Goal: Task Accomplishment & Management: Manage account settings

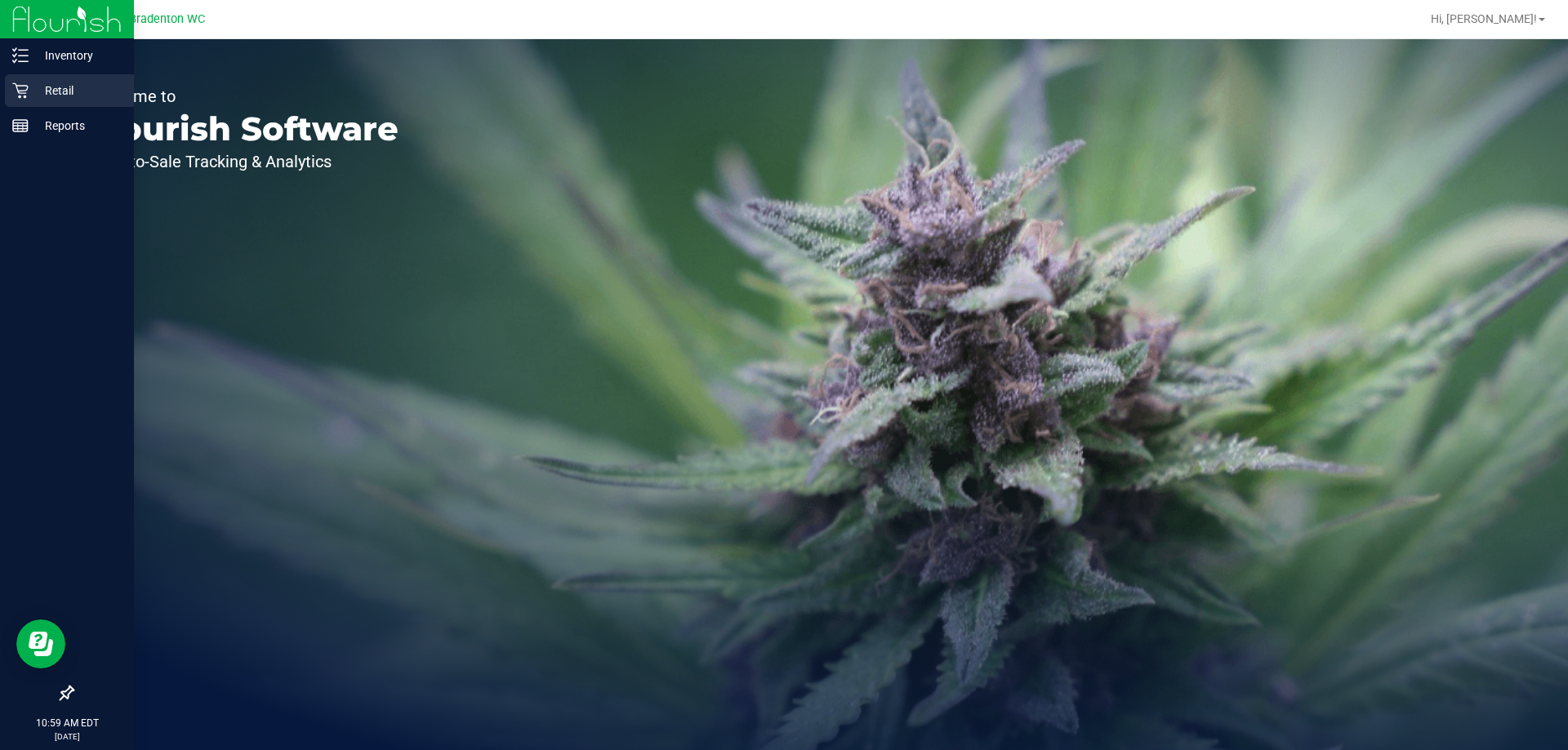
click at [45, 91] on p "Retail" at bounding box center [77, 90] width 98 height 20
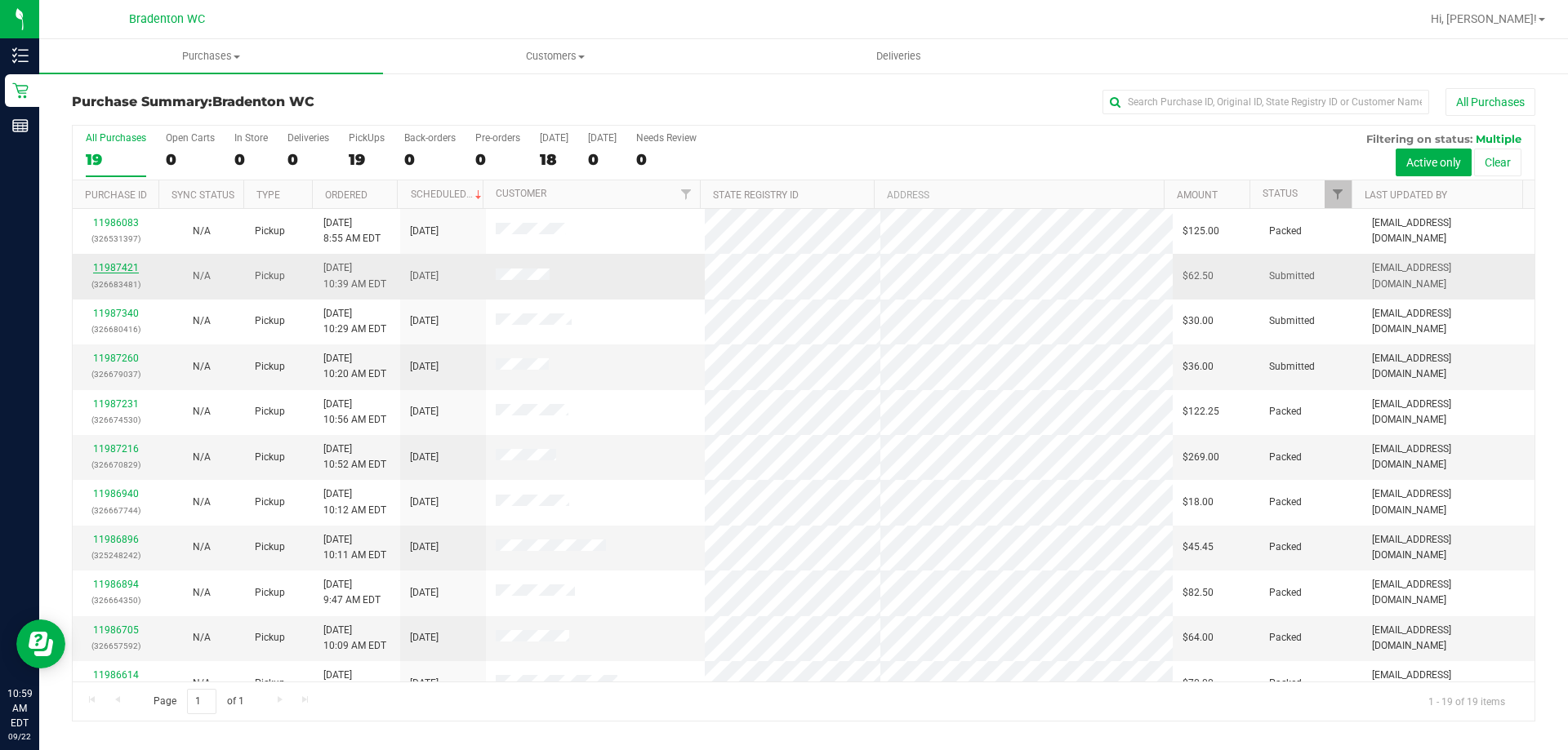
click at [120, 268] on link "11987421" at bounding box center [115, 267] width 46 height 11
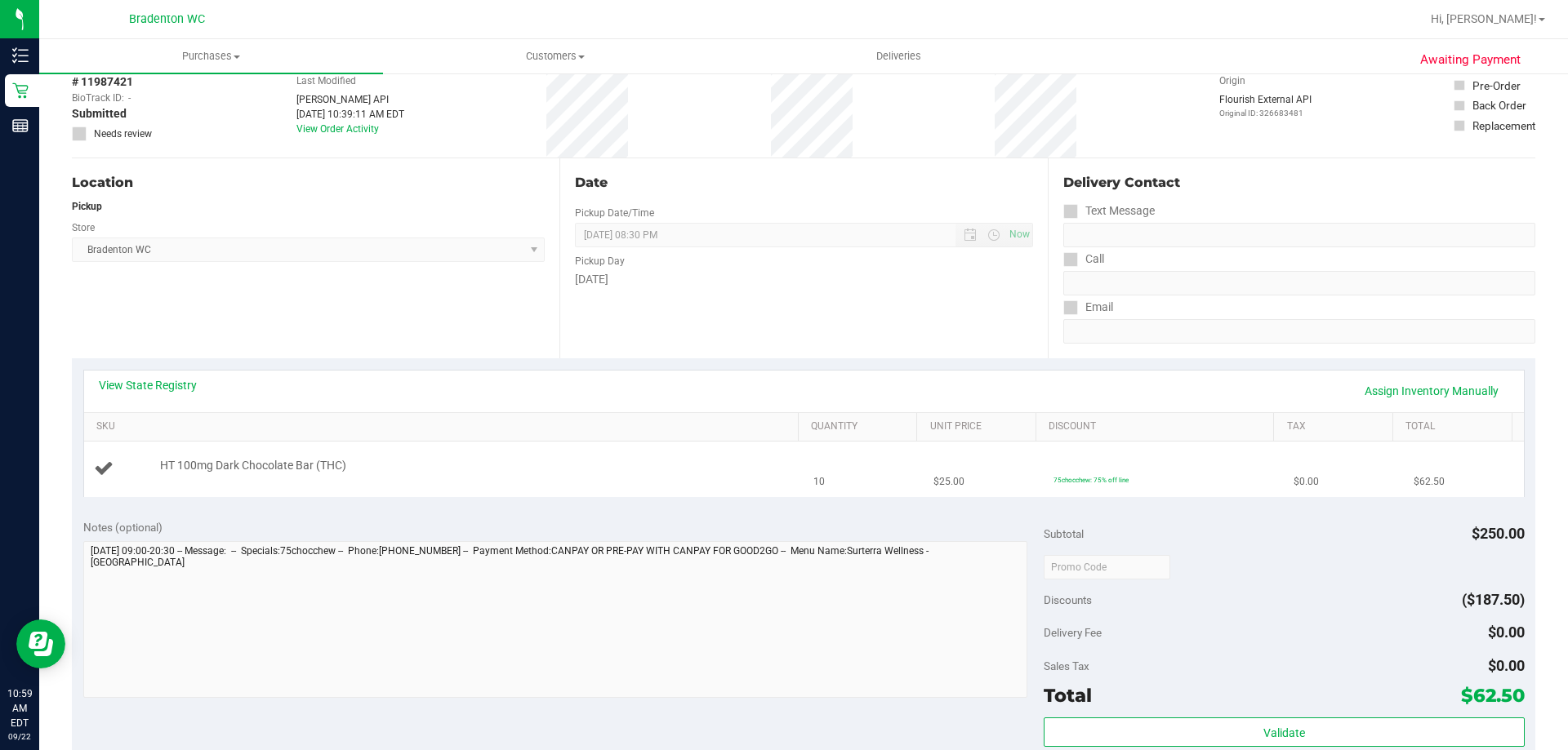
scroll to position [245, 0]
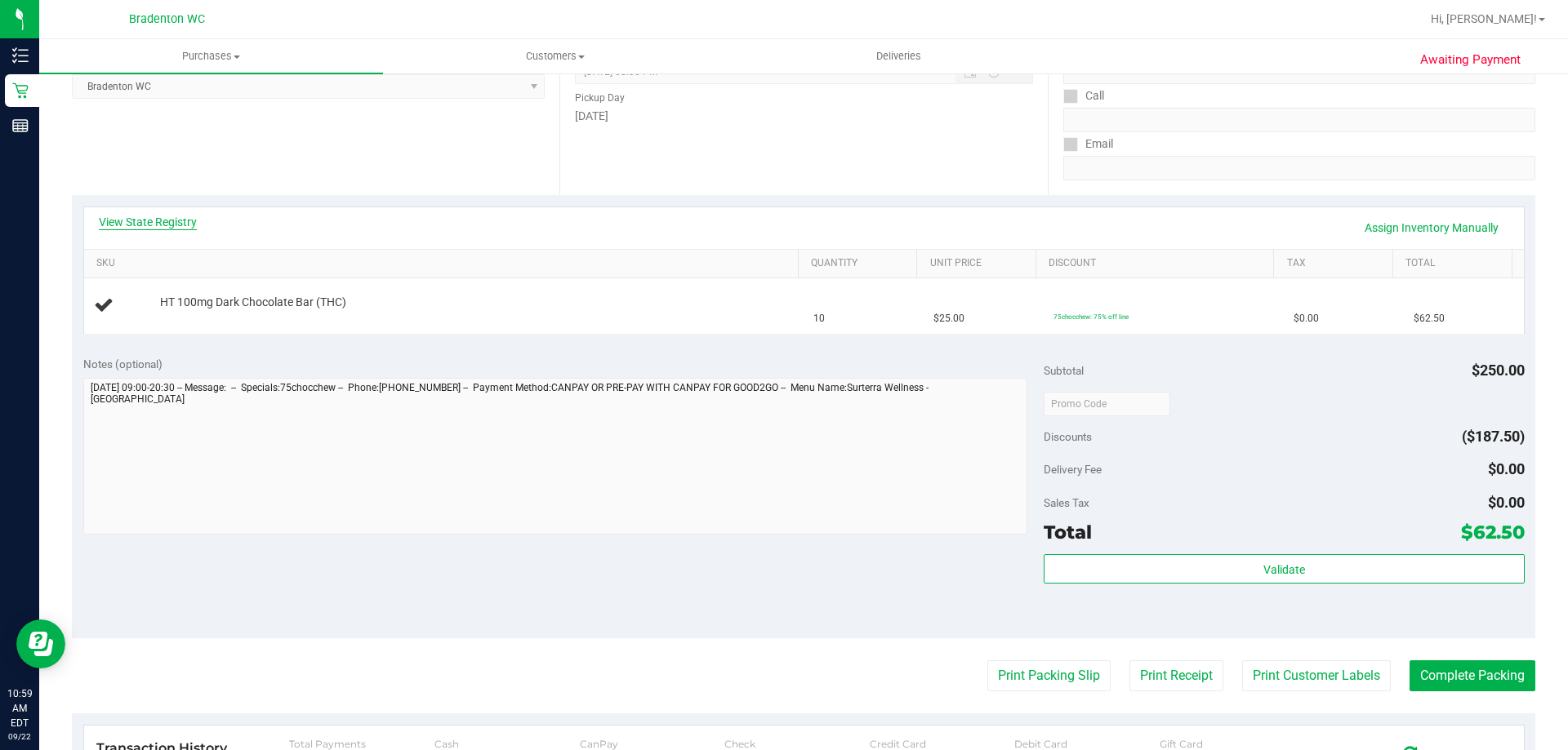
click at [180, 223] on link "View State Registry" at bounding box center [148, 222] width 98 height 16
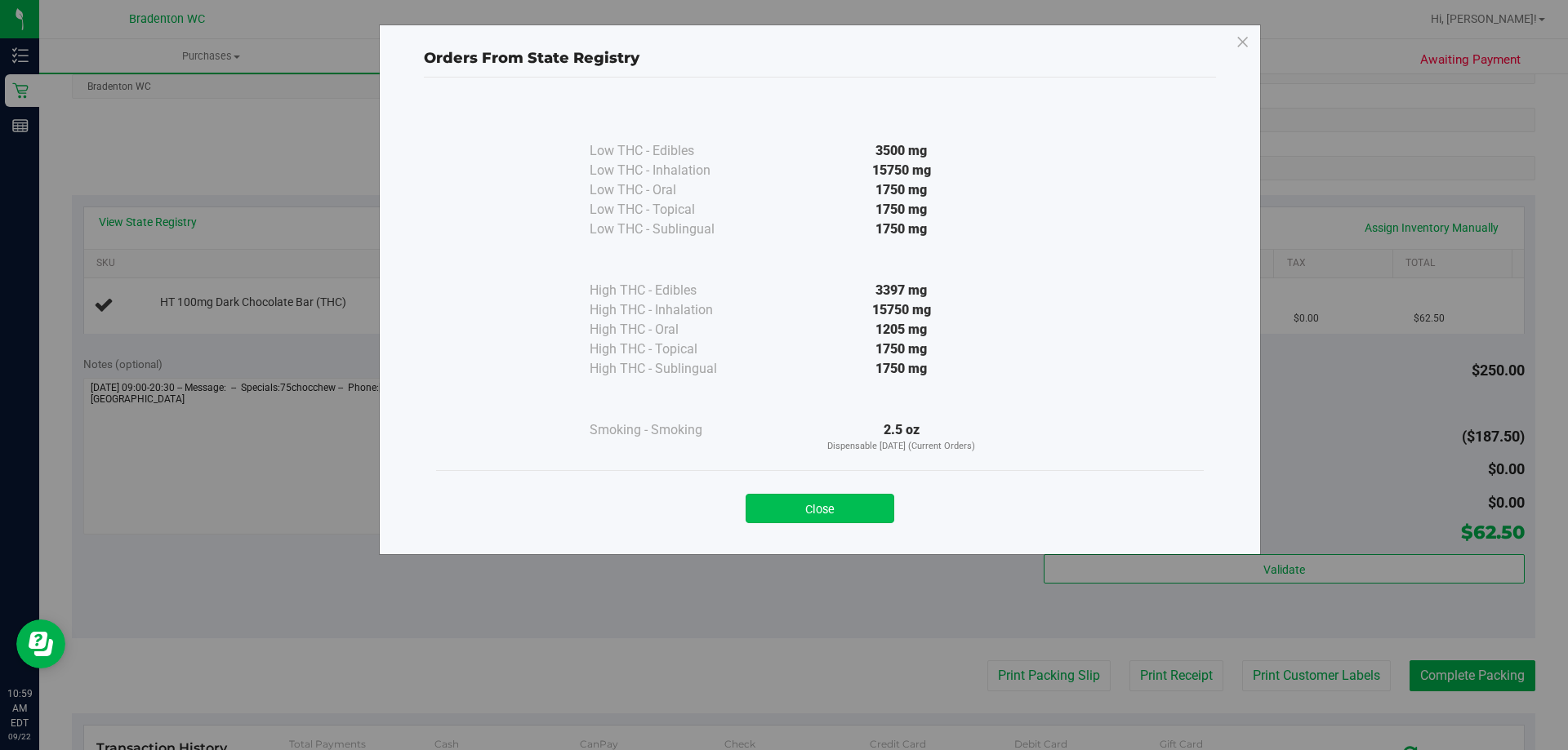
click at [801, 521] on button "Close" at bounding box center [820, 508] width 149 height 29
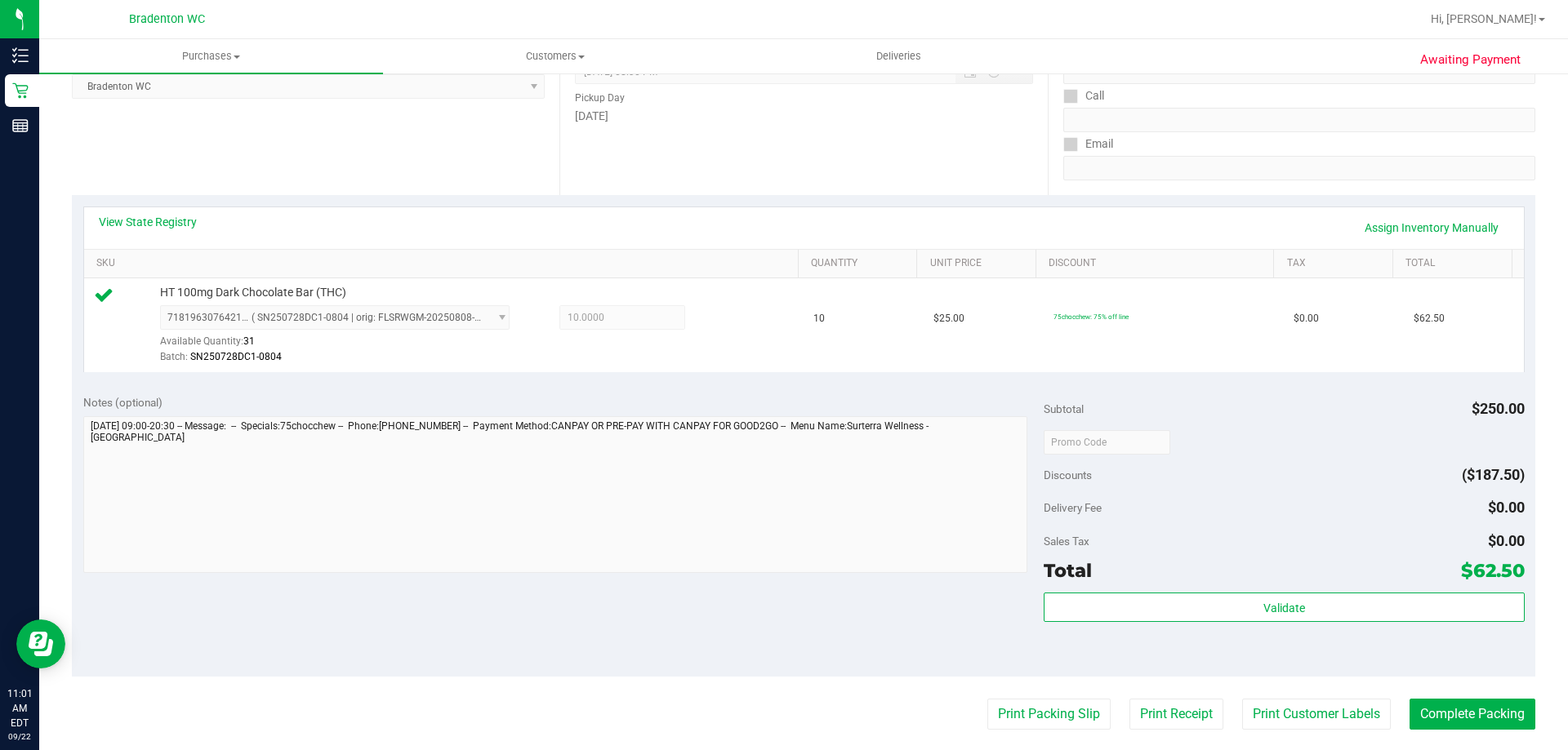
scroll to position [327, 0]
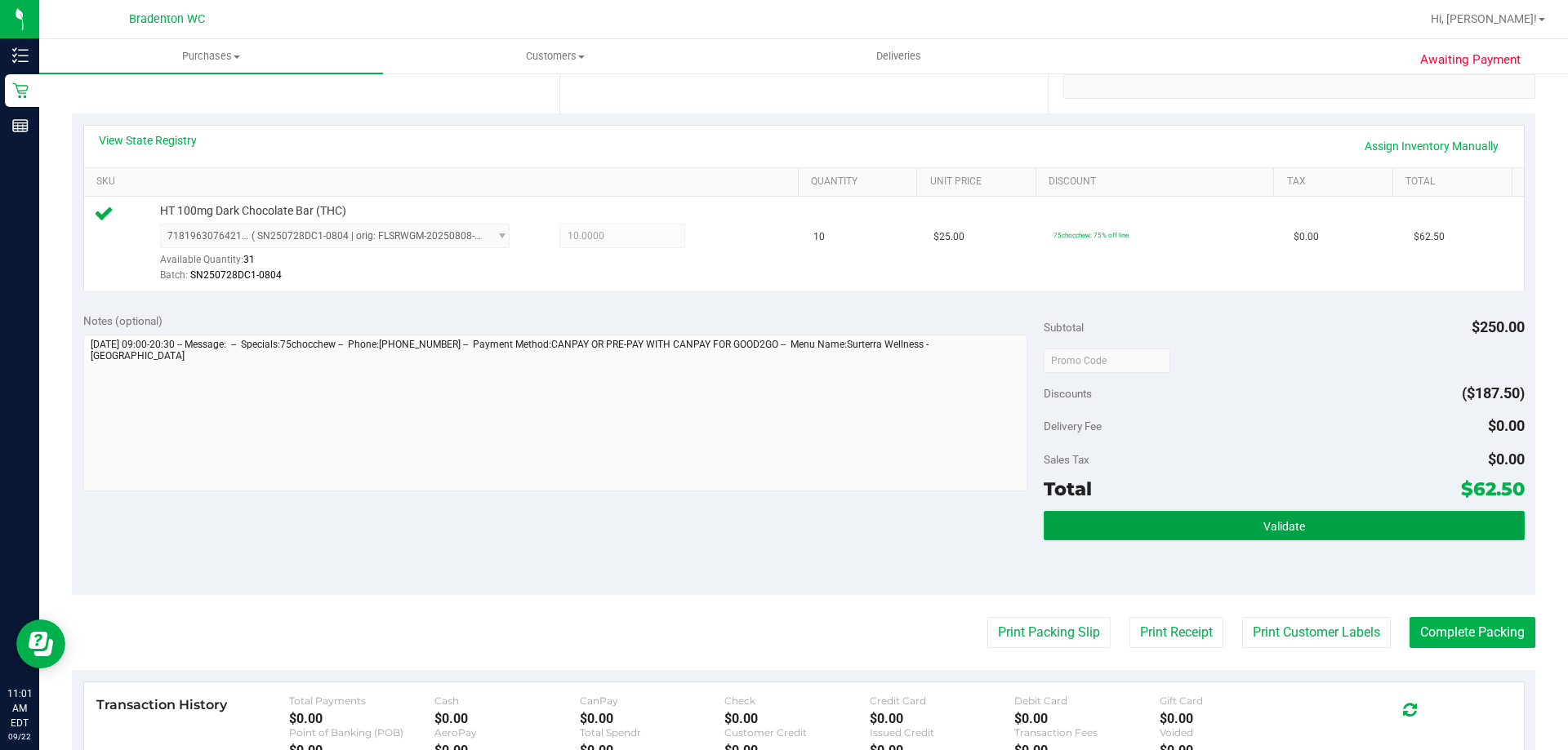
click at [1114, 525] on button "Validate" at bounding box center [1284, 526] width 480 height 29
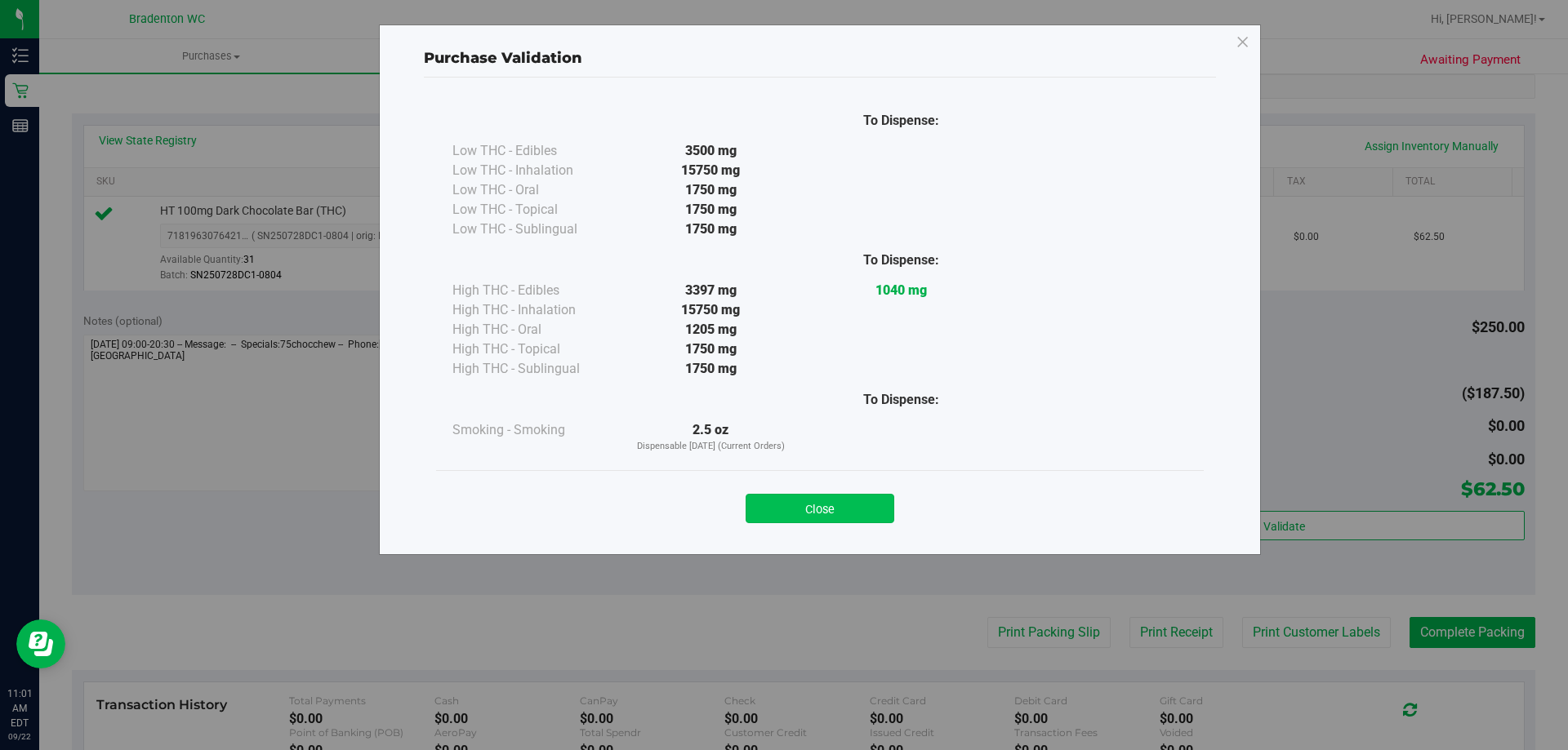
click at [818, 519] on button "Close" at bounding box center [820, 508] width 149 height 29
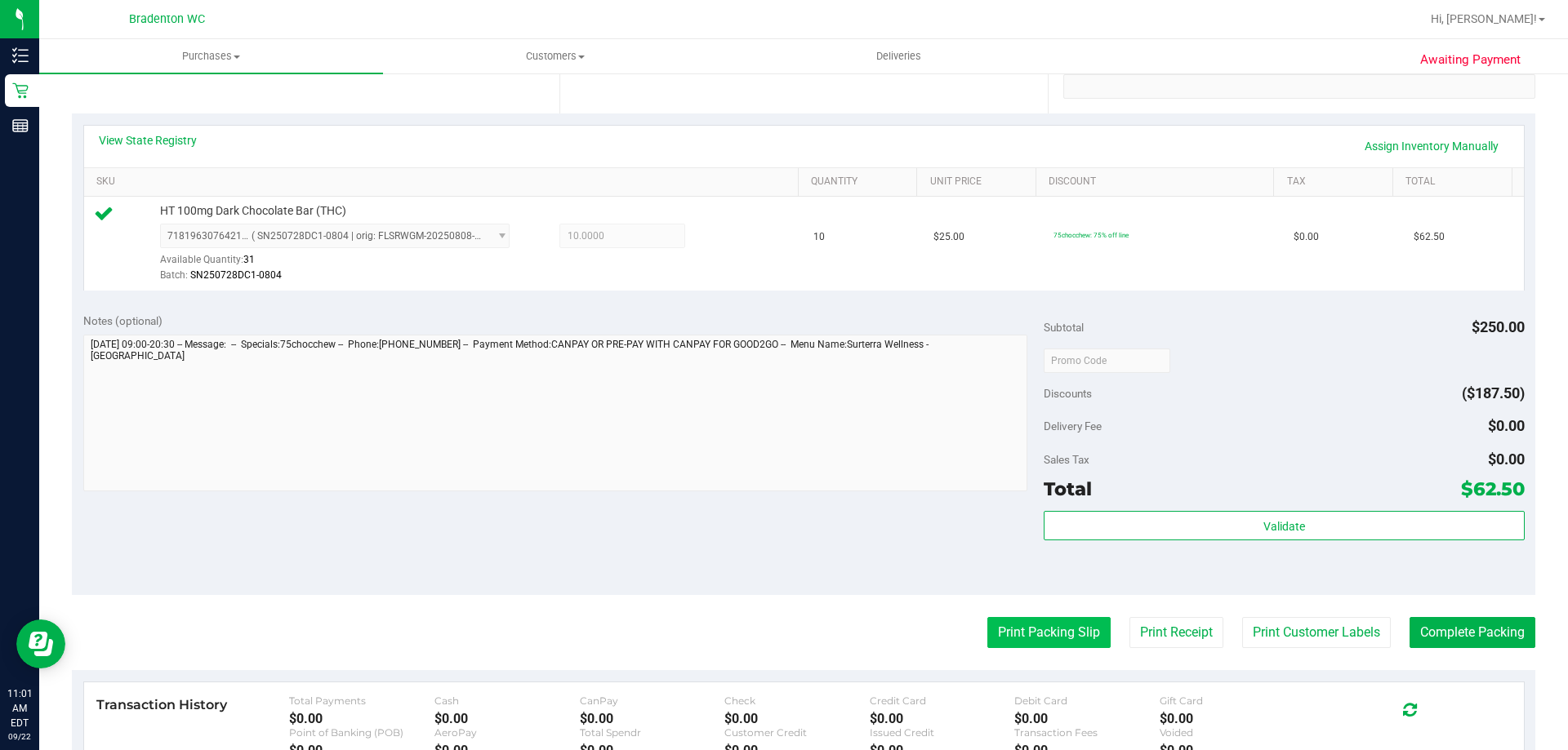
click at [1011, 642] on button "Print Packing Slip" at bounding box center [1048, 633] width 123 height 31
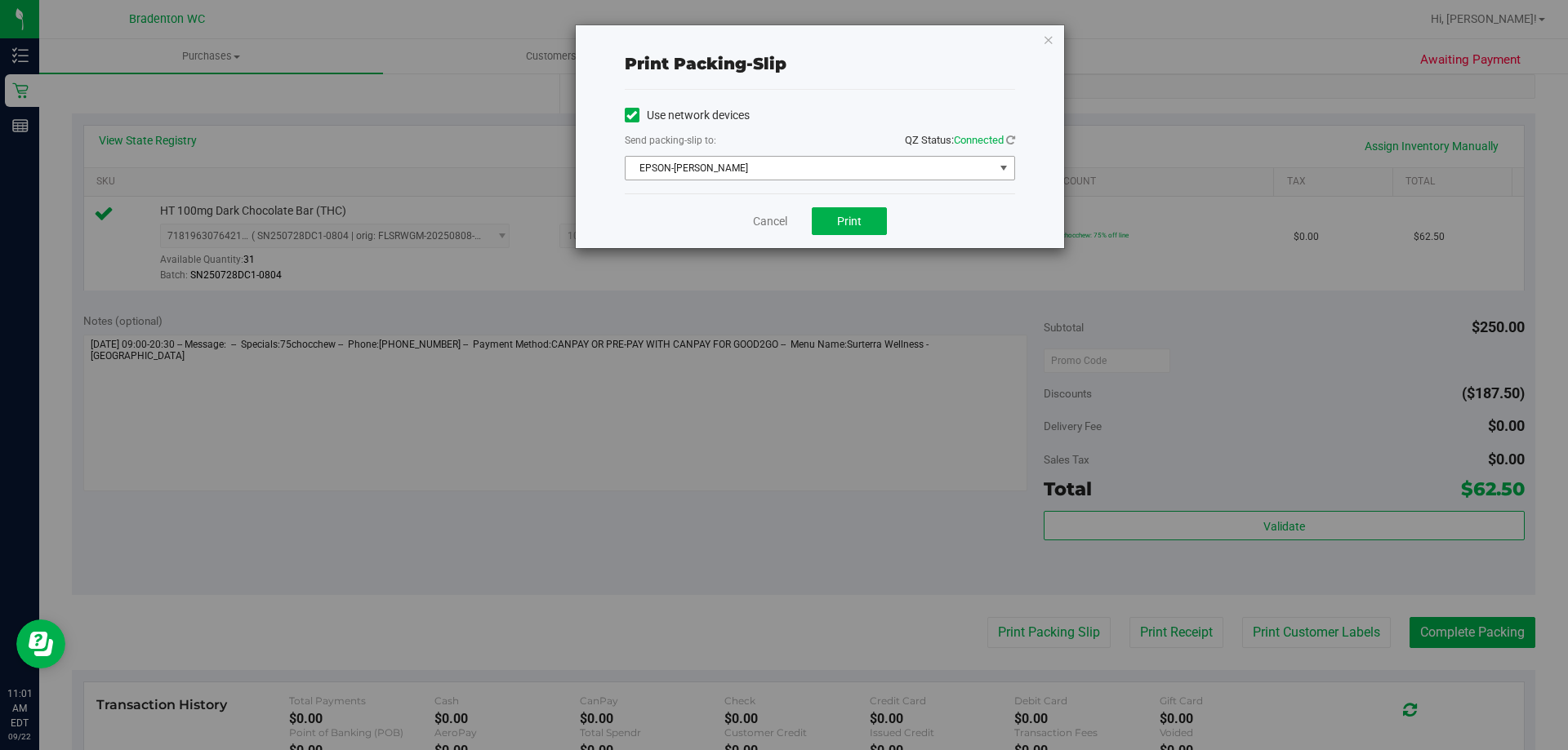
click at [1005, 166] on span "select" at bounding box center [1003, 168] width 13 height 13
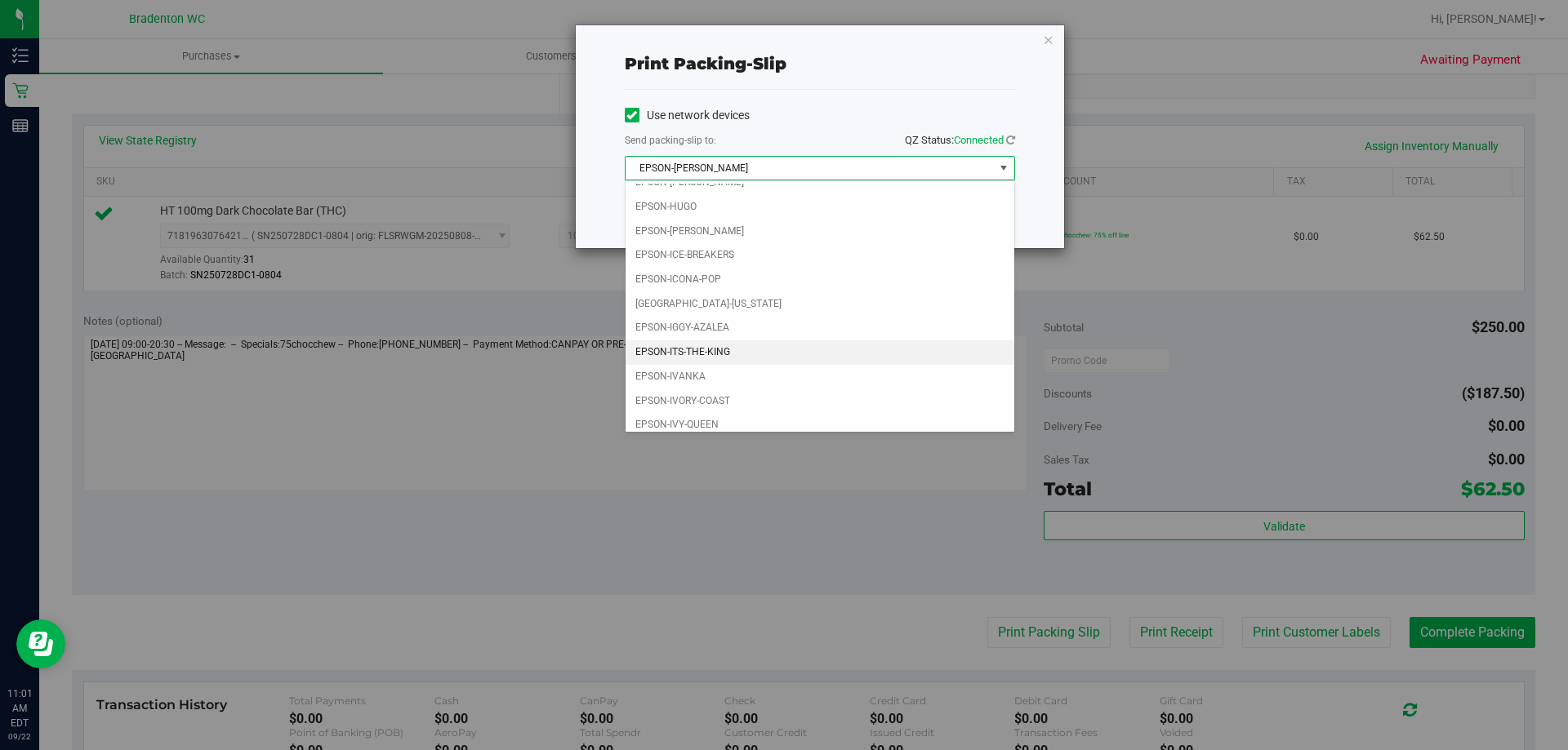
scroll to position [46, 0]
click at [728, 421] on li "EPSON-IVY-QUEEN" at bounding box center [820, 416] width 389 height 24
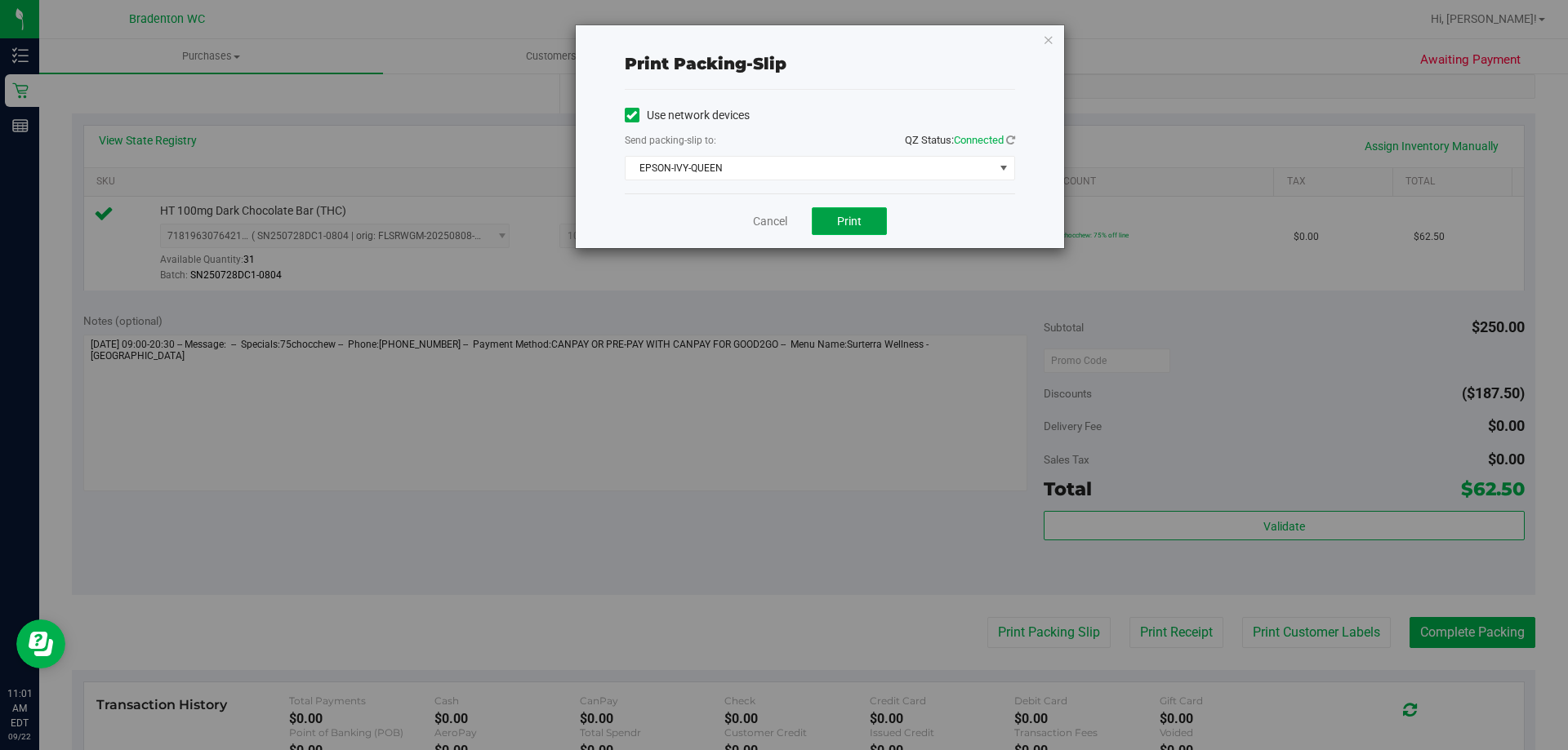
click at [869, 223] on button "Print" at bounding box center [849, 221] width 75 height 28
click at [1048, 46] on icon "button" at bounding box center [1048, 39] width 11 height 20
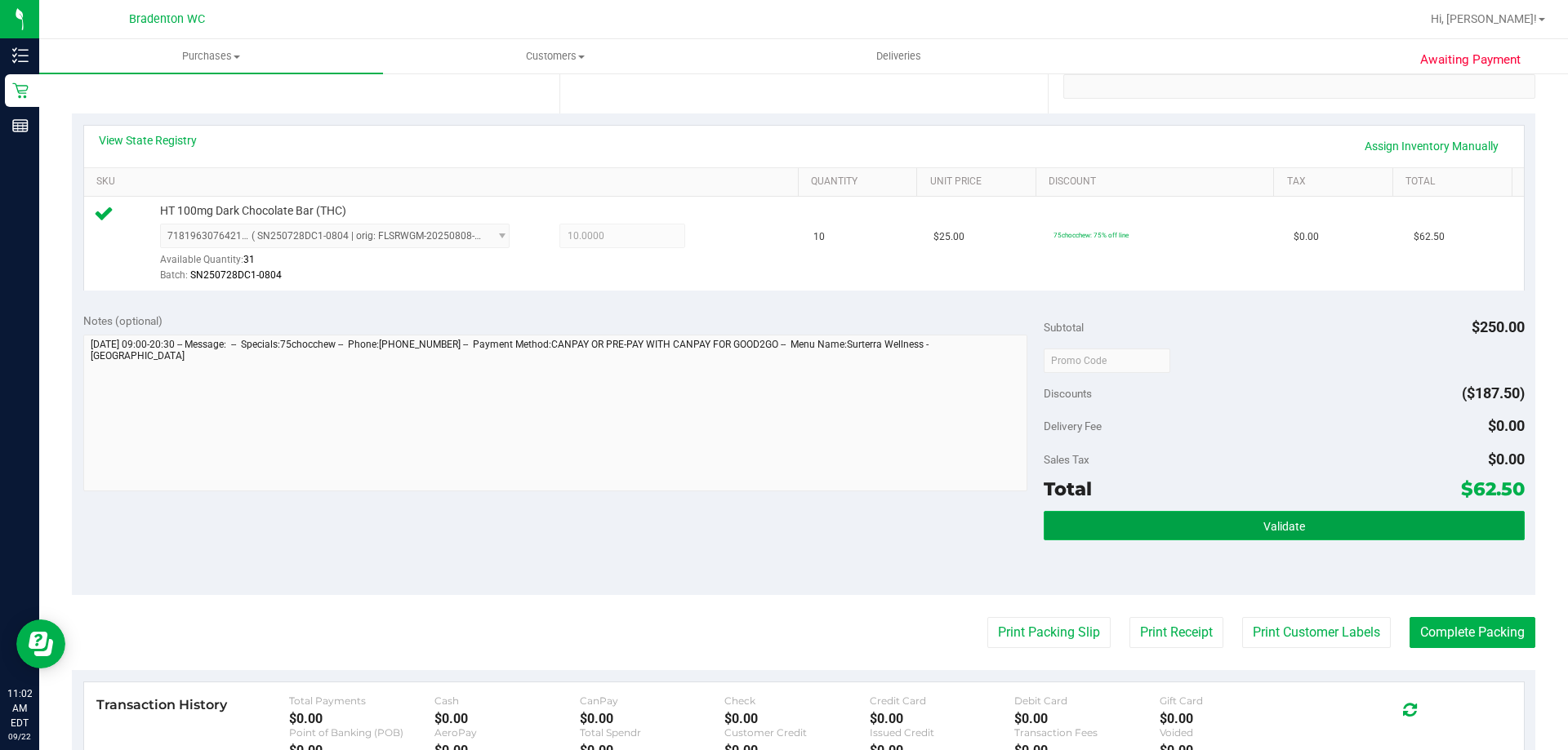
click at [1171, 521] on button "Validate" at bounding box center [1284, 526] width 480 height 29
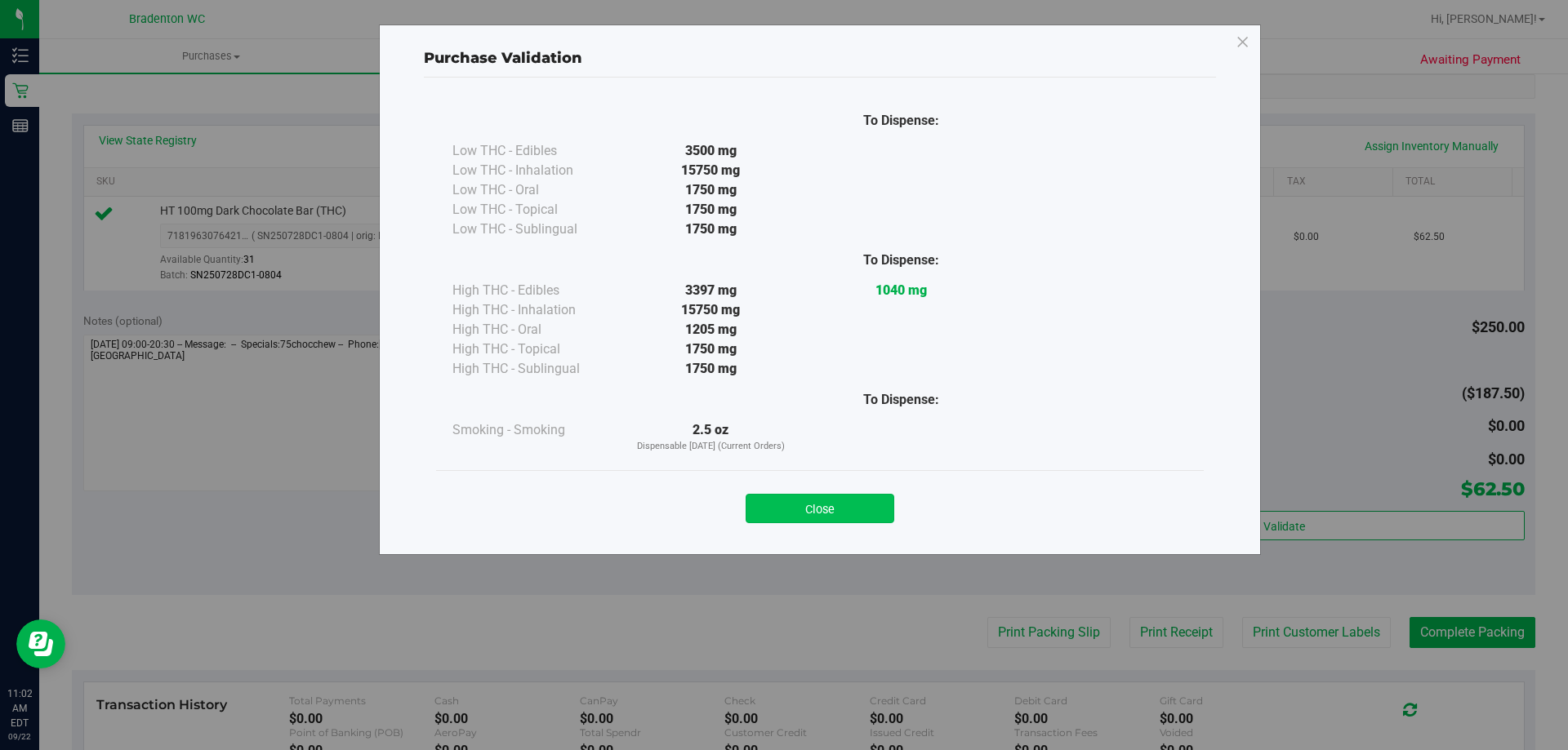
click at [838, 510] on button "Close" at bounding box center [820, 508] width 149 height 29
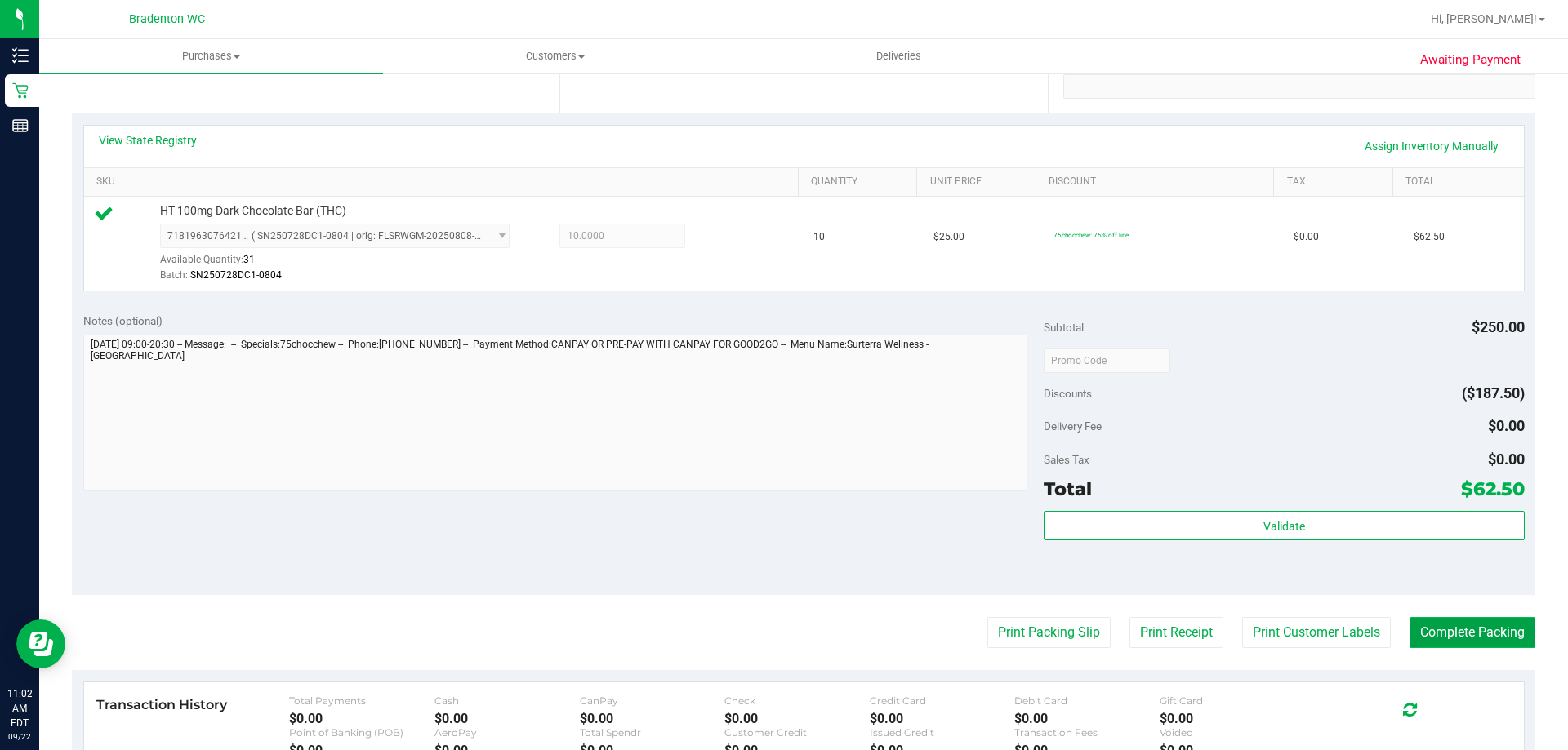
click at [1471, 634] on button "Complete Packing" at bounding box center [1472, 633] width 126 height 31
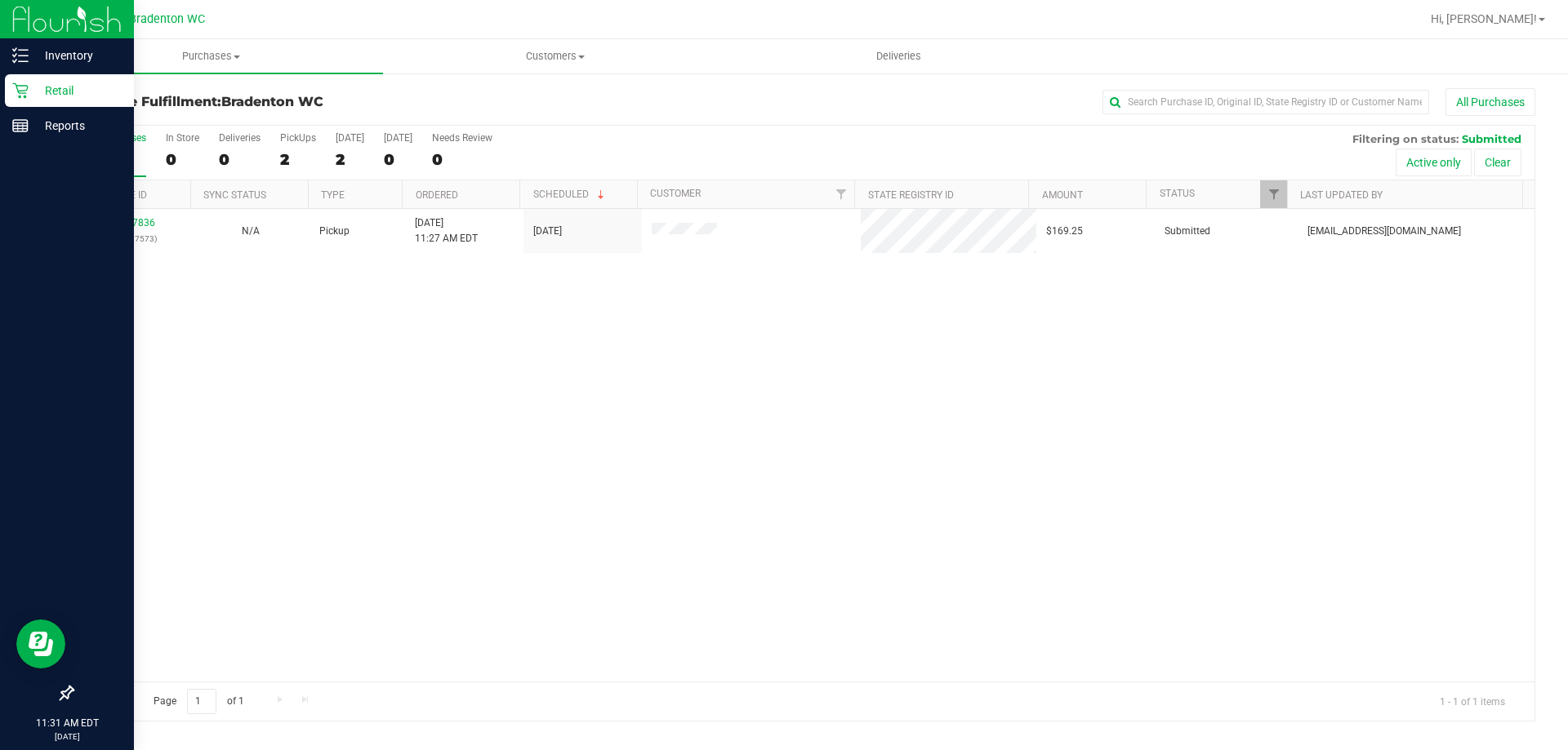
click at [43, 89] on p "Retail" at bounding box center [77, 90] width 98 height 20
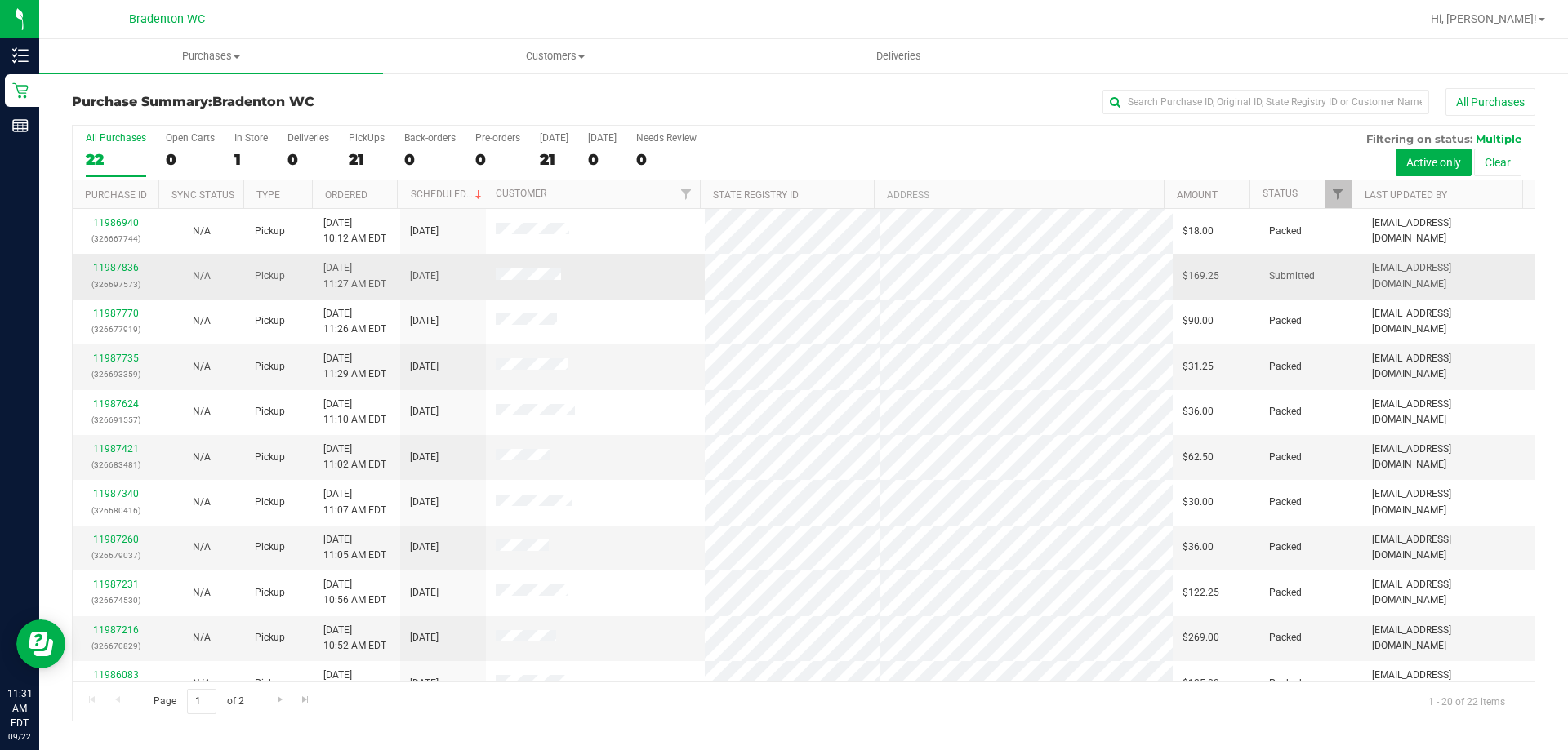
click at [124, 269] on link "11987836" at bounding box center [115, 267] width 46 height 11
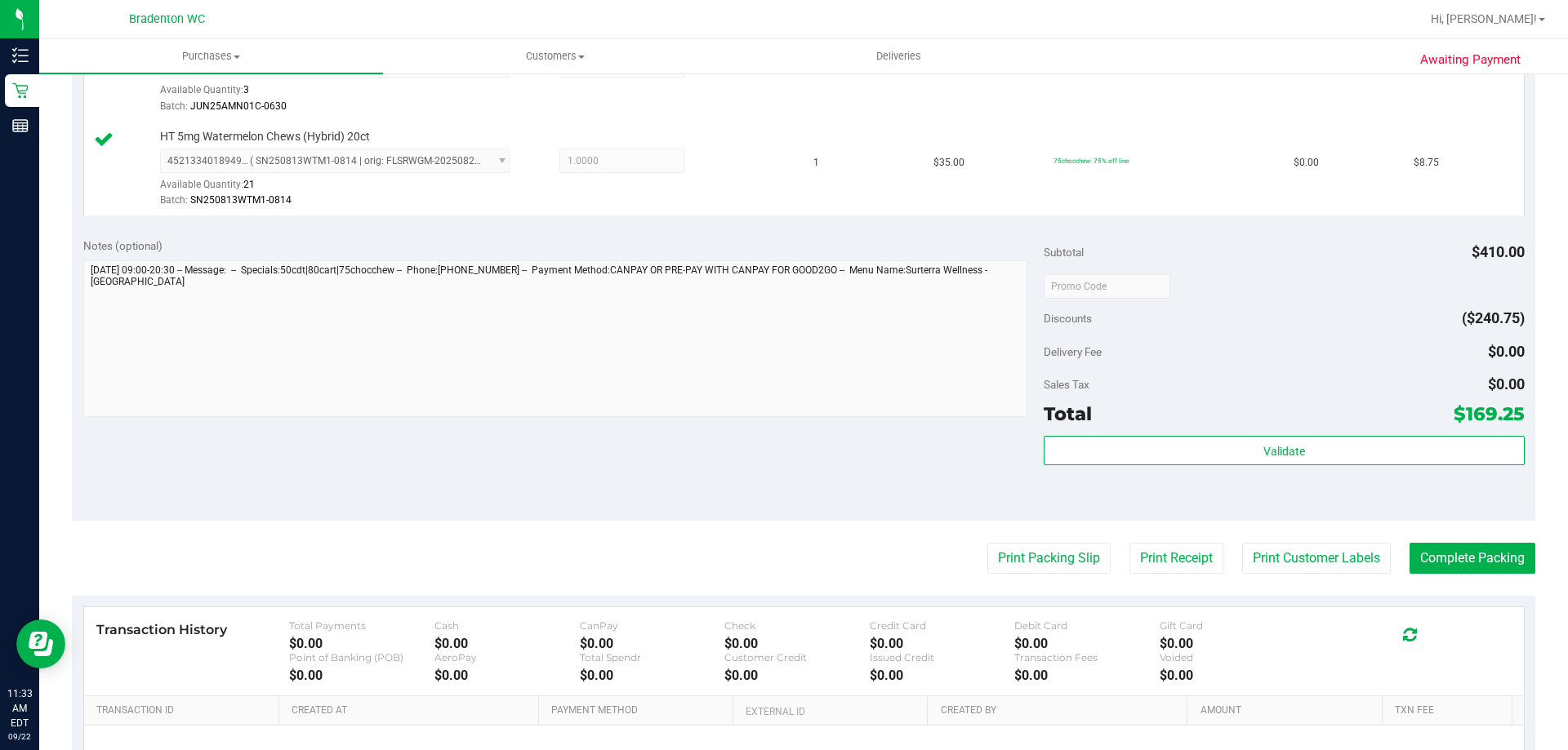
scroll to position [816, 0]
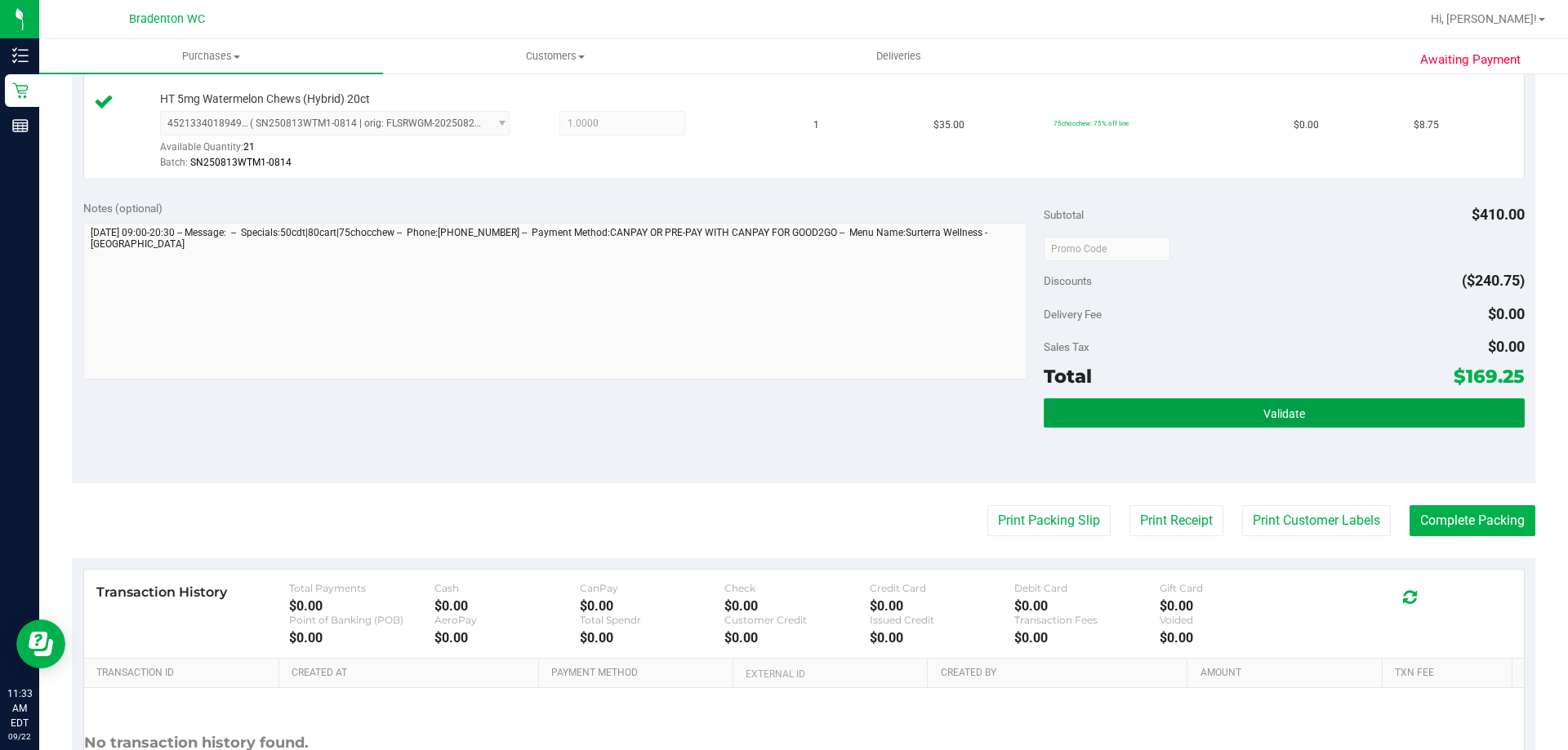
click at [1145, 410] on button "Validate" at bounding box center [1284, 413] width 480 height 29
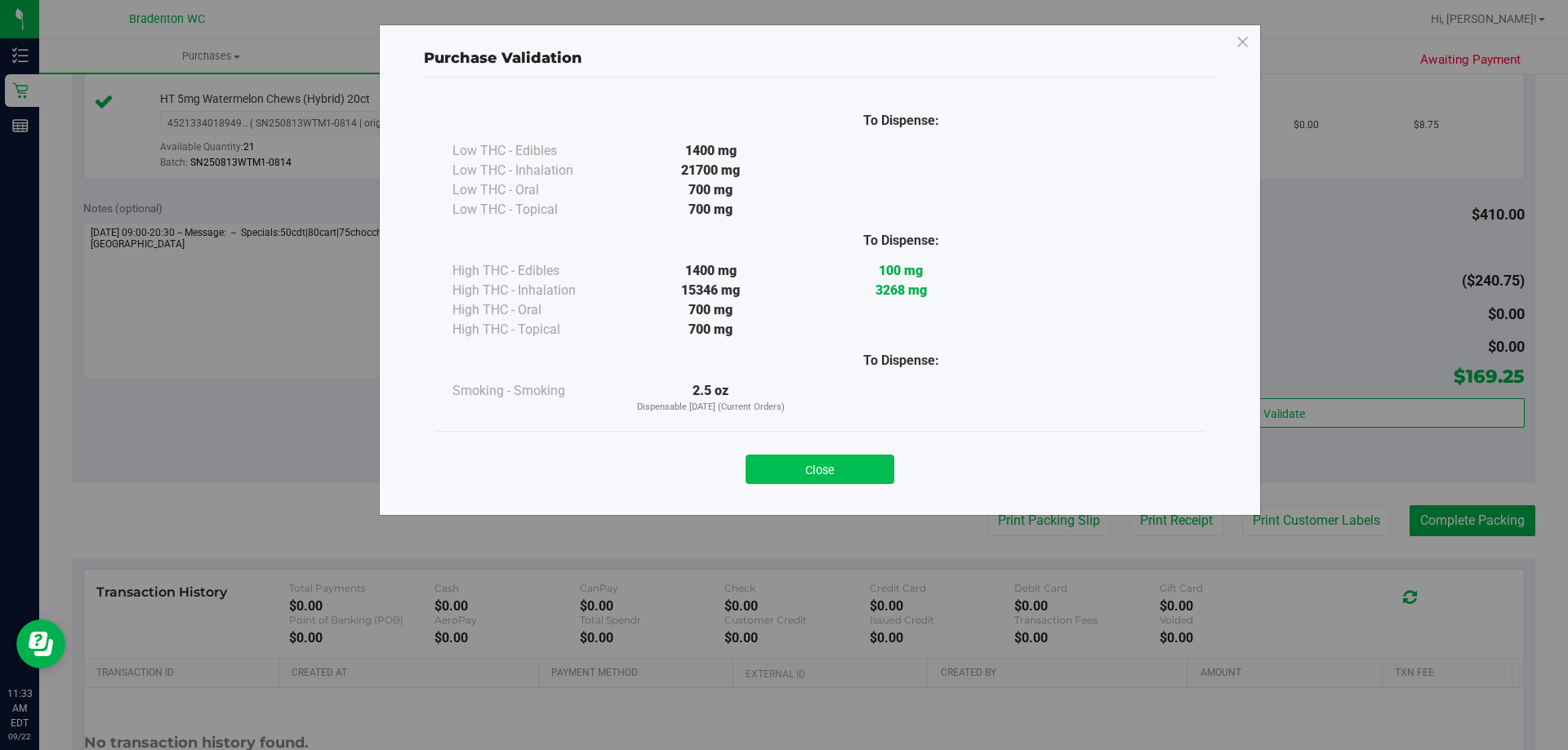
click at [822, 468] on button "Close" at bounding box center [820, 470] width 149 height 29
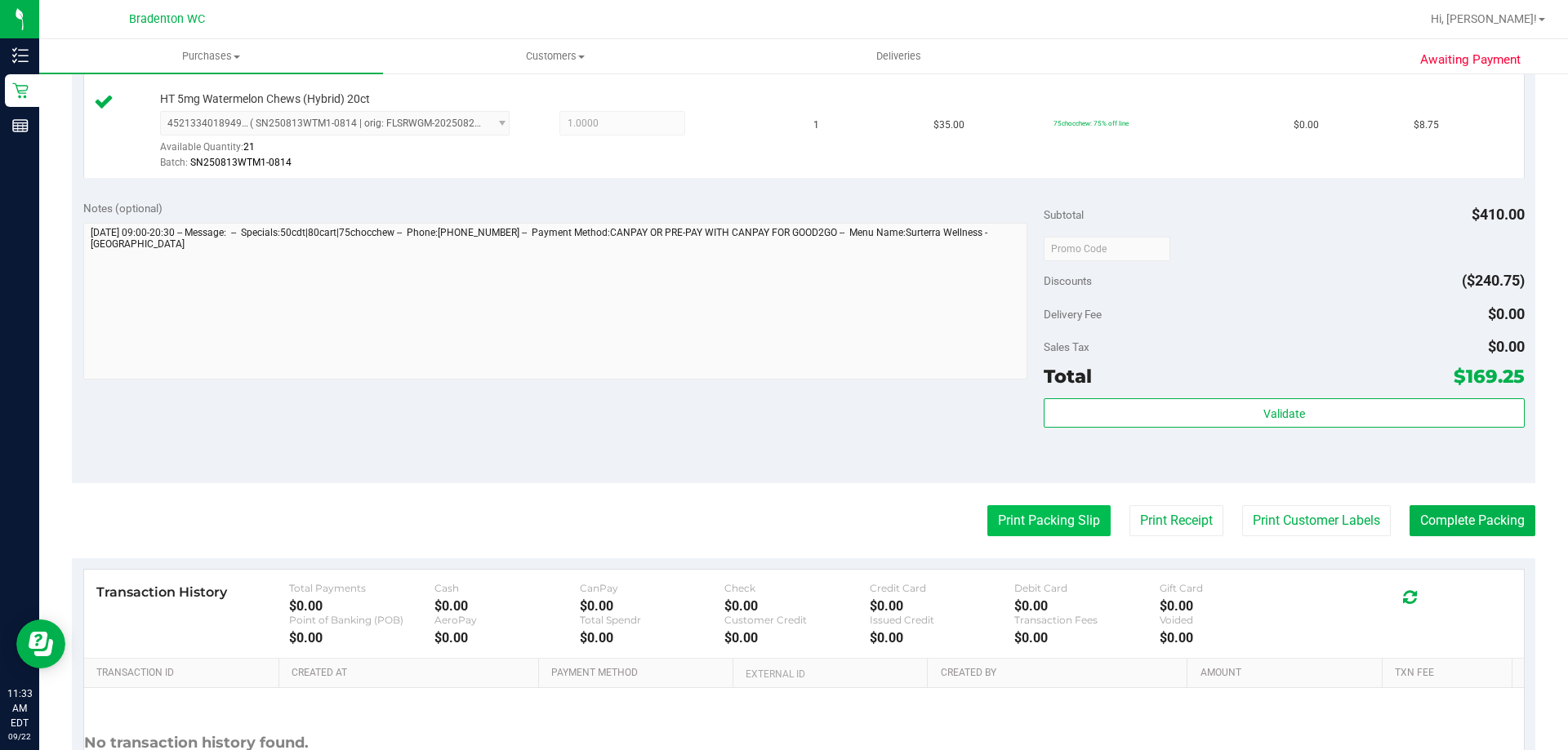
click at [1042, 522] on button "Print Packing Slip" at bounding box center [1048, 521] width 123 height 31
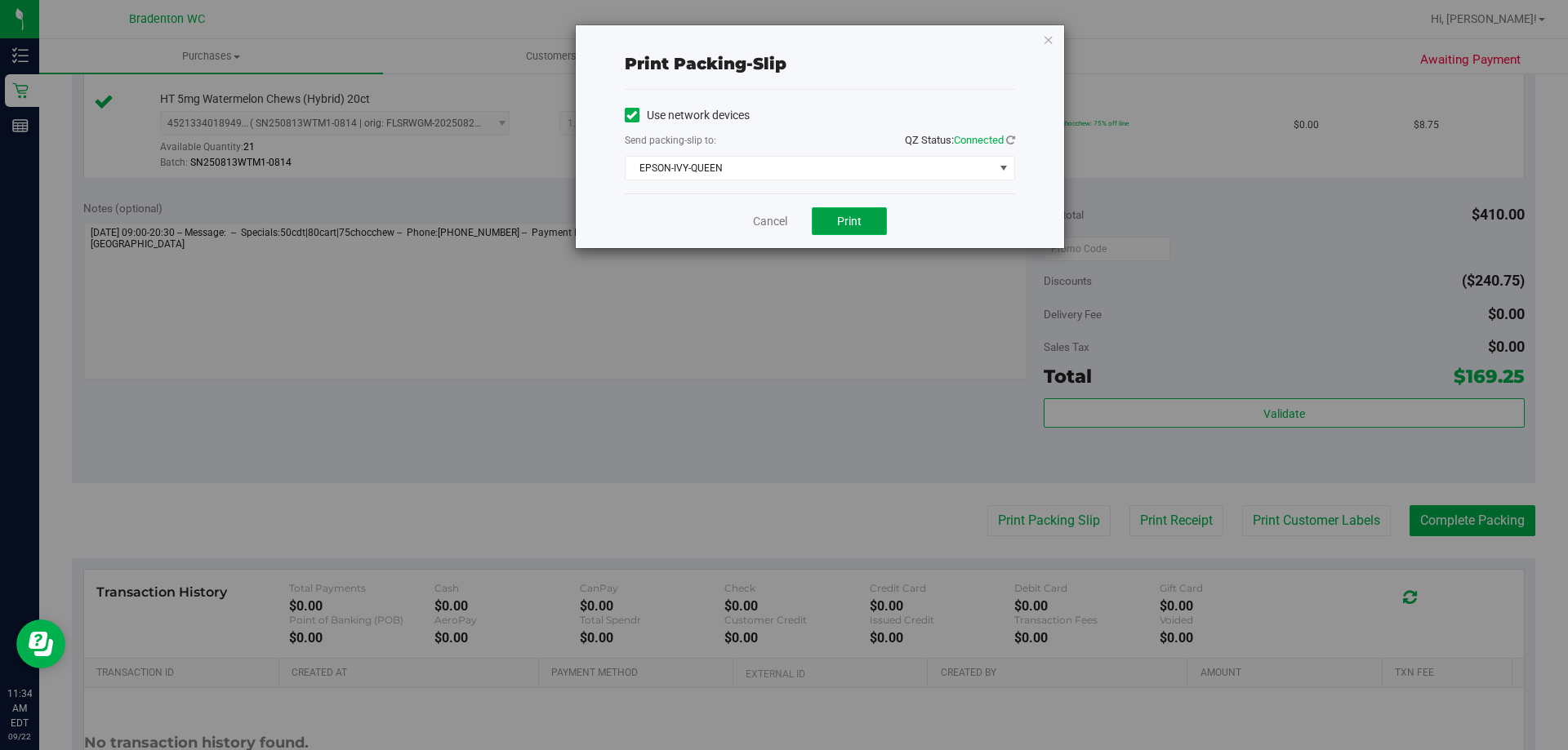
click at [825, 222] on button "Print" at bounding box center [849, 221] width 75 height 28
click at [1055, 40] on div "Print packing-slip Use network devices Send packing-slip to: QZ Status: Connect…" at bounding box center [820, 136] width 489 height 223
click at [1046, 40] on icon "button" at bounding box center [1048, 39] width 11 height 20
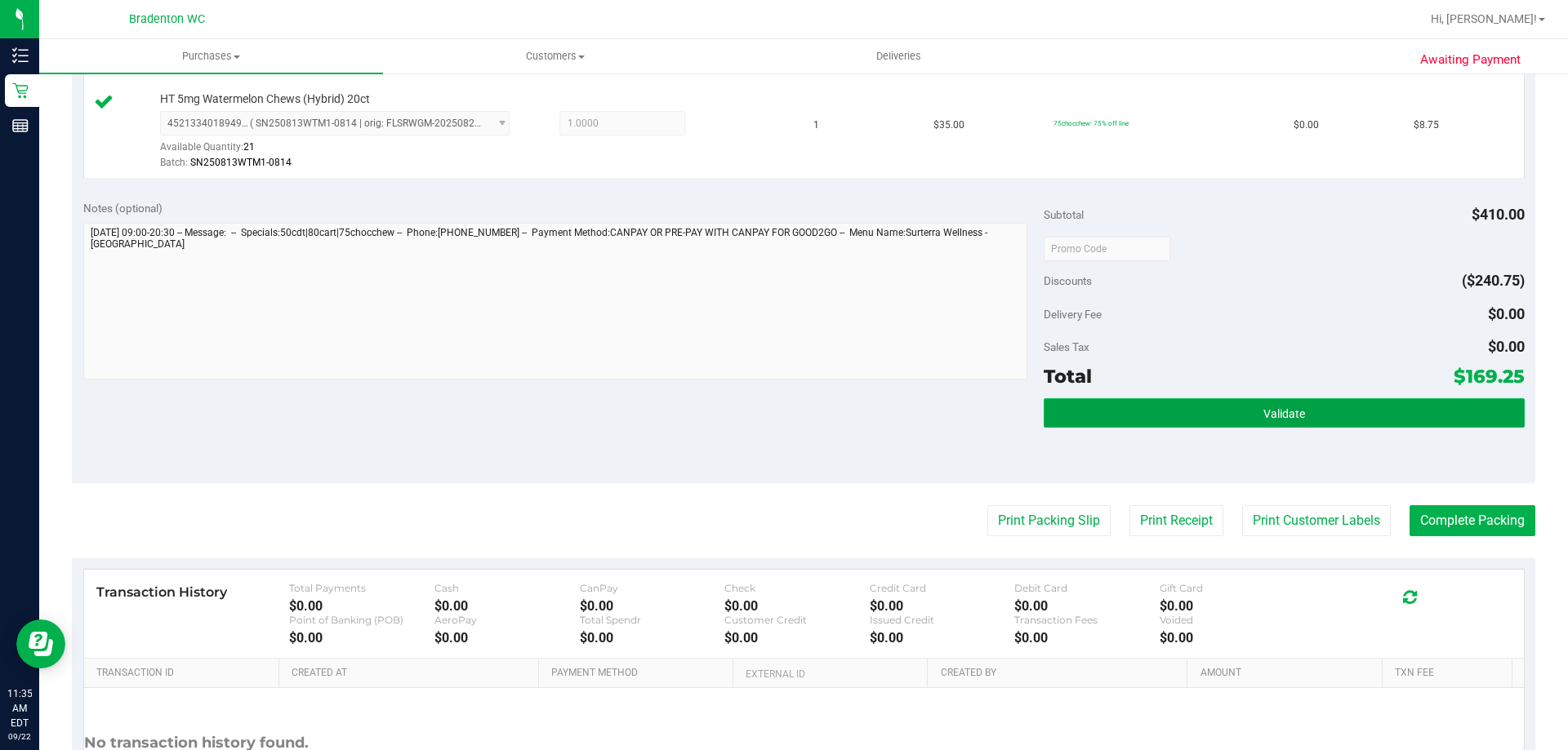
click at [1137, 413] on button "Validate" at bounding box center [1284, 413] width 480 height 29
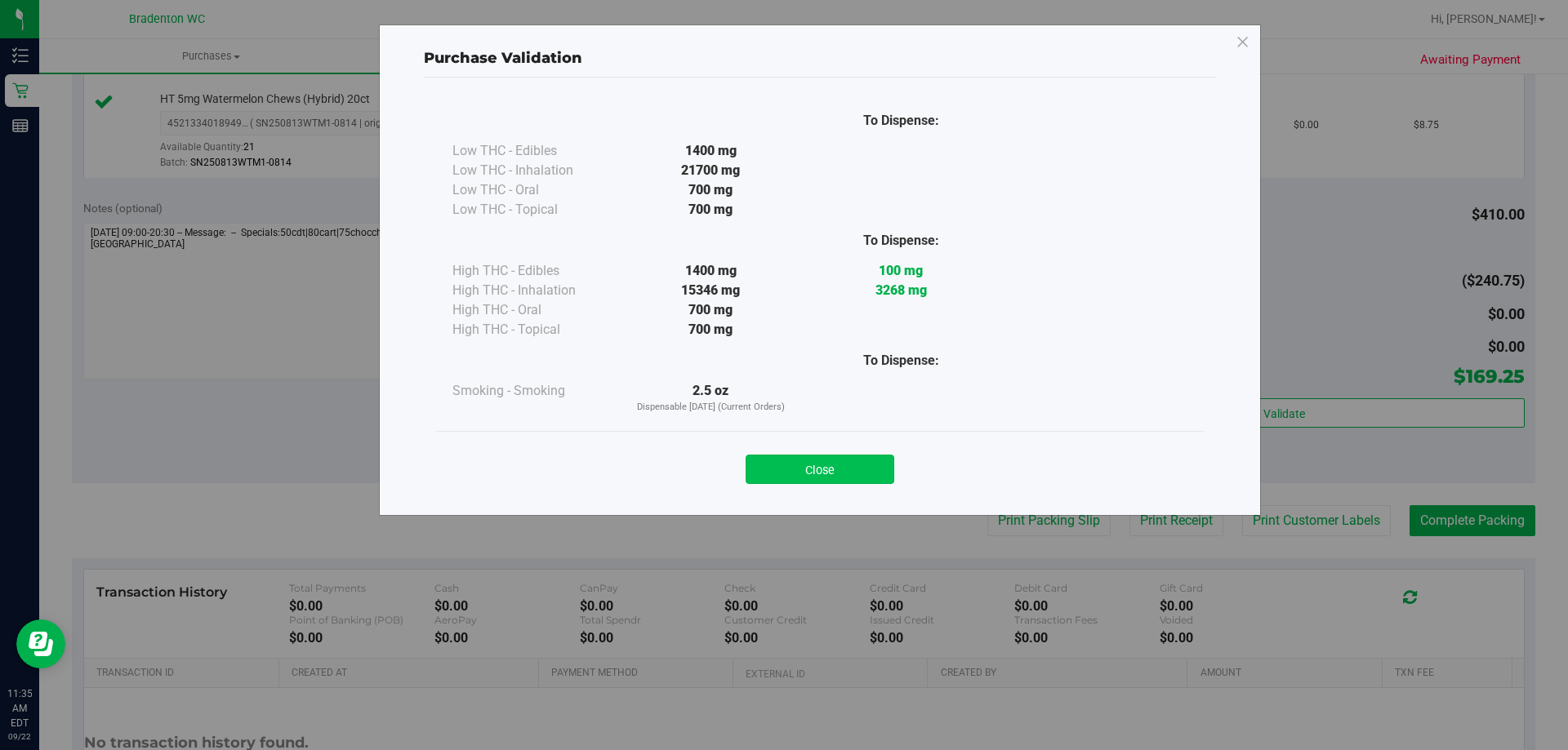
click at [855, 464] on button "Close" at bounding box center [820, 470] width 149 height 29
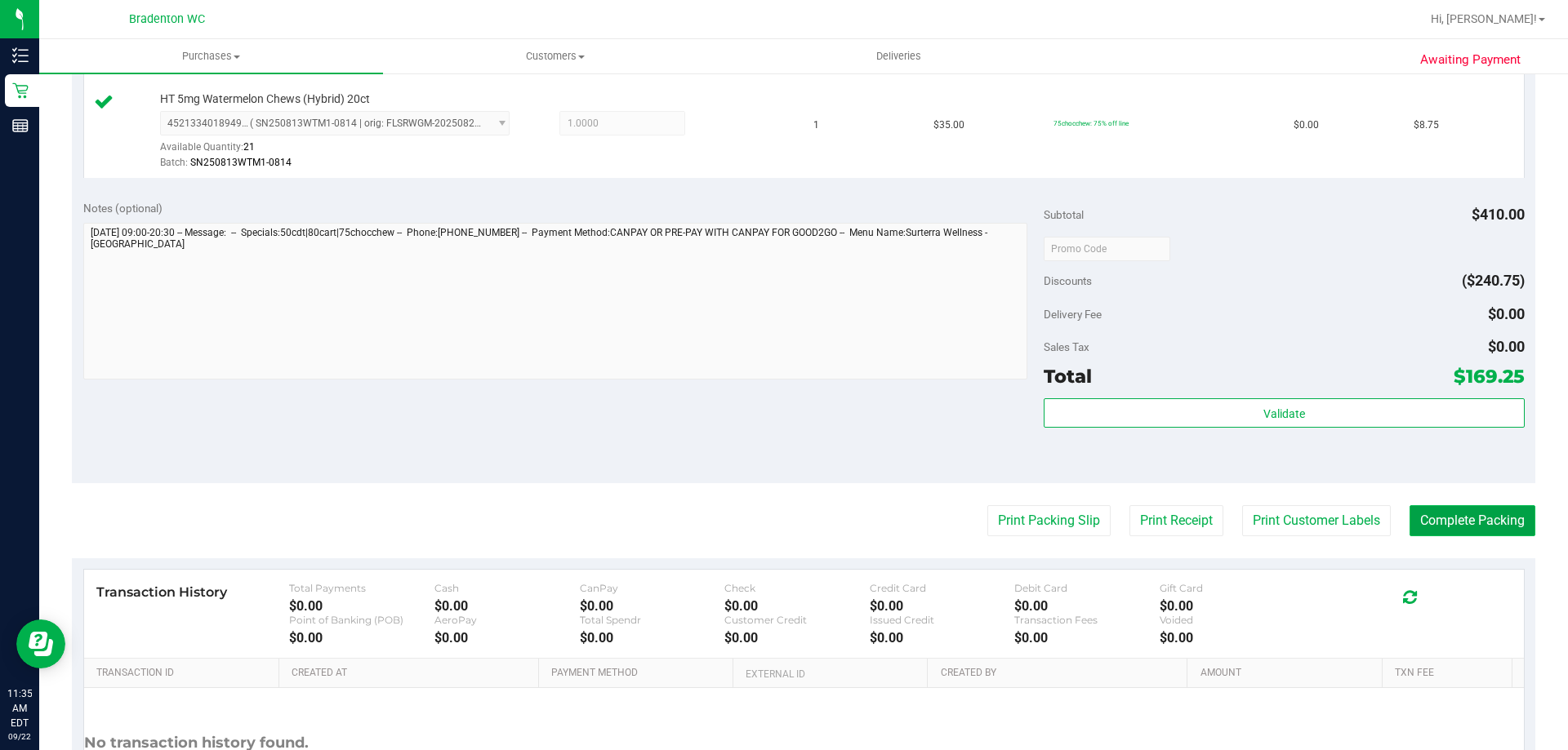
click at [1421, 520] on button "Complete Packing" at bounding box center [1472, 521] width 126 height 31
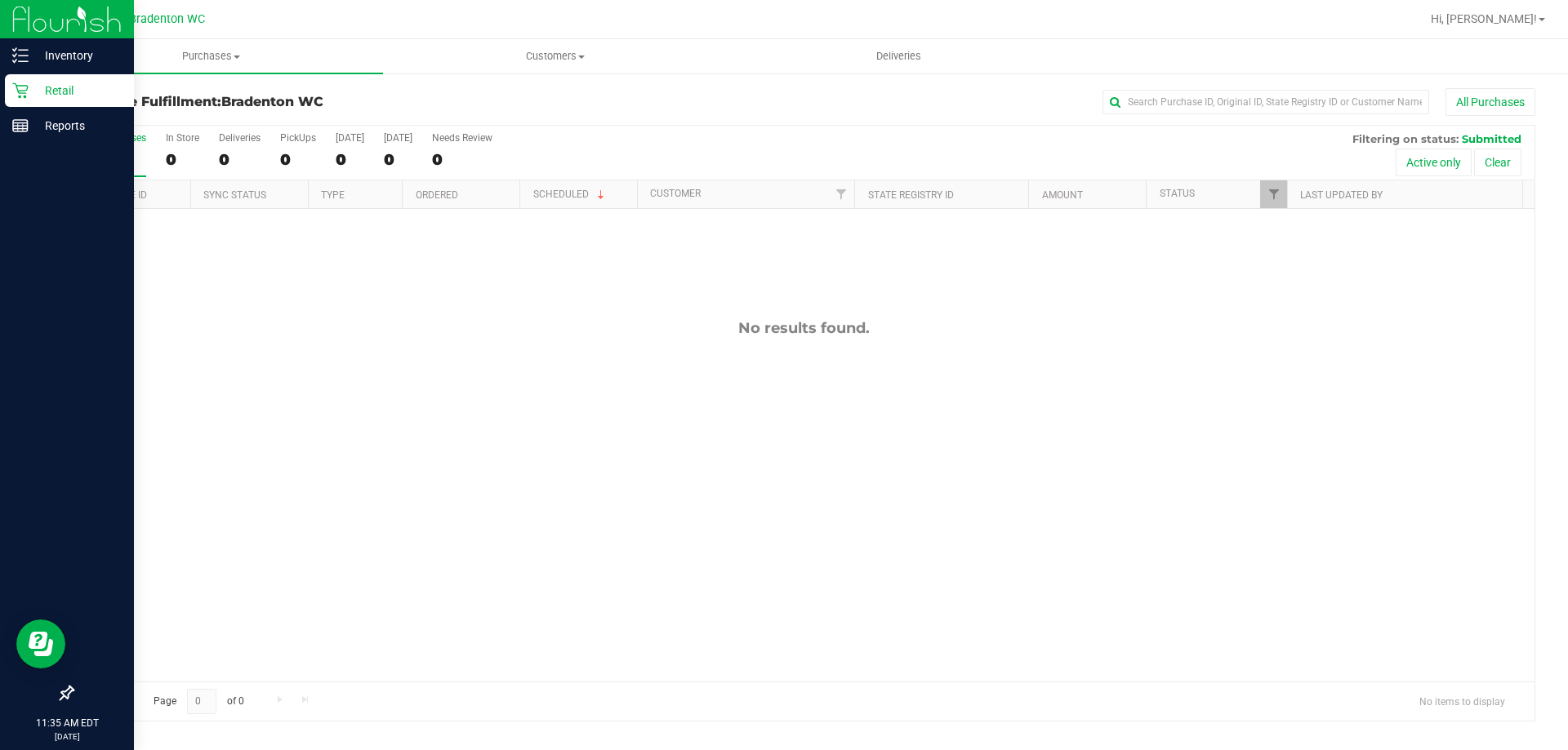
click at [49, 85] on p "Retail" at bounding box center [77, 90] width 98 height 20
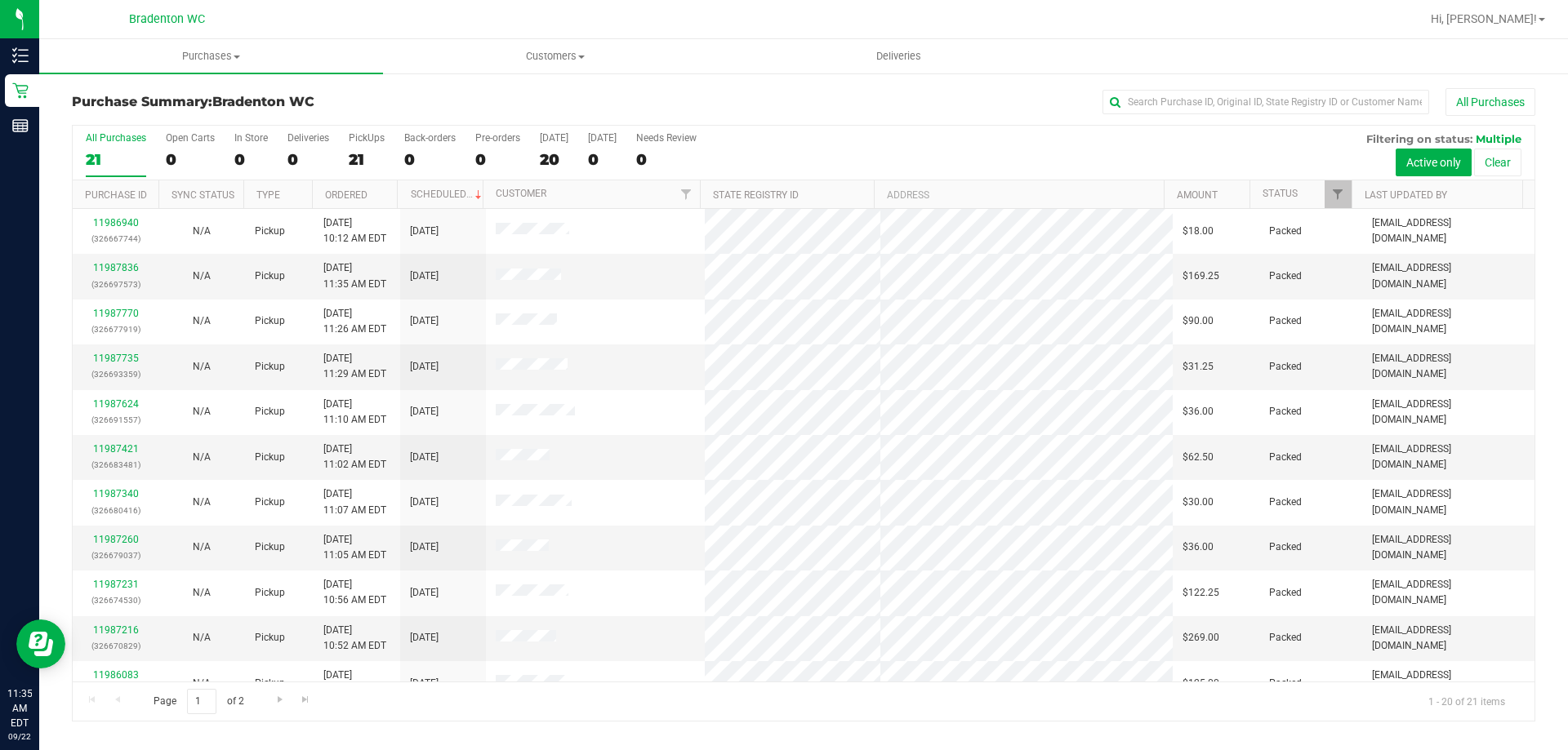
click at [485, 99] on h3 "Purchase Summary: Bradenton WC" at bounding box center [316, 101] width 488 height 15
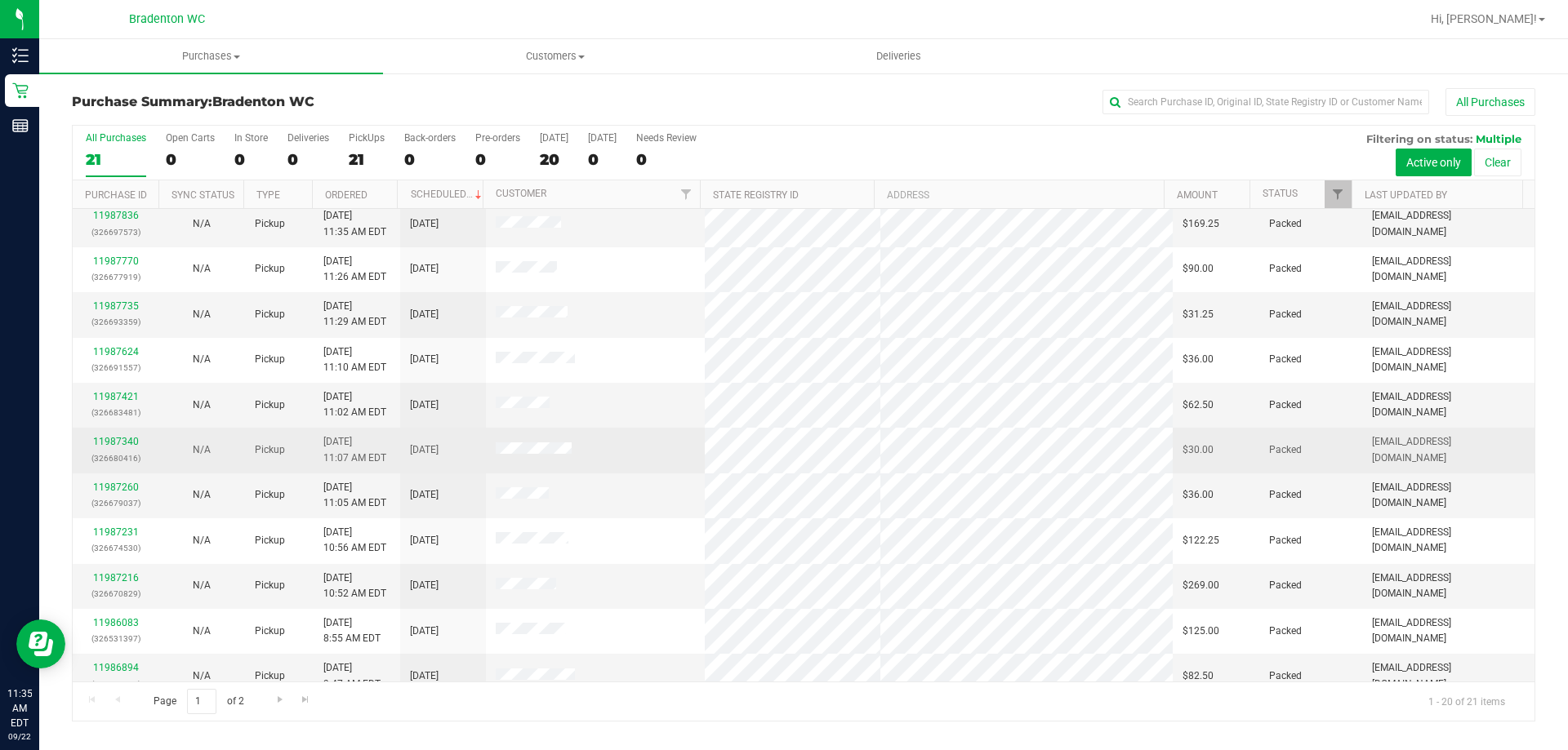
scroll to position [82, 0]
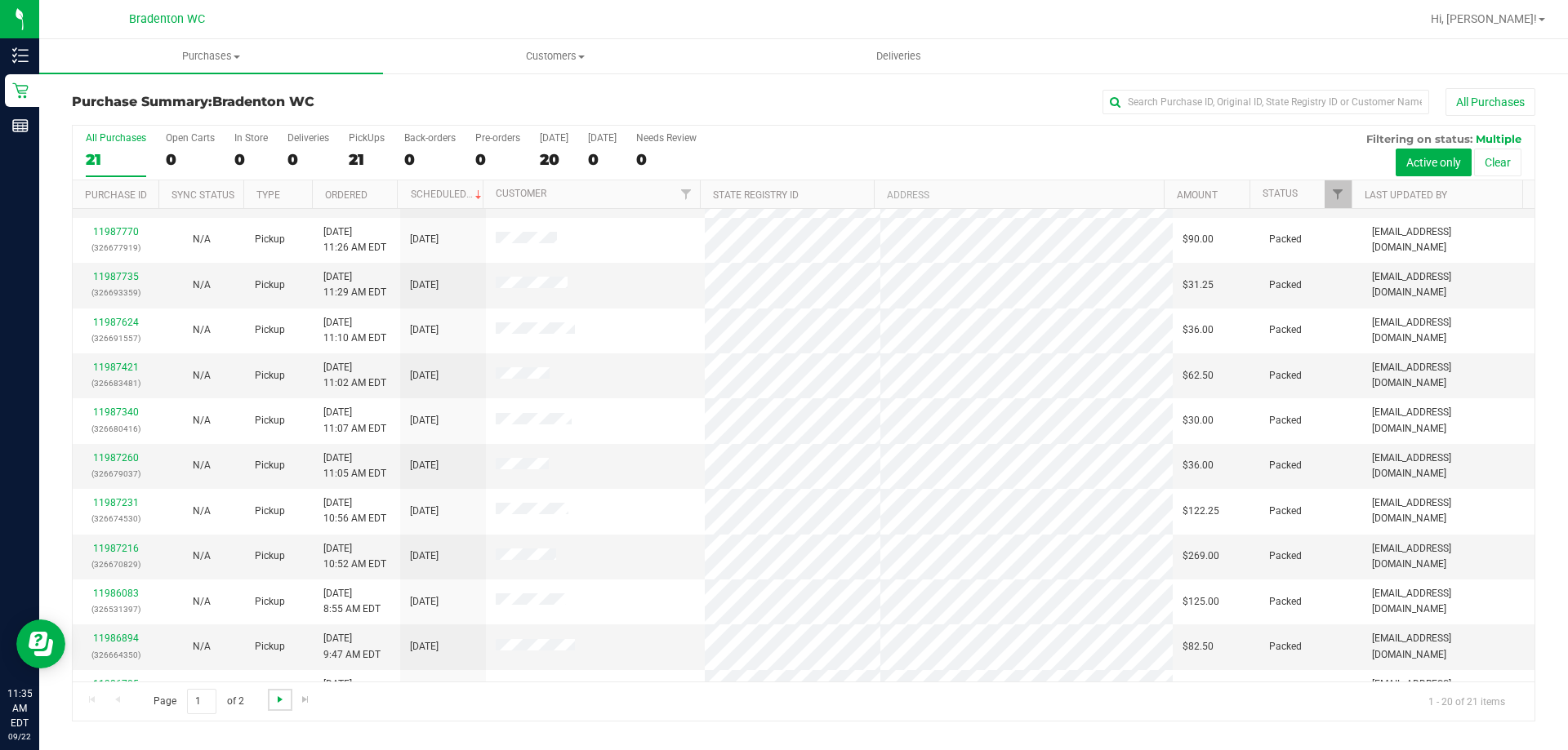
click at [276, 695] on span "Go to the next page" at bounding box center [280, 699] width 13 height 13
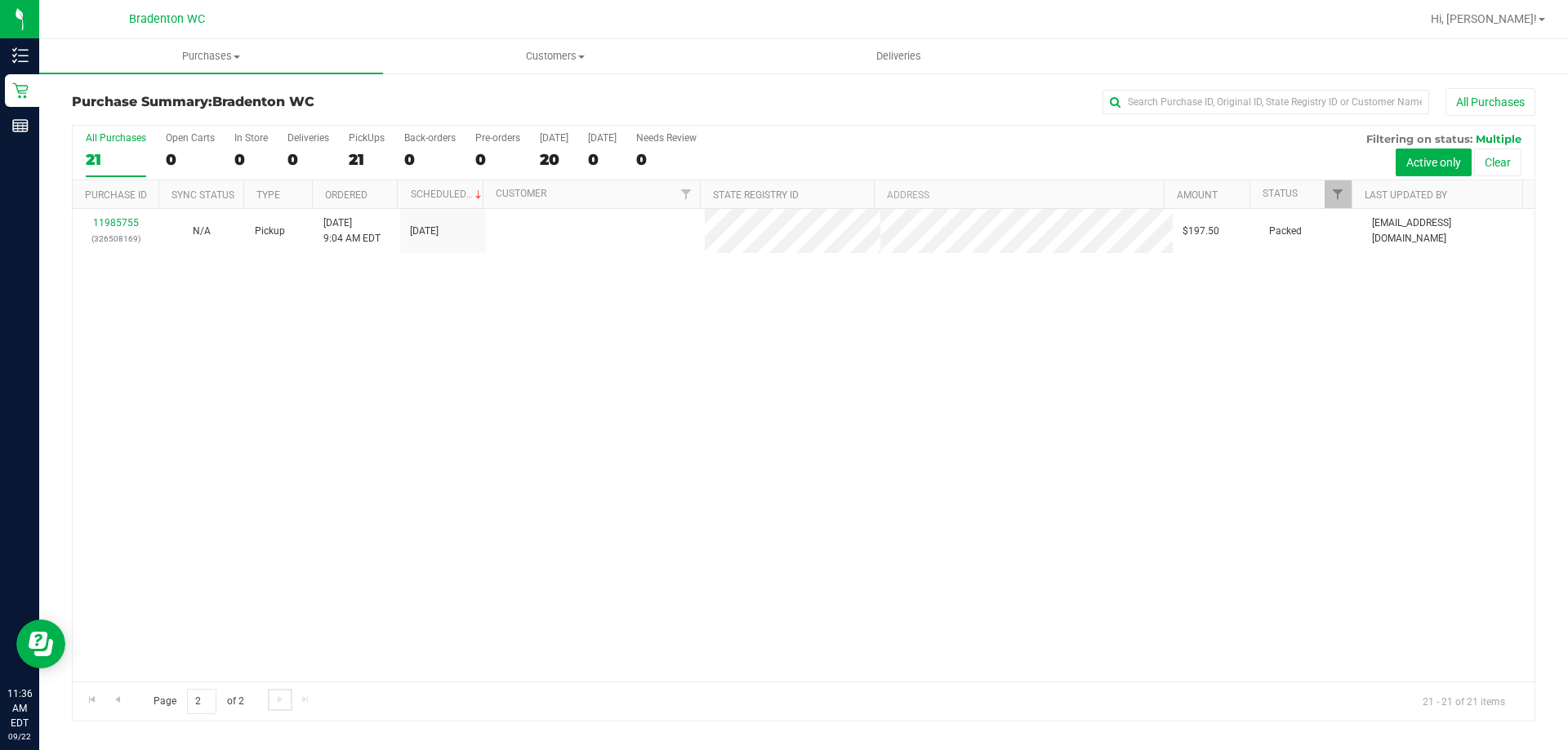
scroll to position [0, 0]
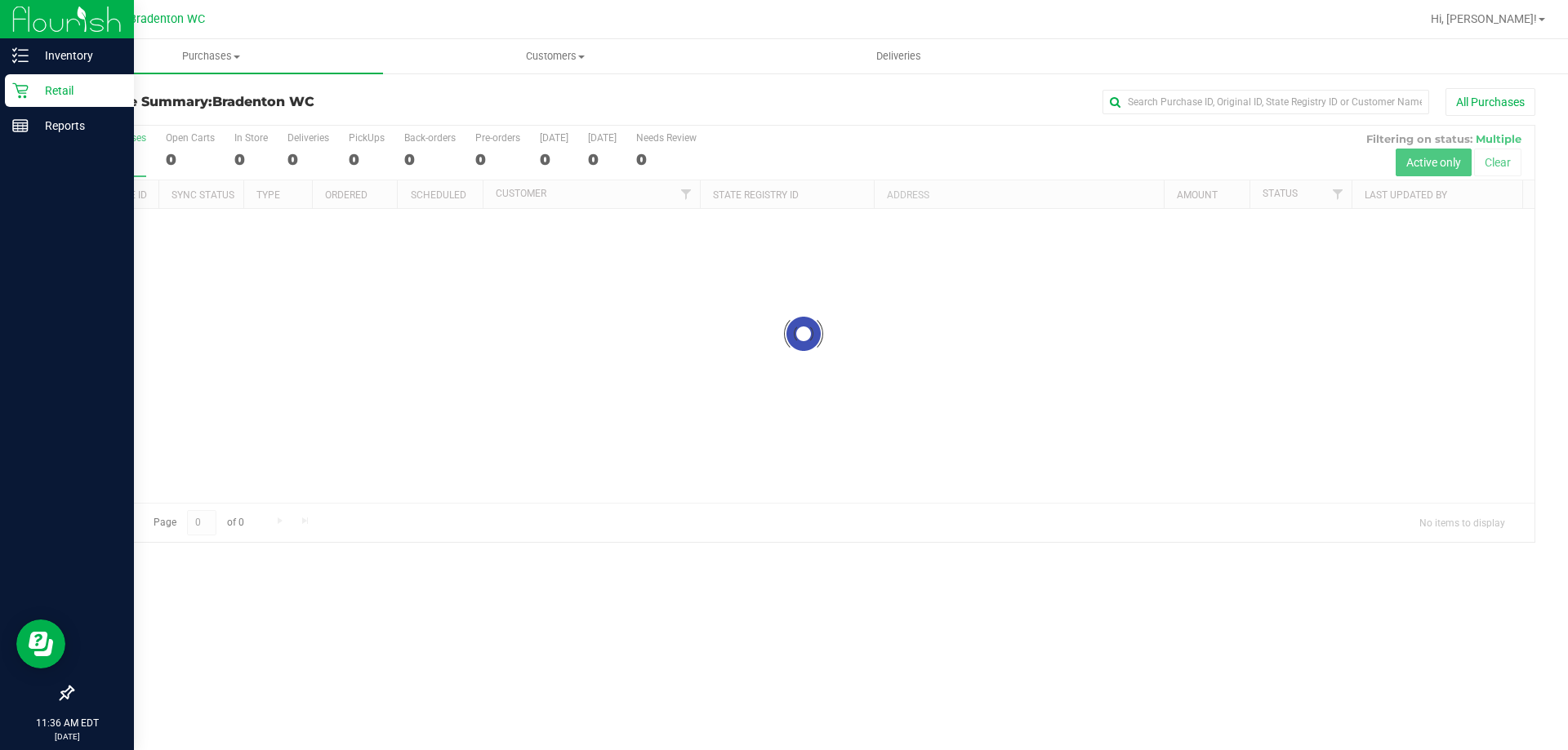
click at [57, 85] on p "Retail" at bounding box center [77, 90] width 98 height 20
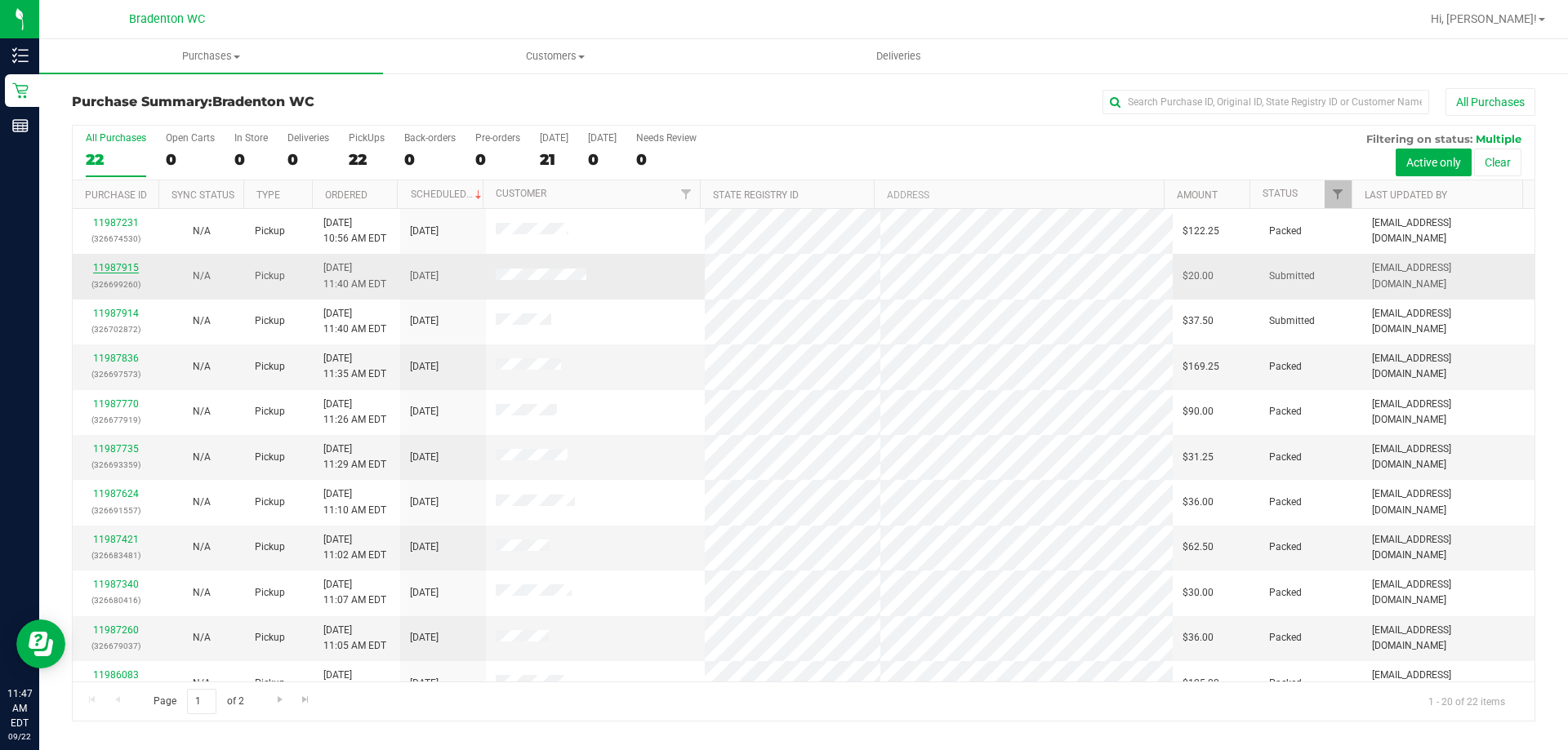
click at [119, 264] on link "11987915" at bounding box center [115, 267] width 46 height 11
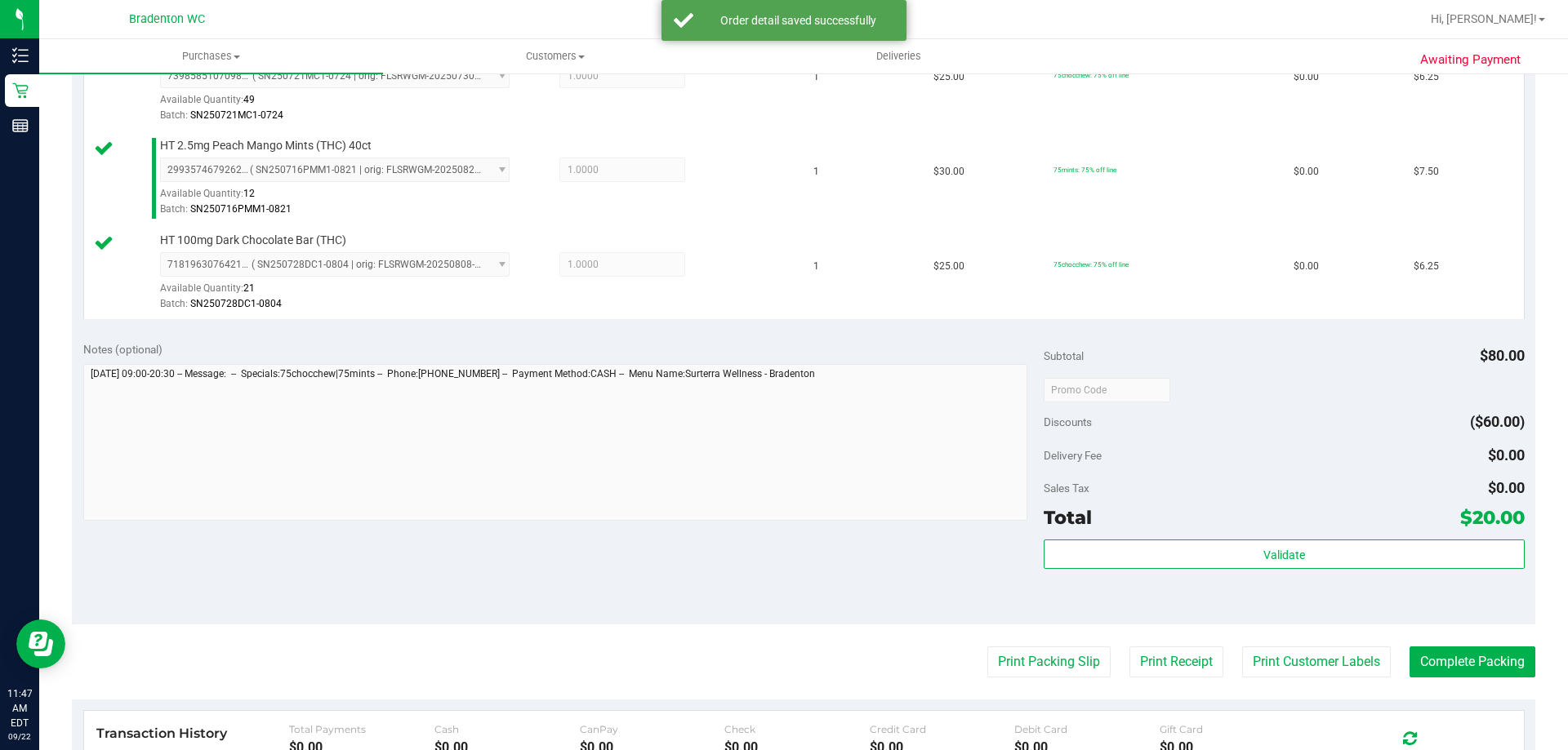
scroll to position [571, 0]
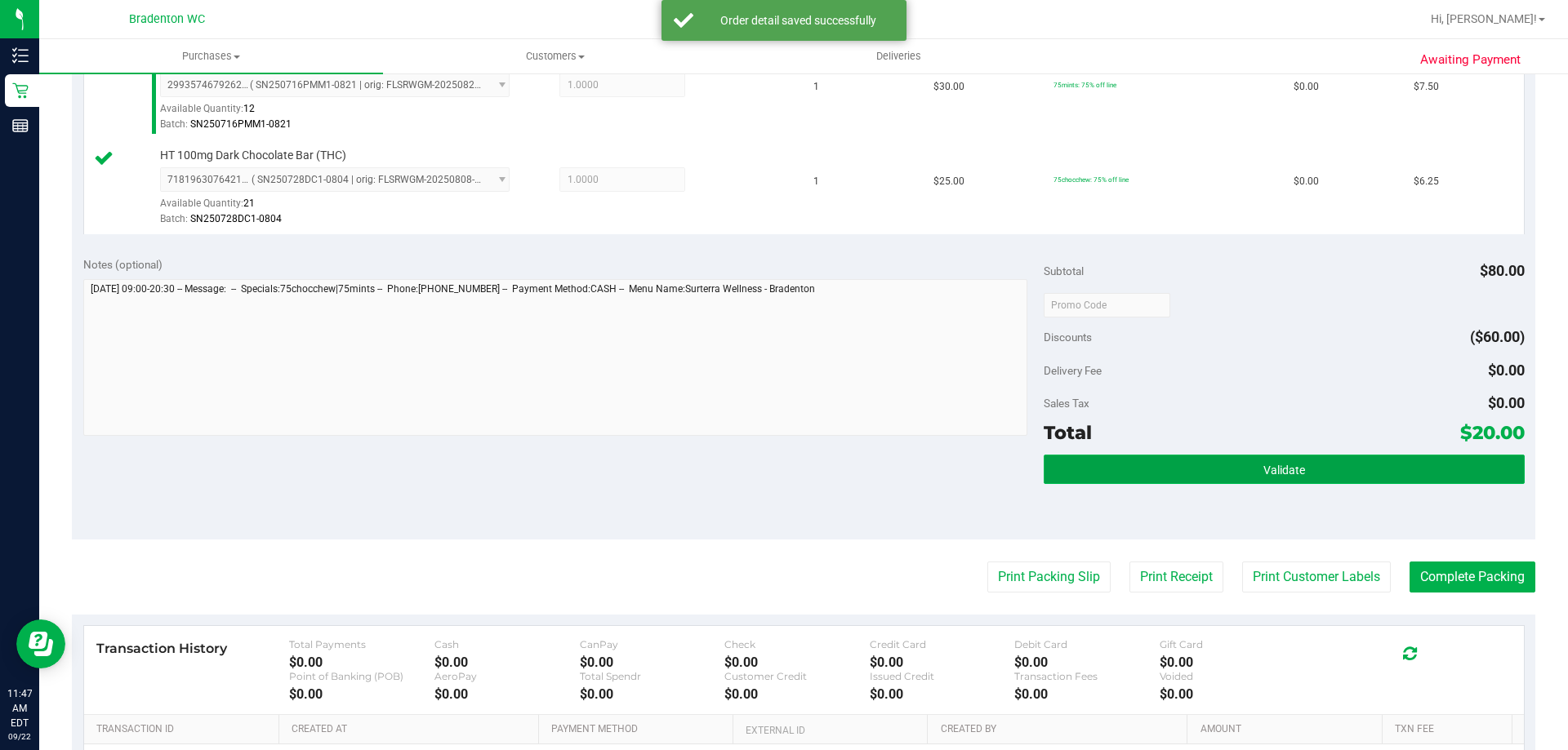
click at [1161, 464] on button "Validate" at bounding box center [1284, 470] width 480 height 29
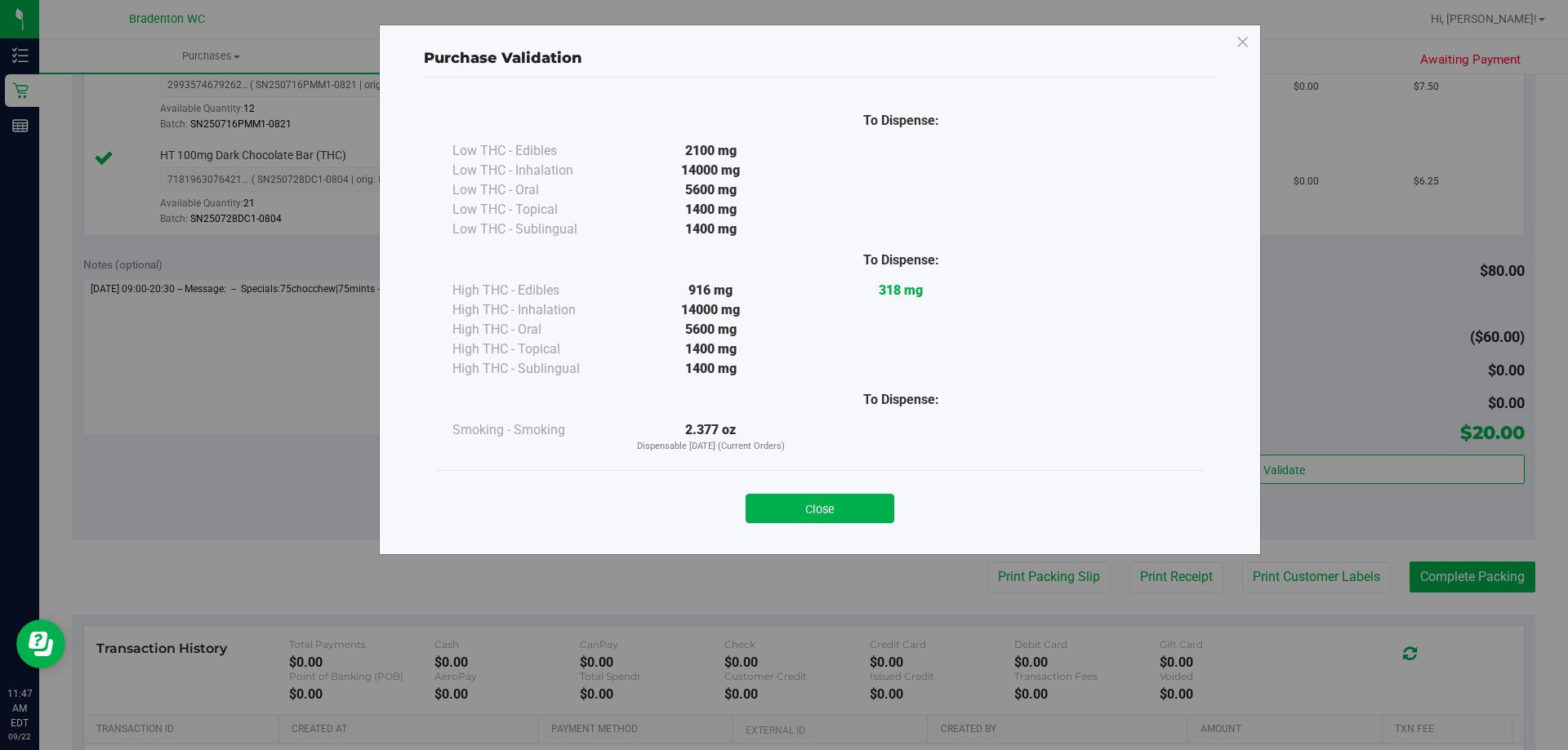
drag, startPoint x: 759, startPoint y: 500, endPoint x: 837, endPoint y: 537, distance: 86.3
click at [760, 500] on button "Close" at bounding box center [820, 508] width 149 height 29
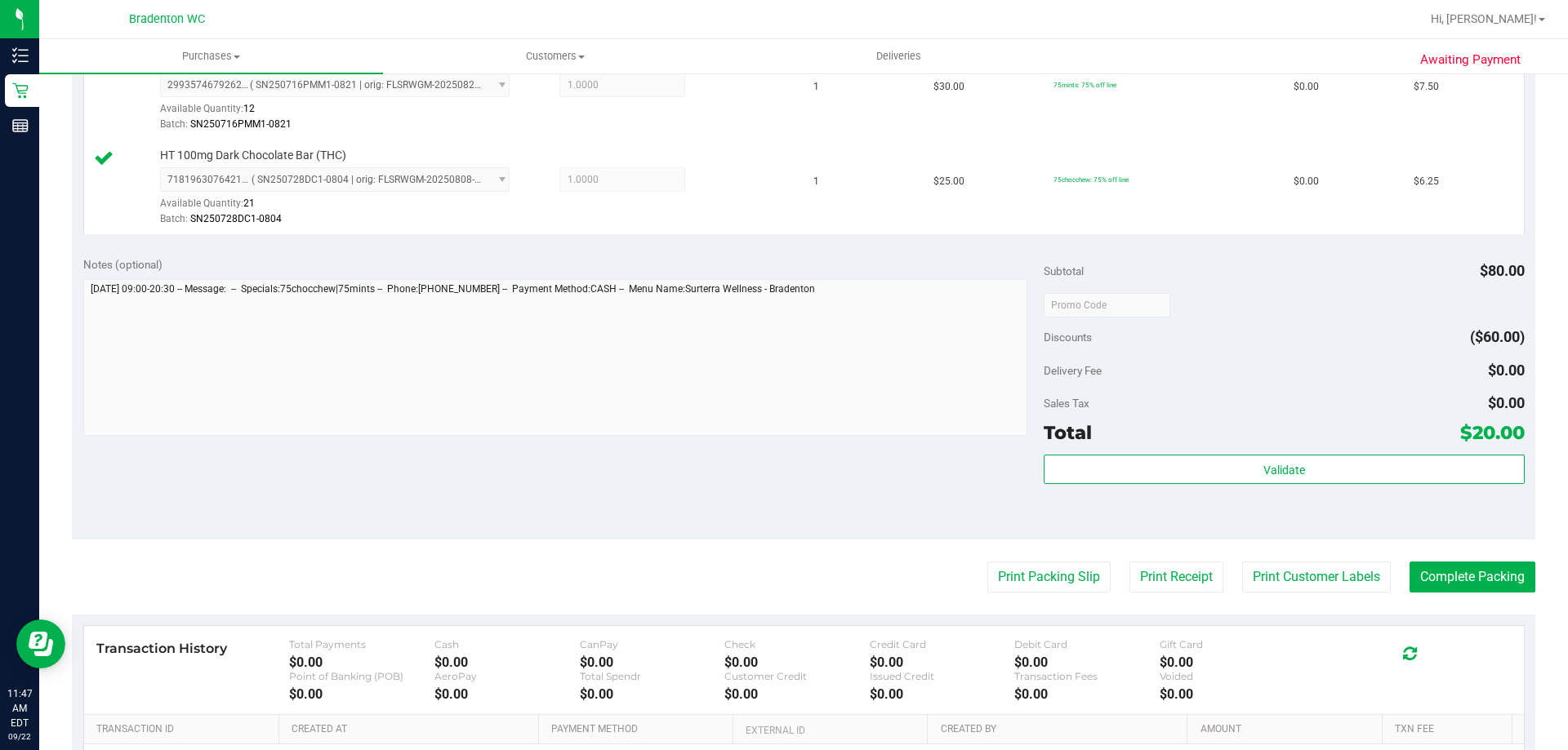
click at [985, 560] on purchase-details "Back Edit Purchase Cancel Purchase View Profile # 11987915 BioTrack ID: - Submi…" at bounding box center [804, 218] width 1464 height 1404
click at [987, 575] on button "Print Packing Slip" at bounding box center [1048, 577] width 123 height 31
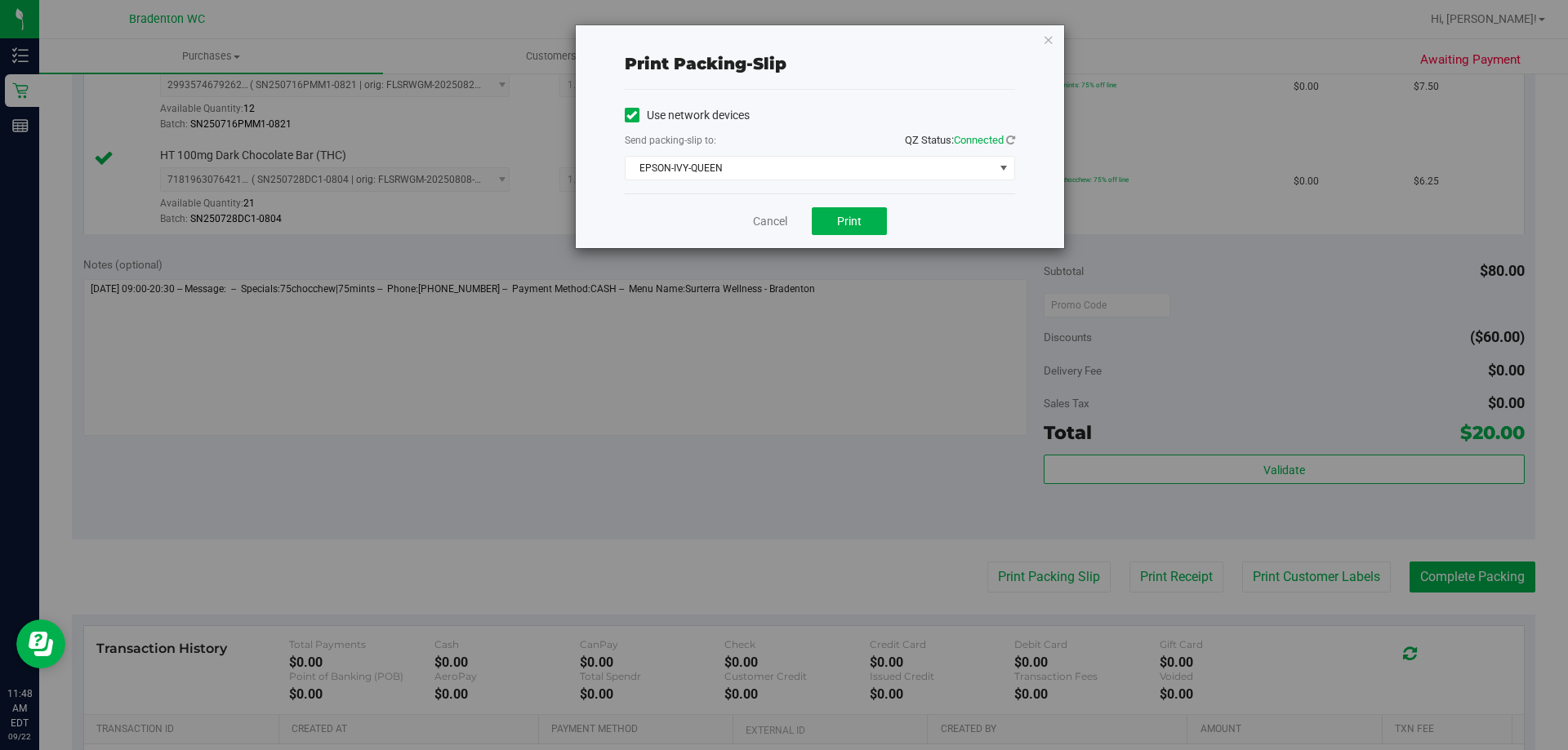
click at [848, 206] on div "Cancel Print" at bounding box center [820, 221] width 391 height 55
click at [845, 219] on span "Print" at bounding box center [849, 221] width 24 height 13
click at [1056, 33] on div "Print packing-slip Use network devices Send packing-slip to: QZ Status: Connect…" at bounding box center [820, 136] width 489 height 223
click at [1043, 40] on icon "button" at bounding box center [1048, 39] width 11 height 20
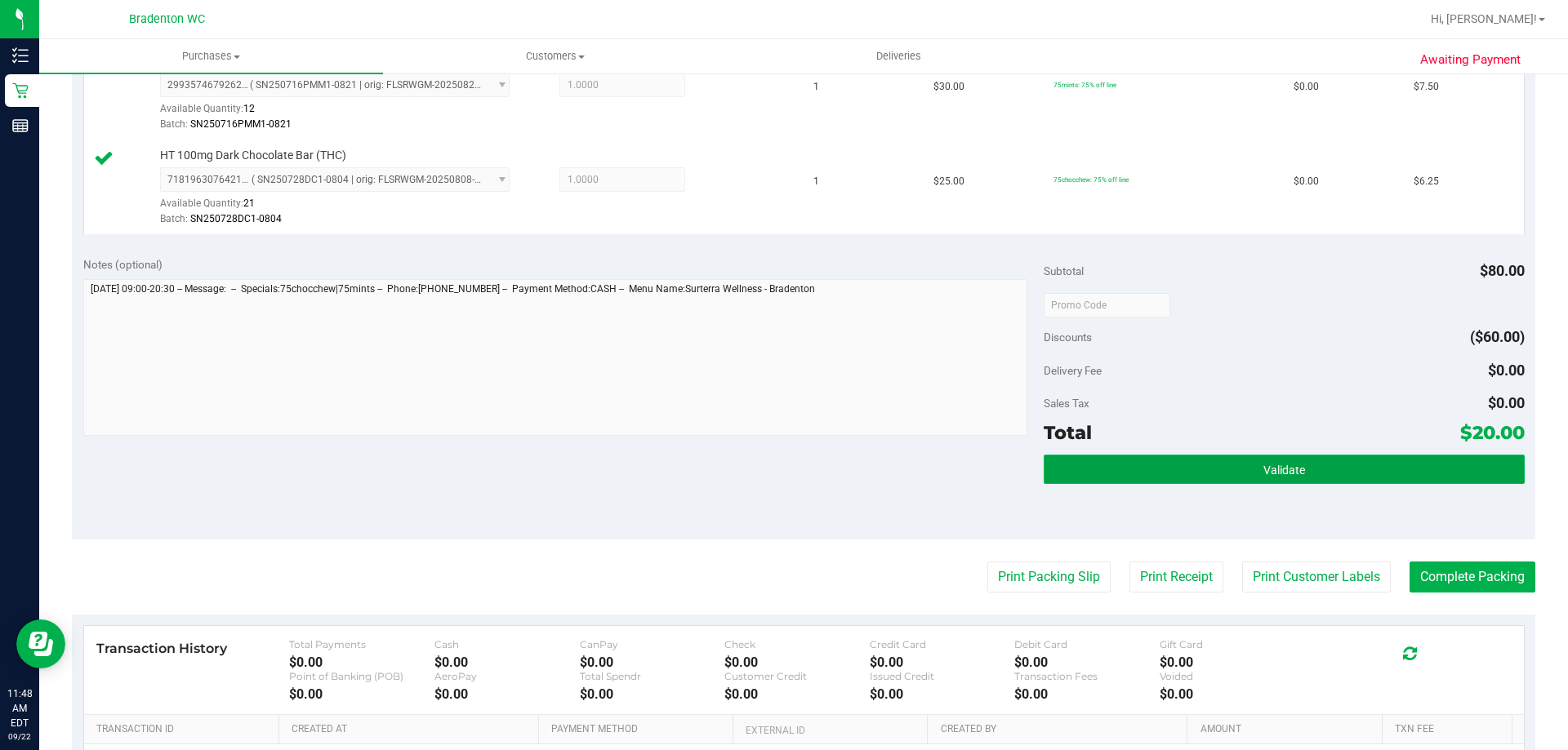
click at [1118, 475] on button "Validate" at bounding box center [1284, 470] width 480 height 29
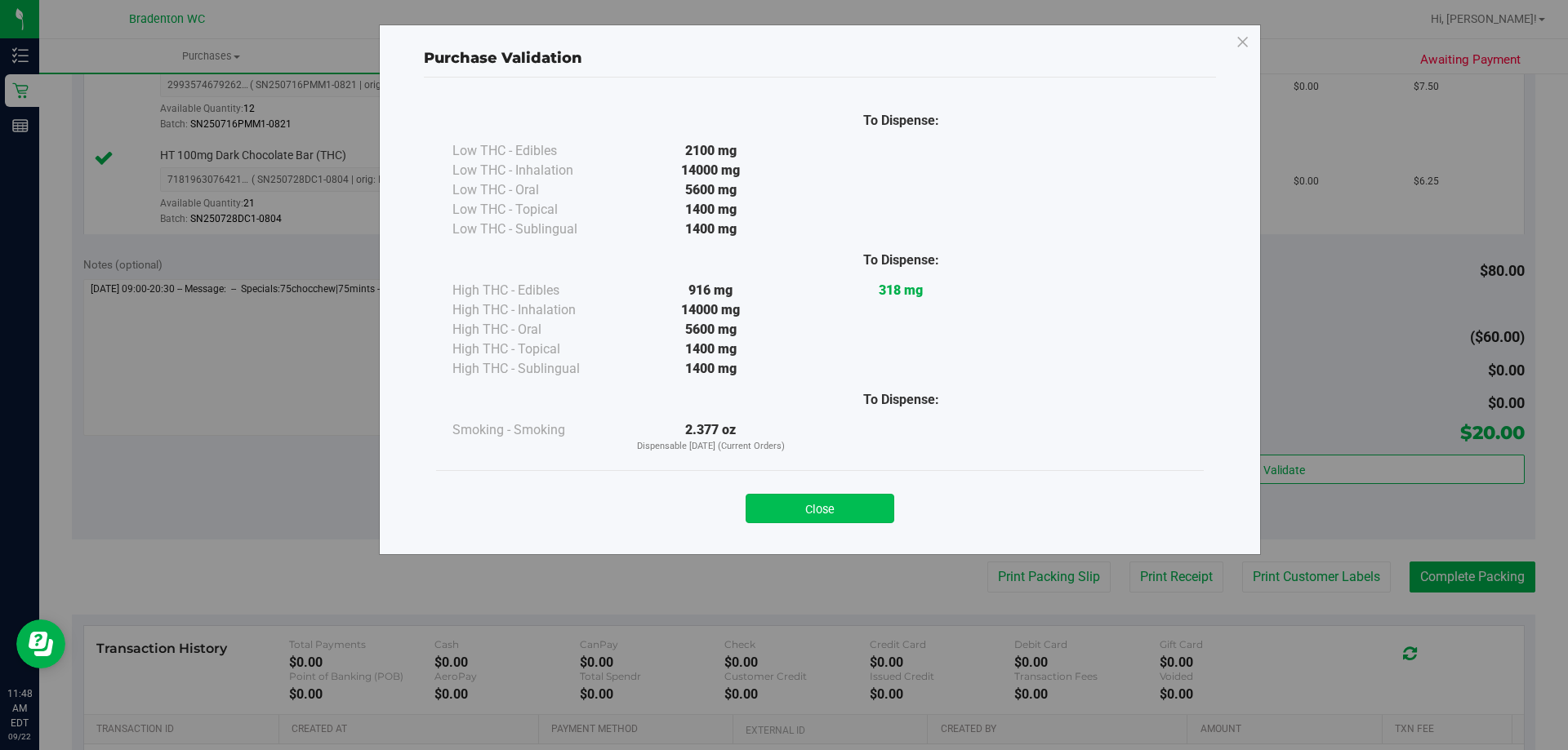
click at [828, 507] on button "Close" at bounding box center [820, 508] width 149 height 29
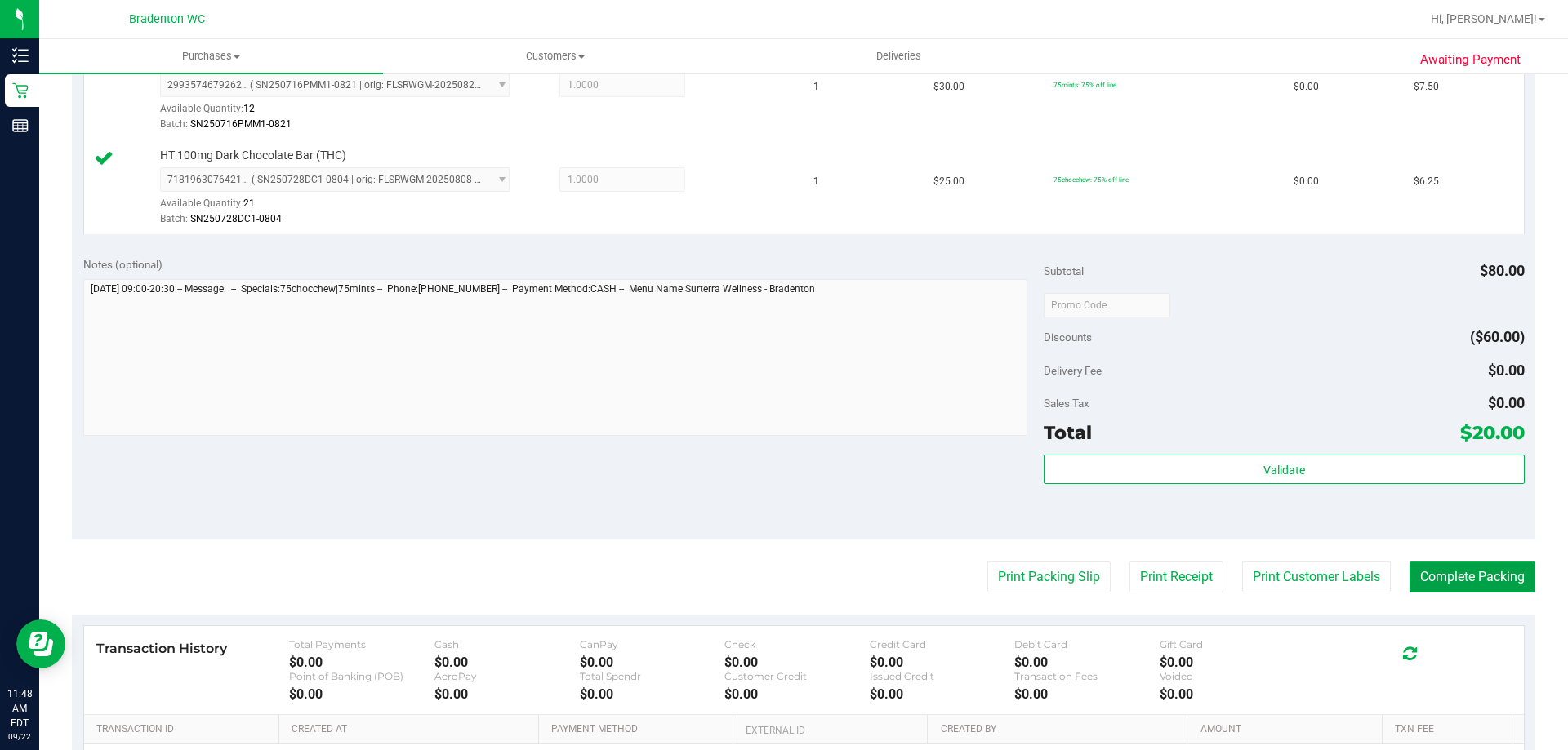
click at [1467, 581] on button "Complete Packing" at bounding box center [1472, 577] width 126 height 31
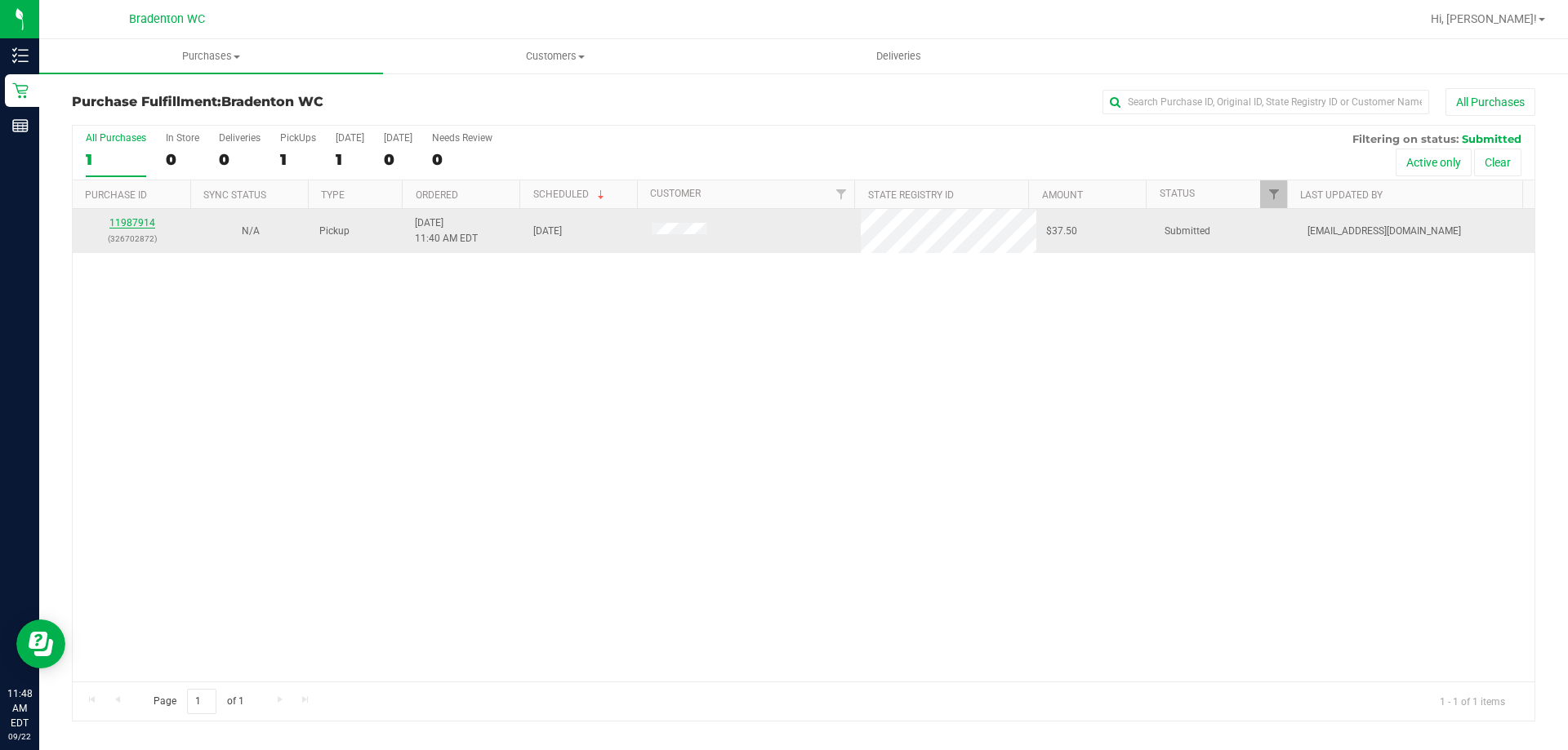
click at [144, 228] on link "11987914" at bounding box center [132, 222] width 46 height 11
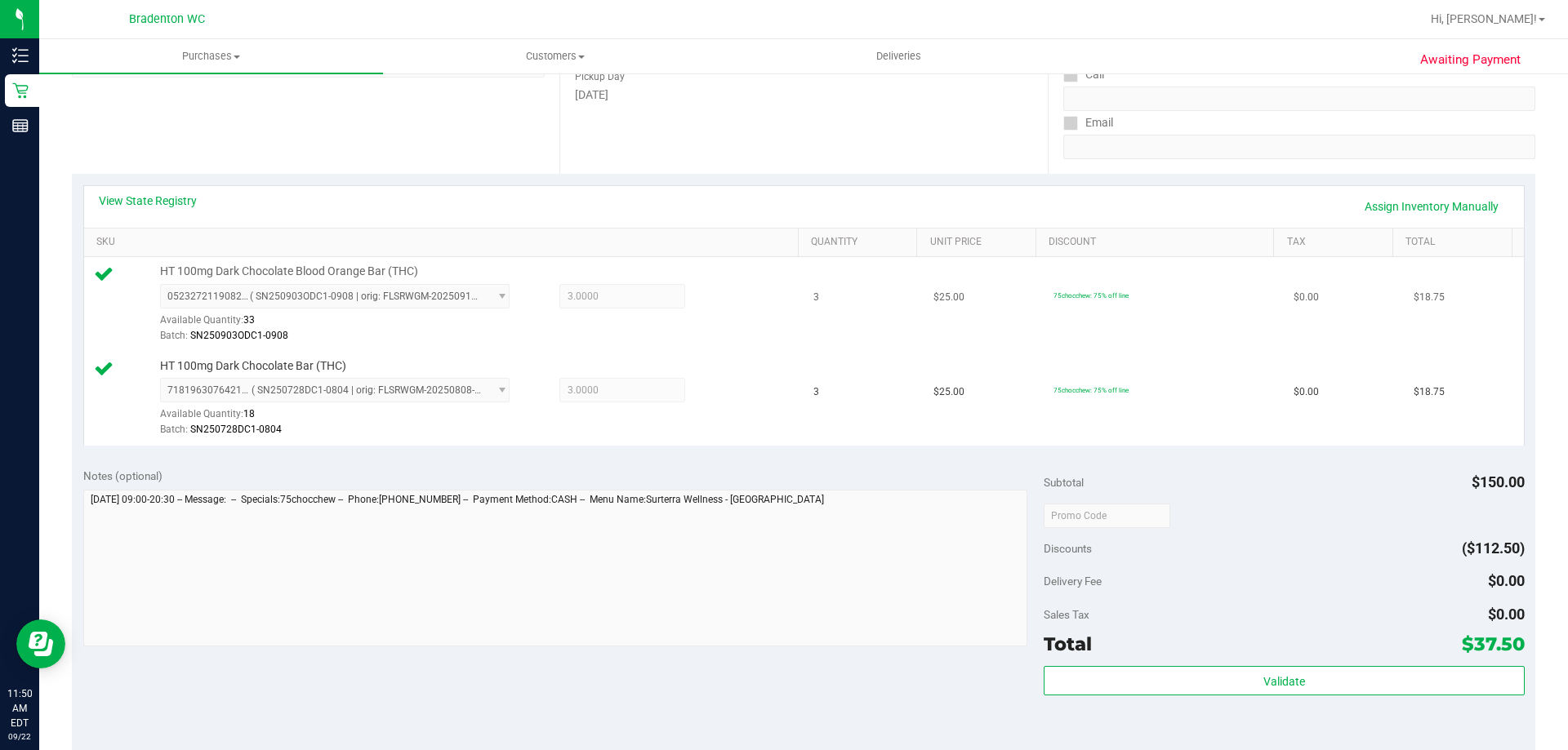
scroll to position [327, 0]
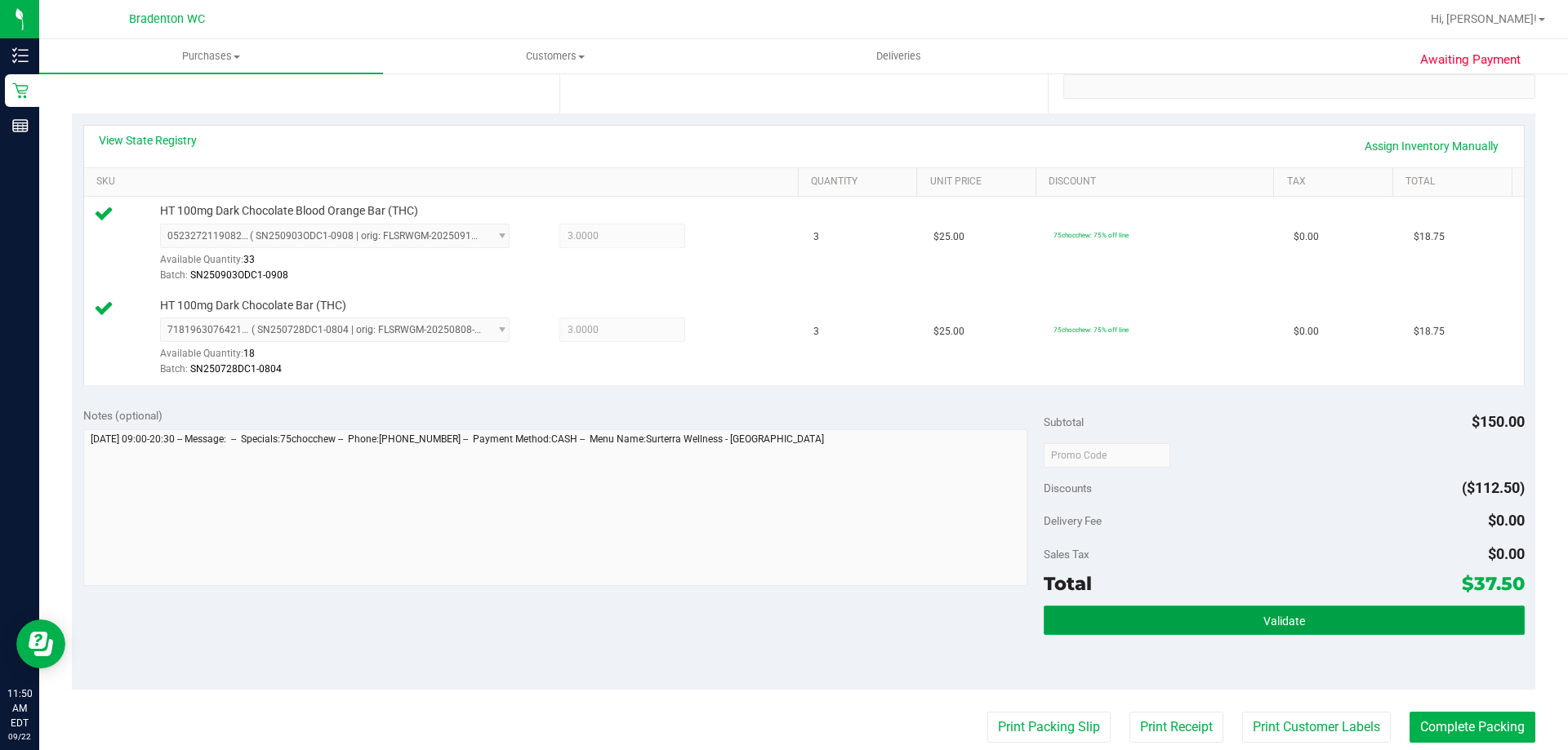
click at [1228, 627] on button "Validate" at bounding box center [1284, 620] width 480 height 29
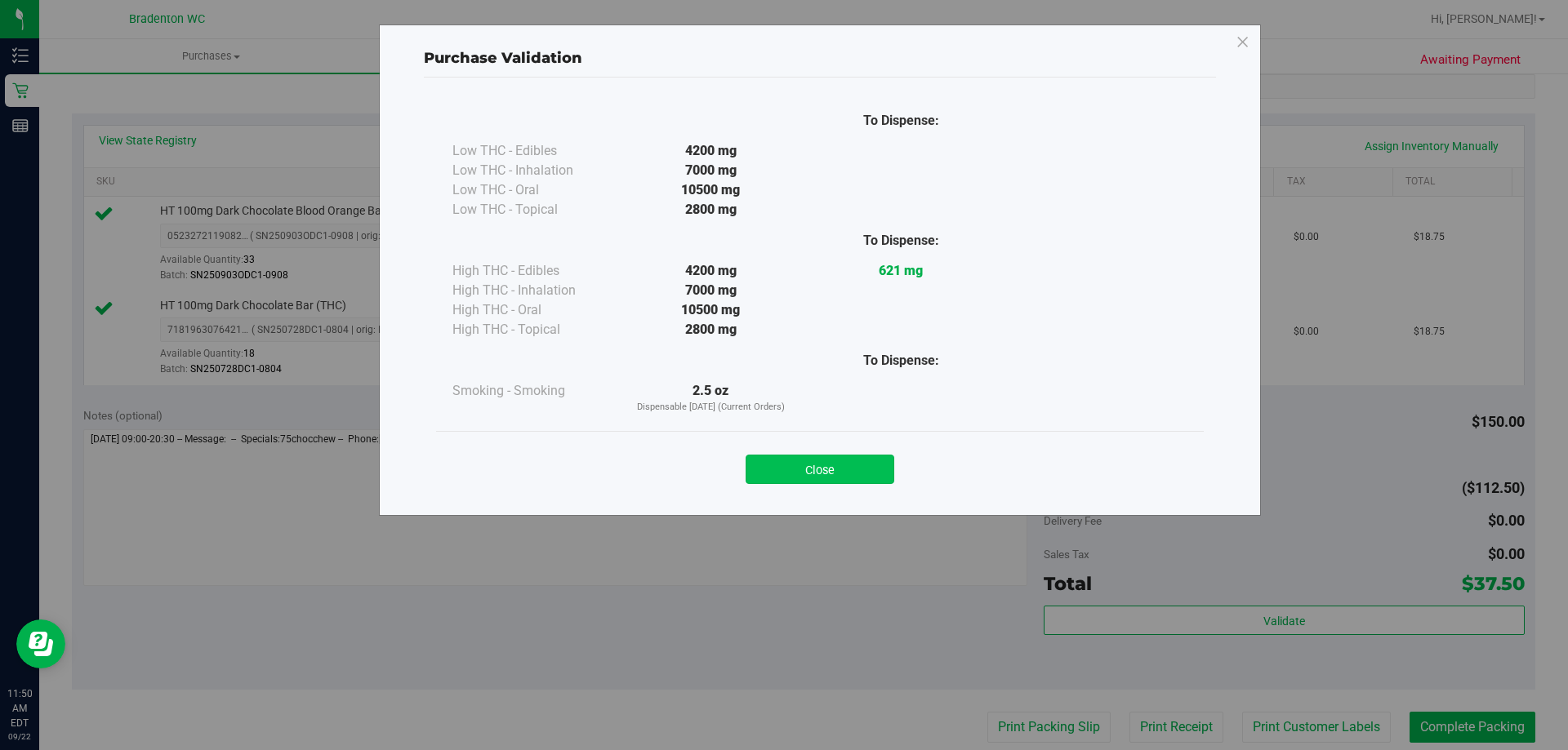
click at [874, 480] on button "Close" at bounding box center [820, 470] width 149 height 29
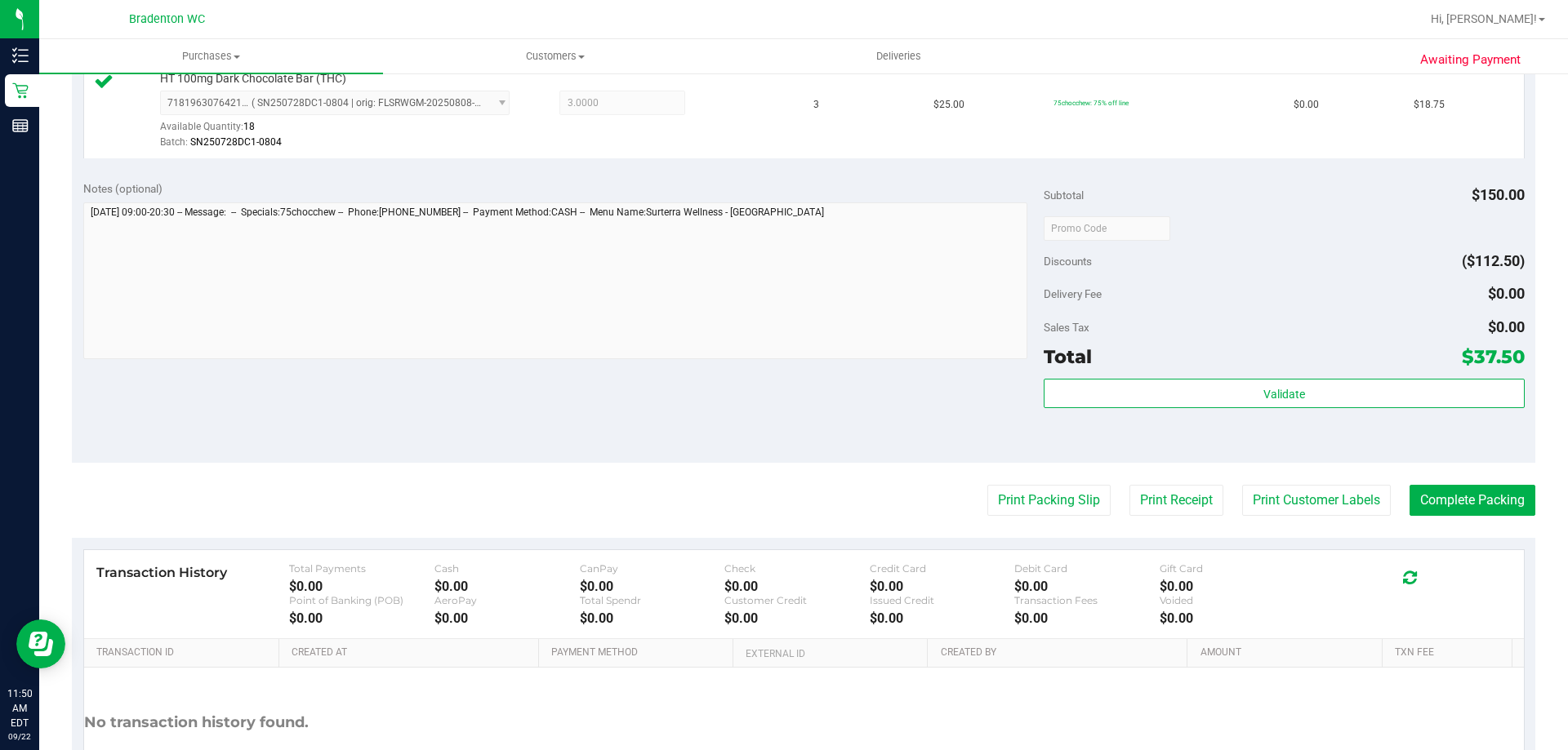
scroll to position [571, 0]
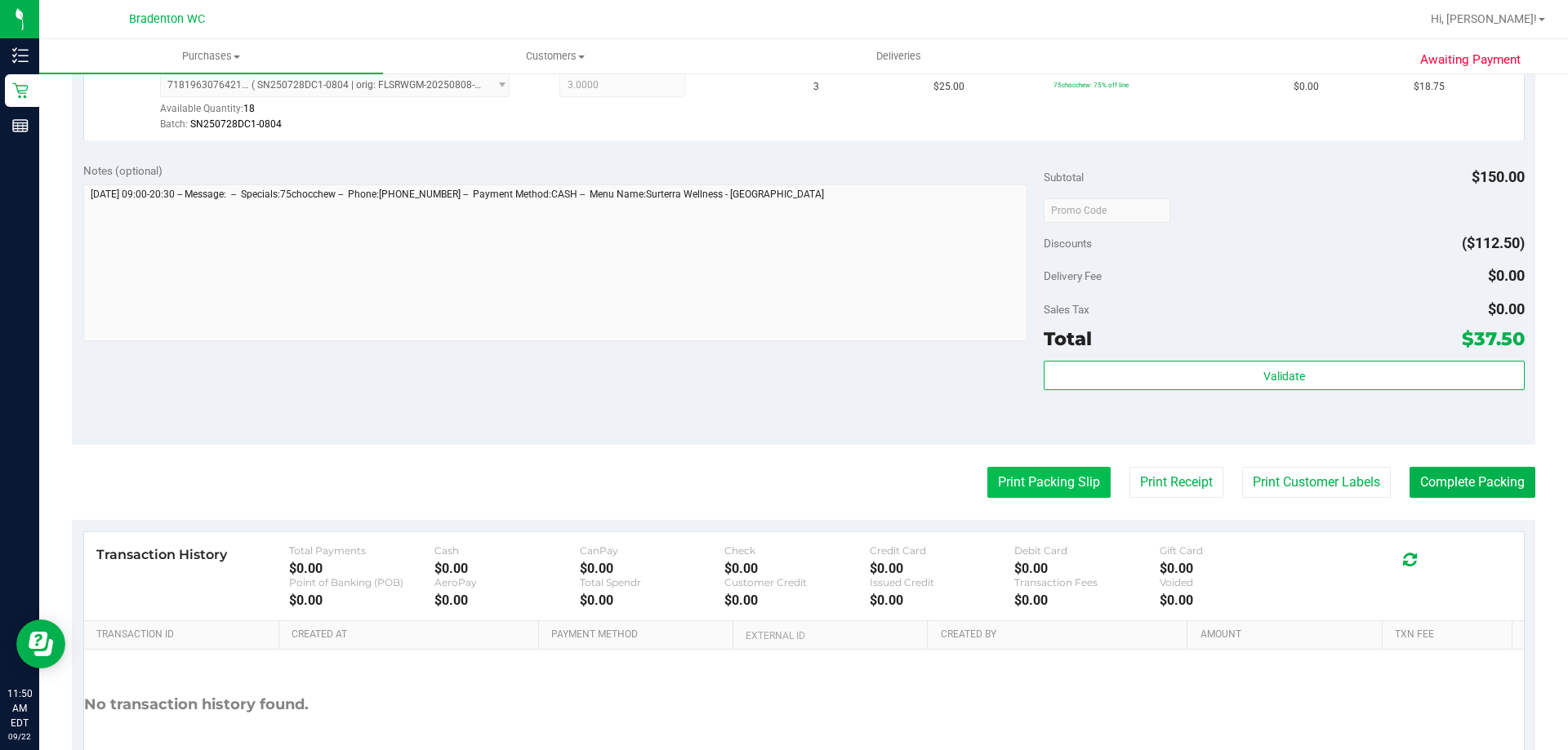
click at [1015, 484] on button "Print Packing Slip" at bounding box center [1048, 483] width 123 height 31
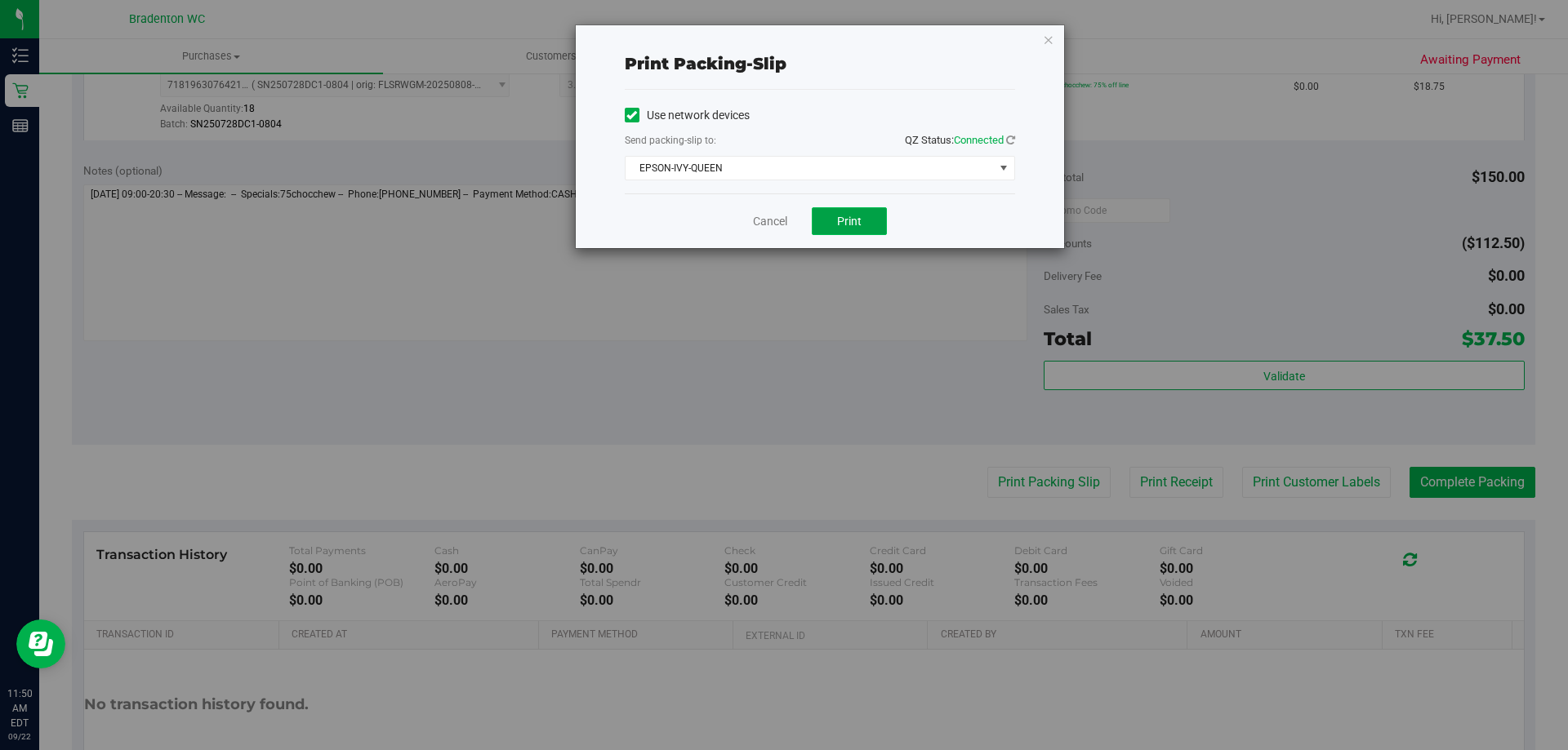
click at [825, 219] on button "Print" at bounding box center [849, 221] width 75 height 28
click at [1047, 47] on icon "button" at bounding box center [1048, 39] width 11 height 20
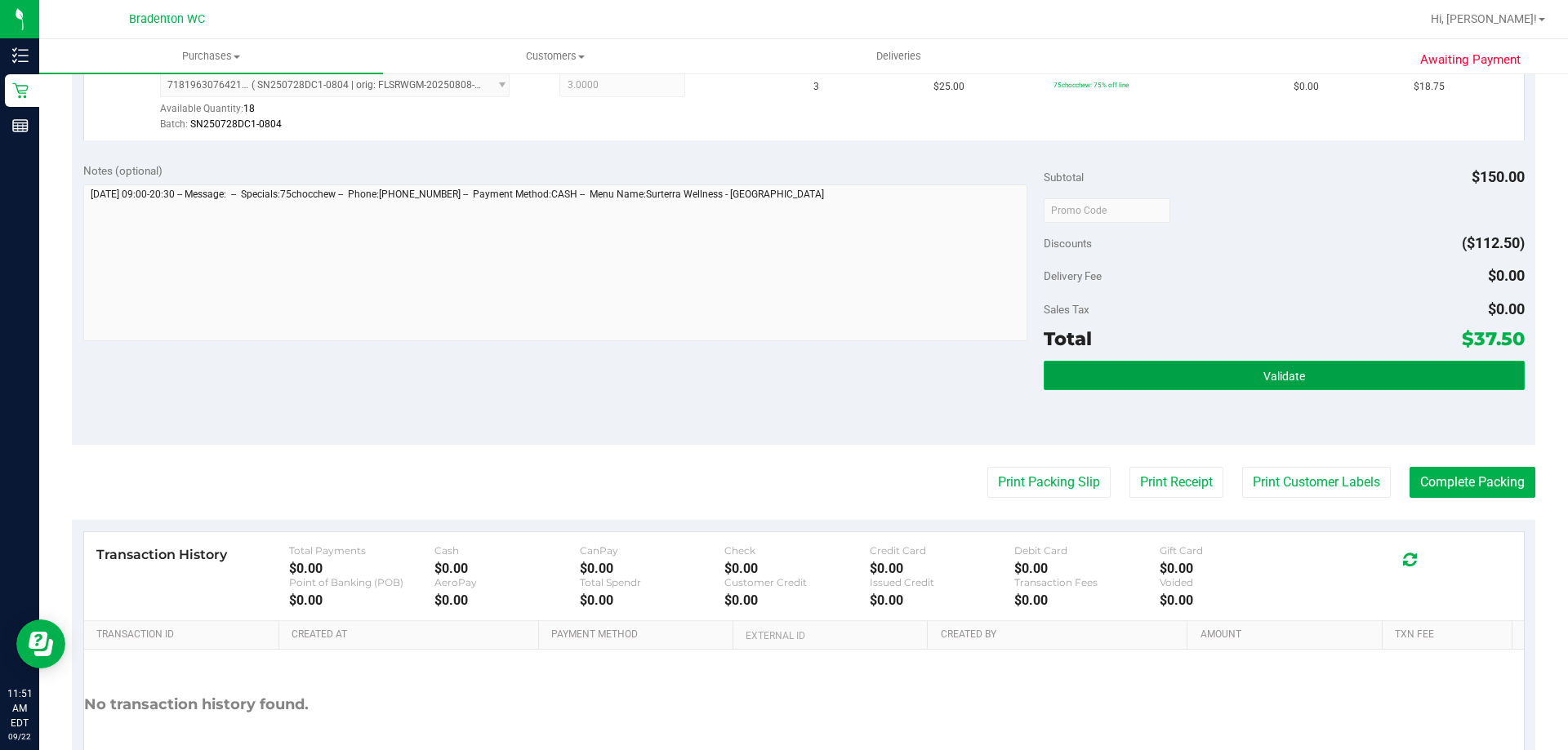
click at [1133, 382] on button "Validate" at bounding box center [1284, 376] width 480 height 29
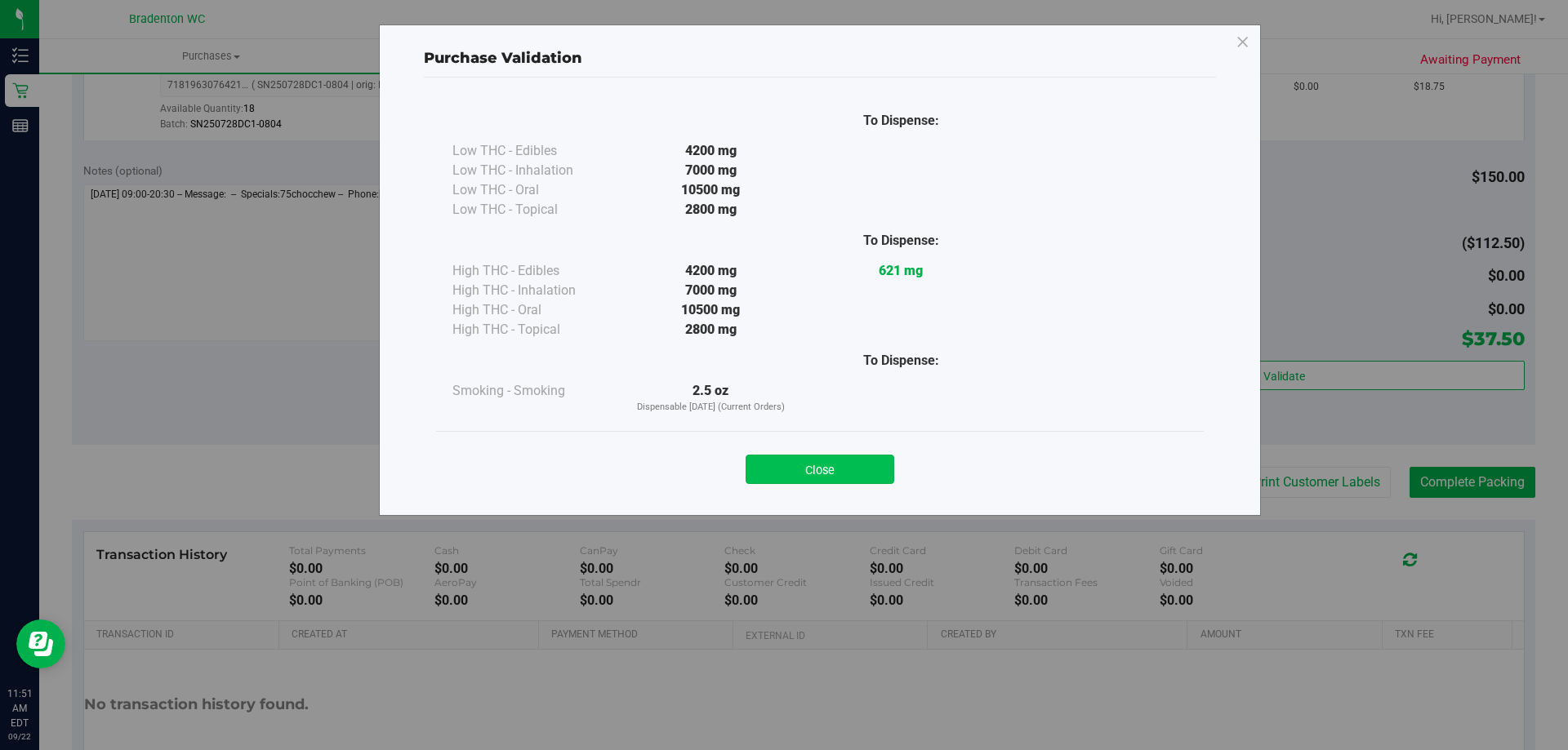
click at [852, 475] on button "Close" at bounding box center [820, 470] width 149 height 29
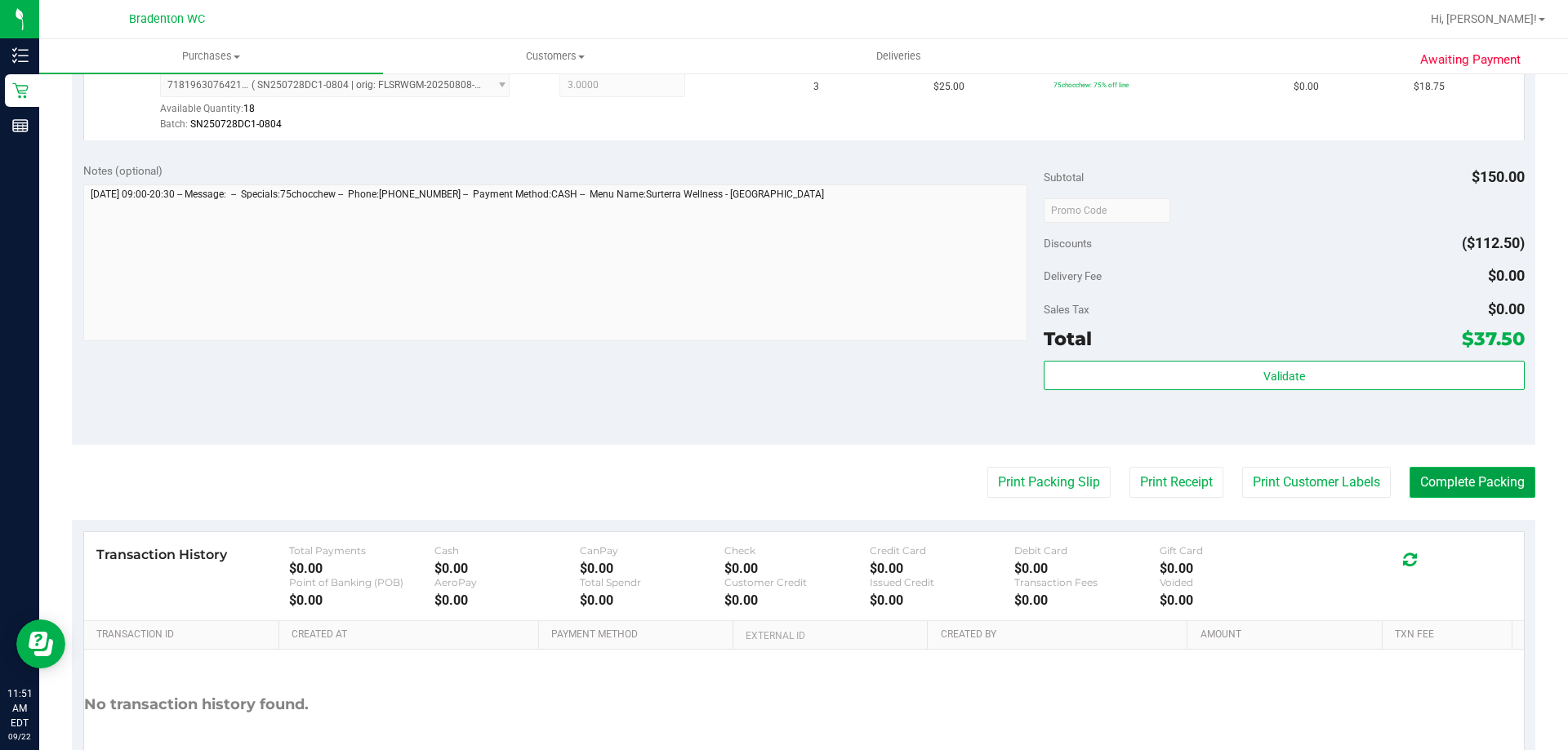
click at [1421, 485] on button "Complete Packing" at bounding box center [1472, 483] width 126 height 31
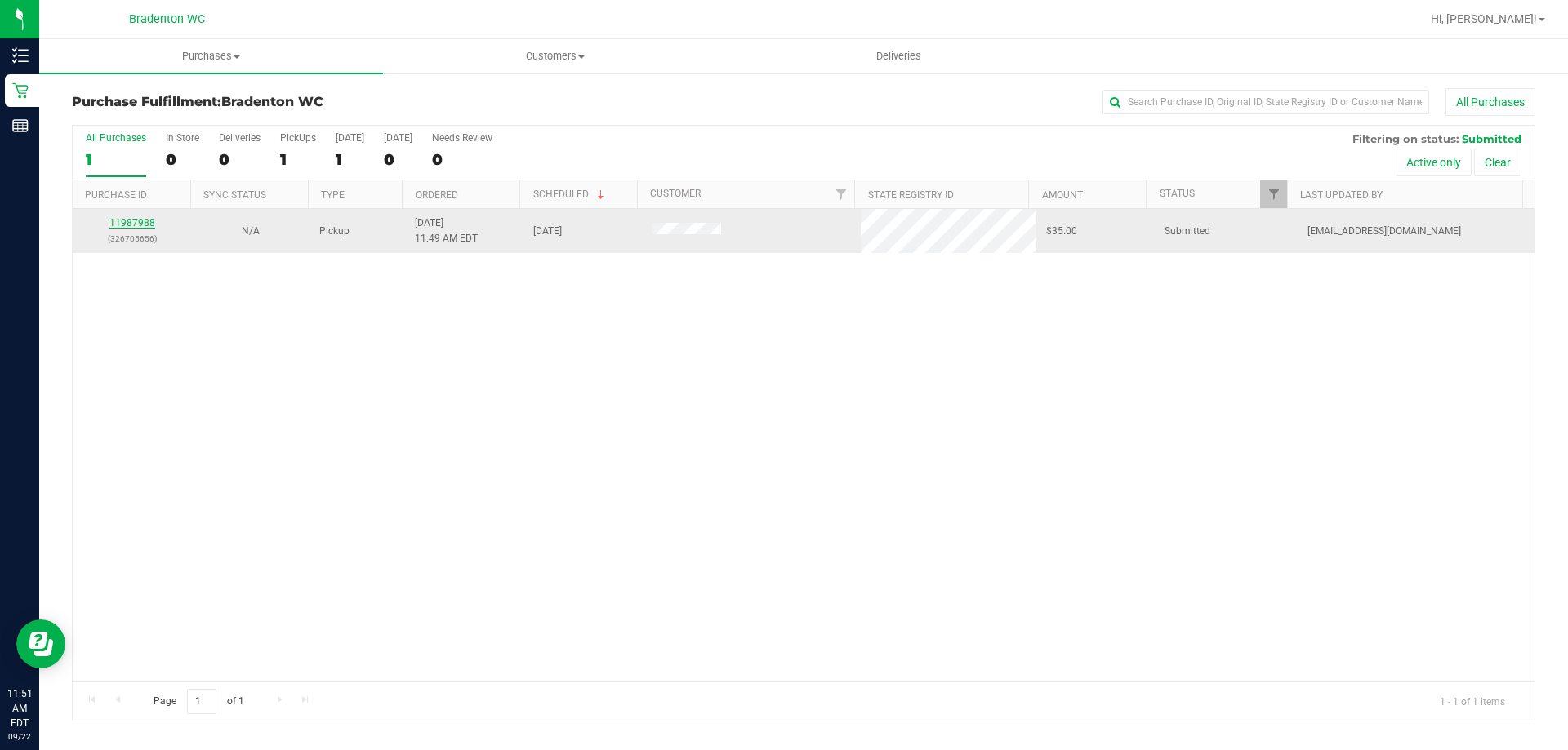
click at [125, 223] on link "11987988" at bounding box center [132, 222] width 46 height 11
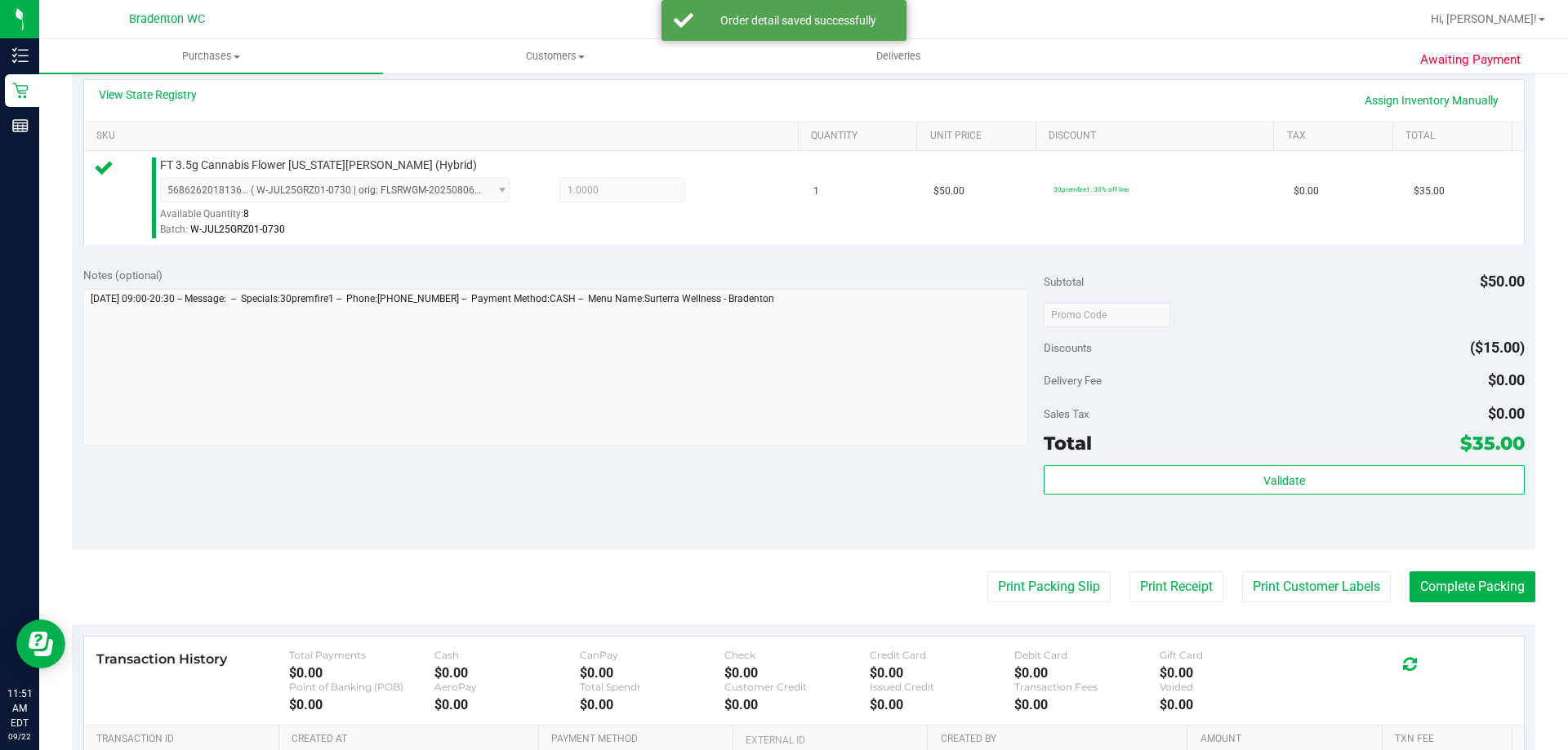
scroll to position [489, 0]
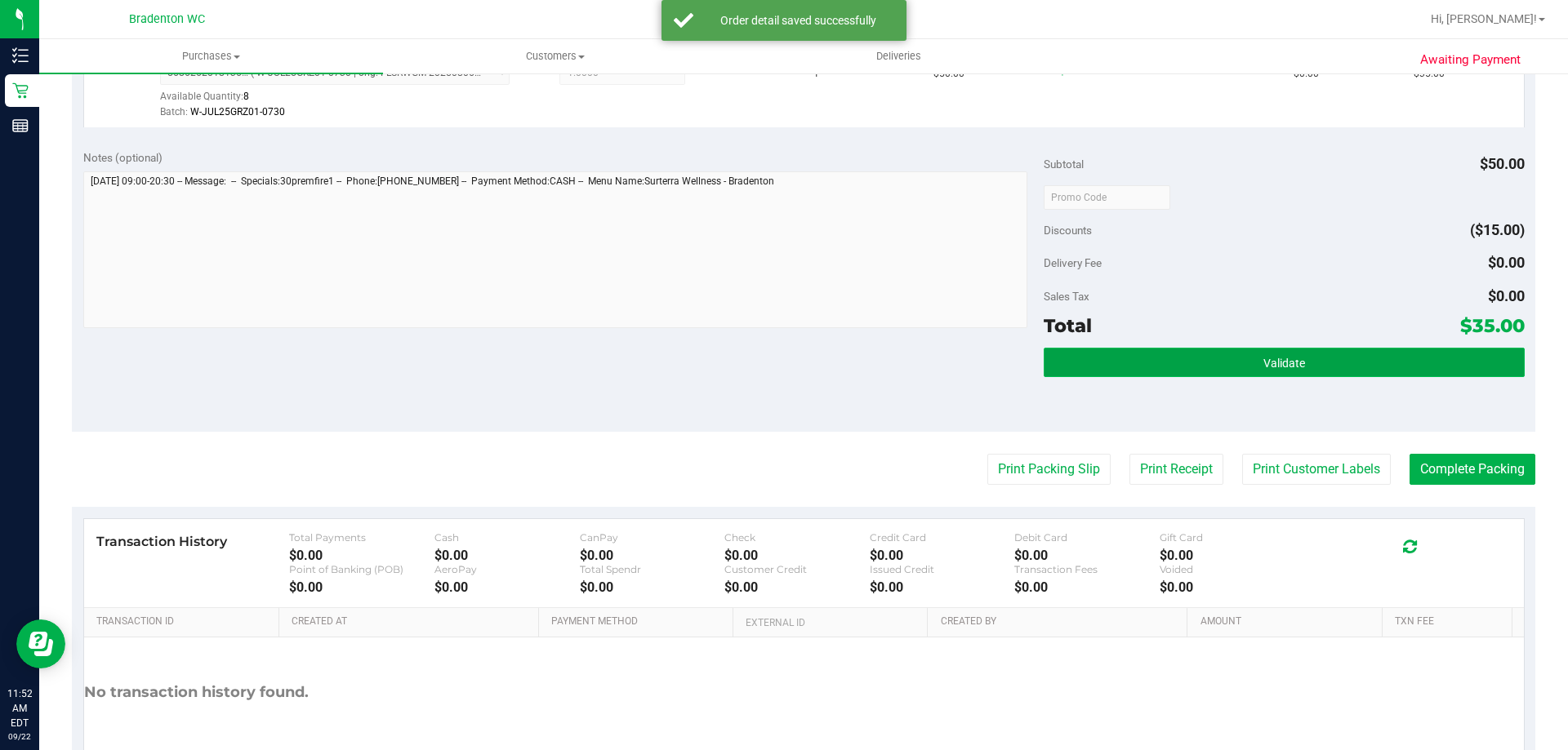
click at [1237, 354] on button "Validate" at bounding box center [1284, 362] width 480 height 29
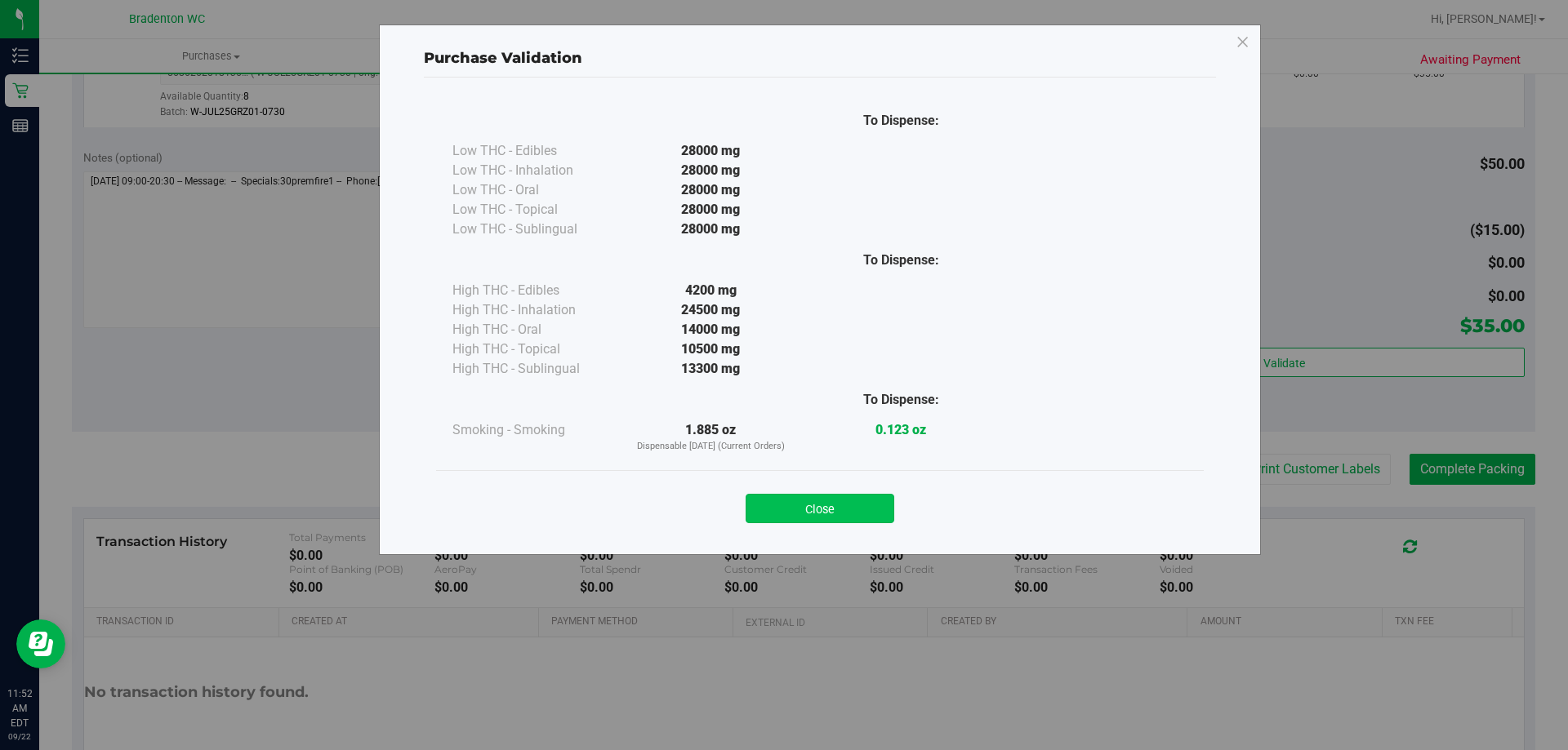
click at [854, 508] on button "Close" at bounding box center [820, 508] width 149 height 29
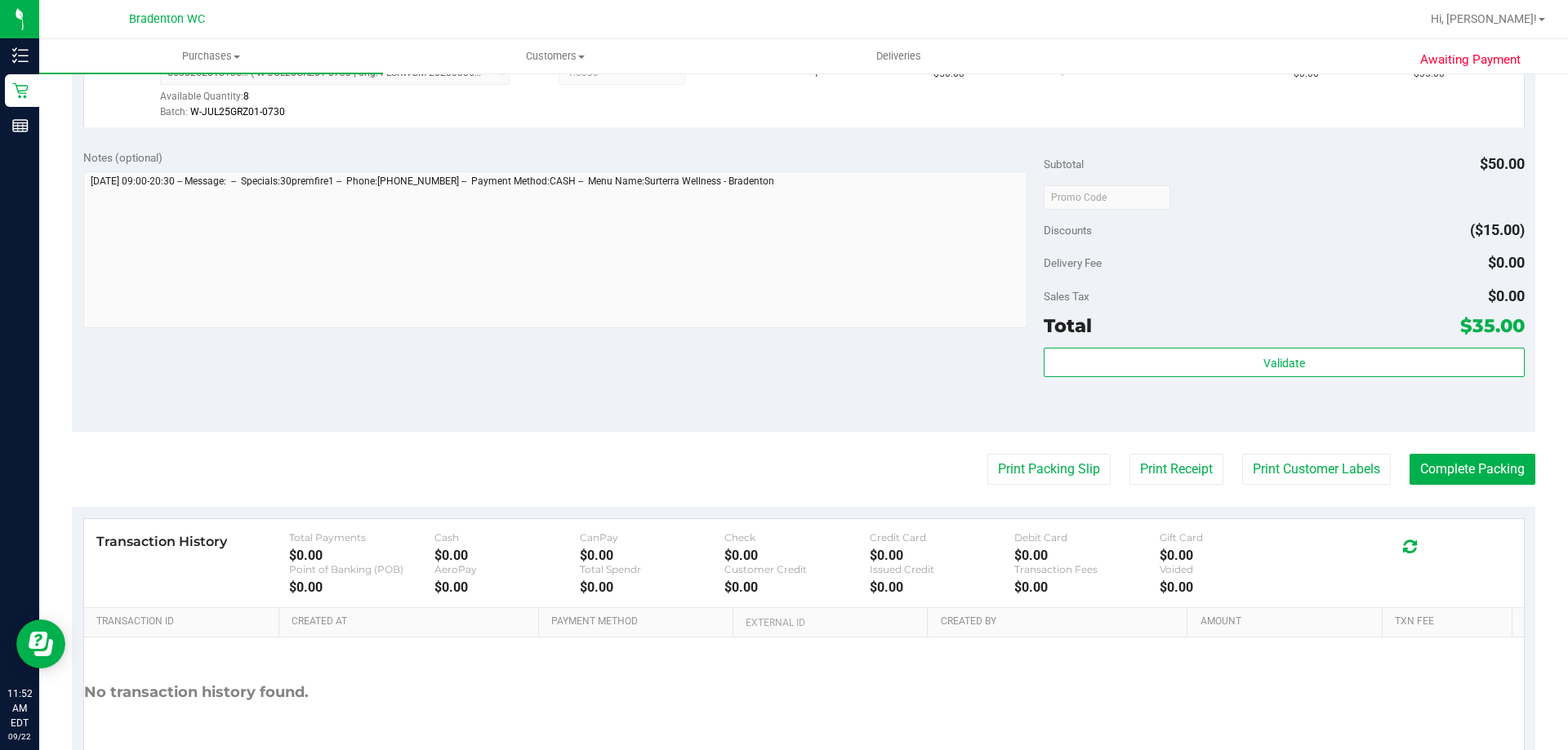
click at [1046, 487] on purchase-details "Back Edit Purchase Cancel Purchase View Profile # 11987988 BioTrack ID: - Submi…" at bounding box center [804, 205] width 1464 height 1214
click at [1046, 476] on button "Print Packing Slip" at bounding box center [1048, 470] width 123 height 31
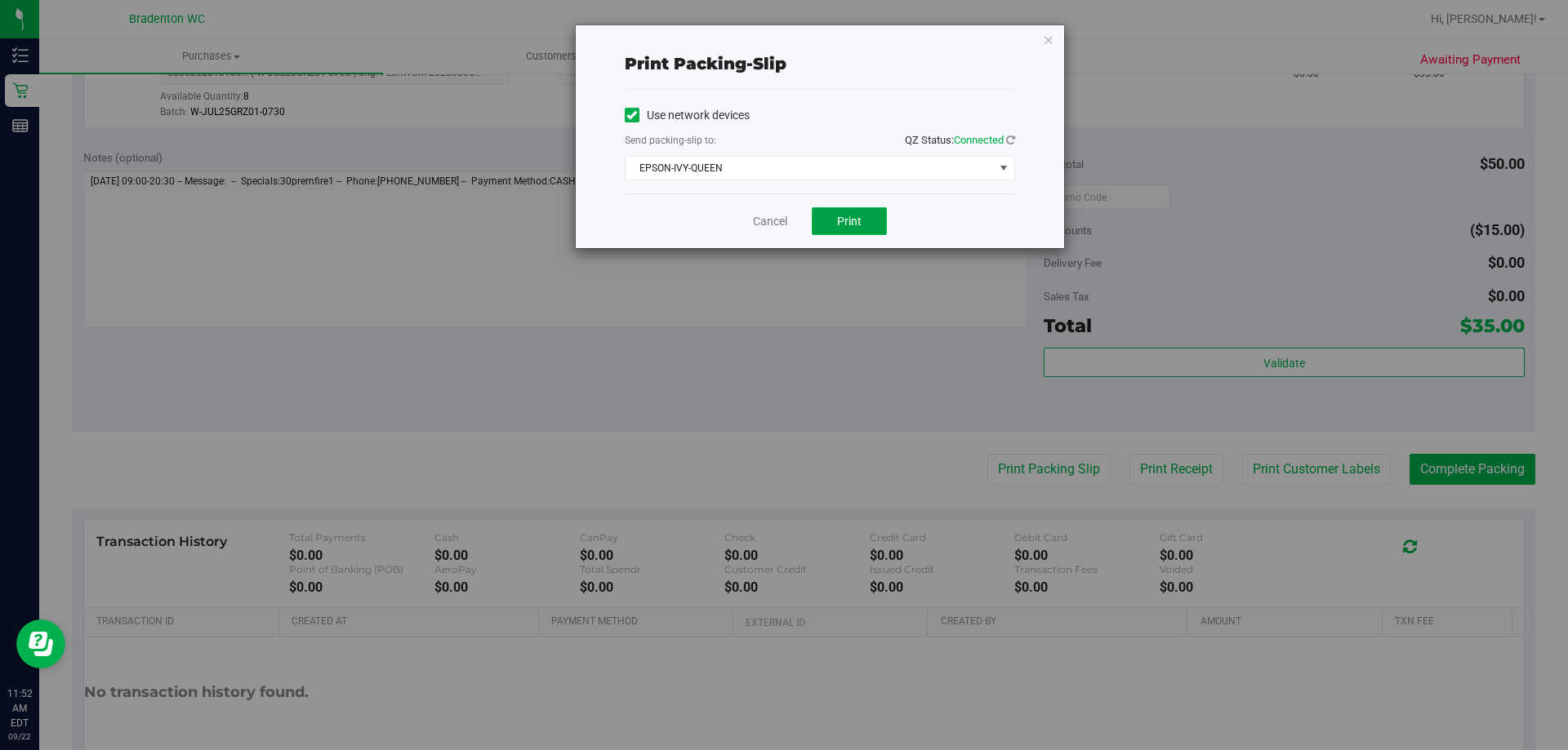
click at [865, 231] on button "Print" at bounding box center [849, 221] width 75 height 28
click at [1049, 39] on icon "button" at bounding box center [1048, 39] width 11 height 20
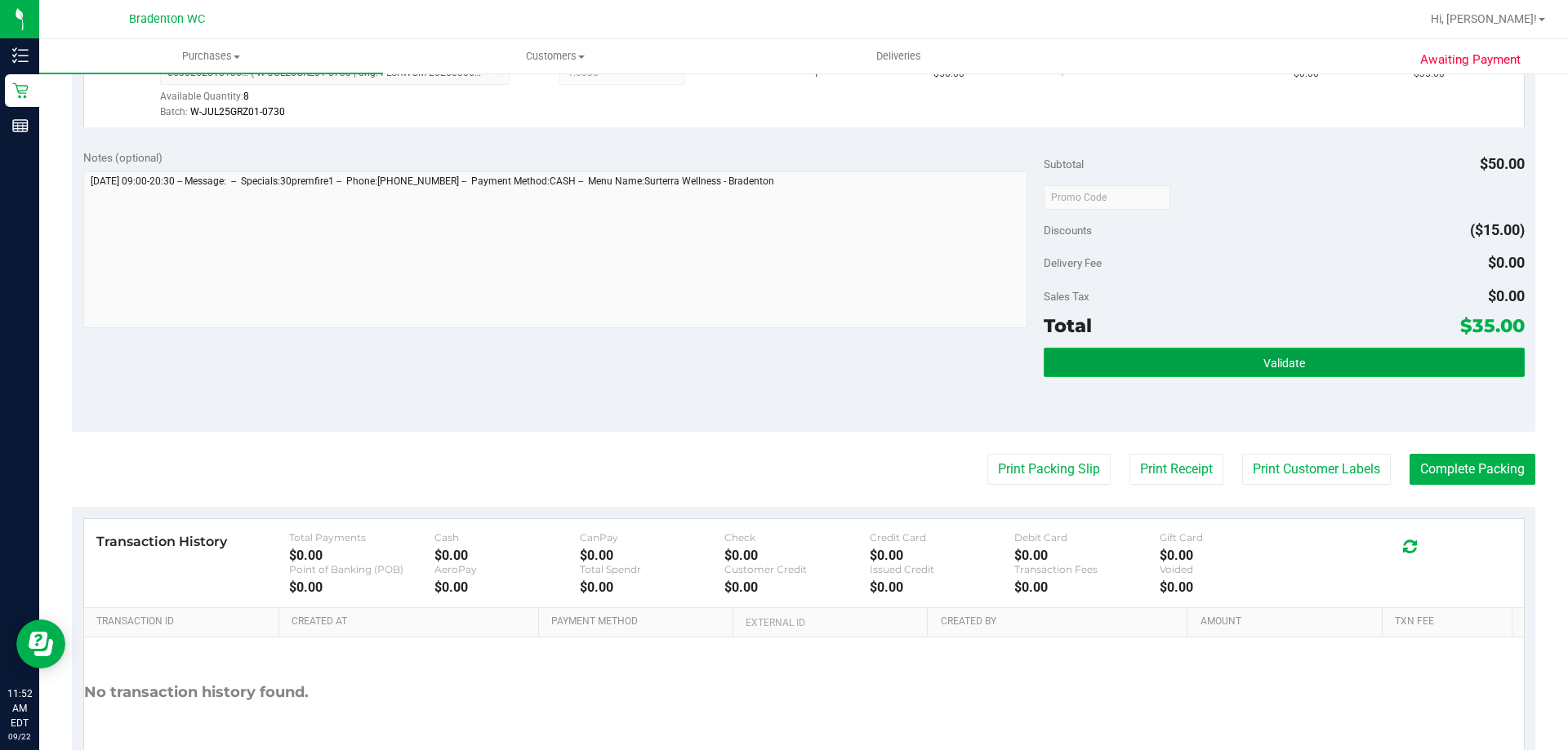
click at [1044, 357] on button "Validate" at bounding box center [1284, 362] width 480 height 29
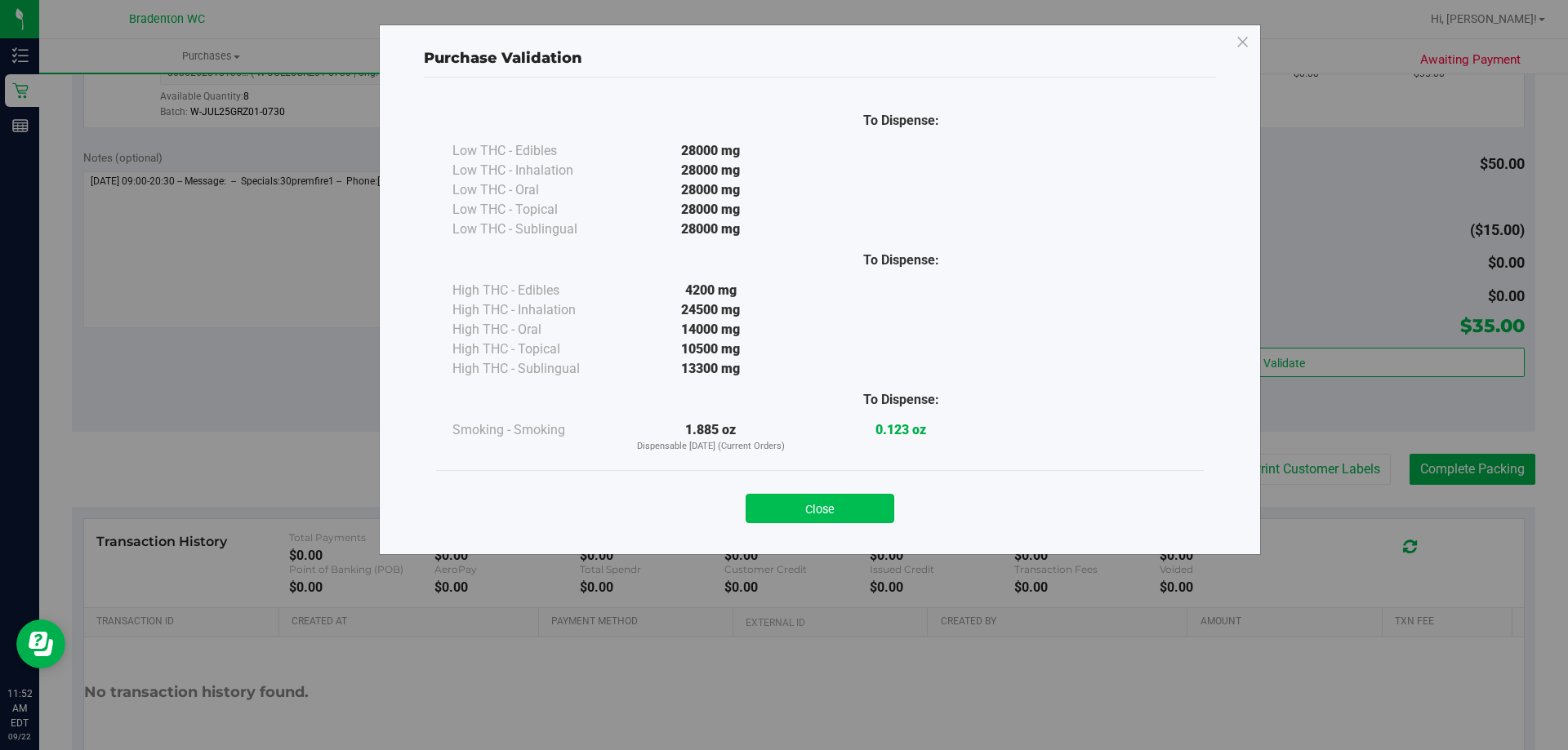
click at [873, 501] on button "Close" at bounding box center [820, 508] width 149 height 29
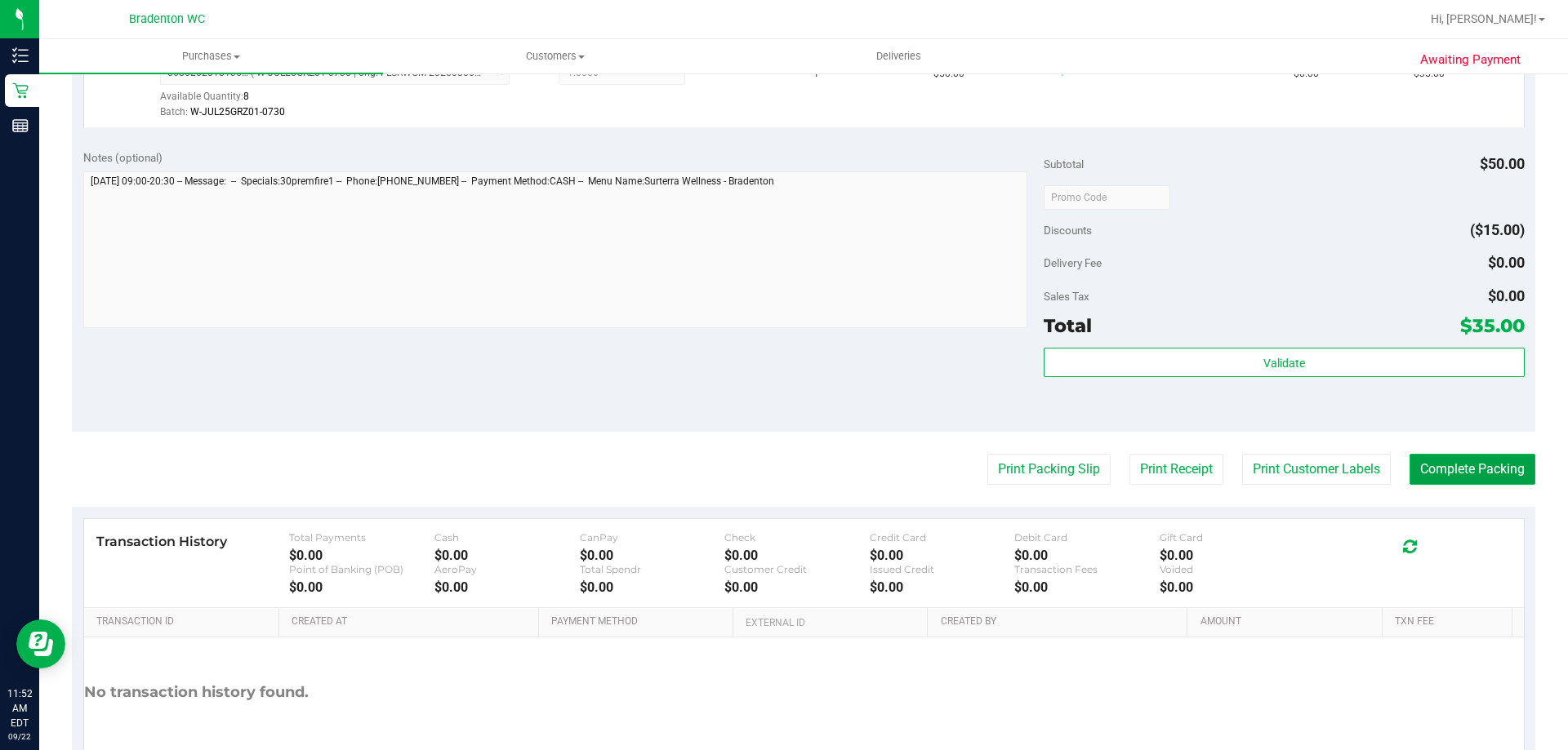
click at [1506, 472] on button "Complete Packing" at bounding box center [1472, 470] width 126 height 31
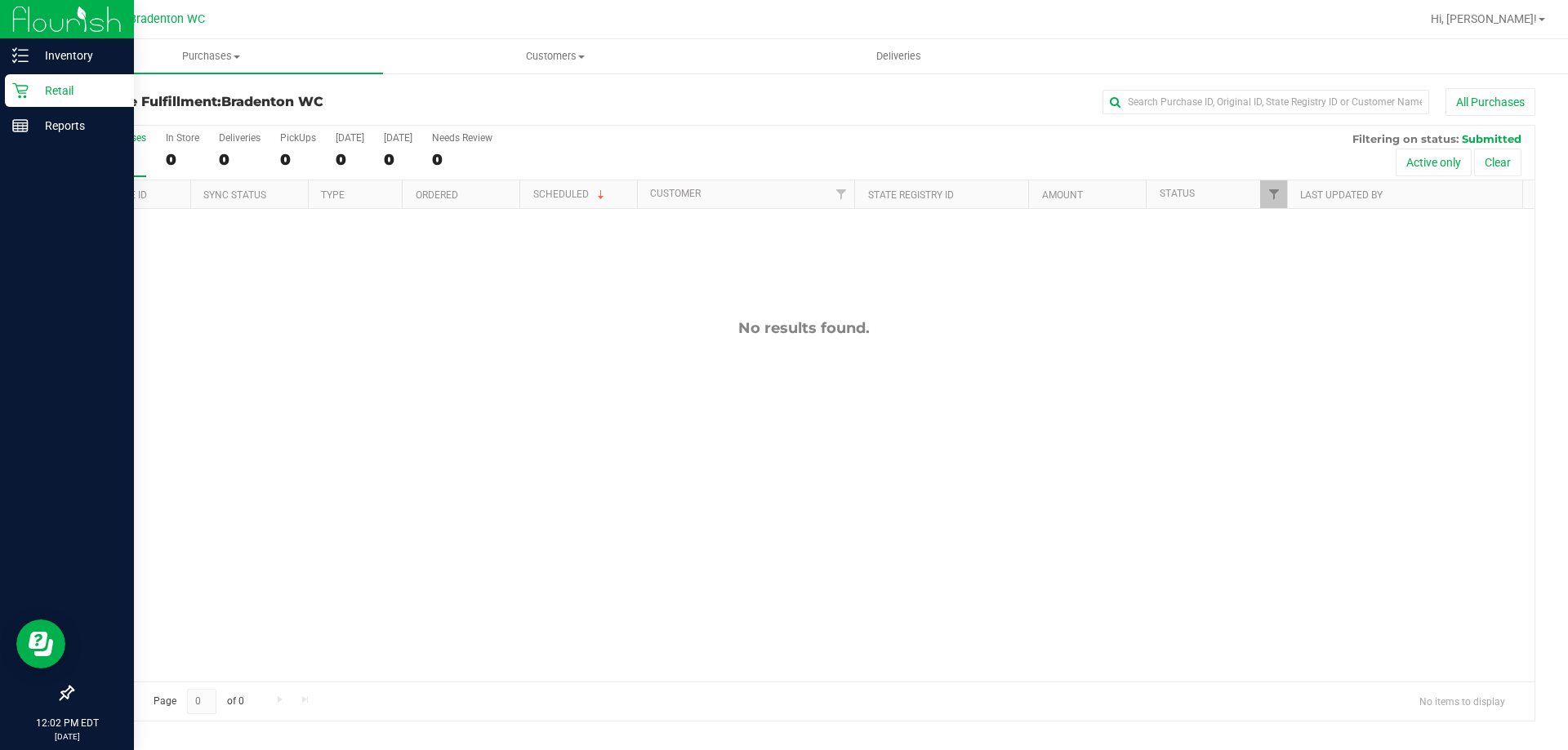
click at [47, 90] on p "Retail" at bounding box center [77, 90] width 98 height 20
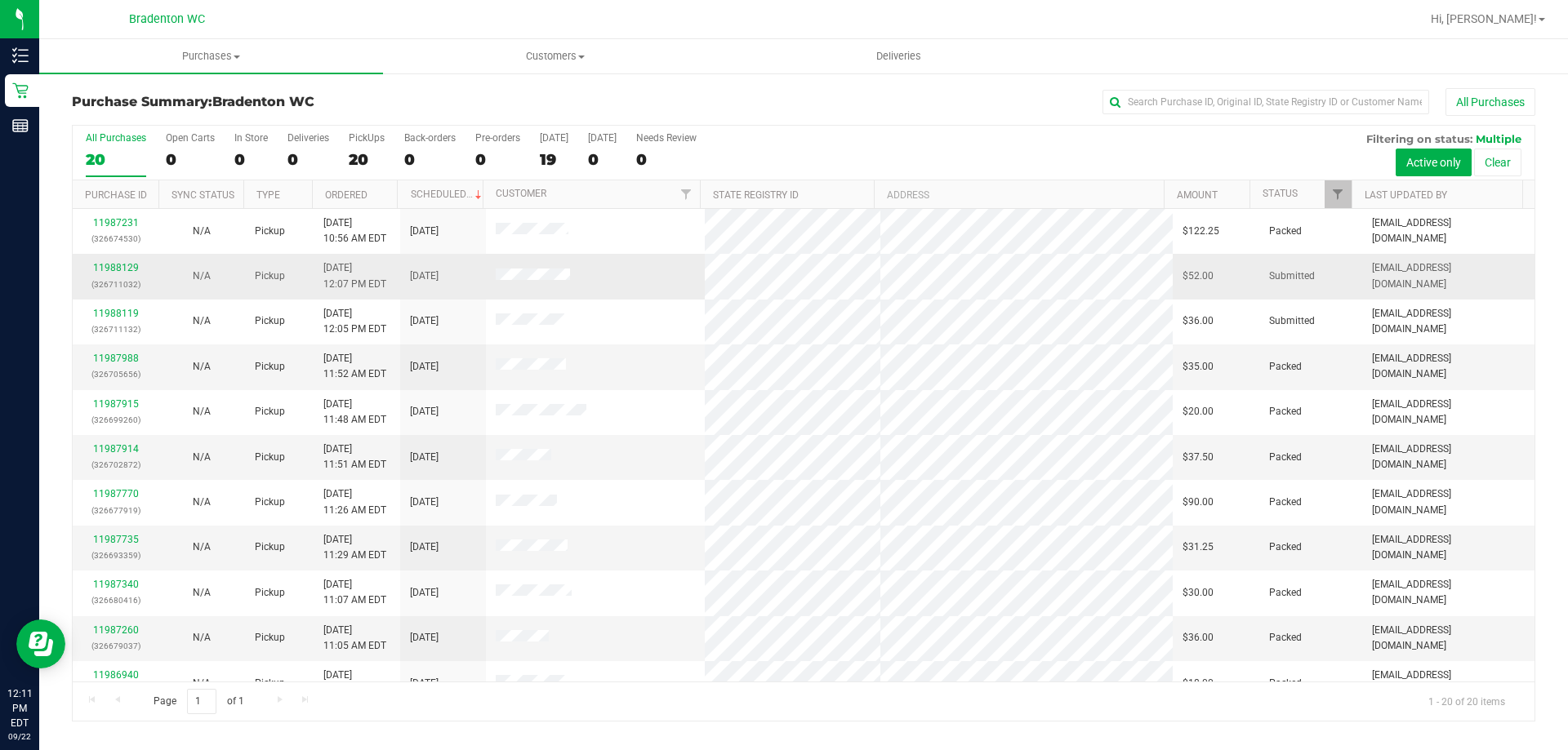
click at [111, 261] on div "11988129 (326711032)" at bounding box center [115, 276] width 66 height 31
click at [112, 267] on link "11988129" at bounding box center [115, 267] width 46 height 11
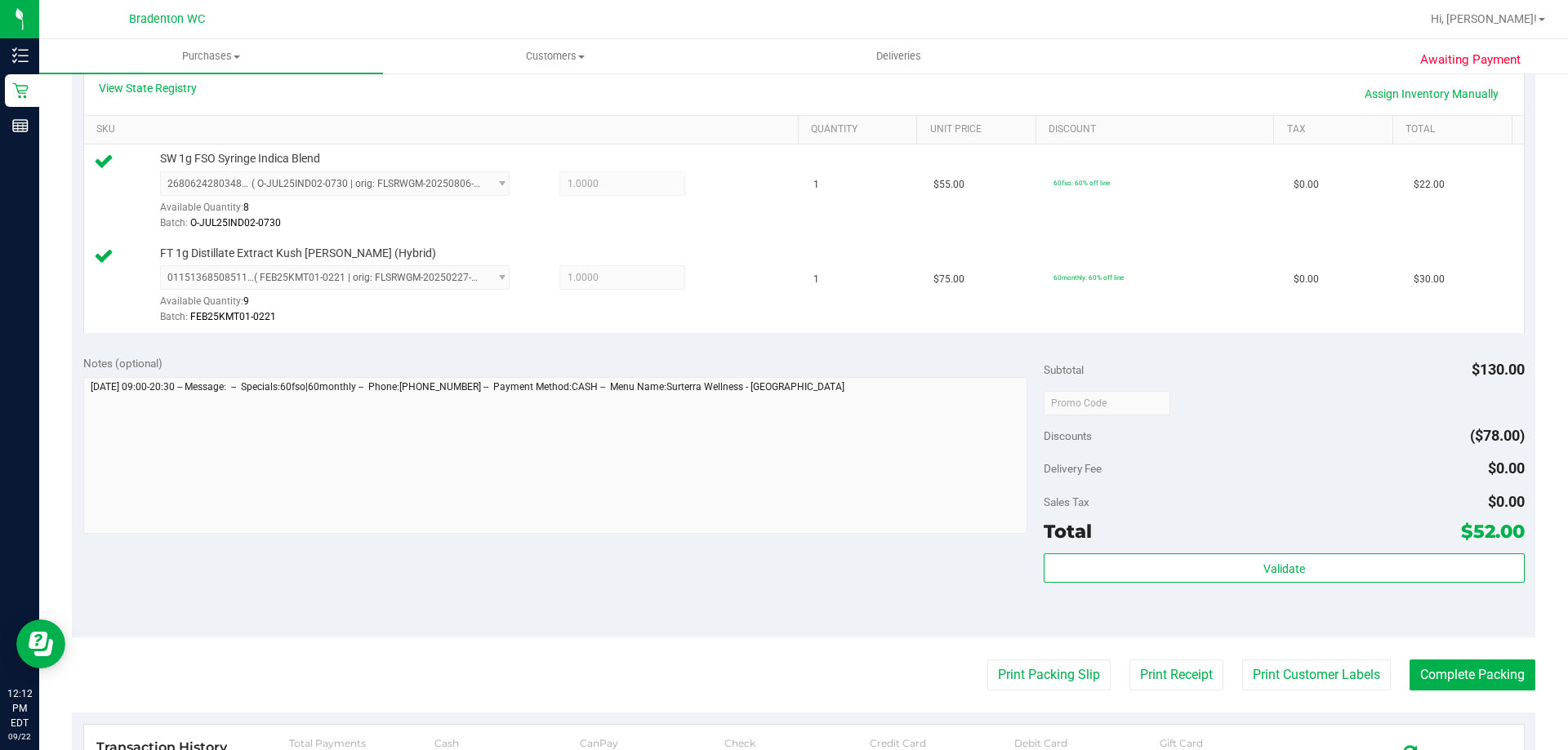
scroll to position [409, 0]
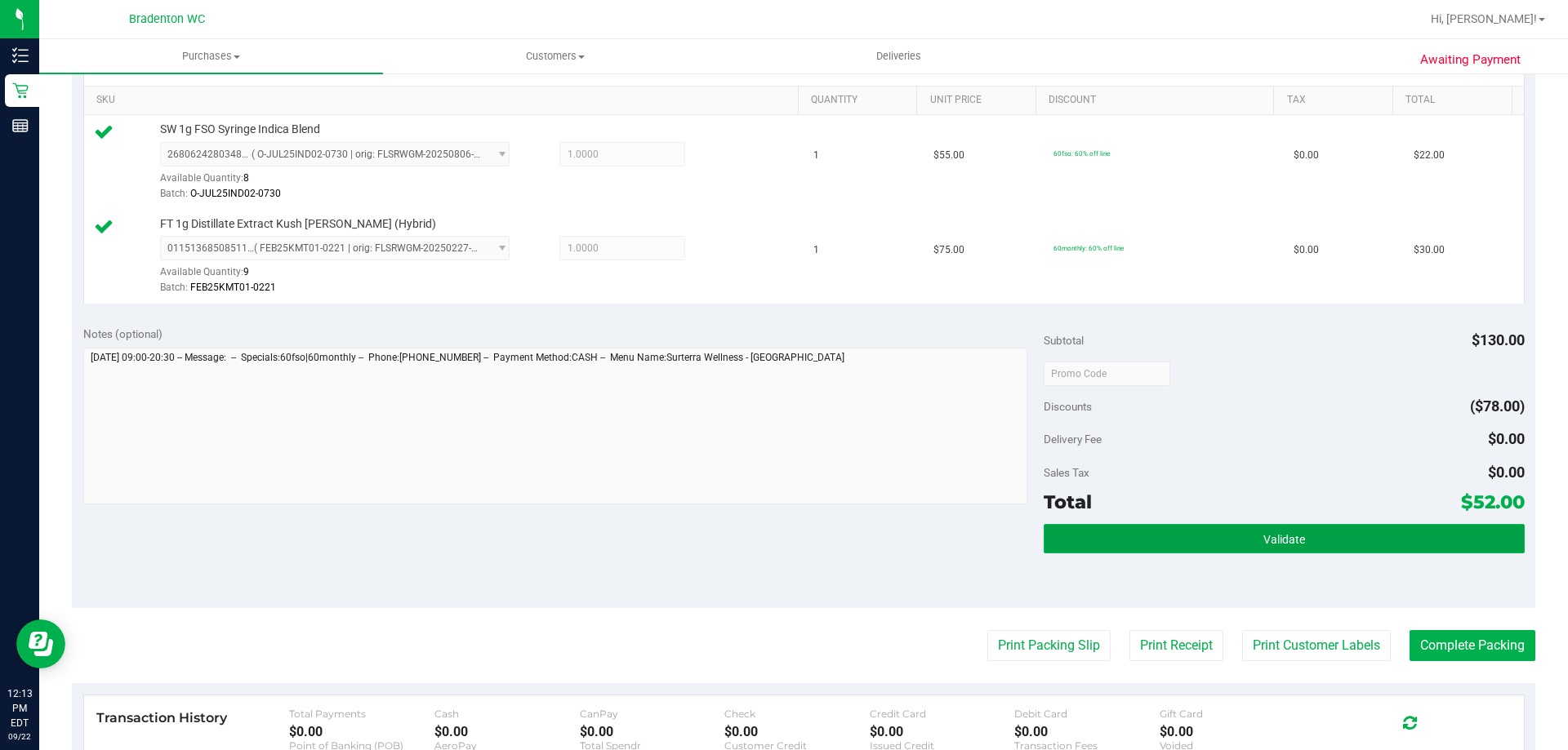
click at [1156, 533] on button "Validate" at bounding box center [1284, 538] width 480 height 29
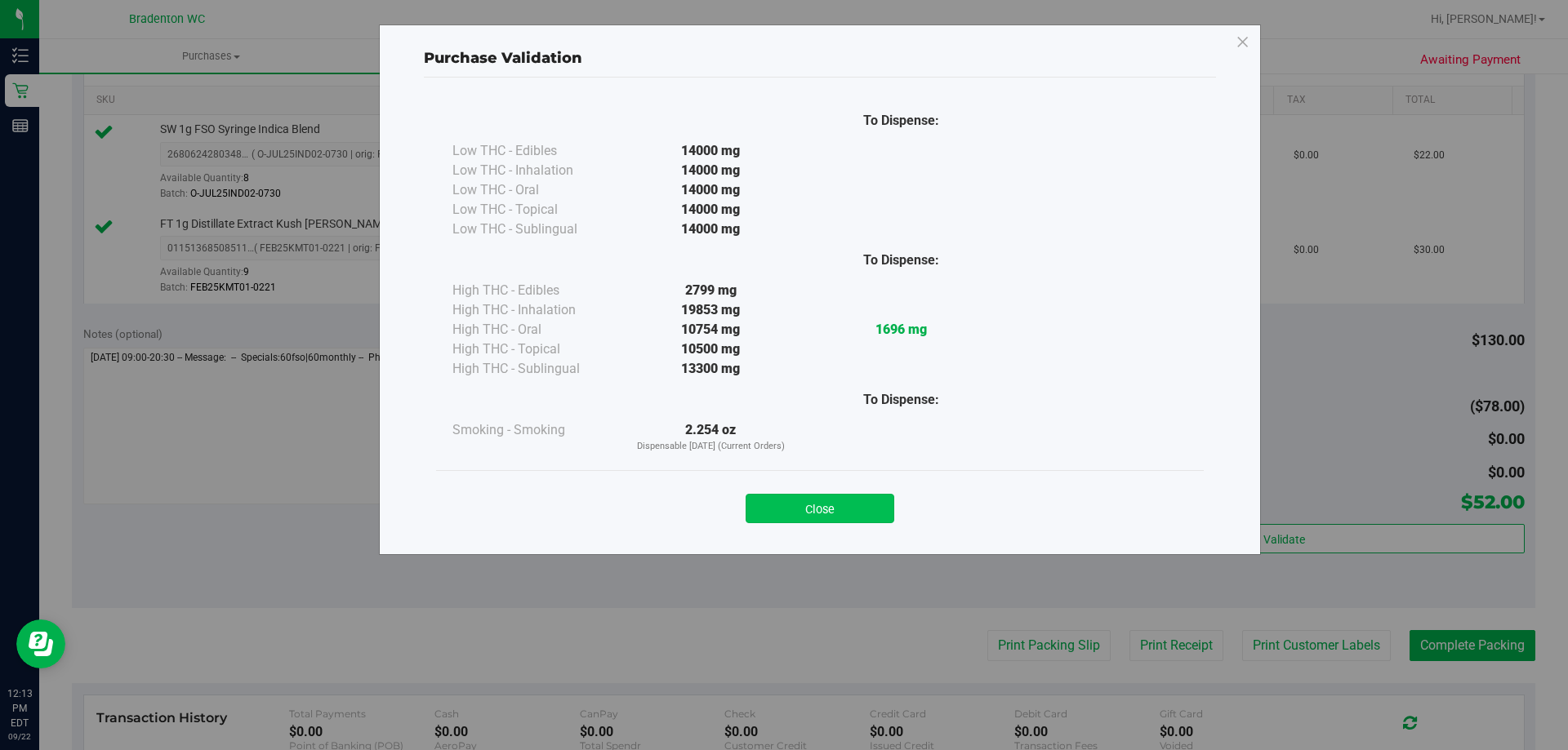
click at [765, 519] on button "Close" at bounding box center [820, 508] width 149 height 29
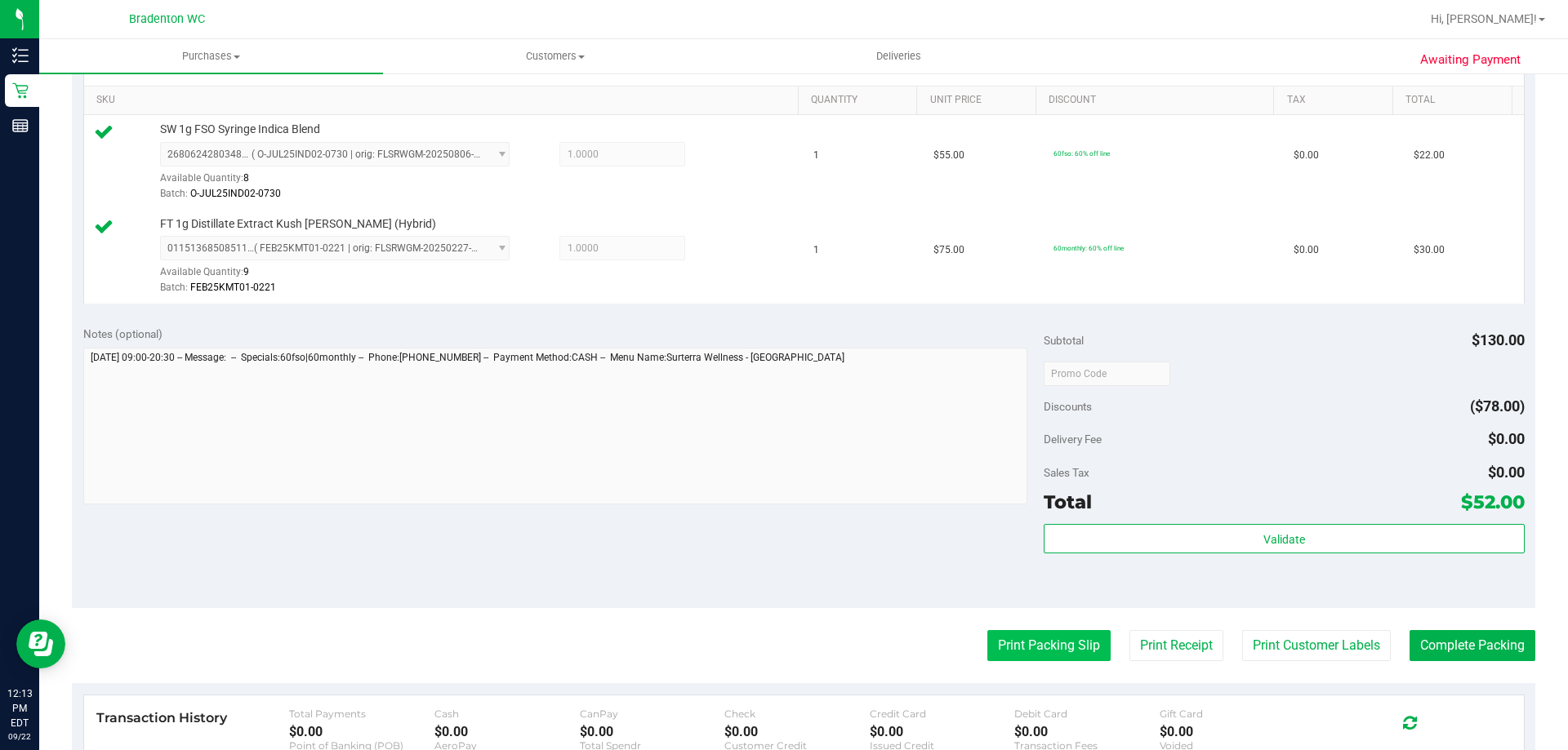
click at [995, 649] on button "Print Packing Slip" at bounding box center [1048, 646] width 123 height 31
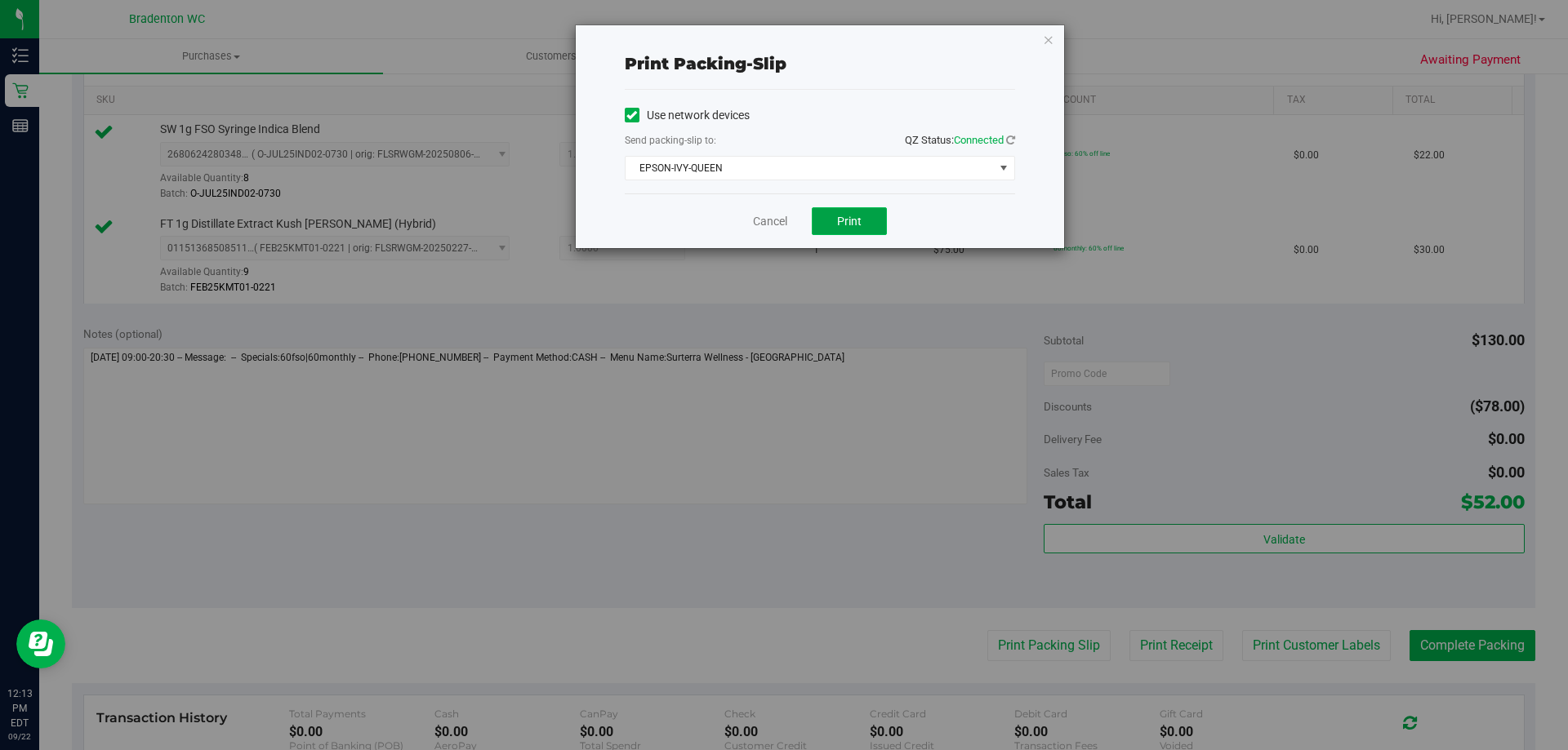
click at [859, 217] on span "Print" at bounding box center [849, 221] width 24 height 13
click at [1050, 43] on icon "button" at bounding box center [1048, 39] width 11 height 20
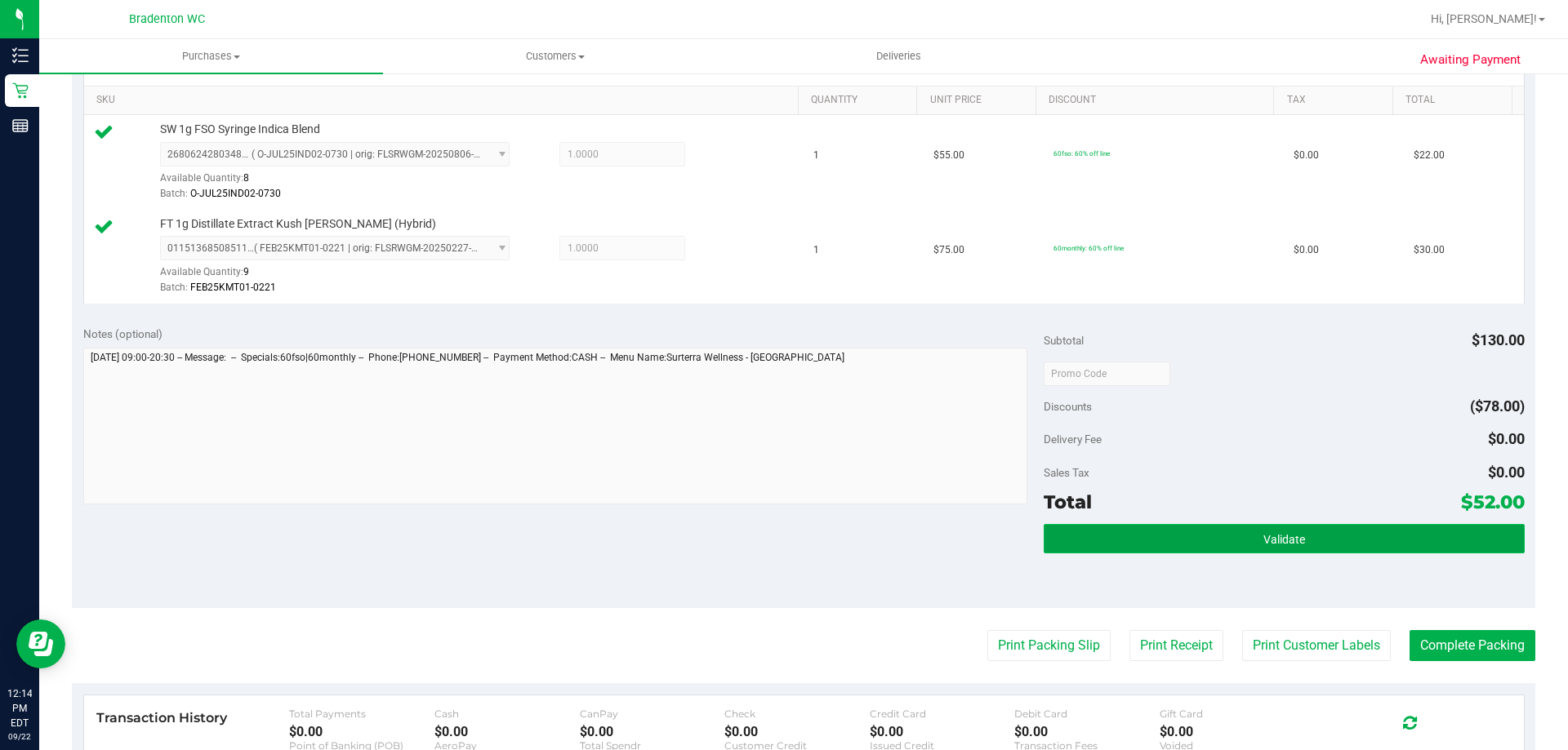
click at [1367, 548] on button "Validate" at bounding box center [1284, 538] width 480 height 29
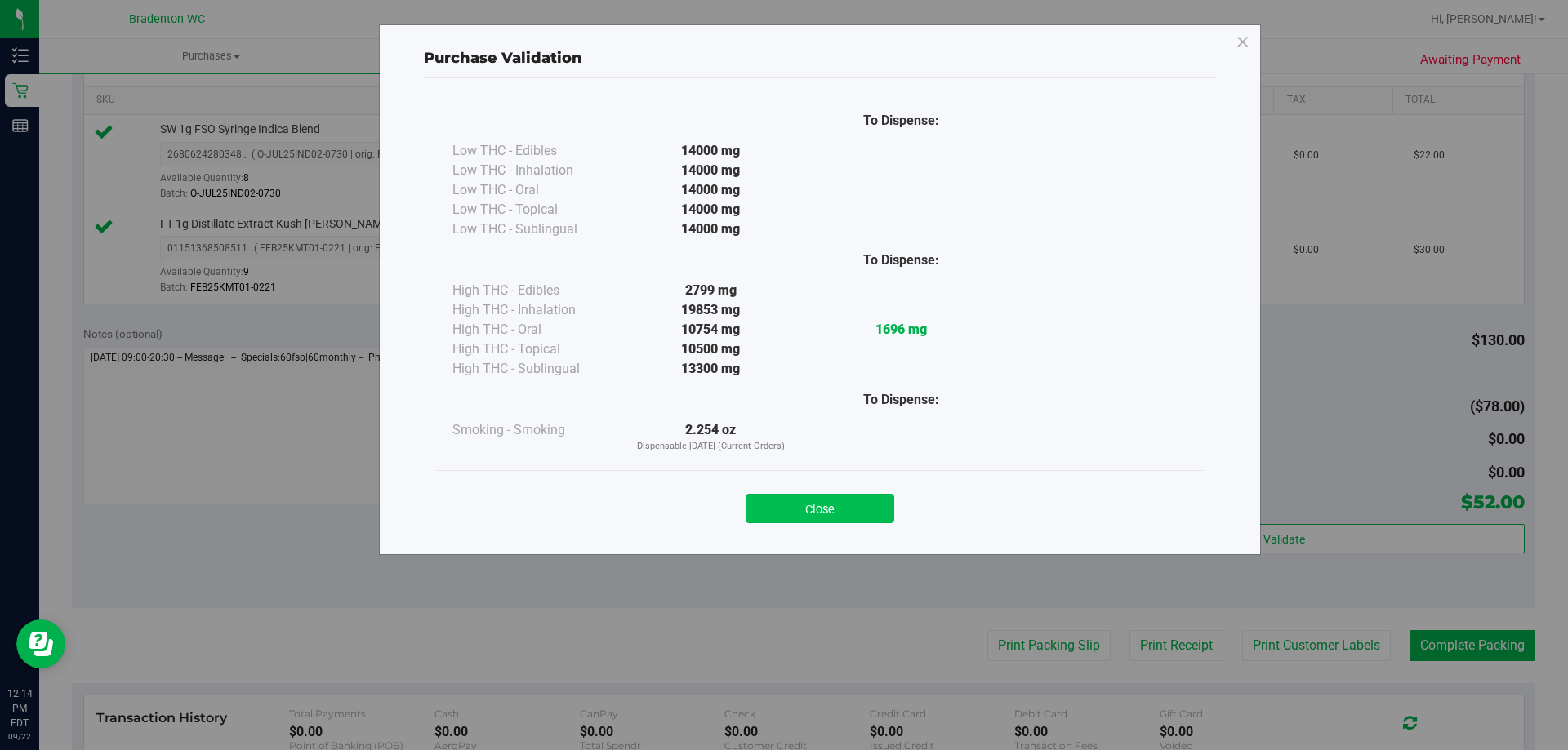
click at [843, 506] on button "Close" at bounding box center [820, 508] width 149 height 29
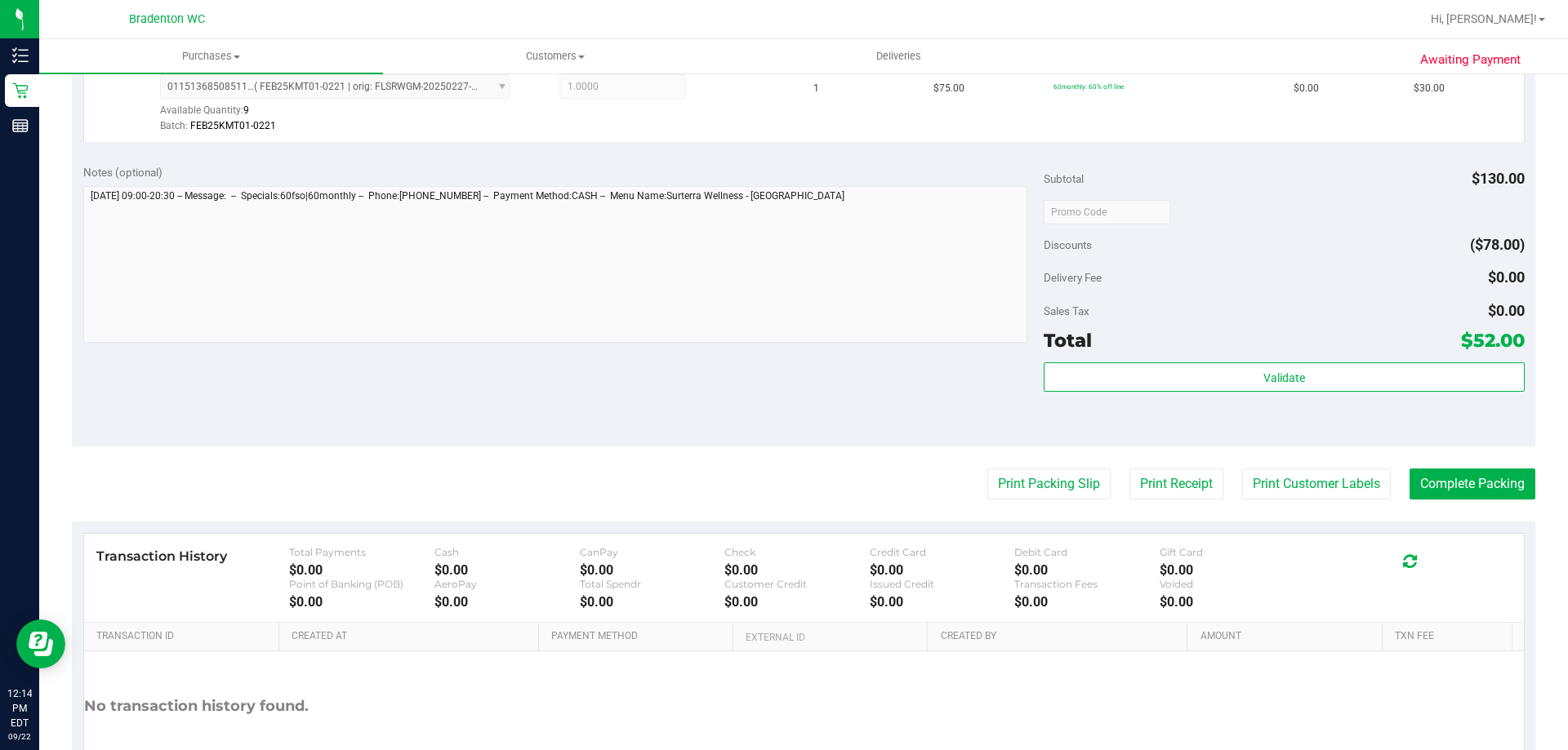
scroll to position [571, 0]
click at [1411, 479] on button "Complete Packing" at bounding box center [1472, 483] width 126 height 31
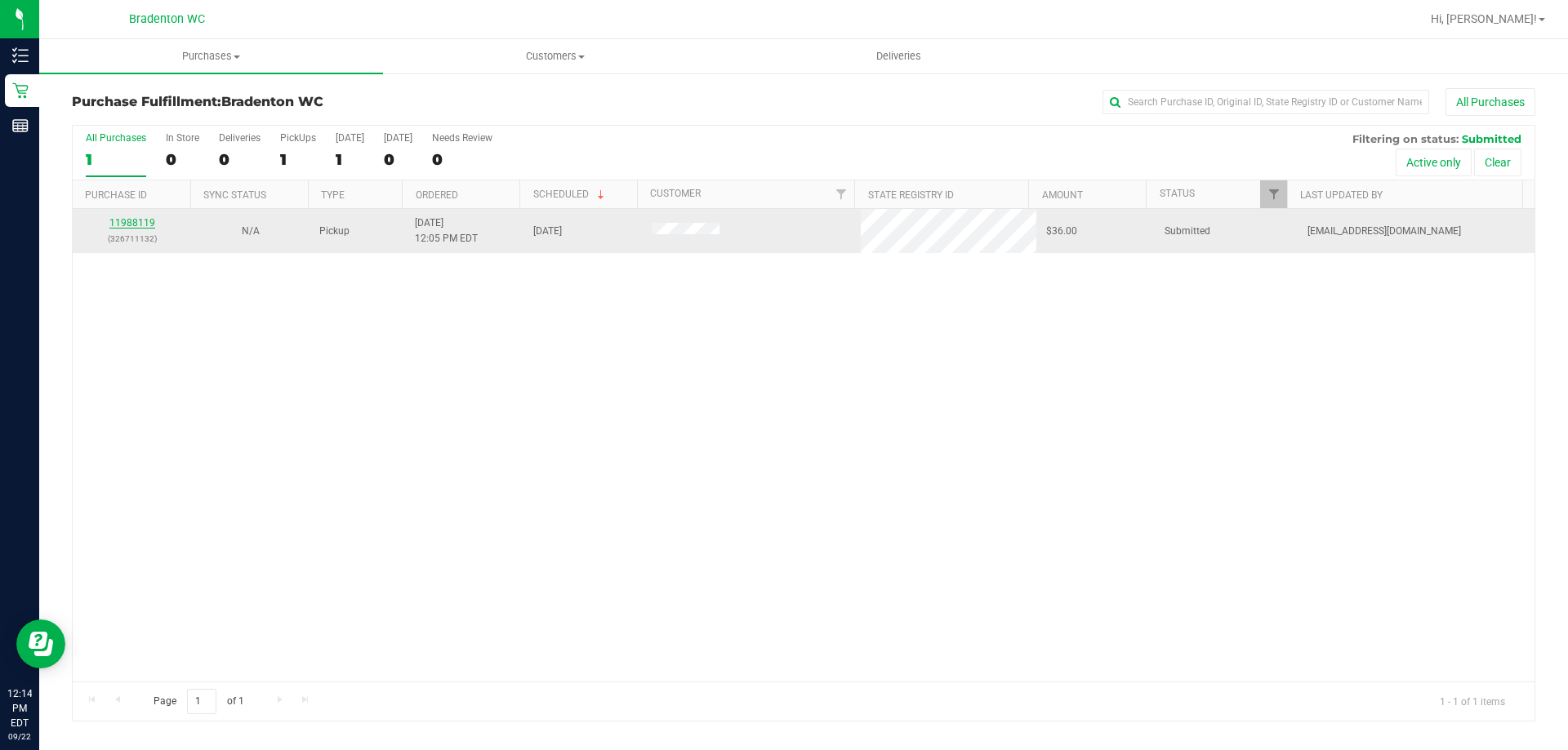
click at [129, 222] on link "11988119" at bounding box center [132, 222] width 46 height 11
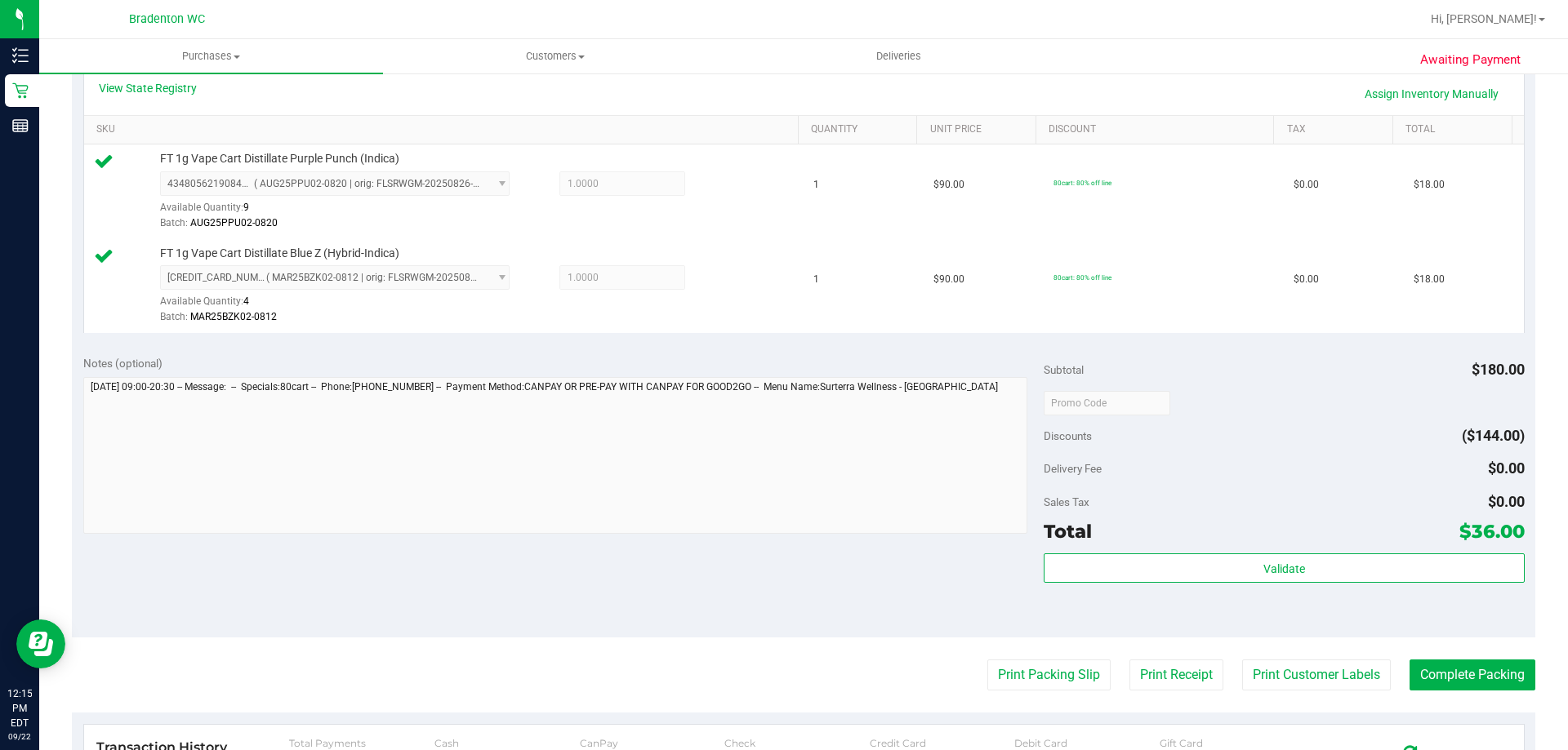
scroll to position [409, 0]
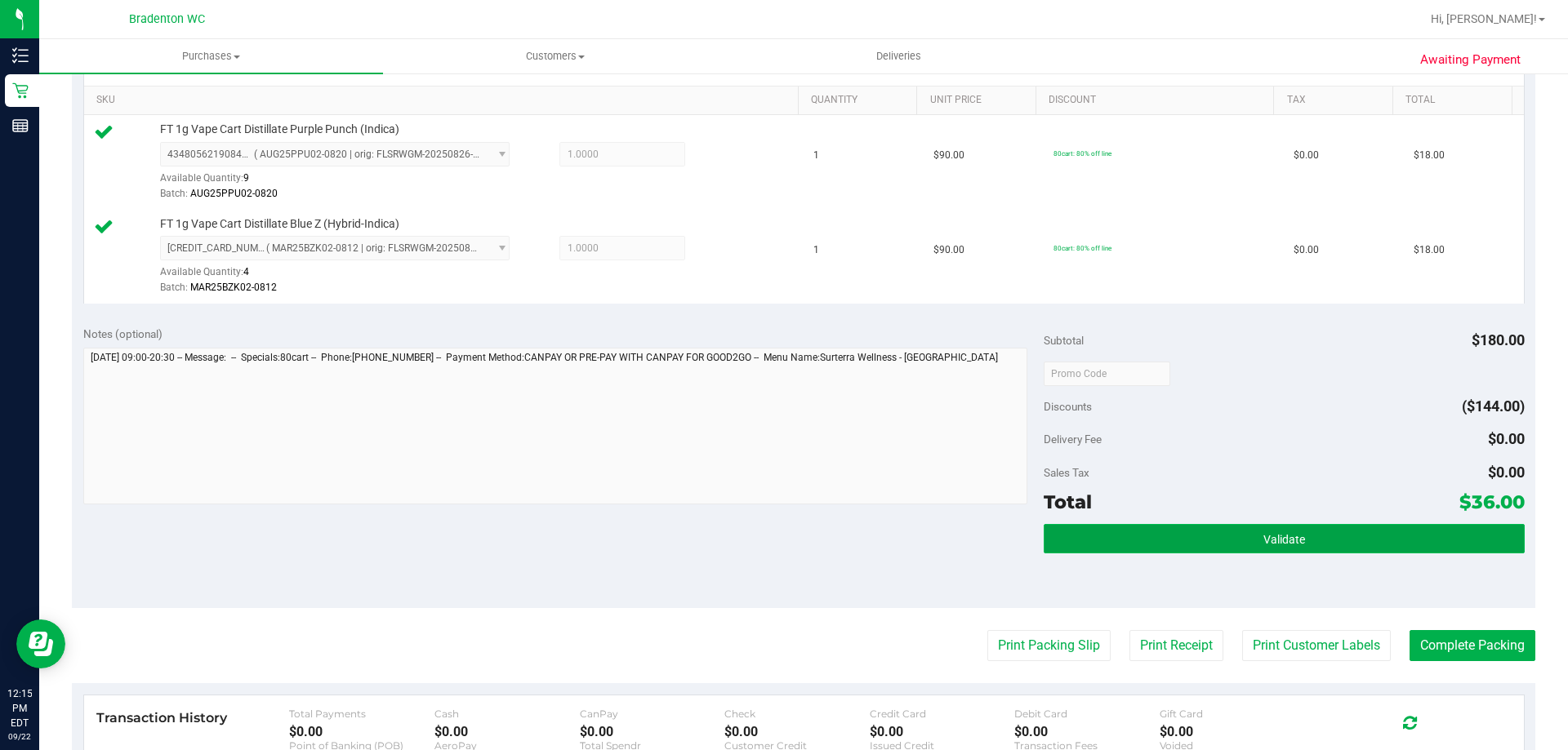
click at [1182, 531] on button "Validate" at bounding box center [1284, 538] width 480 height 29
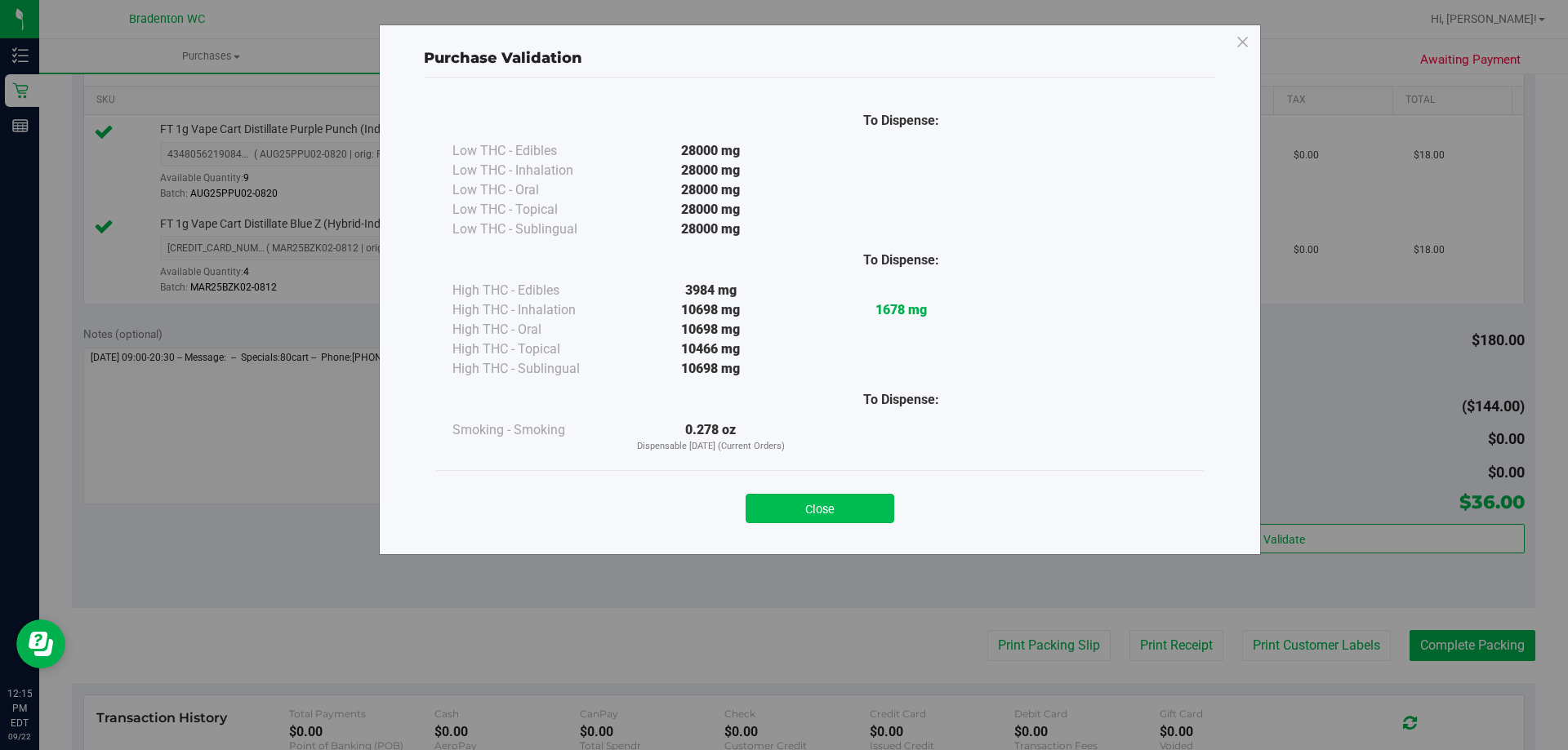
click at [829, 504] on button "Close" at bounding box center [820, 508] width 149 height 29
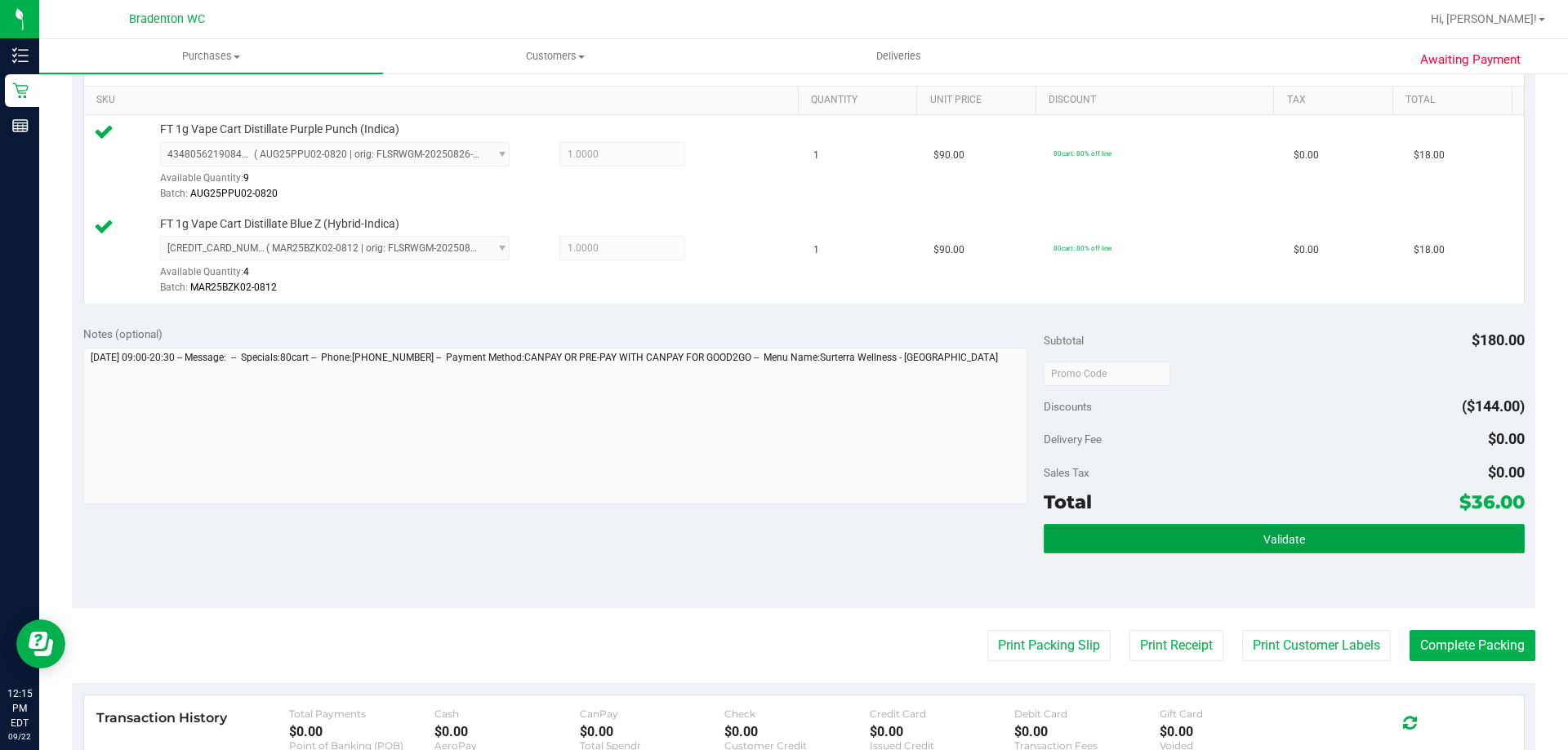
drag, startPoint x: 1330, startPoint y: 529, endPoint x: 1262, endPoint y: 528, distance: 68.0
click at [1330, 528] on button "Validate" at bounding box center [1284, 538] width 480 height 29
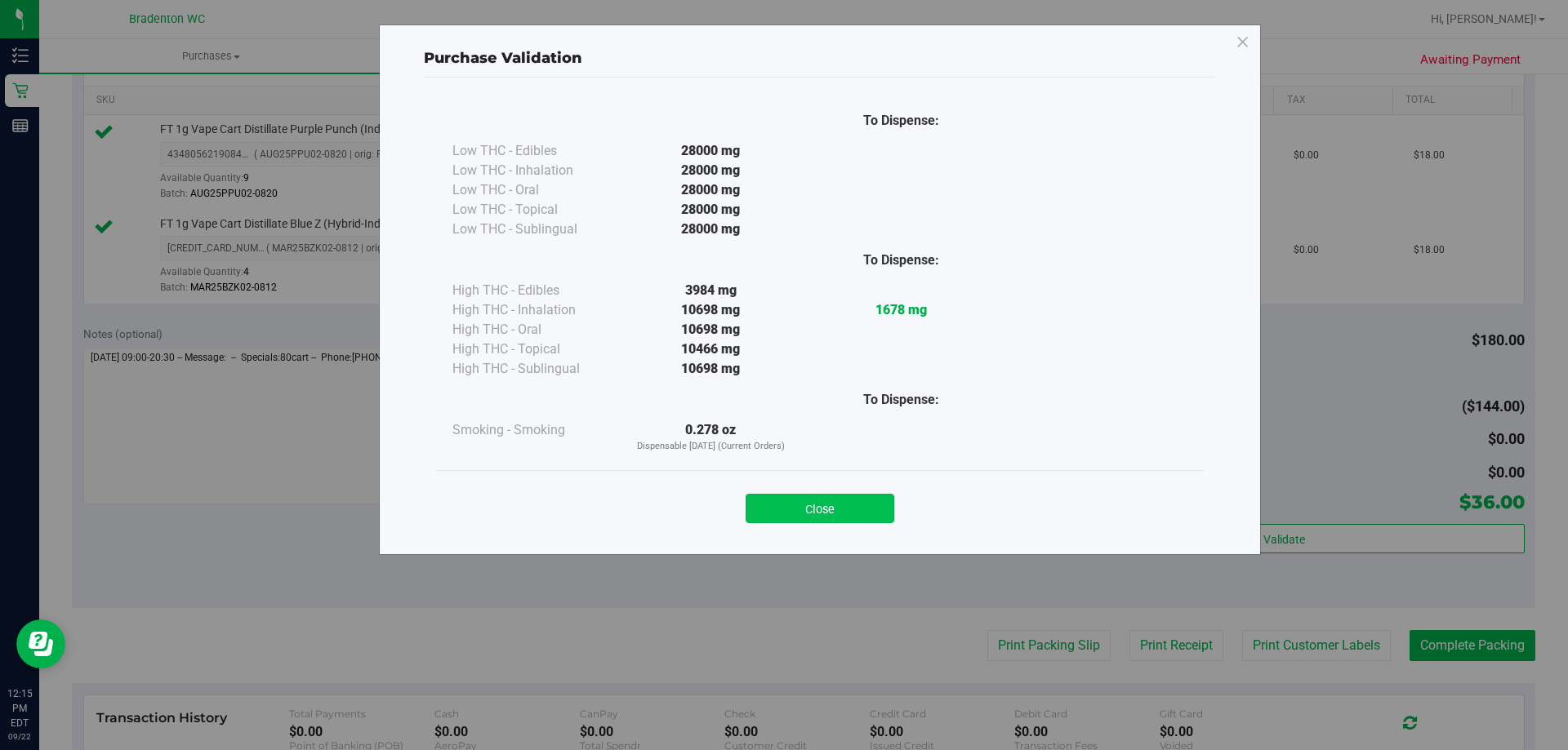
click at [827, 518] on button "Close" at bounding box center [820, 508] width 149 height 29
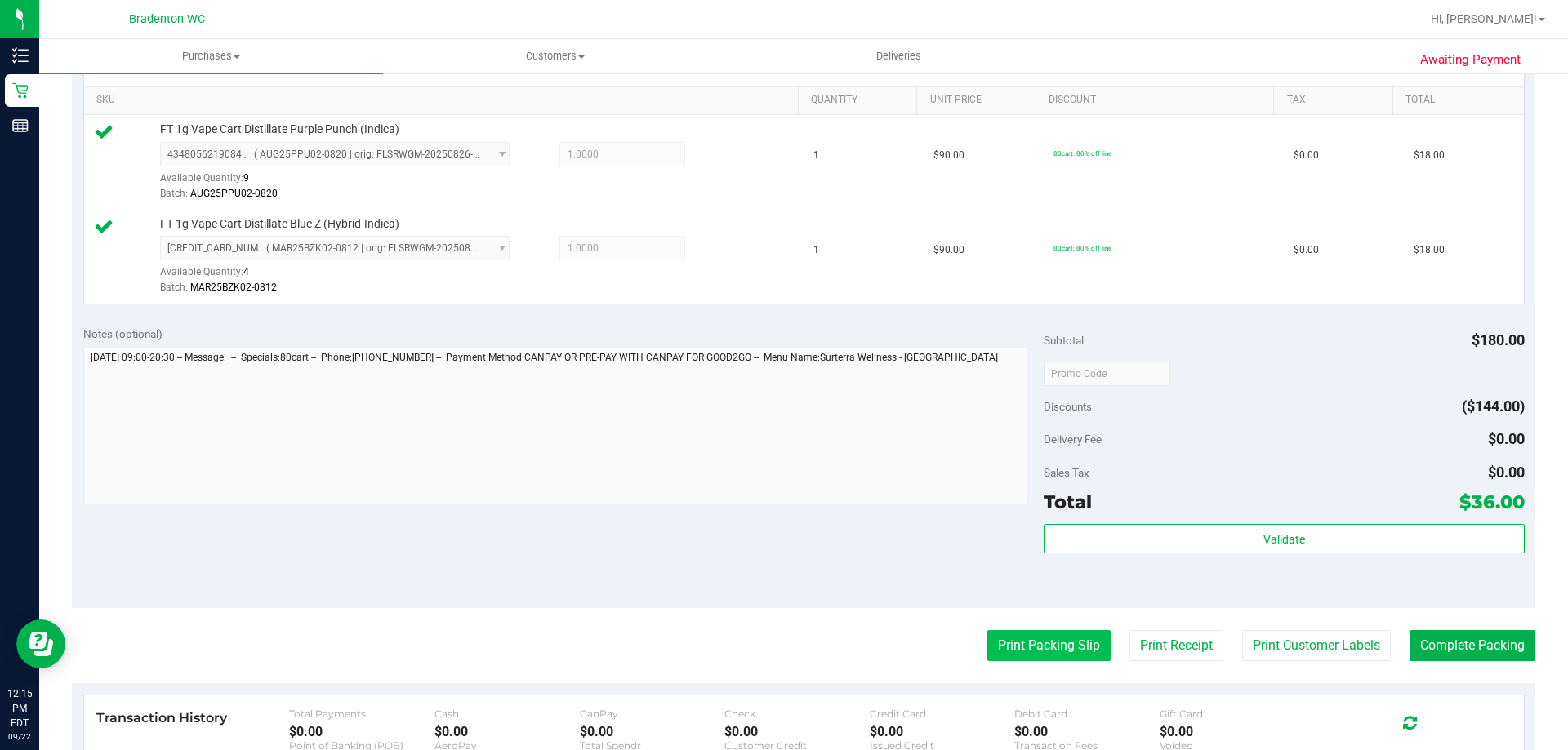
click at [1026, 642] on button "Print Packing Slip" at bounding box center [1048, 646] width 123 height 31
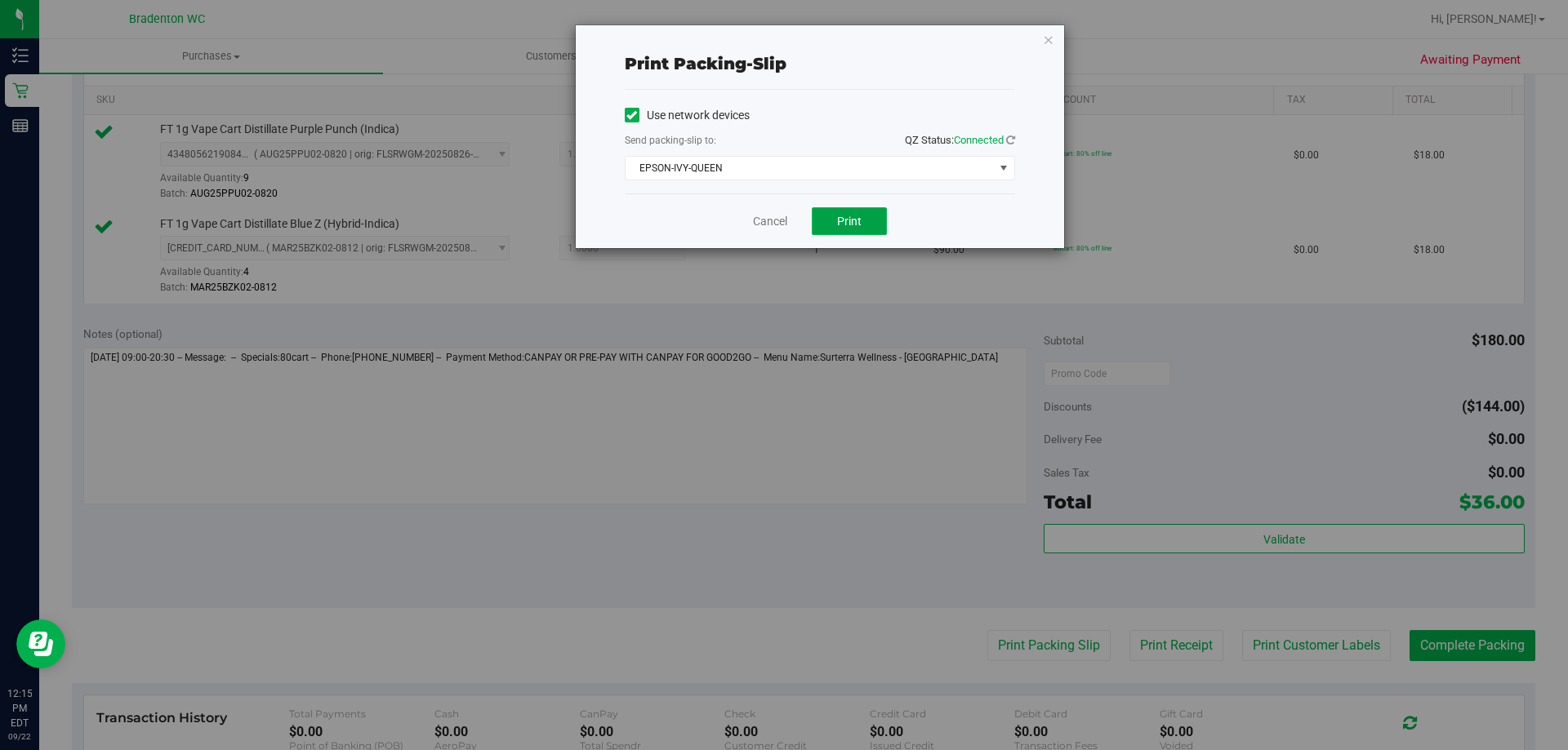
click at [831, 223] on button "Print" at bounding box center [849, 221] width 75 height 28
click at [1041, 43] on div "Print packing-slip Use network devices Send packing-slip to: QZ Status: Connect…" at bounding box center [820, 136] width 489 height 223
click at [1049, 40] on icon "button" at bounding box center [1048, 39] width 11 height 20
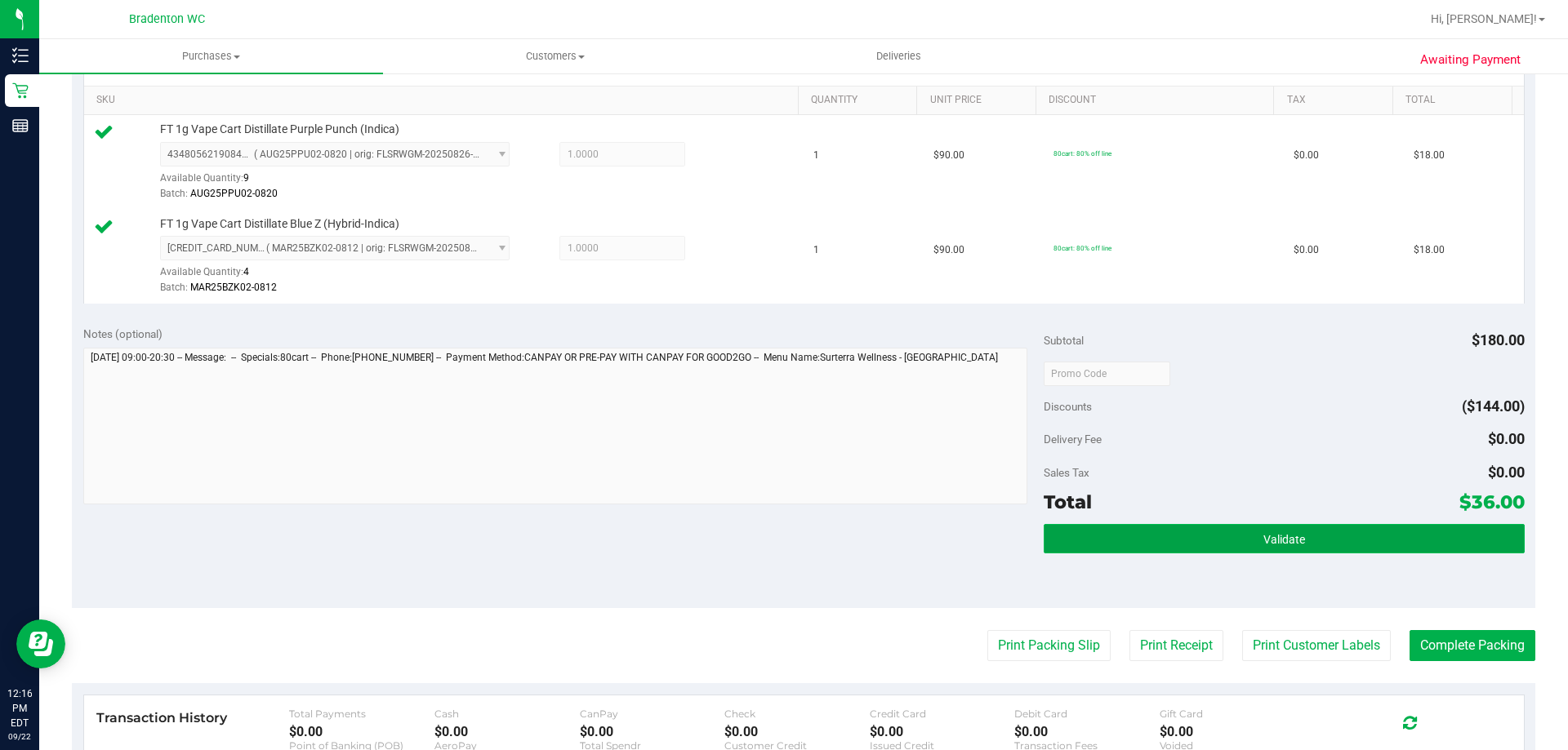
click at [1100, 538] on button "Validate" at bounding box center [1284, 538] width 480 height 29
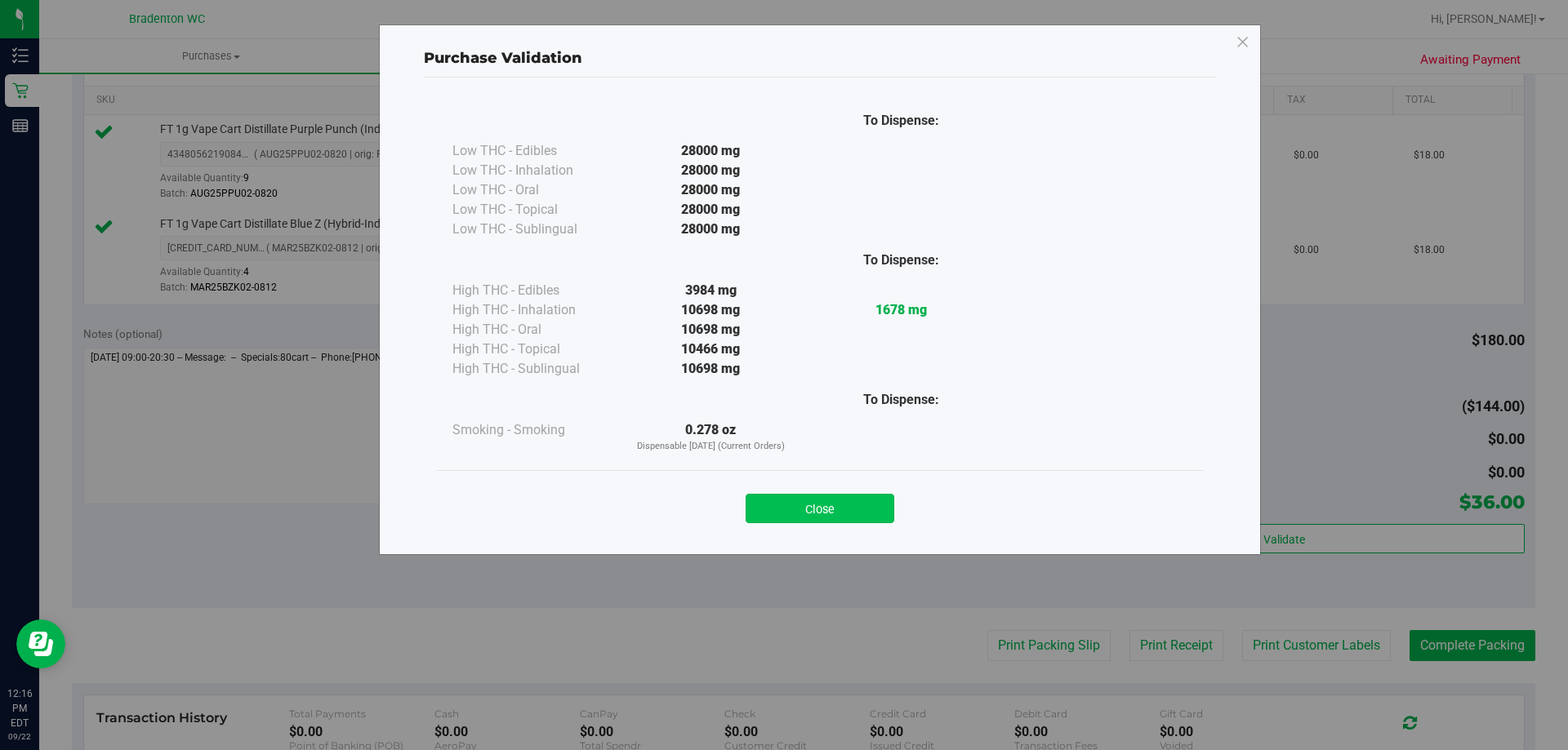
click at [758, 507] on button "Close" at bounding box center [820, 508] width 149 height 29
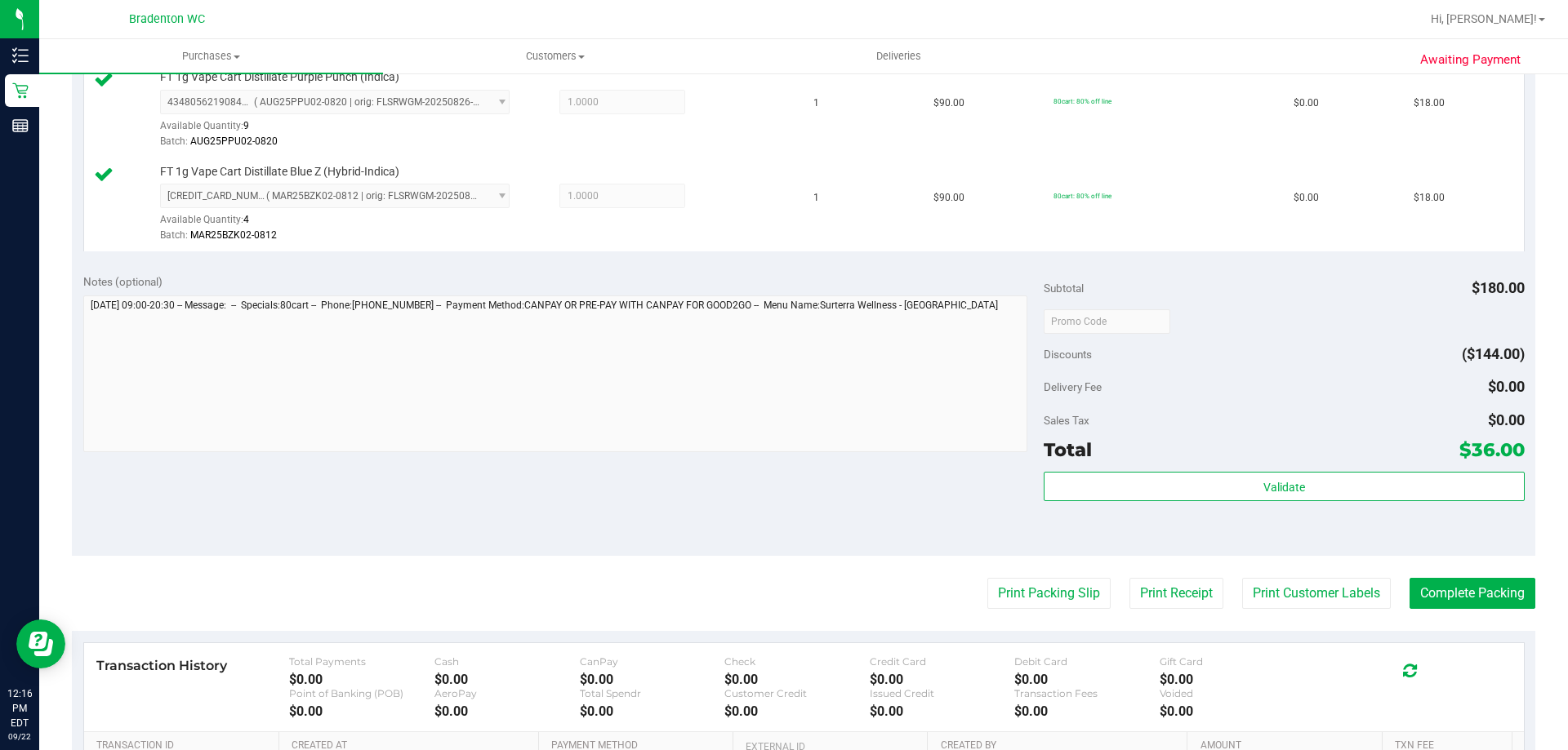
scroll to position [489, 0]
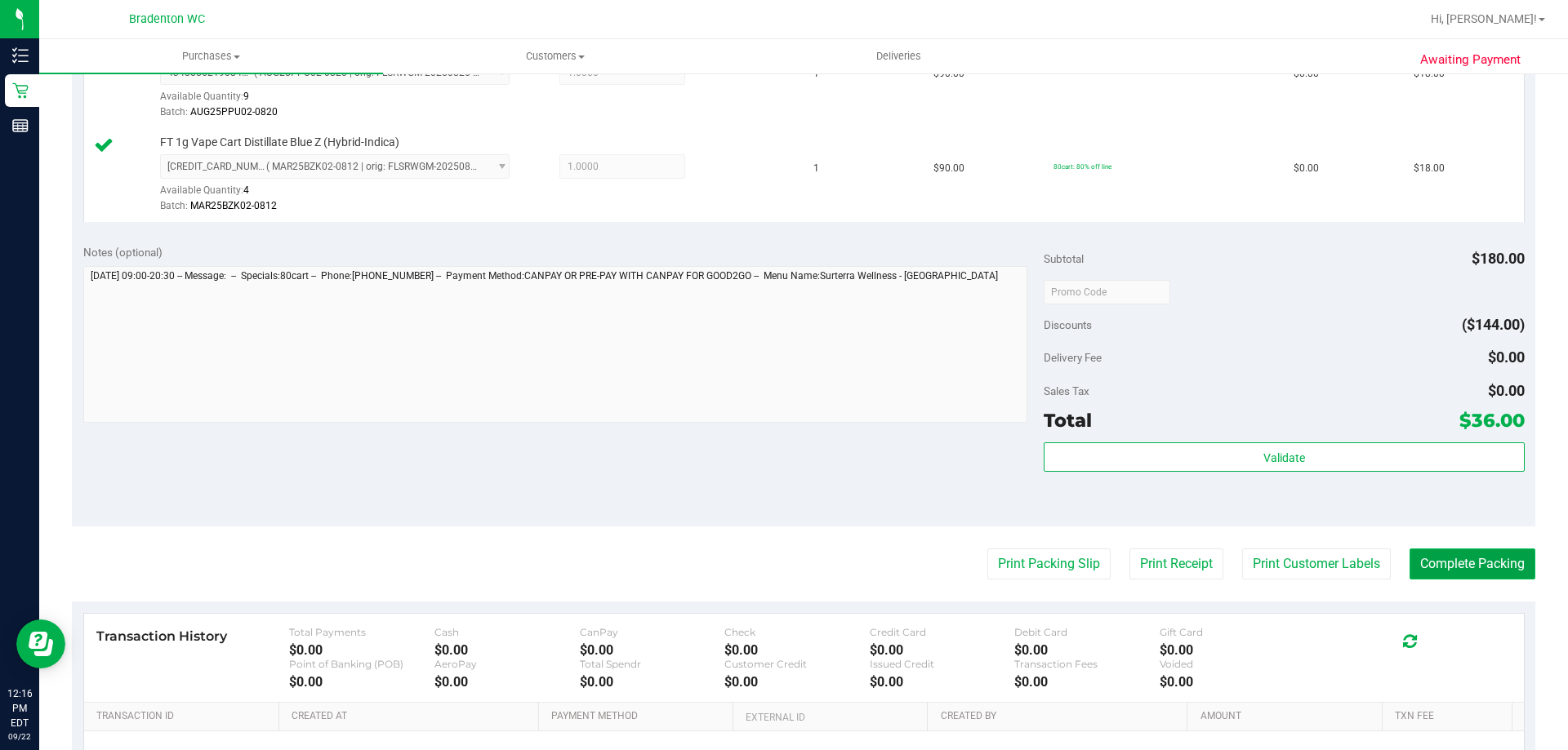
click at [1471, 570] on button "Complete Packing" at bounding box center [1472, 564] width 126 height 31
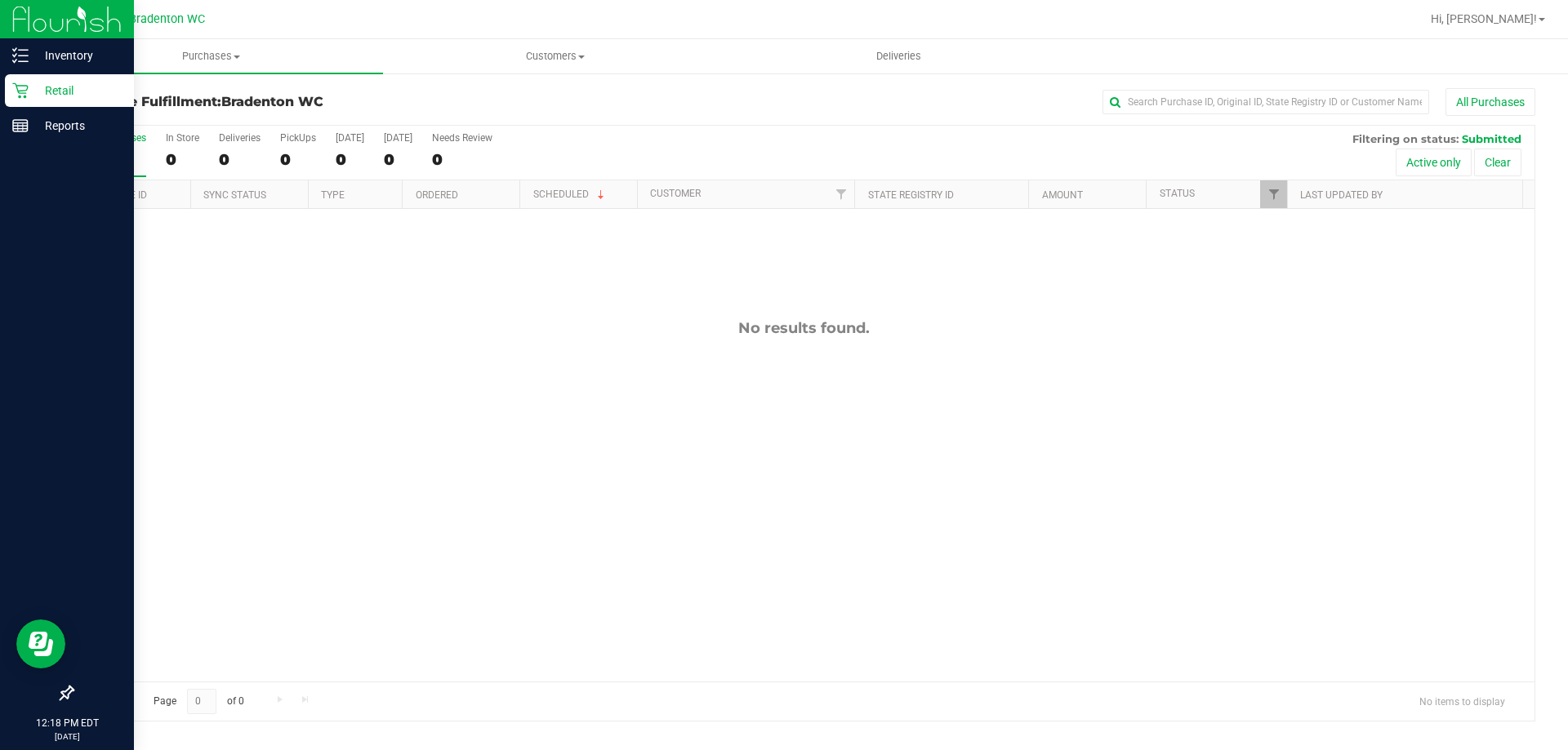
click at [54, 86] on p "Retail" at bounding box center [77, 90] width 98 height 20
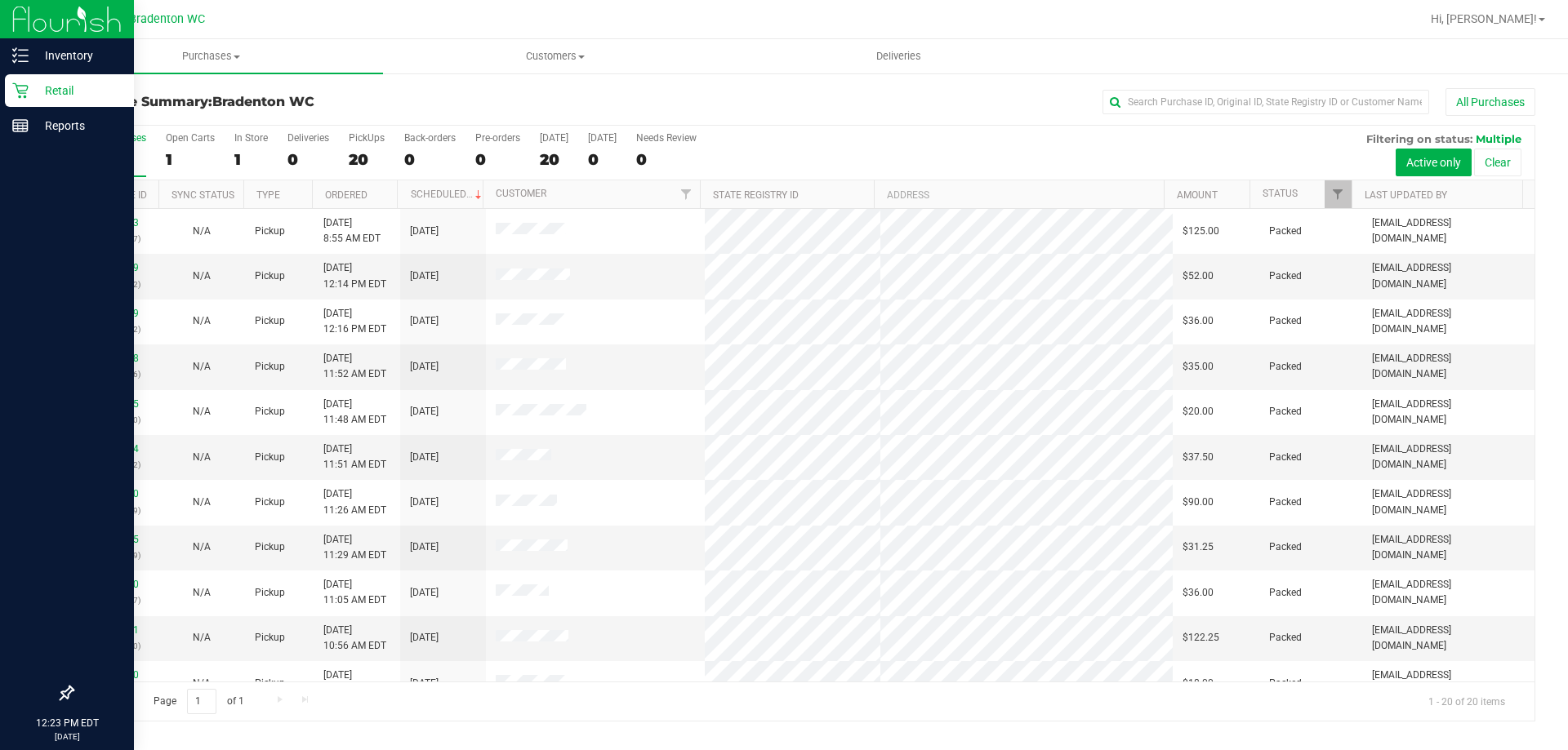
click at [50, 84] on p "Retail" at bounding box center [77, 90] width 98 height 20
click at [49, 50] on p "Inventory" at bounding box center [77, 55] width 98 height 20
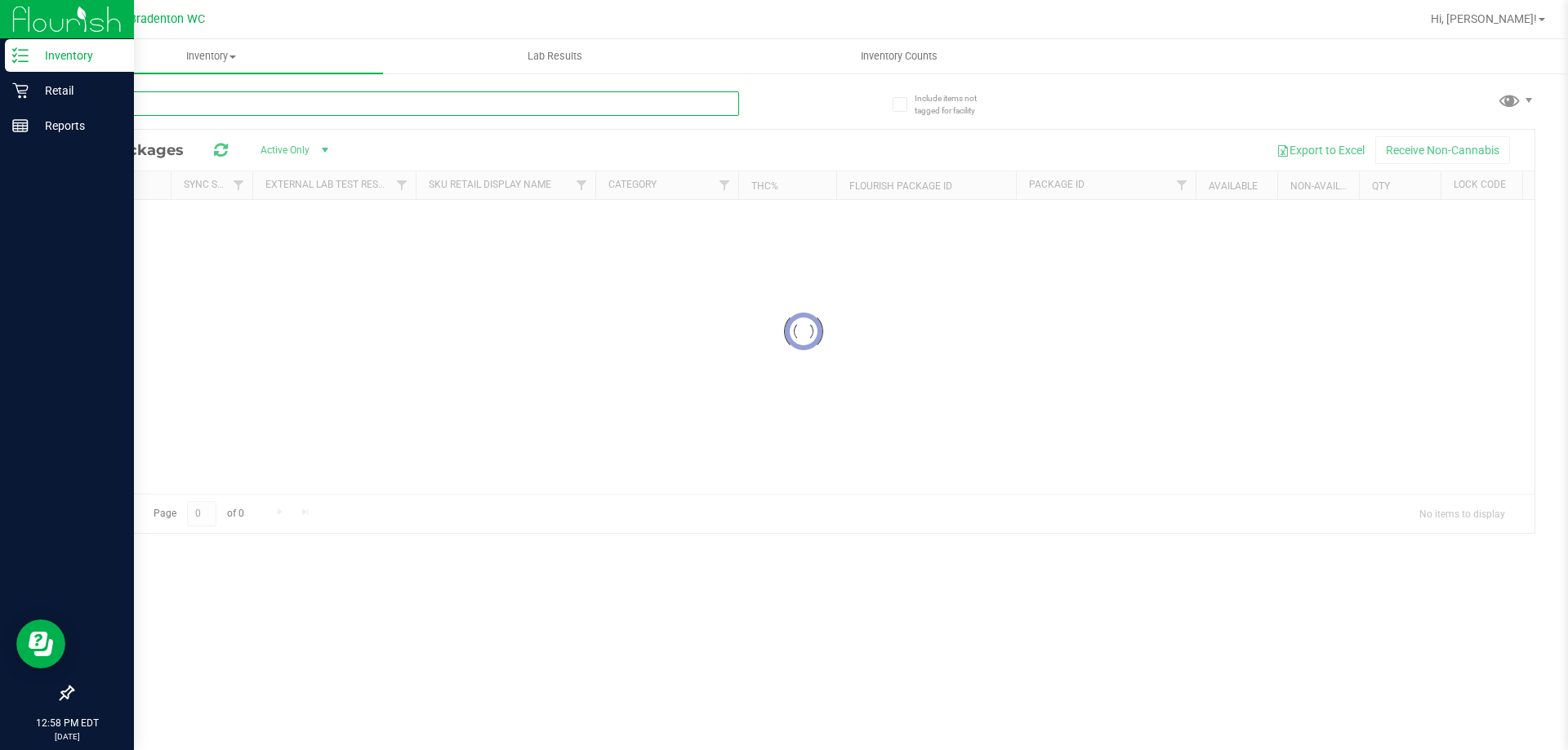
click at [134, 100] on input "text" at bounding box center [405, 103] width 667 height 24
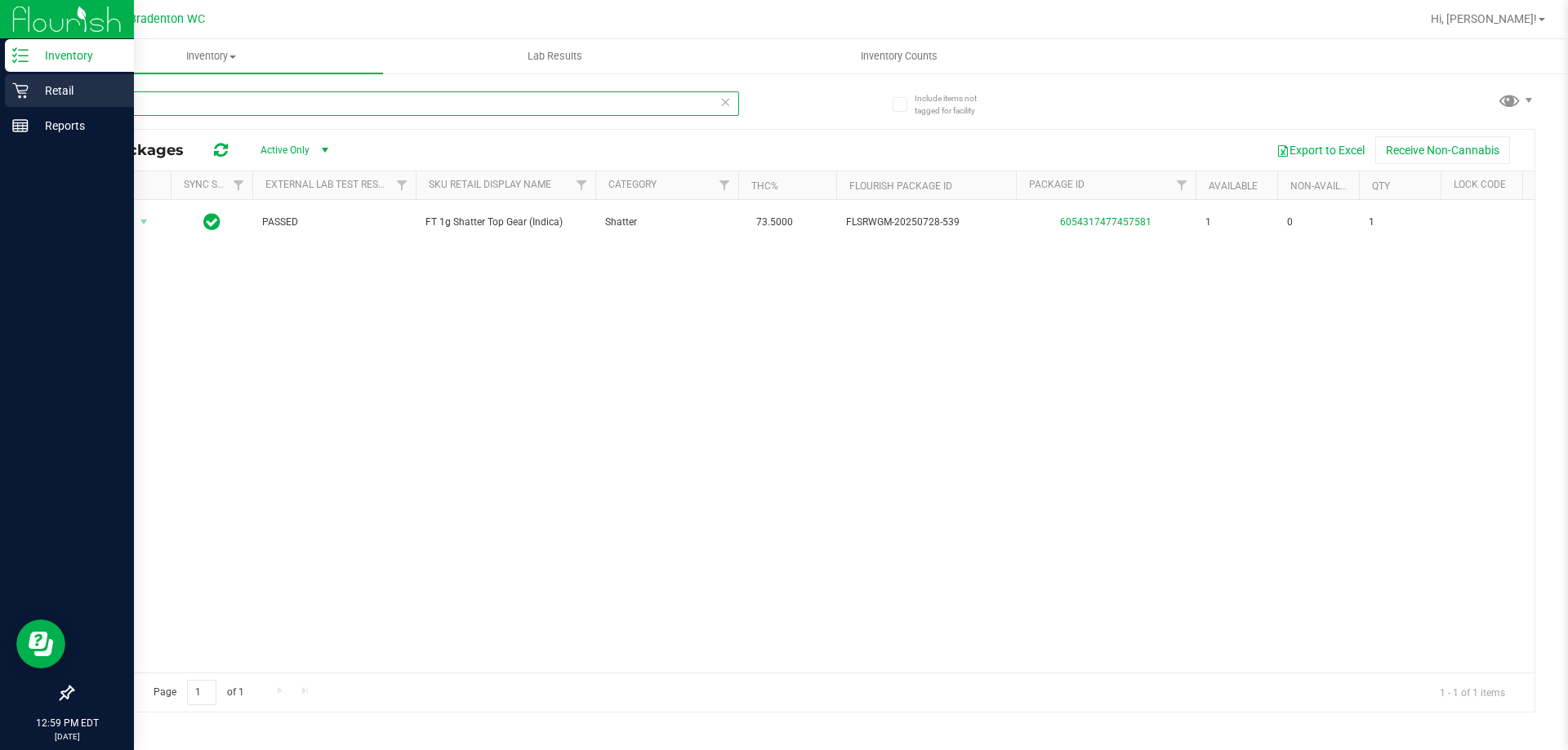
type input "t19"
click at [48, 89] on p "Retail" at bounding box center [77, 90] width 98 height 20
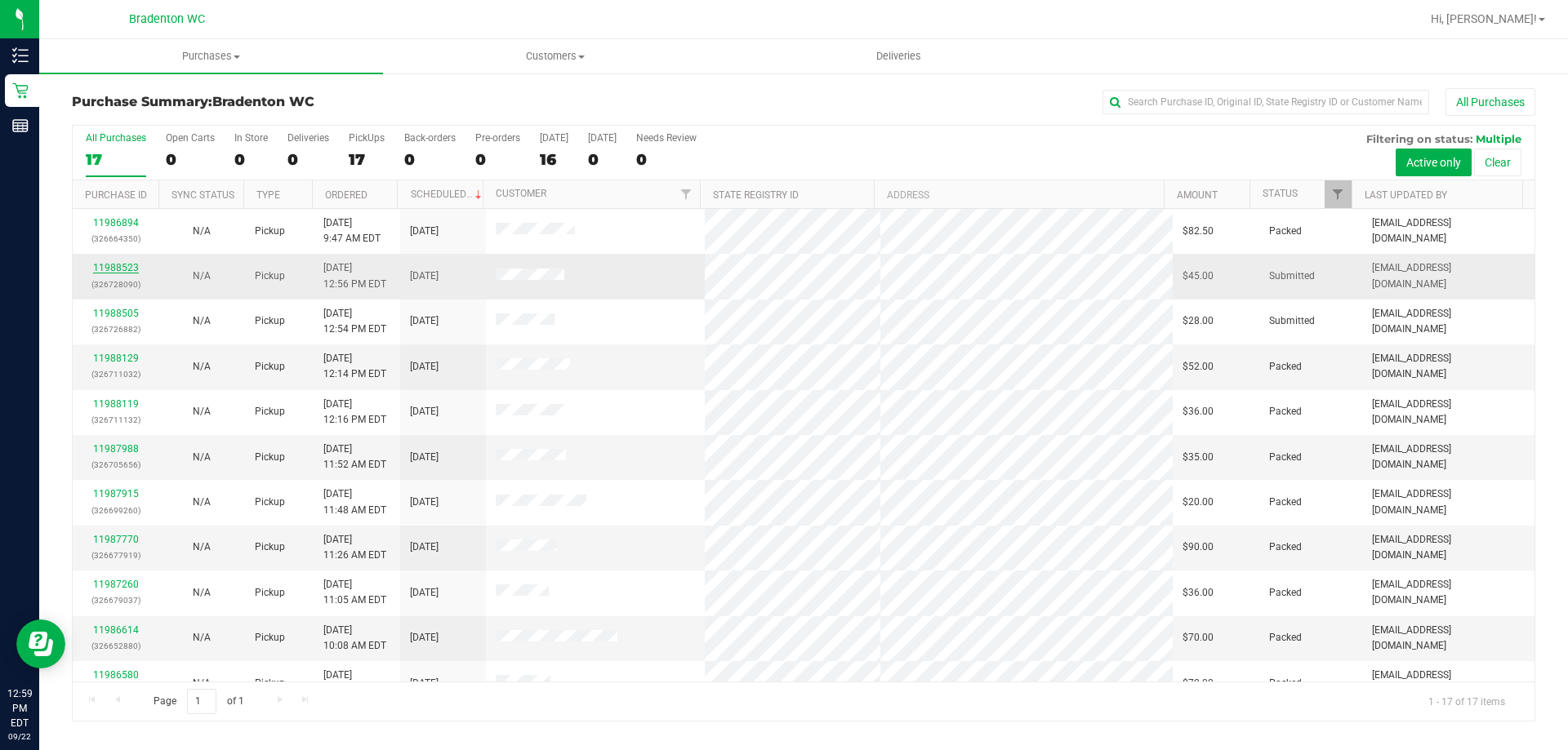
click at [119, 265] on link "11988523" at bounding box center [115, 267] width 46 height 11
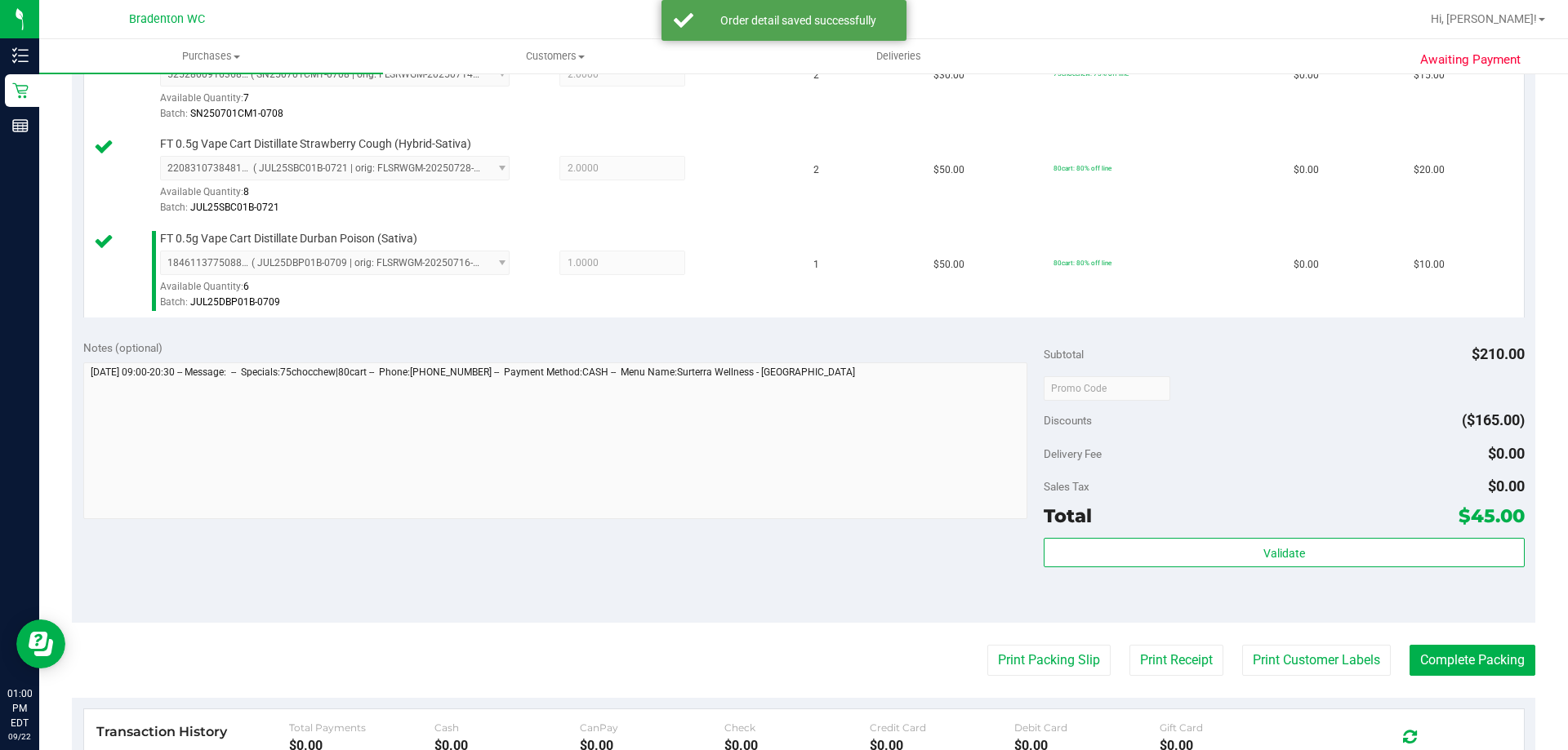
scroll to position [489, 0]
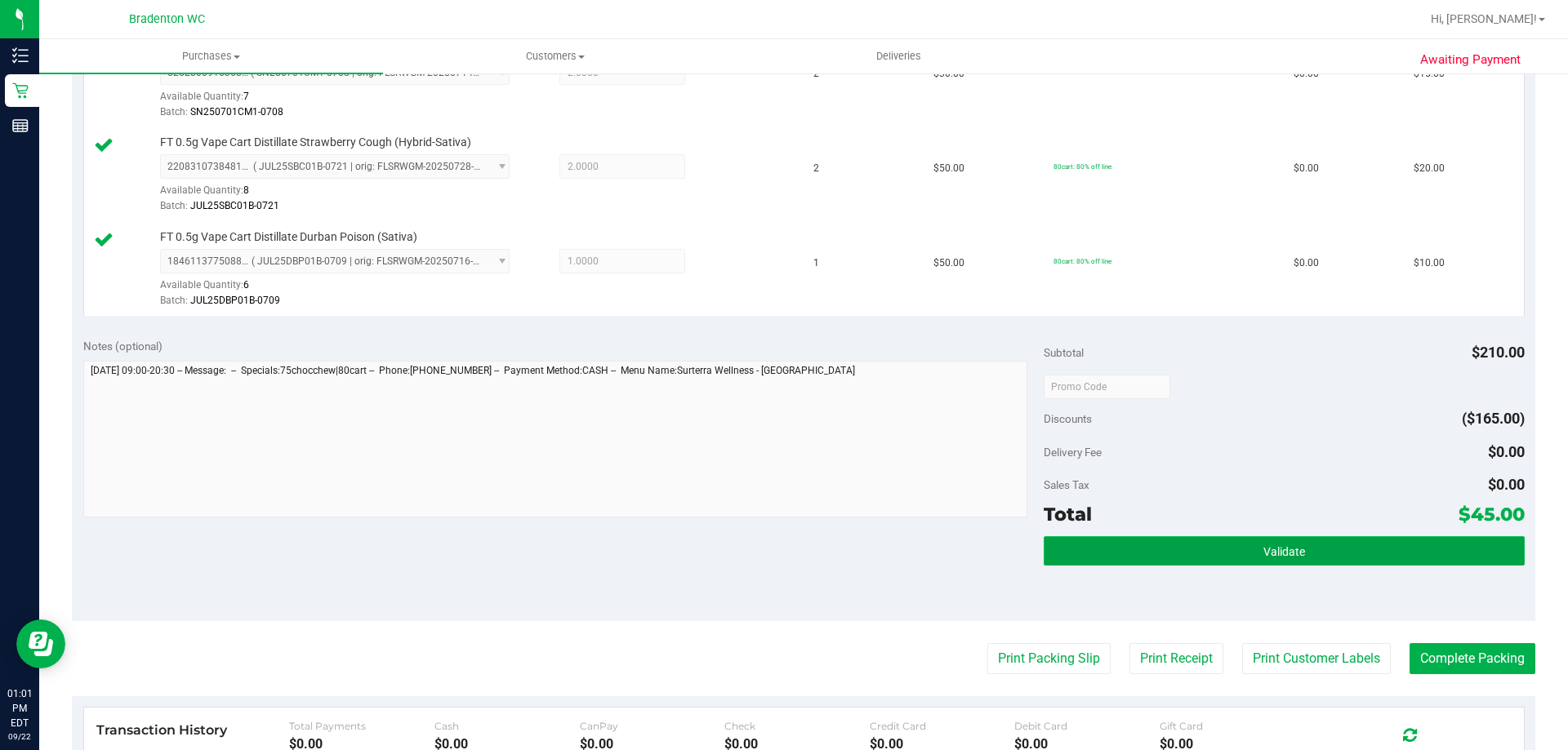
click at [1075, 557] on button "Validate" at bounding box center [1284, 551] width 480 height 29
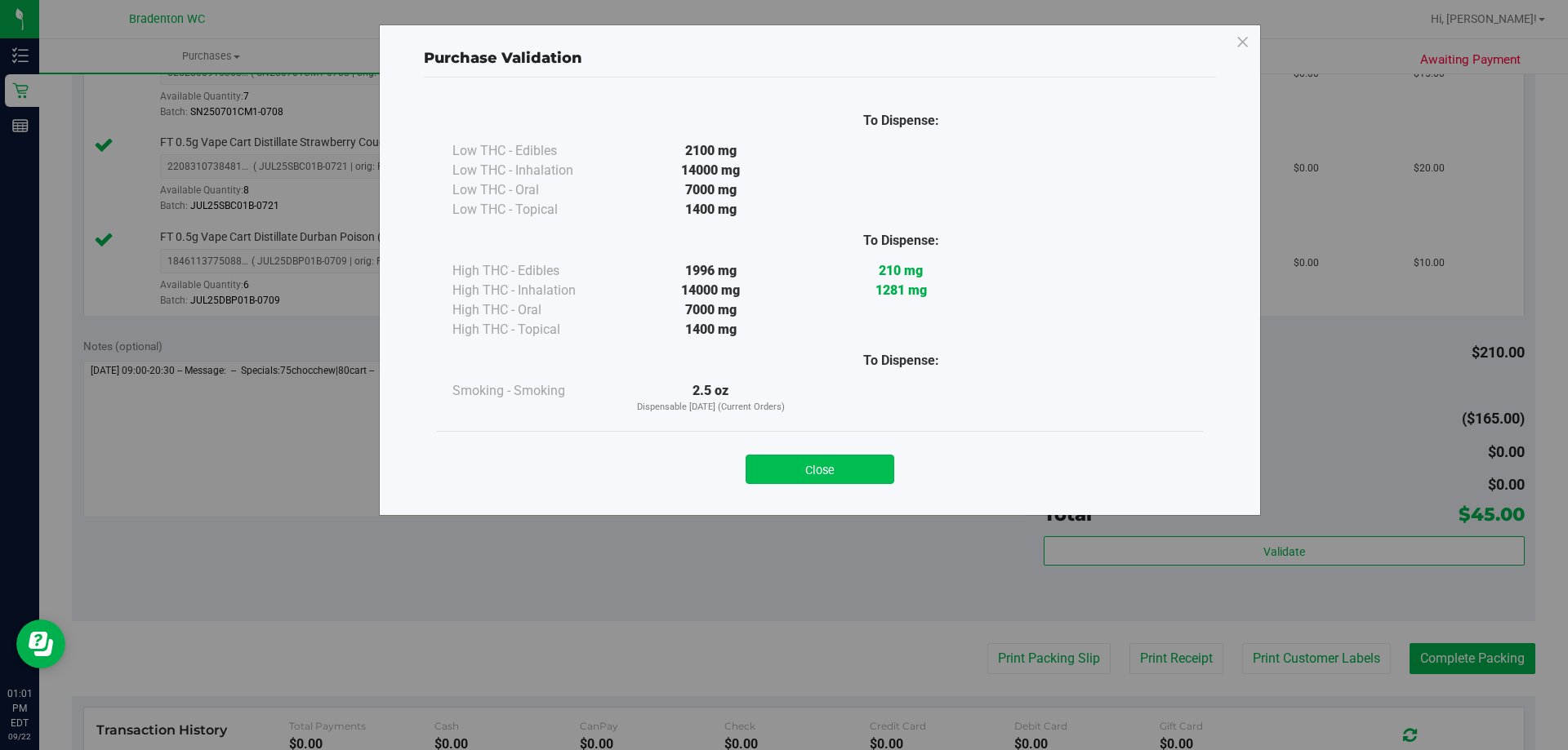
click at [874, 469] on button "Close" at bounding box center [820, 470] width 149 height 29
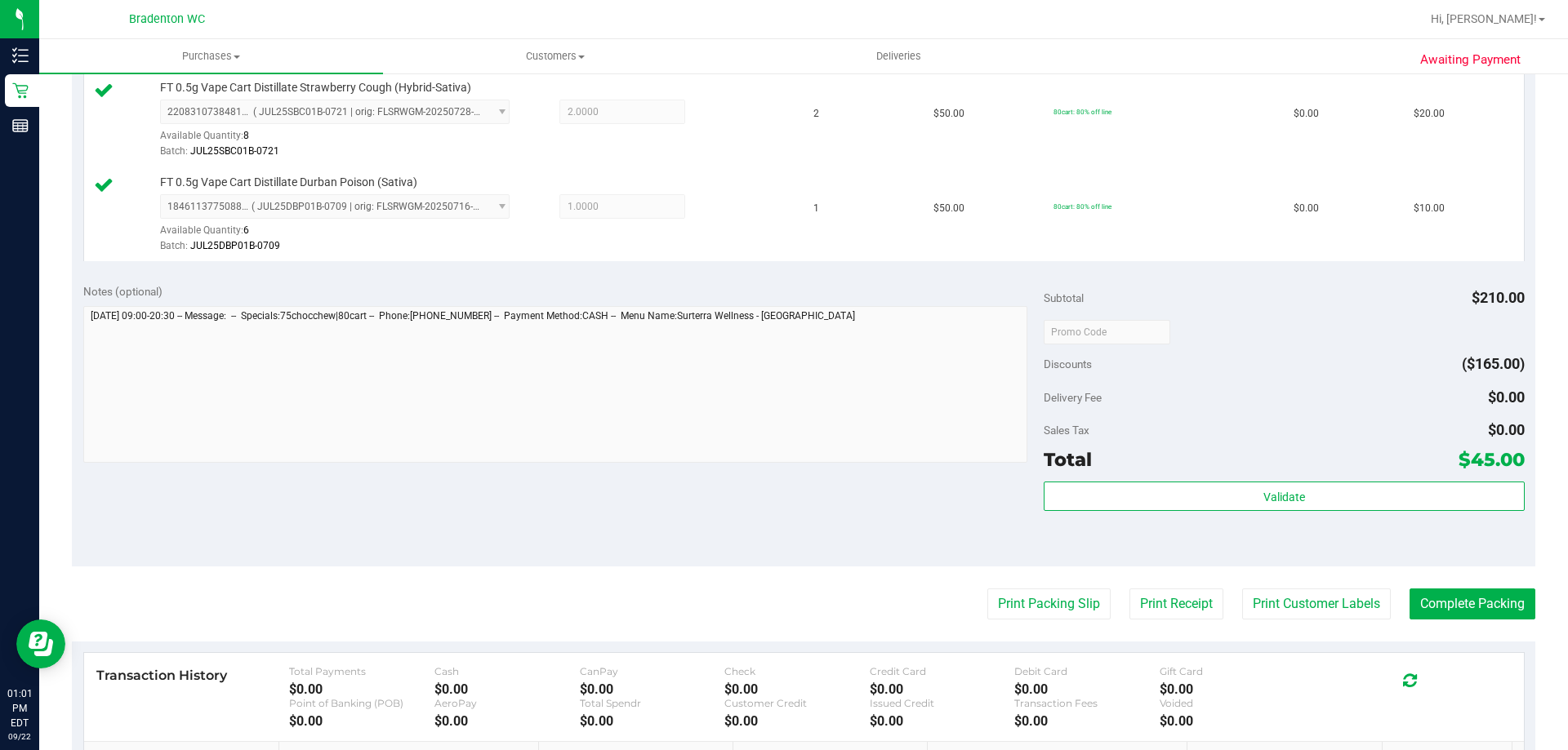
scroll to position [571, 0]
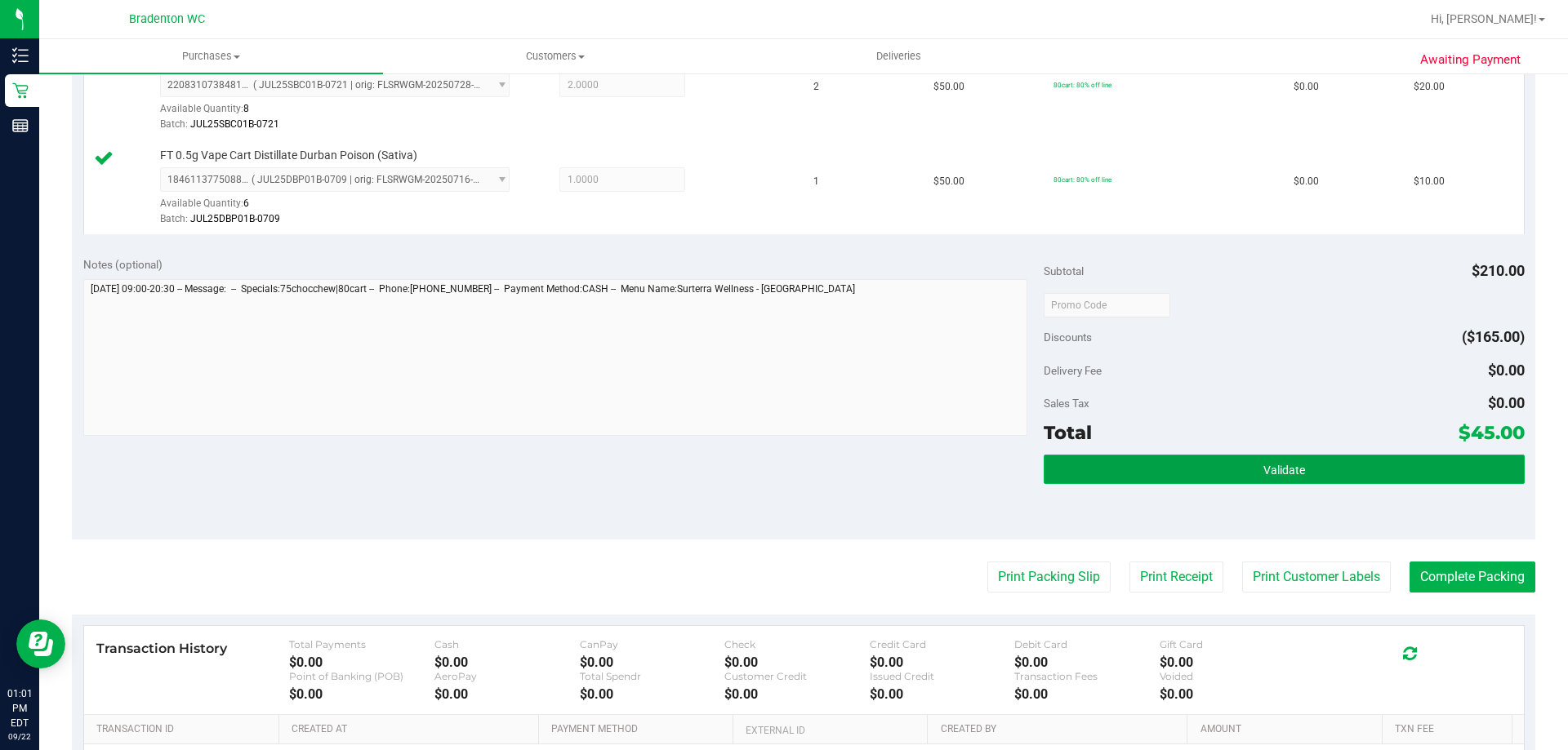
click at [1248, 462] on button "Validate" at bounding box center [1284, 470] width 480 height 29
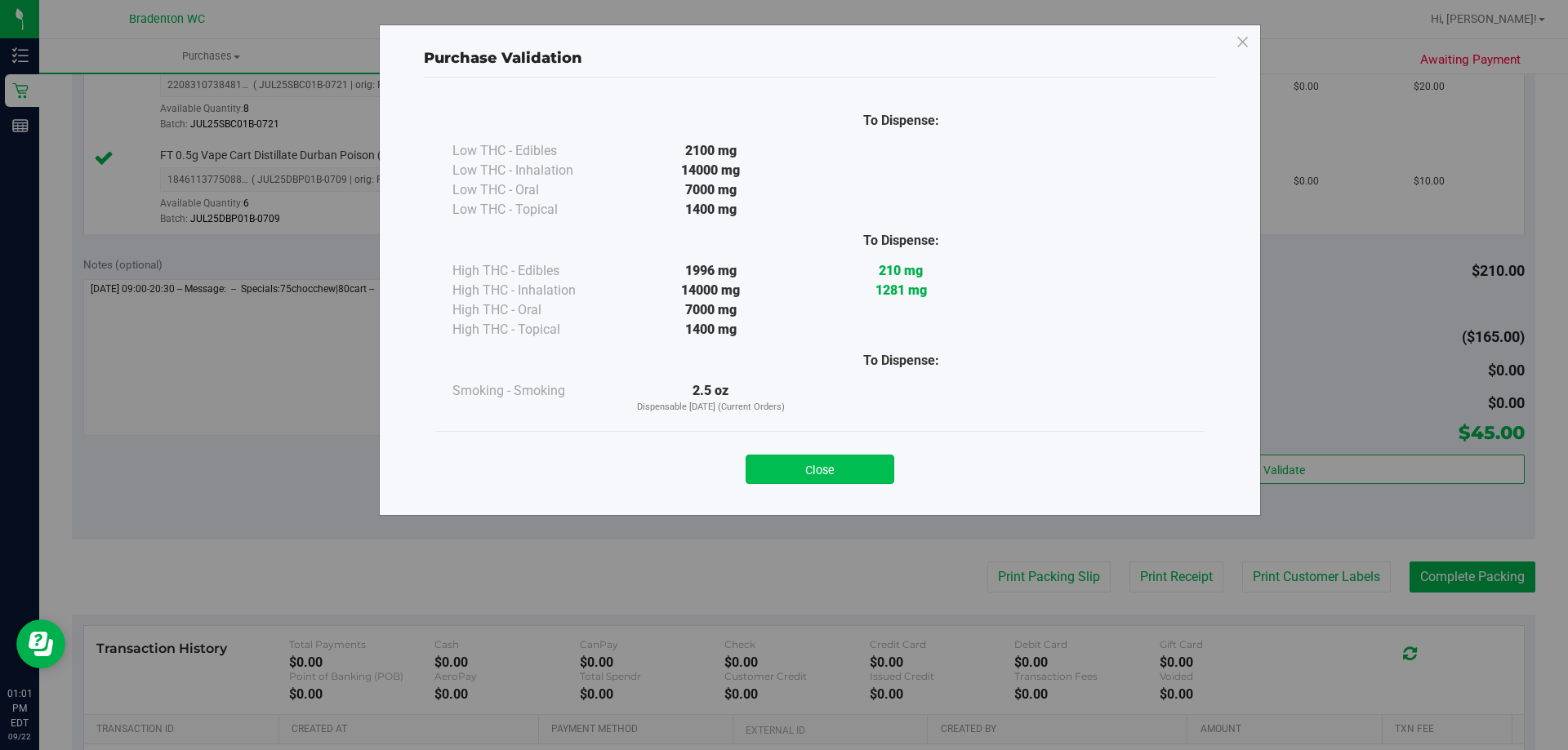
click at [855, 468] on button "Close" at bounding box center [820, 470] width 149 height 29
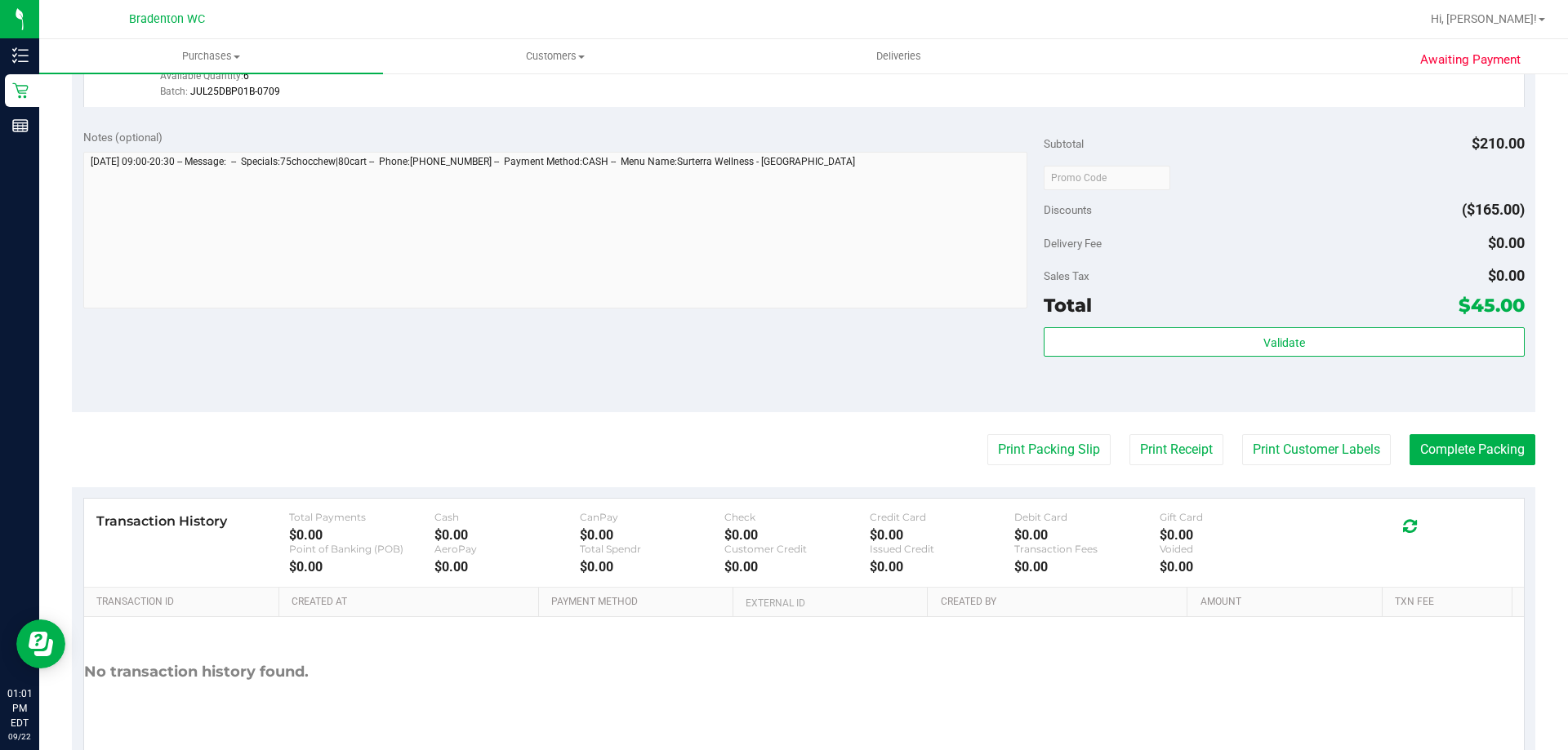
scroll to position [735, 0]
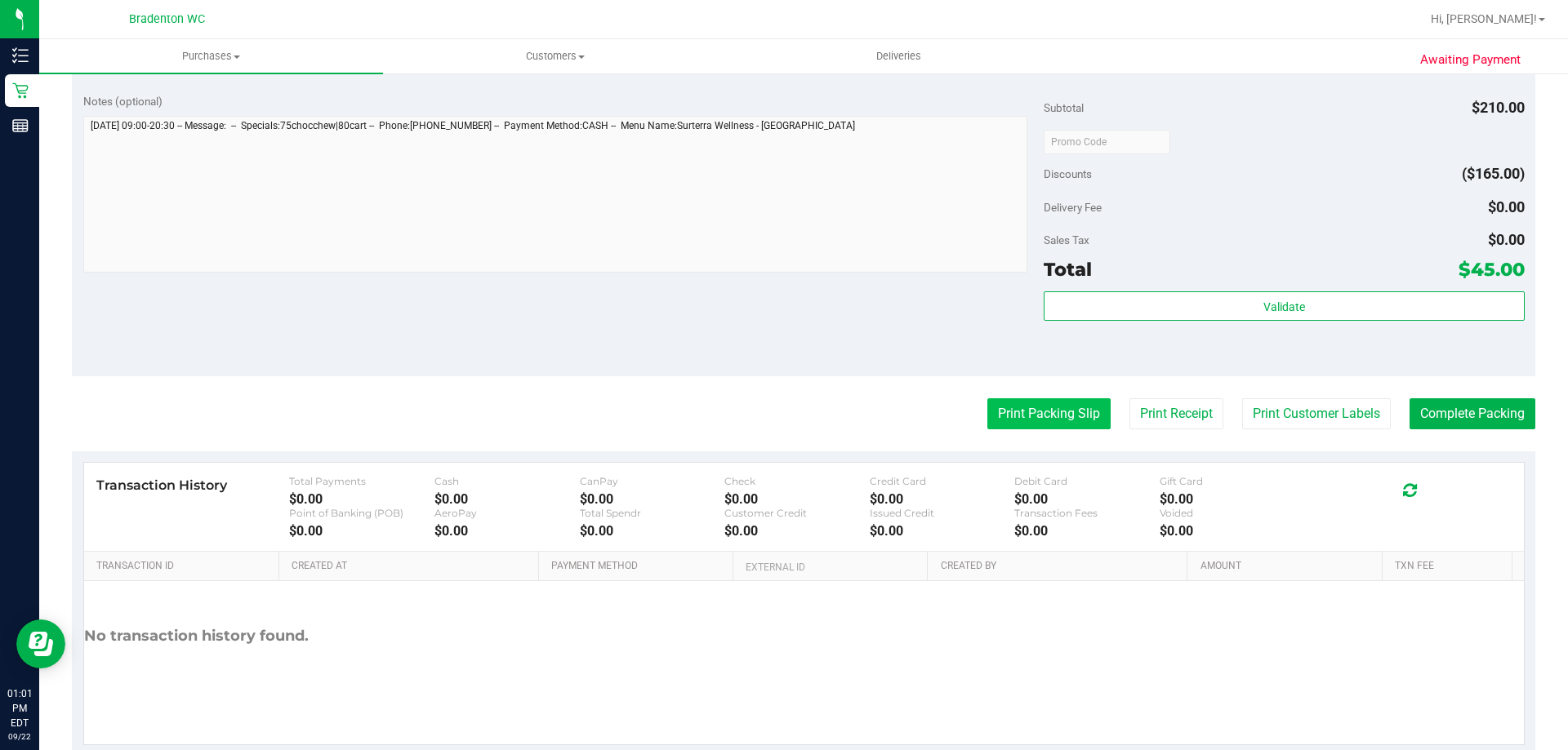
click at [1049, 409] on button "Print Packing Slip" at bounding box center [1048, 414] width 123 height 31
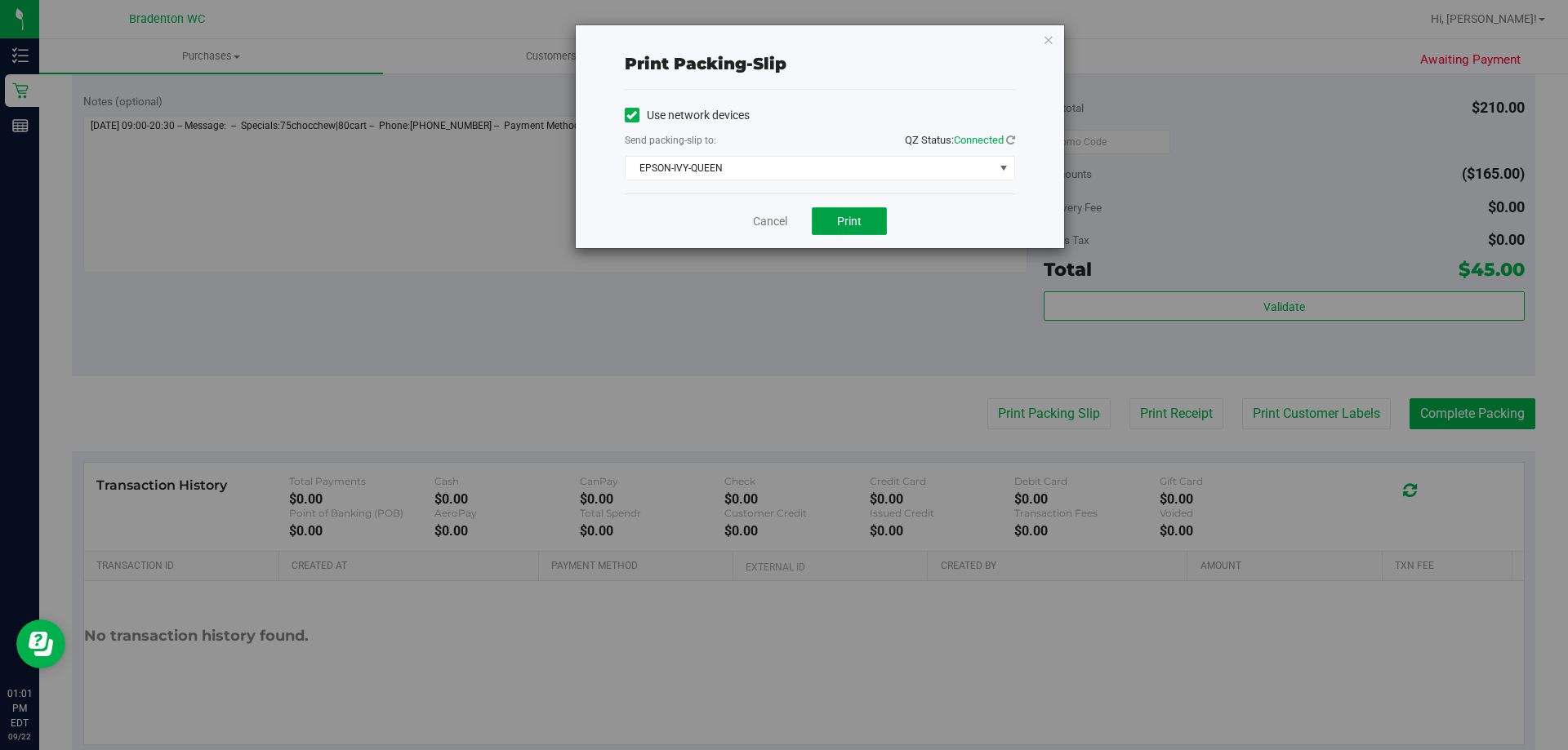
click at [827, 217] on button "Print" at bounding box center [849, 221] width 75 height 28
click at [1048, 44] on icon "button" at bounding box center [1048, 39] width 11 height 20
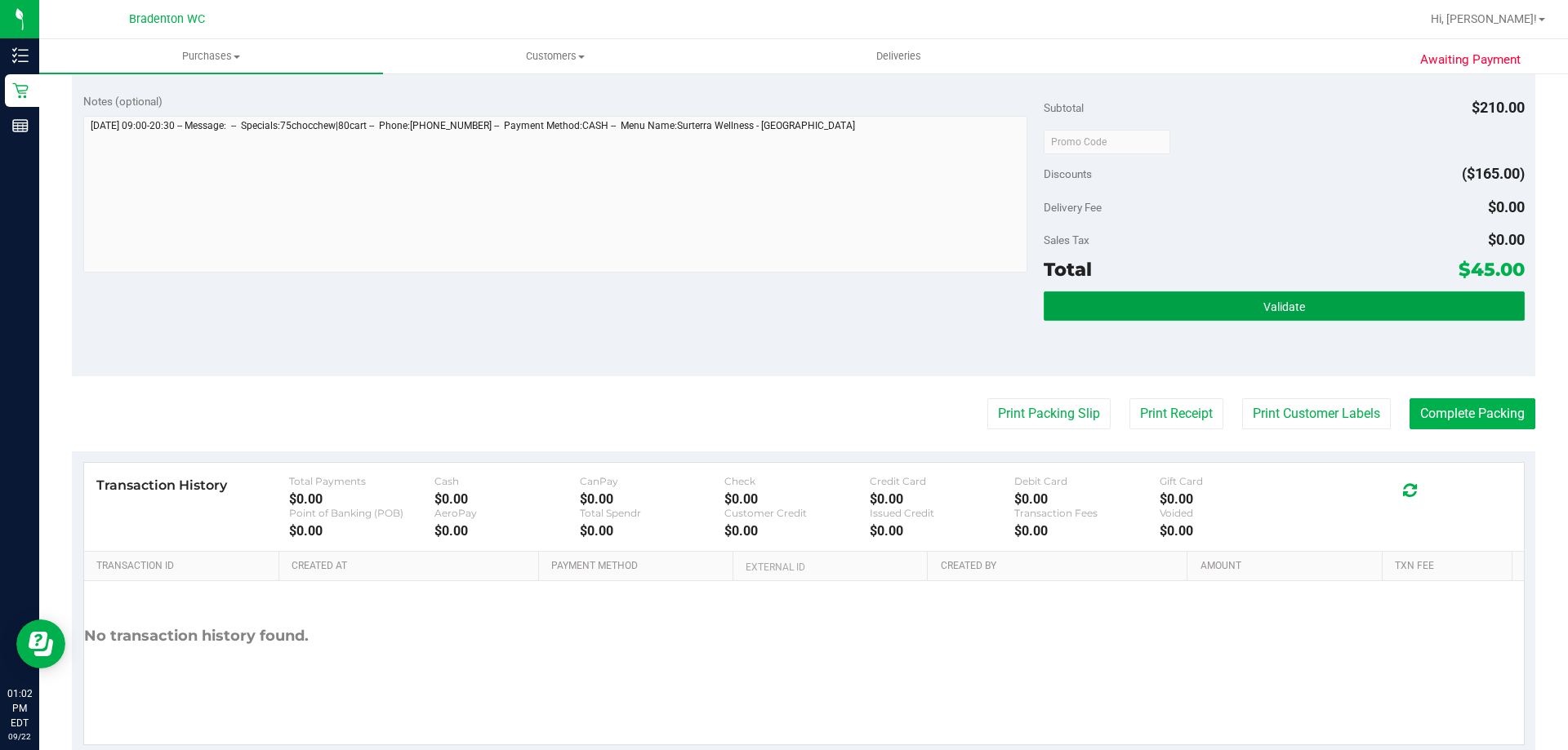
click at [1111, 301] on button "Validate" at bounding box center [1284, 306] width 480 height 29
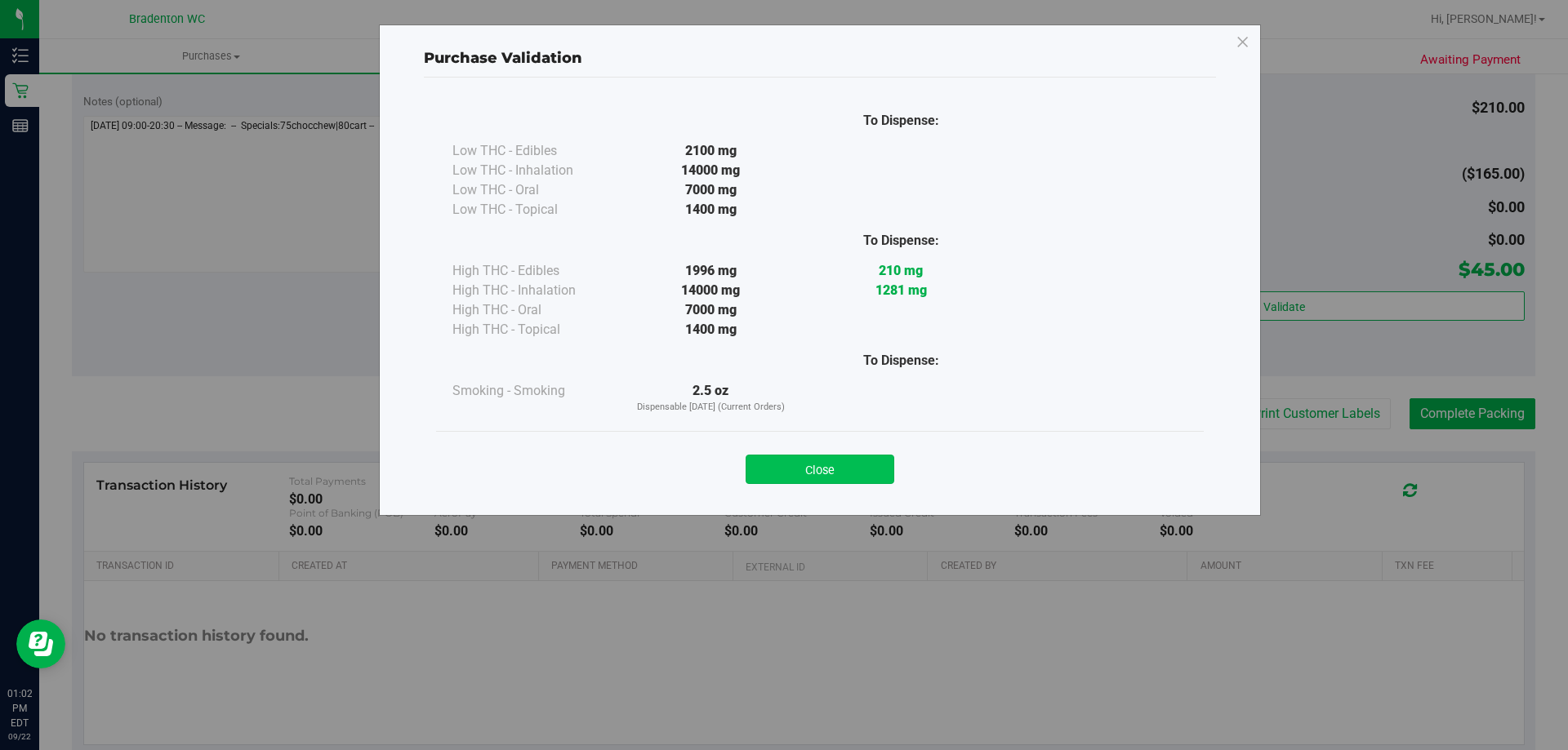
click at [803, 473] on button "Close" at bounding box center [820, 470] width 149 height 29
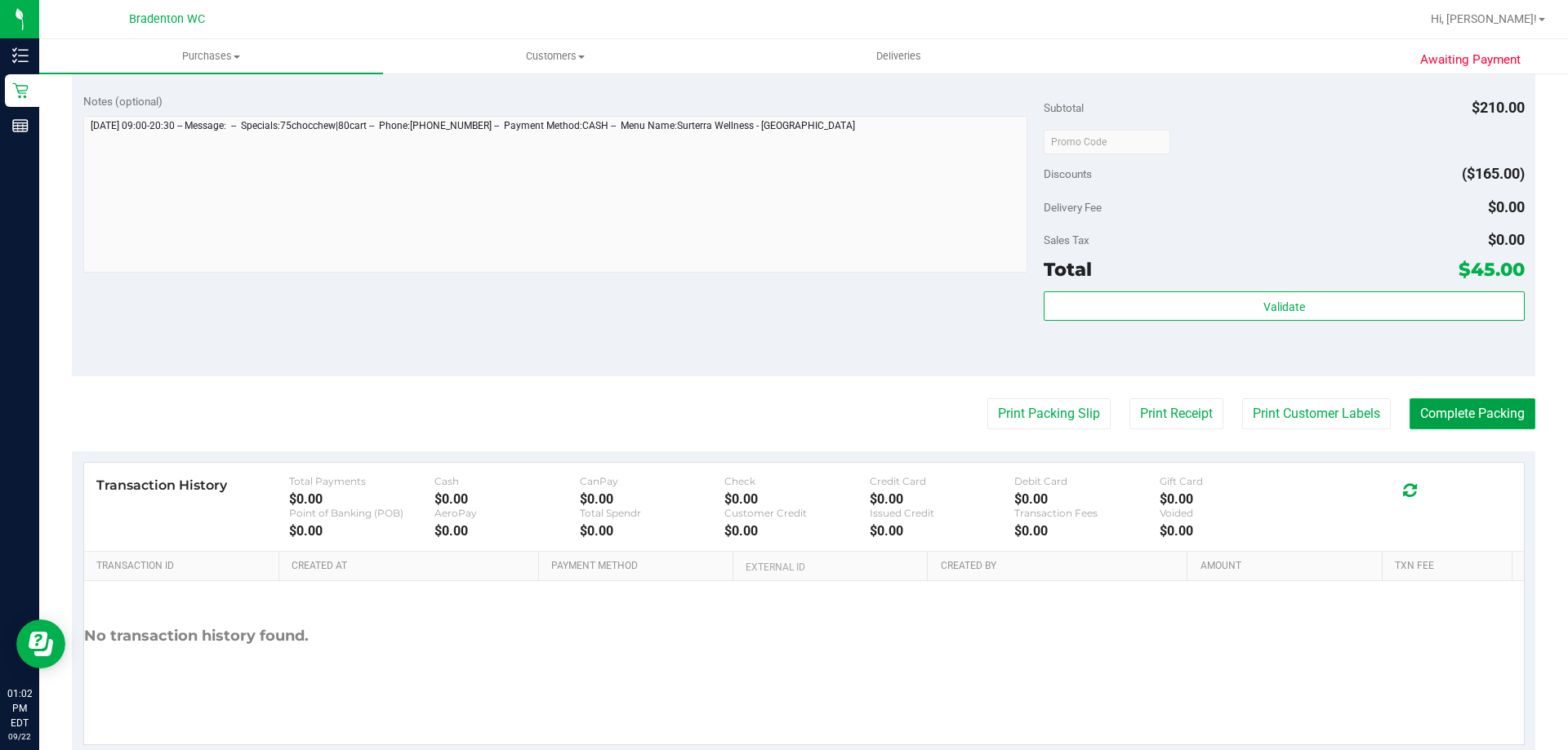
click at [1458, 424] on button "Complete Packing" at bounding box center [1472, 414] width 126 height 31
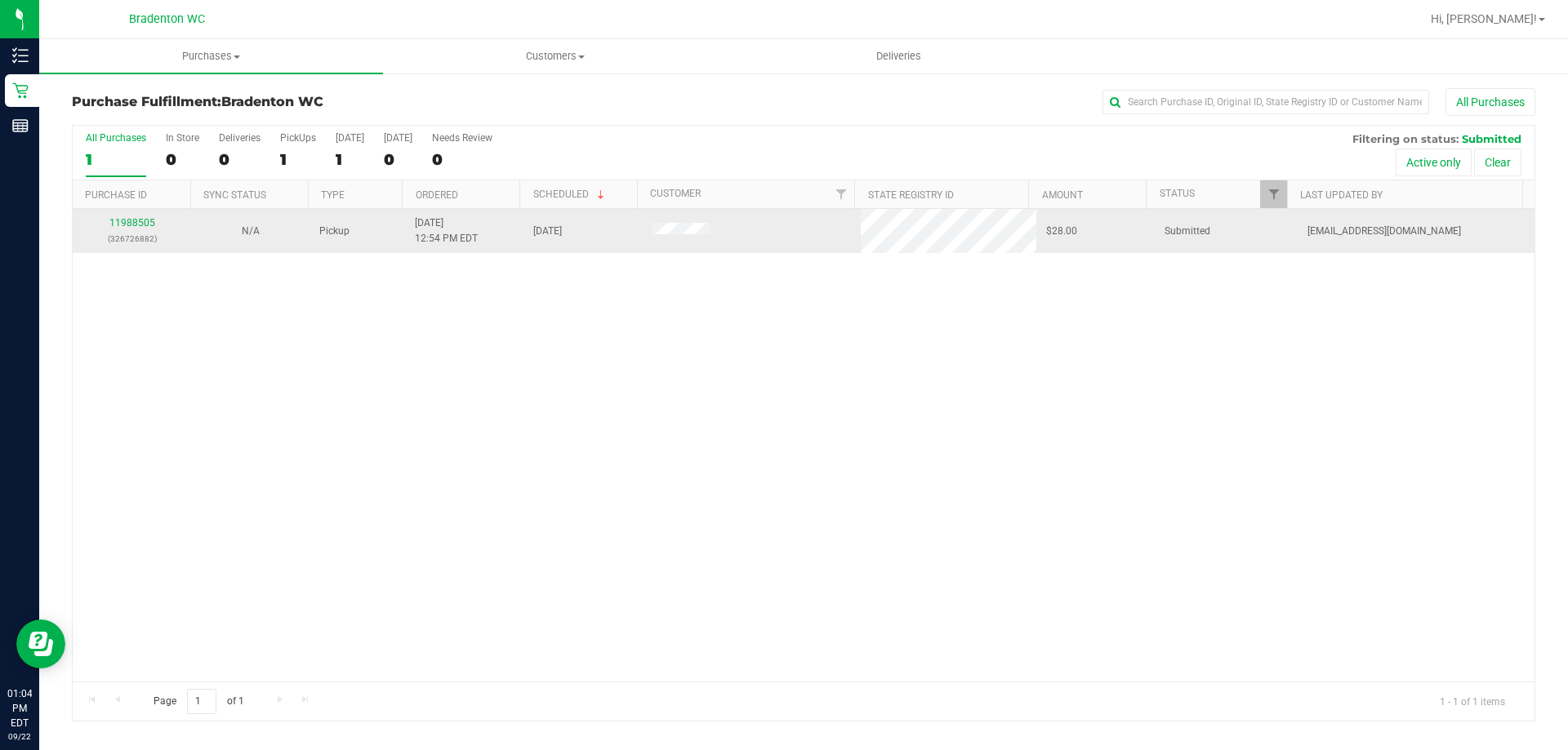
click at [143, 230] on div "11988505 (326726882)" at bounding box center [132, 231] width 99 height 31
click at [142, 224] on link "11988505" at bounding box center [132, 222] width 46 height 11
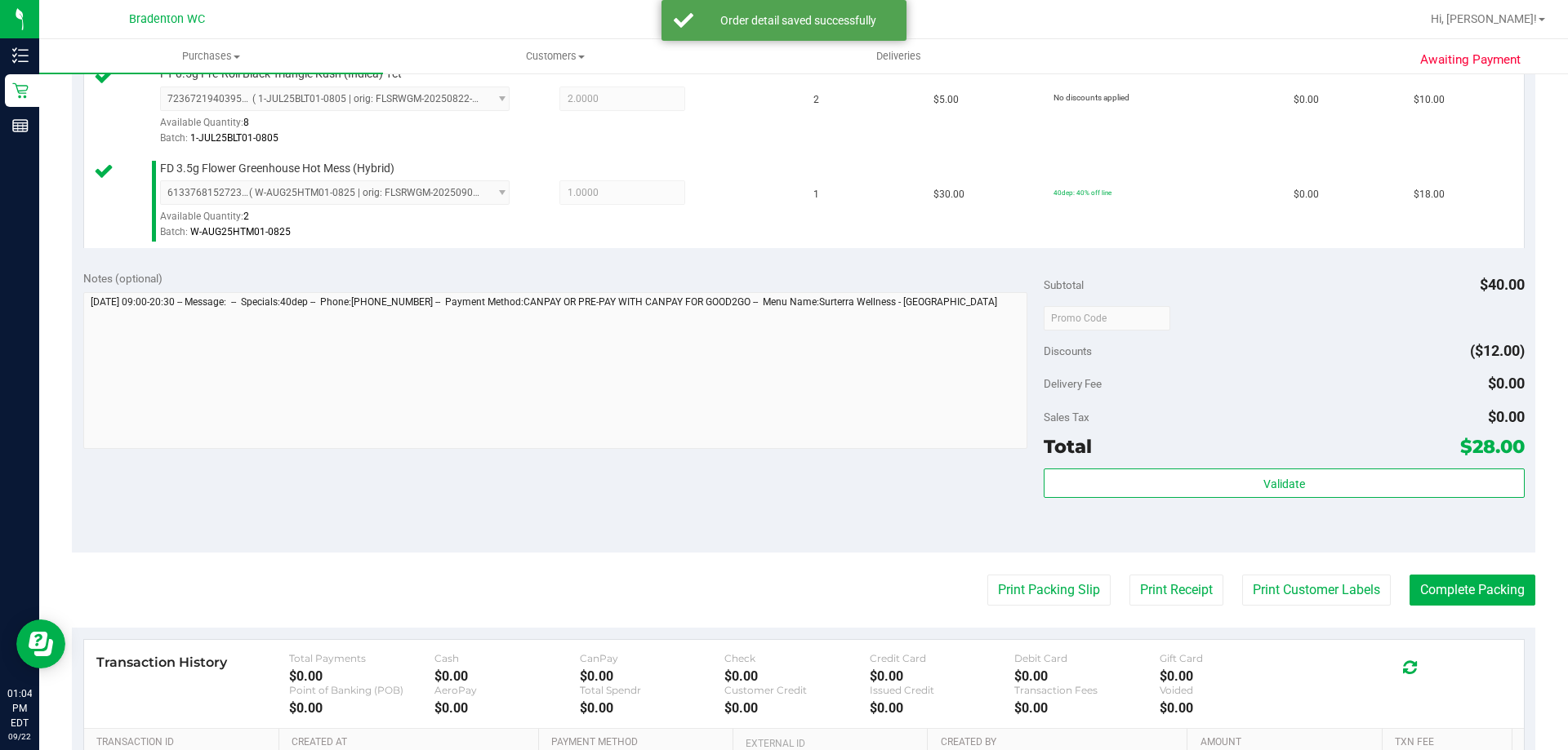
scroll to position [489, 0]
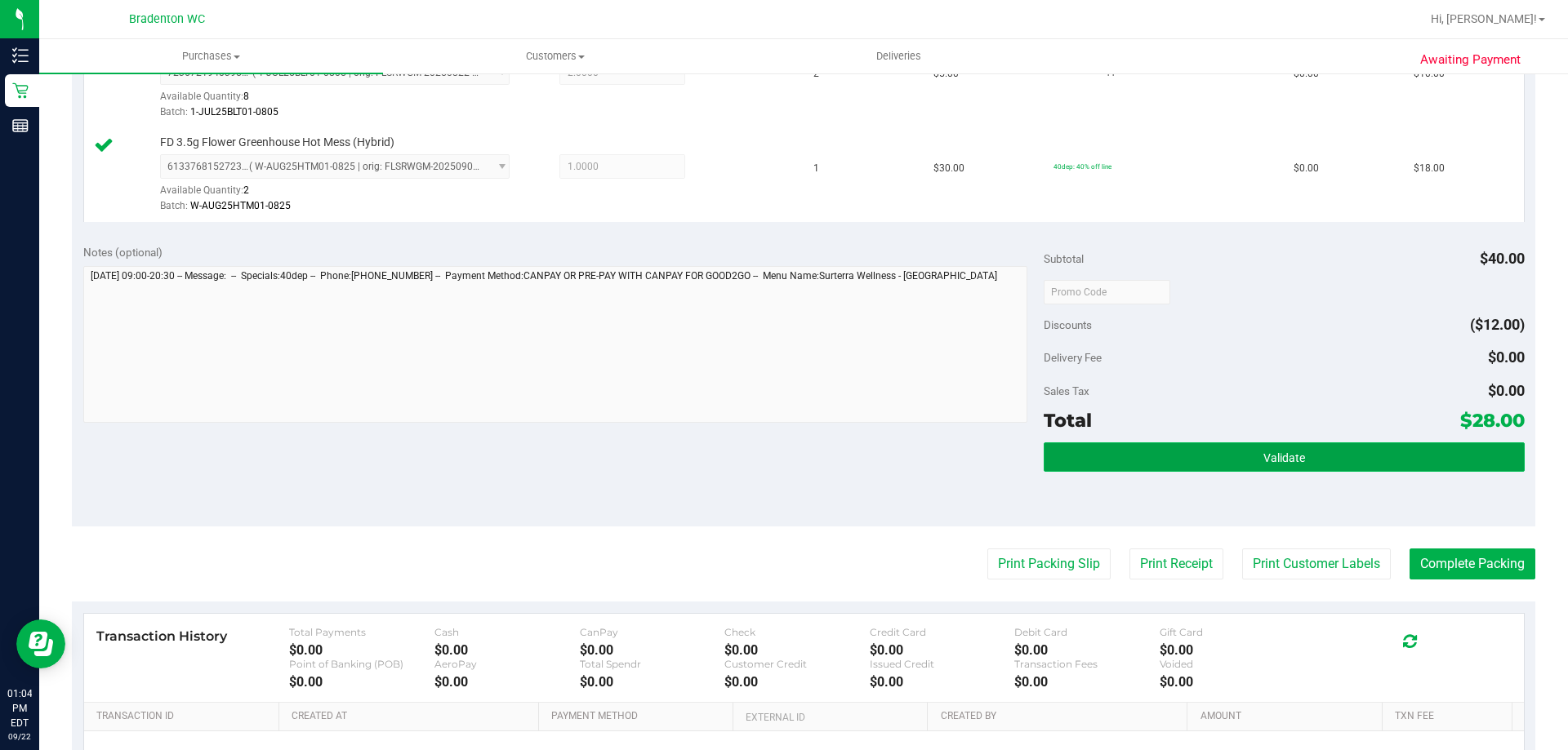
click at [1061, 458] on button "Validate" at bounding box center [1284, 457] width 480 height 29
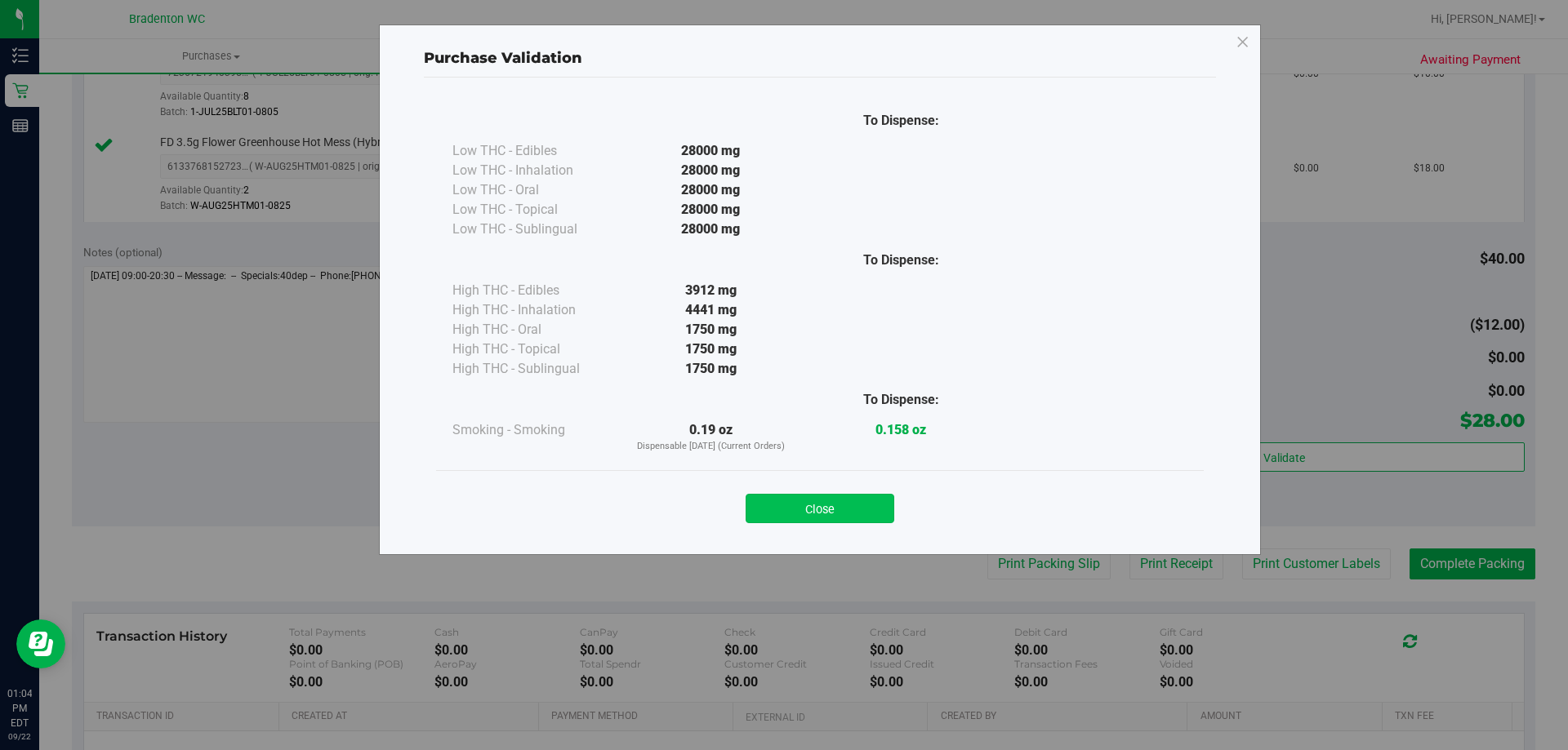
click at [775, 506] on button "Close" at bounding box center [820, 508] width 149 height 29
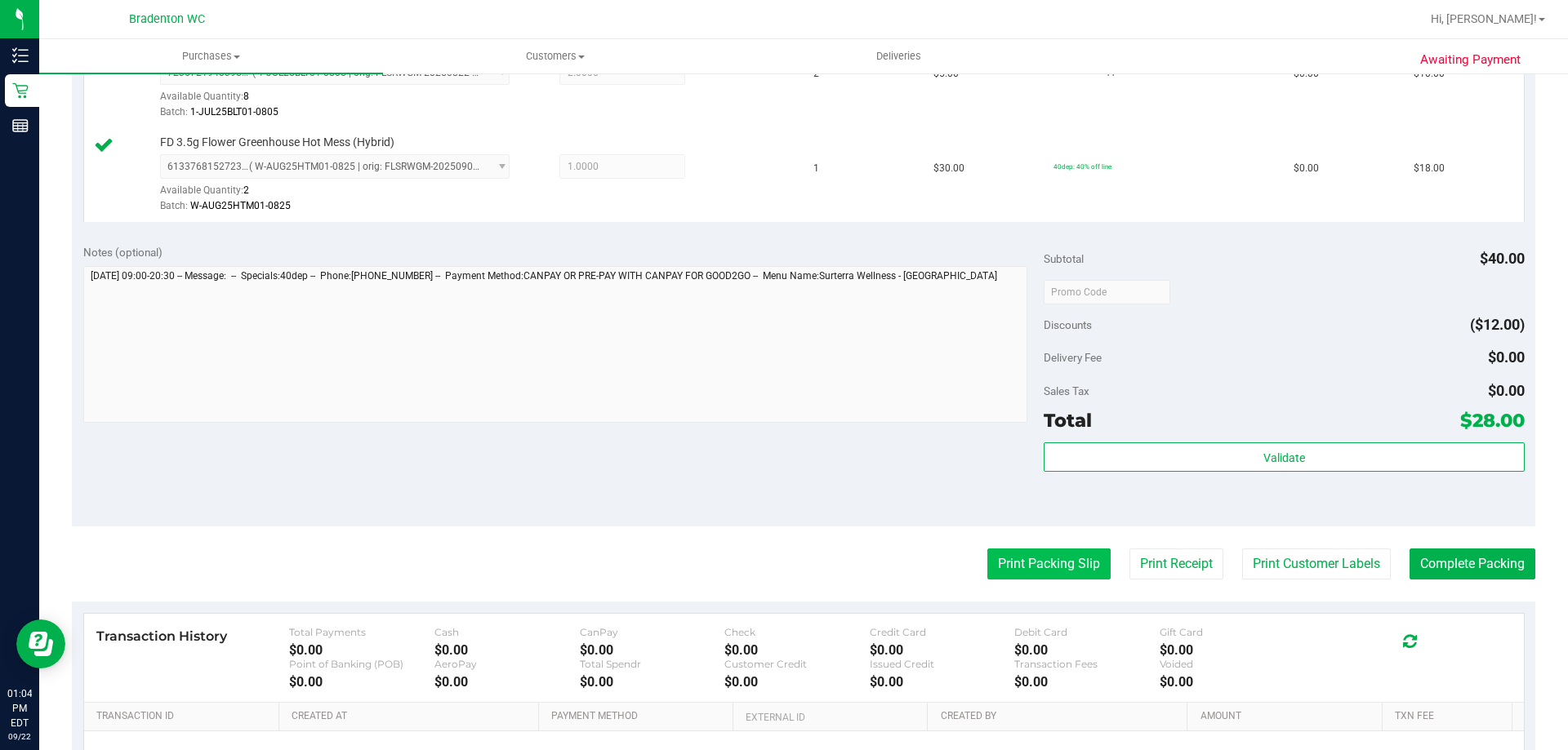
click at [989, 563] on button "Print Packing Slip" at bounding box center [1048, 564] width 123 height 31
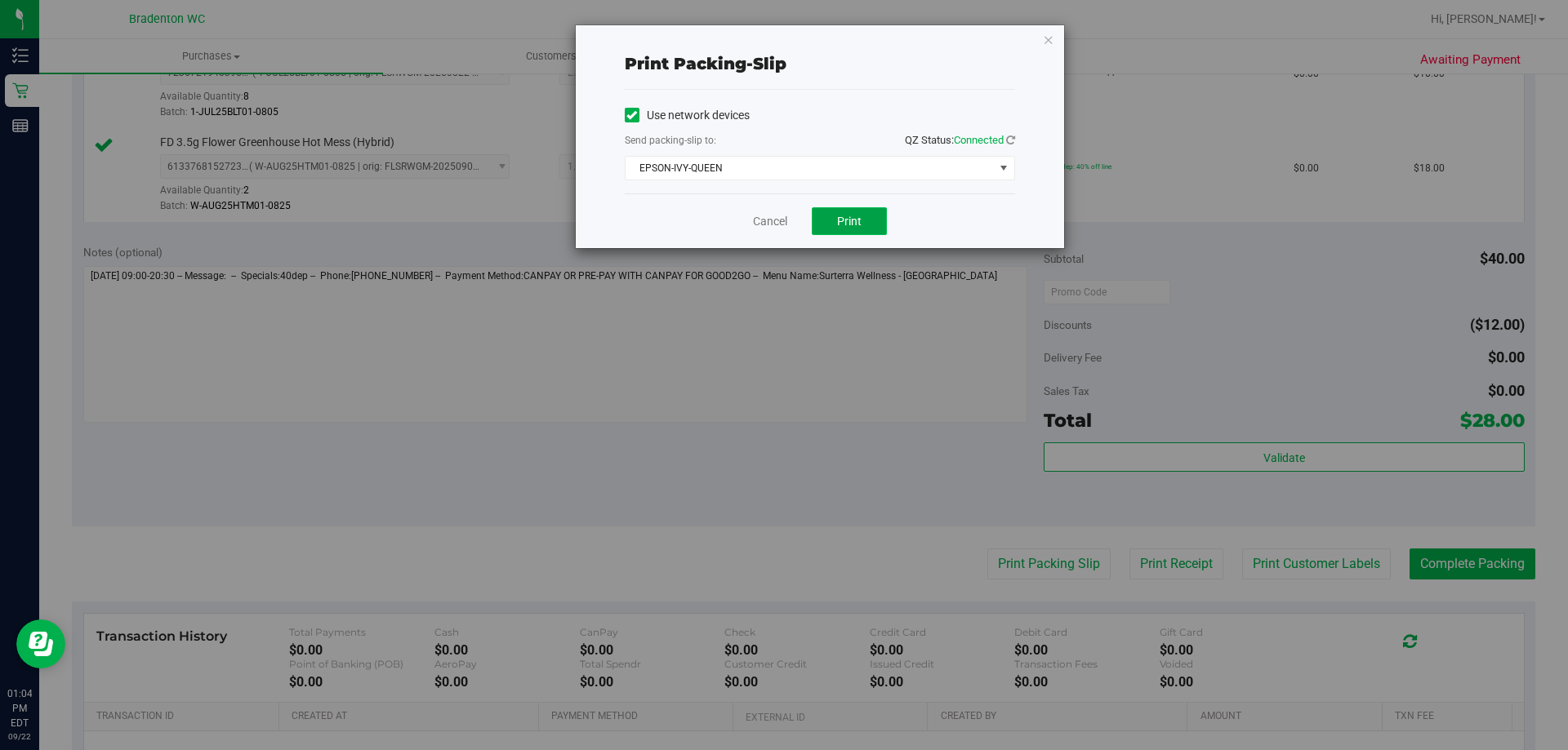
click at [863, 217] on button "Print" at bounding box center [849, 221] width 75 height 28
click at [1060, 37] on div "Print packing-slip Use network devices Send packing-slip to: QZ Status: Connect…" at bounding box center [820, 136] width 489 height 223
click at [1046, 39] on icon "button" at bounding box center [1048, 39] width 11 height 20
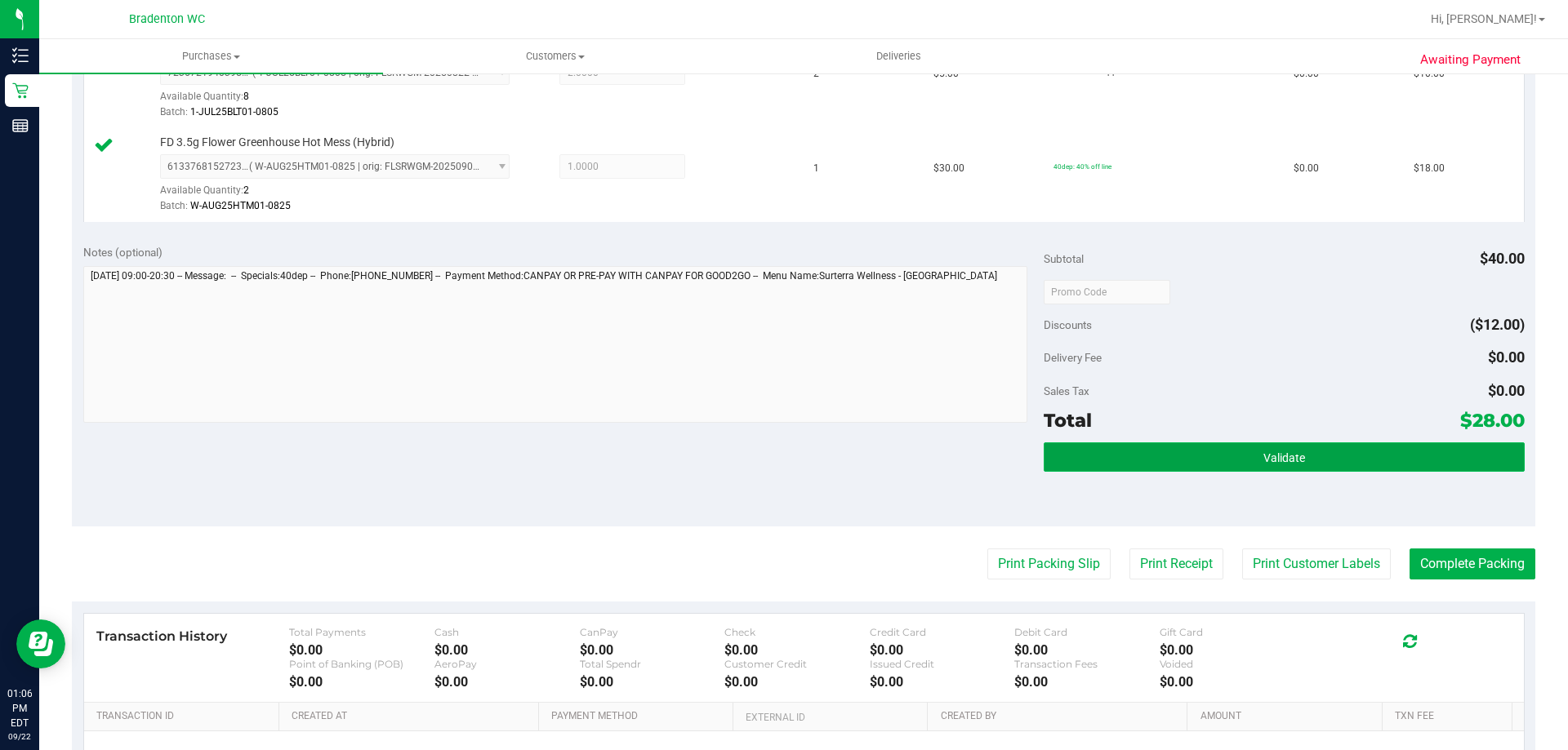
click at [1065, 458] on button "Validate" at bounding box center [1284, 457] width 480 height 29
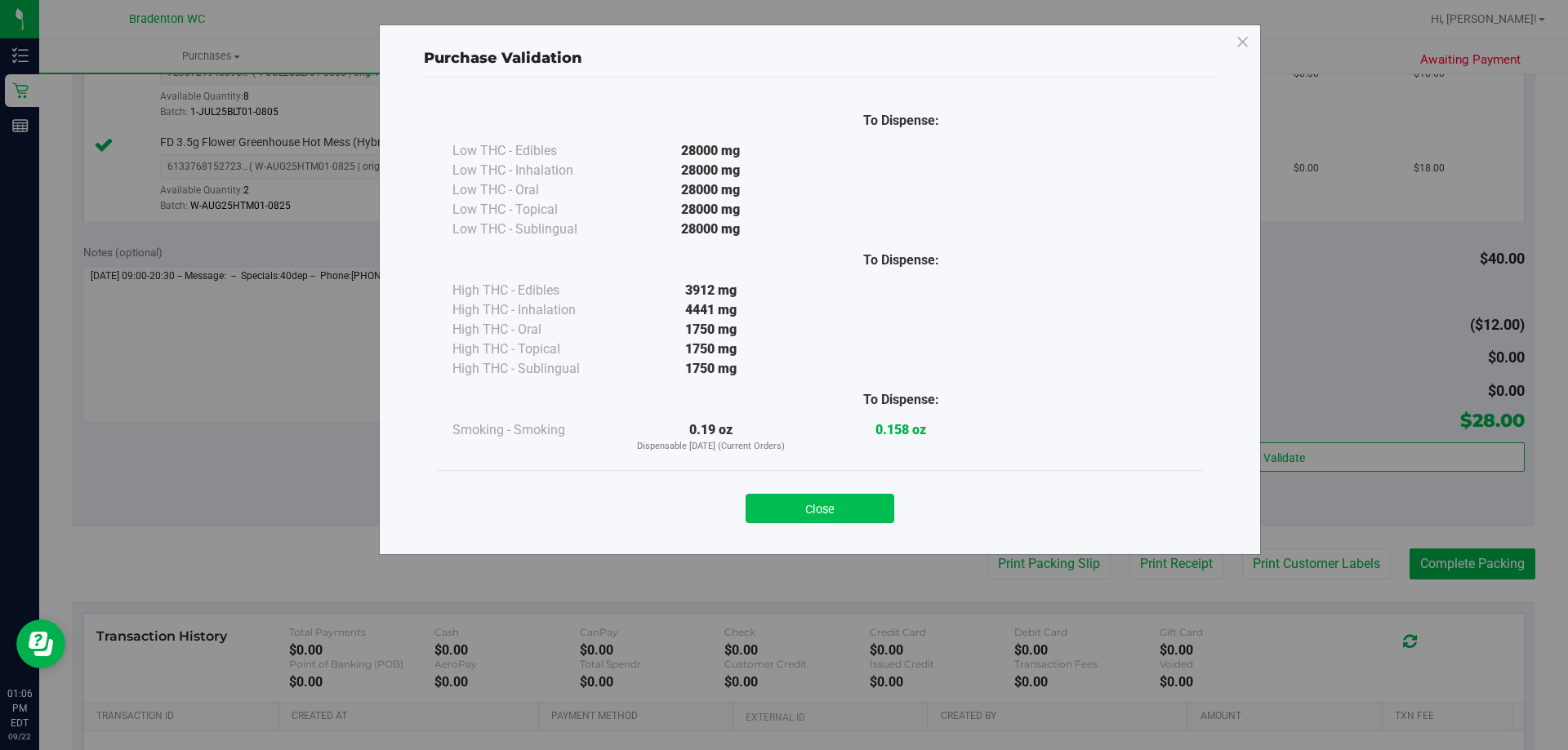
click at [781, 508] on button "Close" at bounding box center [820, 508] width 149 height 29
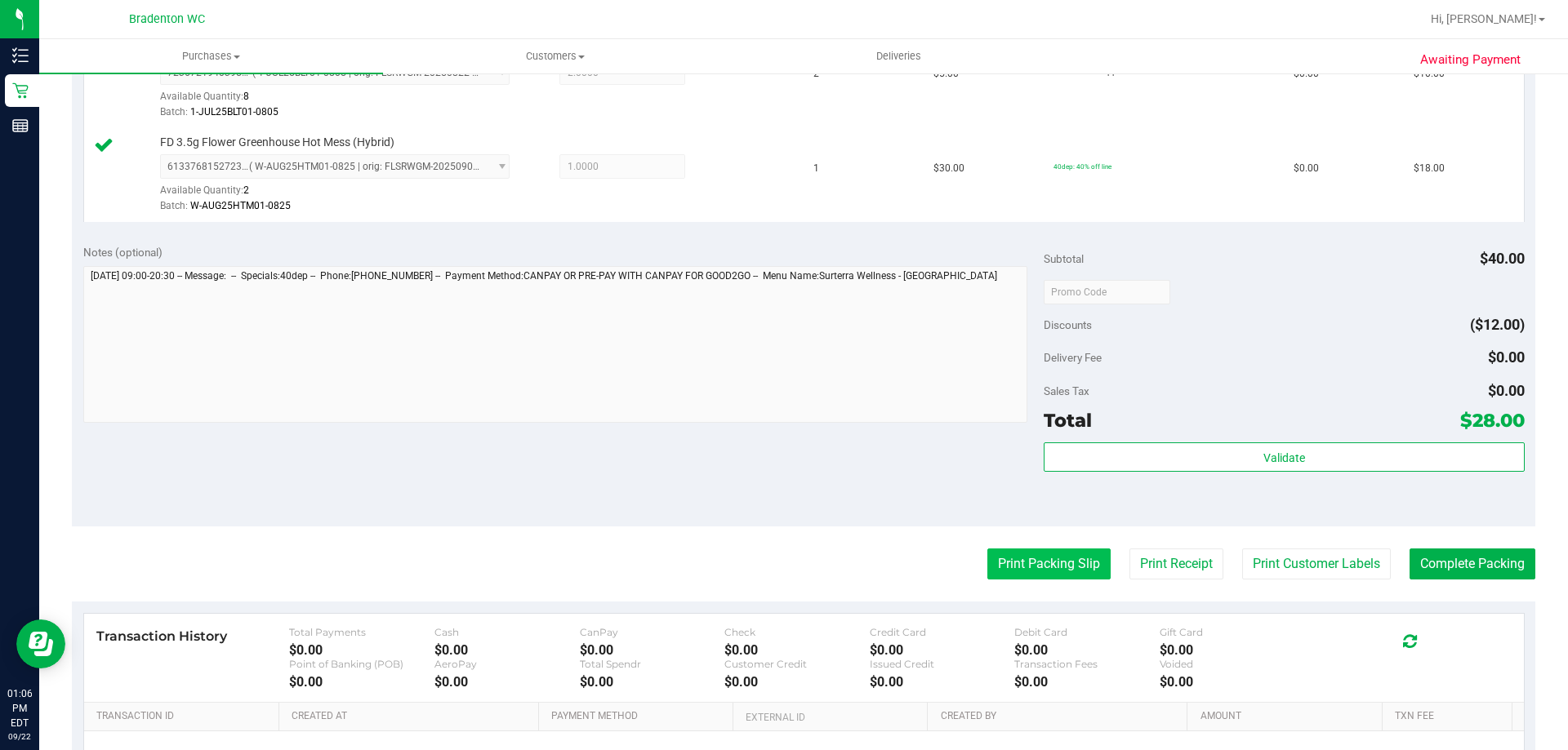
click at [1053, 575] on button "Print Packing Slip" at bounding box center [1048, 564] width 123 height 31
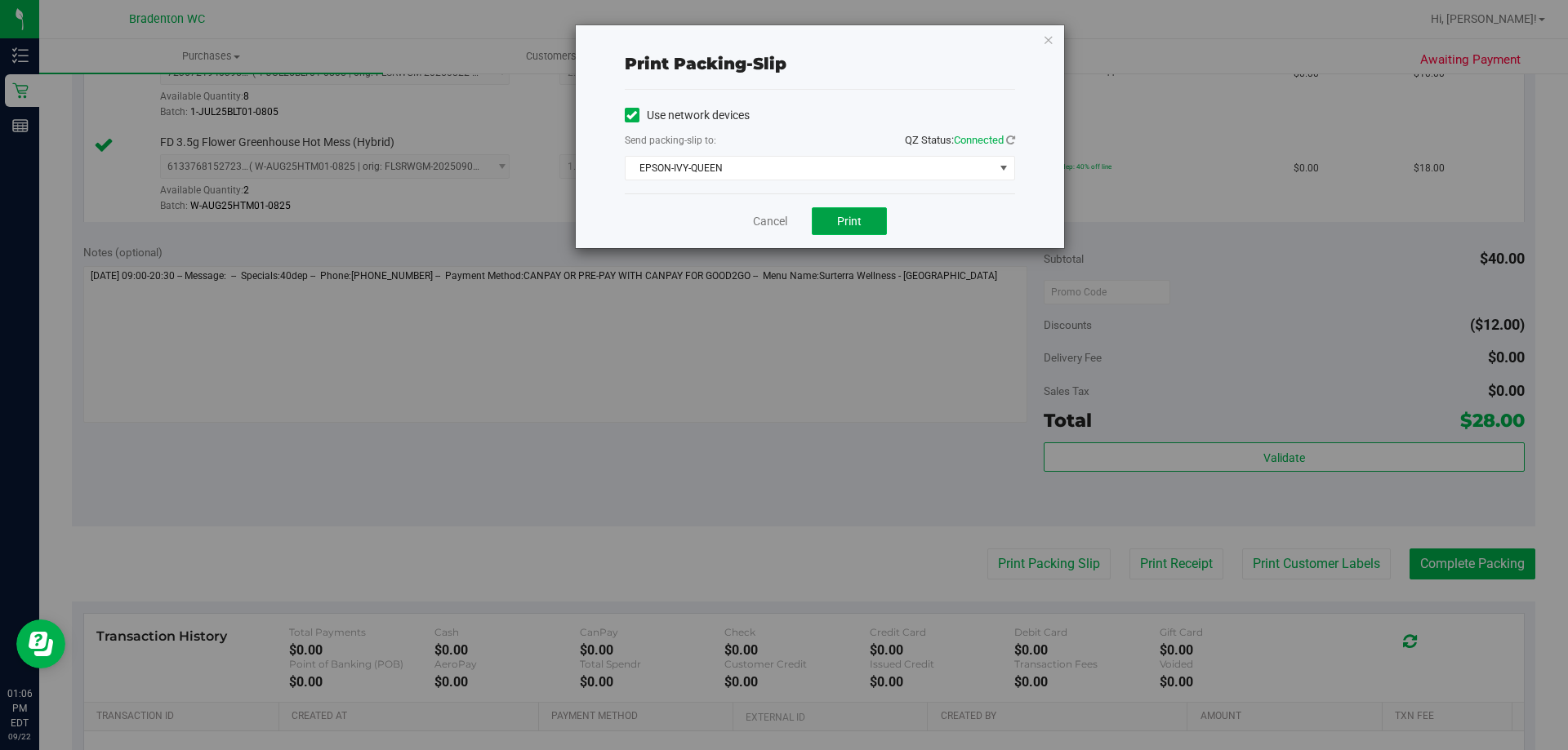
click at [836, 229] on button "Print" at bounding box center [849, 221] width 75 height 28
click at [1046, 40] on icon "button" at bounding box center [1048, 39] width 11 height 20
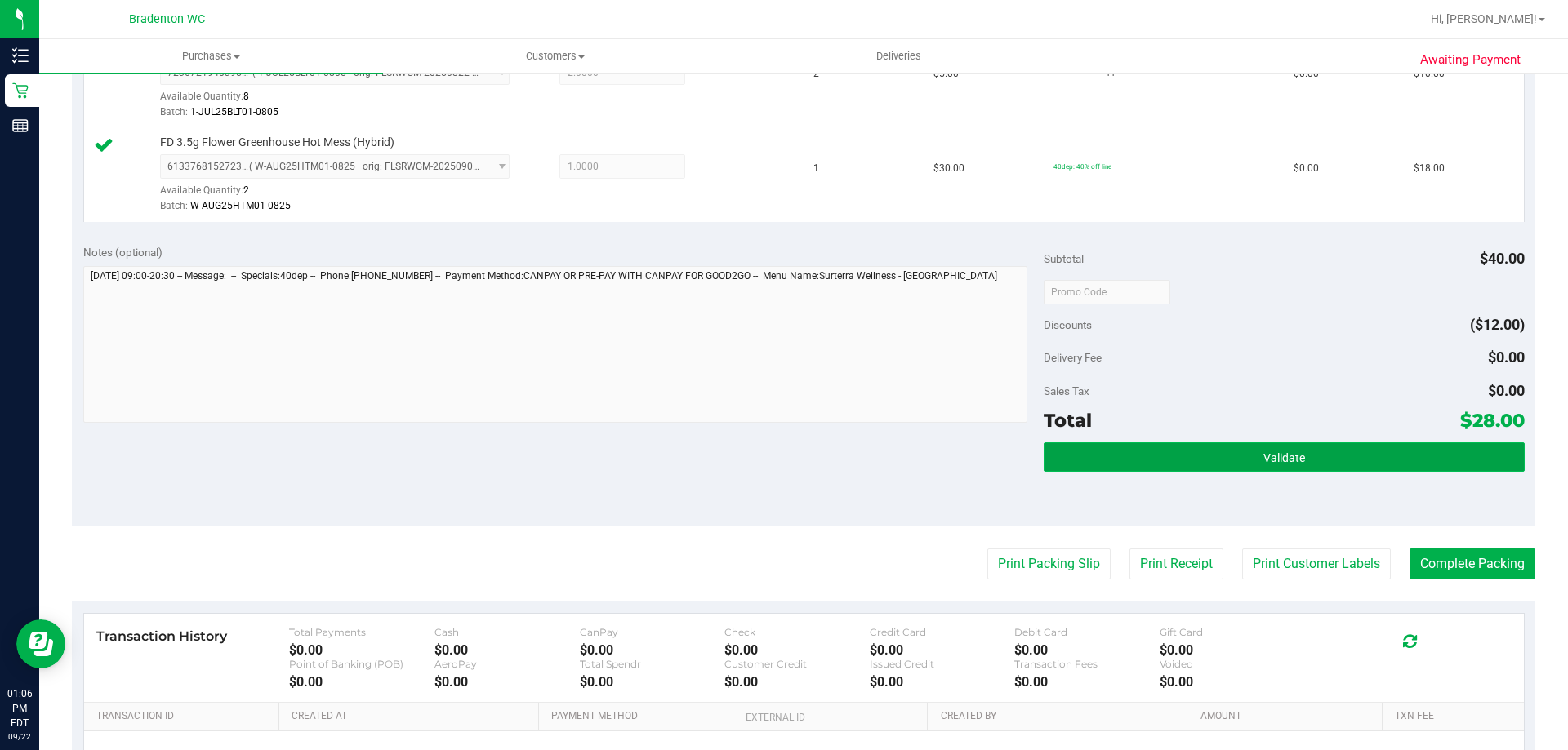
click at [1176, 443] on button "Validate" at bounding box center [1284, 457] width 480 height 29
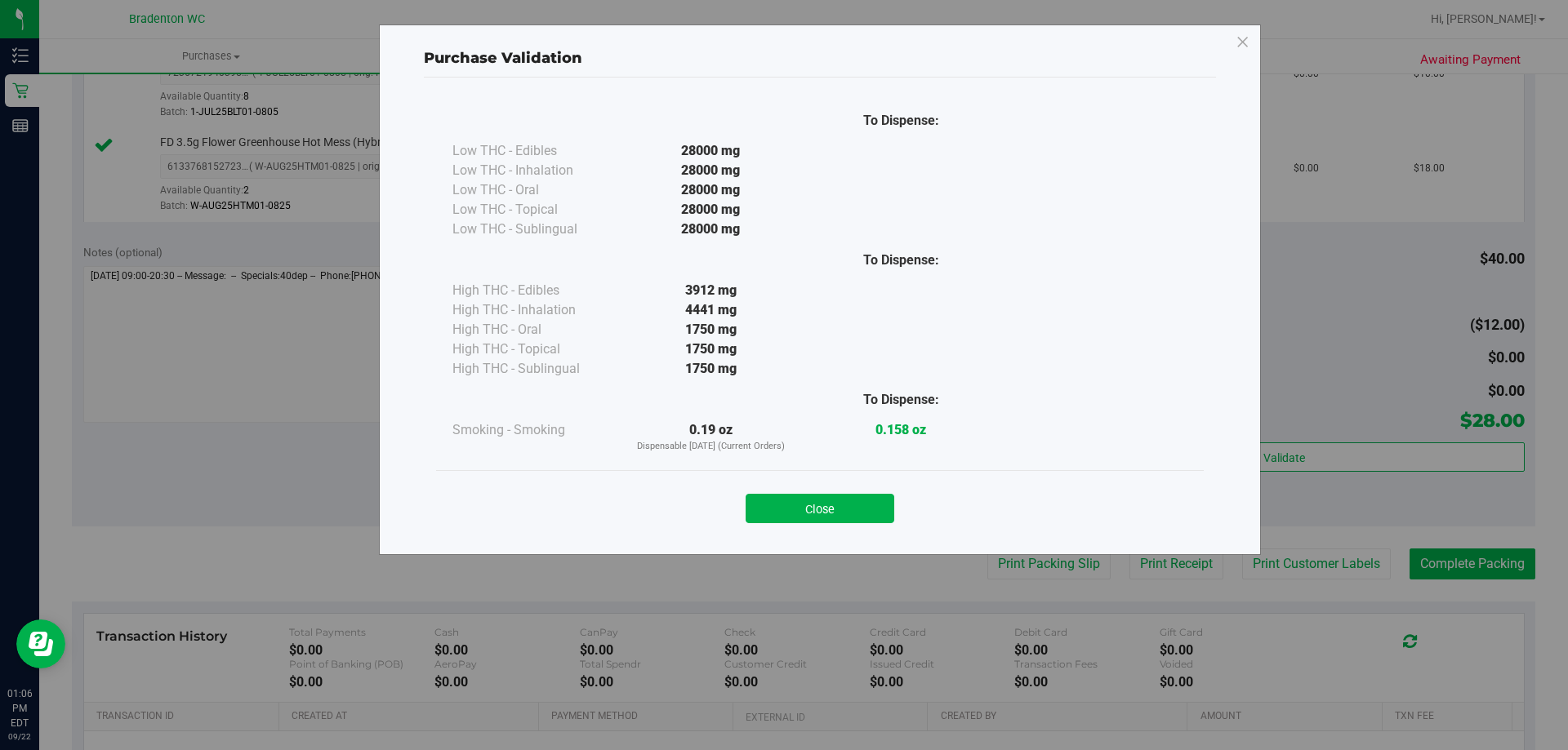
click at [842, 506] on button "Close" at bounding box center [820, 508] width 149 height 29
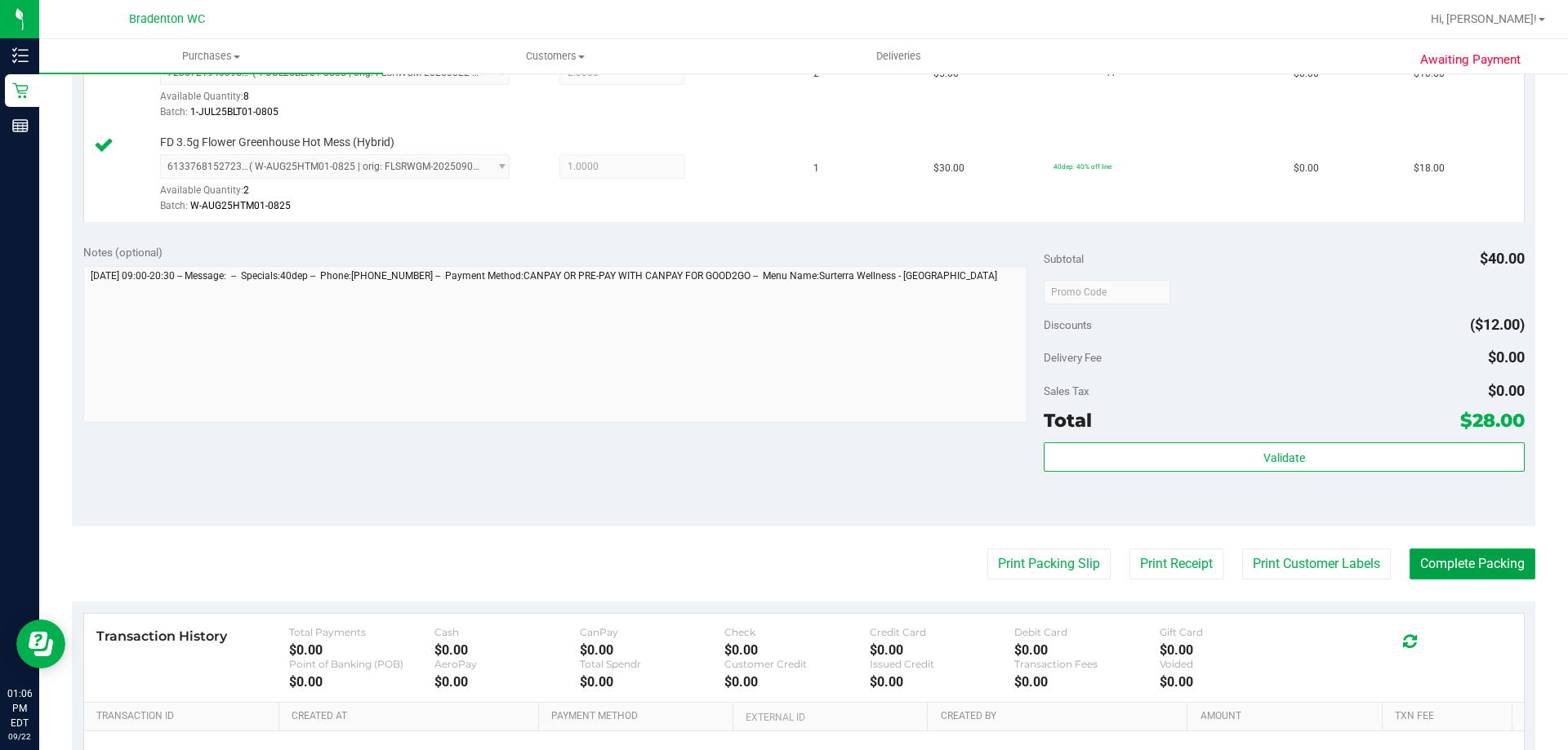
click at [1410, 569] on button "Complete Packing" at bounding box center [1472, 564] width 126 height 31
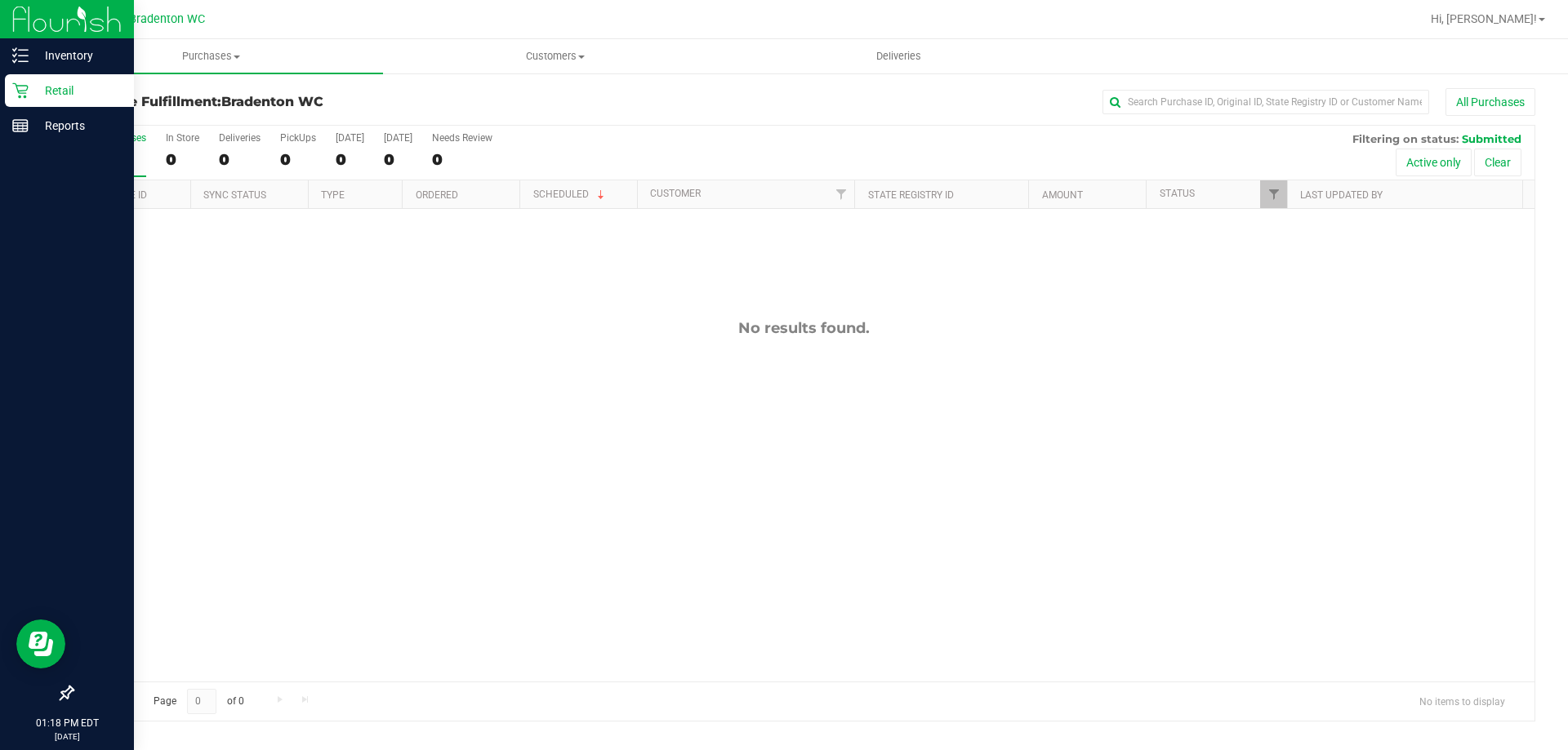
click at [56, 89] on p "Retail" at bounding box center [77, 90] width 98 height 20
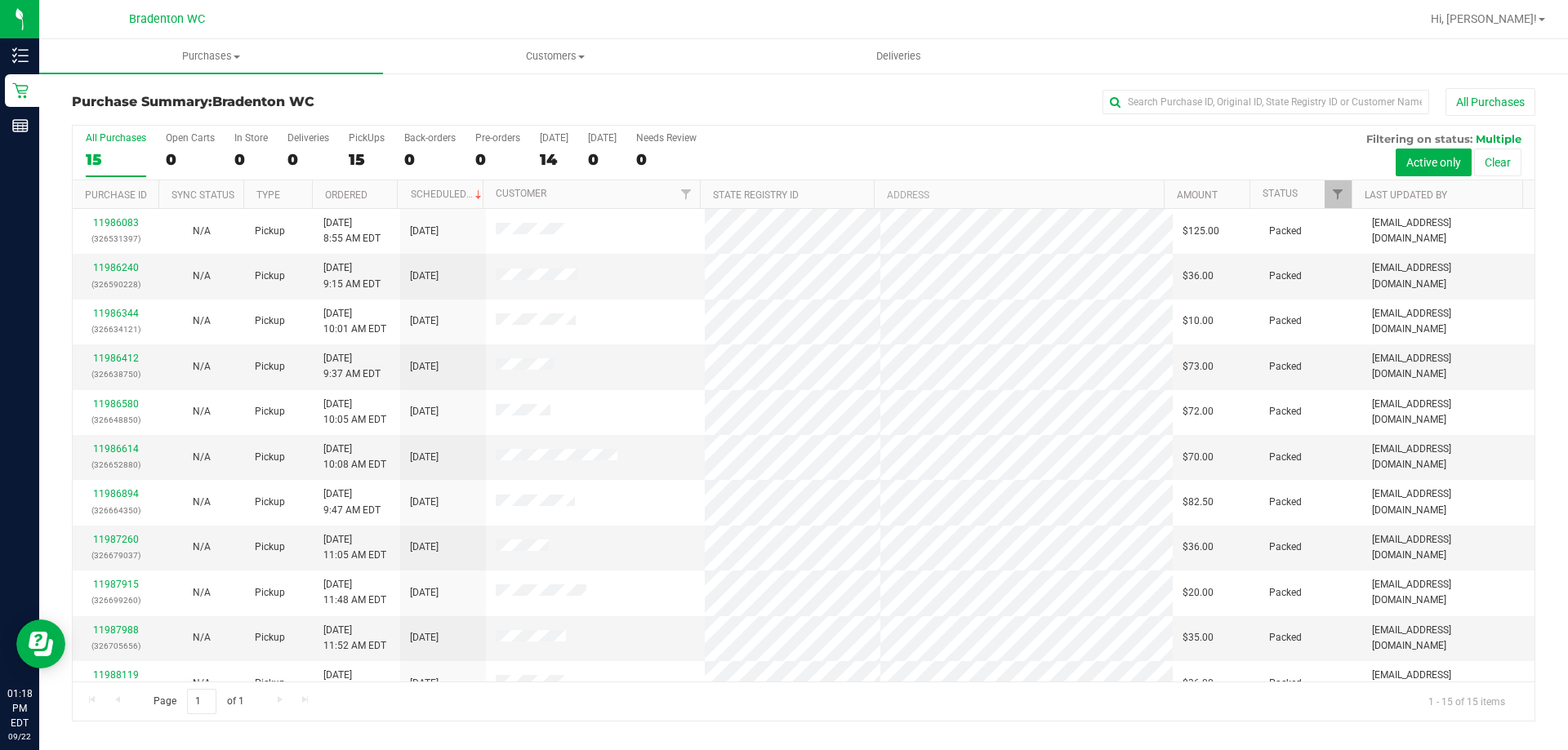
click at [992, 110] on div "All Purchases" at bounding box center [1047, 102] width 976 height 28
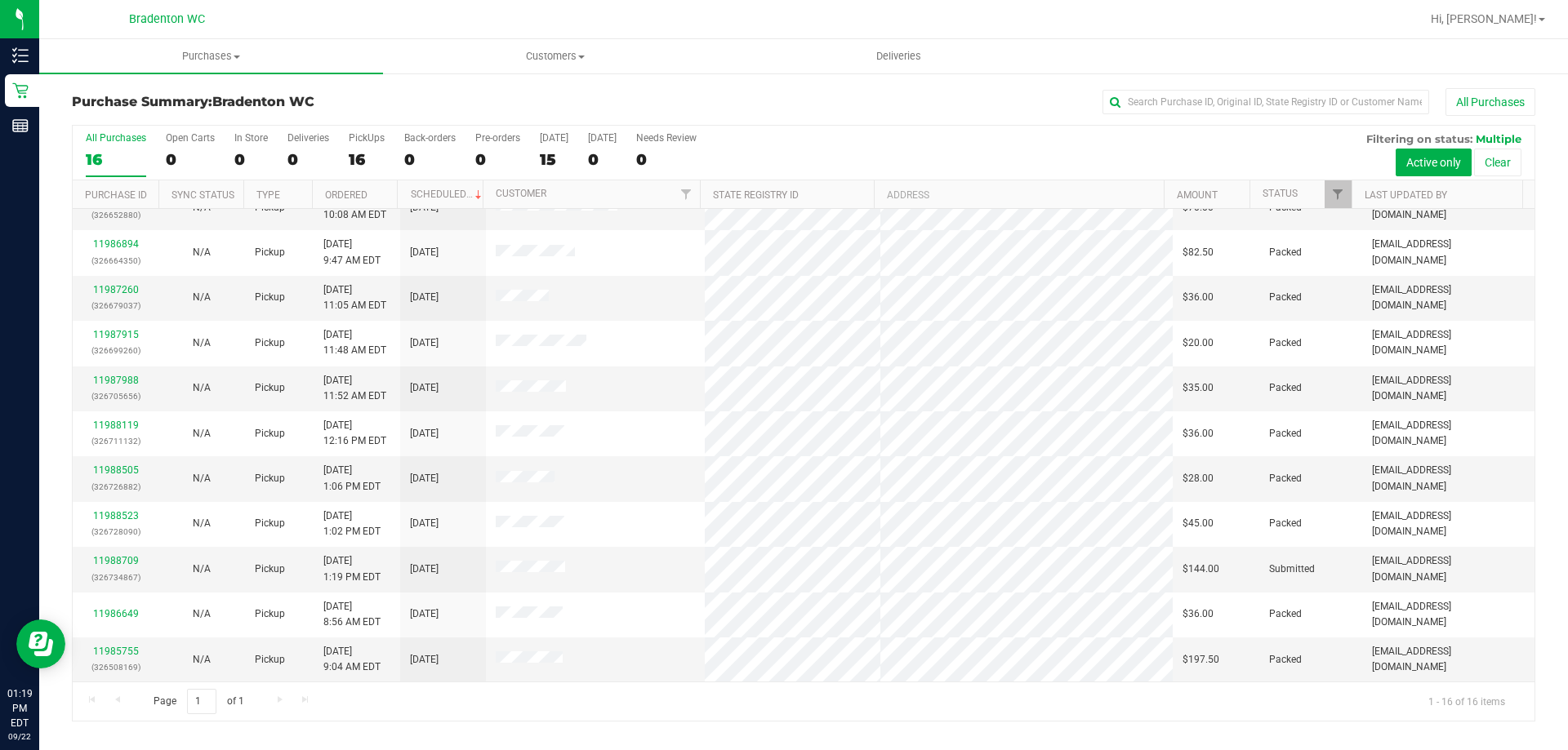
scroll to position [250, 0]
click at [129, 563] on link "11988709" at bounding box center [115, 559] width 46 height 11
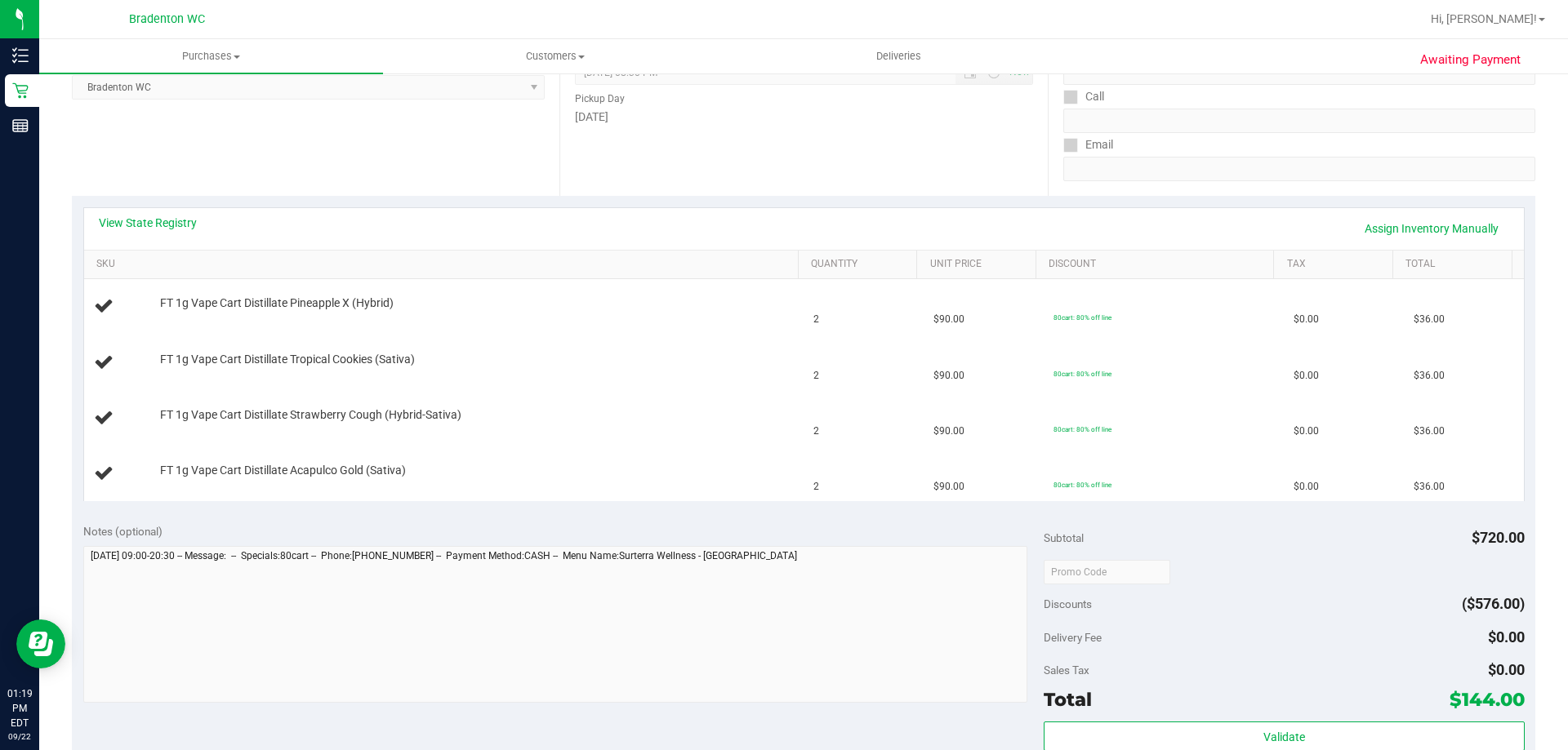
scroll to position [245, 0]
click at [190, 224] on link "View State Registry" at bounding box center [148, 222] width 98 height 16
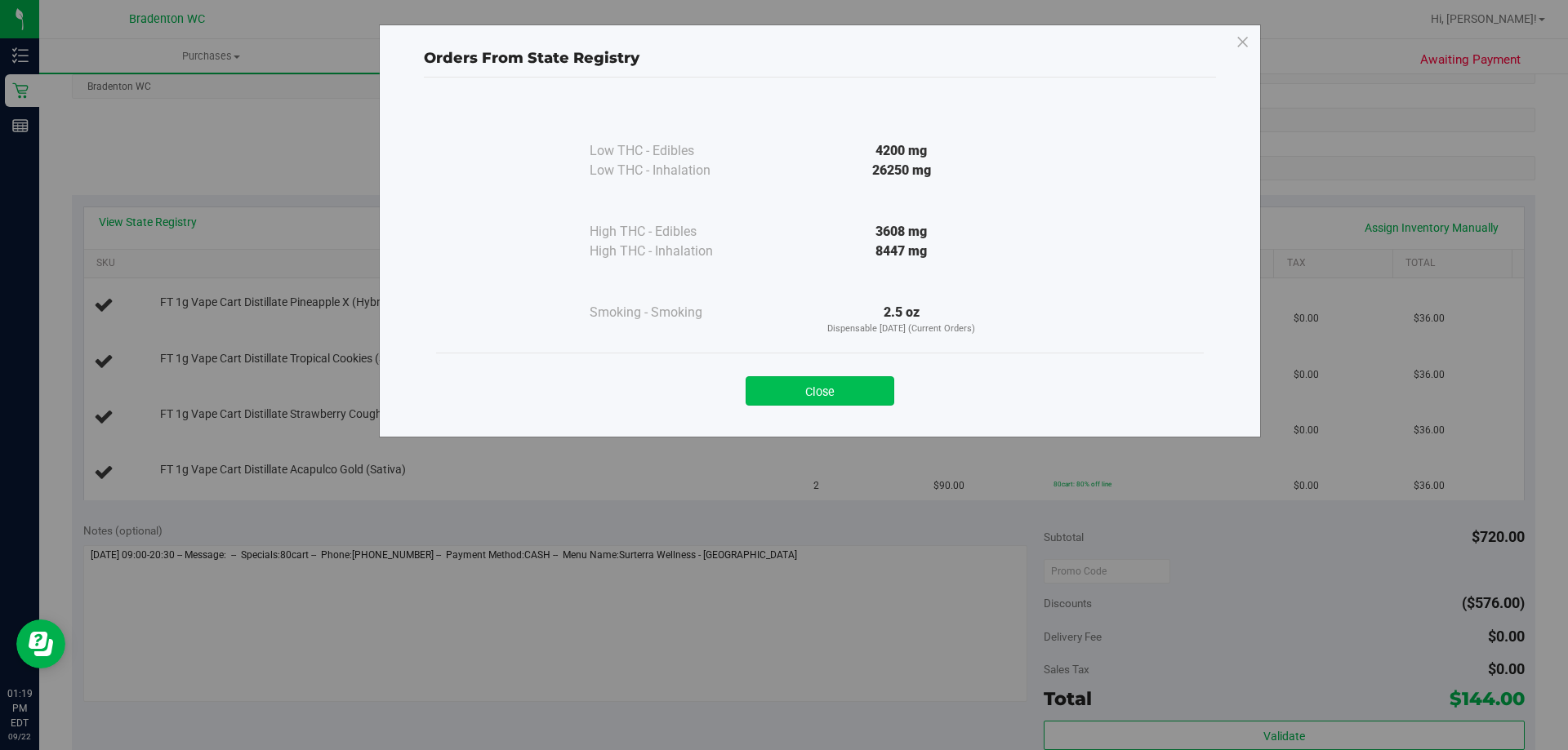
click at [799, 393] on button "Close" at bounding box center [820, 391] width 149 height 29
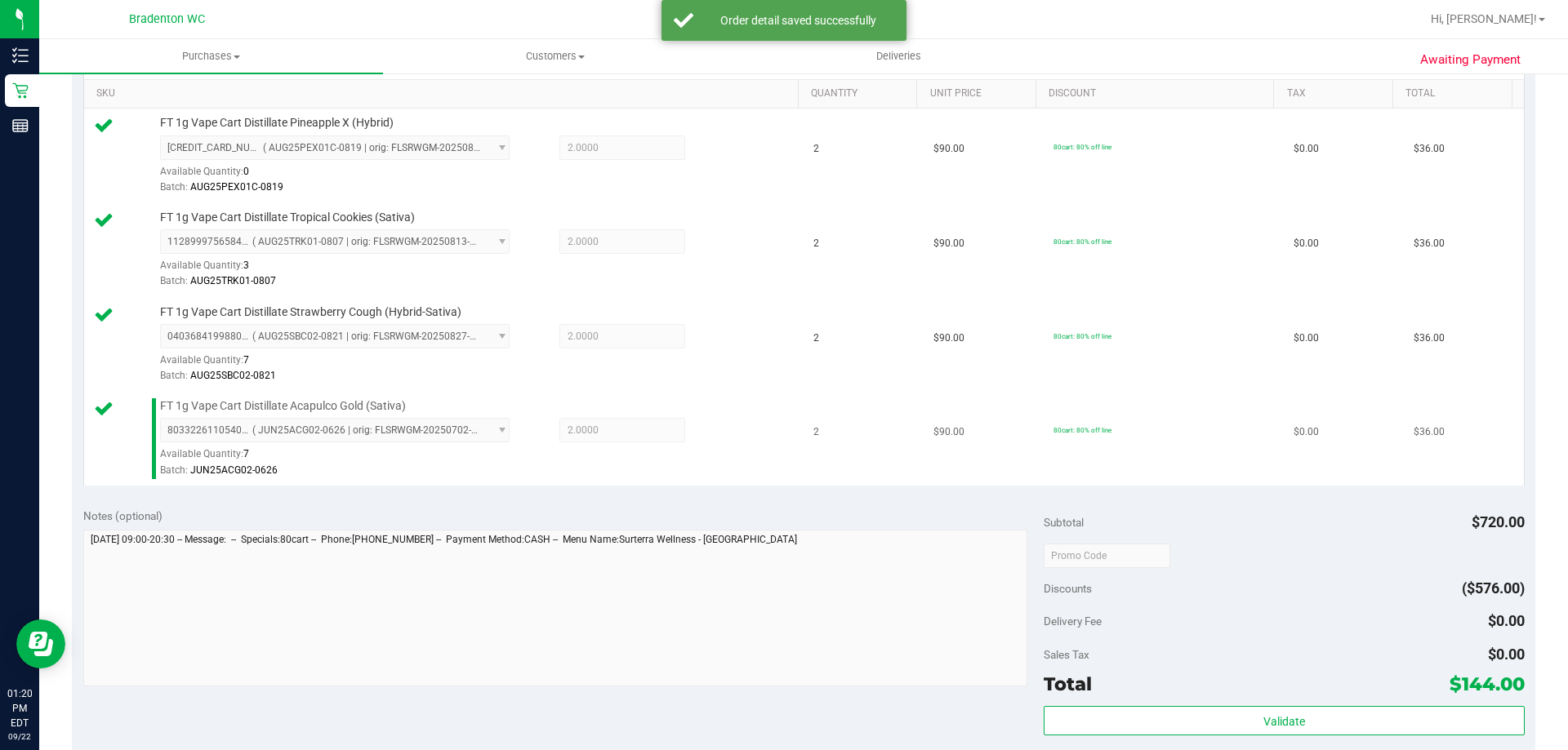
scroll to position [571, 0]
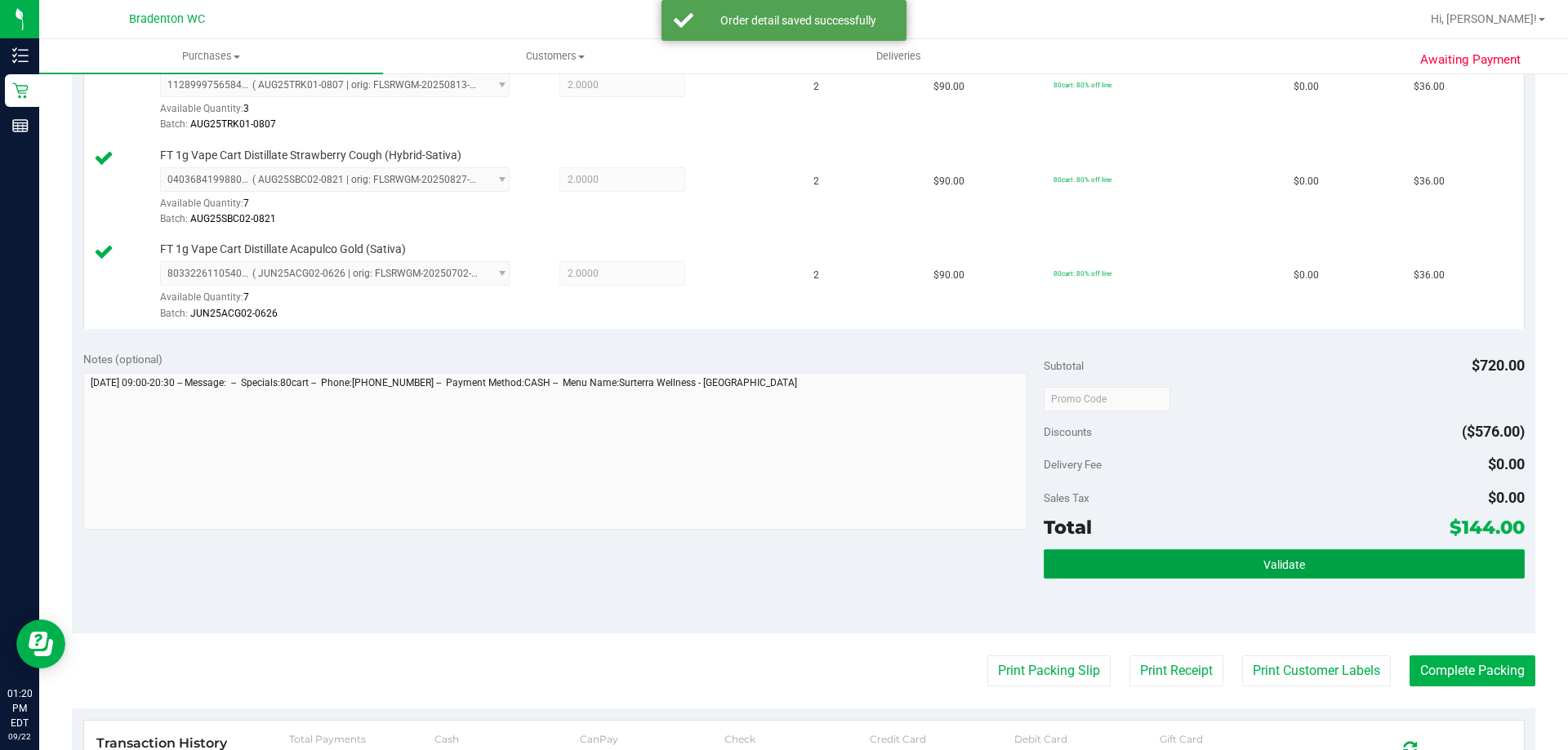
click at [1189, 550] on button "Validate" at bounding box center [1284, 564] width 480 height 29
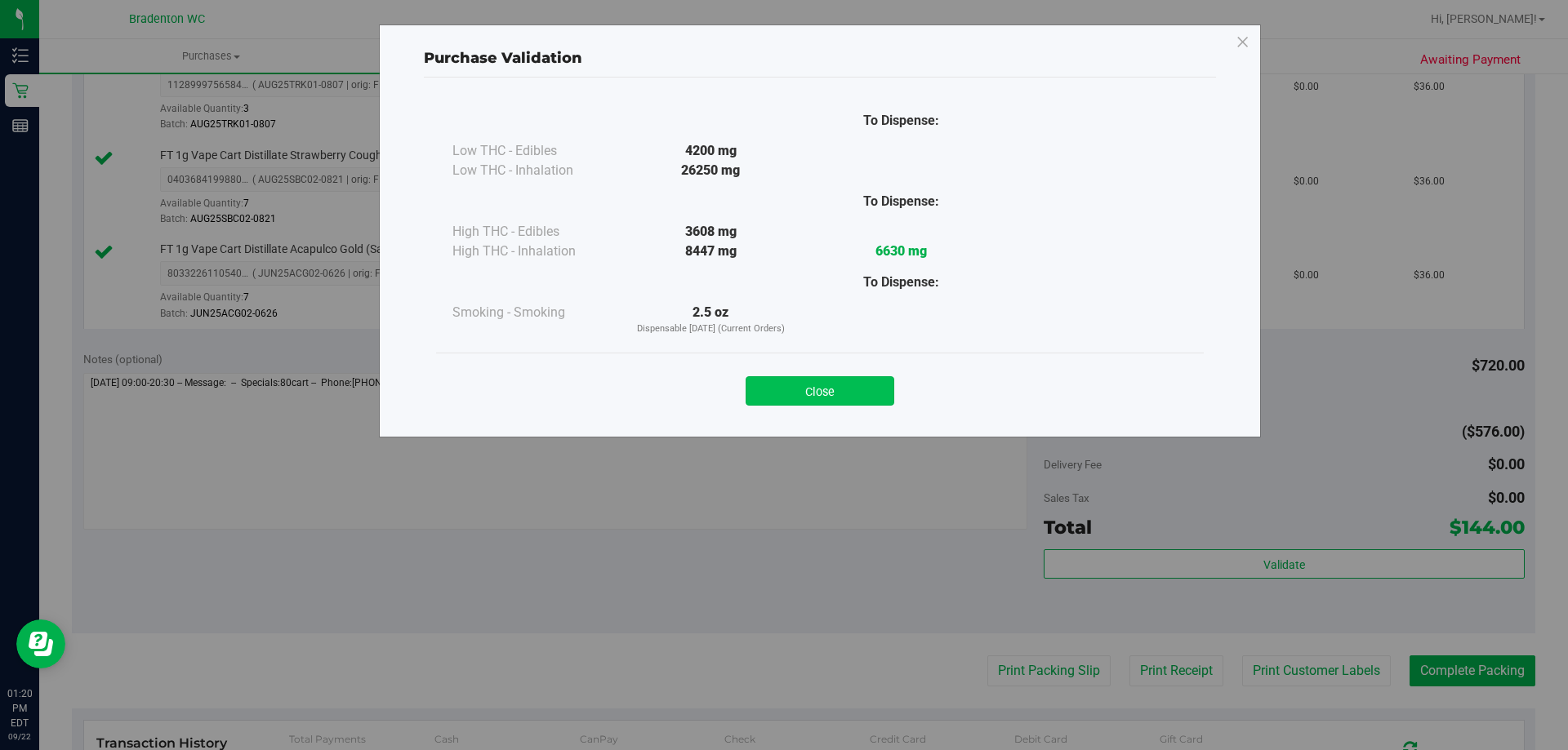
click at [808, 389] on button "Close" at bounding box center [820, 391] width 149 height 29
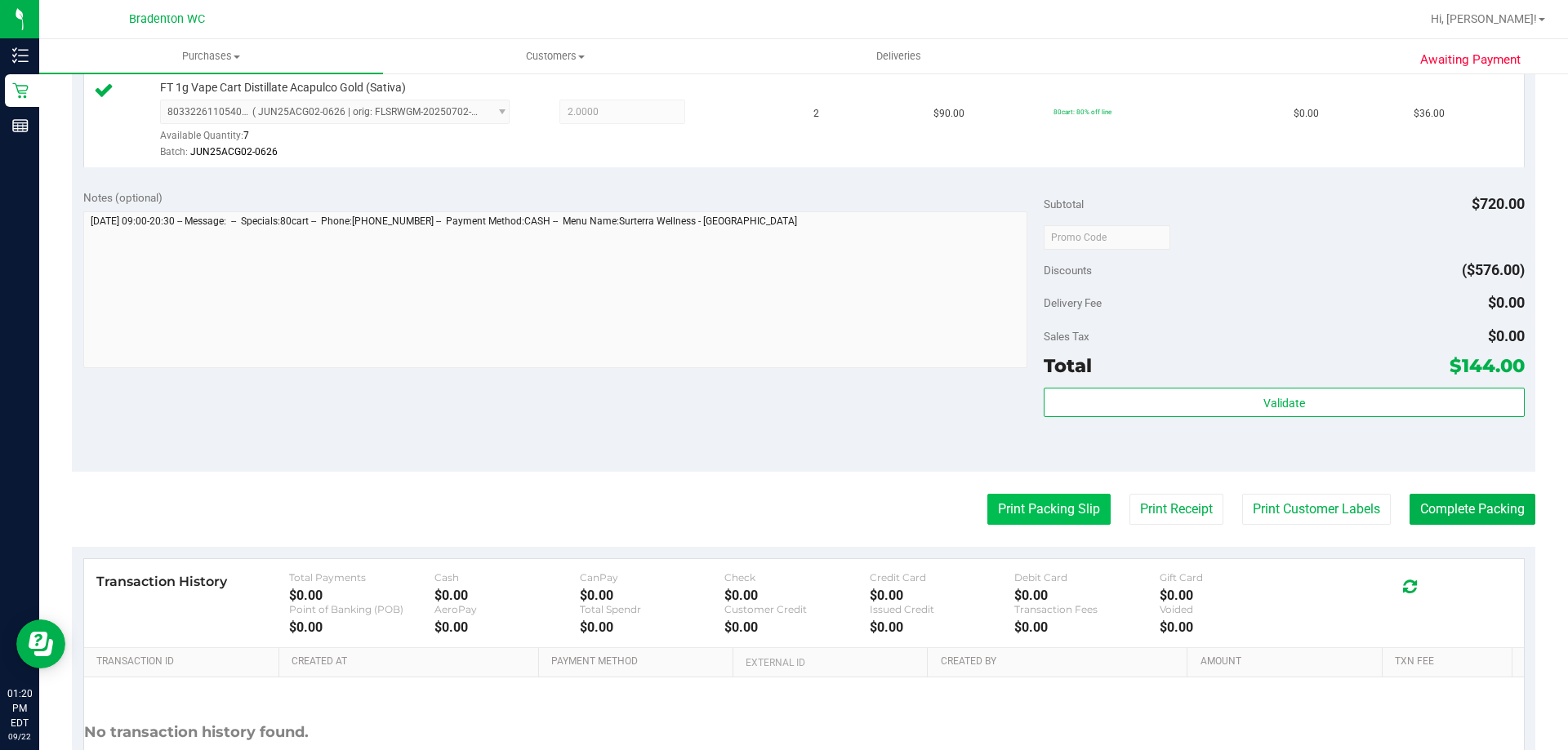
scroll to position [735, 0]
click at [1022, 517] on button "Print Packing Slip" at bounding box center [1048, 507] width 123 height 31
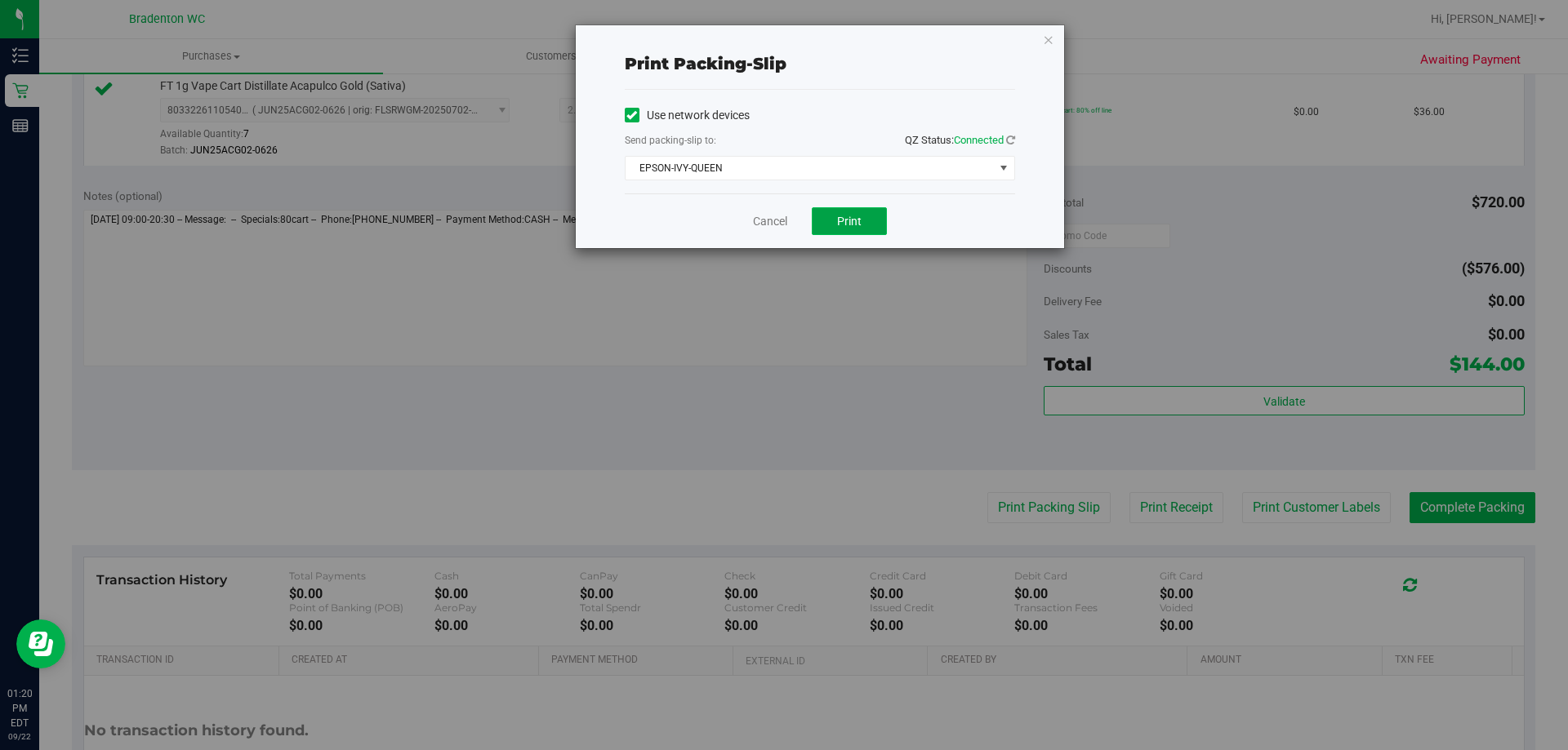
click at [862, 221] on button "Print" at bounding box center [849, 221] width 75 height 28
click at [1043, 39] on icon "button" at bounding box center [1048, 39] width 11 height 20
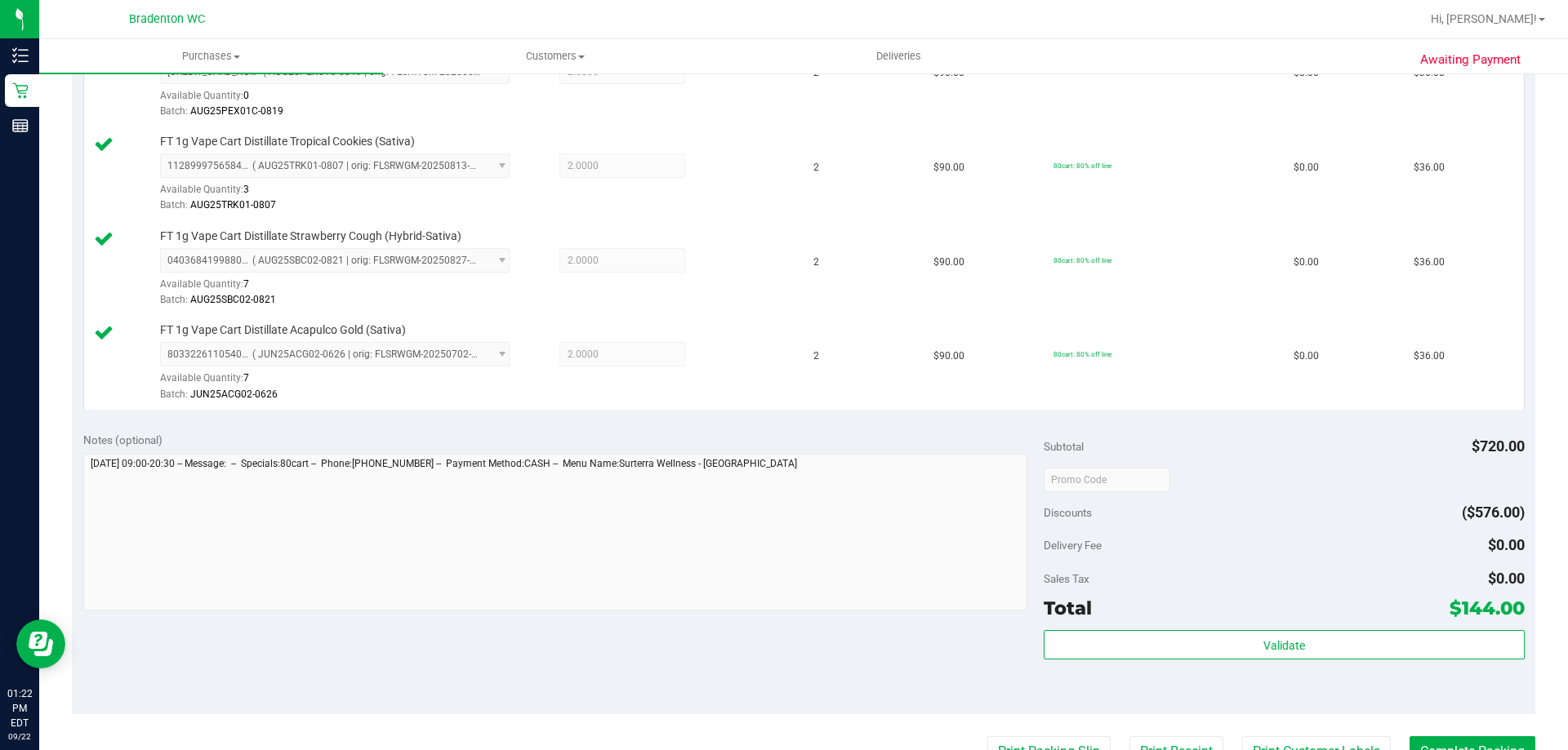
scroll to position [816, 0]
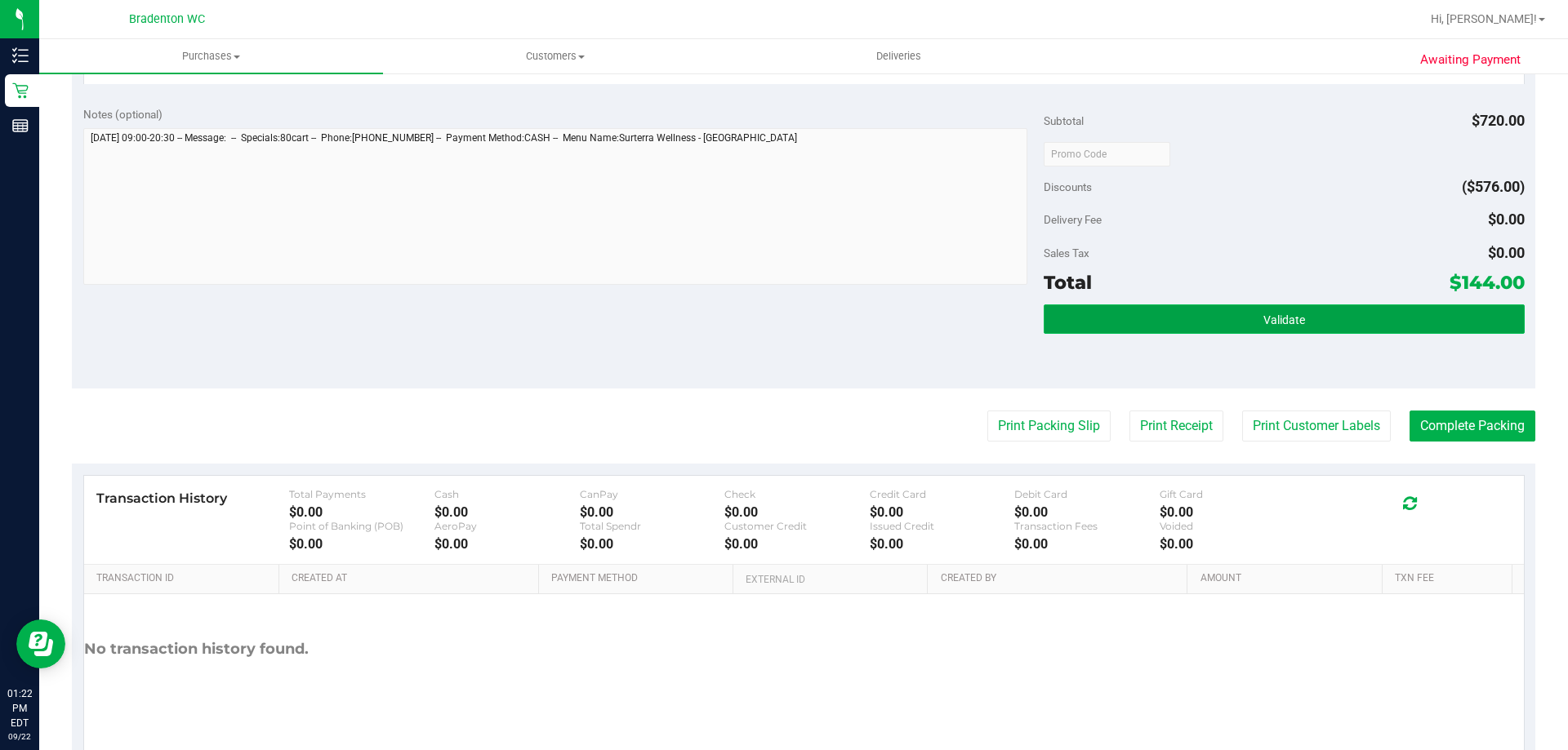
click at [1116, 310] on button "Validate" at bounding box center [1284, 319] width 480 height 29
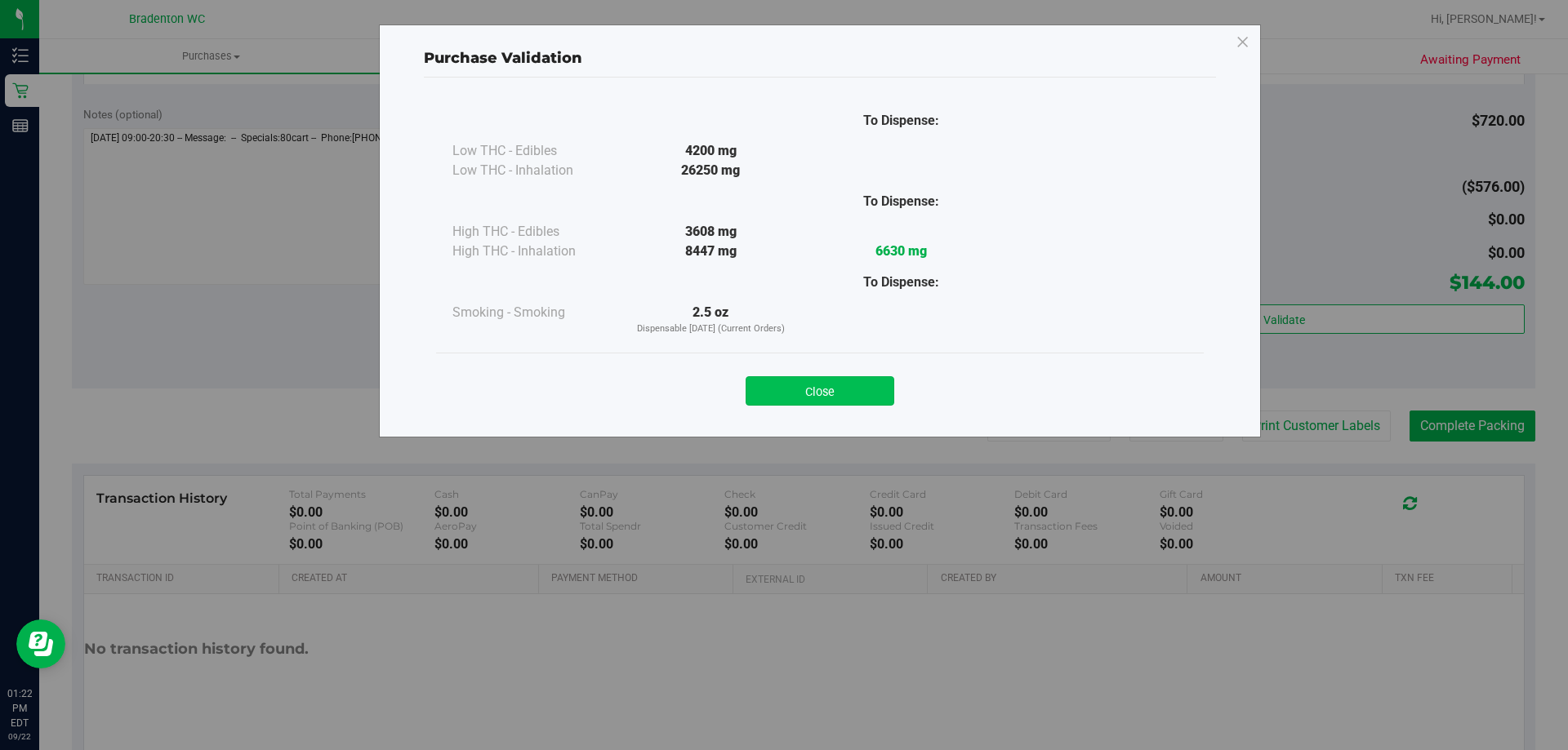
click at [788, 385] on button "Close" at bounding box center [820, 391] width 149 height 29
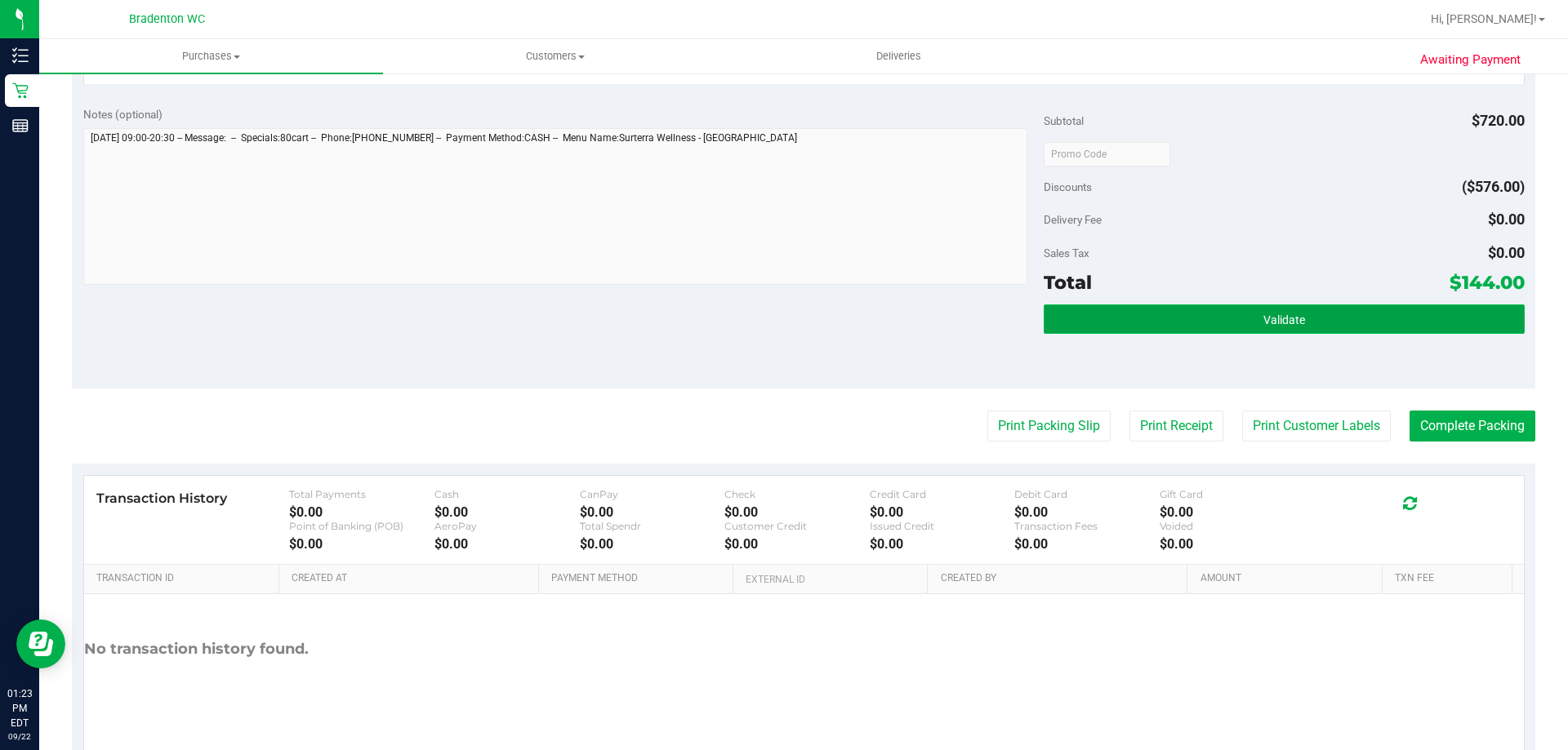
click at [1151, 310] on button "Validate" at bounding box center [1284, 319] width 480 height 29
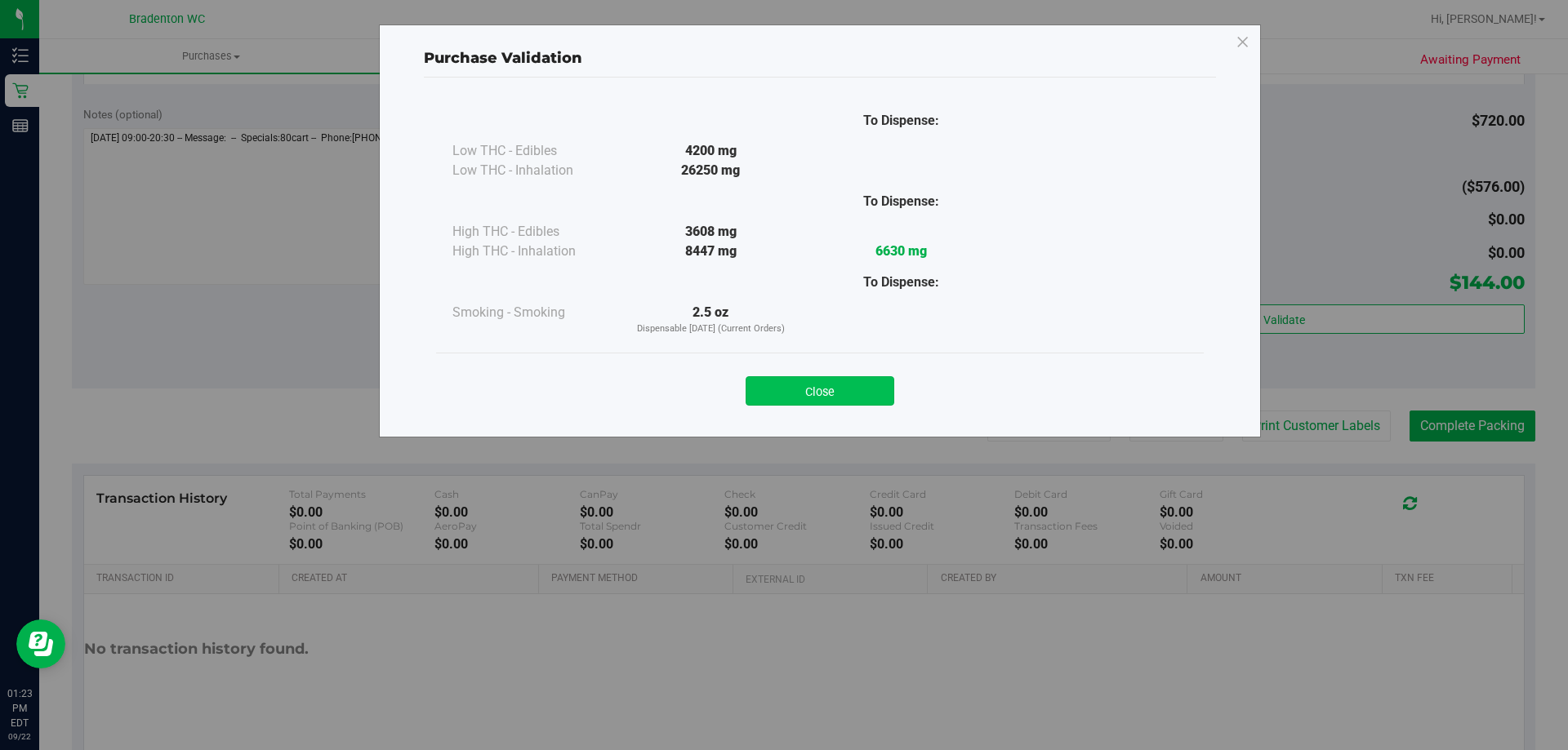
click at [835, 396] on button "Close" at bounding box center [820, 391] width 149 height 29
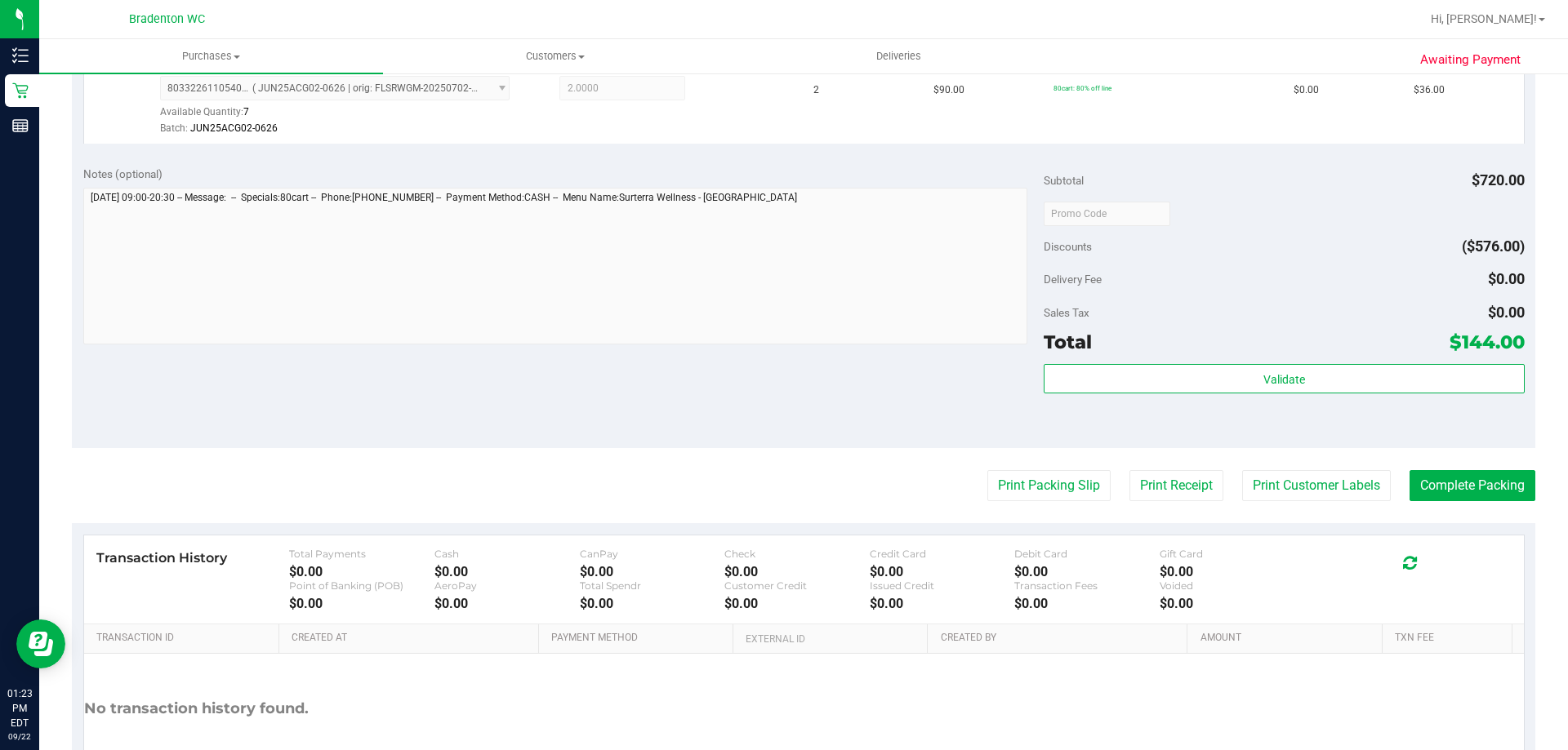
scroll to position [786, 0]
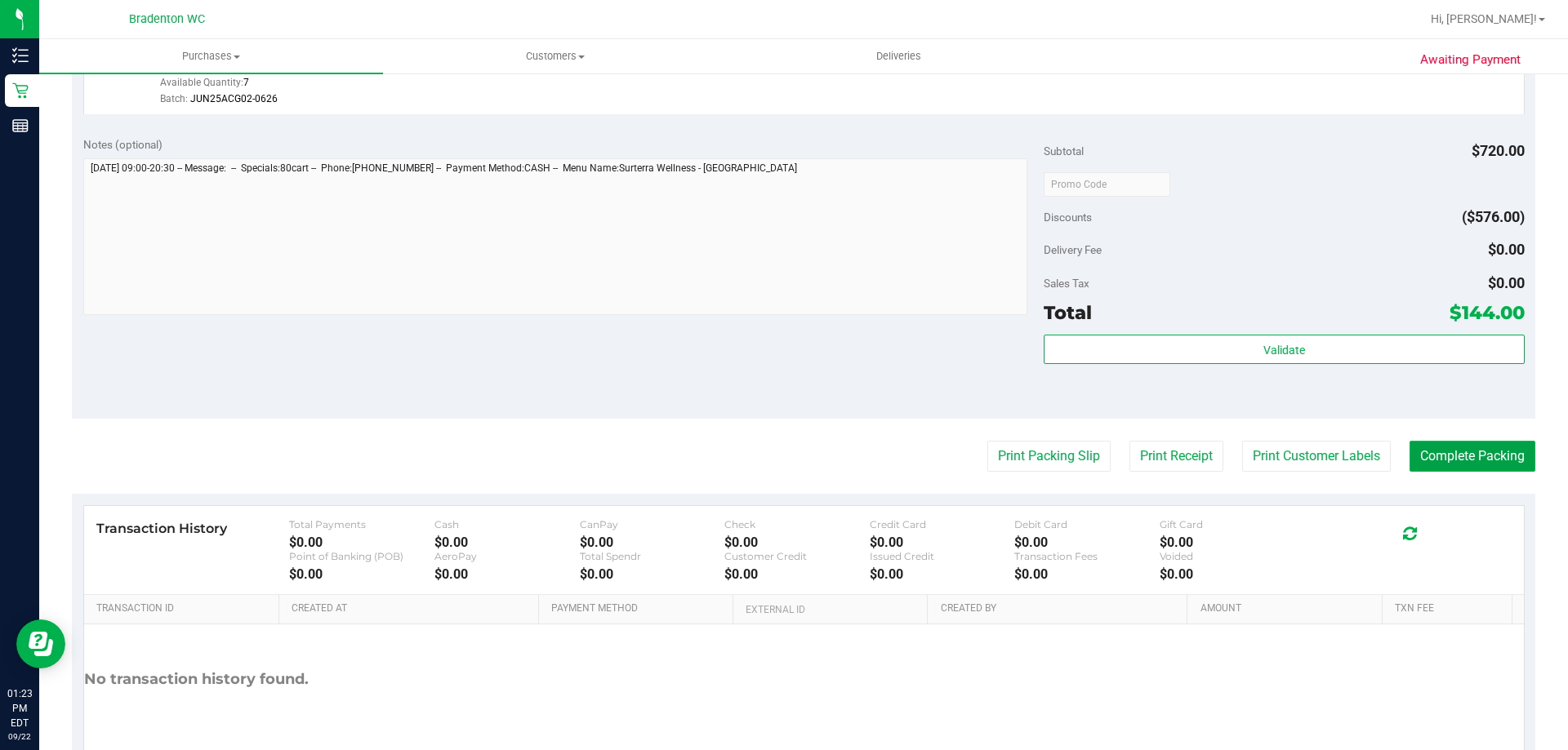
click at [1491, 464] on button "Complete Packing" at bounding box center [1472, 457] width 126 height 31
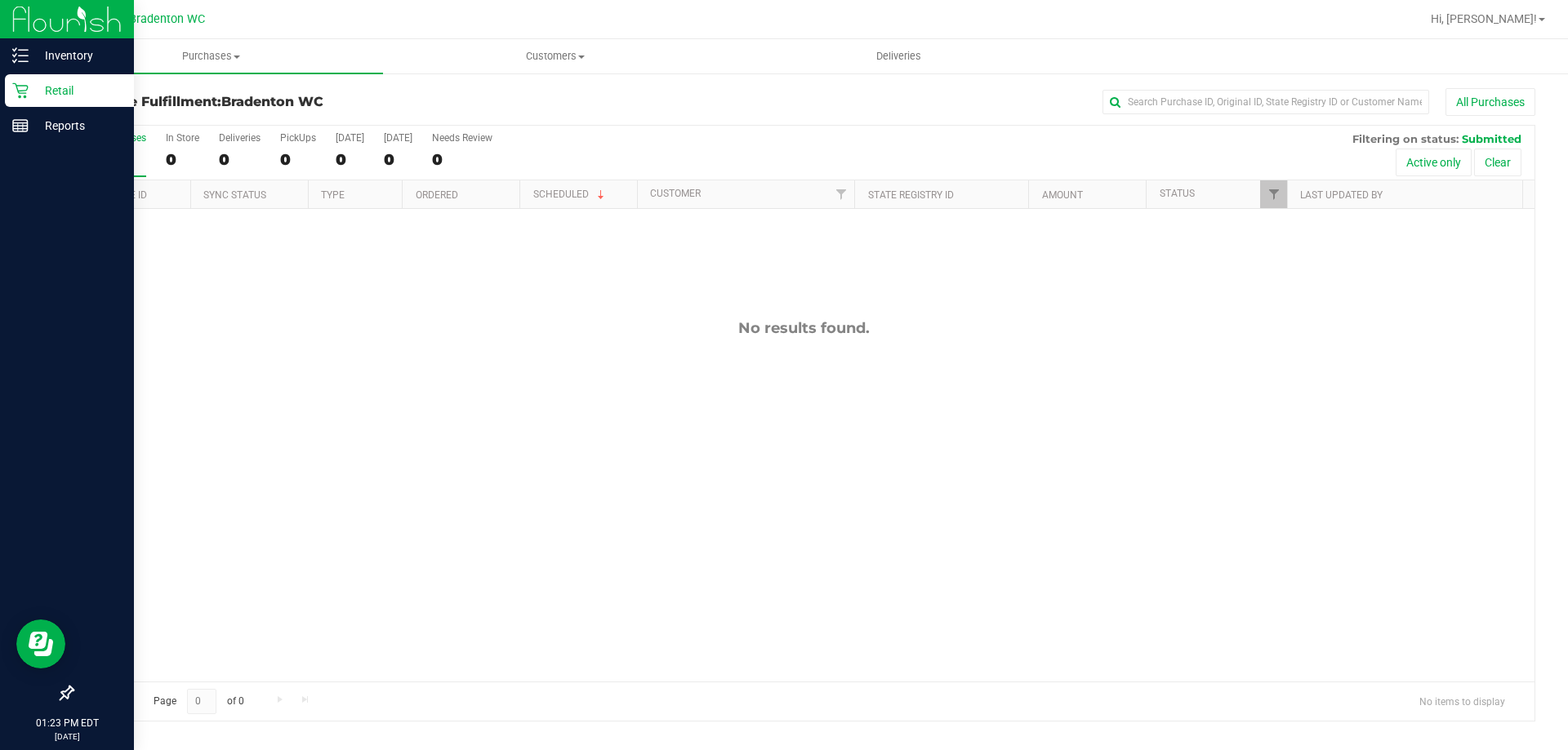
click at [63, 93] on p "Retail" at bounding box center [77, 90] width 98 height 20
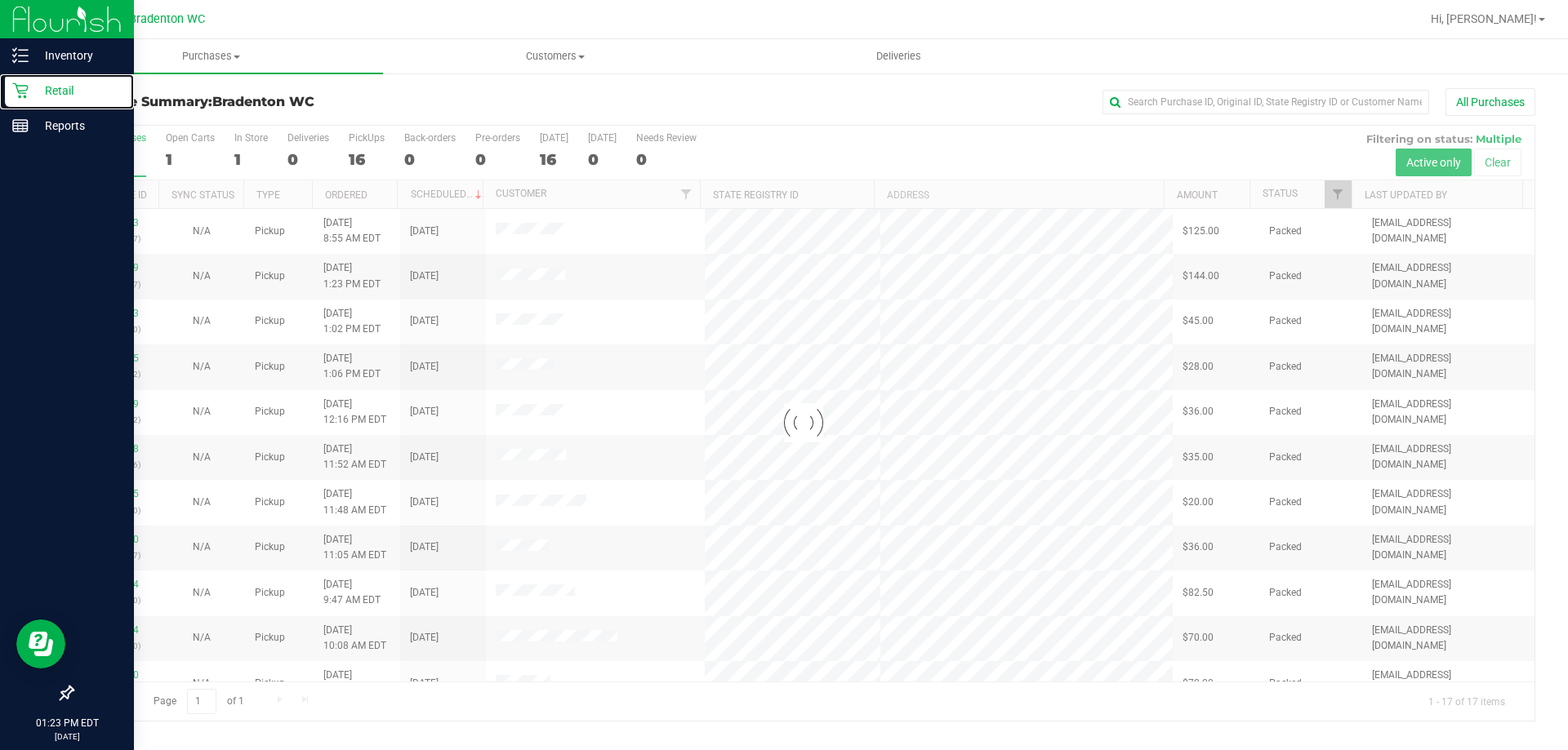
drag, startPoint x: 45, startPoint y: 85, endPoint x: 72, endPoint y: 28, distance: 63.1
click at [46, 85] on p "Retail" at bounding box center [77, 90] width 98 height 20
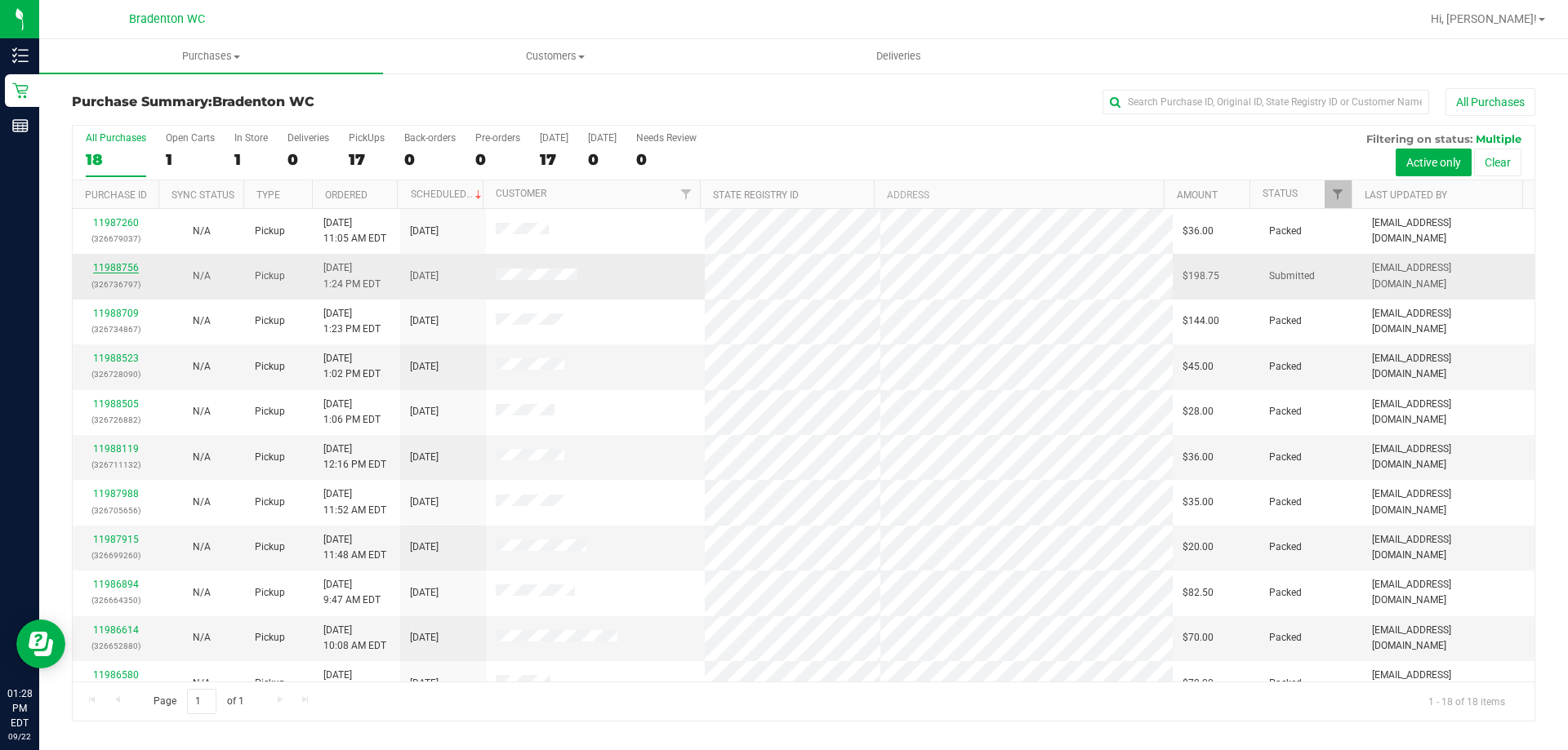
click at [108, 267] on link "11988756" at bounding box center [115, 267] width 46 height 11
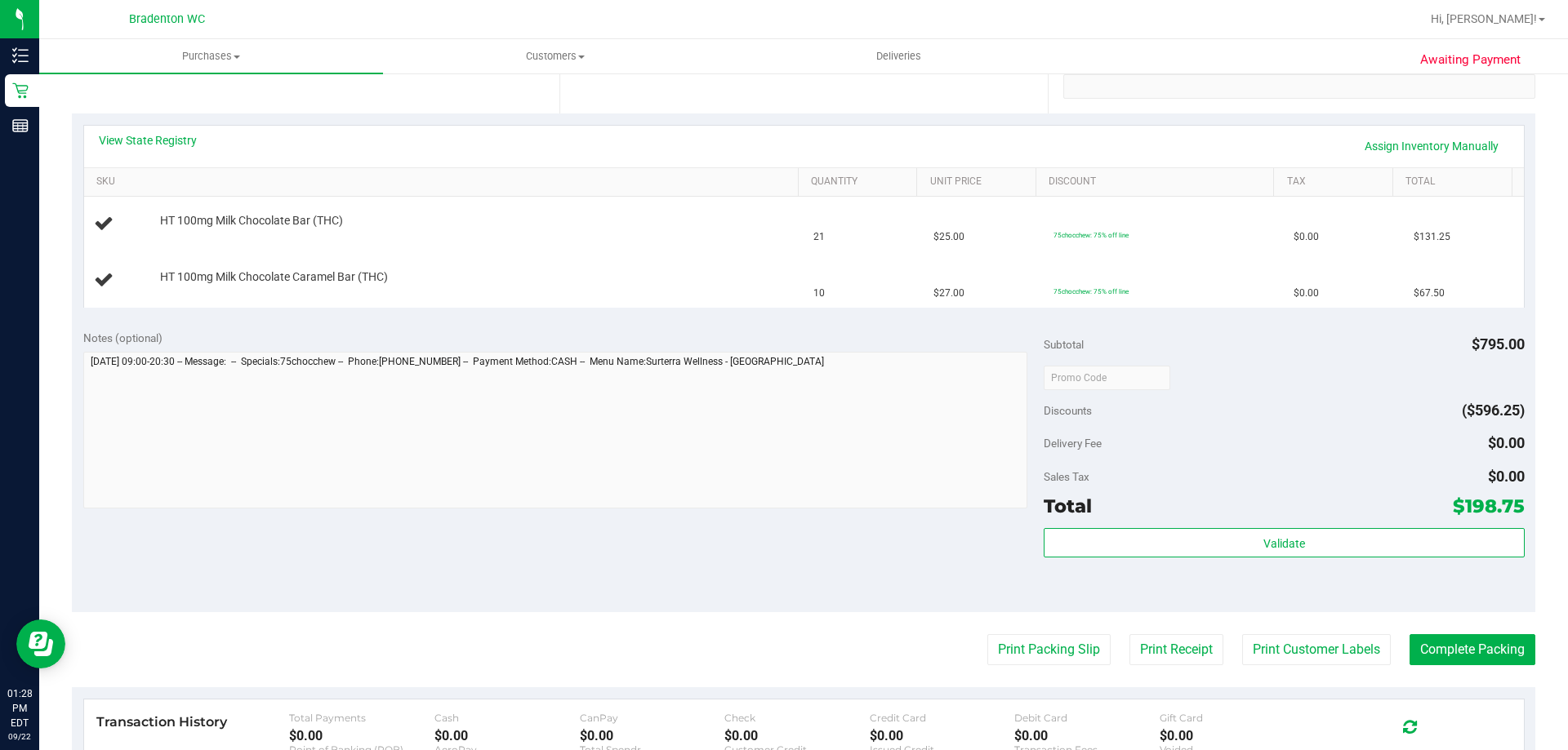
scroll to position [245, 0]
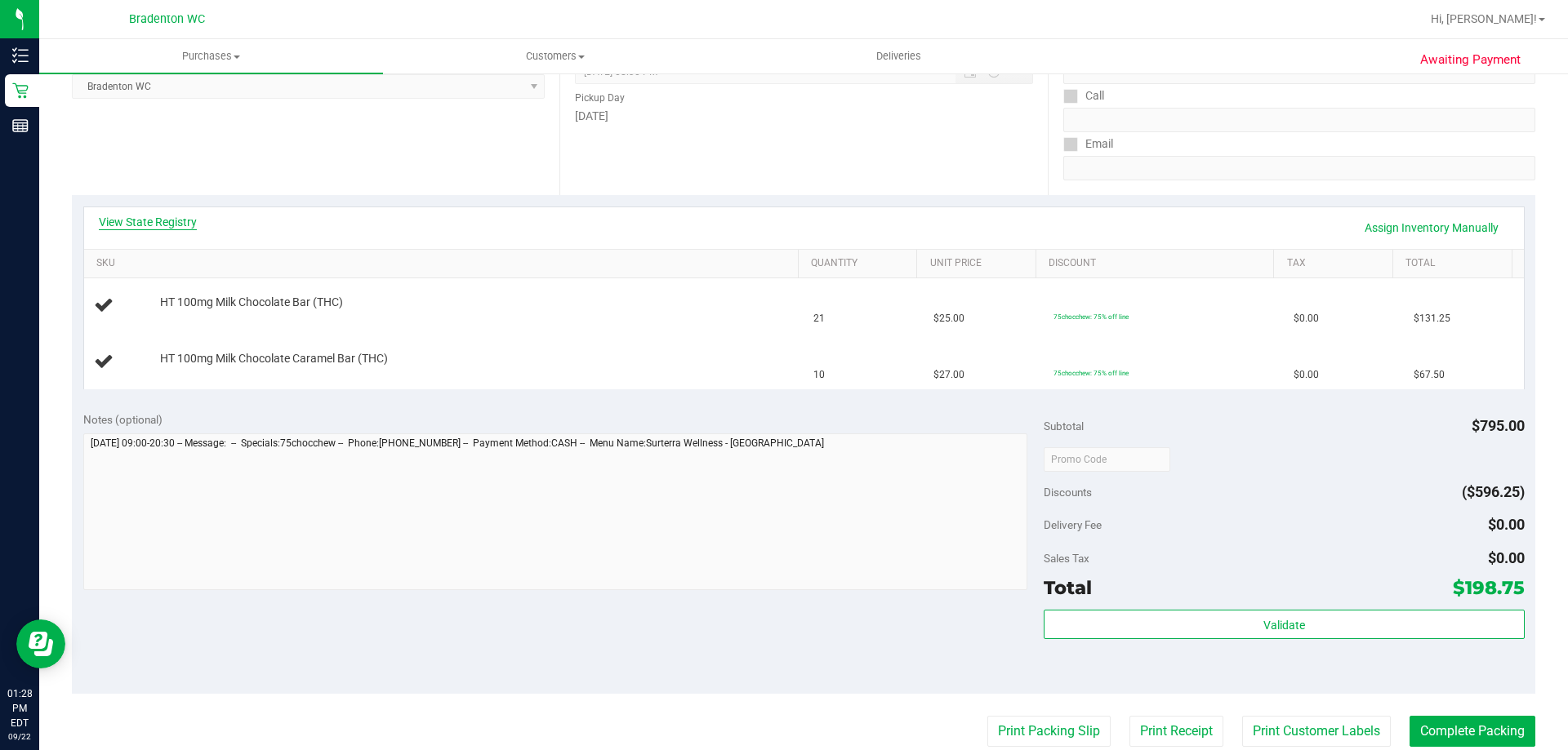
click at [164, 224] on link "View State Registry" at bounding box center [148, 222] width 98 height 16
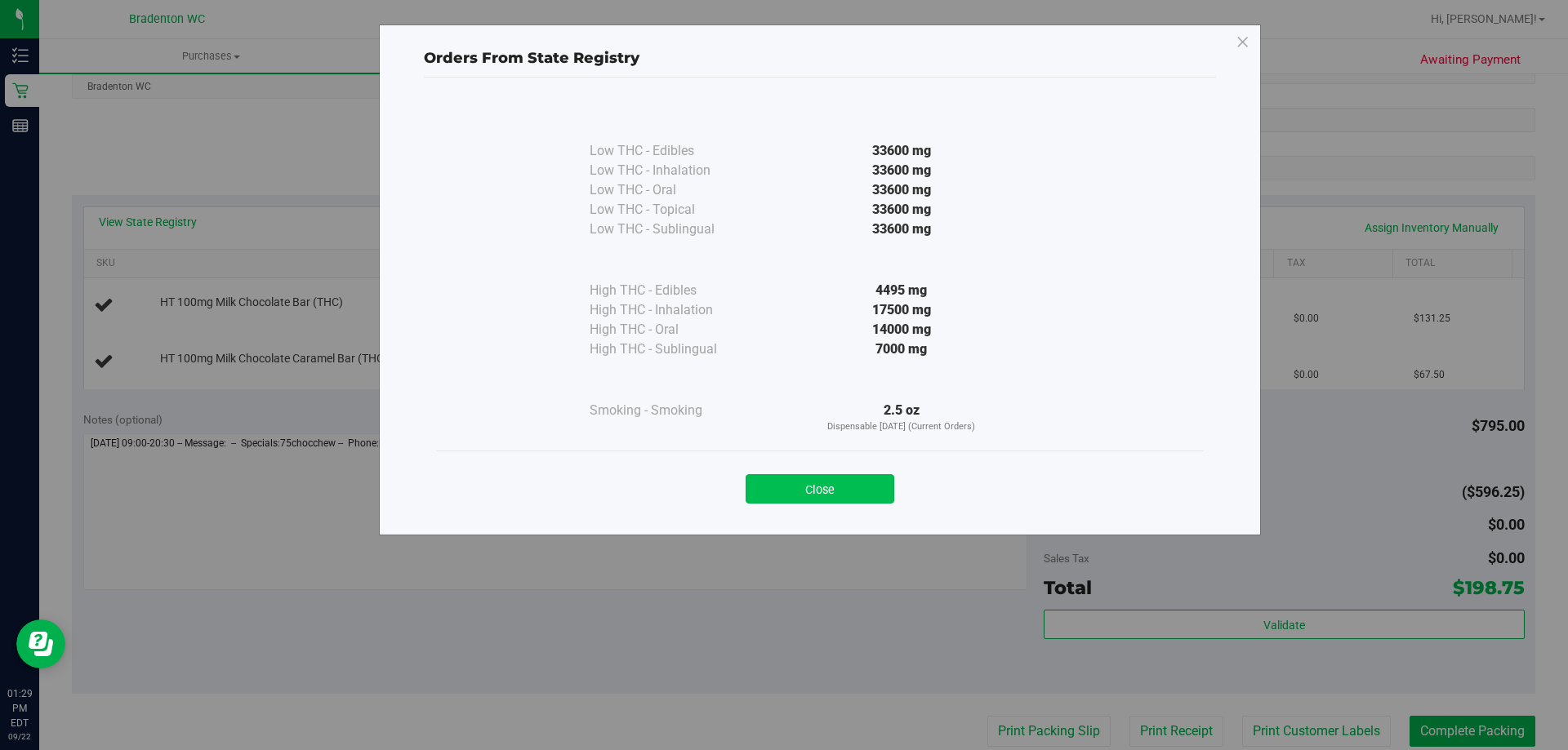
click at [846, 501] on button "Close" at bounding box center [820, 489] width 149 height 29
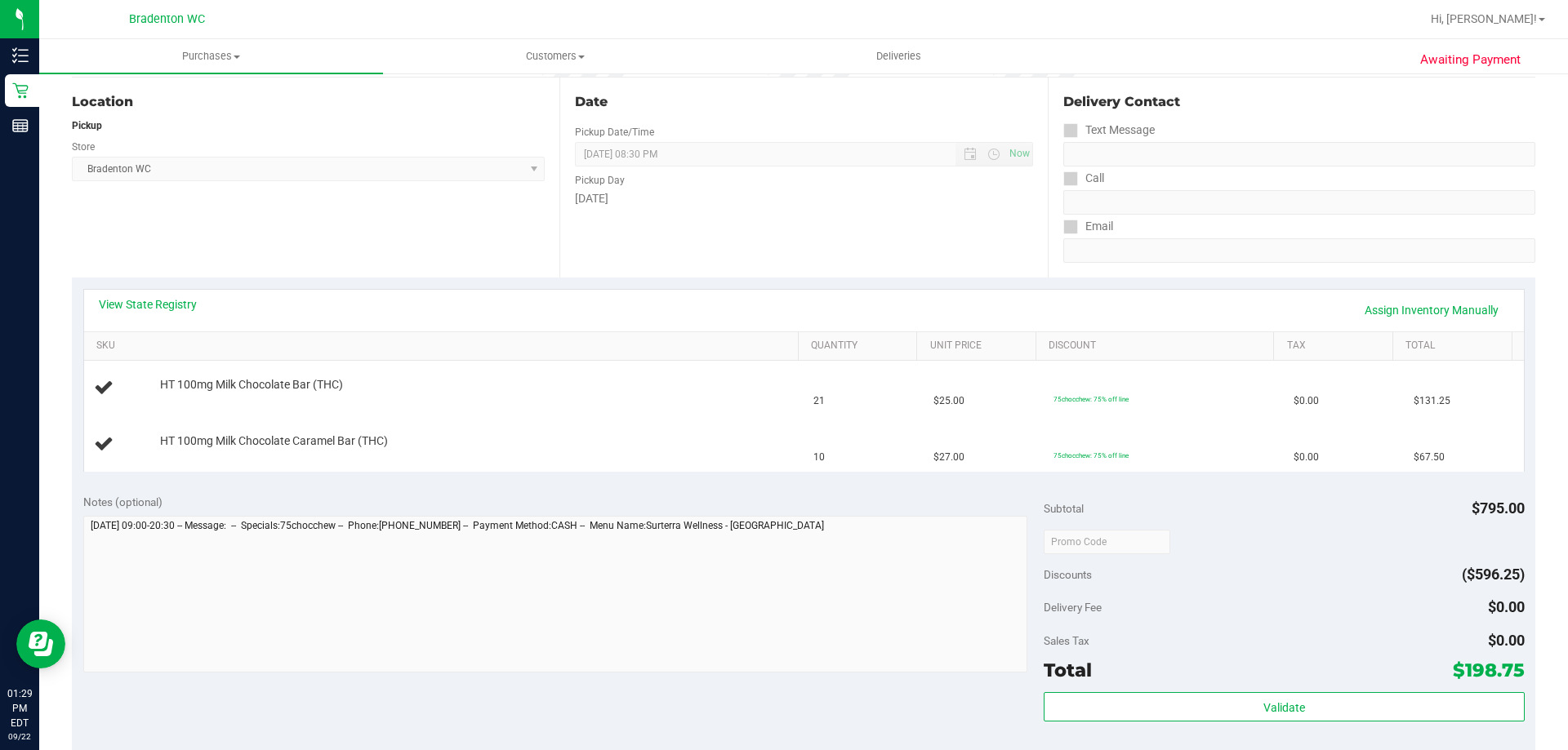
scroll to position [163, 0]
click at [177, 297] on link "View State Registry" at bounding box center [148, 304] width 98 height 16
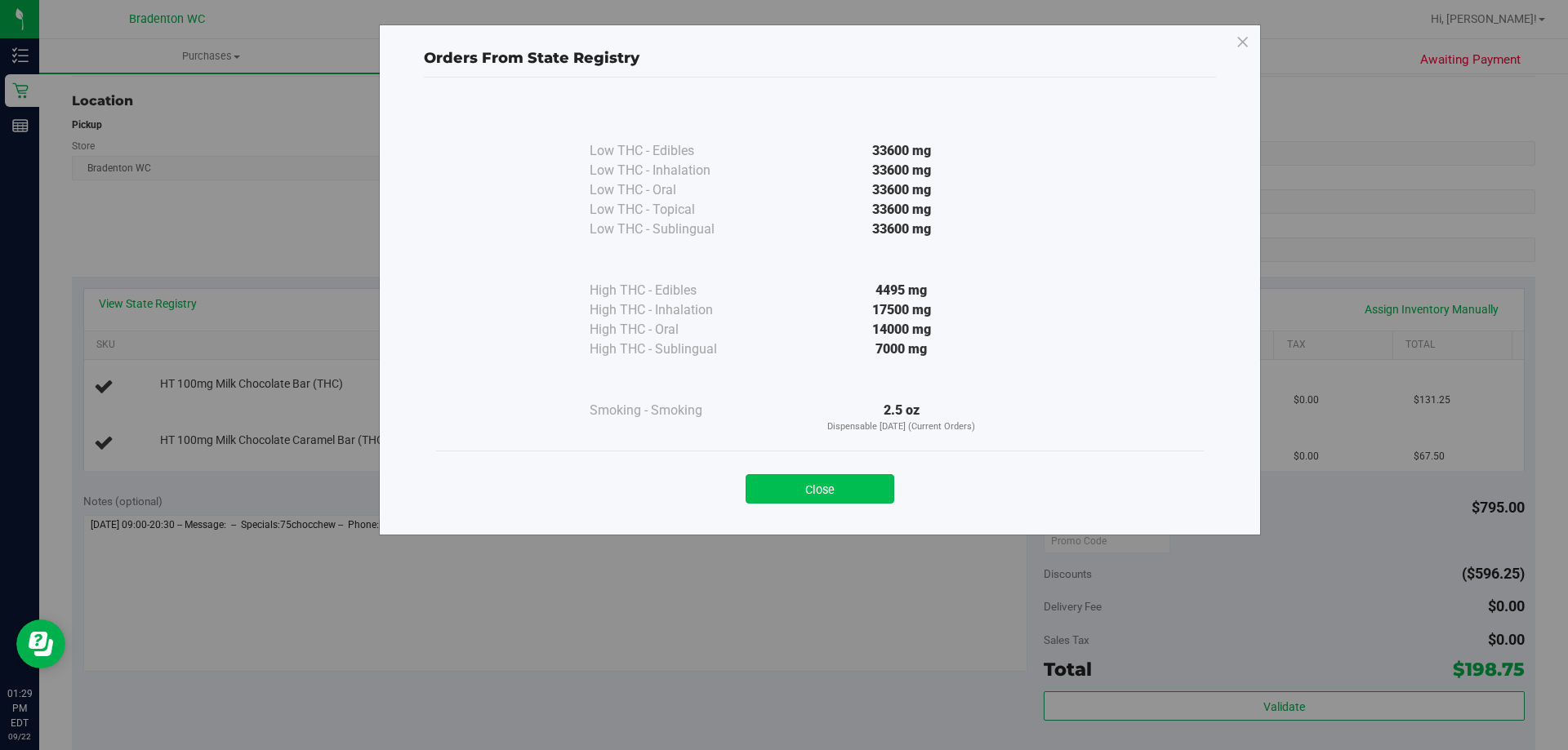
click at [814, 487] on button "Close" at bounding box center [820, 489] width 149 height 29
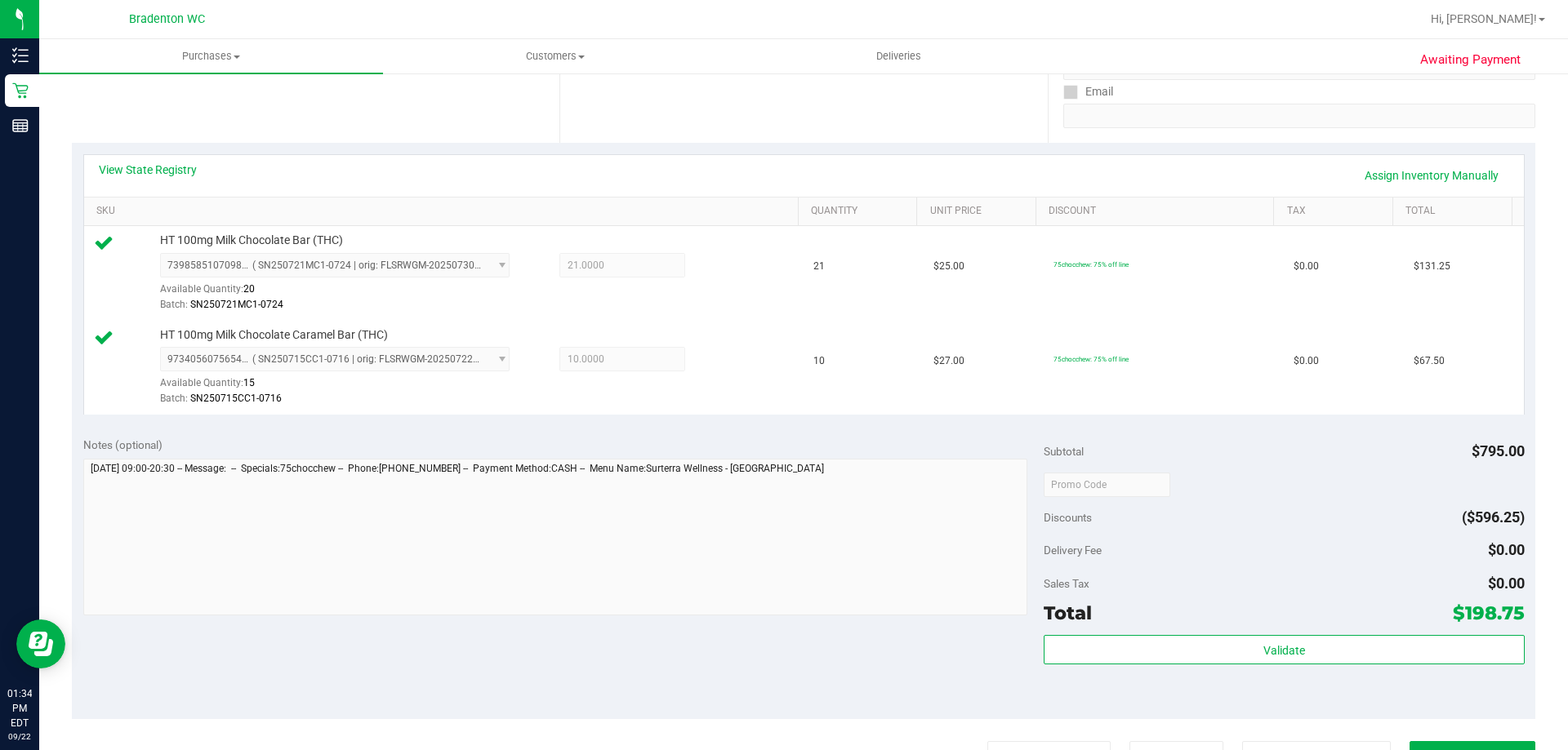
scroll to position [327, 0]
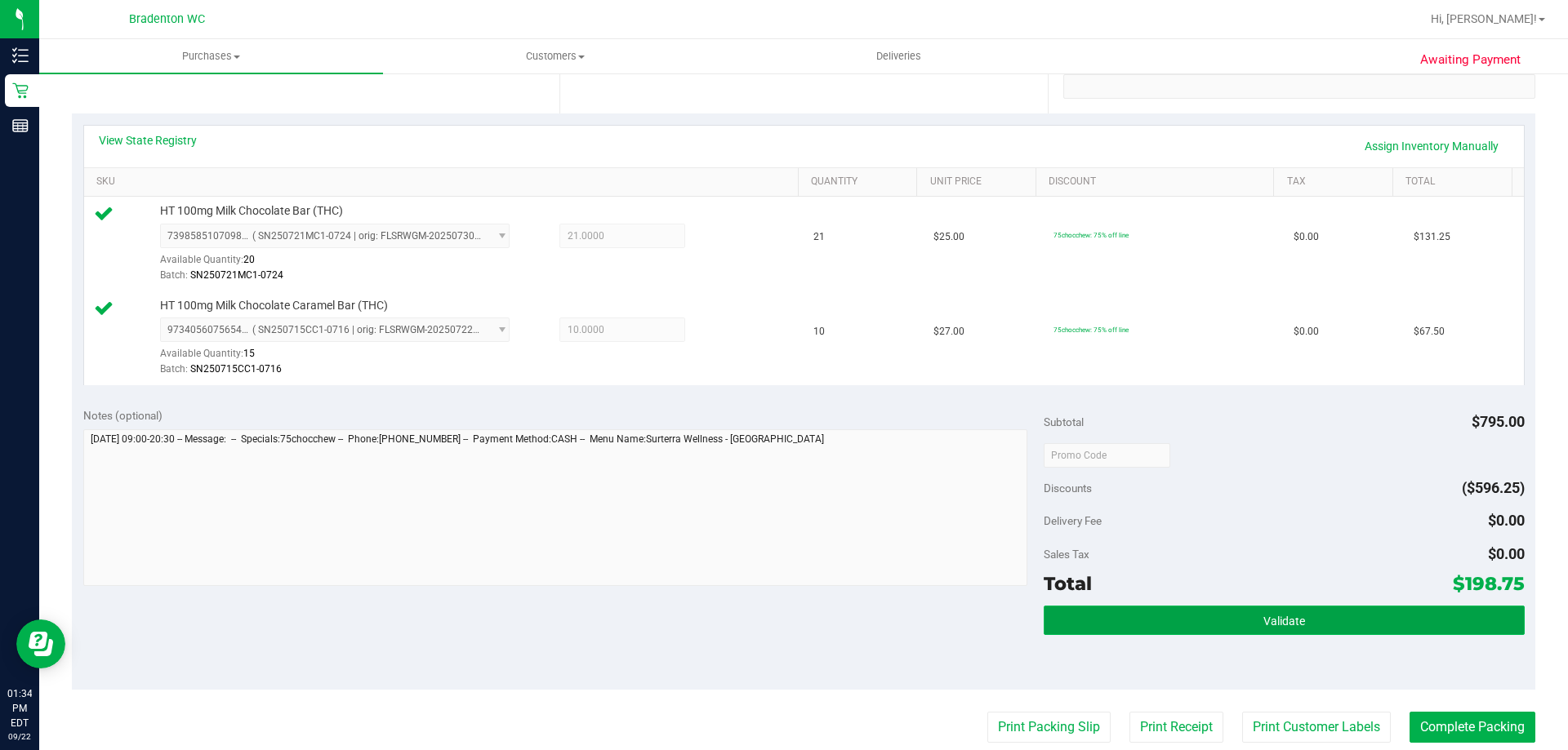
click at [1065, 615] on button "Validate" at bounding box center [1284, 620] width 480 height 29
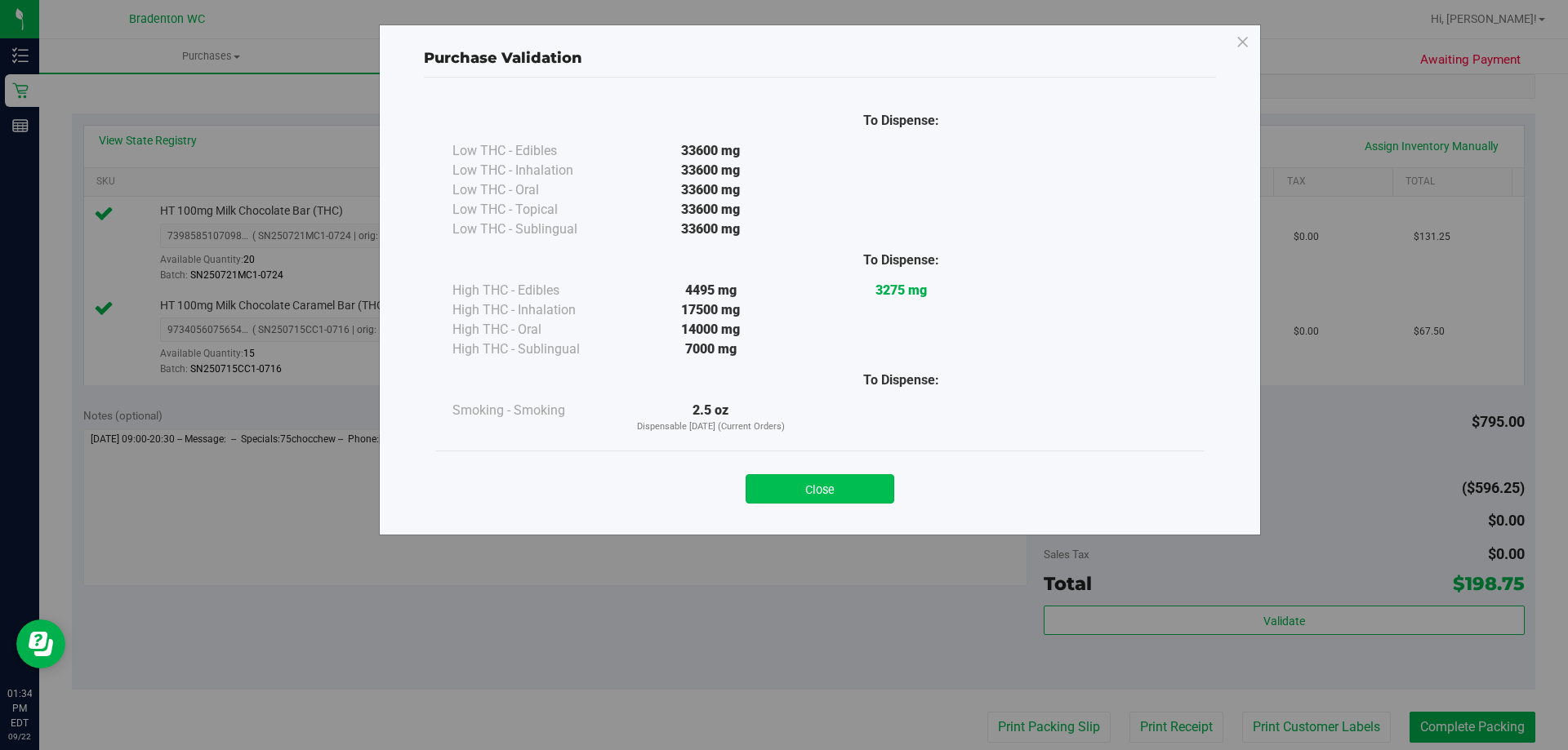
click at [814, 498] on button "Close" at bounding box center [820, 489] width 149 height 29
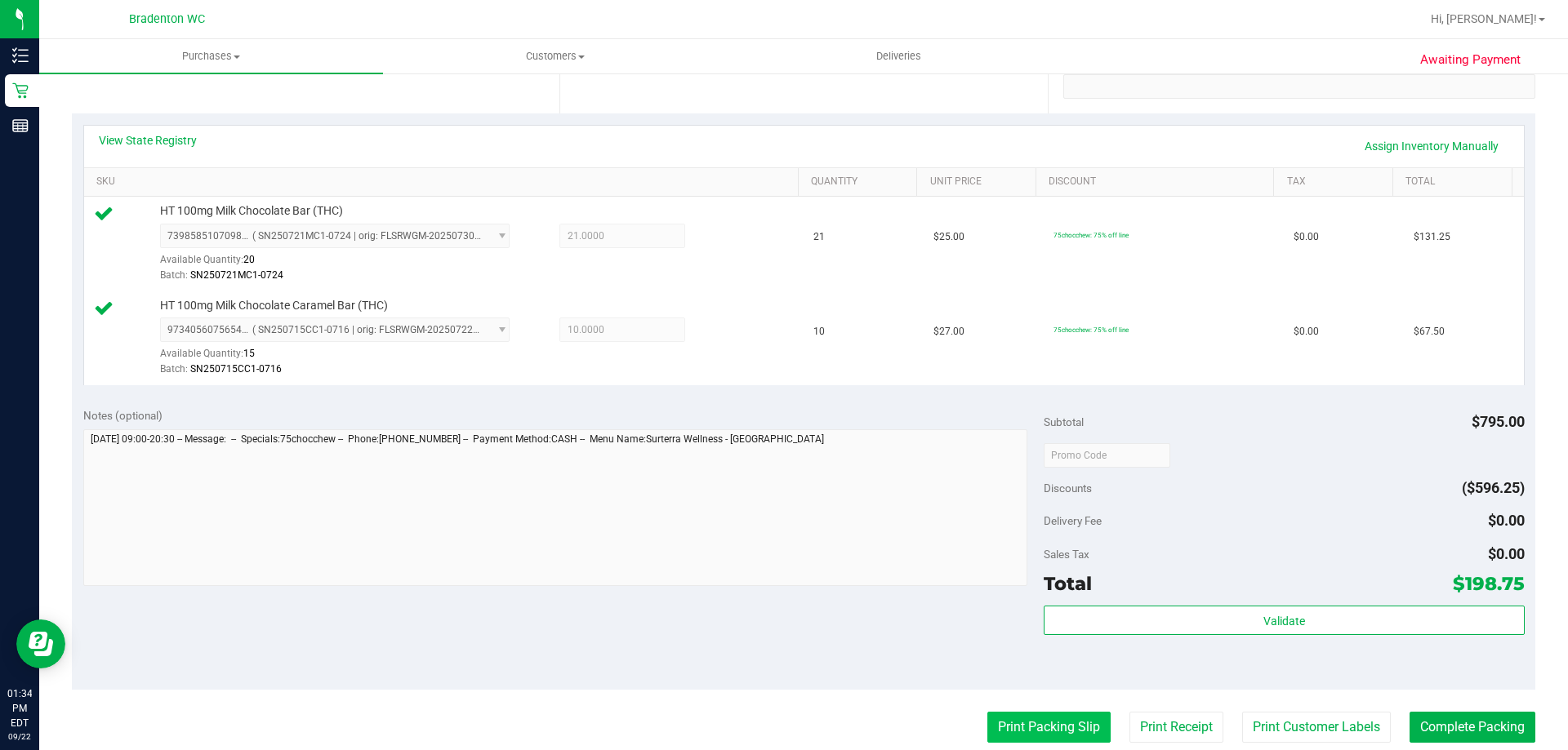
click at [1020, 727] on button "Print Packing Slip" at bounding box center [1048, 728] width 123 height 31
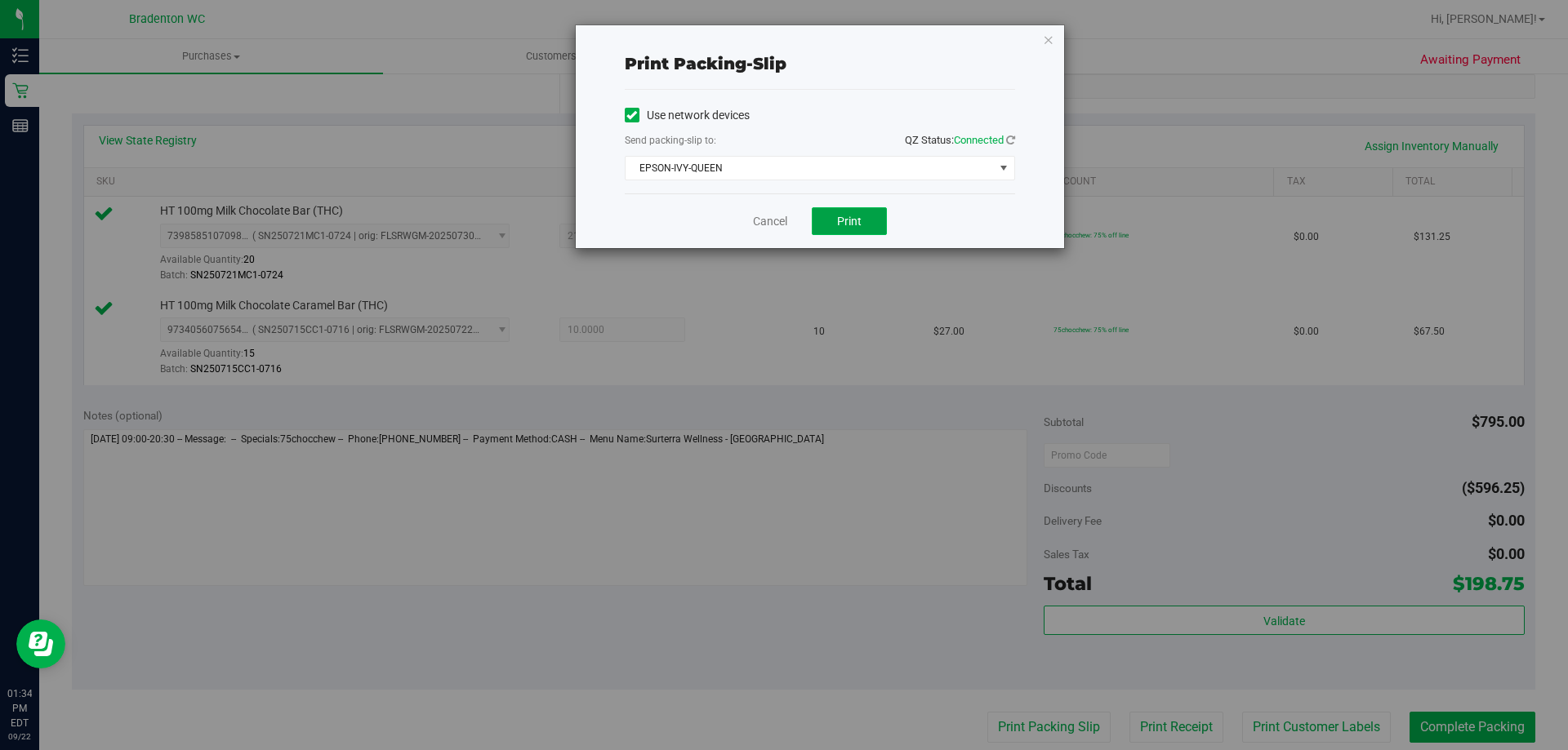
click at [829, 218] on button "Print" at bounding box center [849, 221] width 75 height 28
click at [1049, 40] on icon "button" at bounding box center [1048, 39] width 11 height 20
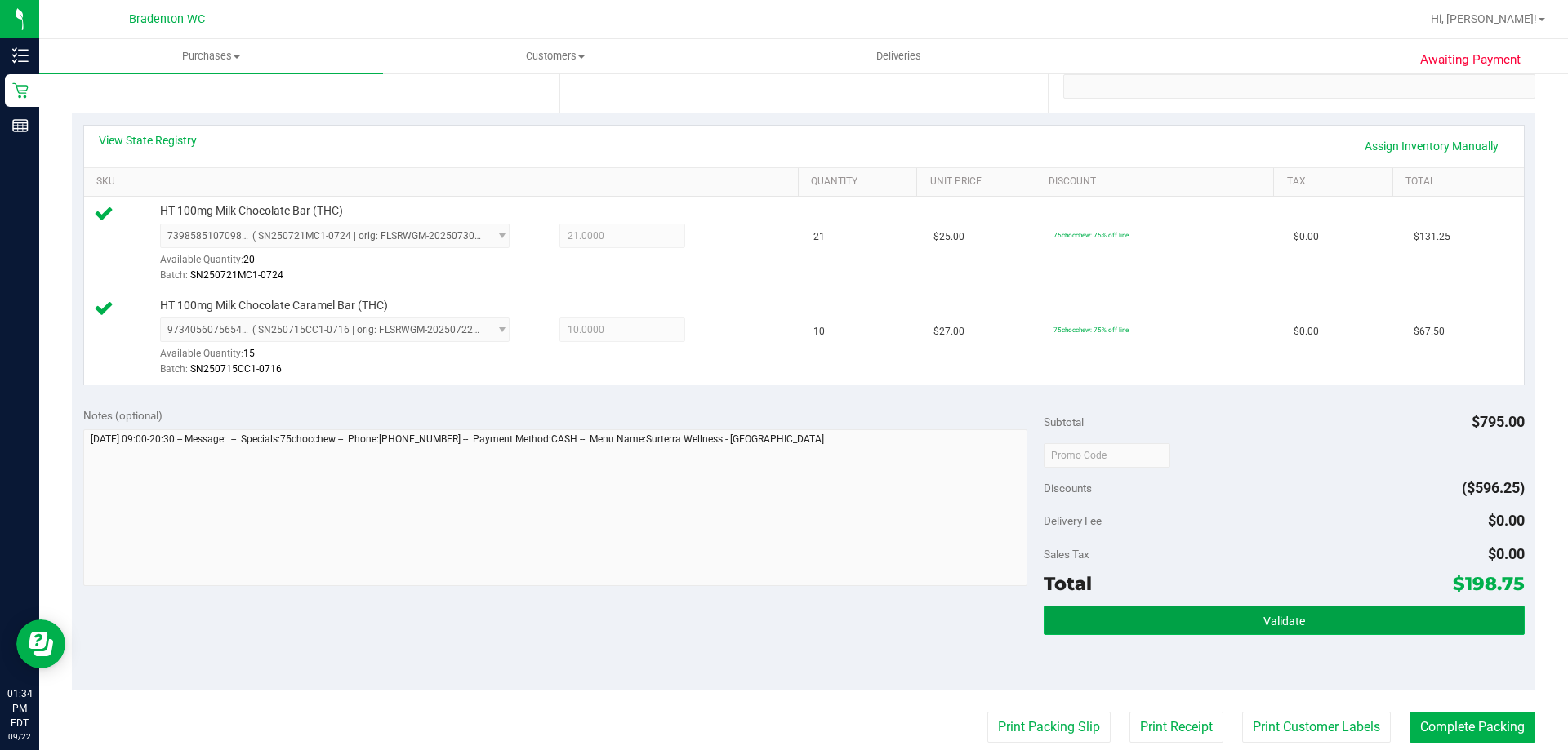
click at [1249, 622] on button "Validate" at bounding box center [1284, 620] width 480 height 29
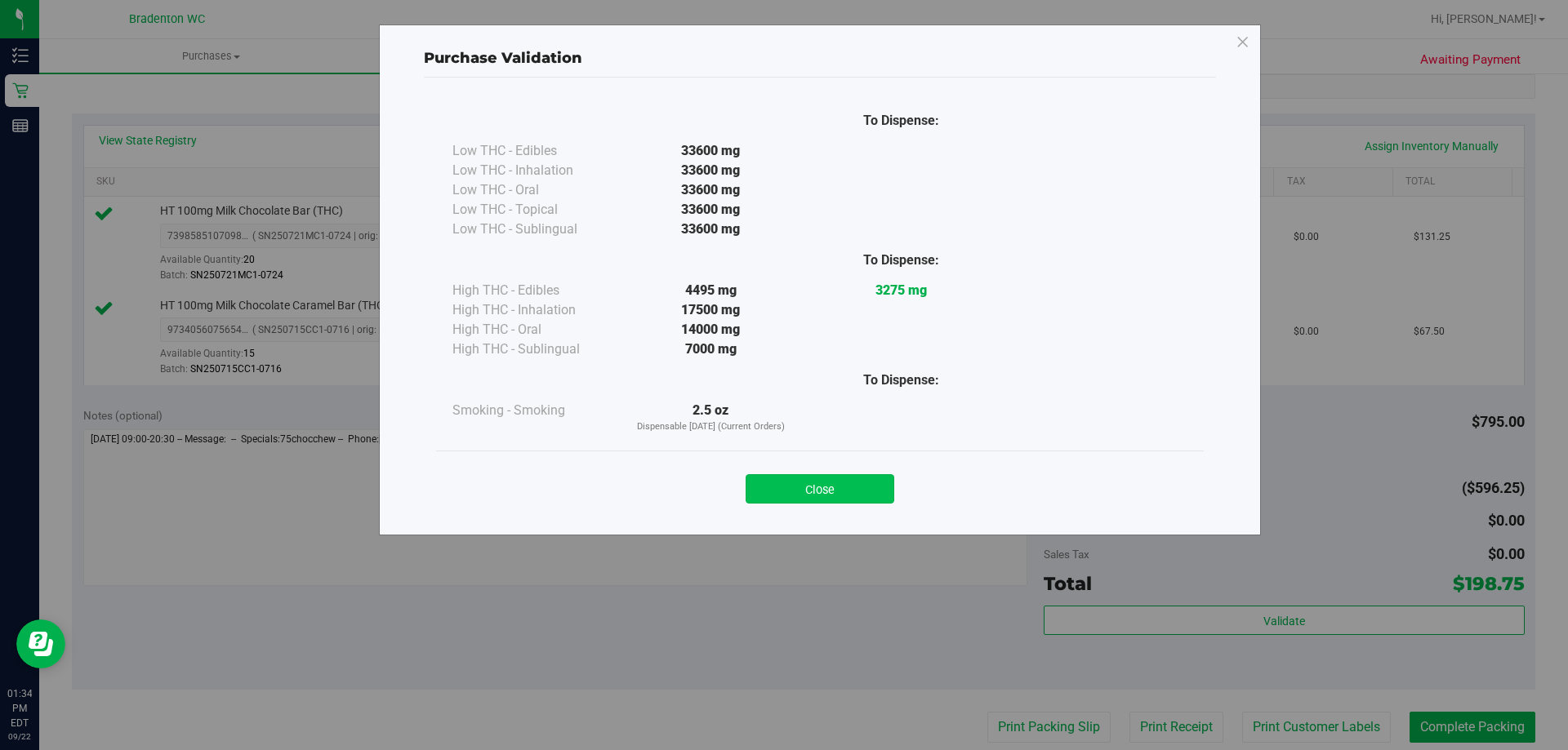
click at [824, 482] on button "Close" at bounding box center [820, 489] width 149 height 29
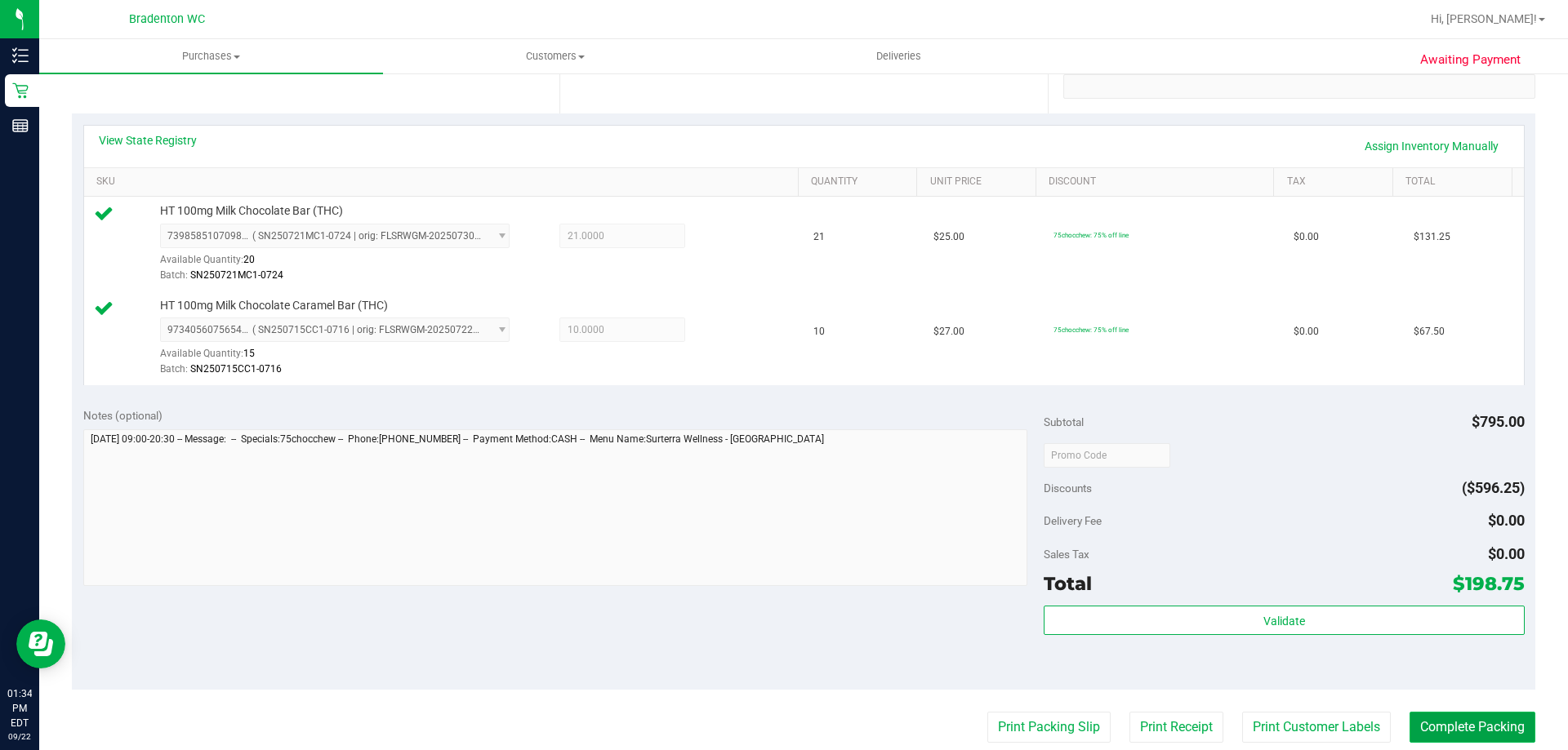
click at [1481, 723] on button "Complete Packing" at bounding box center [1472, 728] width 126 height 31
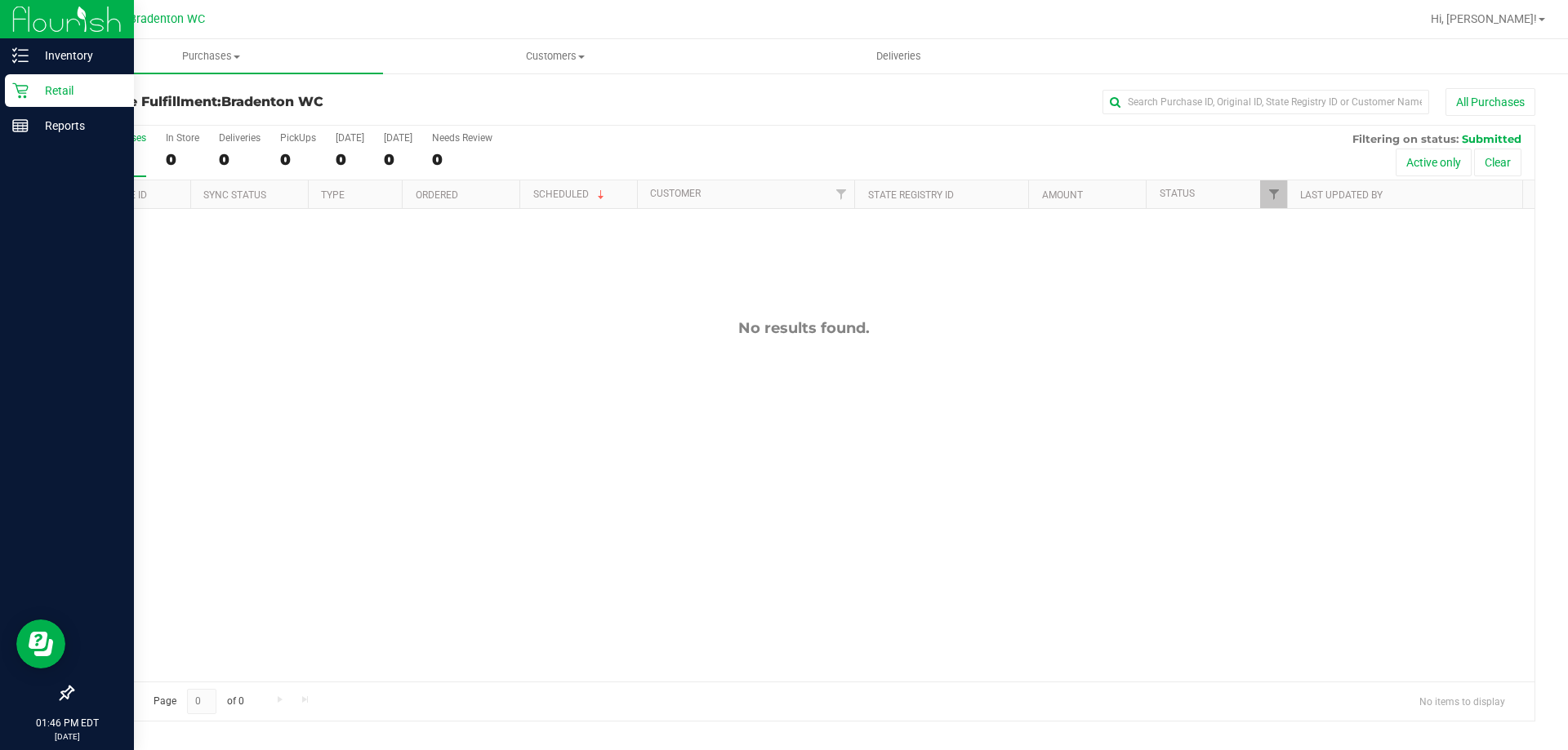
click at [54, 90] on p "Retail" at bounding box center [77, 90] width 98 height 20
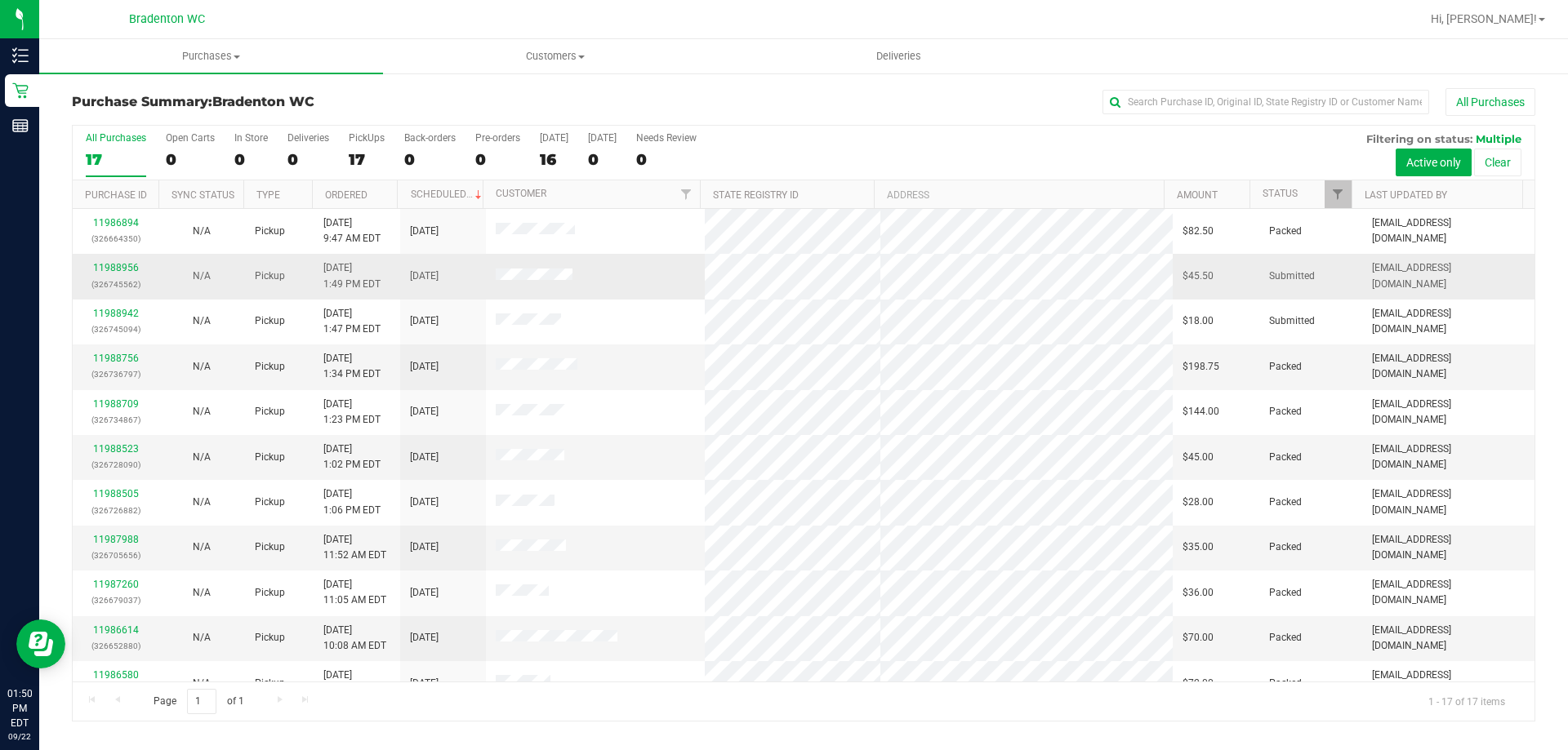
click at [119, 261] on div "11988956 (326745562)" at bounding box center [115, 276] width 66 height 31
click at [117, 265] on link "11988956" at bounding box center [115, 267] width 46 height 11
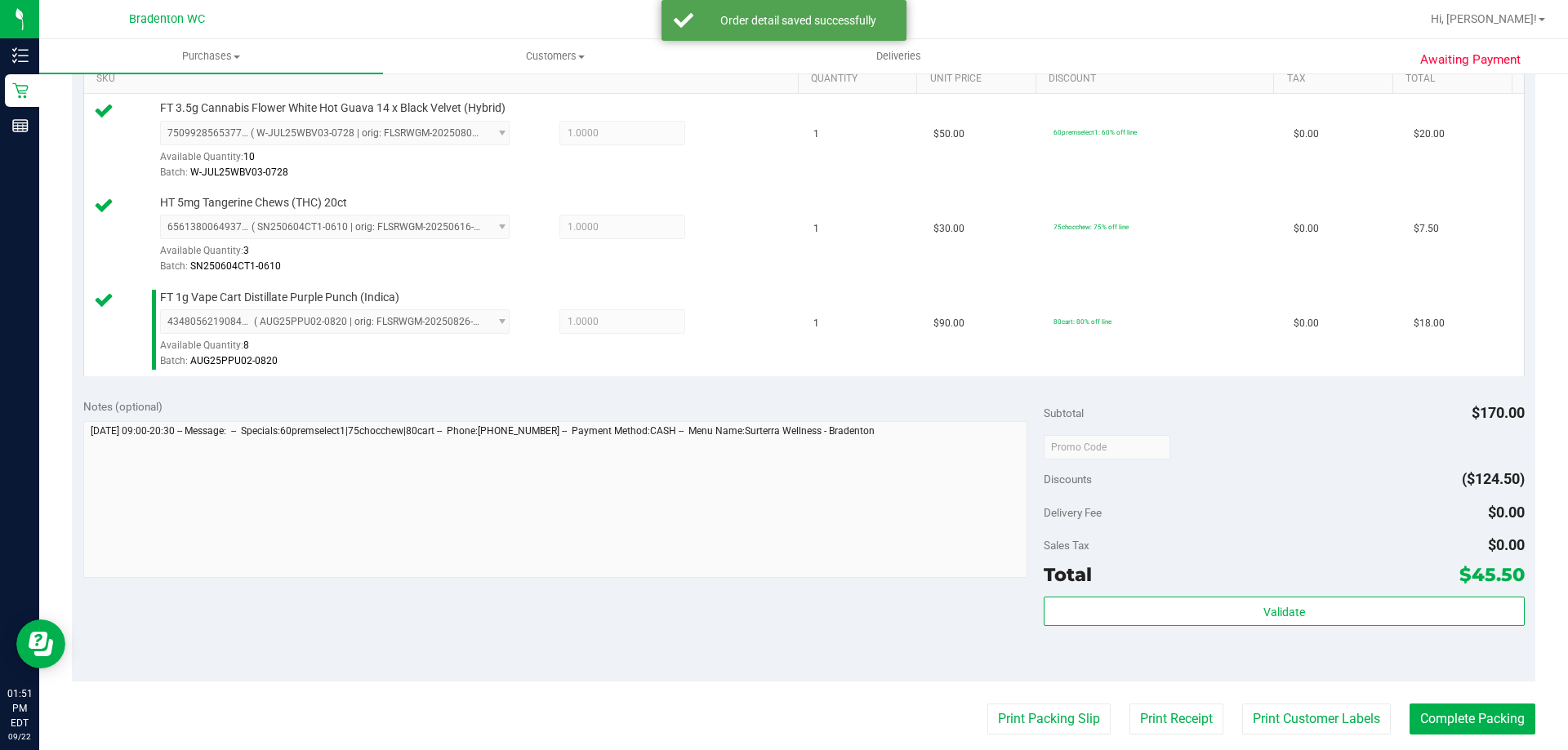
scroll to position [489, 0]
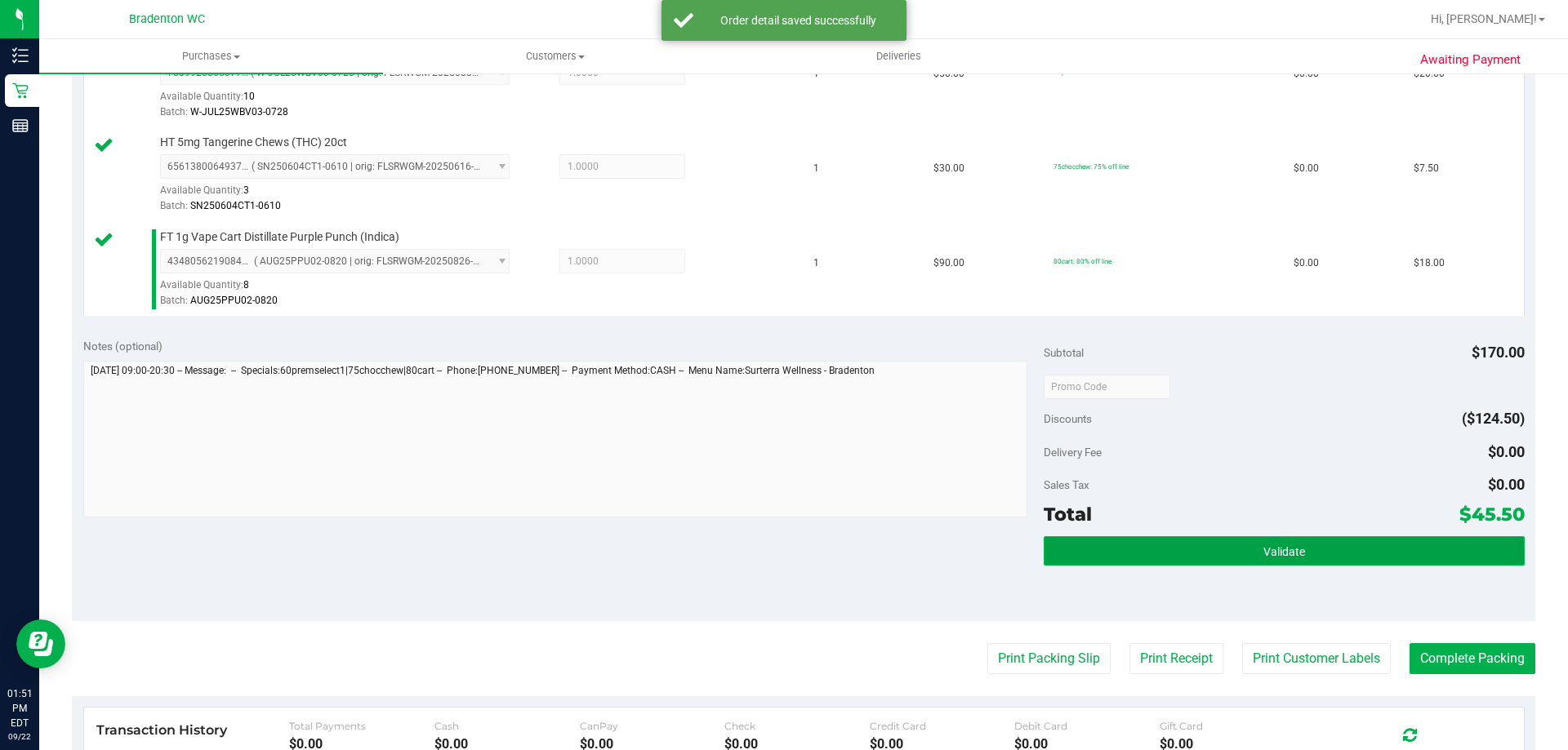
click at [1093, 559] on button "Validate" at bounding box center [1284, 551] width 480 height 29
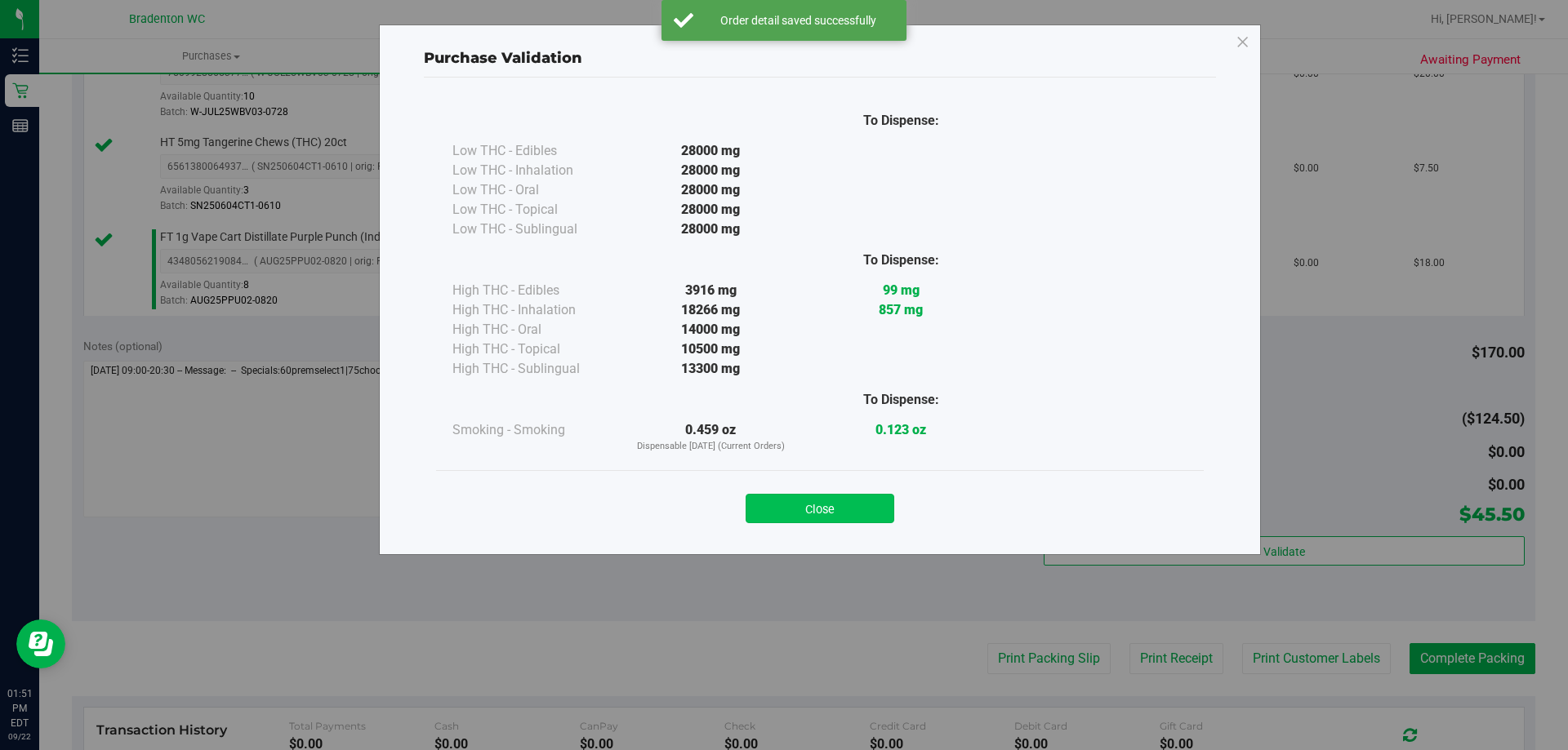
click at [808, 501] on button "Close" at bounding box center [820, 508] width 149 height 29
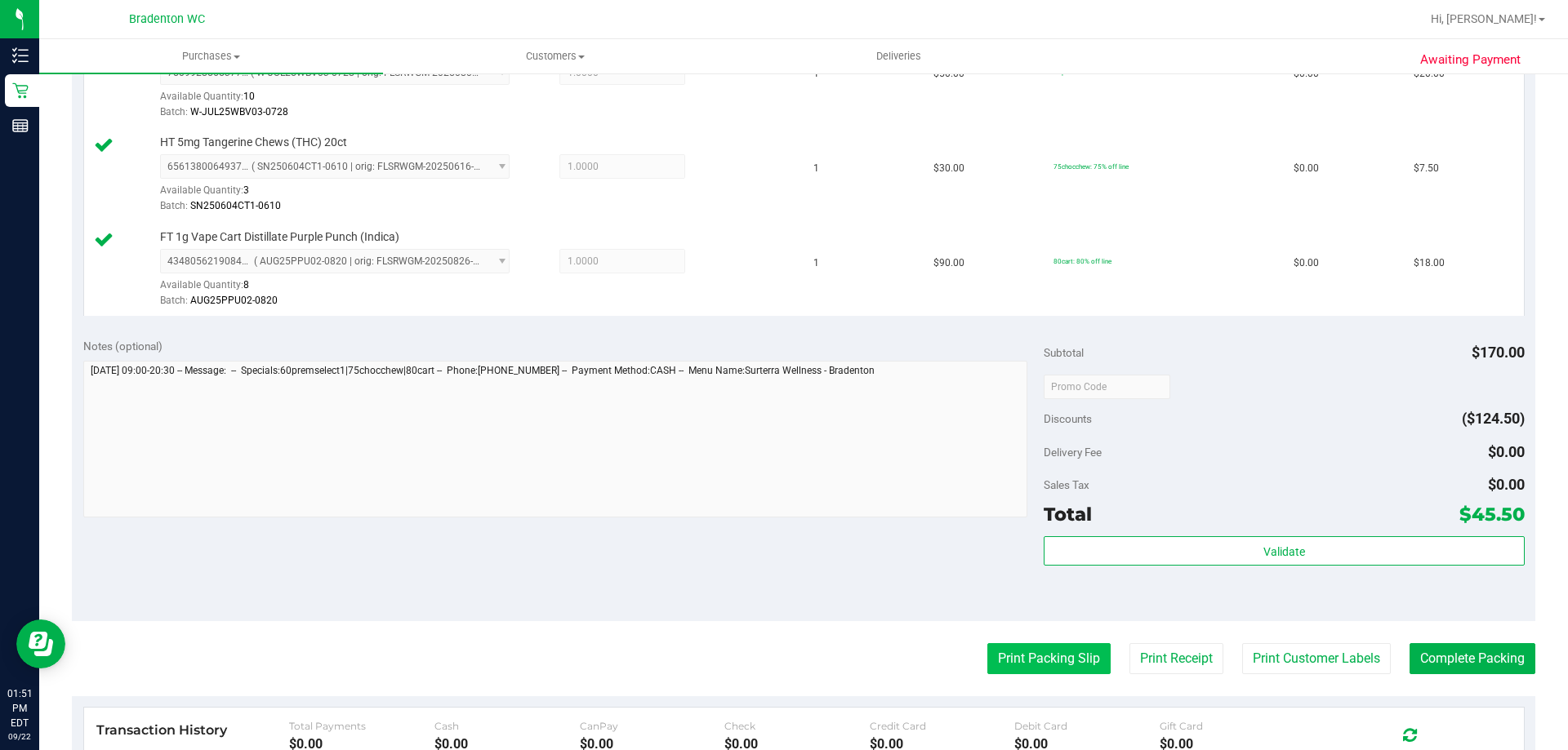
click at [996, 656] on button "Print Packing Slip" at bounding box center [1048, 659] width 123 height 31
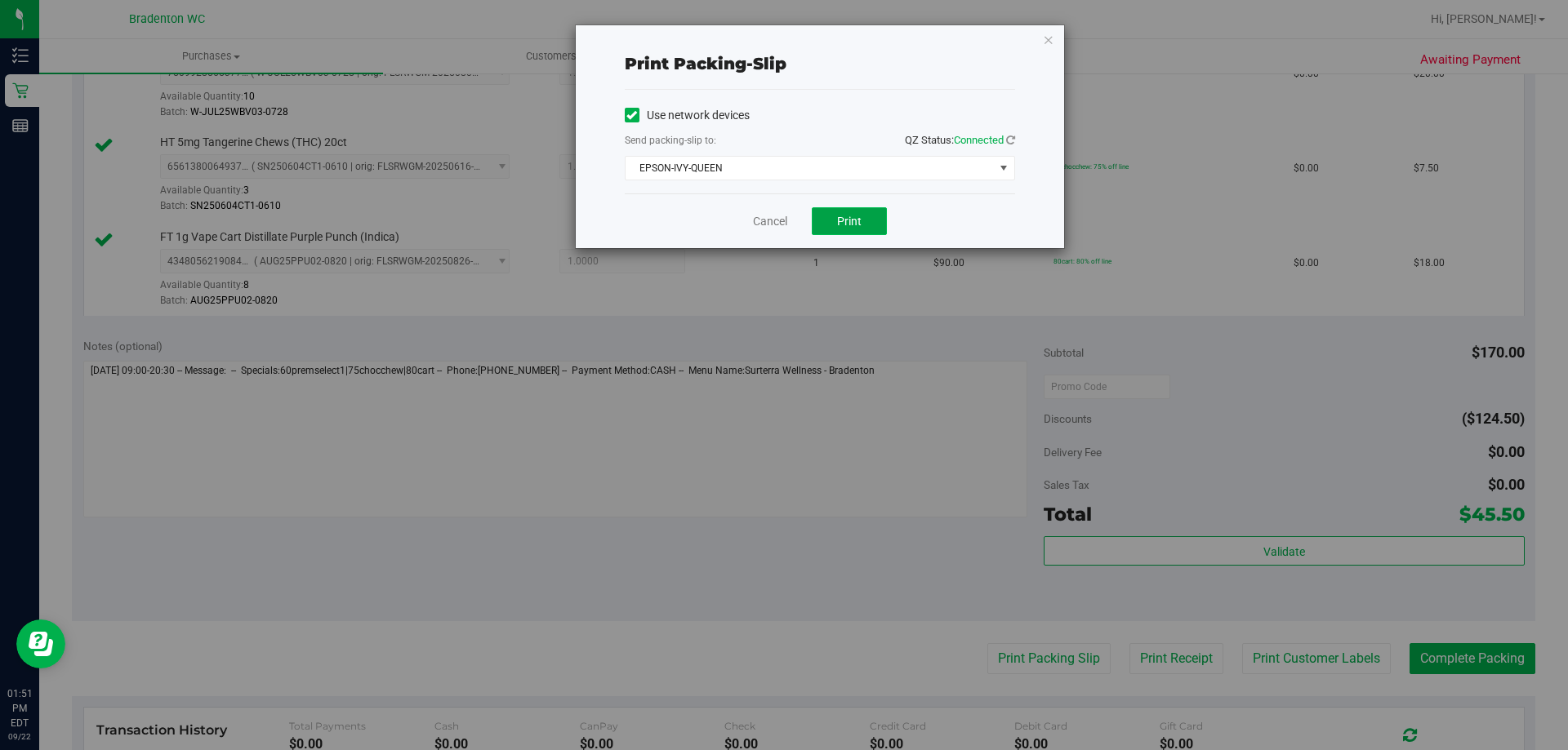
click at [854, 212] on button "Print" at bounding box center [849, 221] width 75 height 28
click at [1043, 40] on icon "button" at bounding box center [1048, 39] width 11 height 20
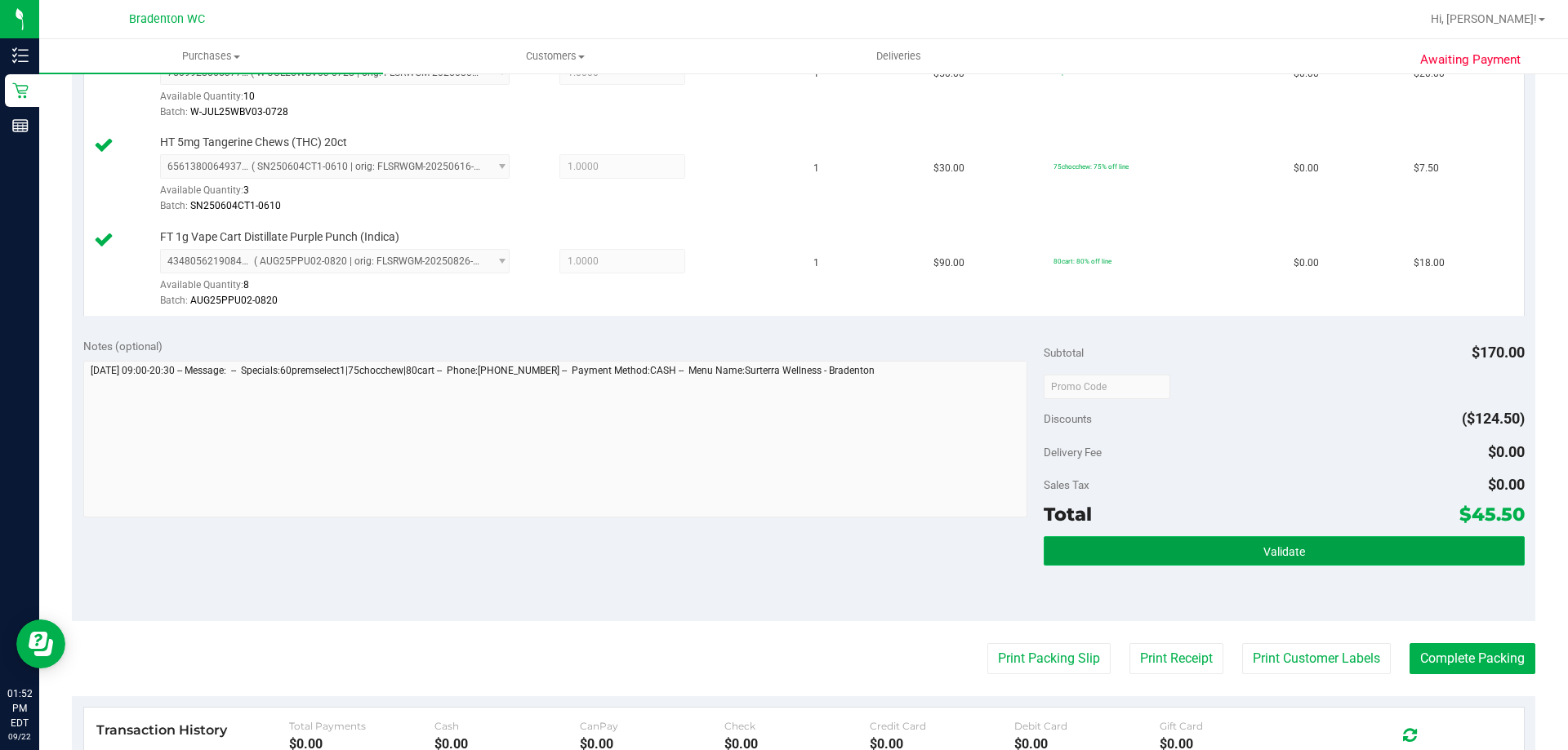
click at [1139, 561] on button "Validate" at bounding box center [1284, 551] width 480 height 29
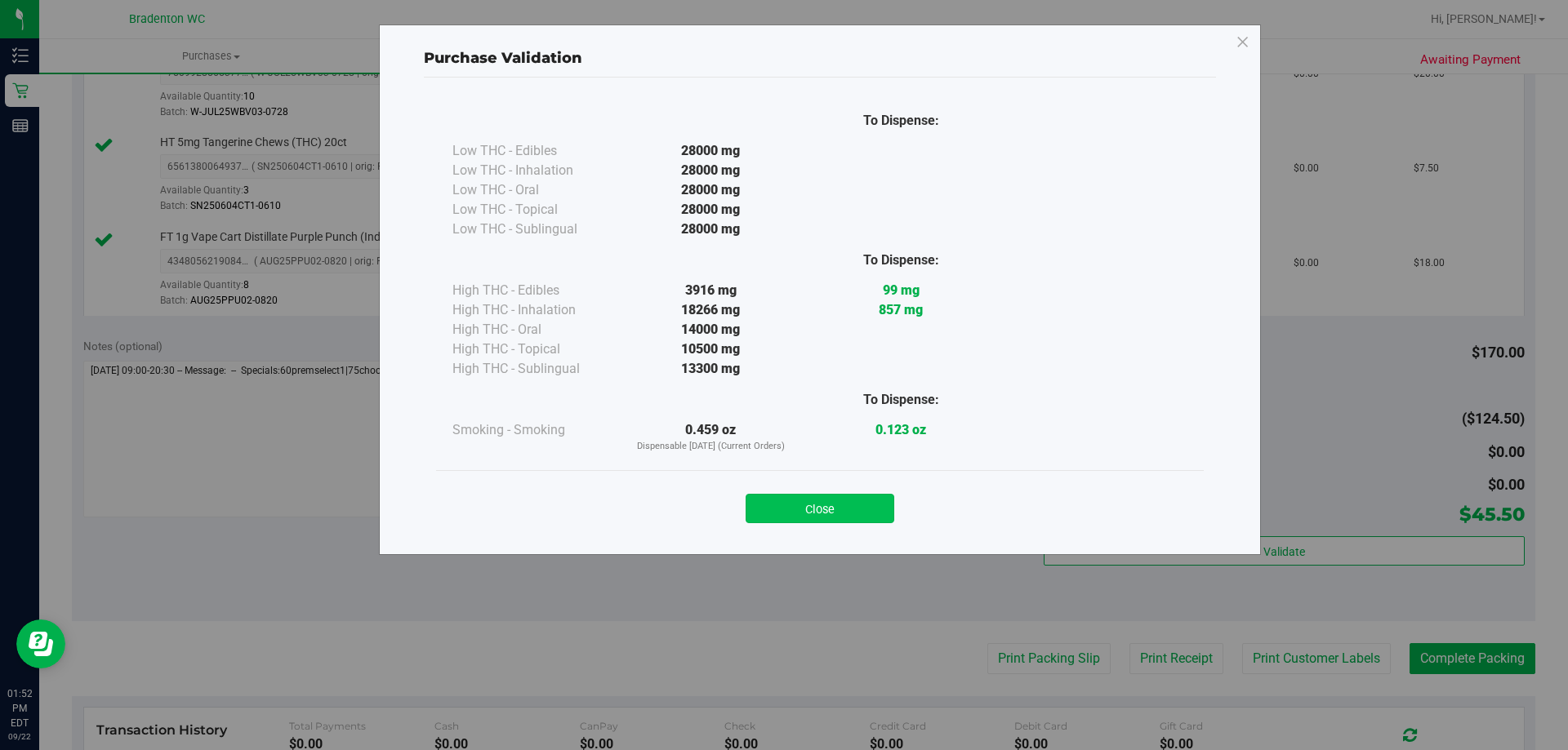
click at [788, 498] on button "Close" at bounding box center [820, 508] width 149 height 29
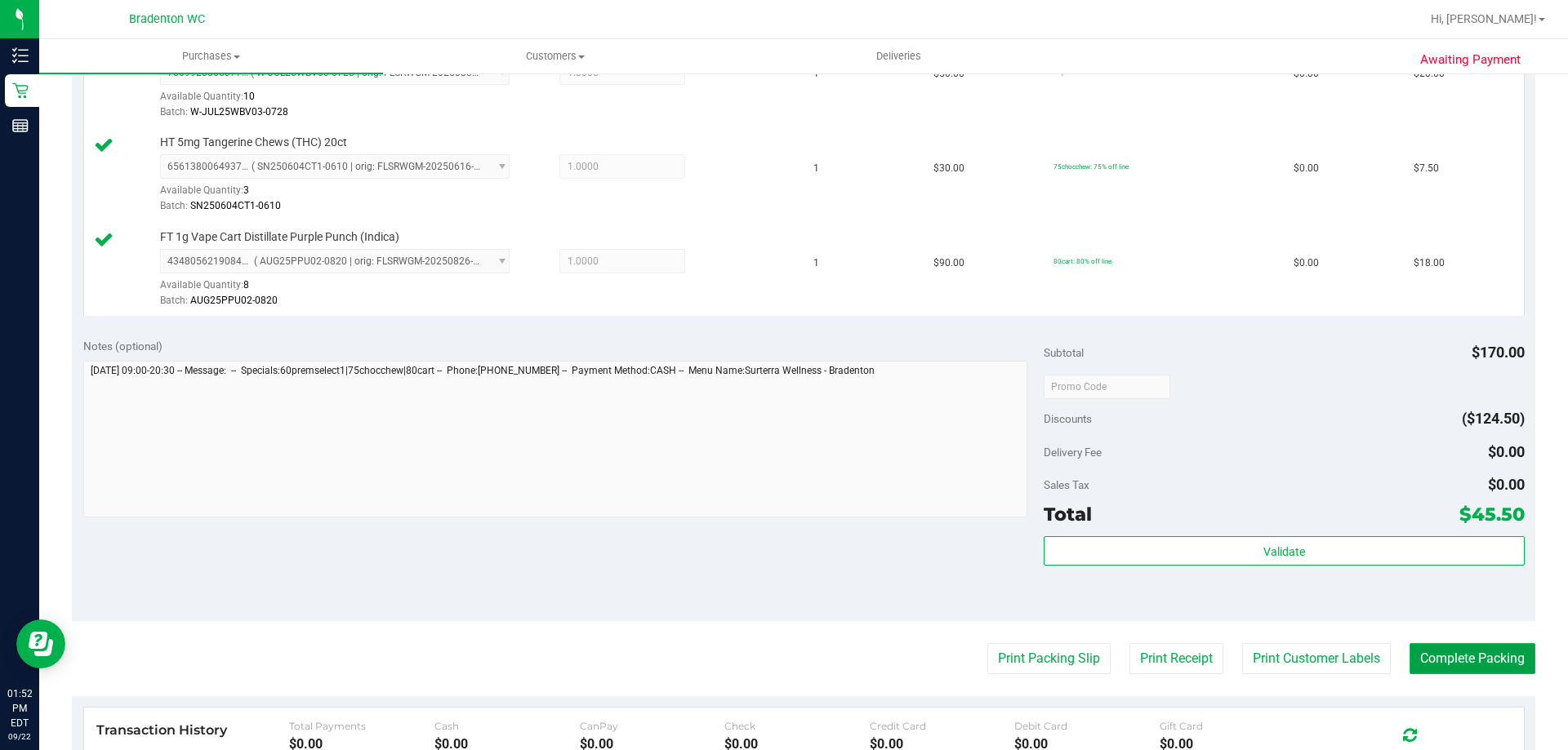
click at [1467, 665] on button "Complete Packing" at bounding box center [1472, 659] width 126 height 31
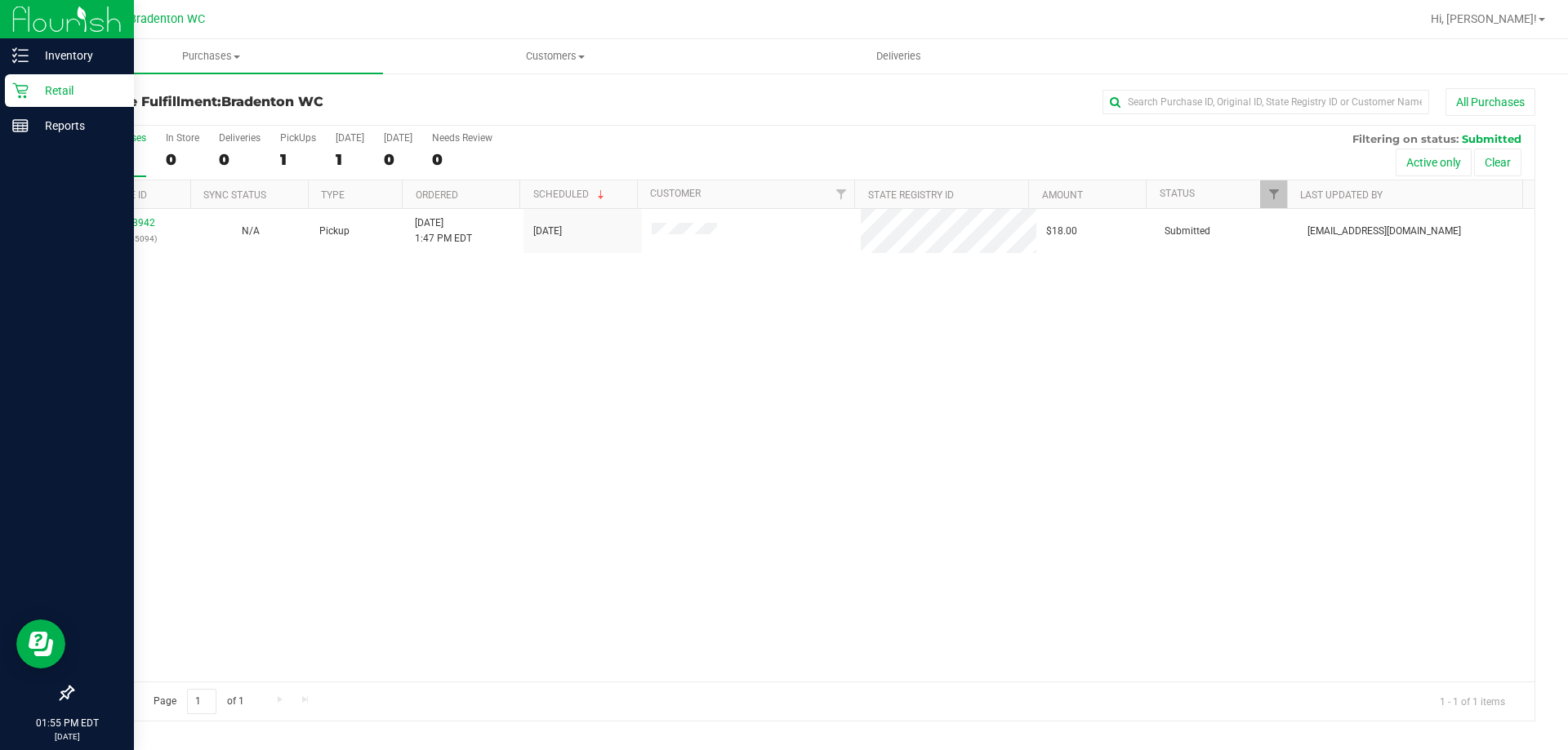
click at [43, 91] on p "Retail" at bounding box center [77, 90] width 98 height 20
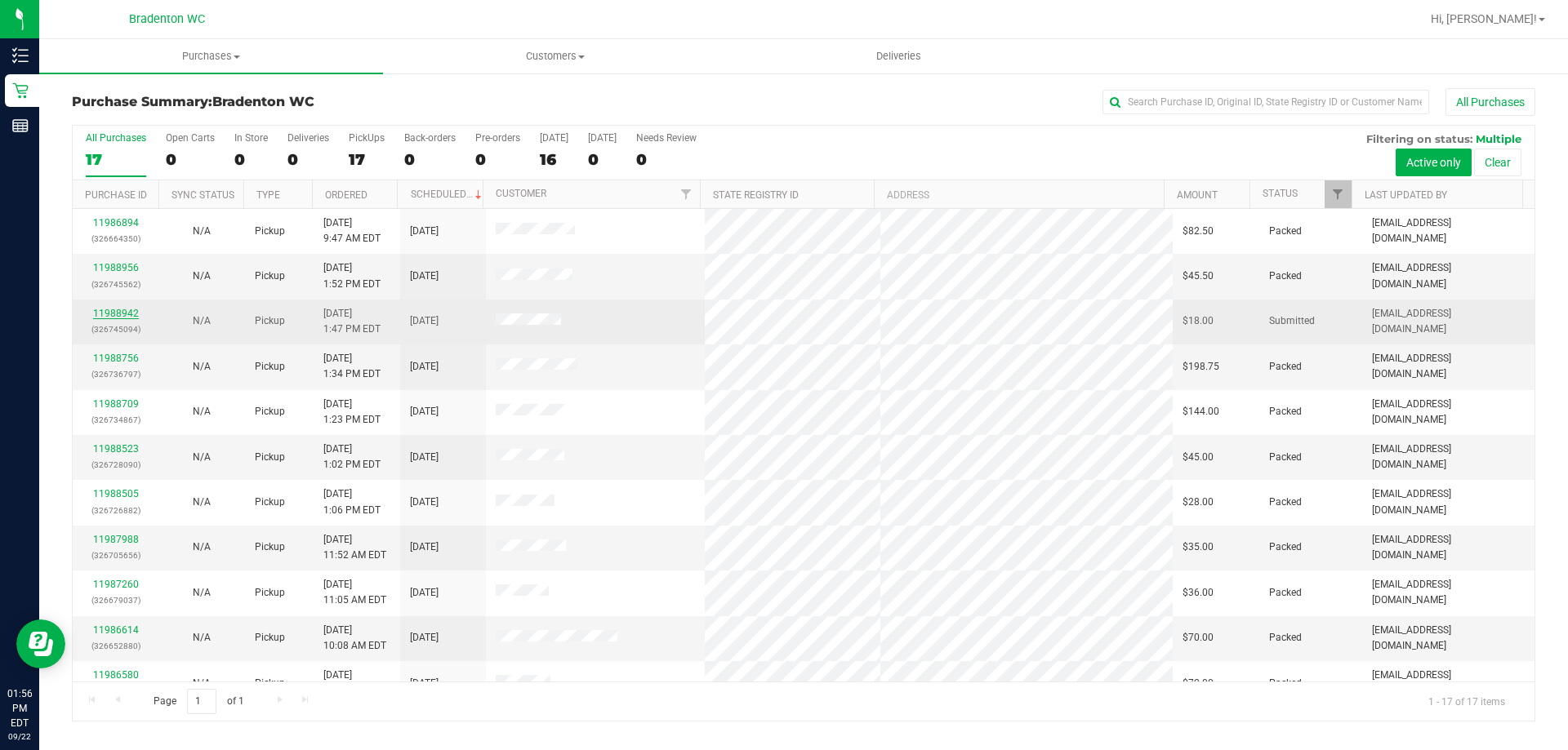
click at [110, 311] on link "11988942" at bounding box center [115, 313] width 46 height 11
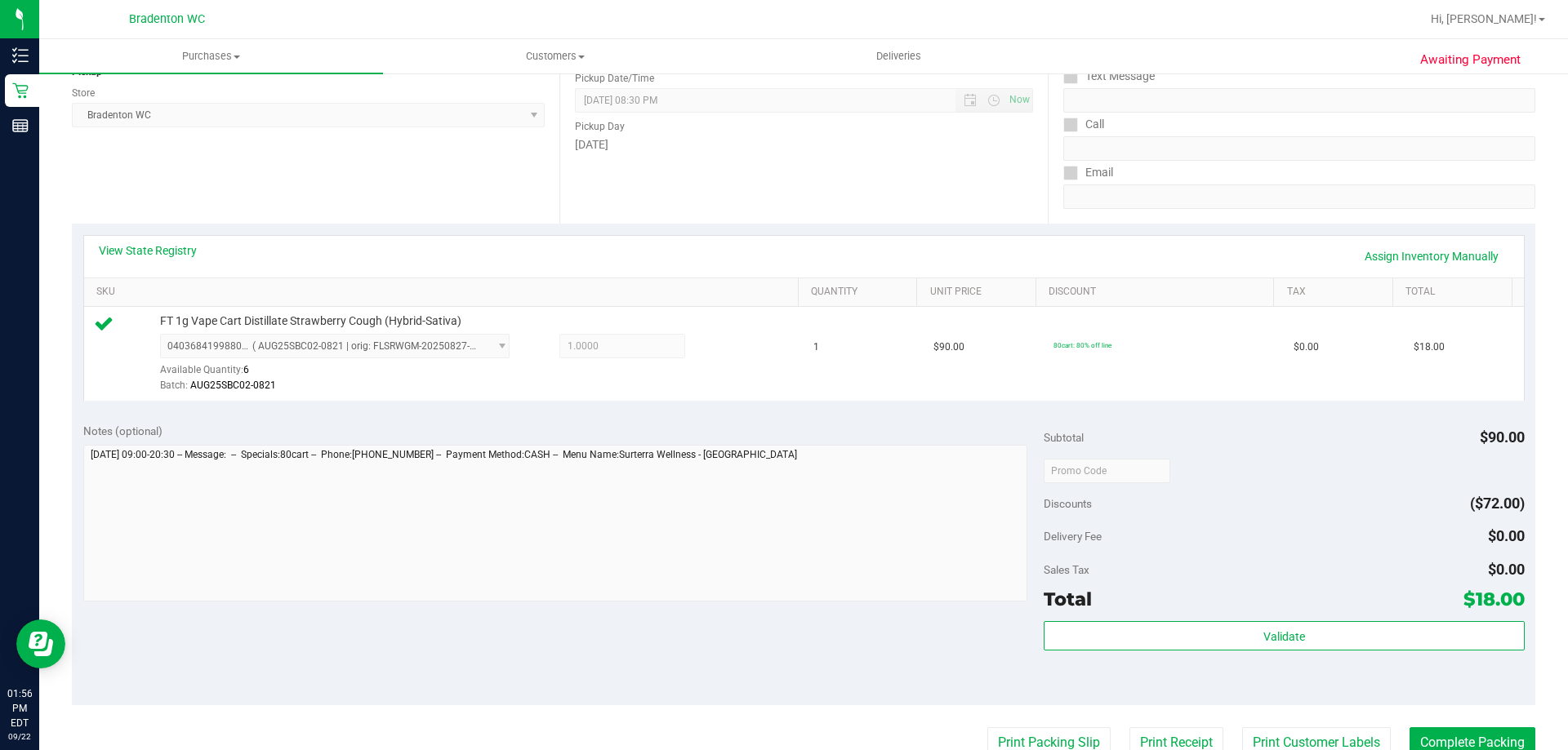
scroll to position [245, 0]
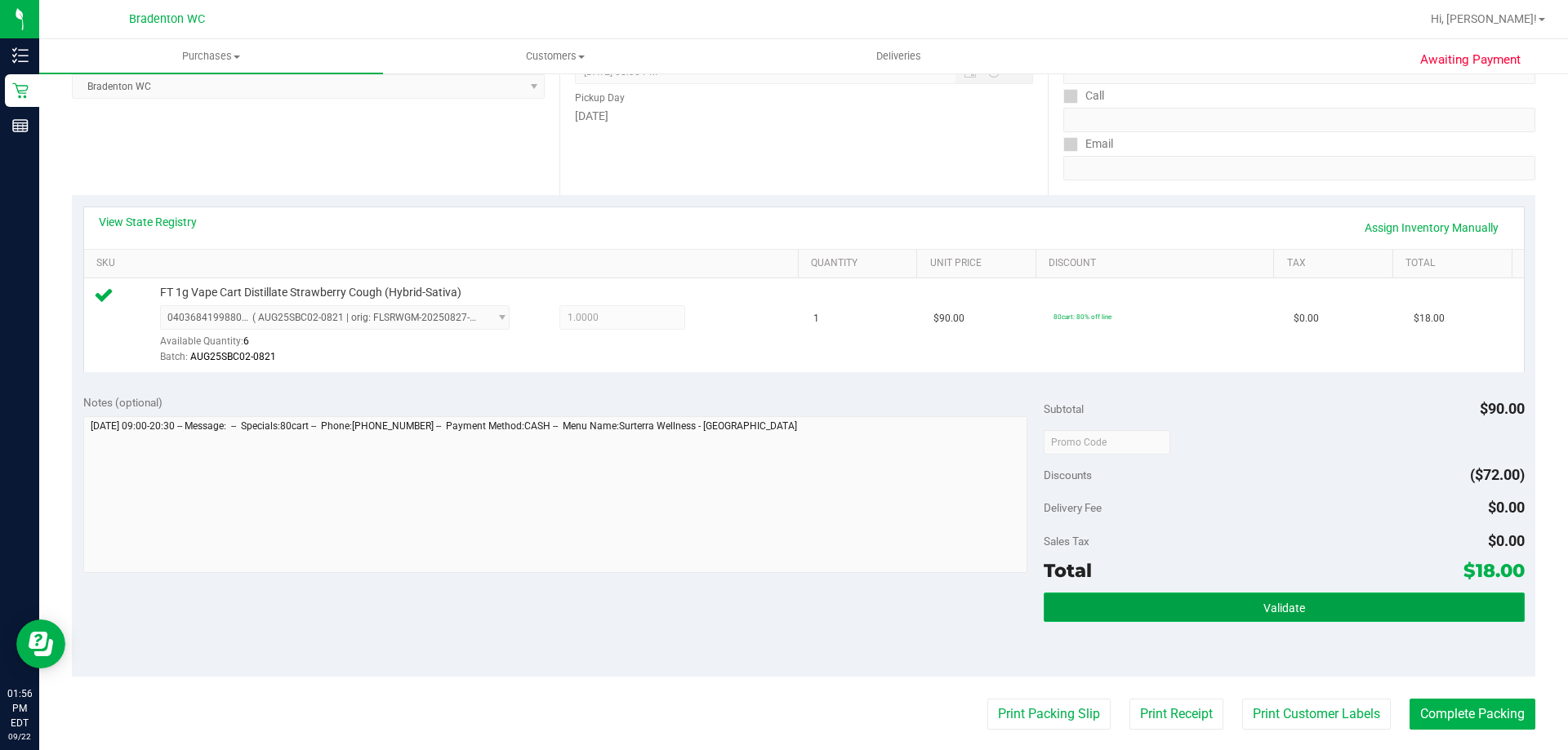
click at [1188, 606] on button "Validate" at bounding box center [1284, 607] width 480 height 29
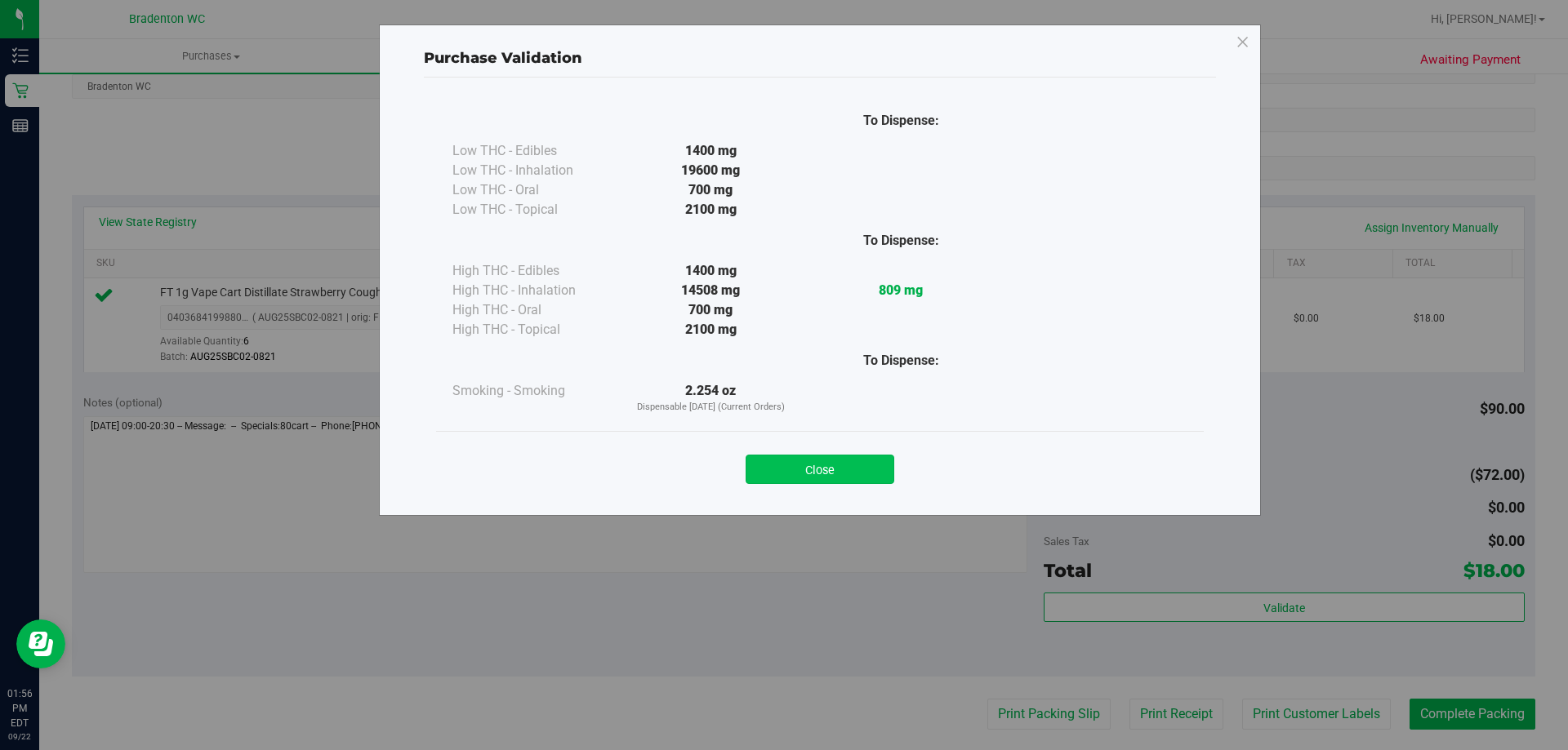
click at [769, 463] on button "Close" at bounding box center [820, 470] width 149 height 29
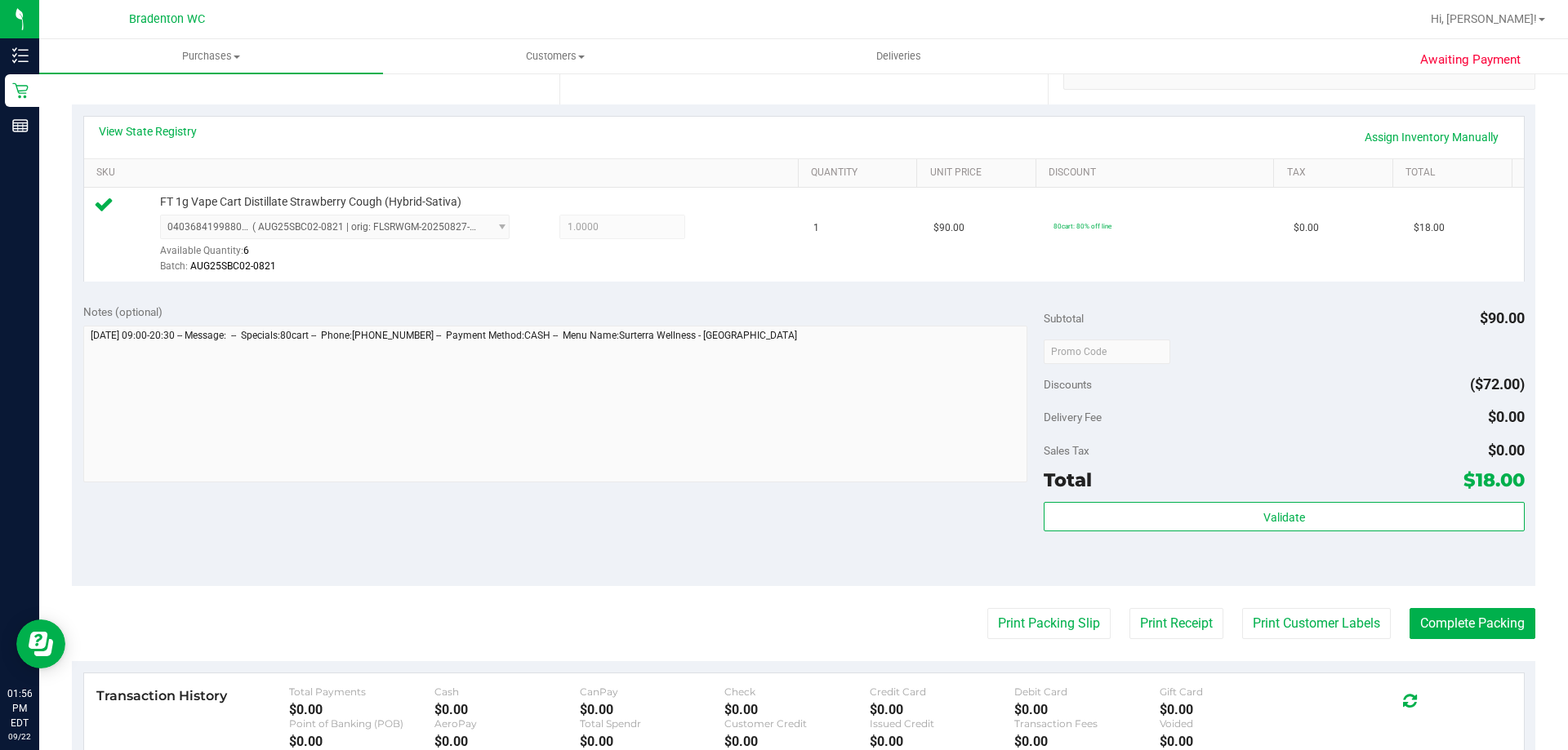
scroll to position [409, 0]
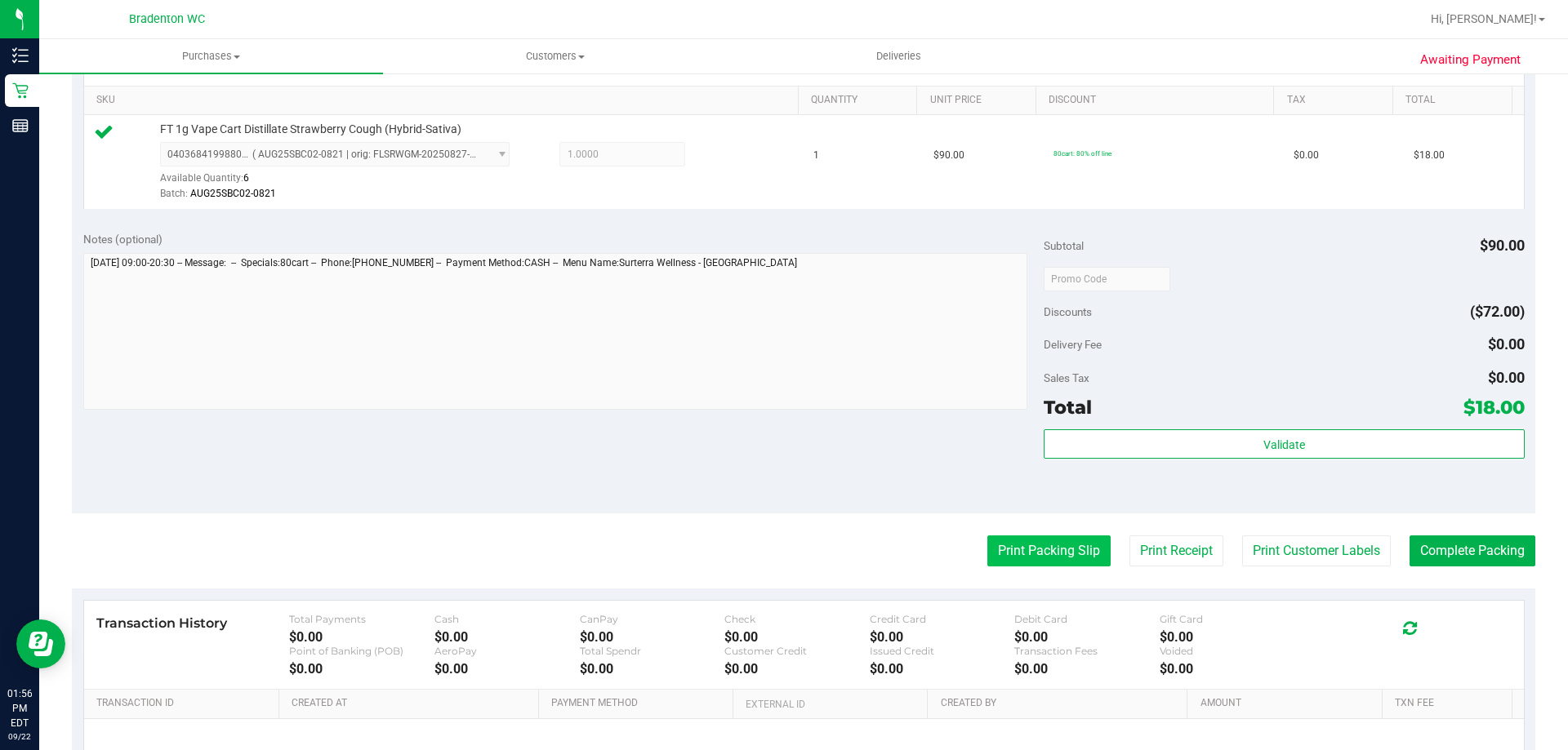
click at [1026, 554] on button "Print Packing Slip" at bounding box center [1048, 551] width 123 height 31
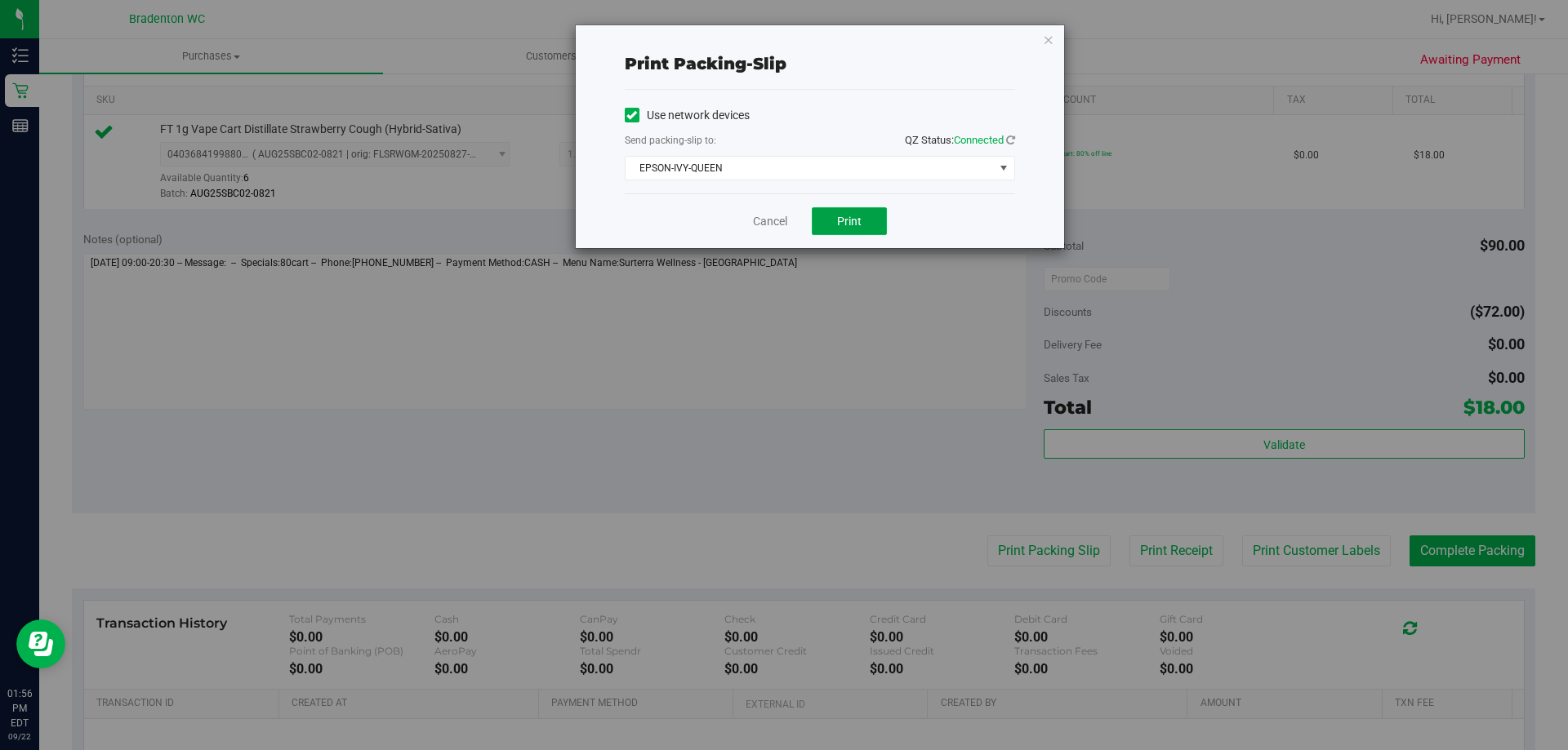
click at [869, 228] on button "Print" at bounding box center [849, 221] width 75 height 28
click at [1046, 43] on icon "button" at bounding box center [1048, 39] width 11 height 20
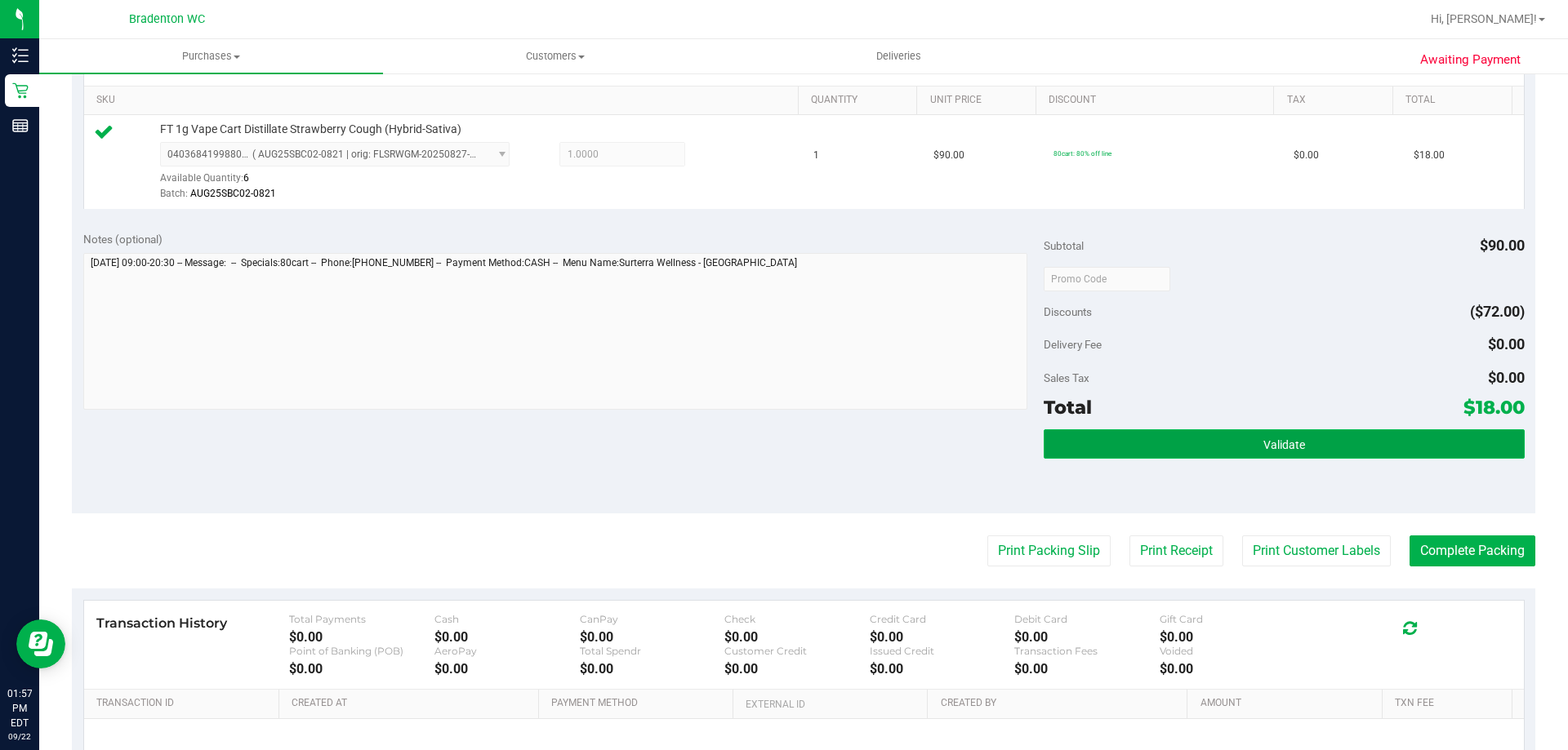
click at [1224, 446] on button "Validate" at bounding box center [1284, 444] width 480 height 29
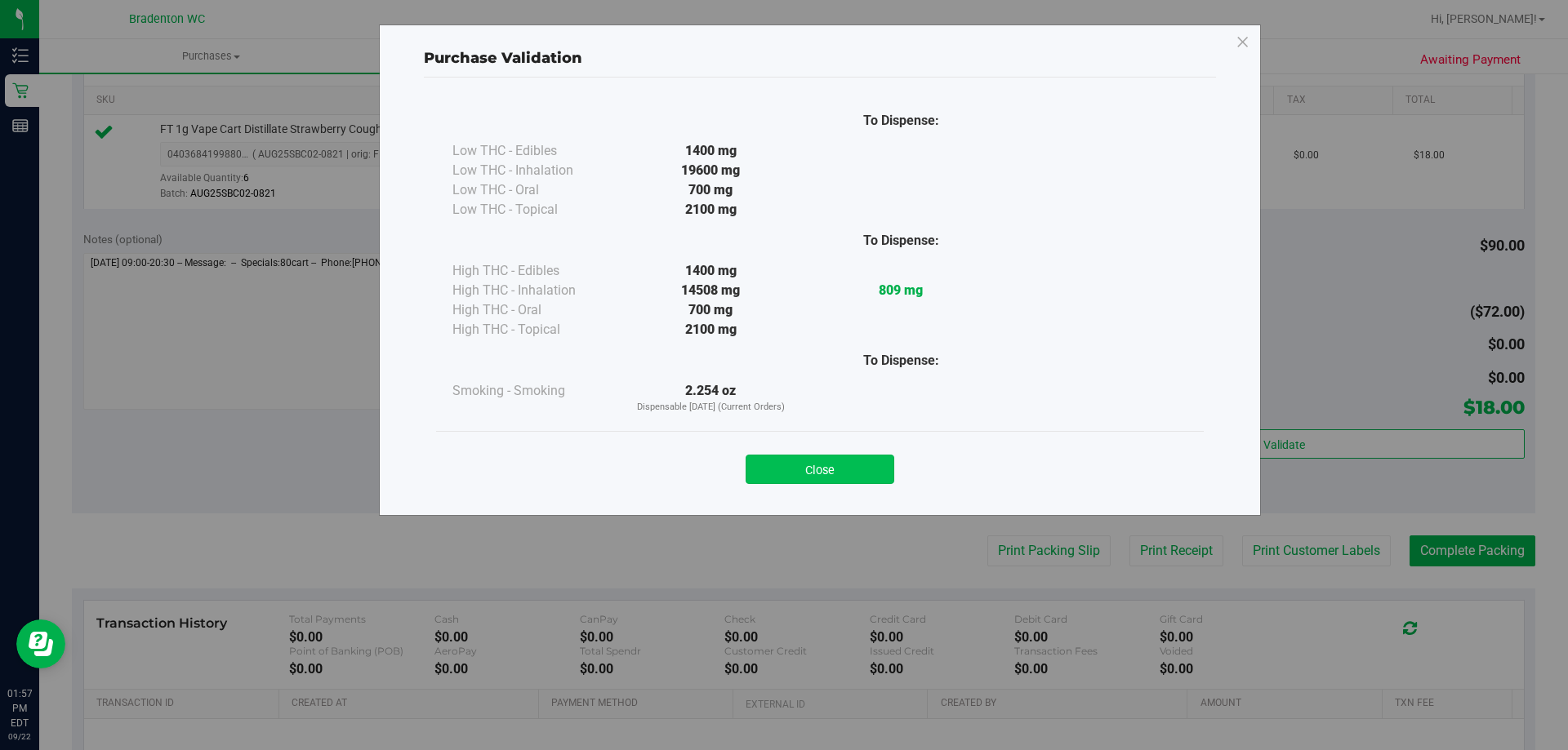
click at [769, 467] on button "Close" at bounding box center [820, 470] width 149 height 29
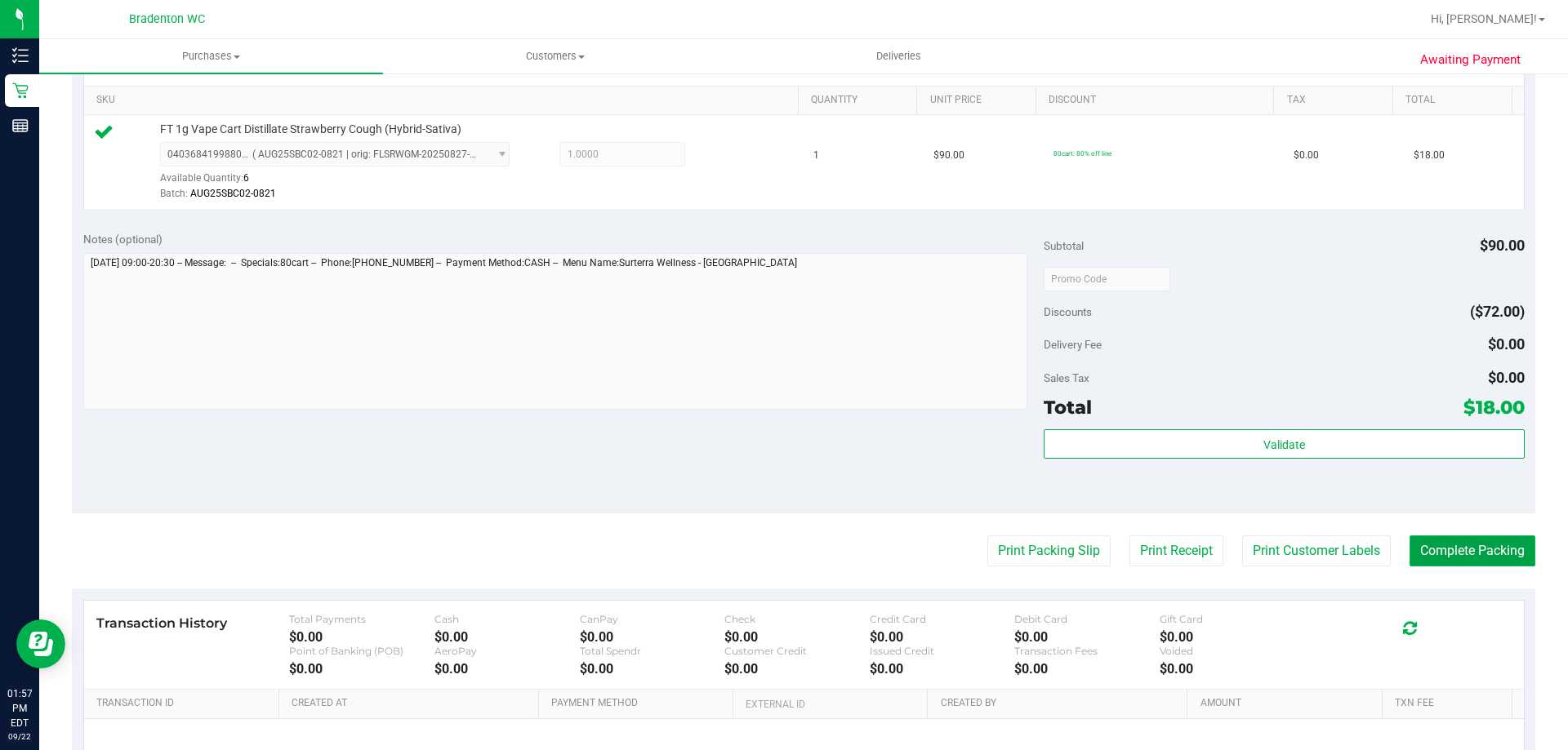
click at [1494, 559] on button "Complete Packing" at bounding box center [1472, 551] width 126 height 31
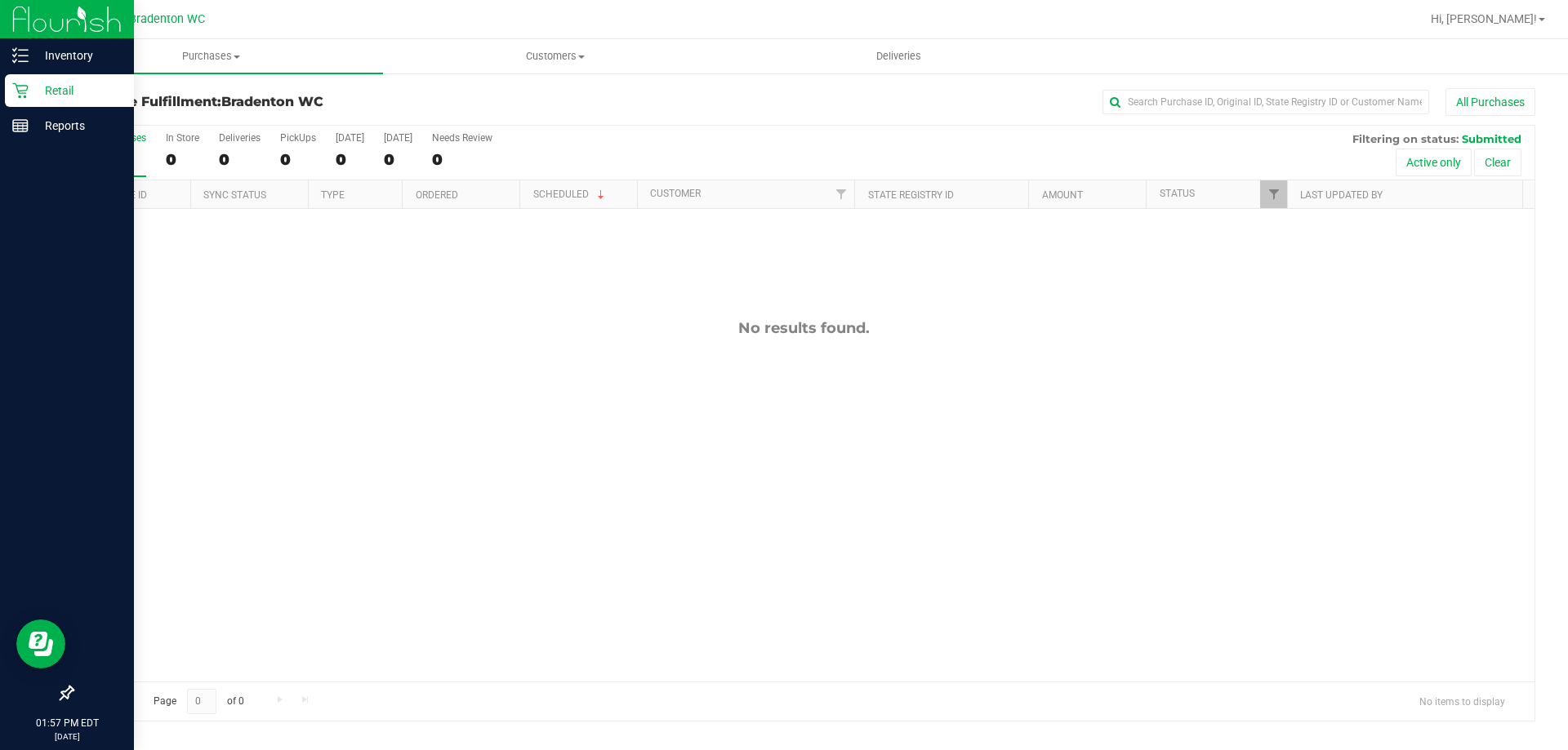
click at [70, 89] on p "Retail" at bounding box center [77, 90] width 98 height 20
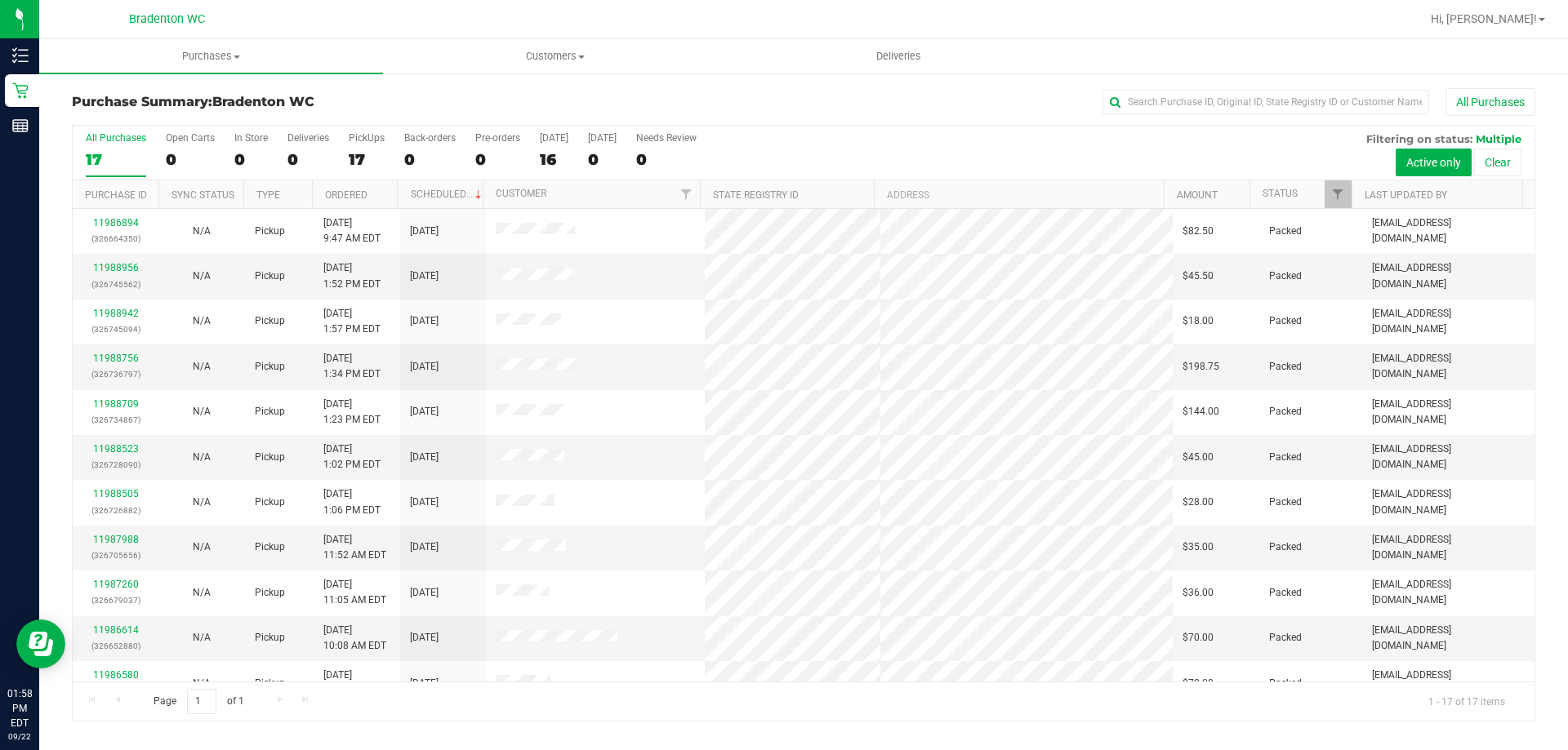
click at [905, 115] on div "All Purchases" at bounding box center [1047, 102] width 976 height 28
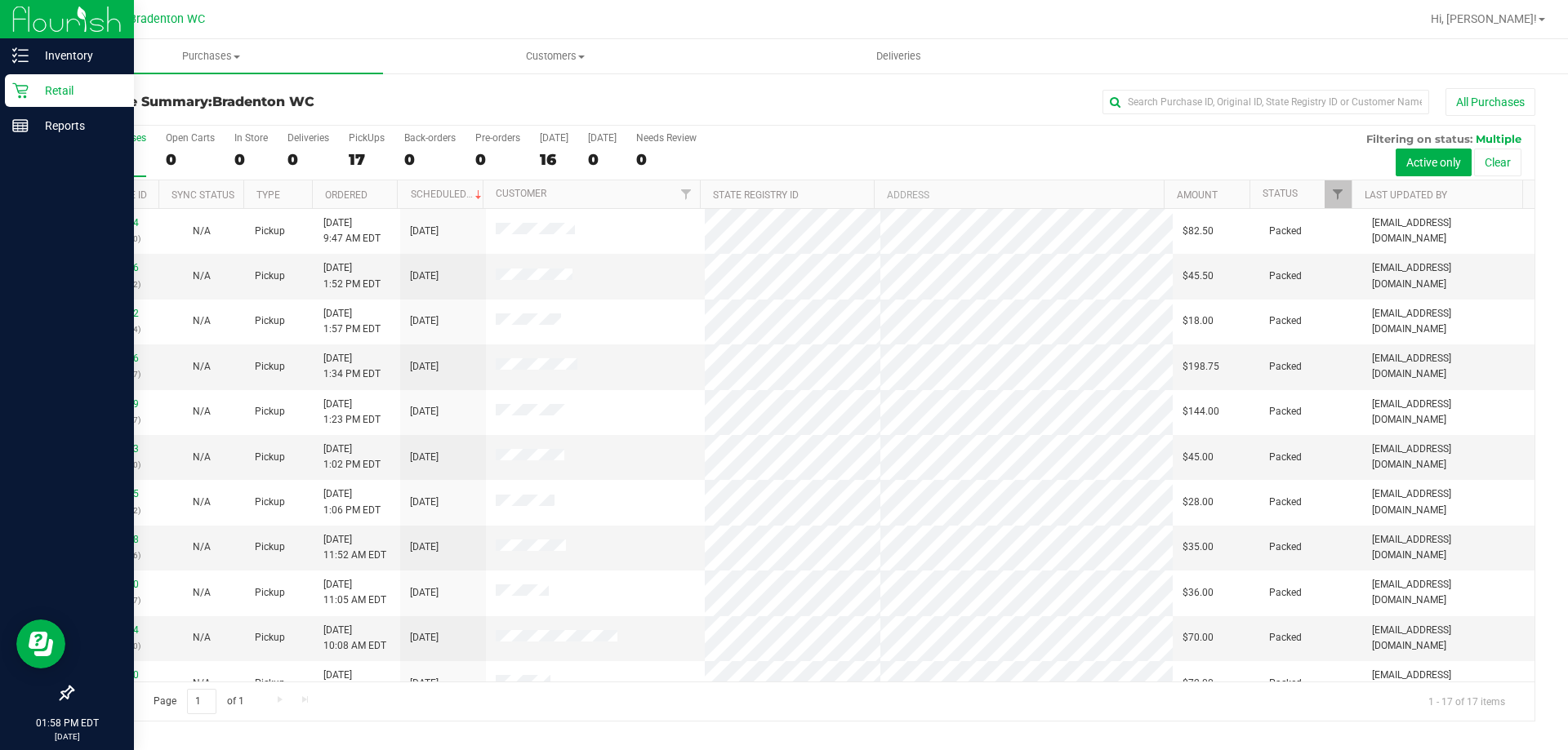
click at [53, 89] on p "Retail" at bounding box center [77, 90] width 98 height 20
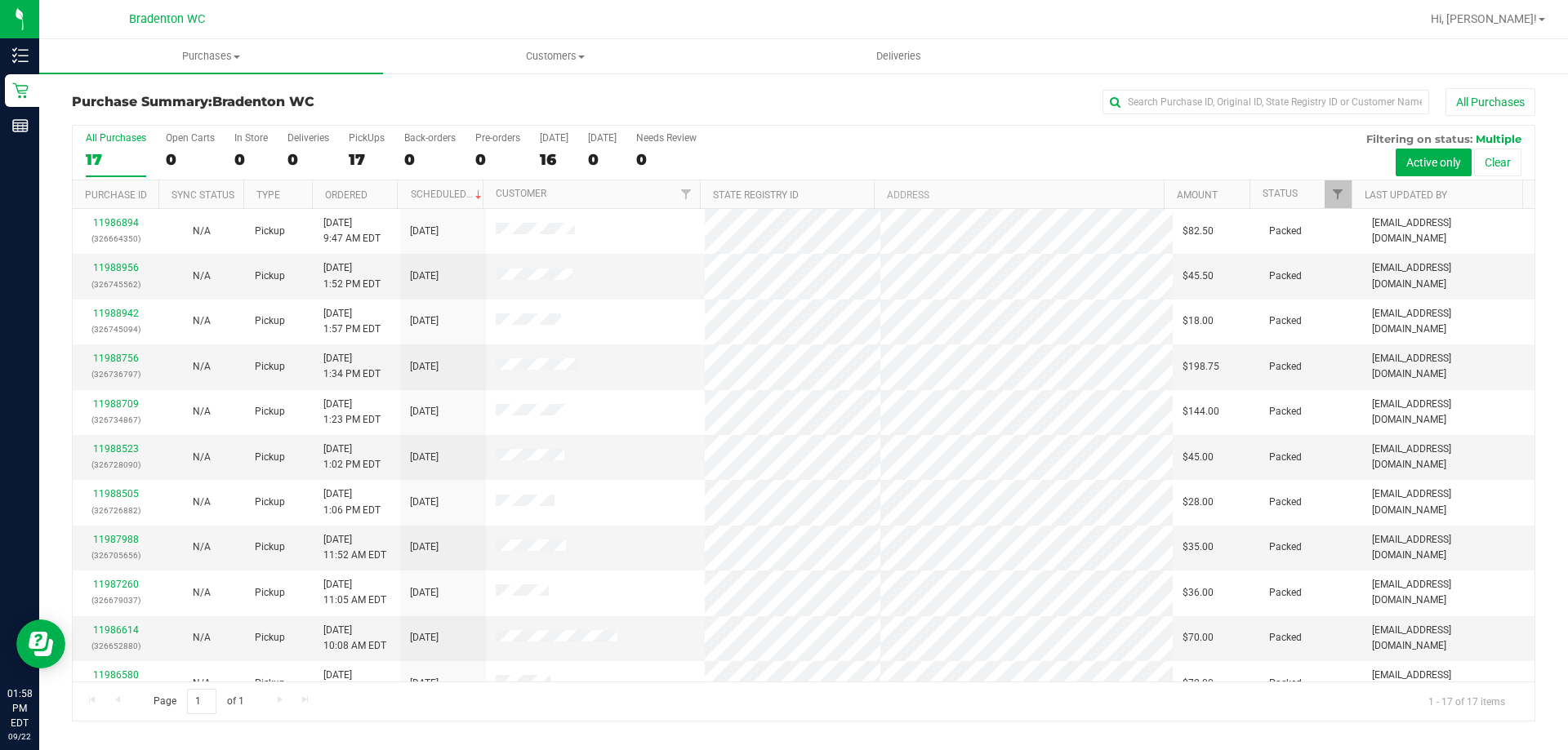
click at [917, 137] on div "All Purchases 17 Open Carts 0 In Store 0 Deliveries 0 PickUps 17 Back-orders 0 …" at bounding box center [803, 132] width 1462 height 13
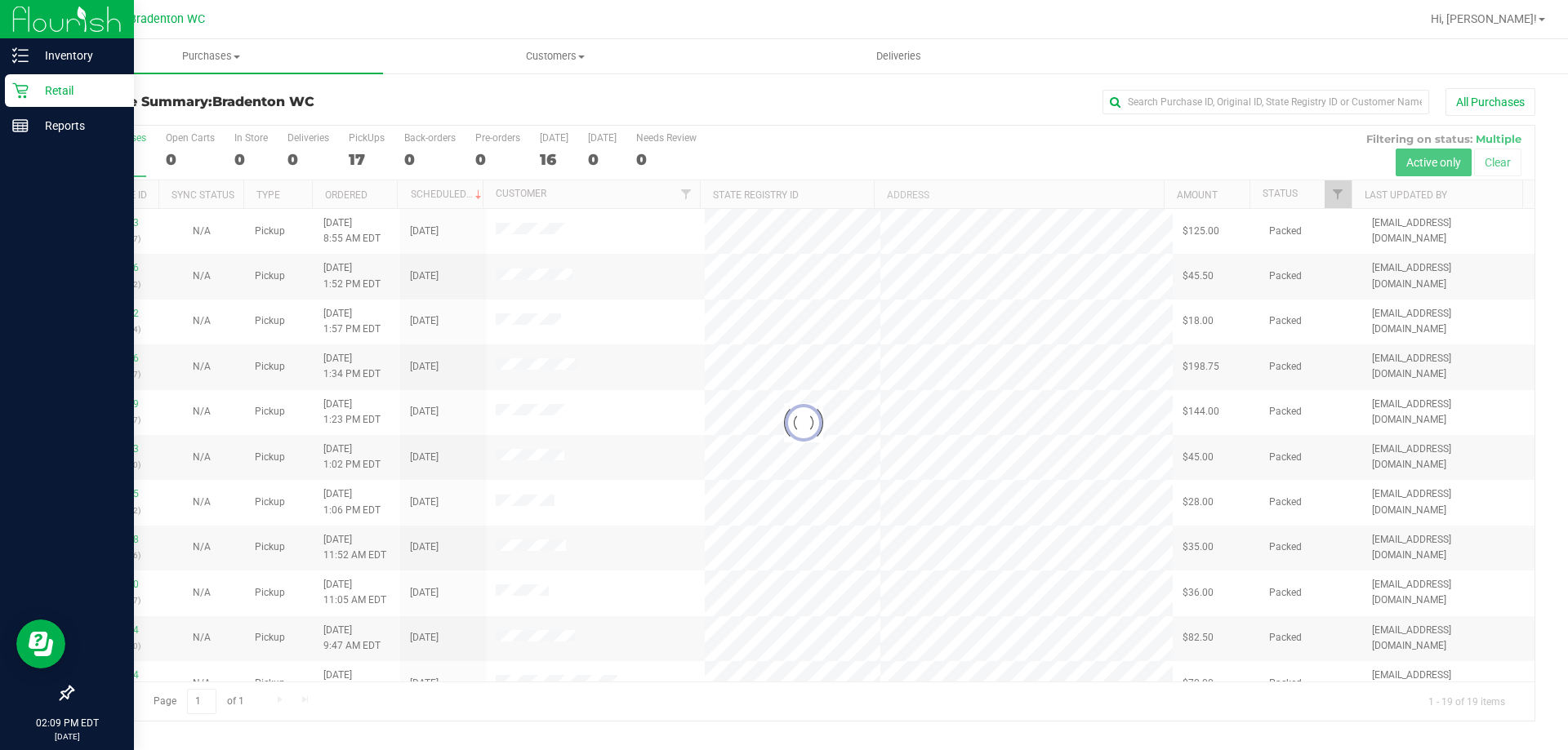
click at [58, 97] on p "Retail" at bounding box center [77, 90] width 98 height 20
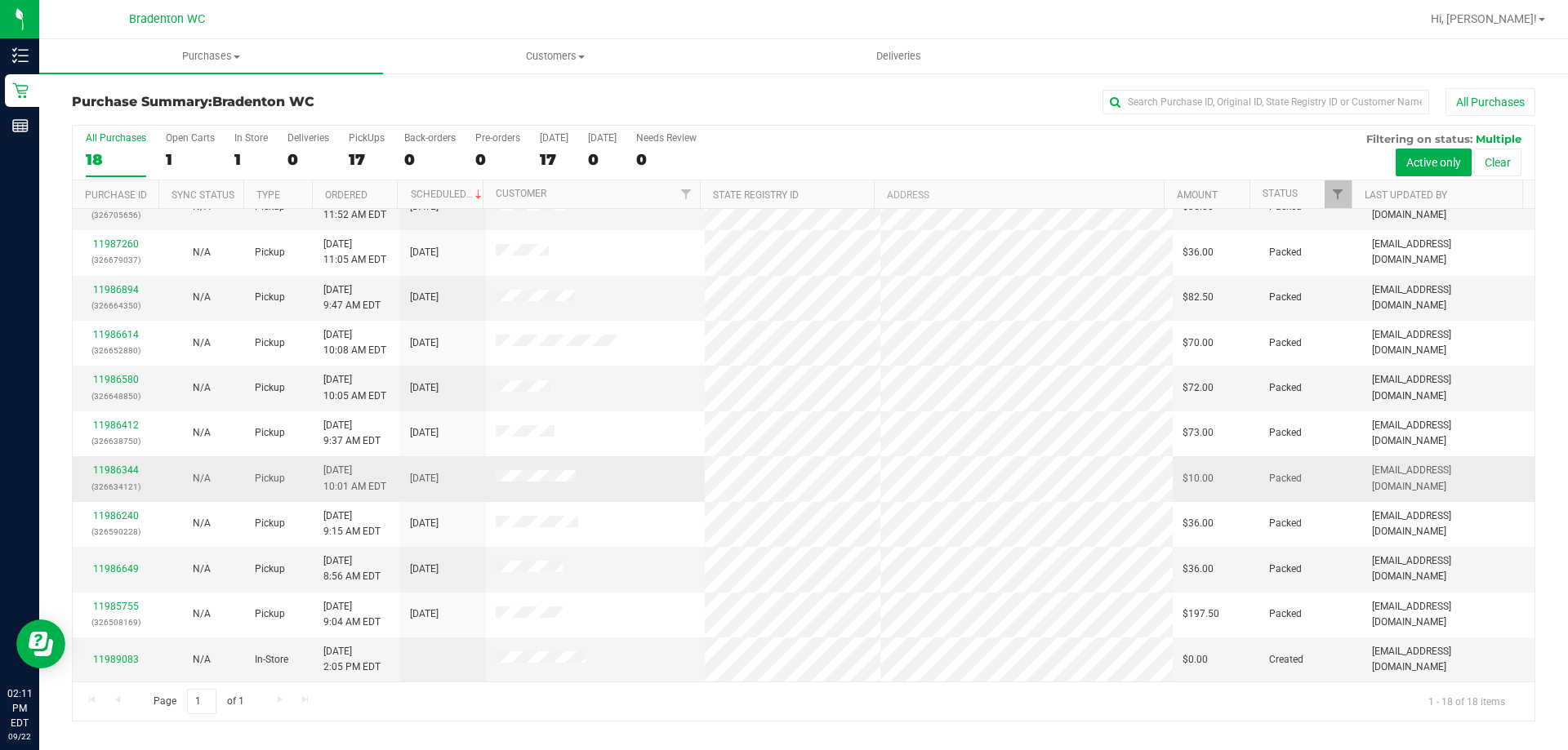
scroll to position [95, 0]
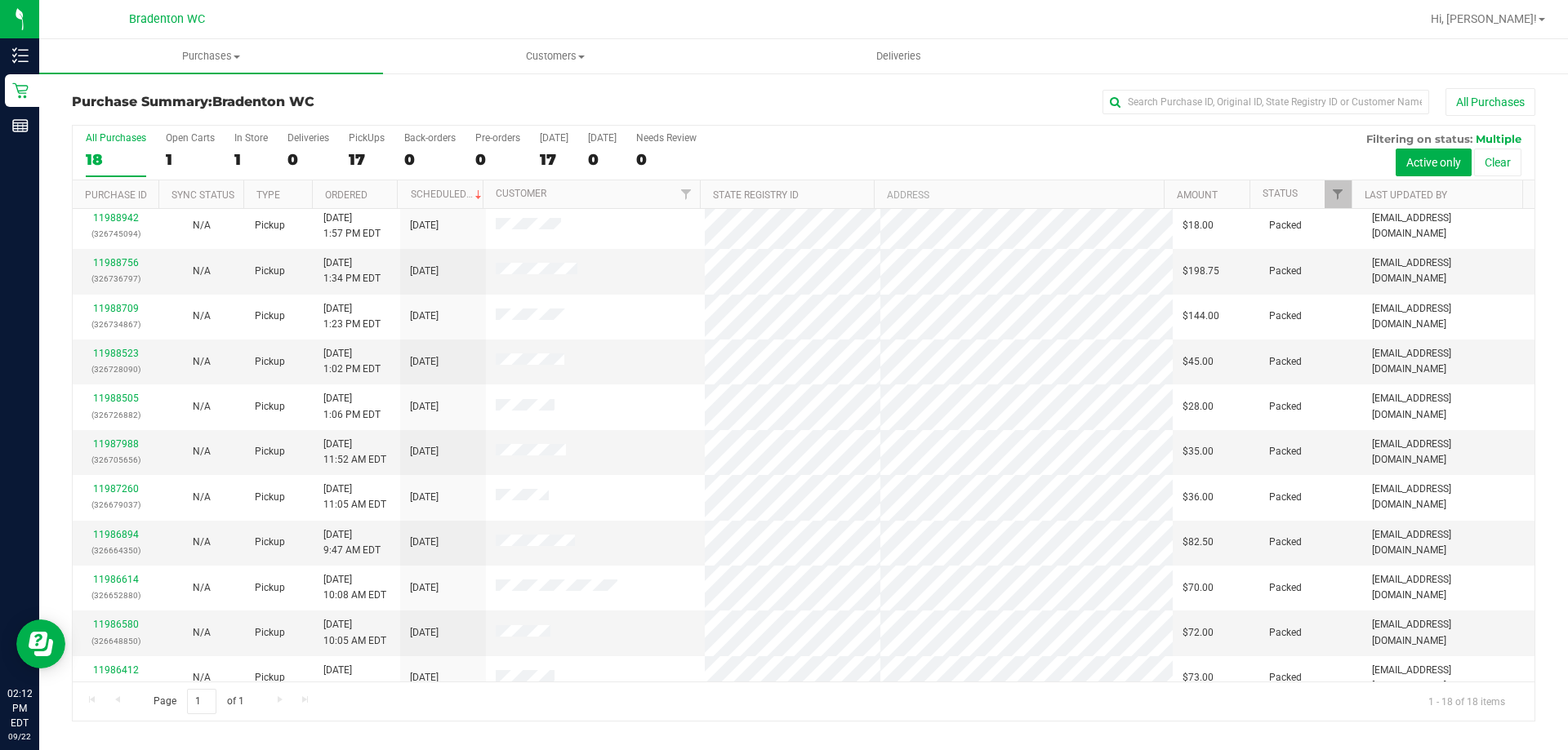
click at [653, 89] on div "All Purchases" at bounding box center [1047, 102] width 976 height 28
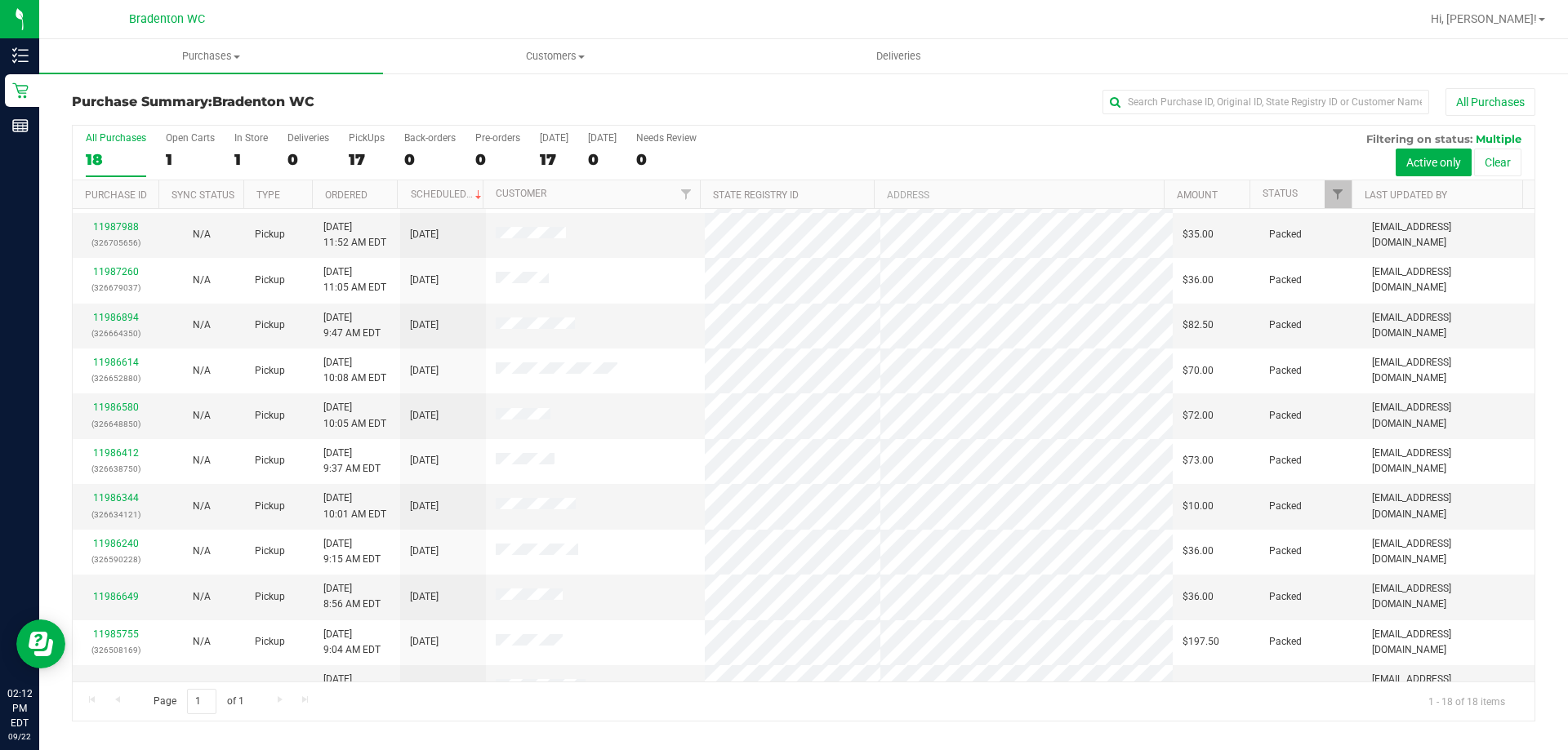
scroll to position [341, 0]
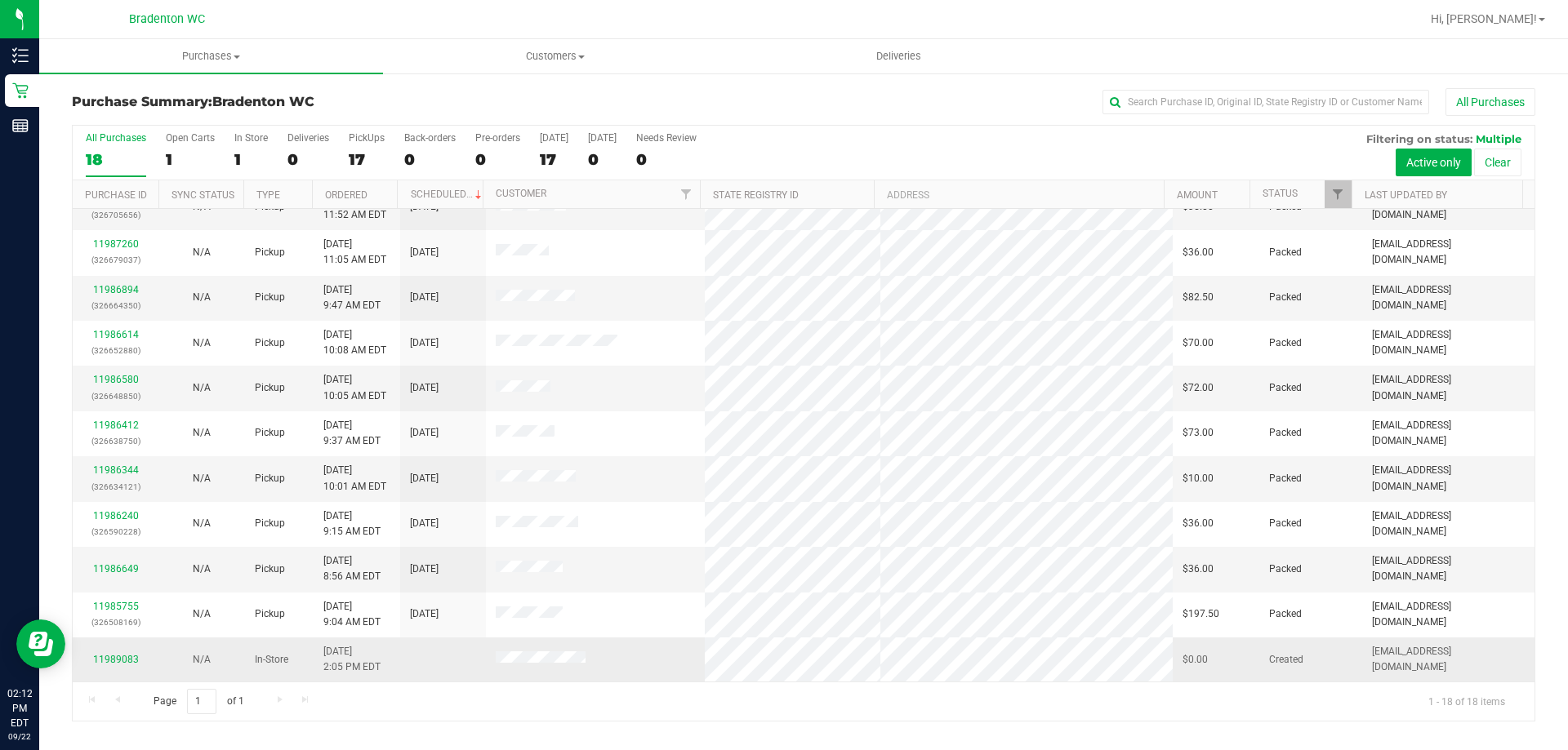
click at [521, 666] on span at bounding box center [540, 659] width 90 height 16
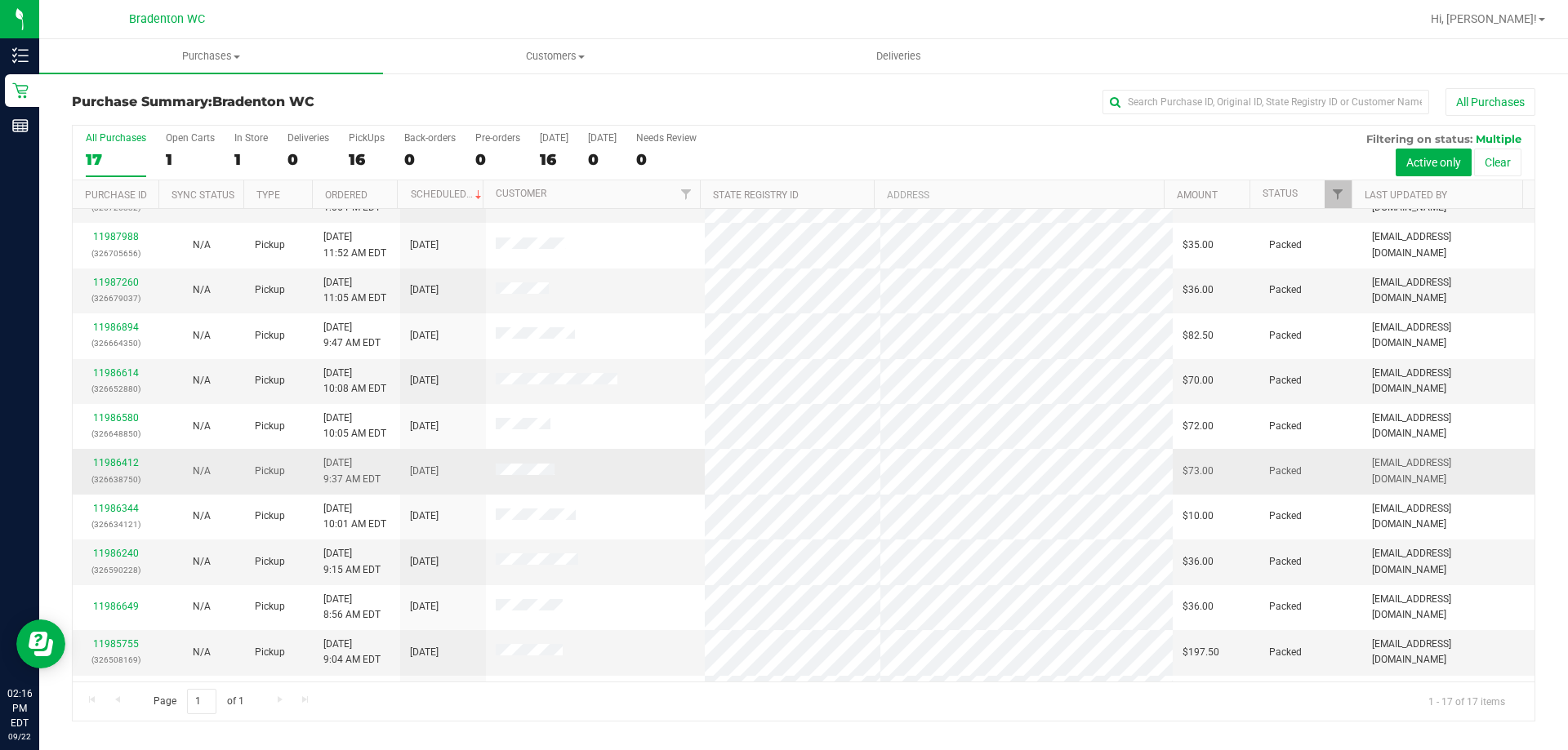
scroll to position [296, 0]
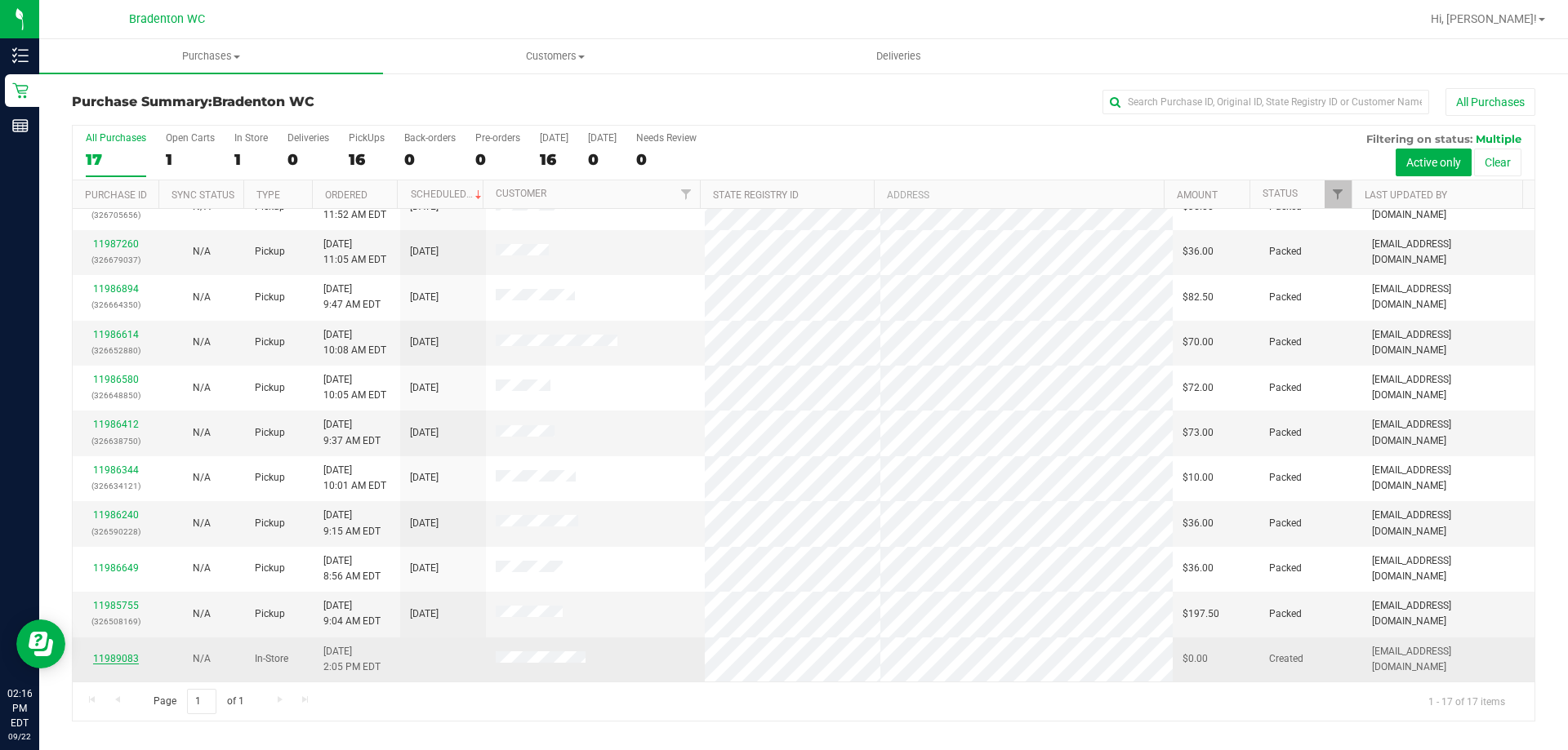
click at [121, 655] on link "11989083" at bounding box center [115, 658] width 46 height 11
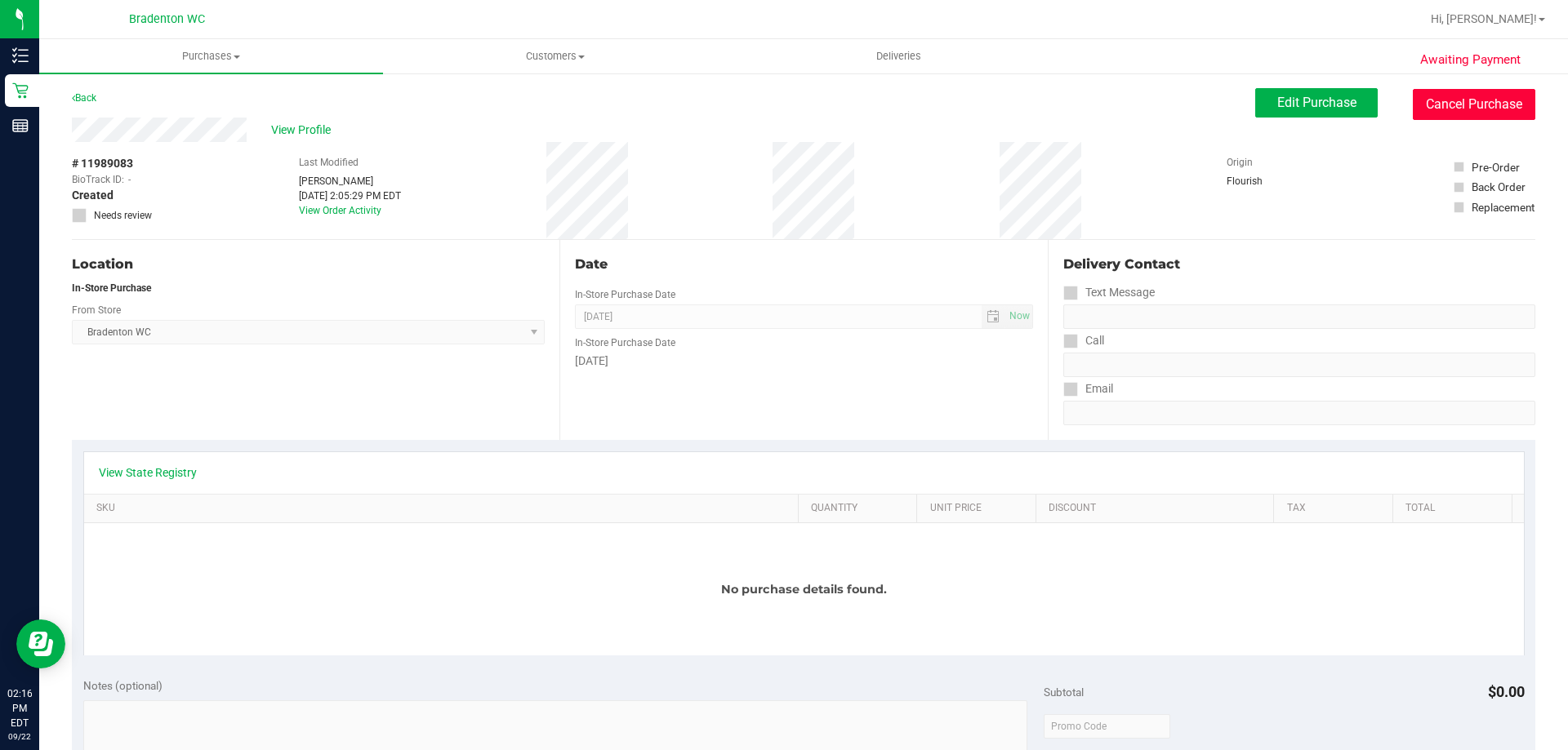
click at [1466, 105] on button "Cancel Purchase" at bounding box center [1474, 104] width 122 height 31
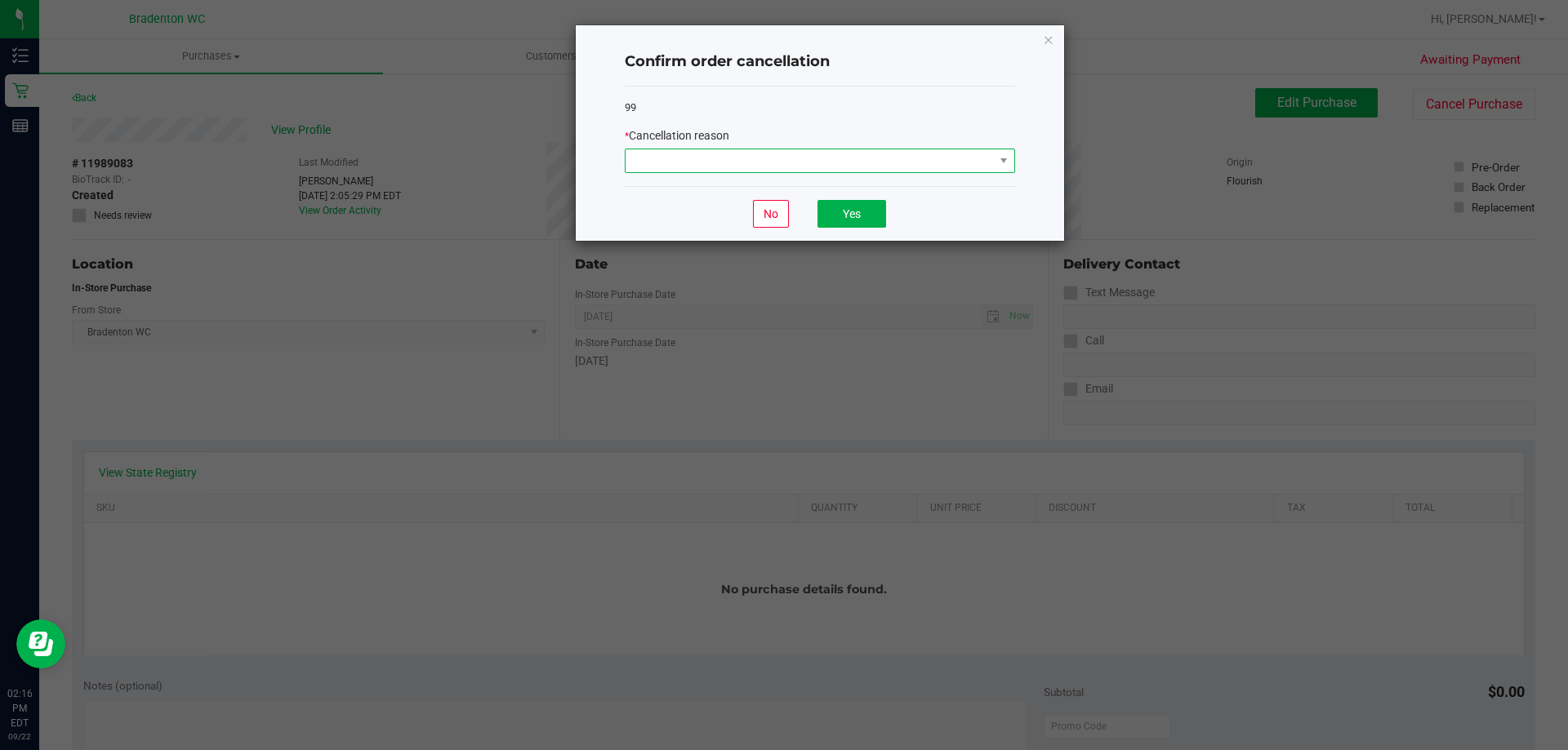
click at [994, 157] on span at bounding box center [1003, 161] width 21 height 23
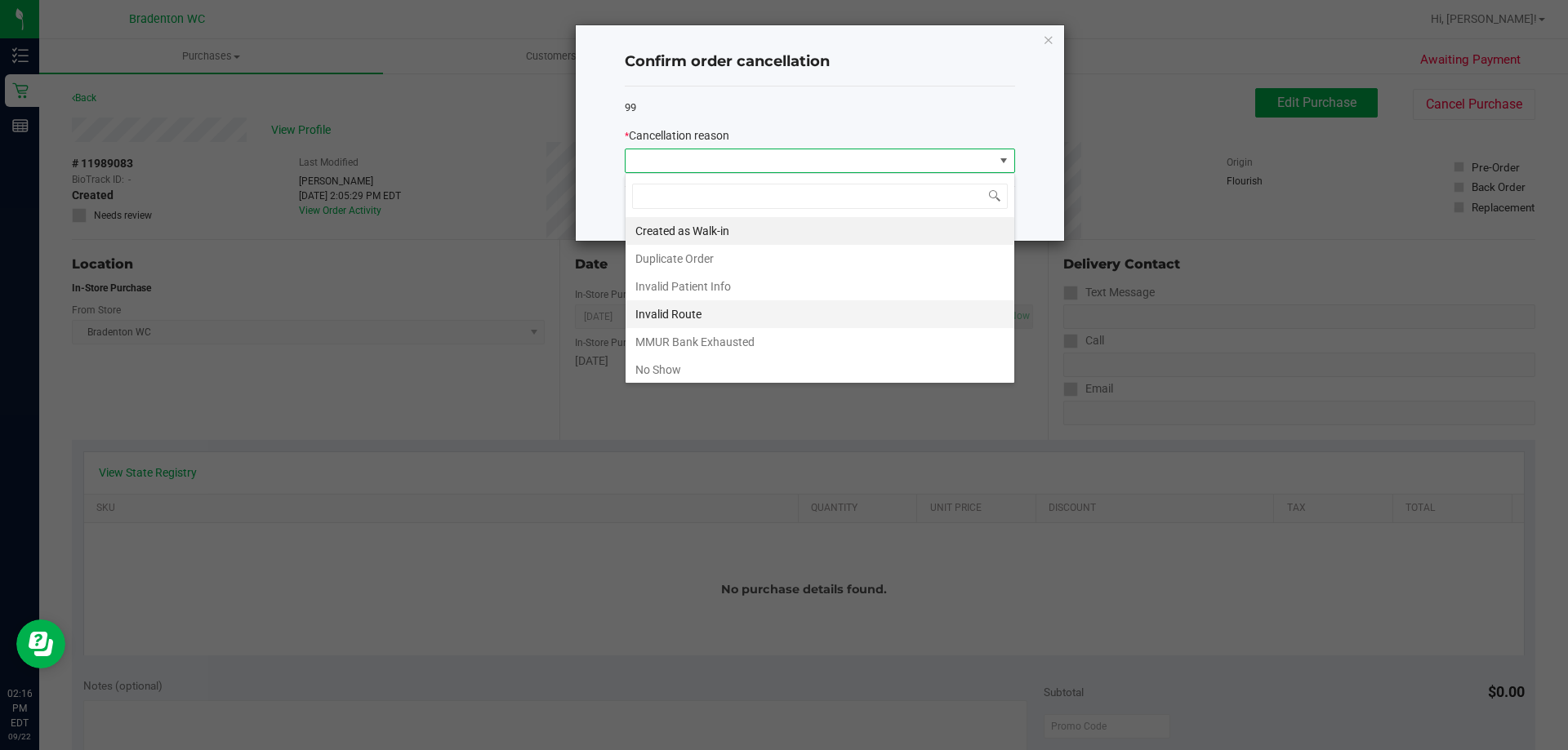
scroll to position [82, 0]
click at [747, 314] on li "Other" at bounding box center [820, 316] width 389 height 28
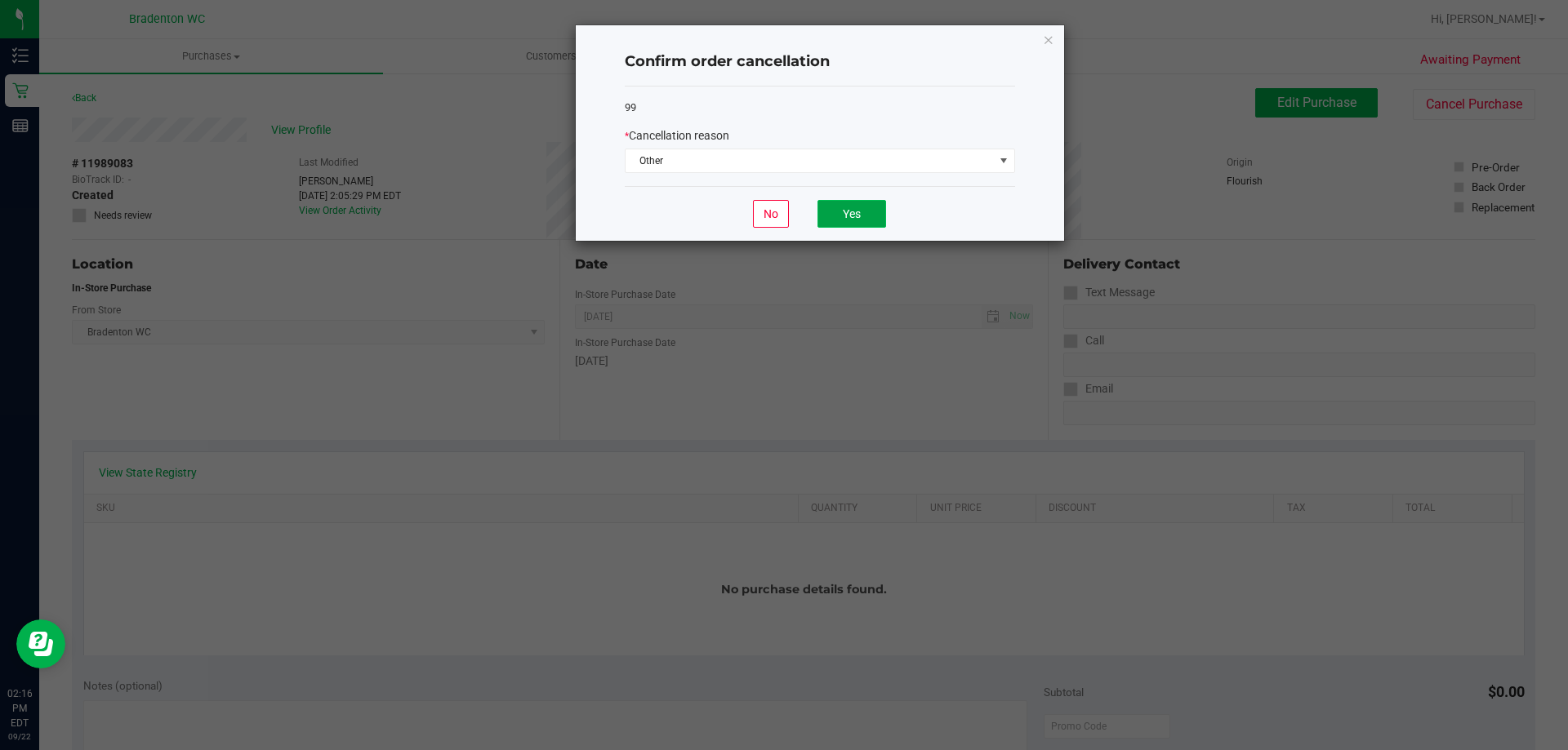
click at [852, 218] on button "Yes" at bounding box center [852, 214] width 69 height 28
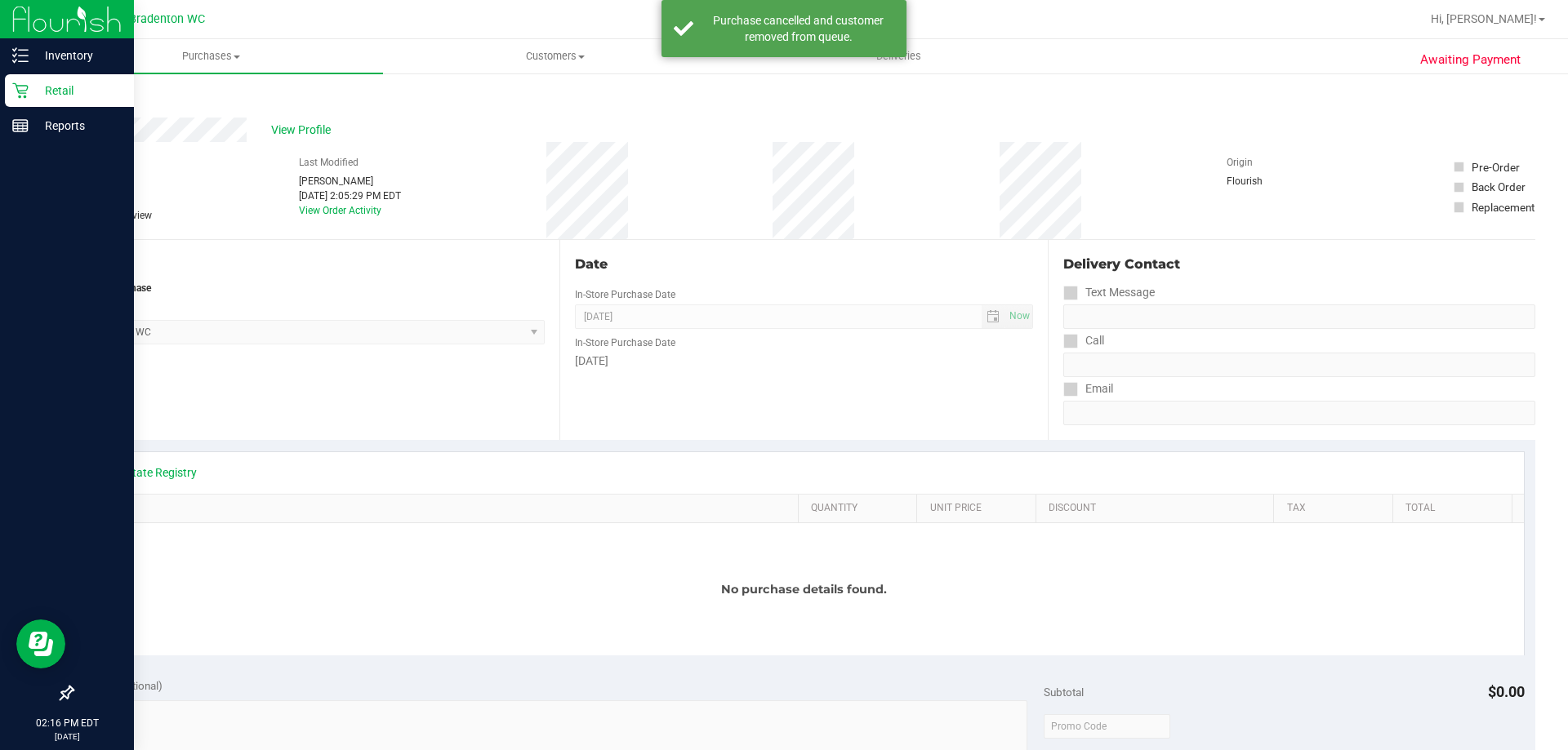
click at [47, 82] on p "Retail" at bounding box center [77, 90] width 98 height 20
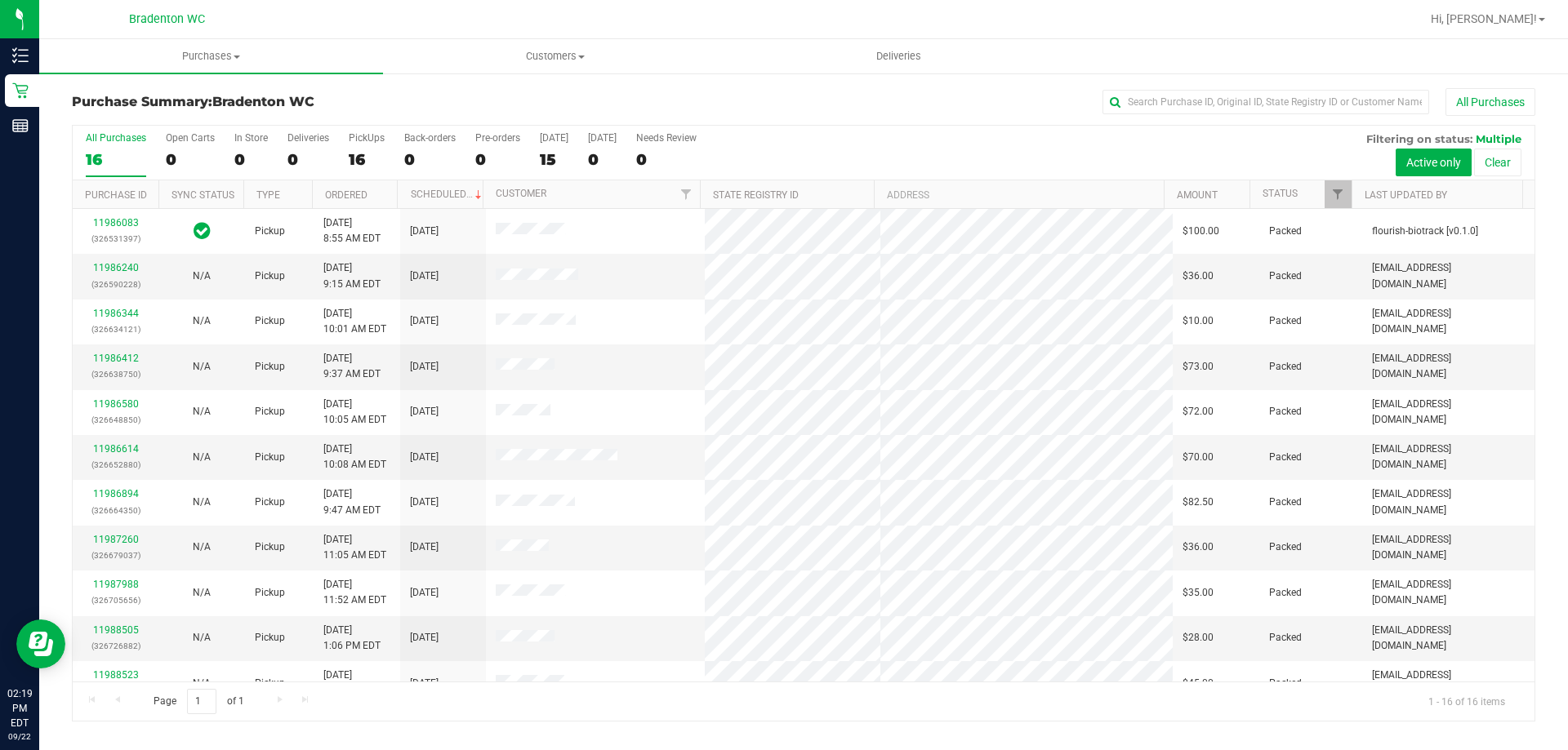
click at [1009, 137] on div "All Purchases 16 Open Carts 0 In Store 0 Deliveries 0 PickUps 16 Back-orders 0 …" at bounding box center [803, 132] width 1462 height 13
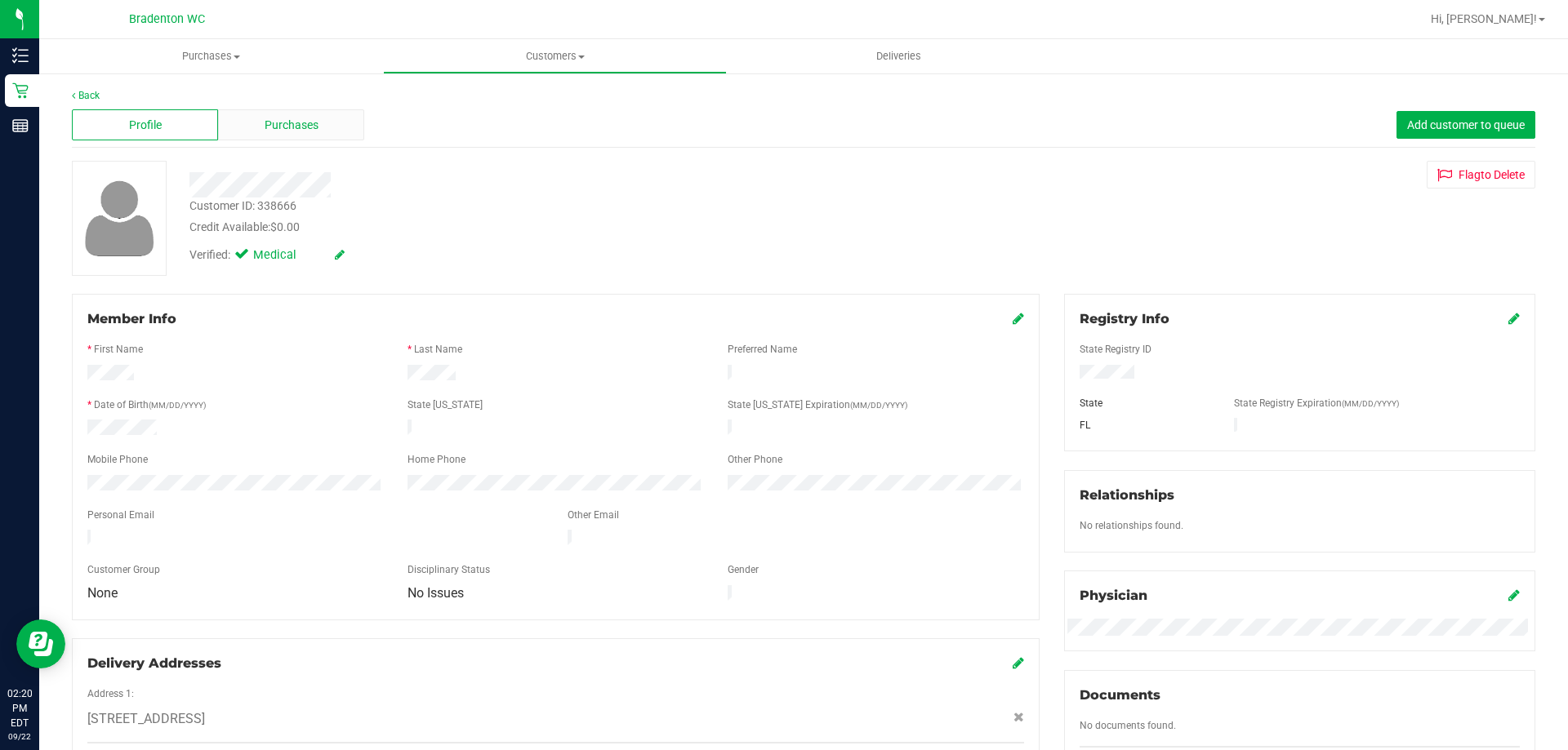
click at [305, 129] on span "Purchases" at bounding box center [292, 126] width 54 height 17
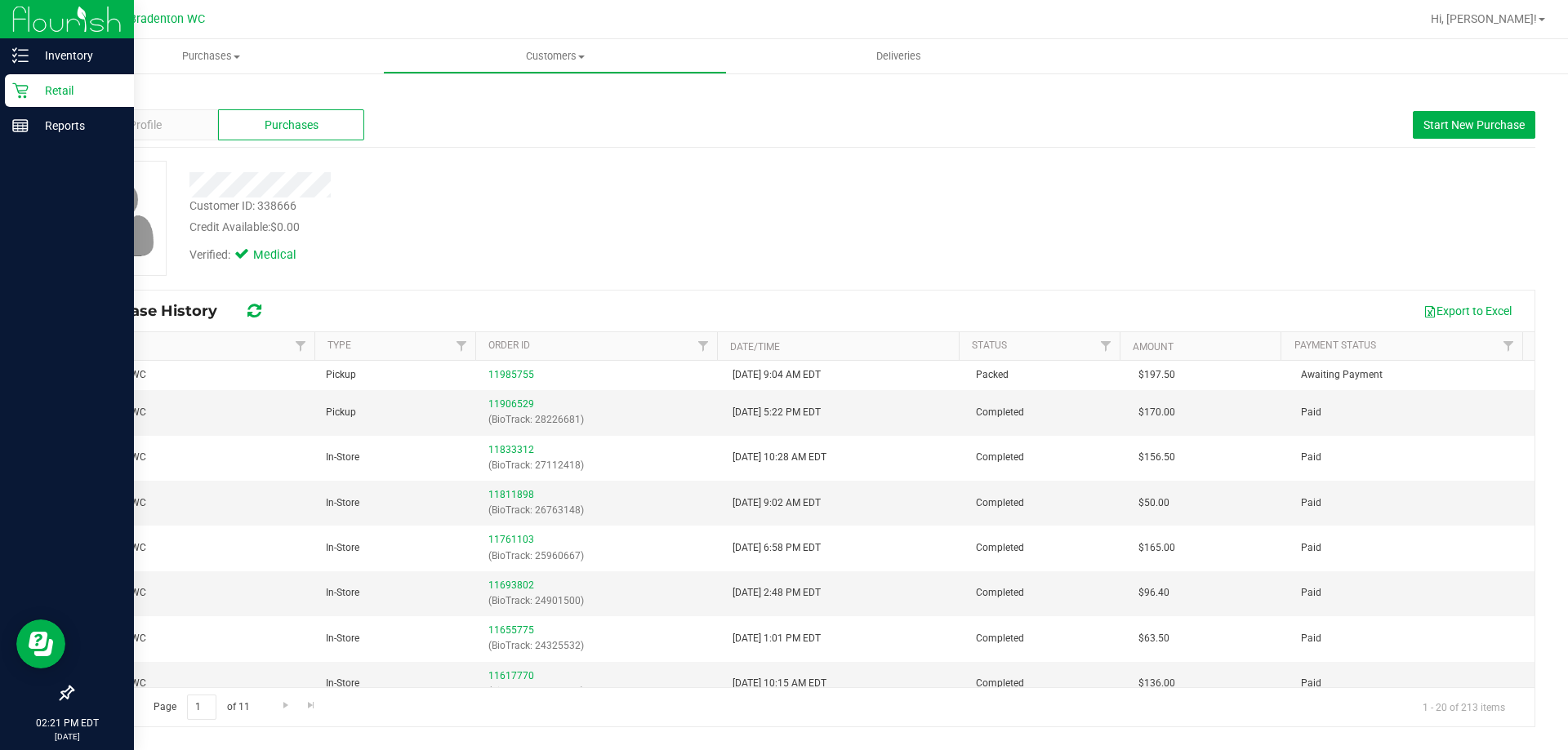
click at [55, 84] on p "Retail" at bounding box center [77, 90] width 98 height 20
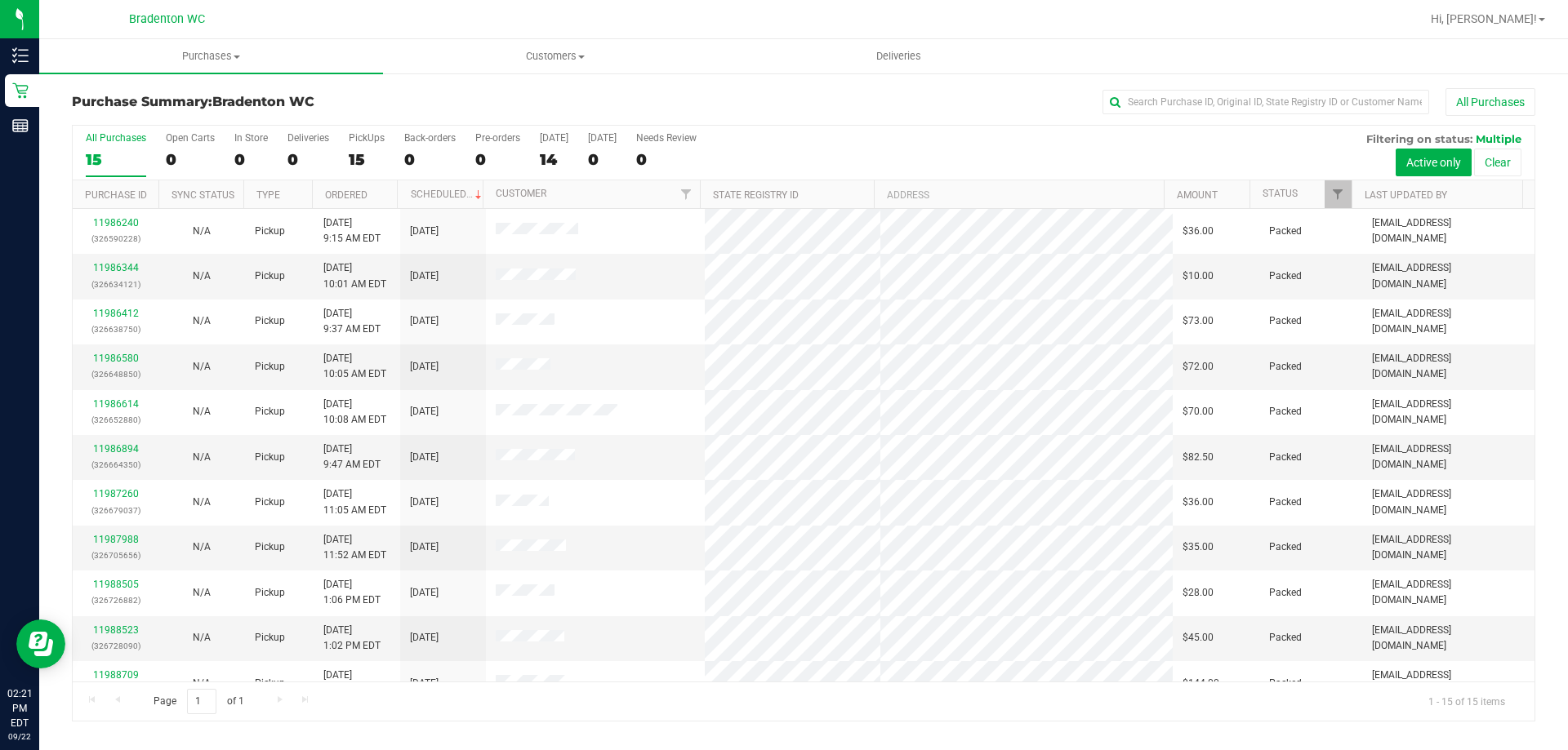
click at [1005, 152] on div "All Purchases 15 Open Carts 0 In Store 0 Deliveries 0 PickUps 15 Back-orders 0 …" at bounding box center [803, 153] width 1462 height 55
click at [126, 268] on link "11989272" at bounding box center [115, 267] width 46 height 11
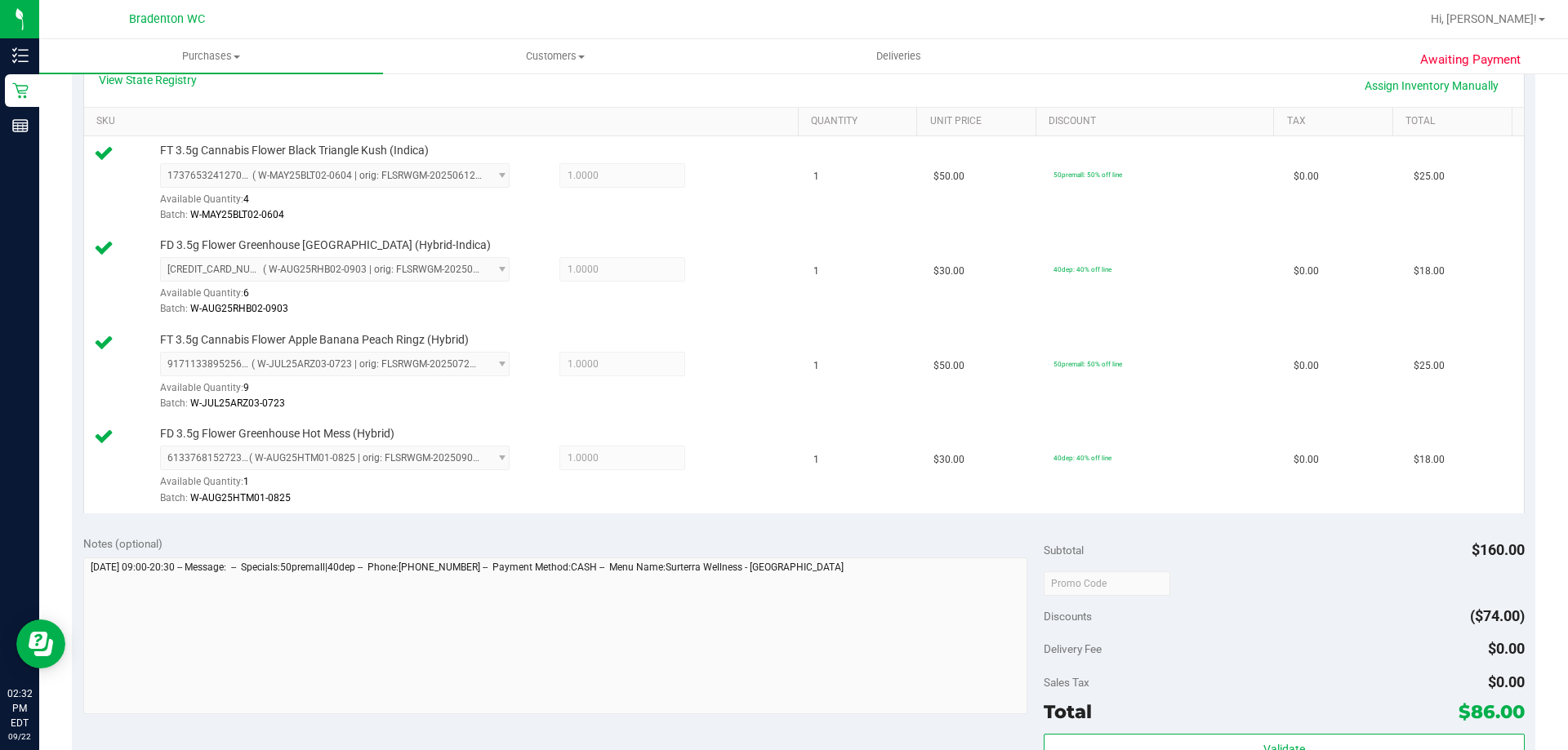
scroll to position [489, 0]
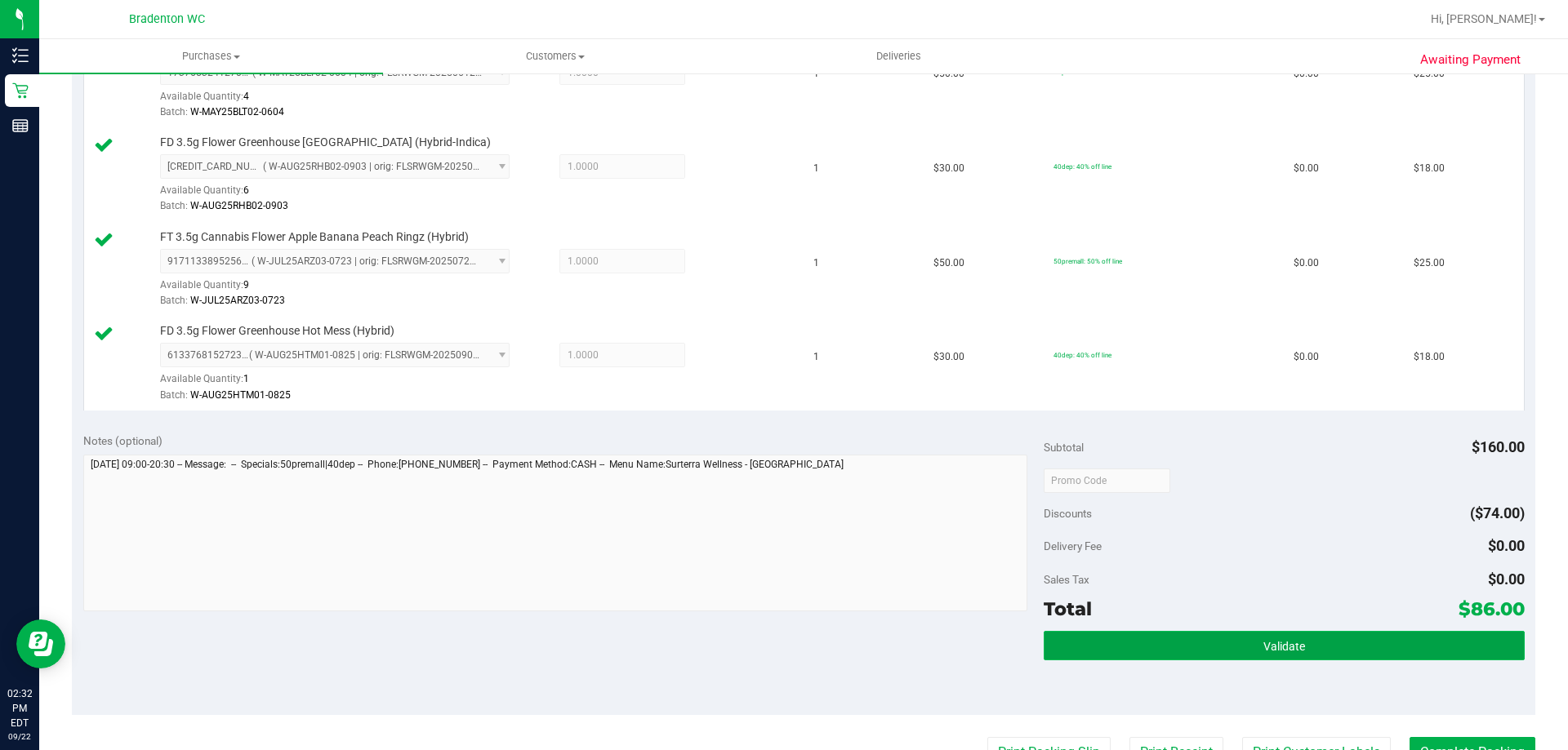
click at [1069, 651] on button "Validate" at bounding box center [1284, 646] width 480 height 29
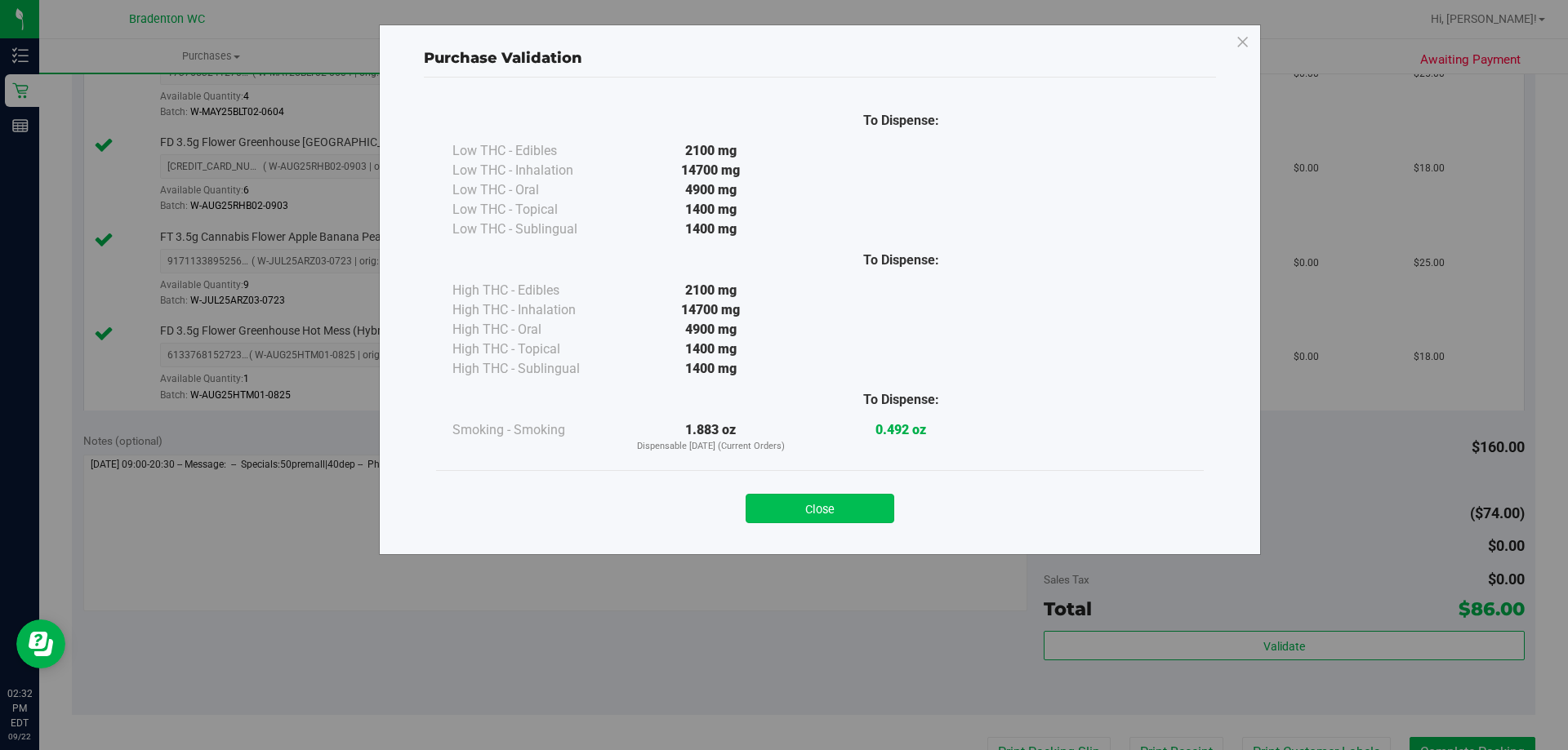
click at [868, 512] on button "Close" at bounding box center [820, 508] width 149 height 29
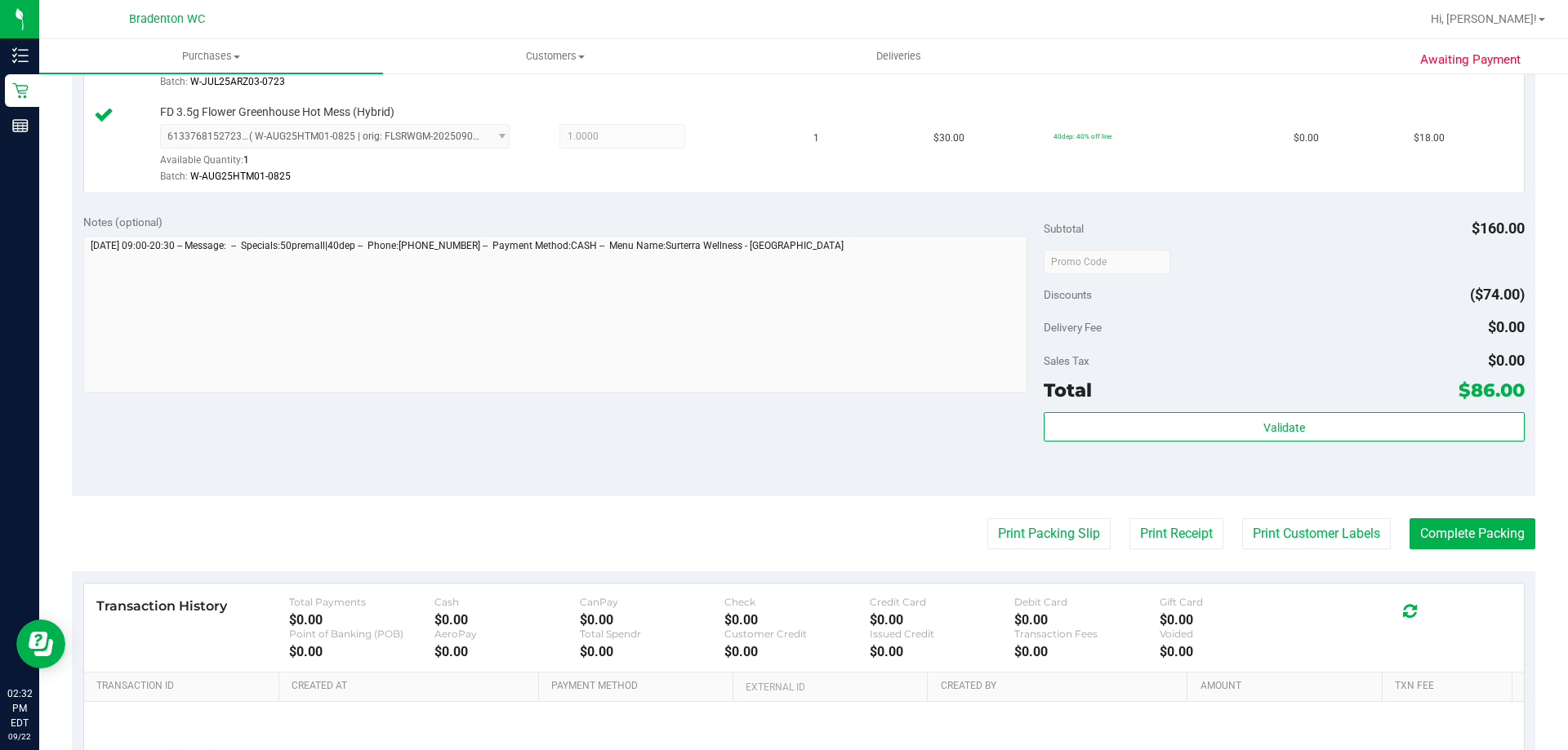
scroll to position [735, 0]
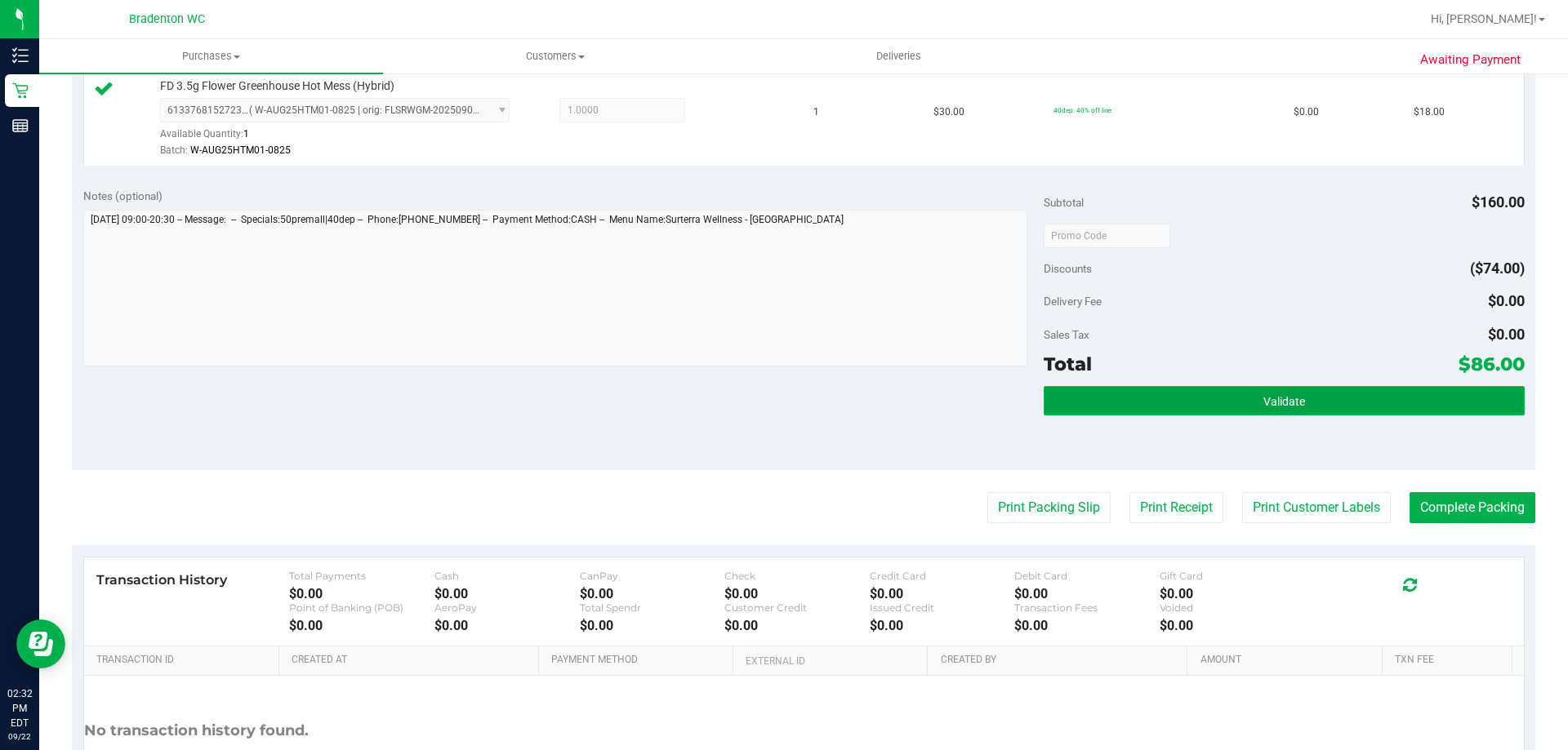
click at [1047, 408] on button "Validate" at bounding box center [1284, 401] width 480 height 29
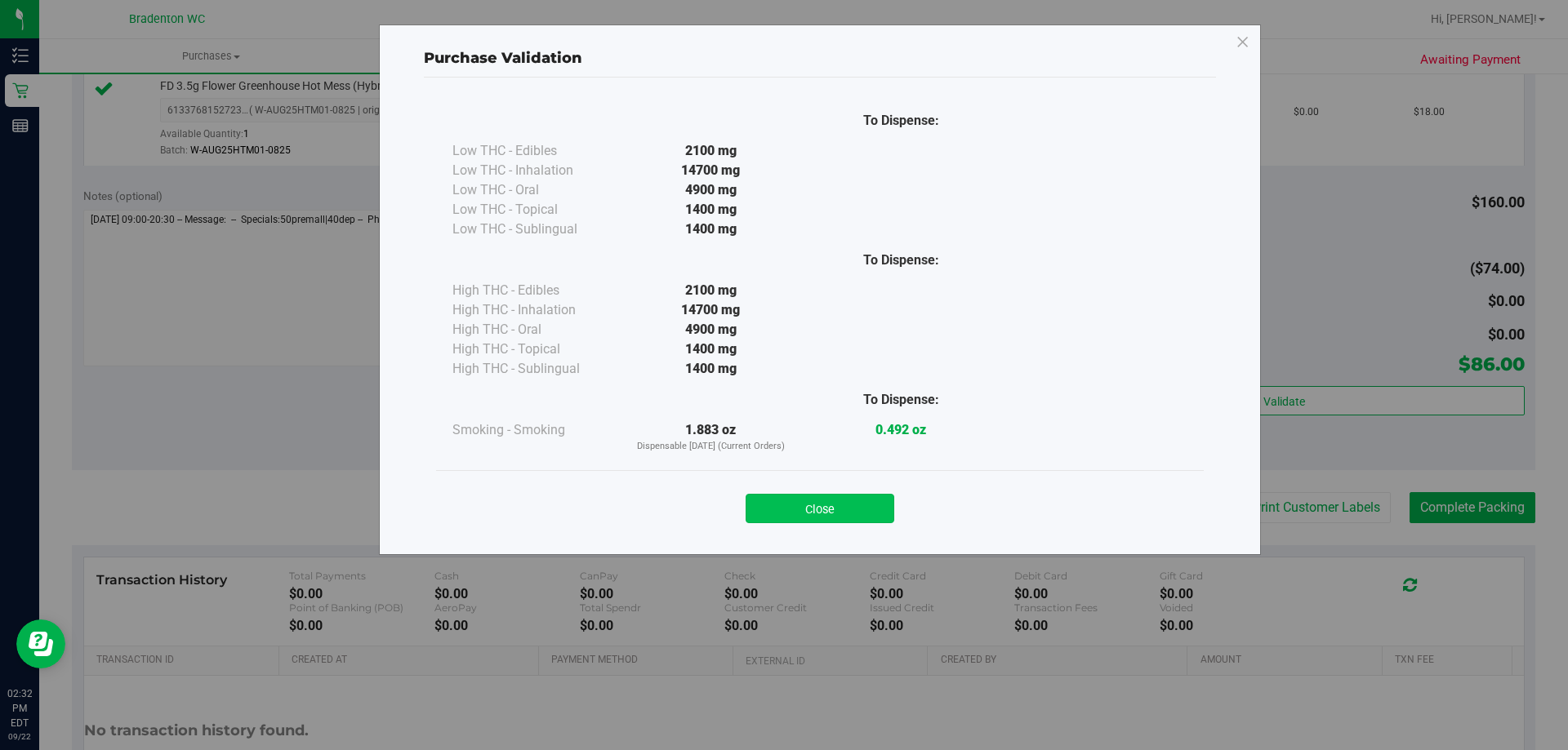
click at [779, 499] on button "Close" at bounding box center [820, 508] width 149 height 29
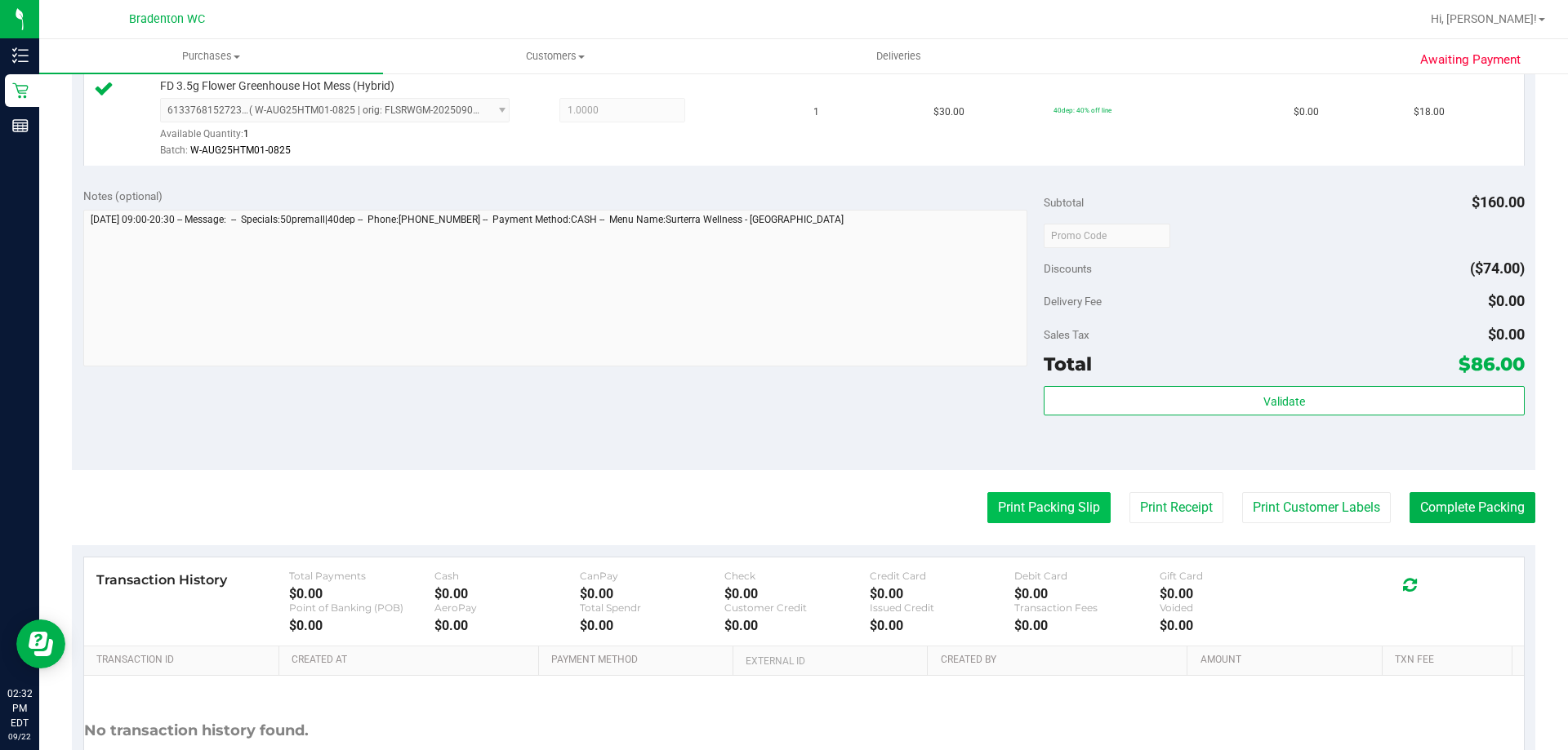
click at [1002, 519] on button "Print Packing Slip" at bounding box center [1048, 507] width 123 height 31
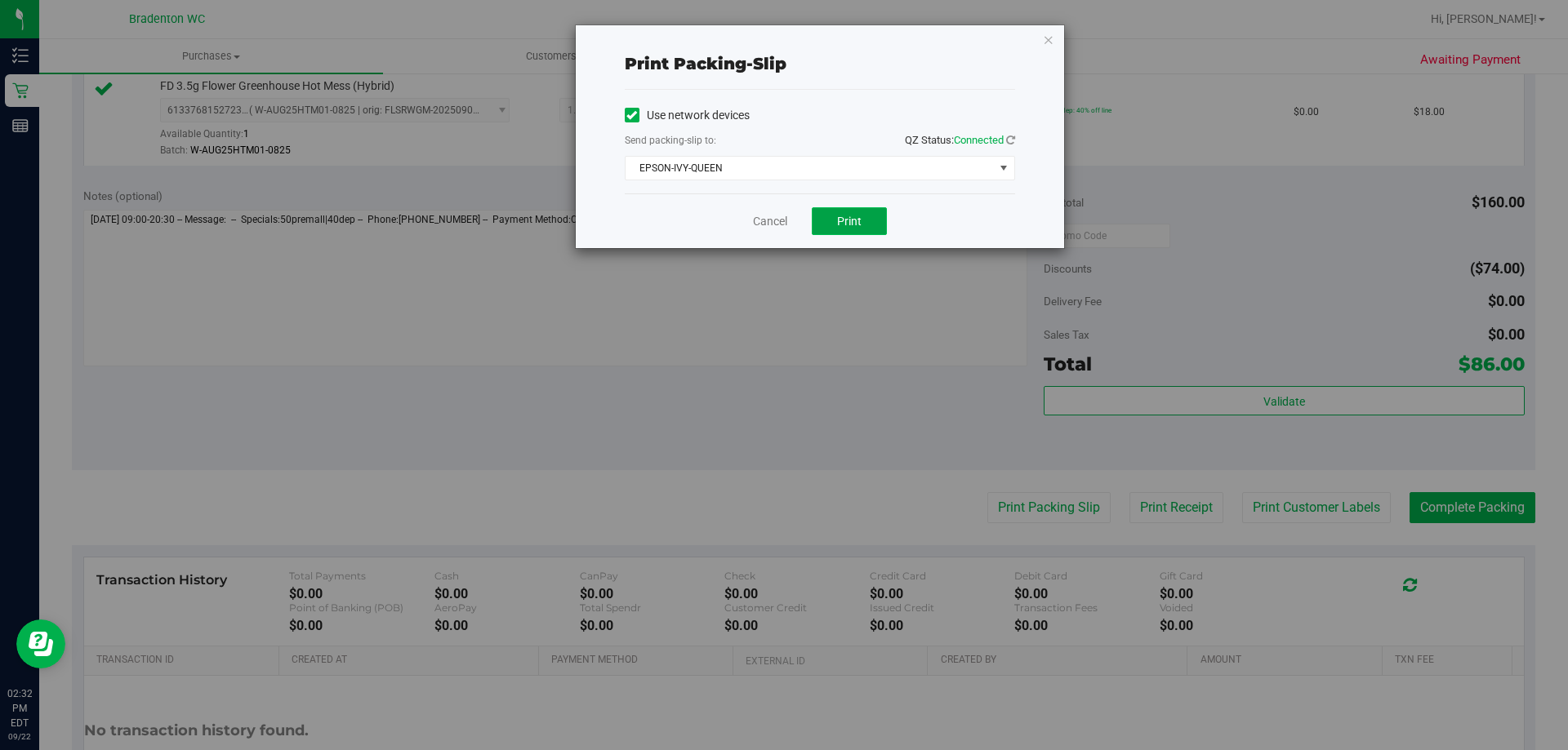
click at [855, 225] on span "Print" at bounding box center [849, 221] width 24 height 13
click at [1052, 36] on icon "button" at bounding box center [1048, 39] width 11 height 20
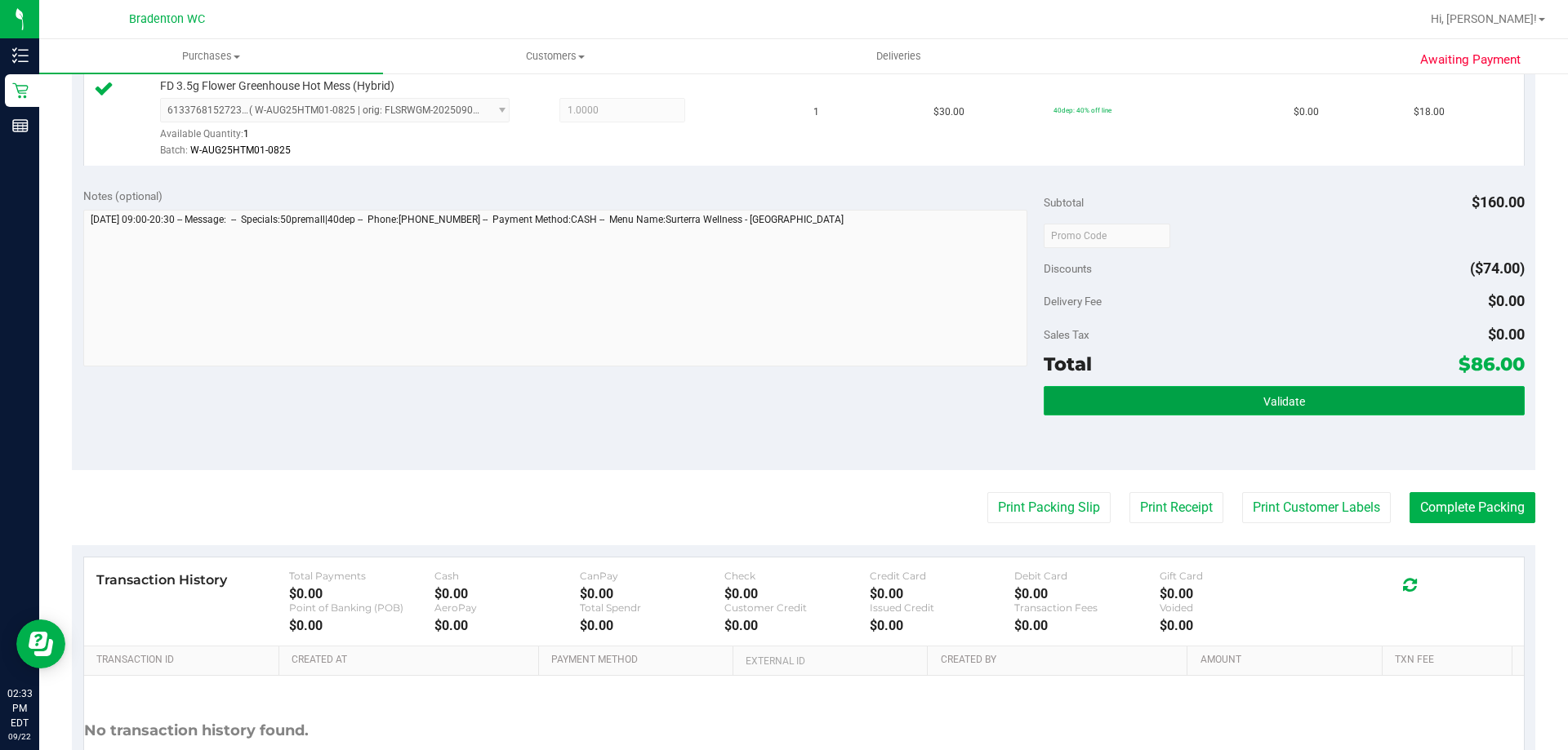
click at [1212, 404] on button "Validate" at bounding box center [1284, 401] width 480 height 29
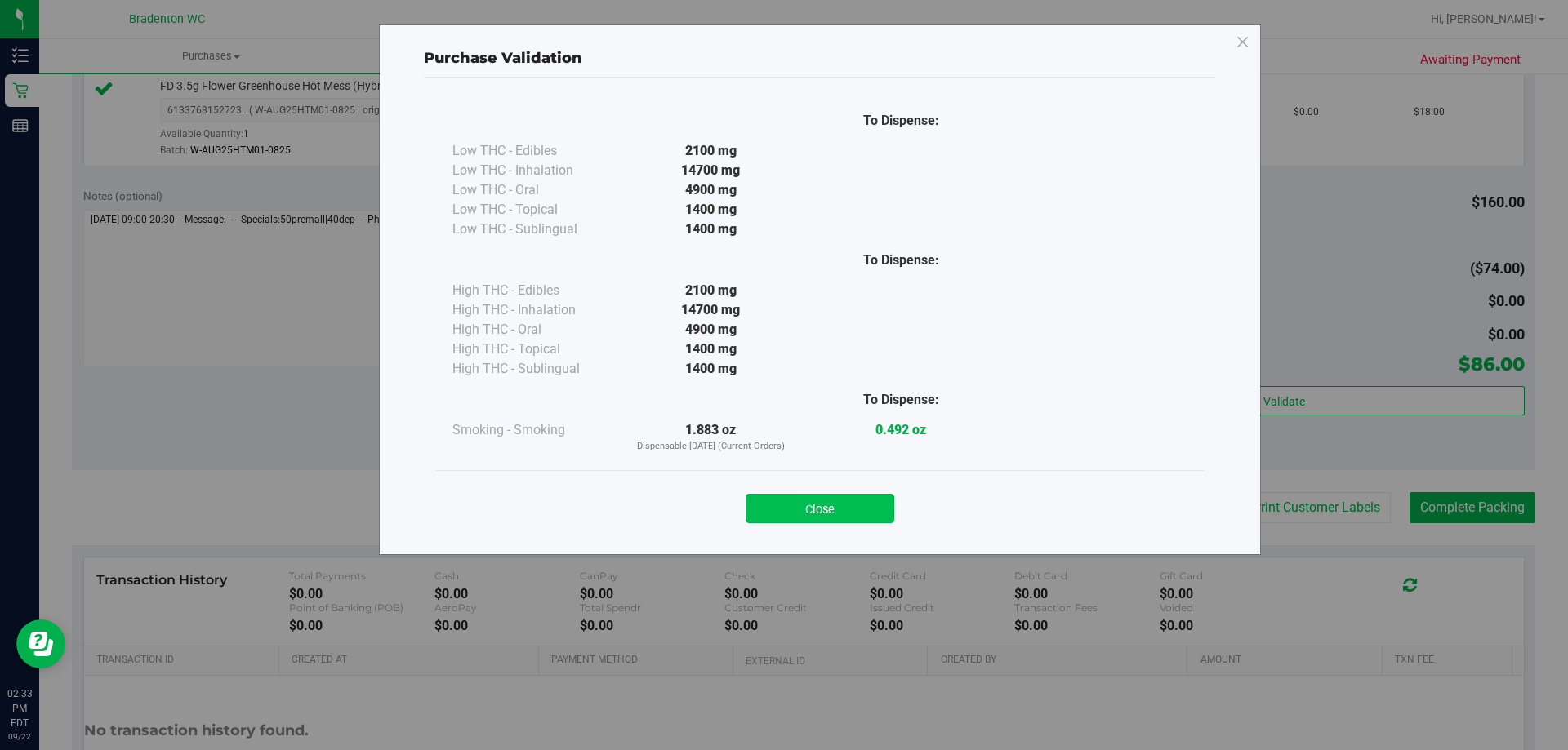
click at [807, 516] on button "Close" at bounding box center [820, 508] width 149 height 29
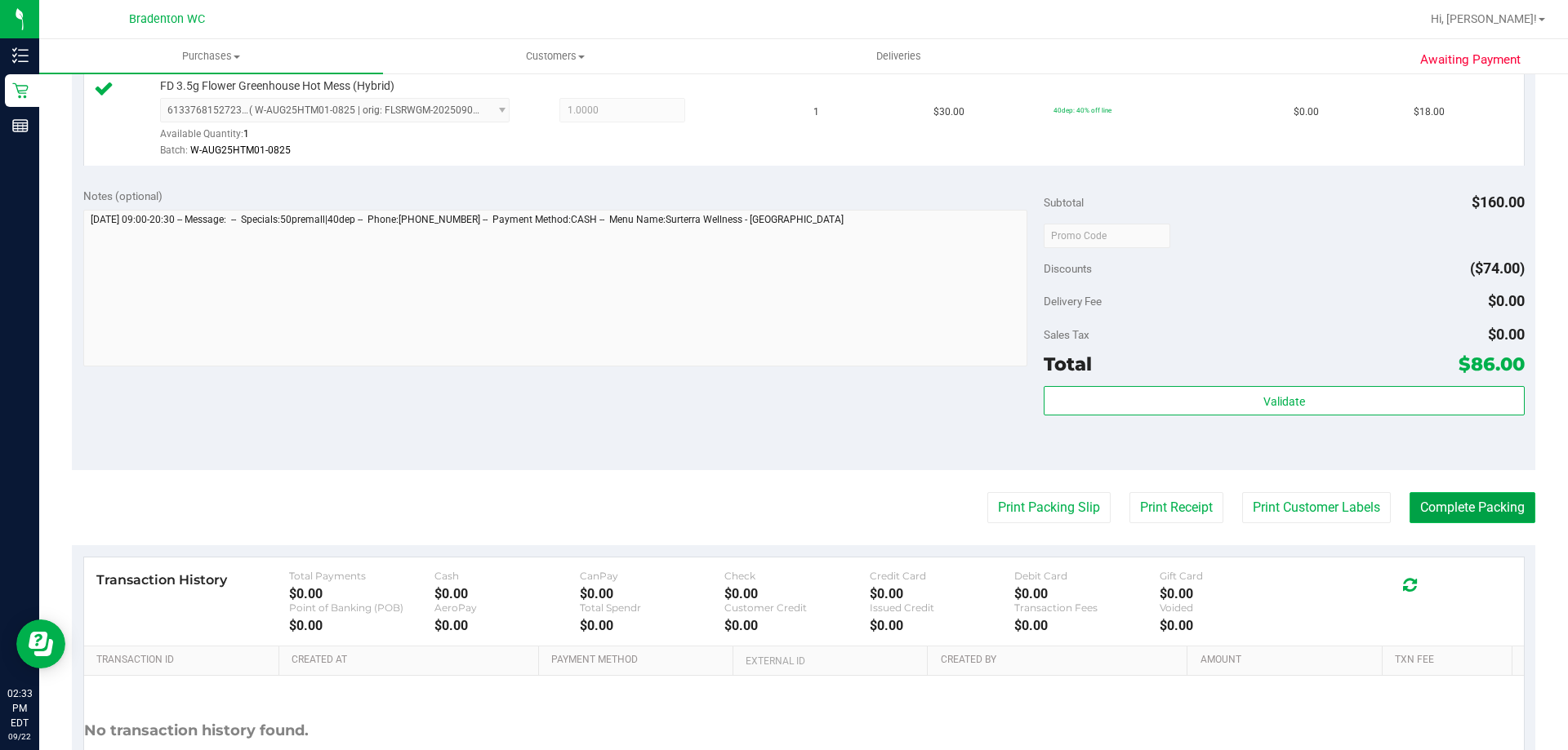
click at [1485, 501] on button "Complete Packing" at bounding box center [1472, 507] width 126 height 31
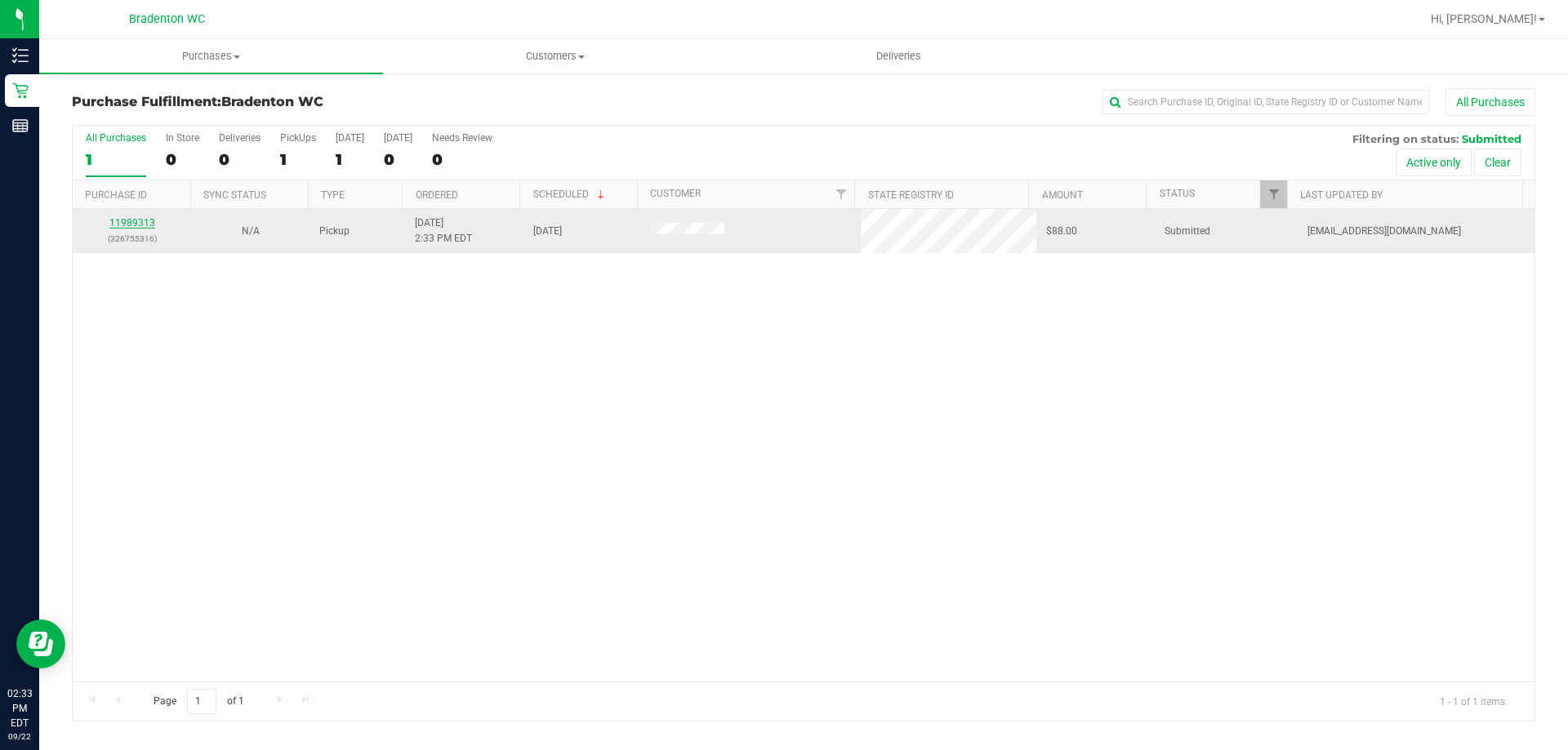
click at [120, 219] on link "11989313" at bounding box center [132, 222] width 46 height 11
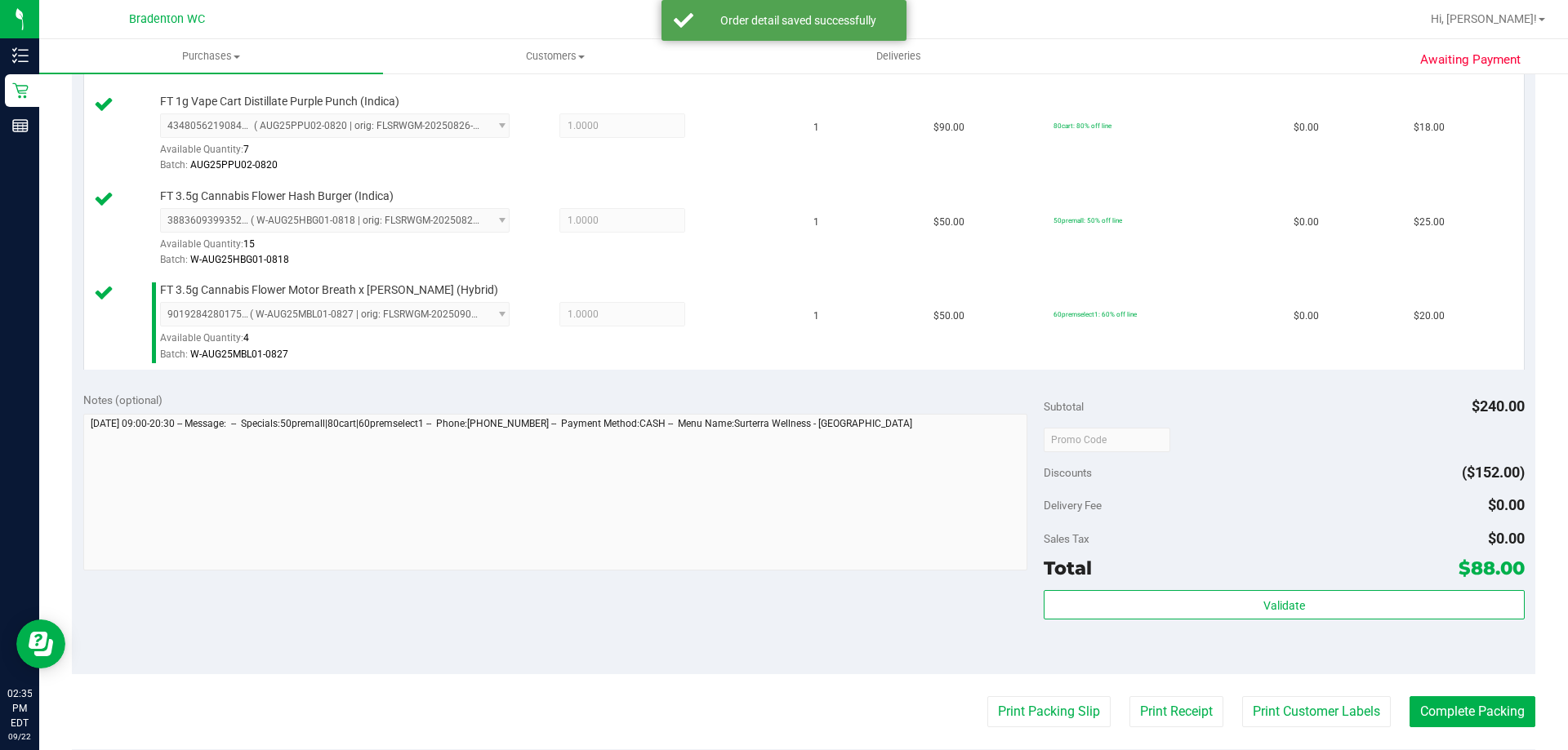
scroll to position [571, 0]
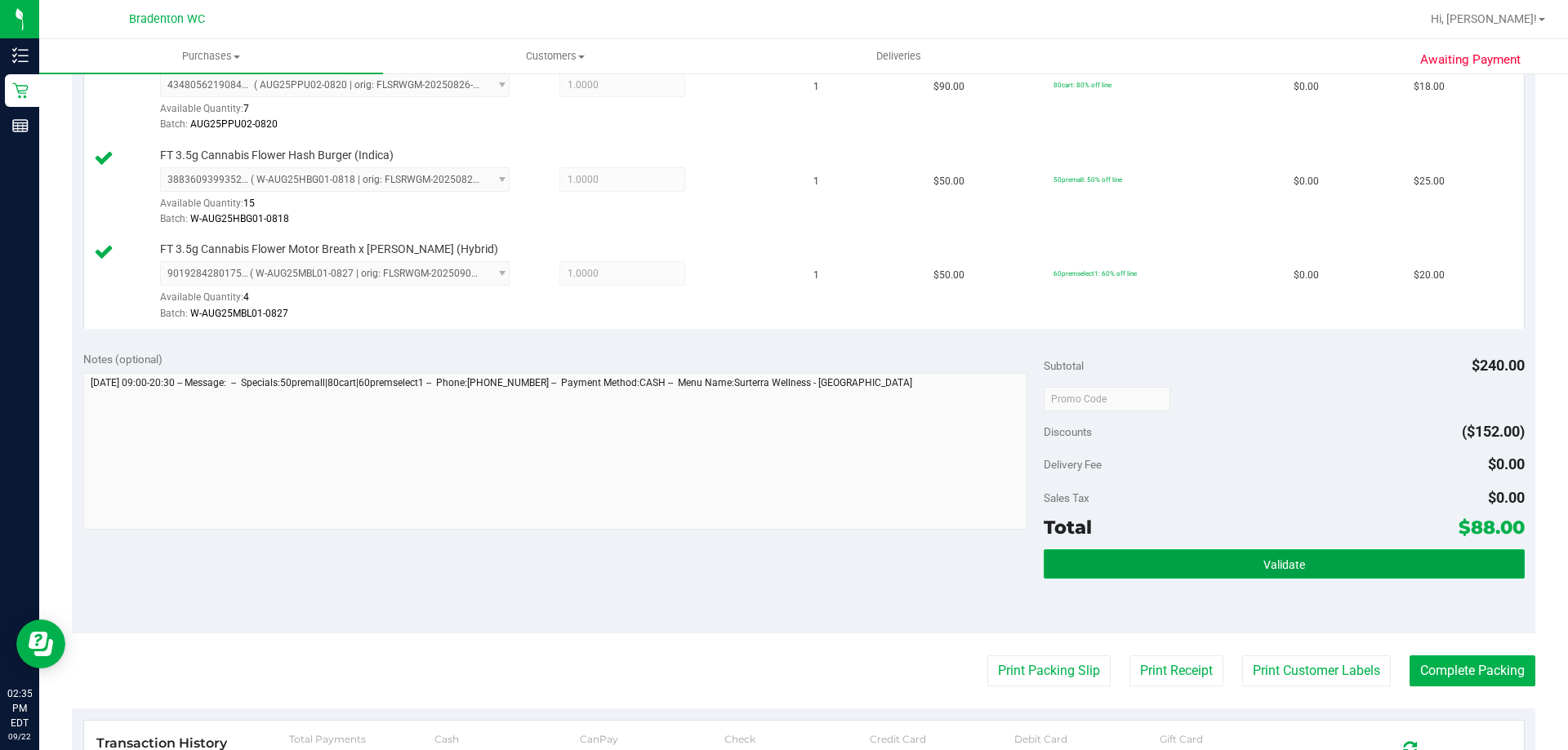
click at [1062, 572] on button "Validate" at bounding box center [1284, 564] width 480 height 29
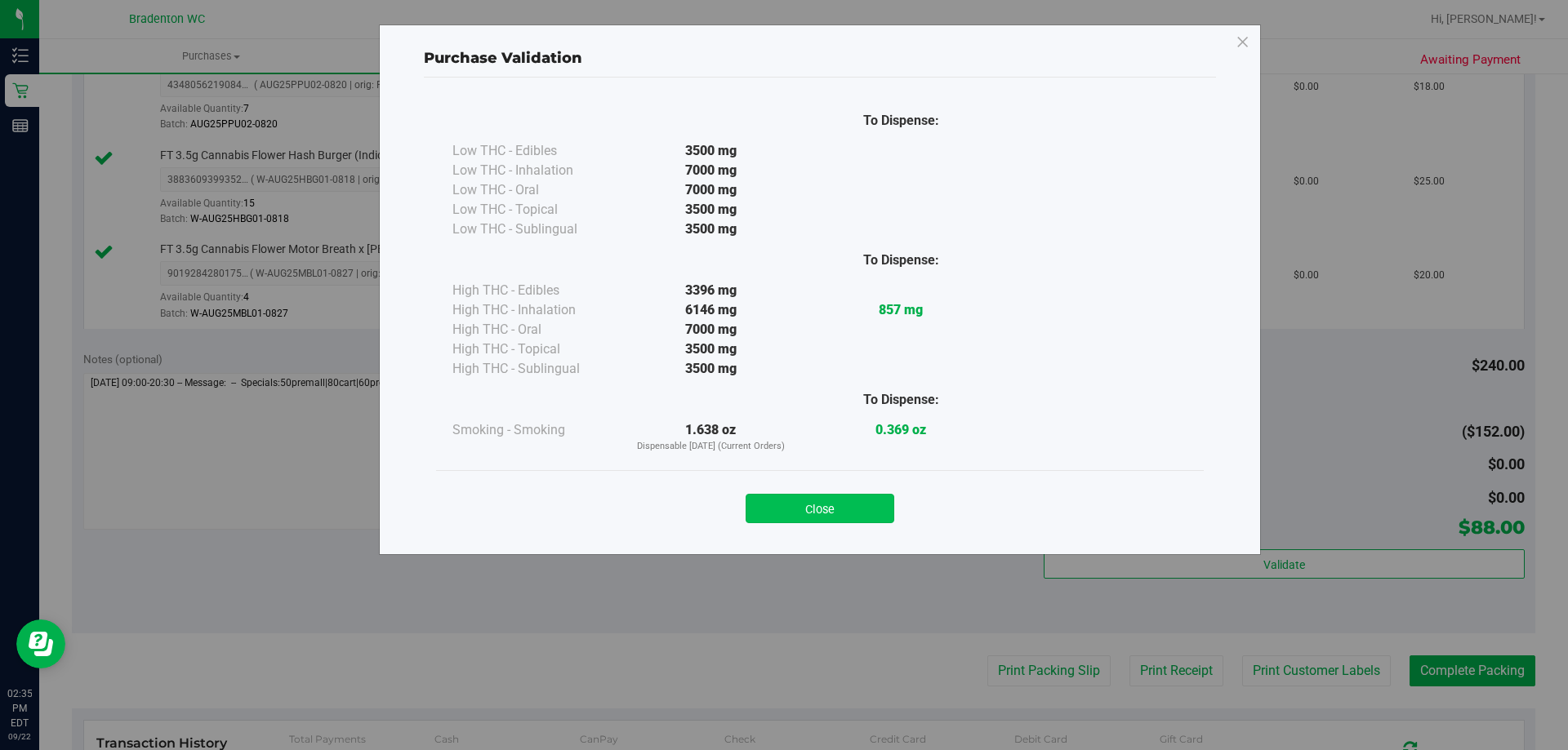
click at [864, 501] on button "Close" at bounding box center [820, 508] width 149 height 29
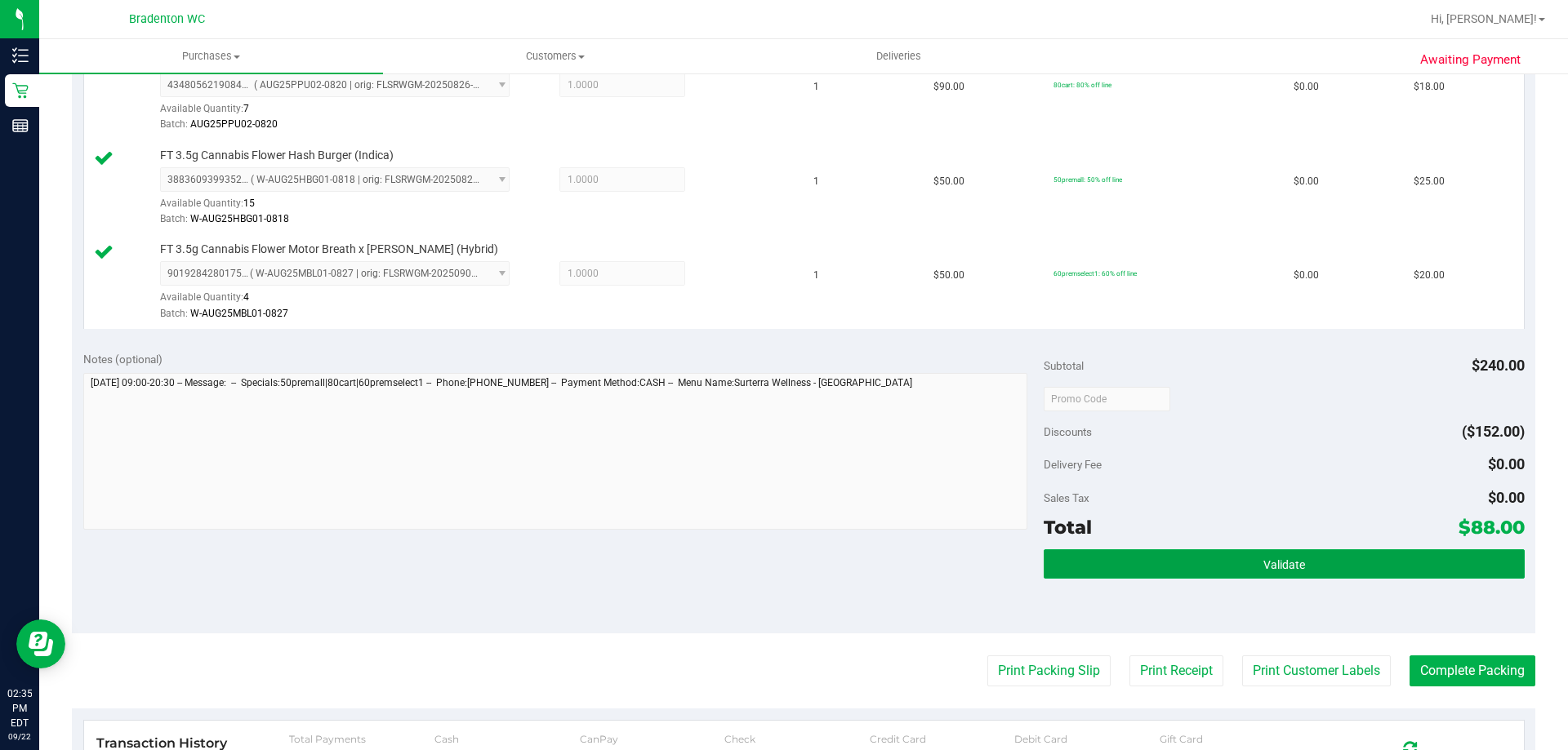
drag, startPoint x: 1141, startPoint y: 569, endPoint x: 742, endPoint y: 487, distance: 407.3
click at [1139, 569] on button "Validate" at bounding box center [1284, 564] width 480 height 29
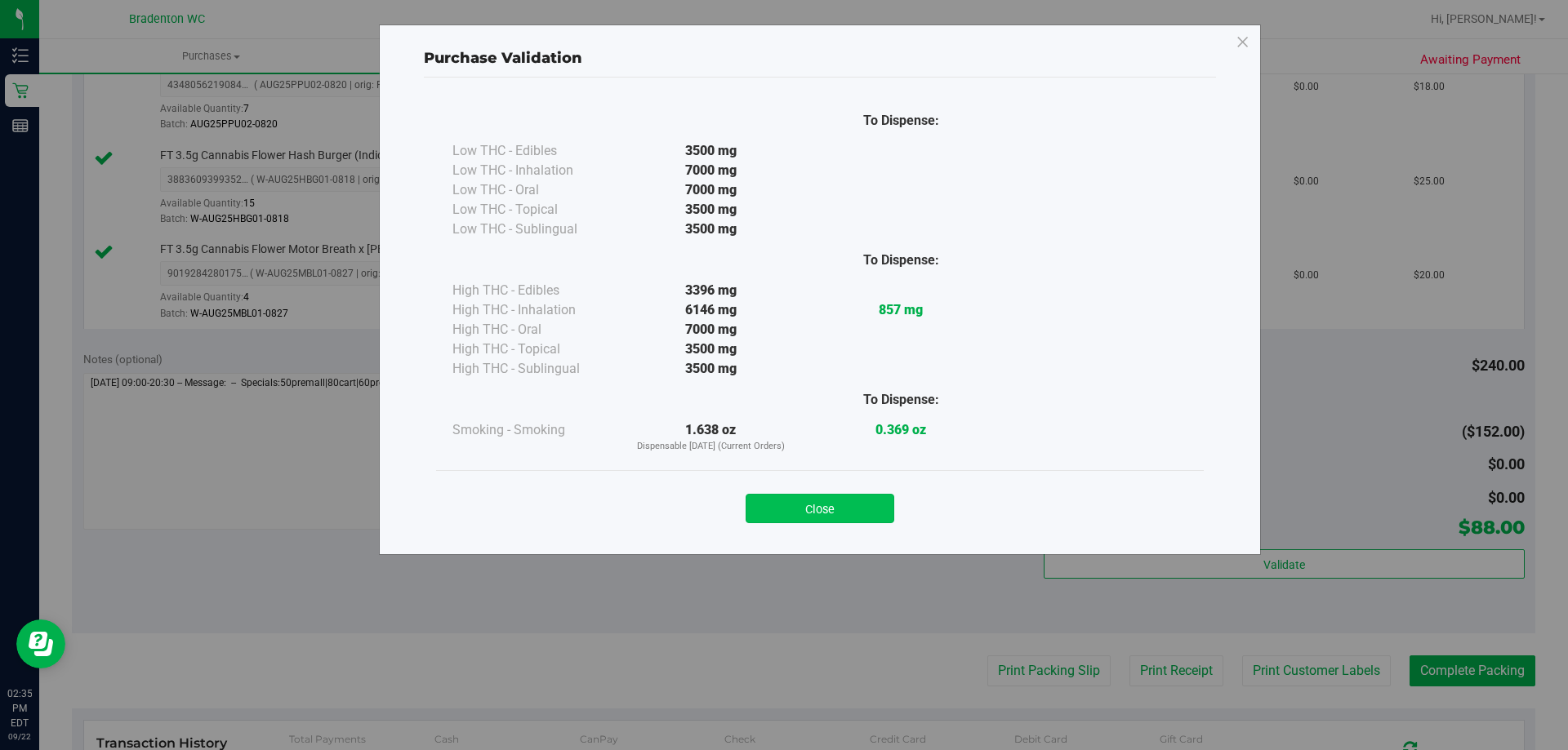
click at [829, 513] on button "Close" at bounding box center [820, 508] width 149 height 29
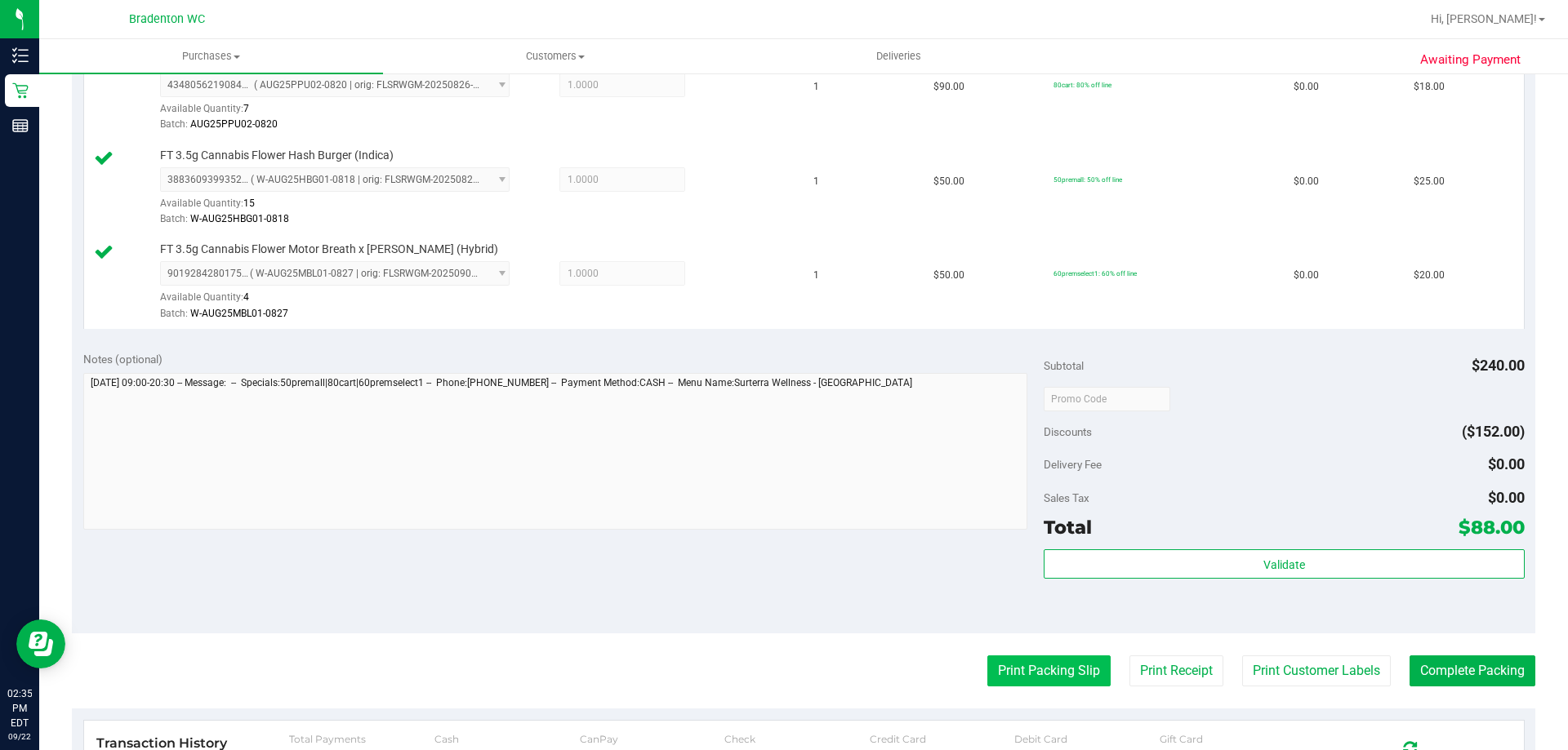
click at [1003, 665] on button "Print Packing Slip" at bounding box center [1048, 671] width 123 height 31
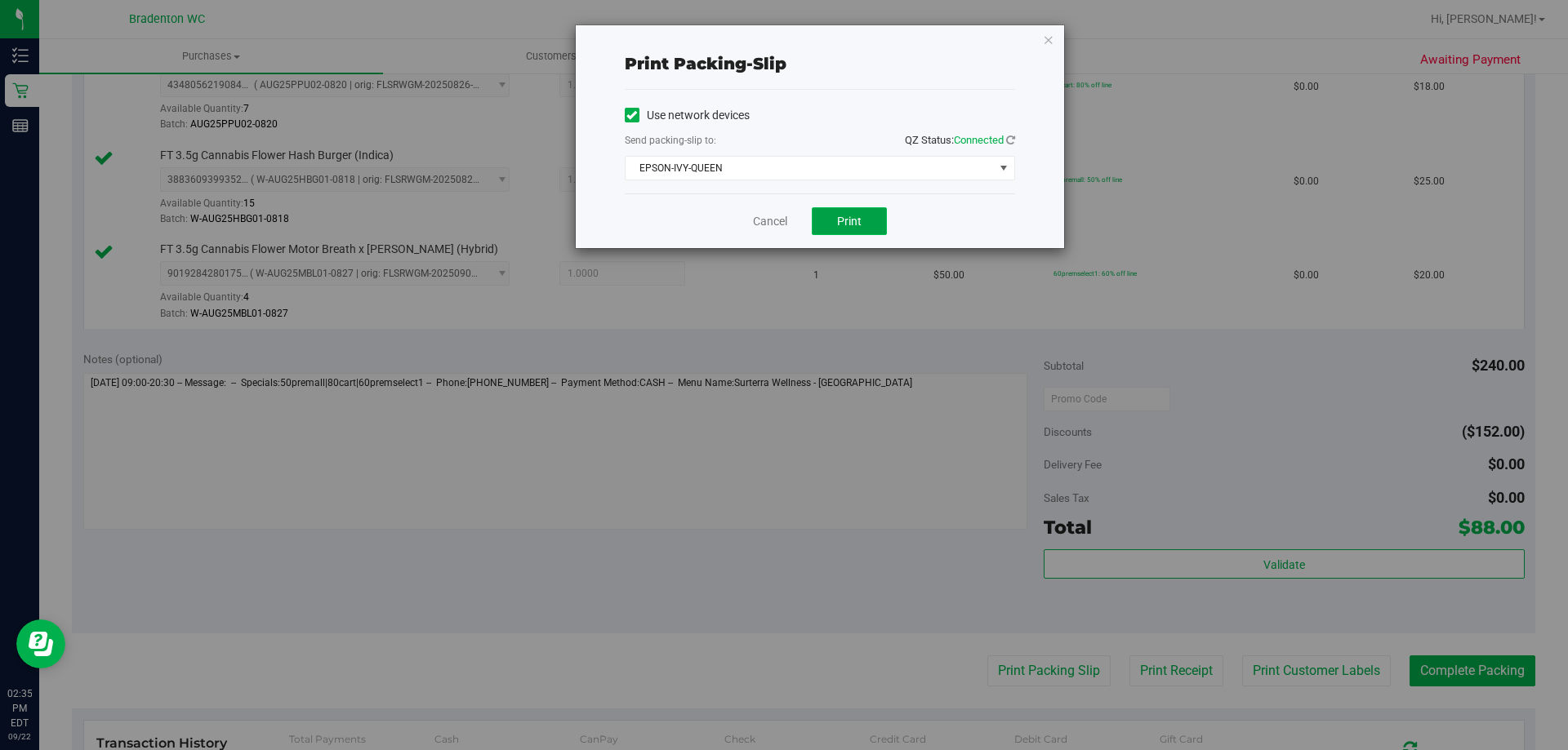
click at [871, 217] on button "Print" at bounding box center [849, 221] width 75 height 28
click at [1043, 42] on icon "button" at bounding box center [1048, 39] width 11 height 20
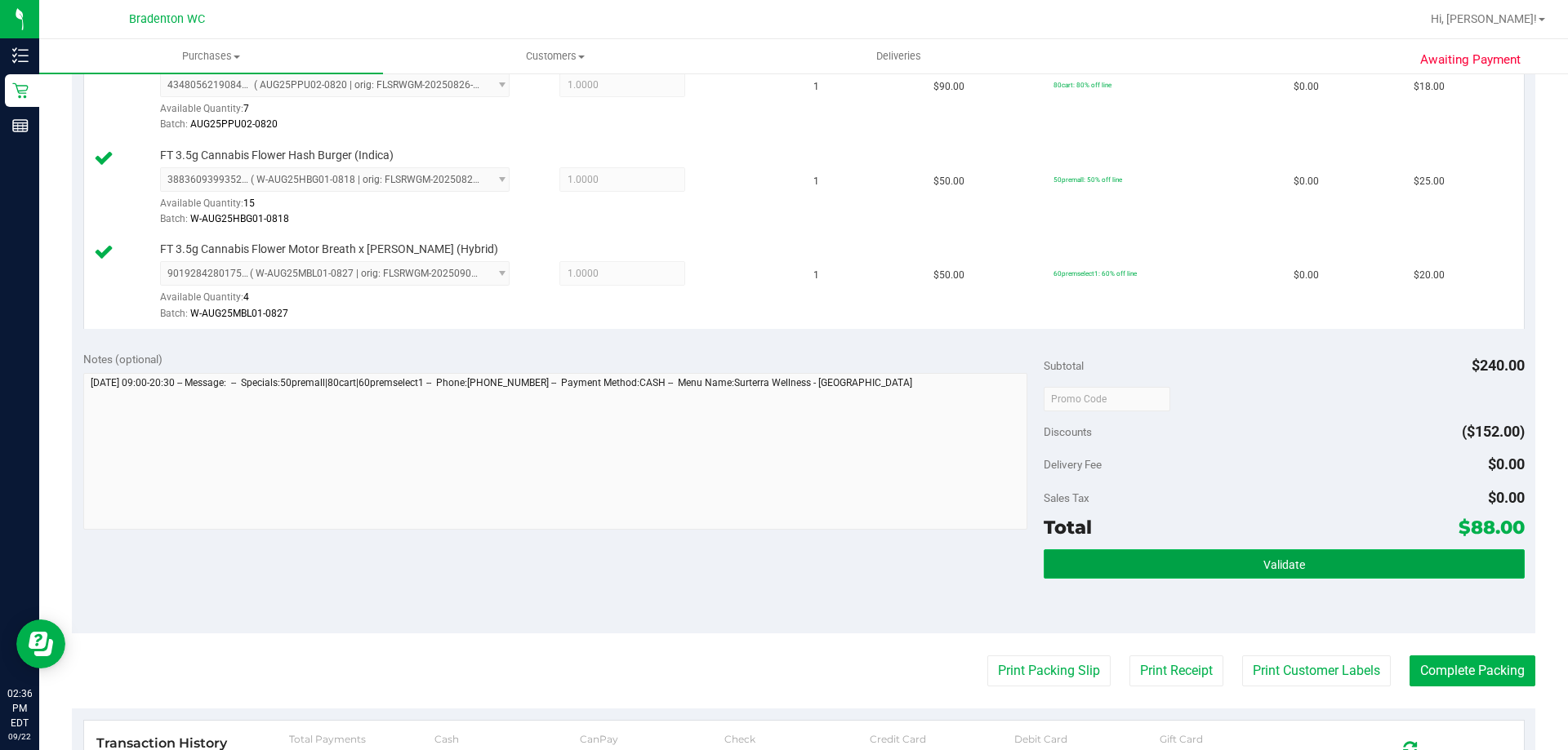
click at [1134, 570] on button "Validate" at bounding box center [1284, 564] width 480 height 29
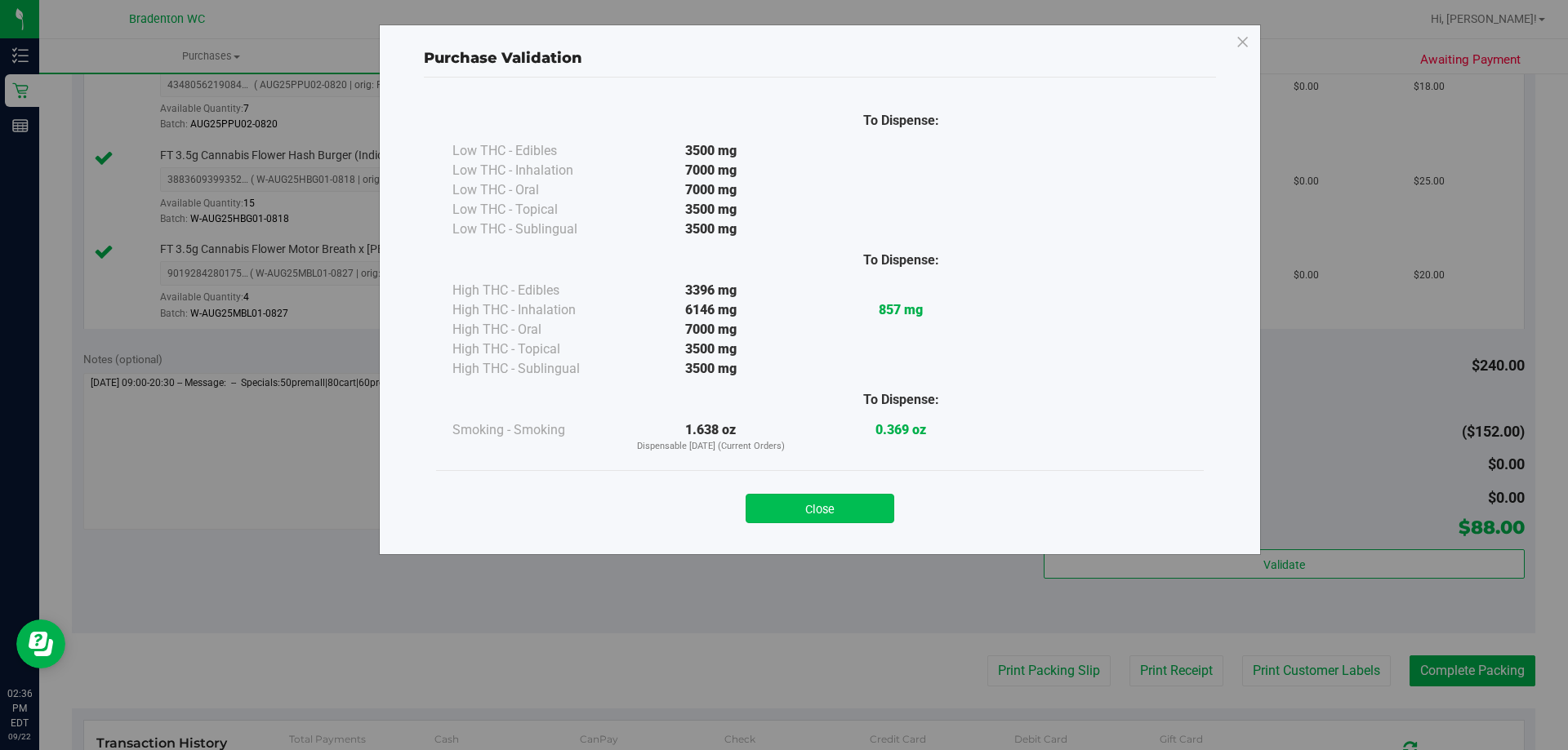
click at [812, 516] on button "Close" at bounding box center [820, 508] width 149 height 29
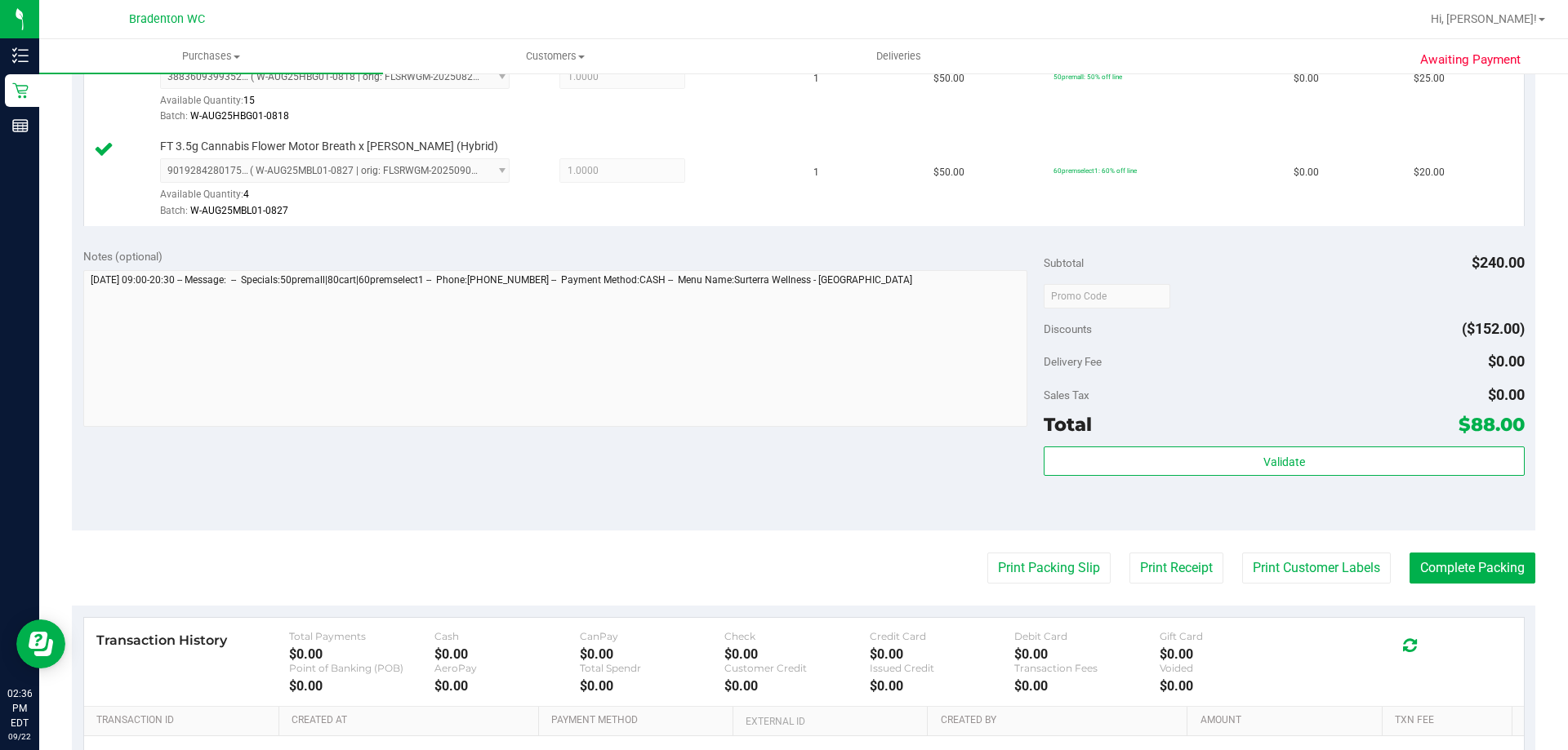
scroll to position [735, 0]
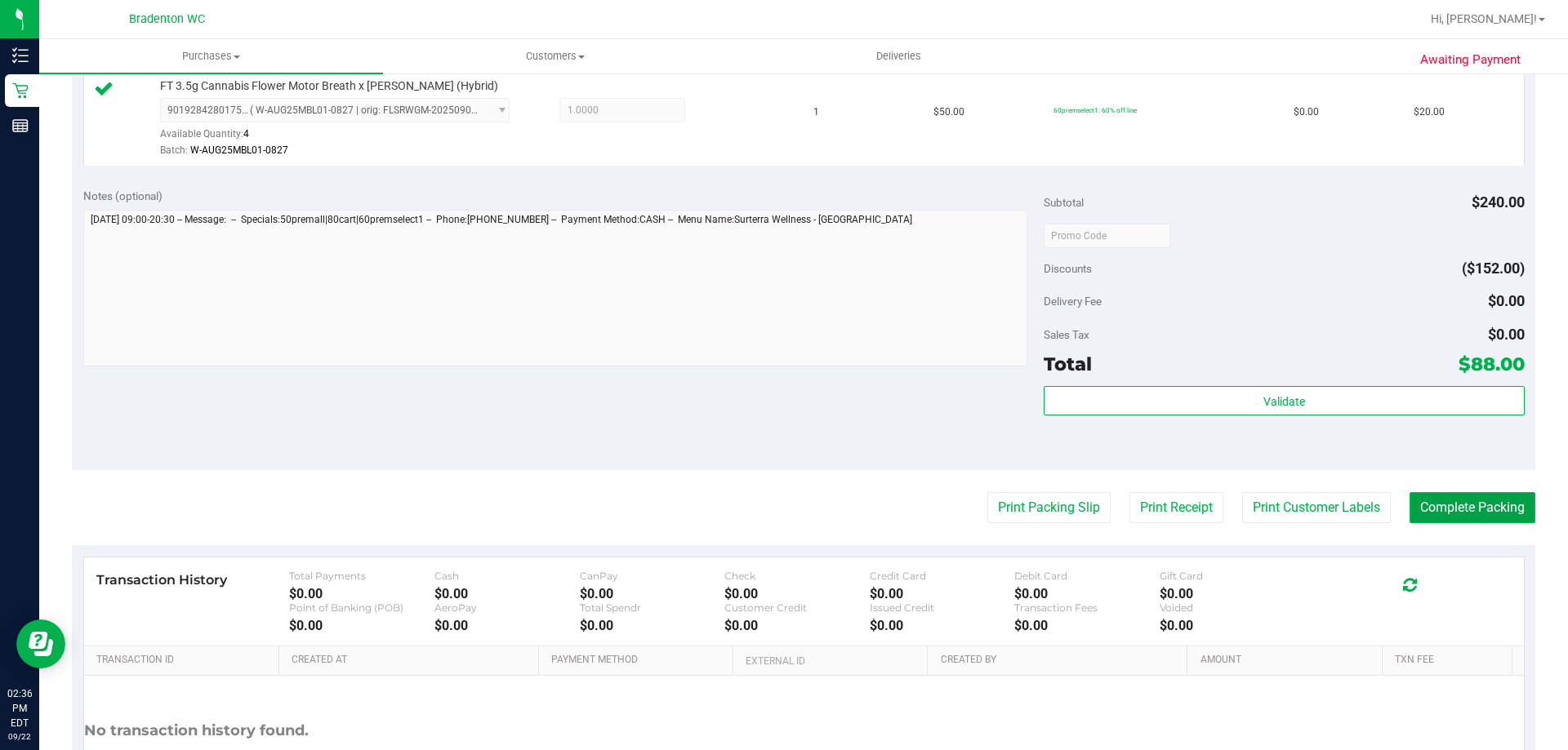
click at [1460, 517] on button "Complete Packing" at bounding box center [1472, 507] width 126 height 31
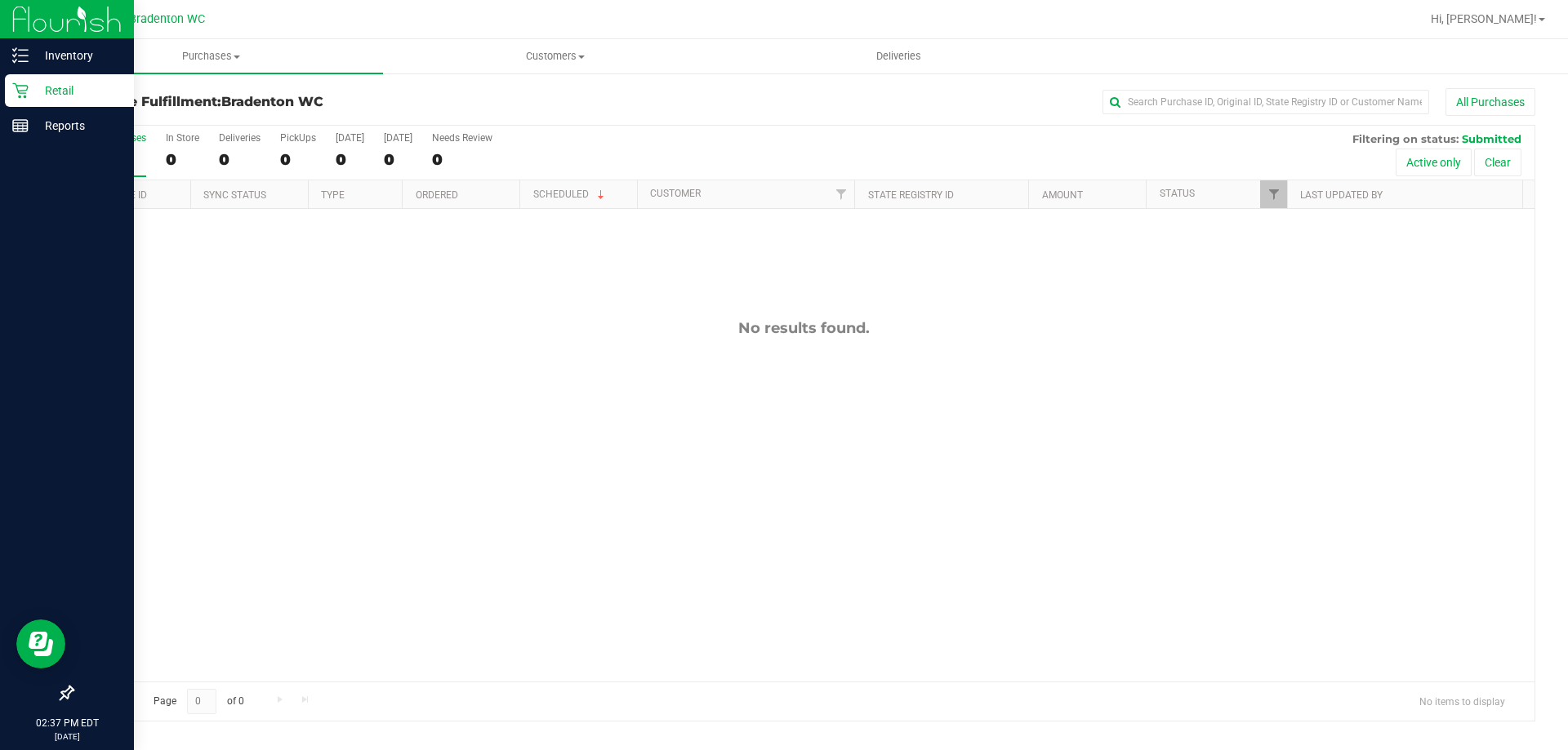
click at [60, 90] on p "Retail" at bounding box center [77, 90] width 98 height 20
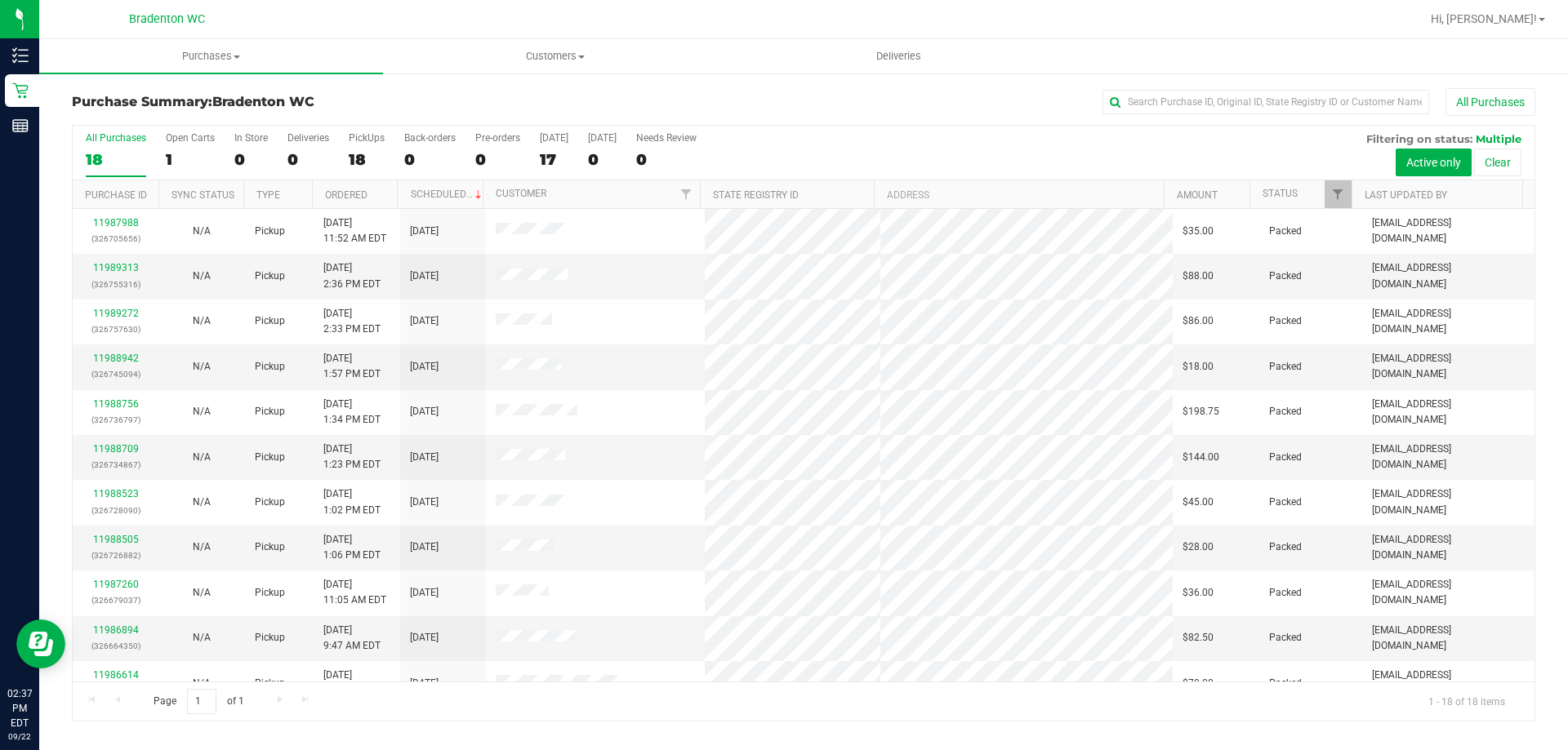
click at [938, 144] on div "All Purchases 18 Open Carts 1 In Store 0 Deliveries 0 PickUps 18 Back-orders 0 …" at bounding box center [803, 153] width 1462 height 55
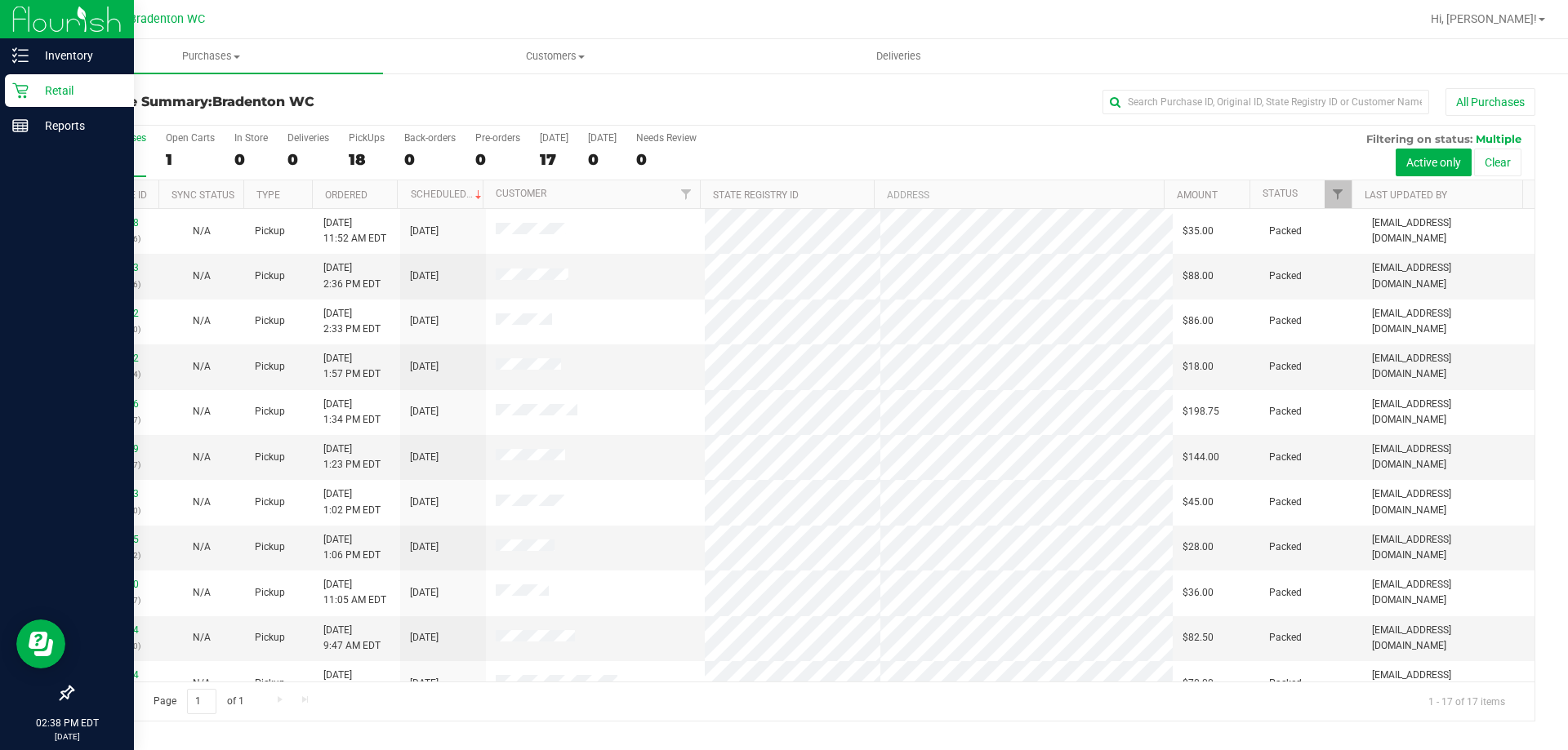
click at [45, 86] on p "Retail" at bounding box center [77, 90] width 98 height 20
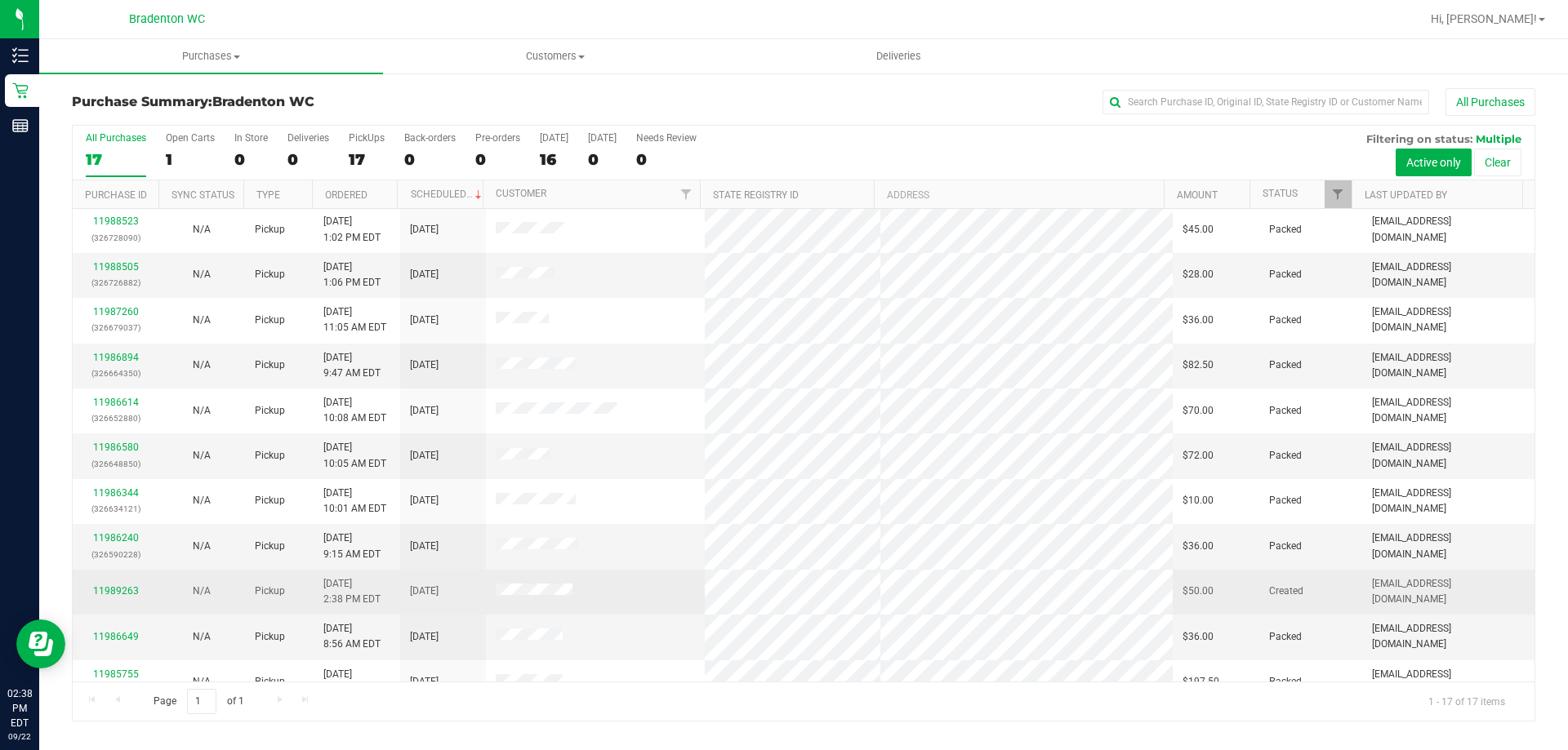
scroll to position [296, 0]
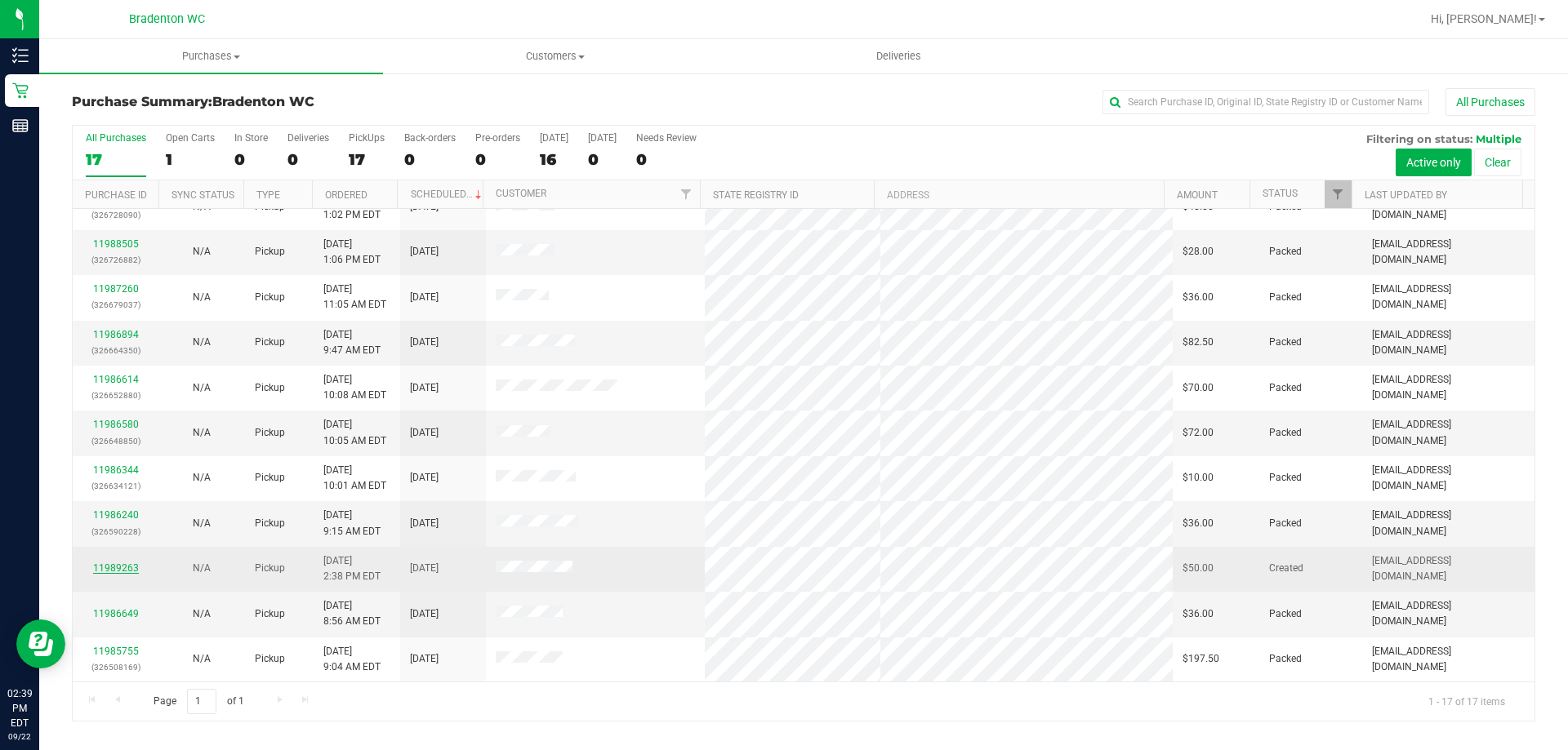
click at [112, 569] on link "11989263" at bounding box center [115, 568] width 46 height 11
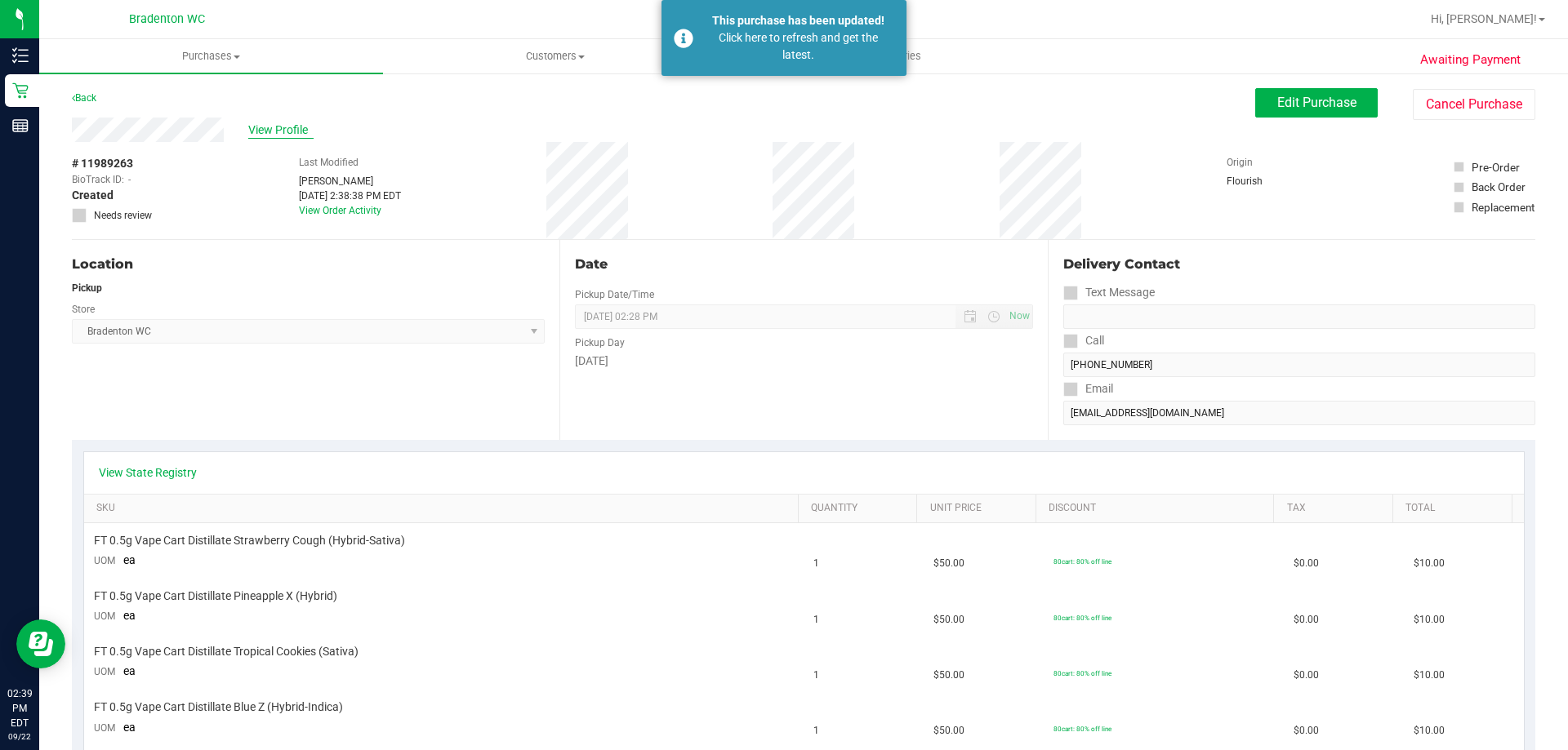
click at [250, 126] on span "View Profile" at bounding box center [281, 130] width 65 height 17
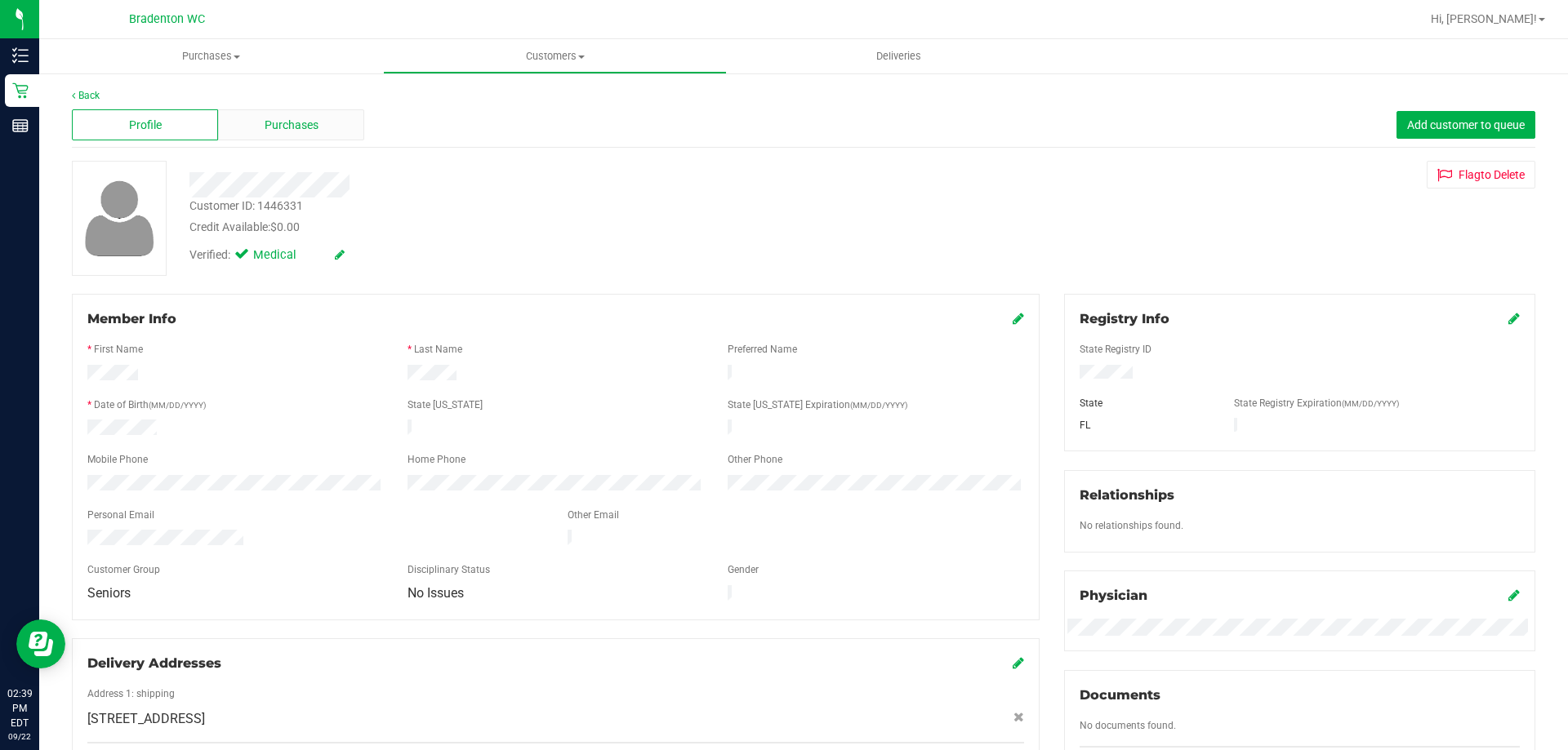
click at [290, 131] on span "Purchases" at bounding box center [292, 126] width 54 height 17
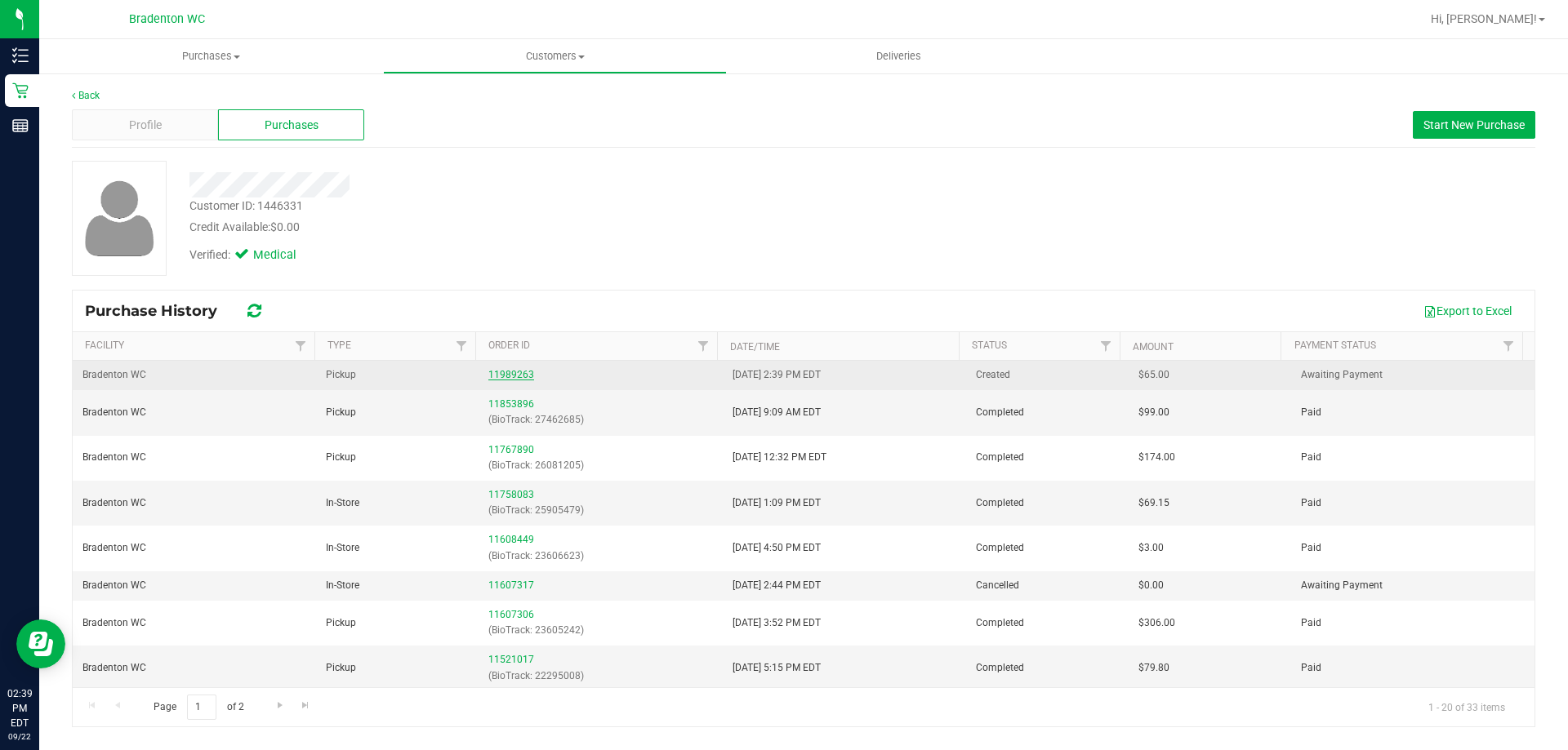
click at [515, 374] on link "11989263" at bounding box center [511, 374] width 46 height 11
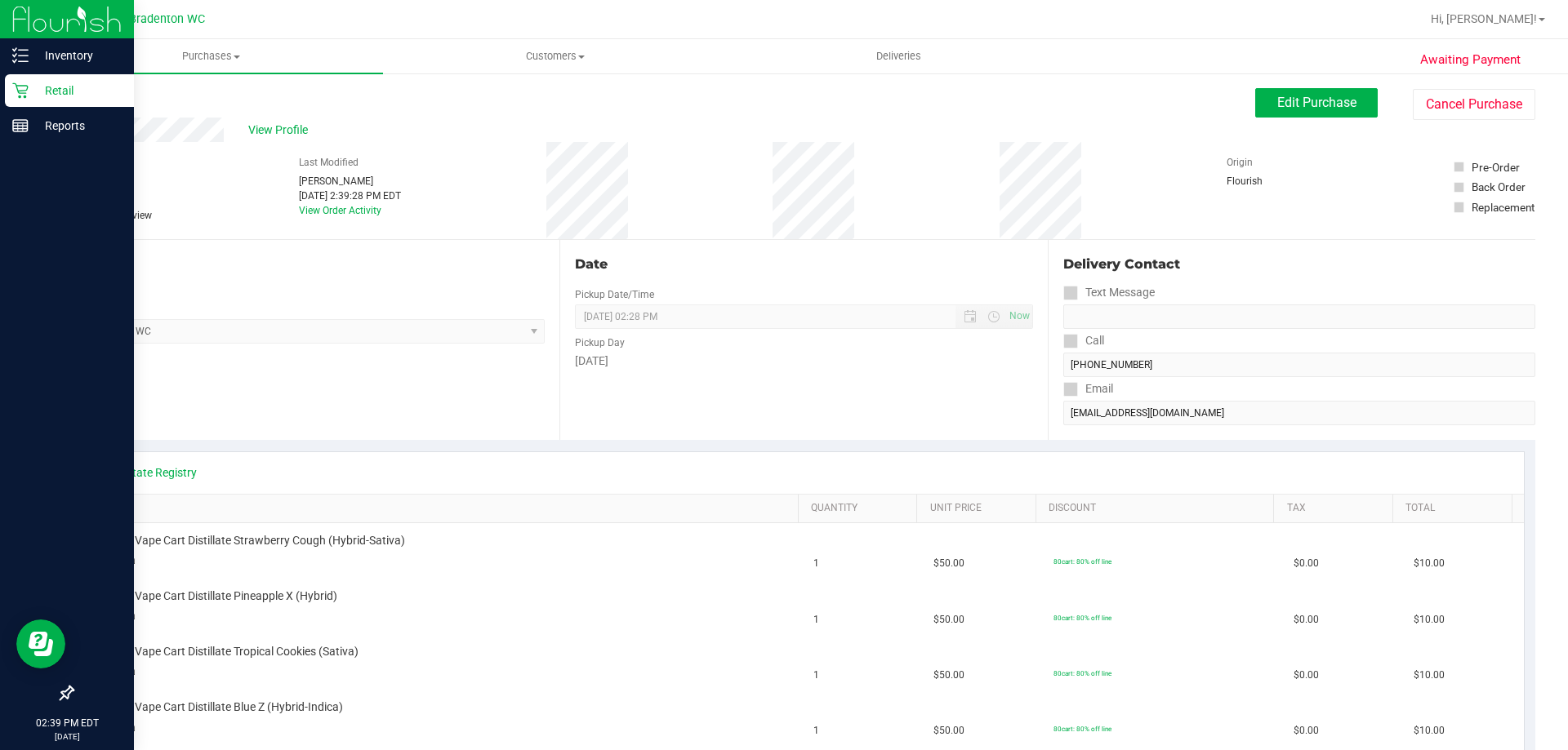
click at [55, 85] on p "Retail" at bounding box center [77, 90] width 98 height 20
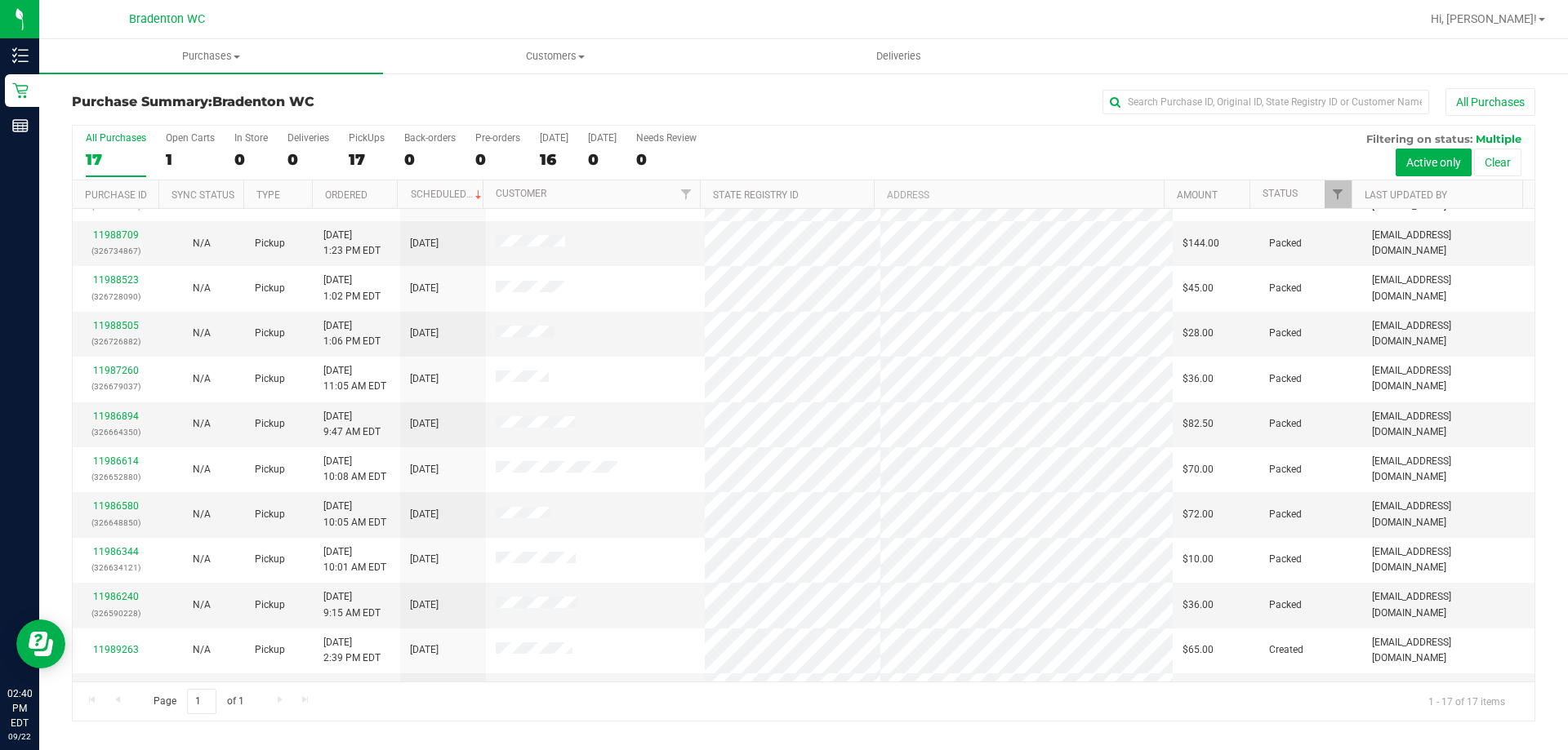
scroll to position [296, 0]
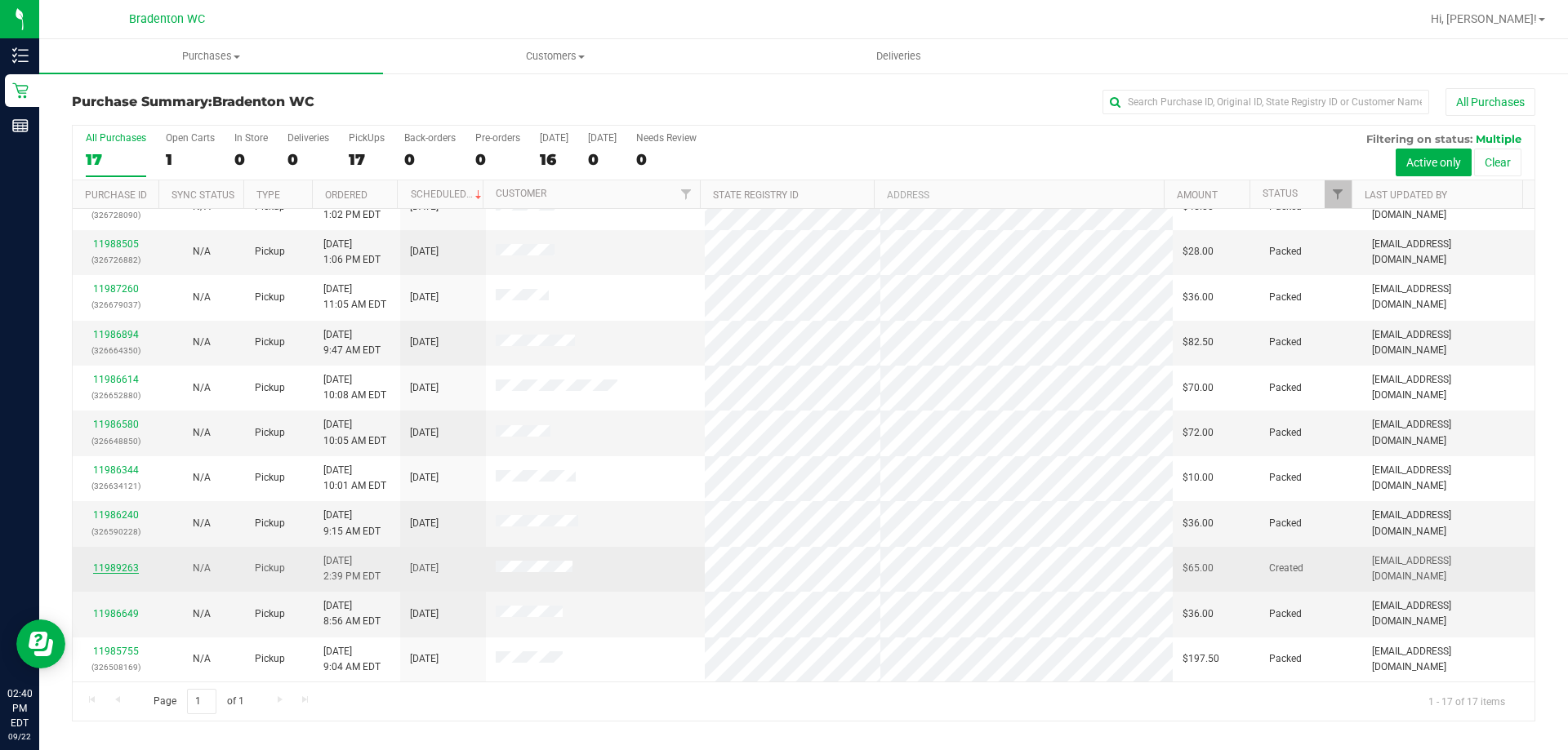
click at [120, 566] on link "11989263" at bounding box center [115, 568] width 46 height 11
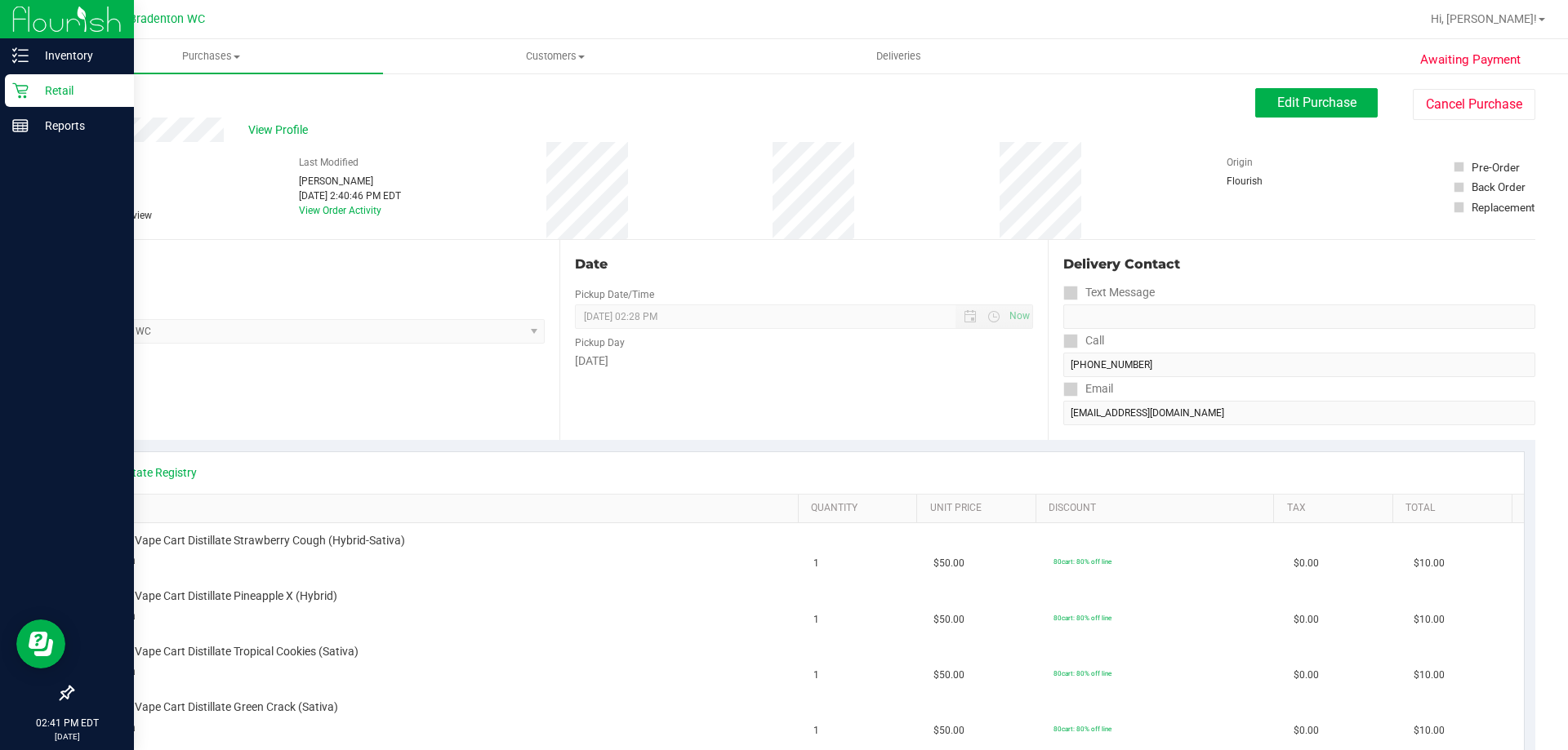
click at [68, 83] on p "Retail" at bounding box center [77, 90] width 98 height 20
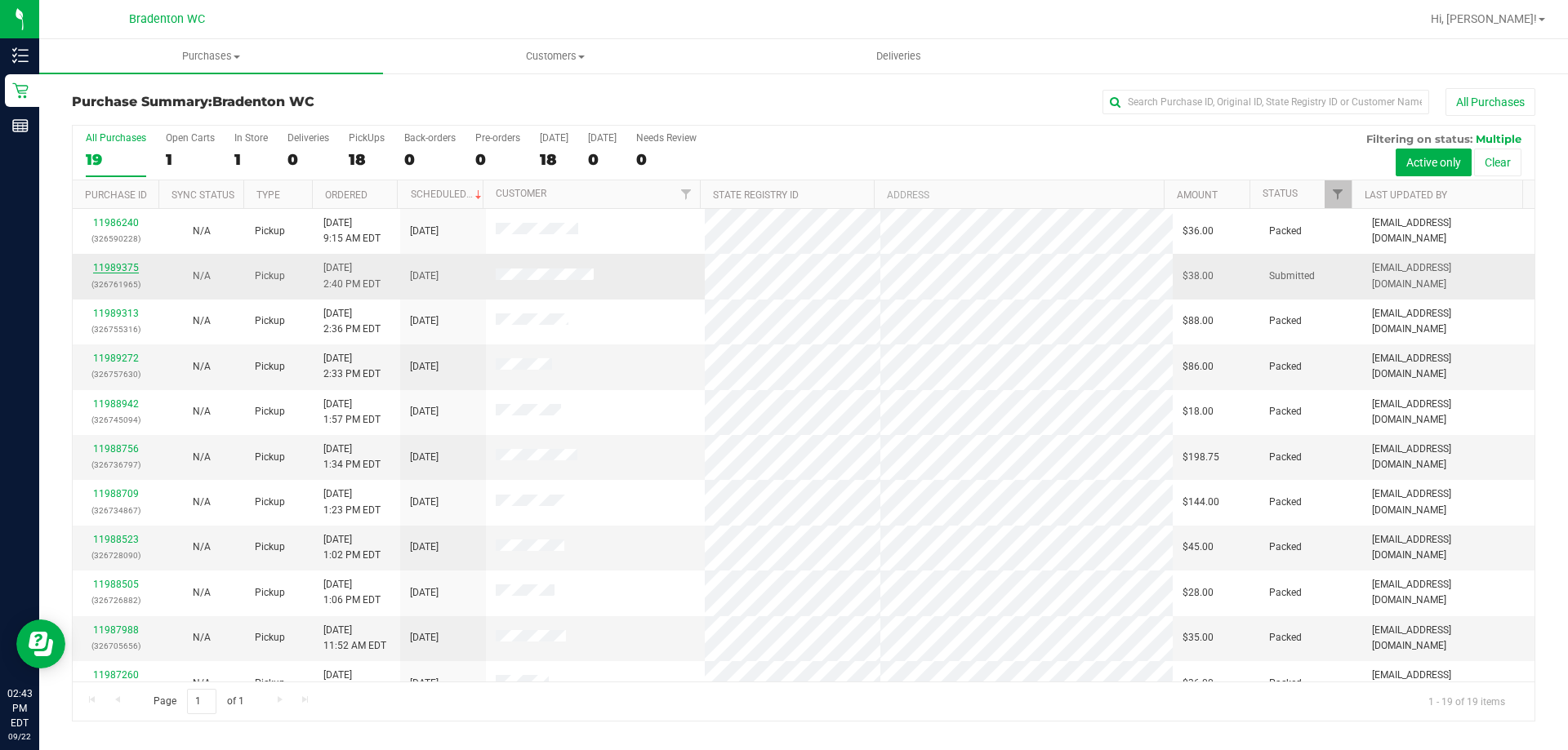
click at [118, 265] on link "11989375" at bounding box center [115, 267] width 46 height 11
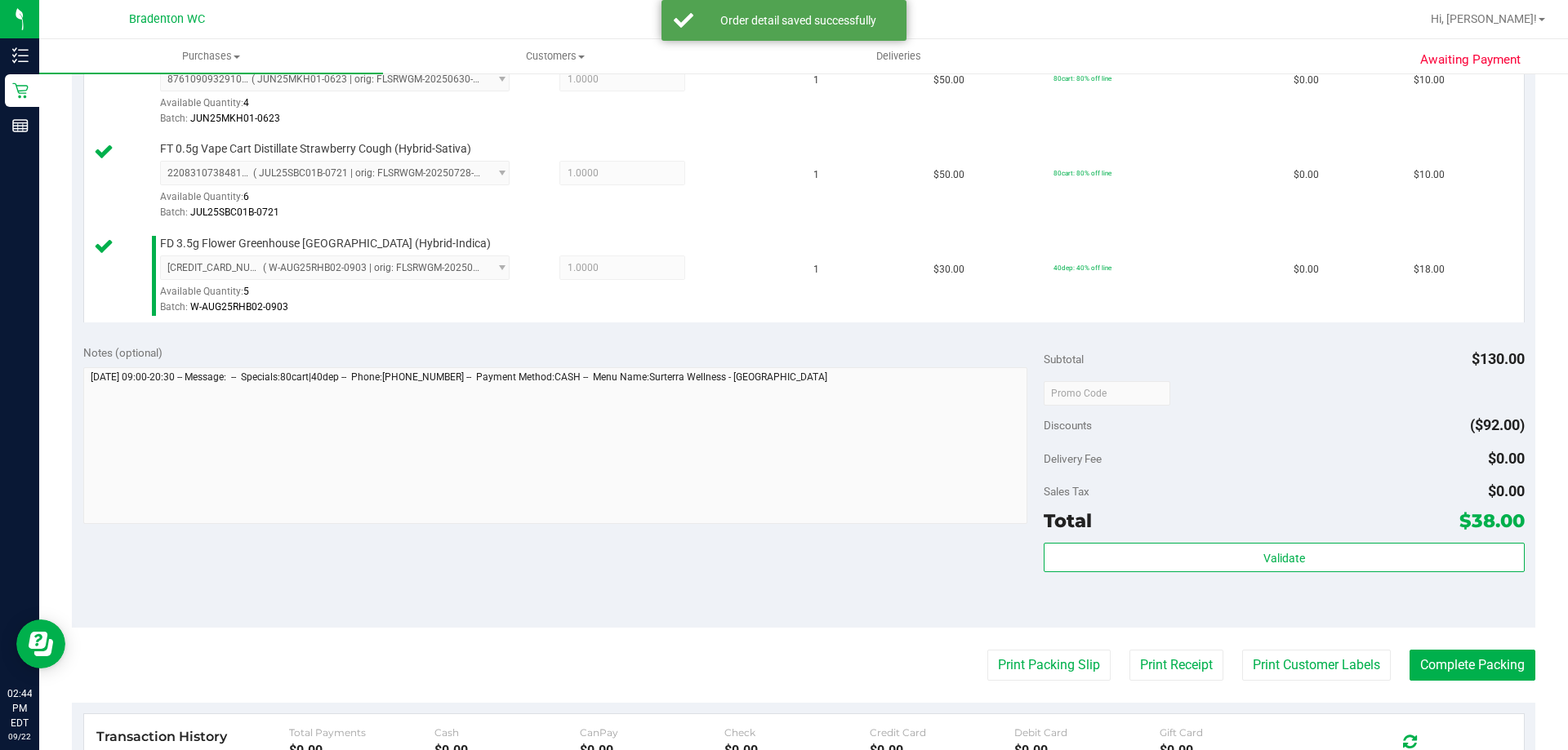
scroll to position [489, 0]
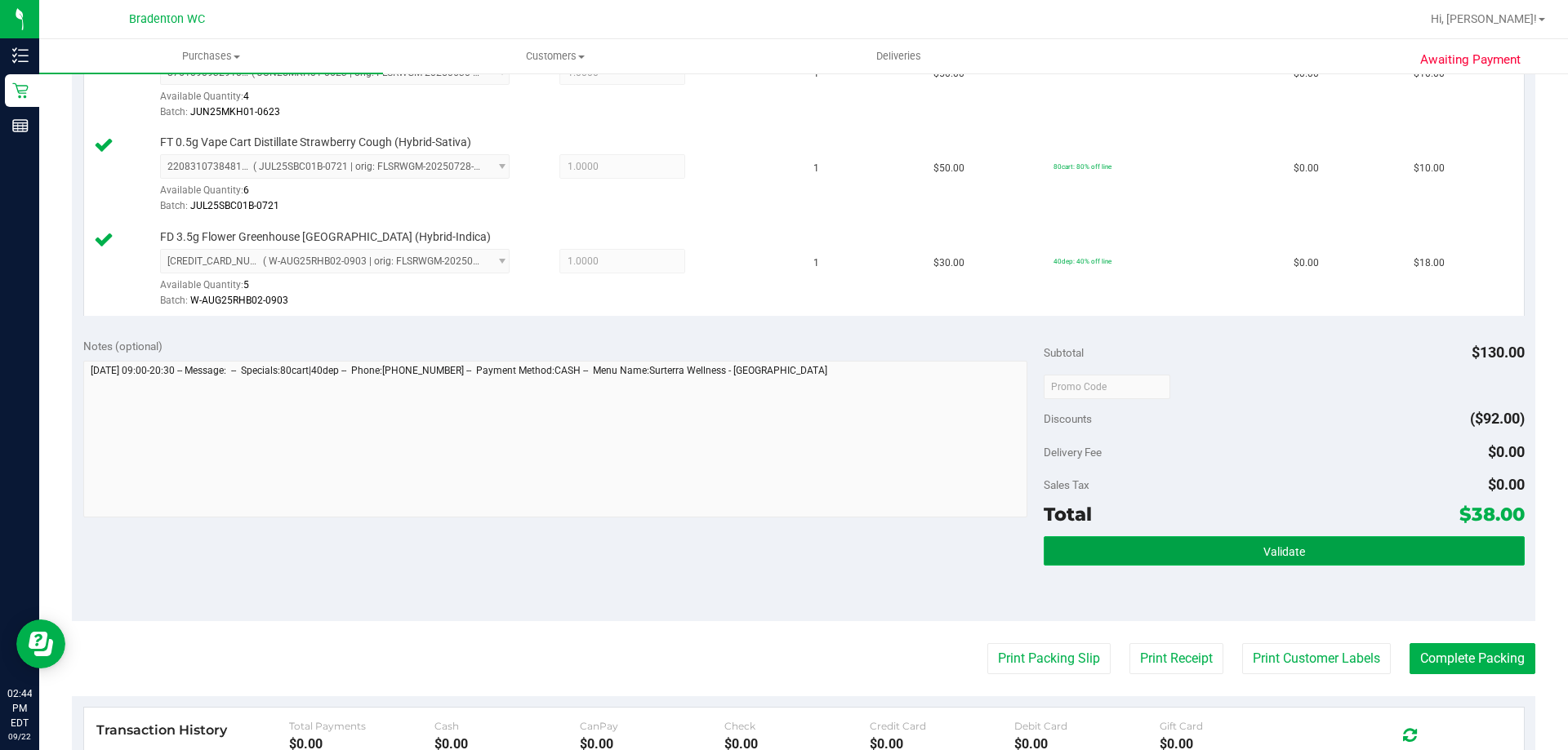
click at [1111, 546] on button "Validate" at bounding box center [1284, 551] width 480 height 29
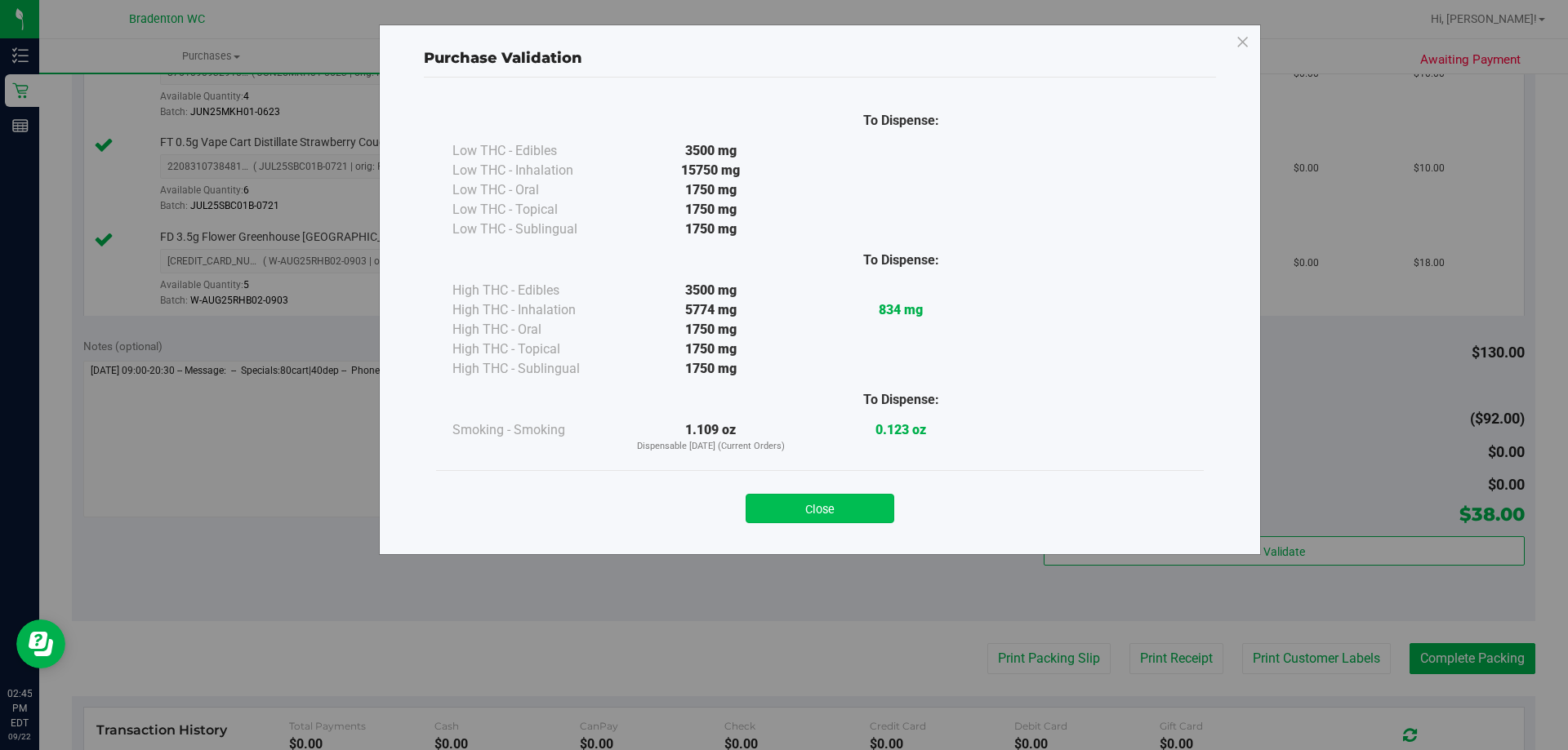
click at [818, 510] on button "Close" at bounding box center [820, 508] width 149 height 29
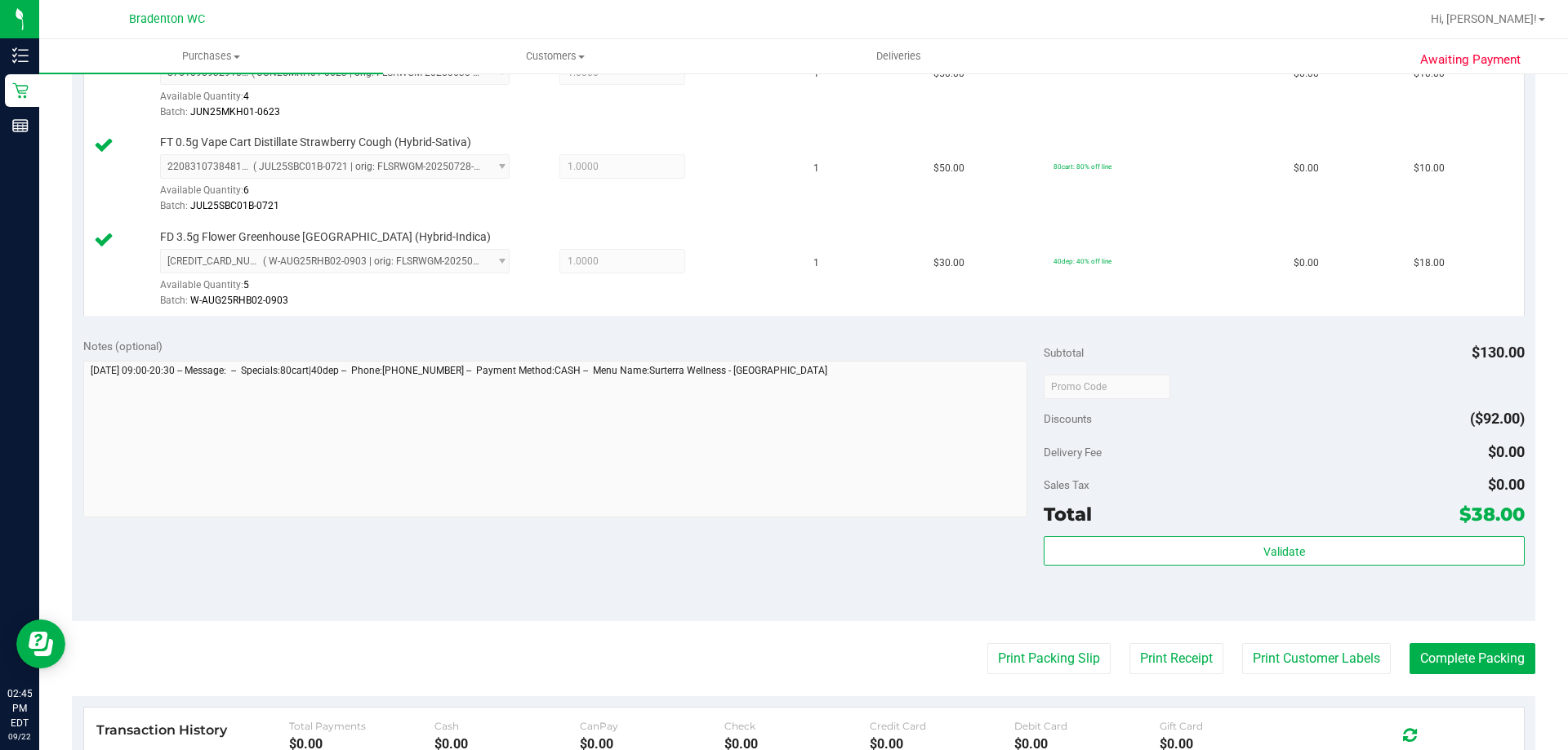
scroll to position [571, 0]
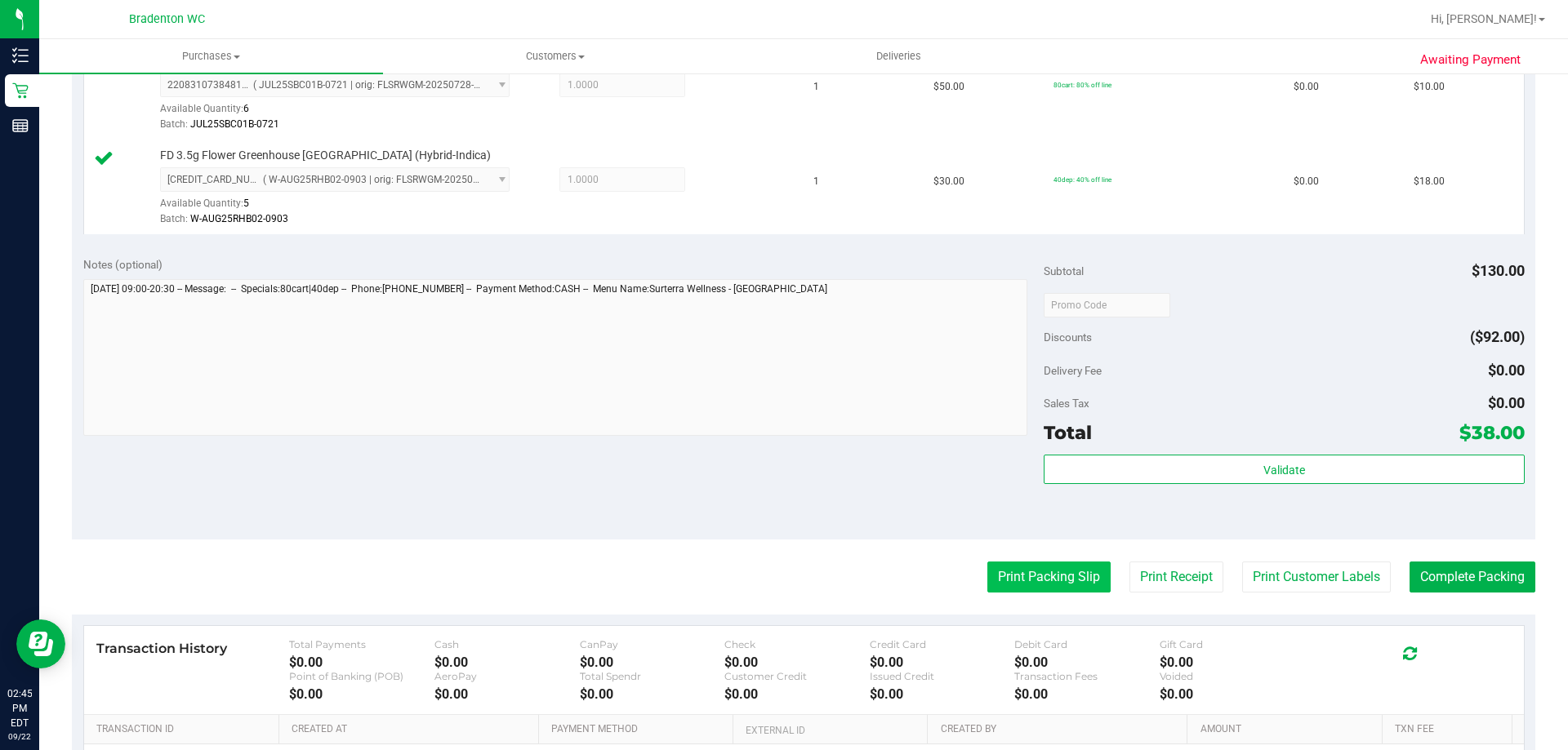
click at [1001, 571] on button "Print Packing Slip" at bounding box center [1048, 577] width 123 height 31
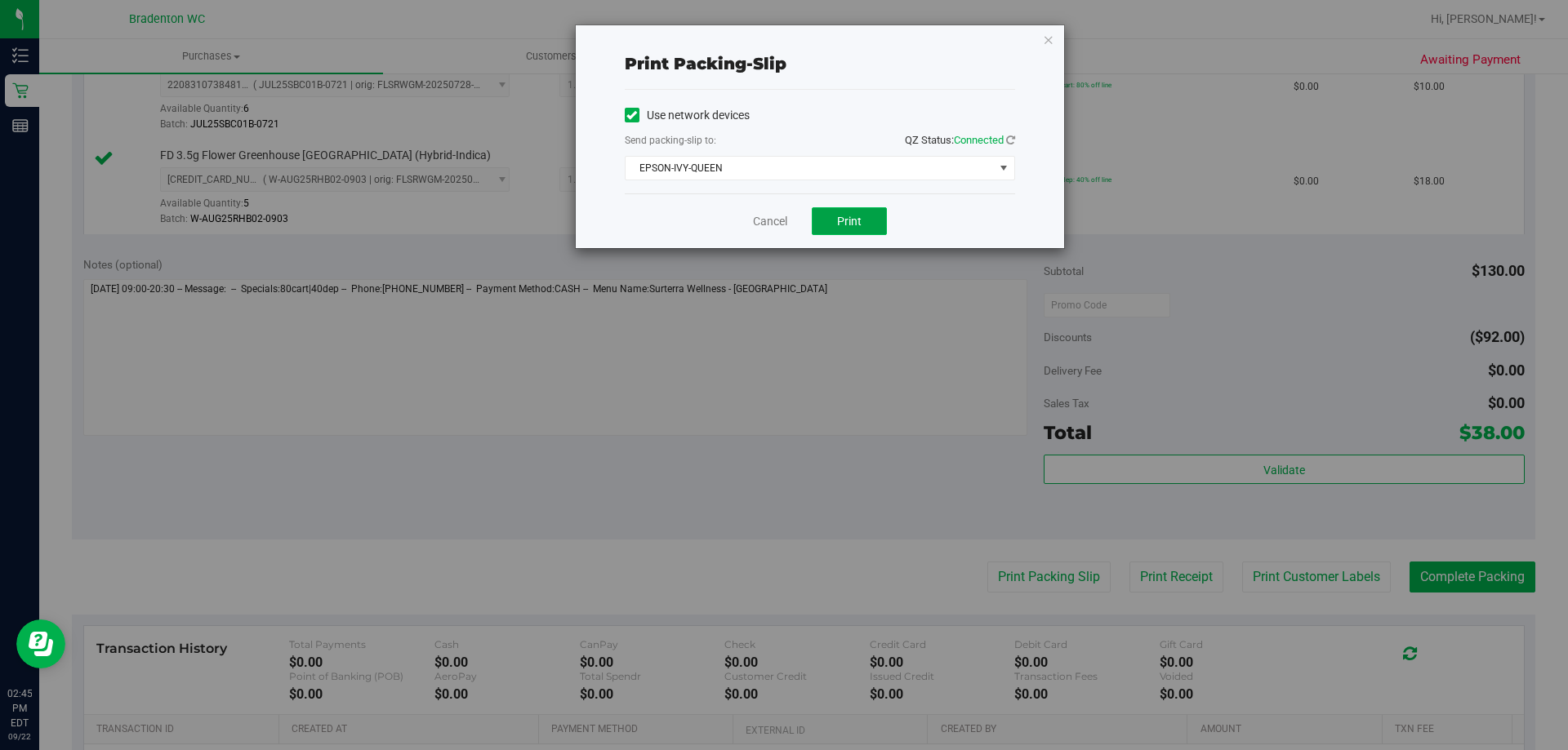
click at [871, 220] on button "Print" at bounding box center [849, 221] width 75 height 28
click at [1045, 42] on icon "button" at bounding box center [1048, 39] width 11 height 20
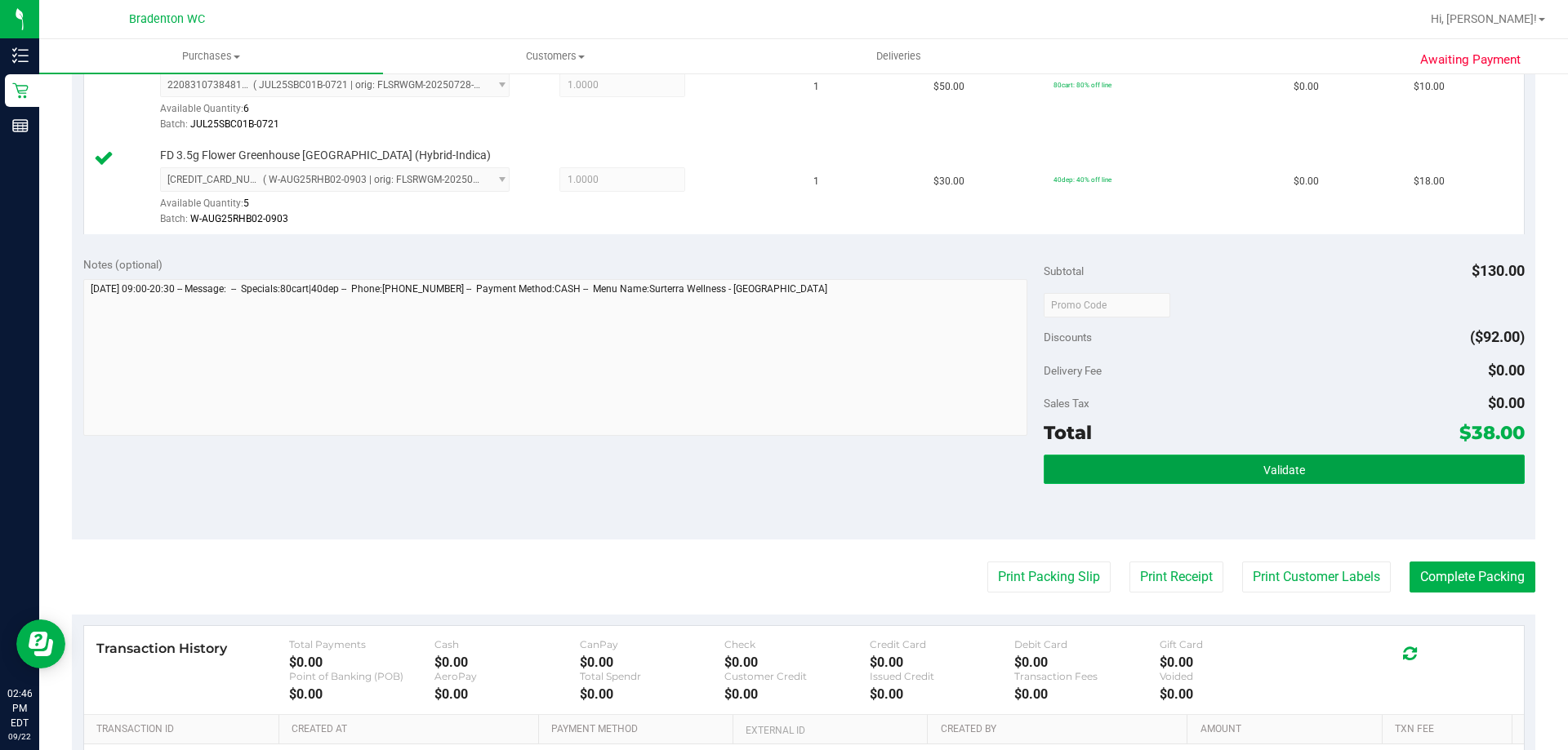
click at [1289, 470] on span "Validate" at bounding box center [1284, 470] width 41 height 13
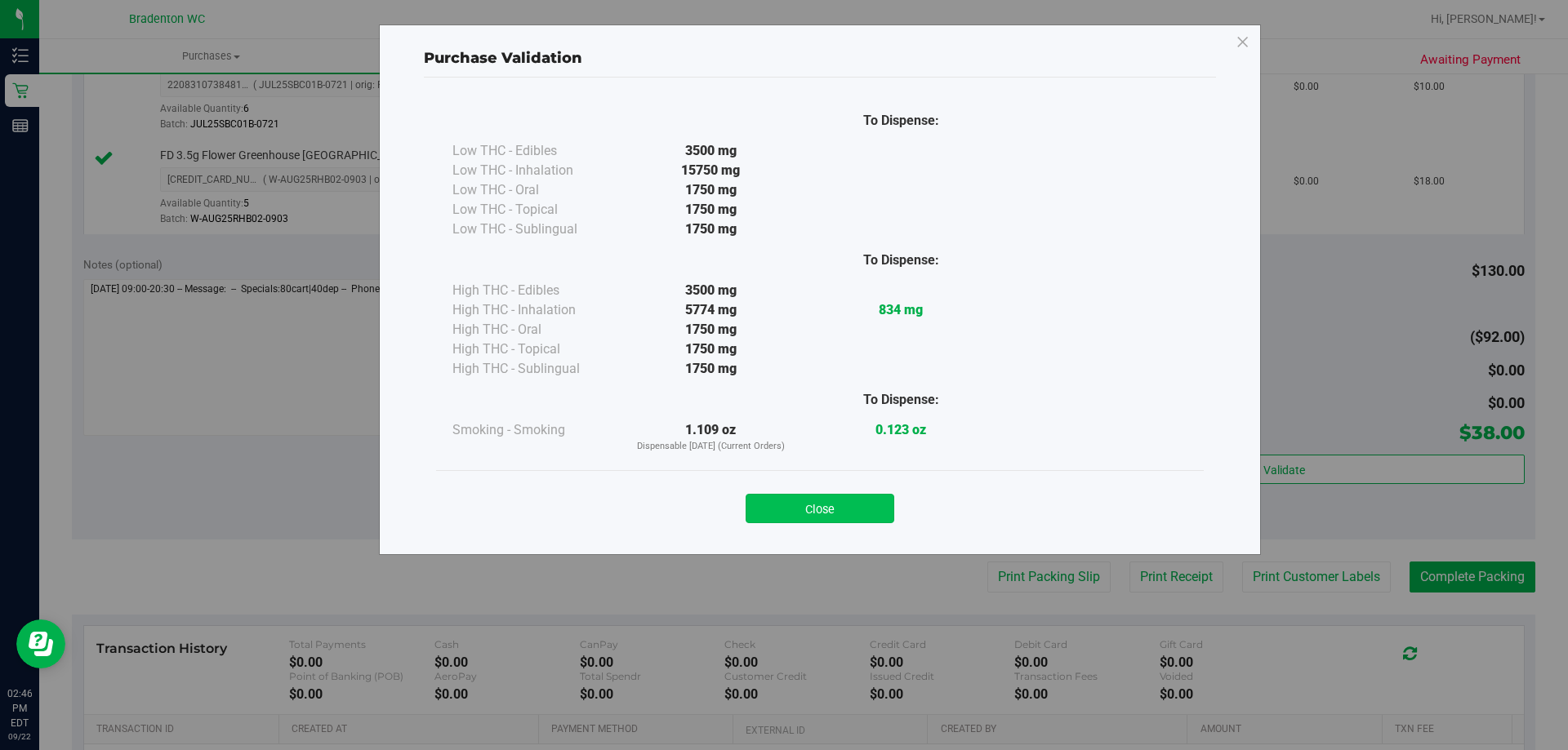
click at [809, 502] on button "Close" at bounding box center [820, 508] width 149 height 29
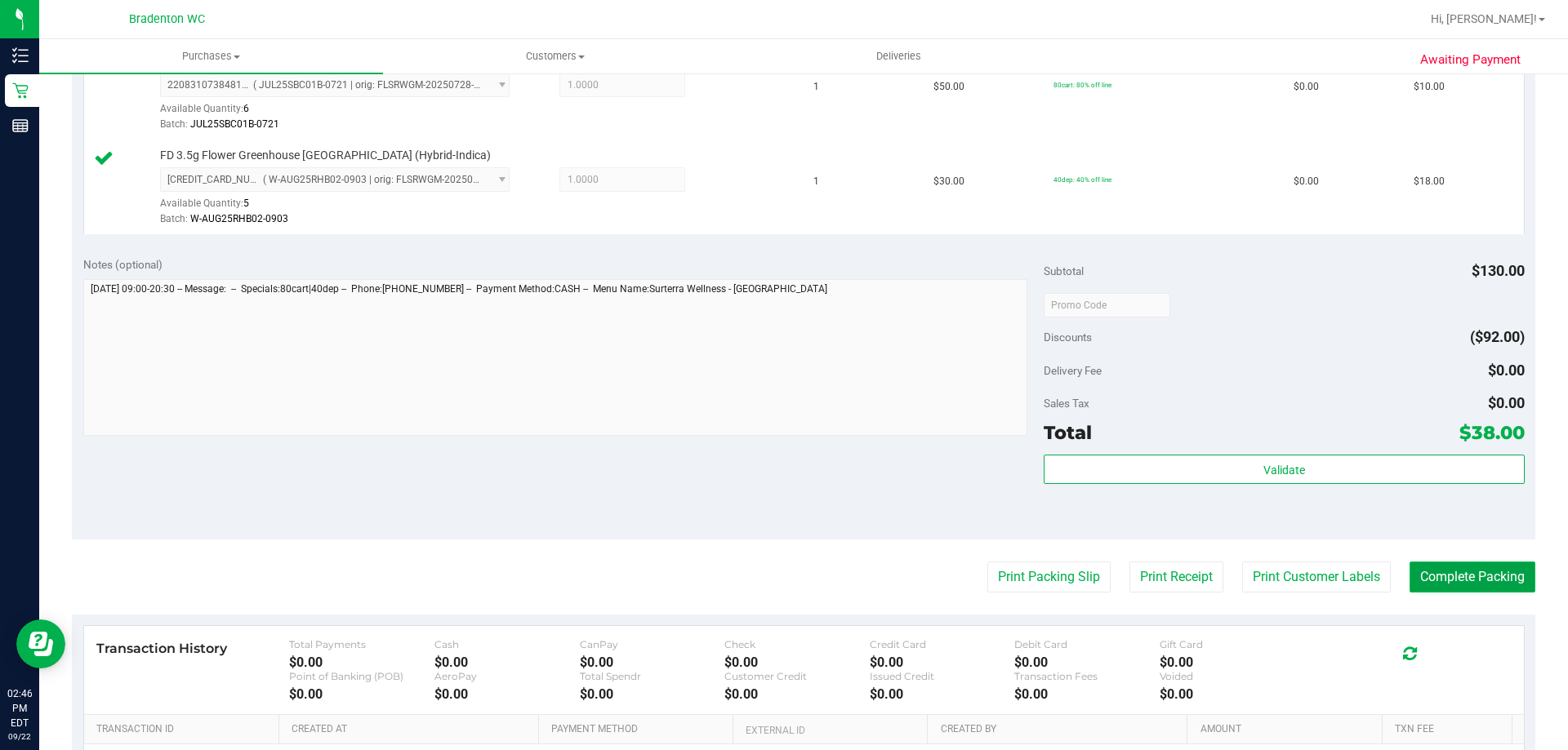
click at [1494, 575] on button "Complete Packing" at bounding box center [1472, 577] width 126 height 31
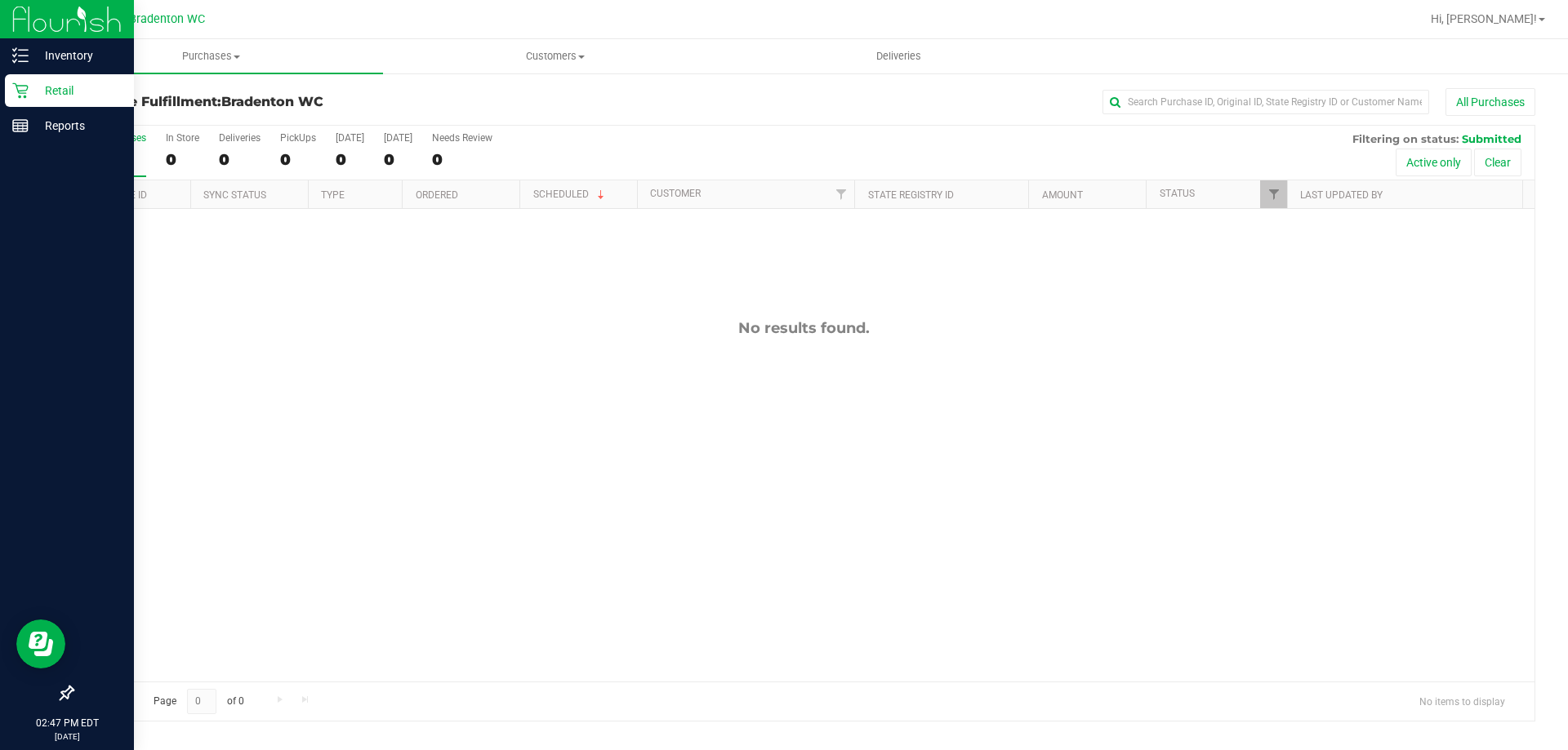
click at [55, 89] on p "Retail" at bounding box center [77, 90] width 98 height 20
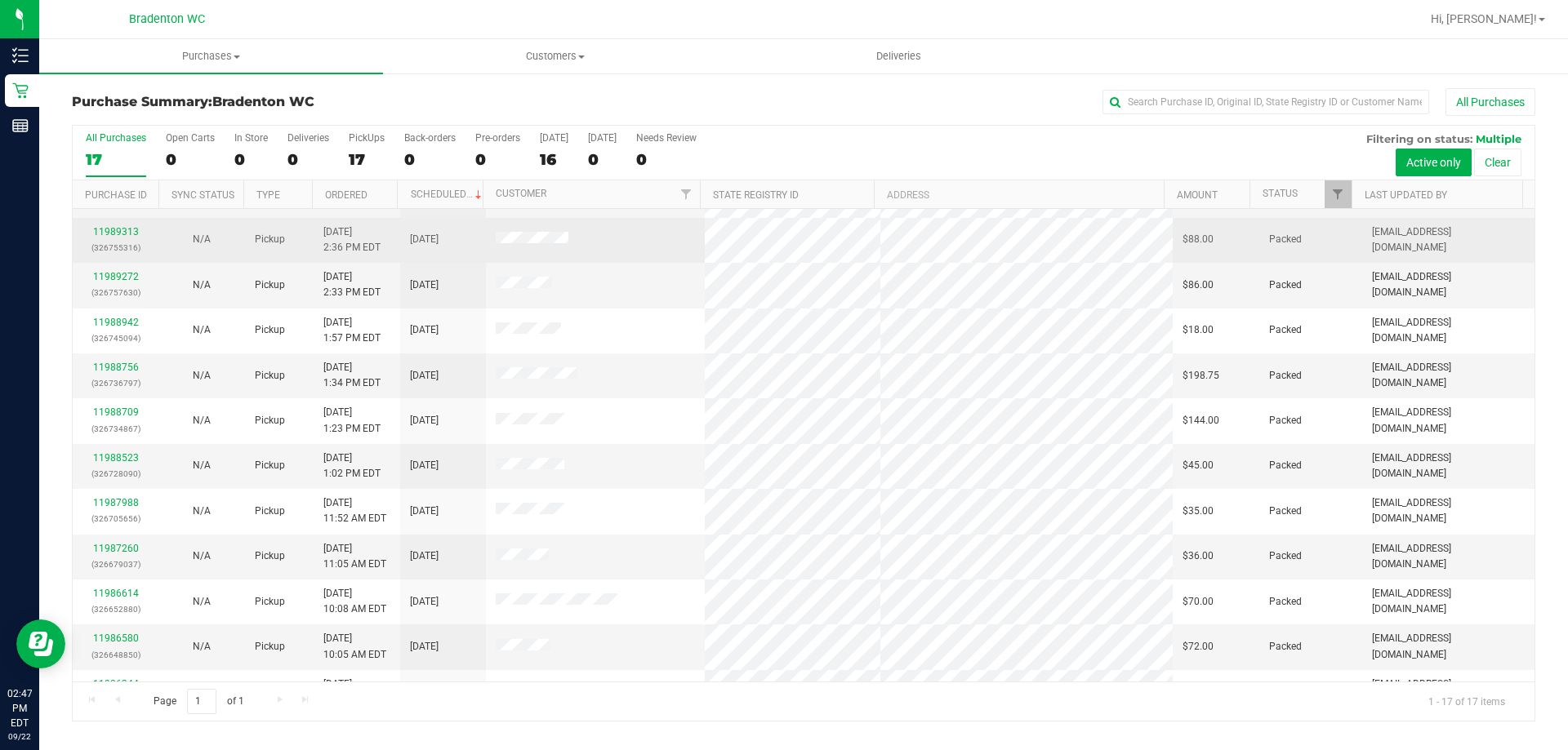
scroll to position [163, 0]
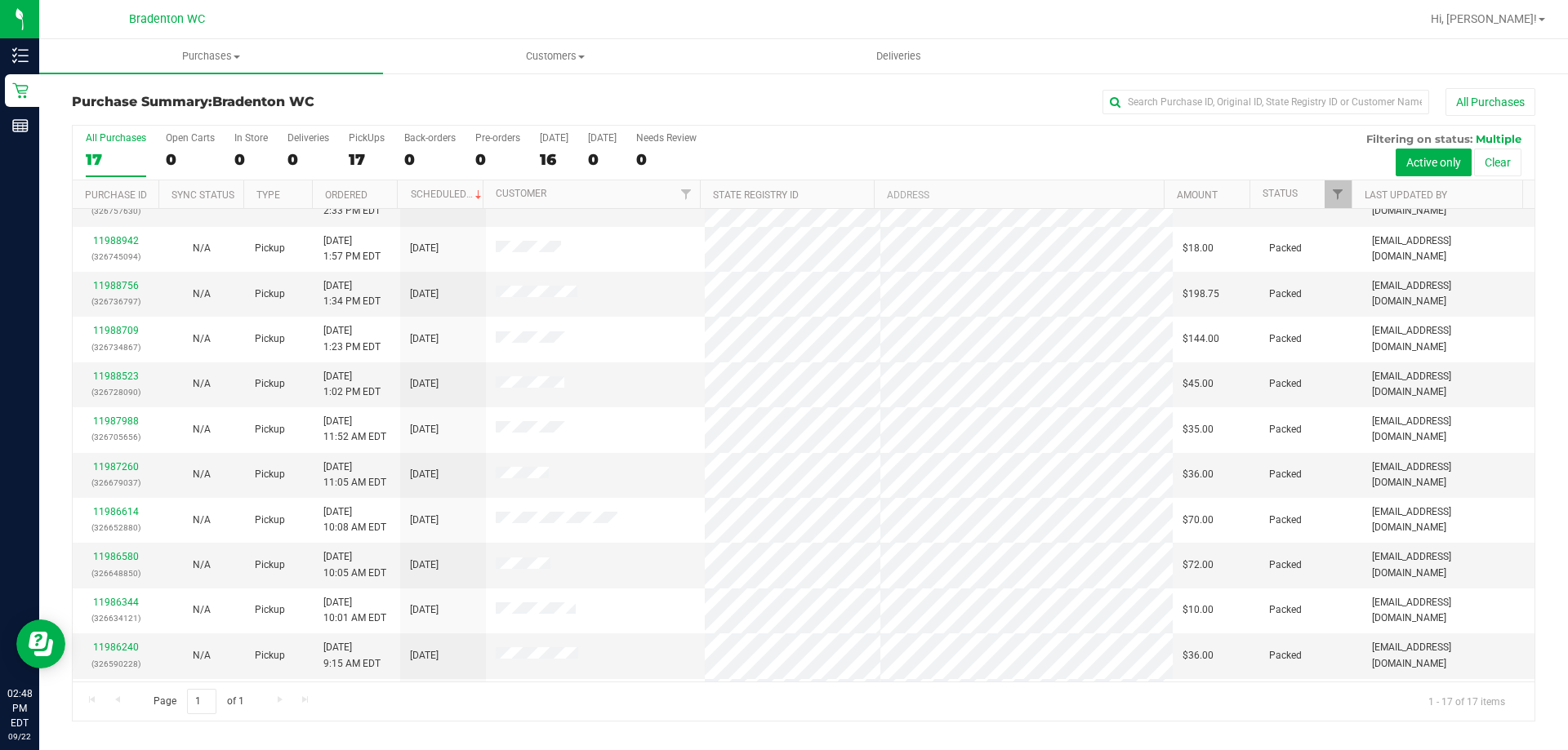
click at [852, 98] on div "All Purchases" at bounding box center [1047, 102] width 976 height 28
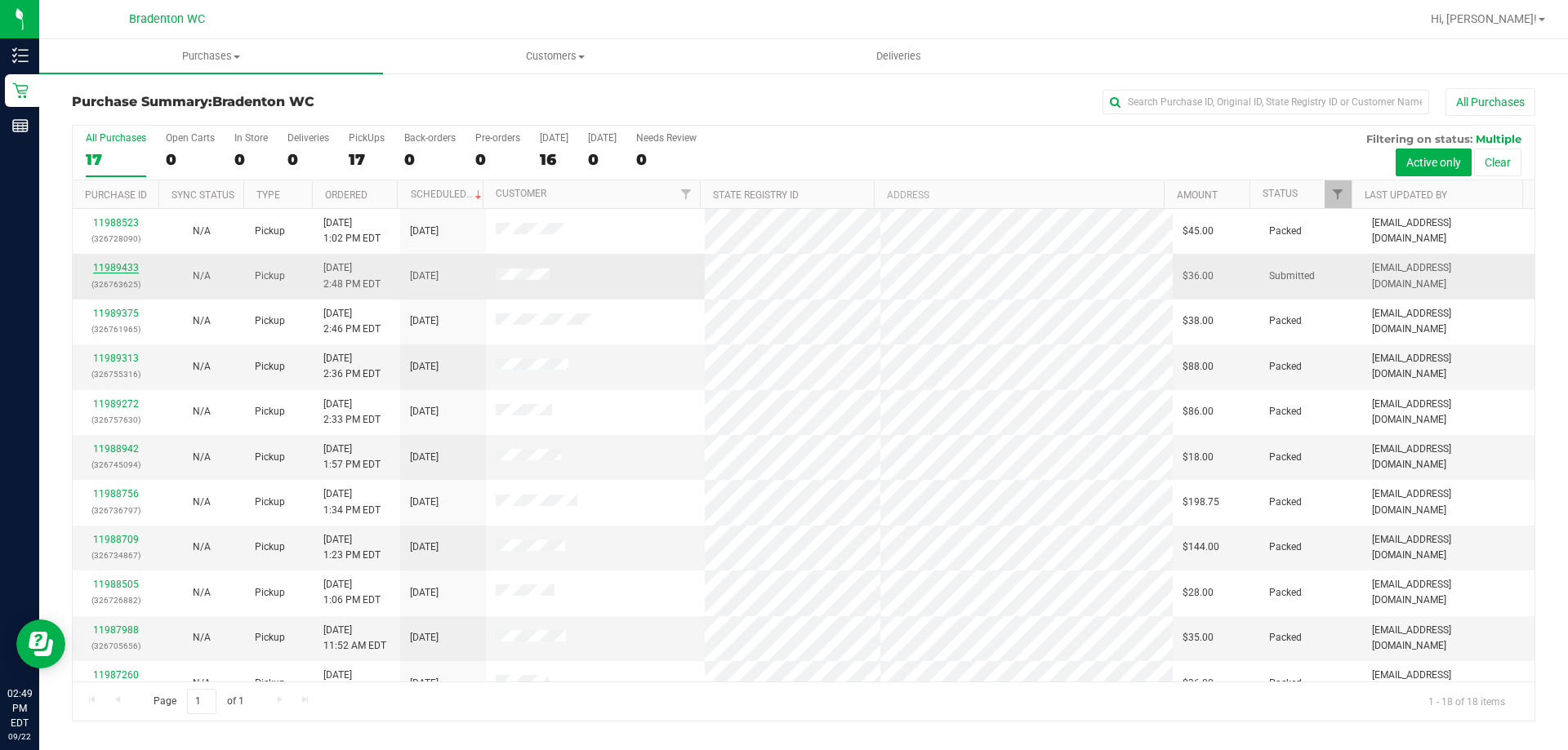
click at [106, 267] on link "11989433" at bounding box center [115, 267] width 46 height 11
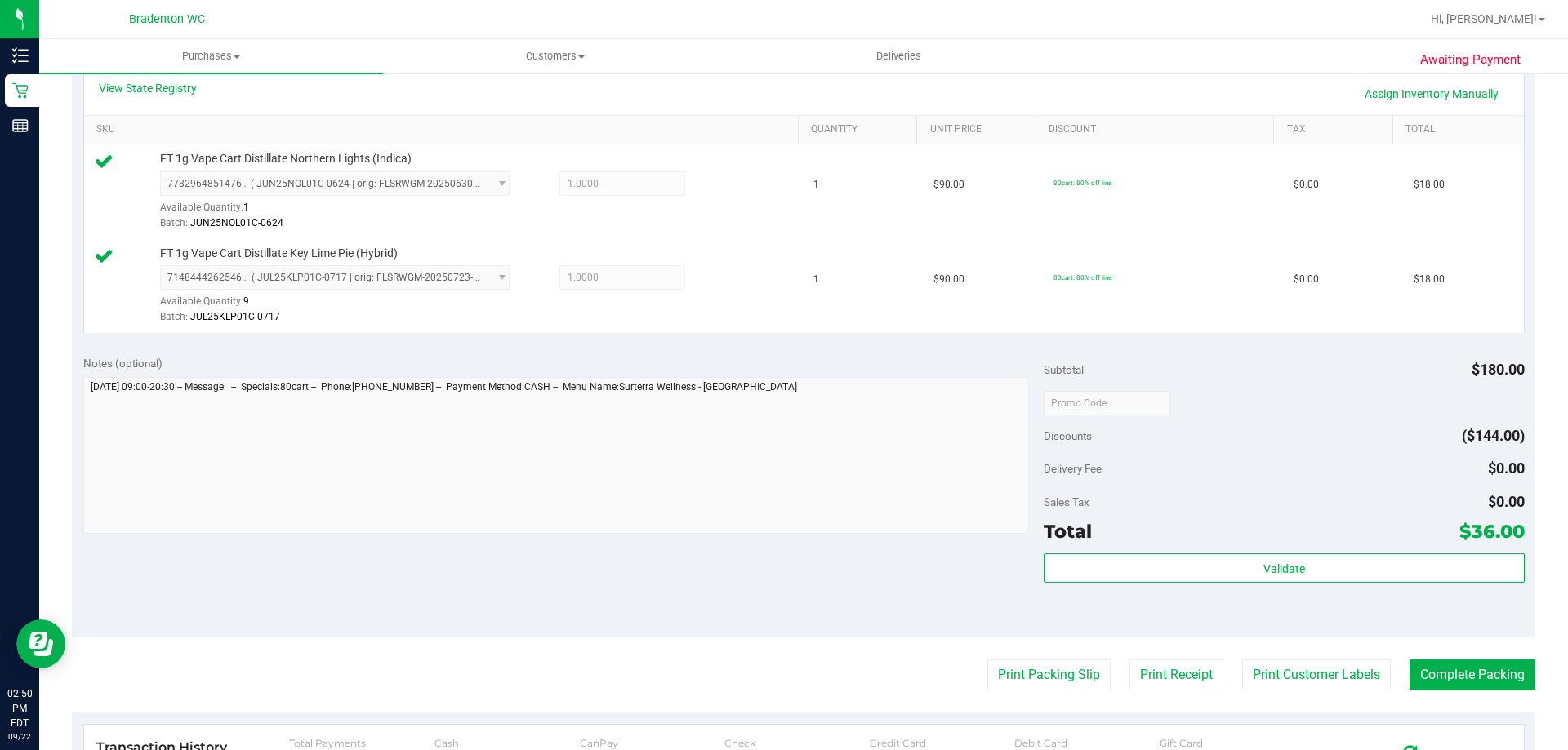
scroll to position [409, 0]
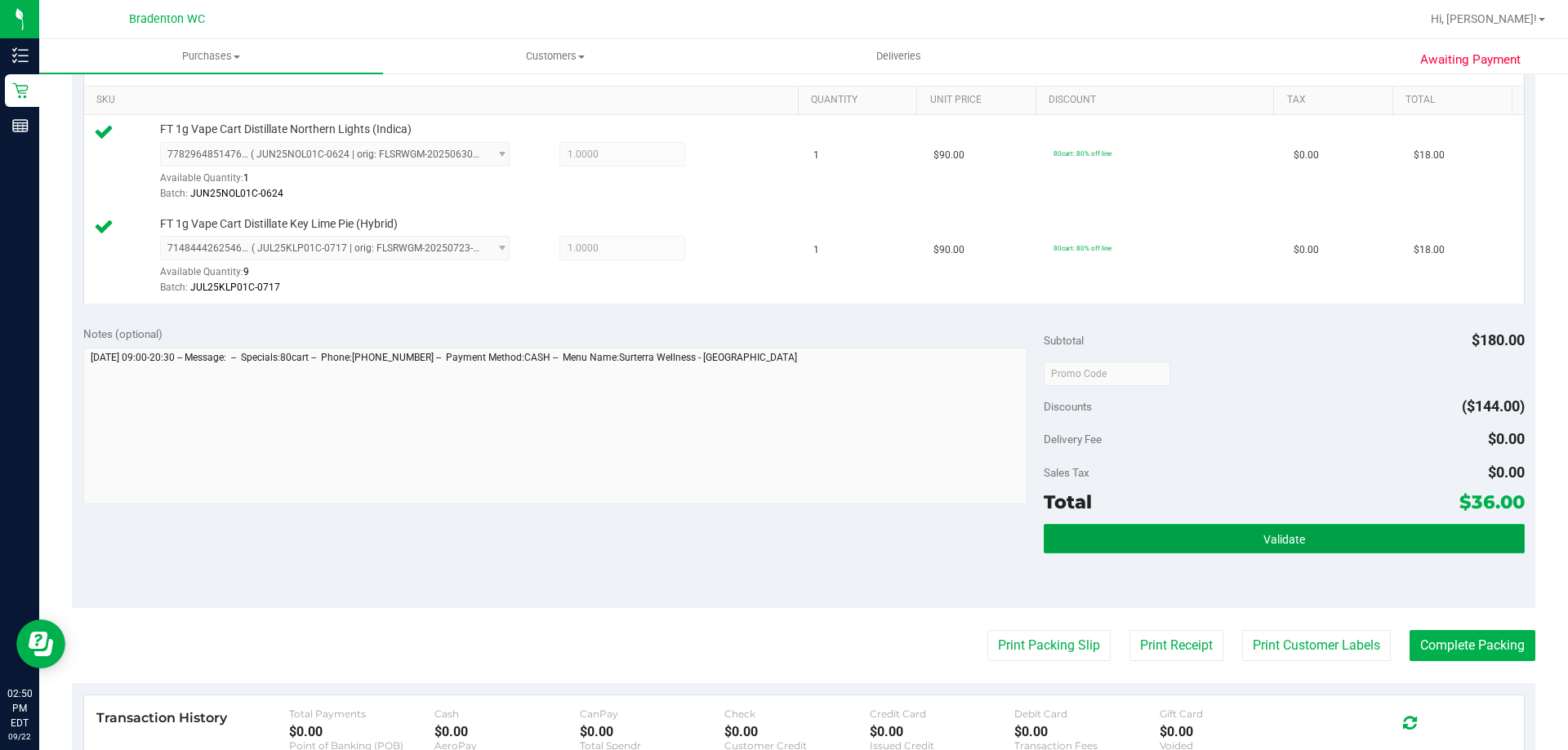
click at [1075, 539] on button "Validate" at bounding box center [1284, 538] width 480 height 29
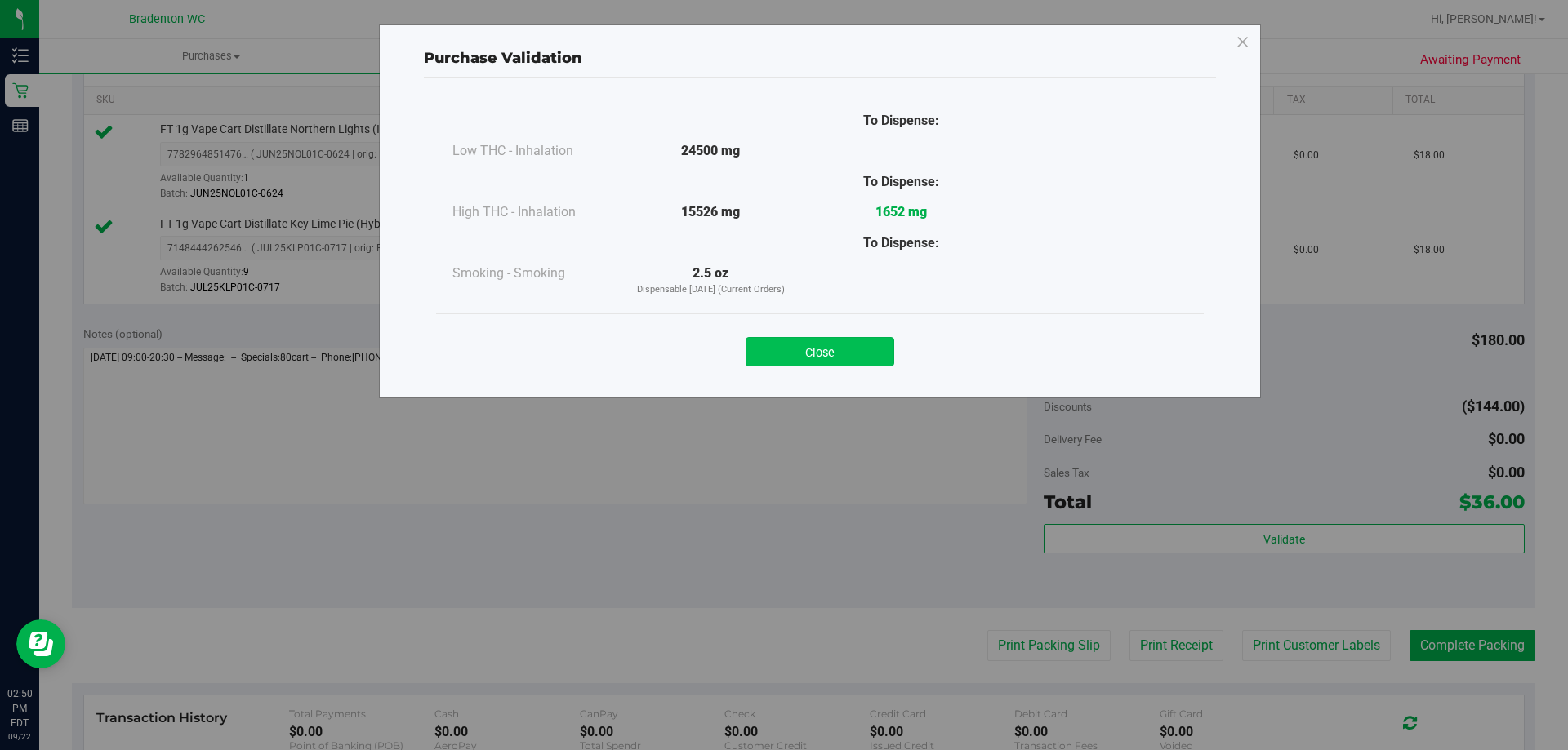
click at [765, 357] on button "Close" at bounding box center [820, 352] width 149 height 29
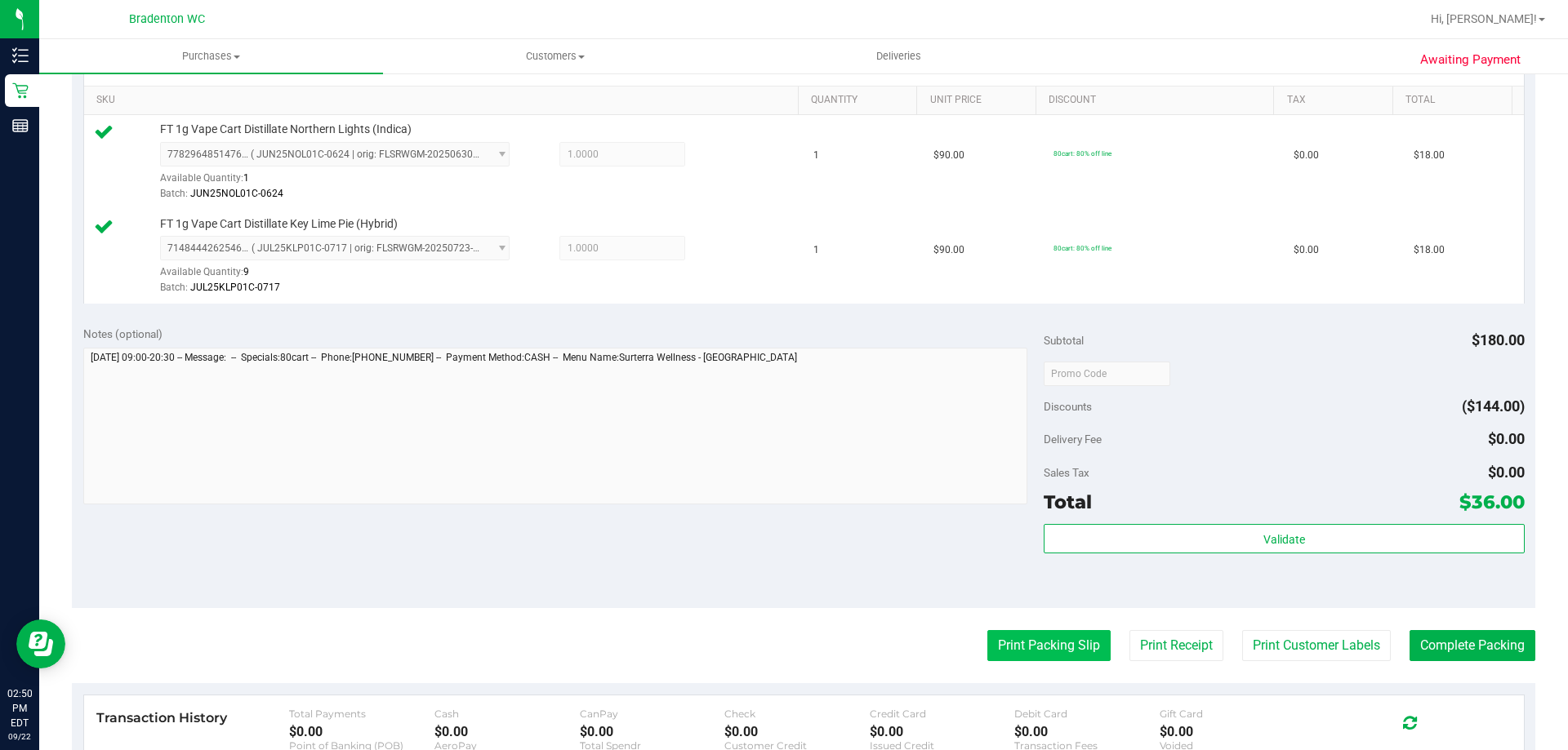
click at [998, 648] on button "Print Packing Slip" at bounding box center [1048, 646] width 123 height 31
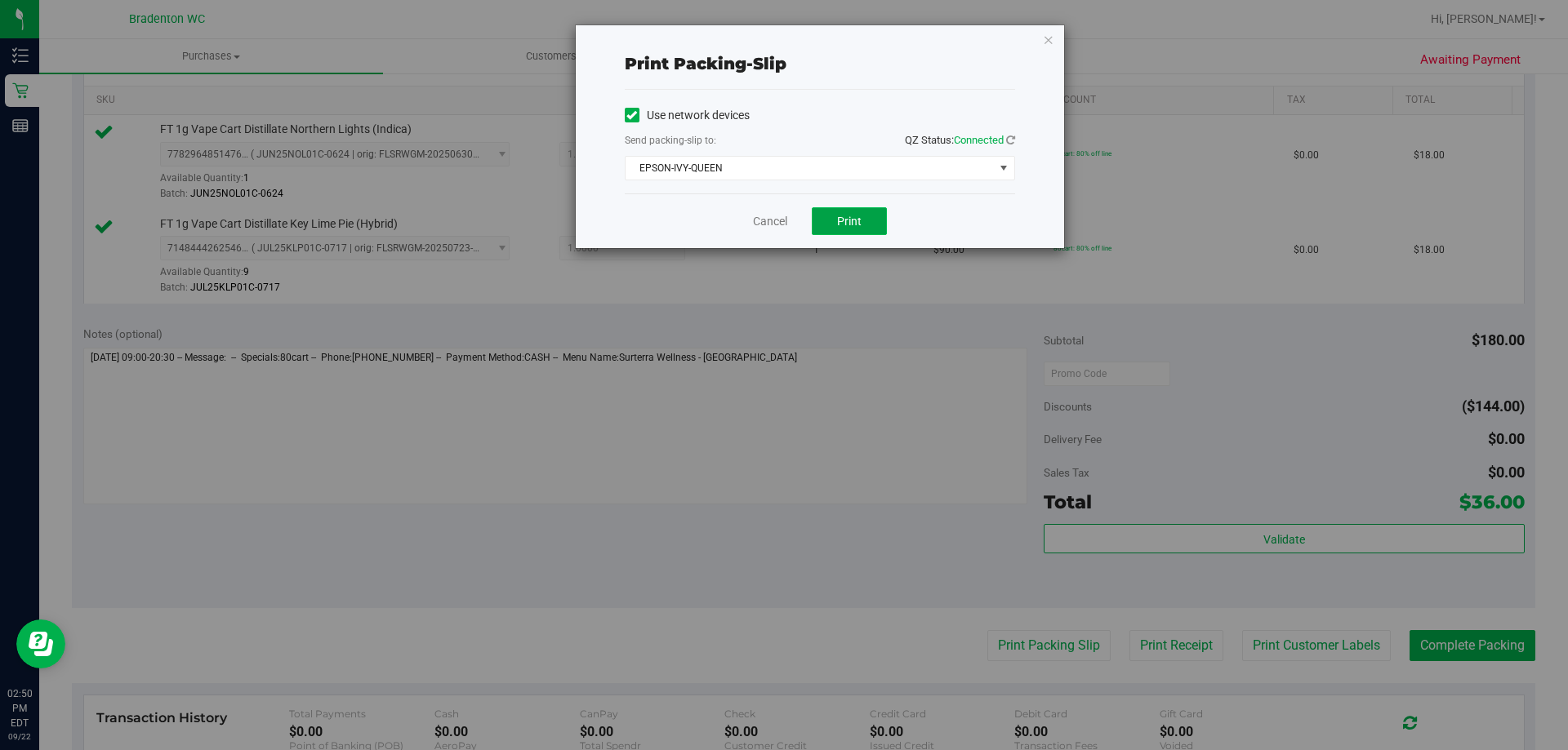
click at [832, 222] on button "Print" at bounding box center [849, 221] width 75 height 28
click at [1044, 42] on icon "button" at bounding box center [1048, 39] width 11 height 20
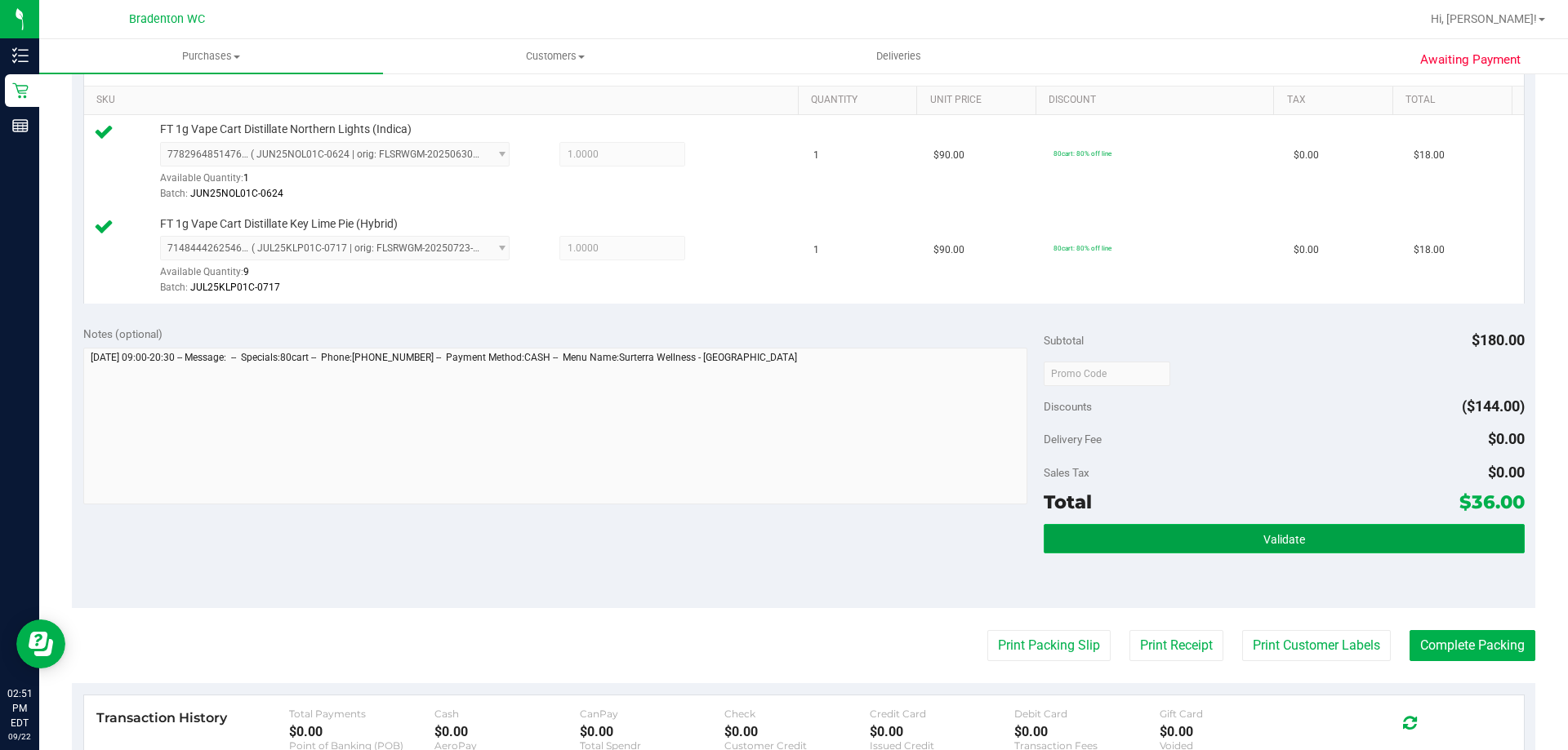
click at [1120, 541] on button "Validate" at bounding box center [1284, 538] width 480 height 29
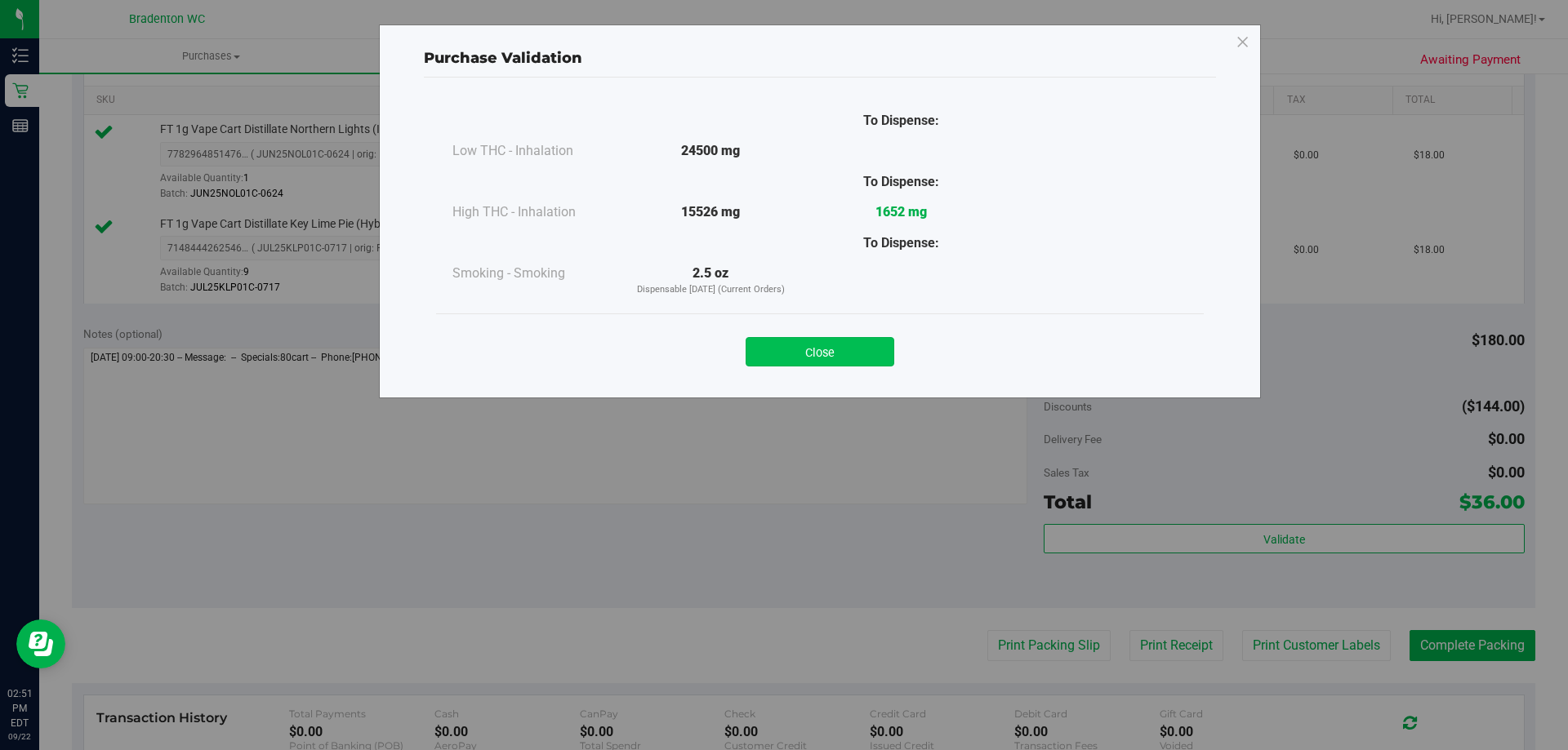
click at [847, 343] on button "Close" at bounding box center [820, 352] width 149 height 29
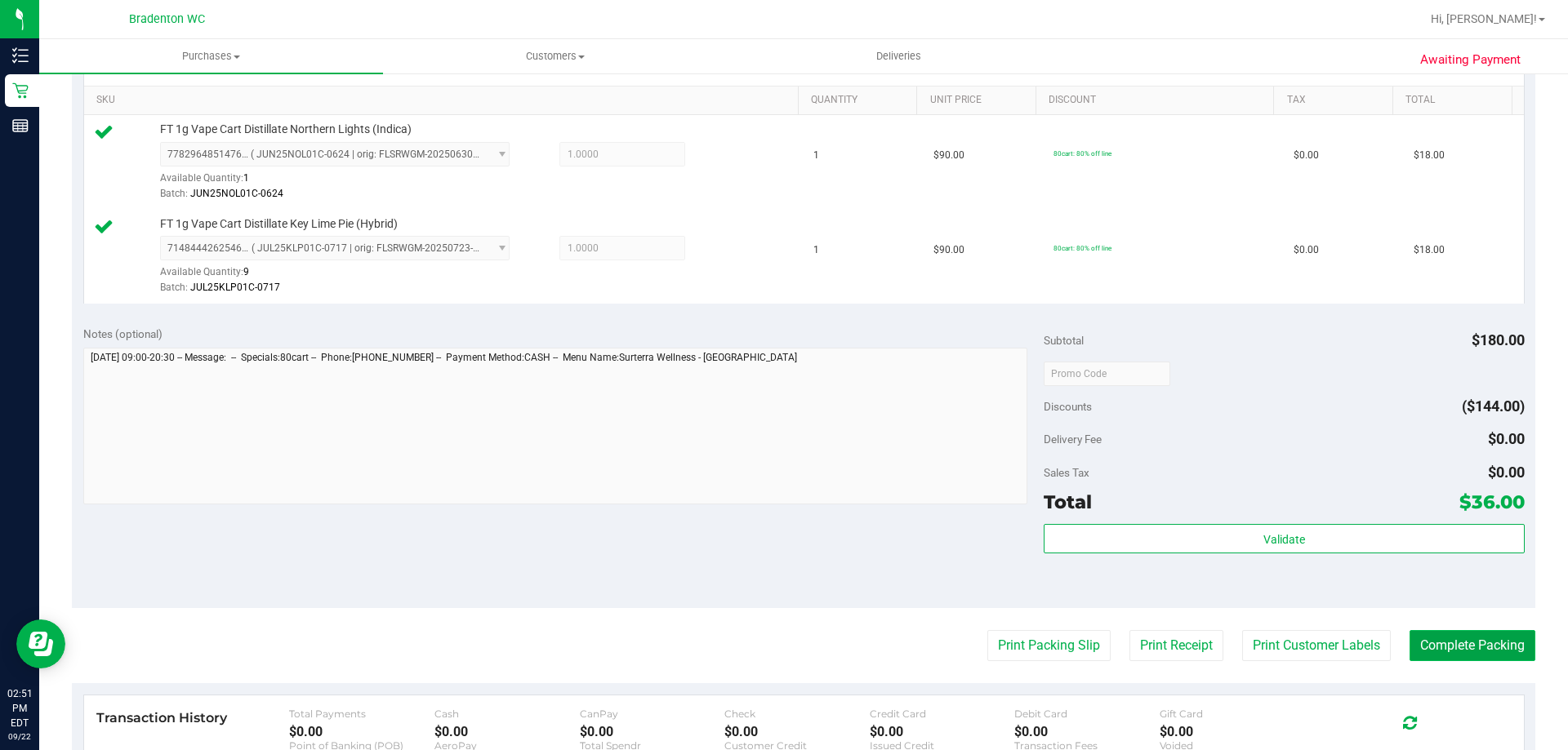
click at [1426, 646] on button "Complete Packing" at bounding box center [1472, 646] width 126 height 31
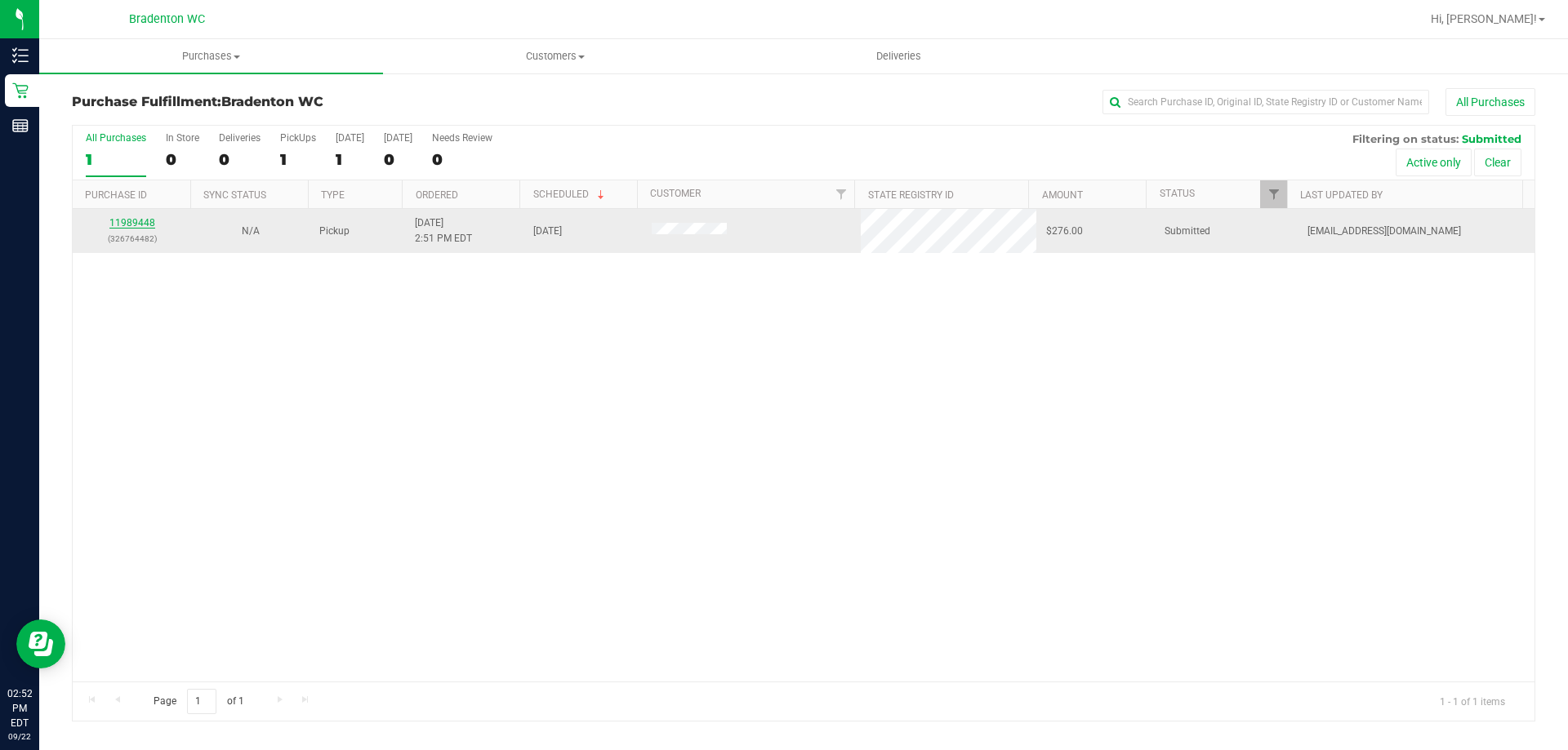
click at [144, 224] on link "11989448" at bounding box center [132, 222] width 46 height 11
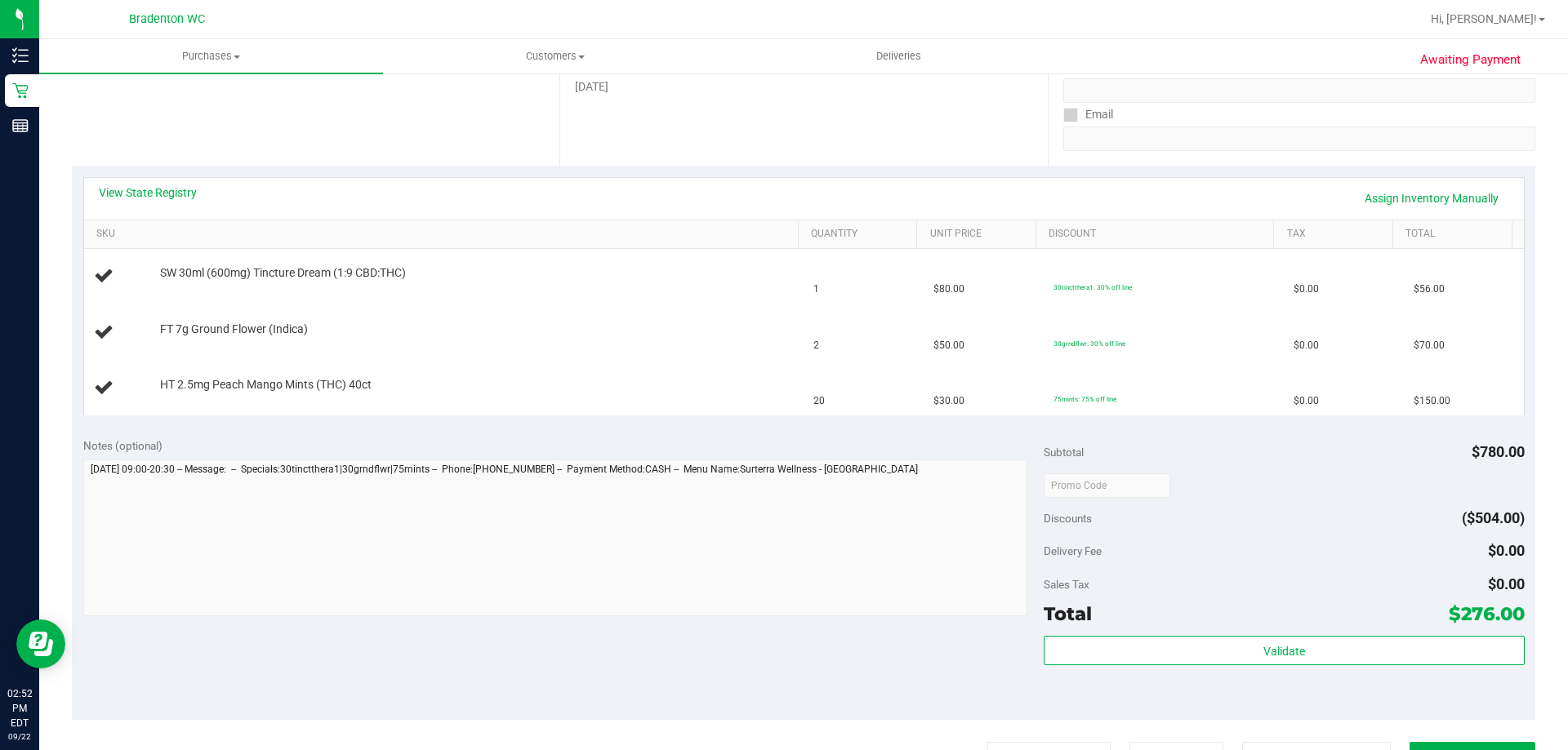
scroll to position [327, 0]
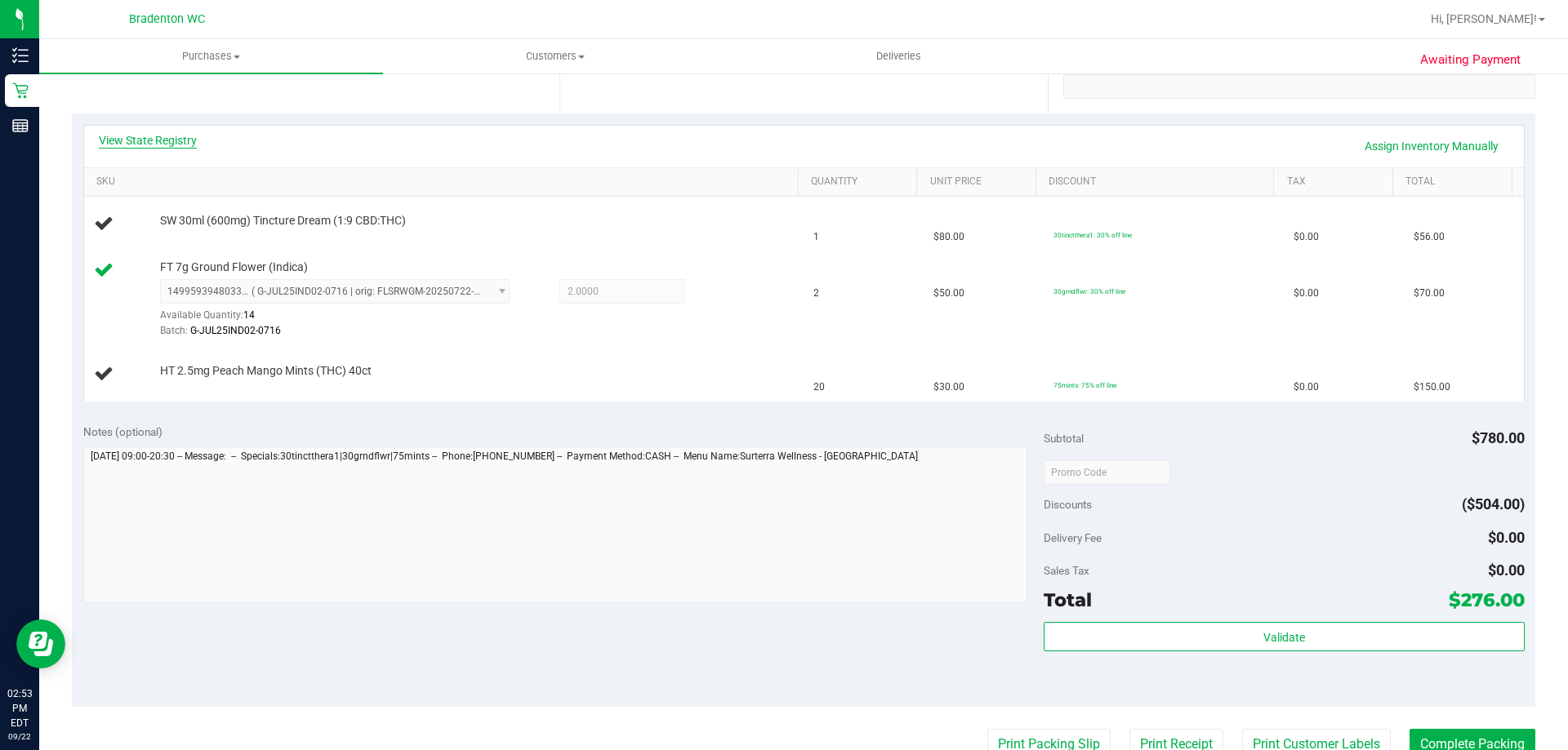
click at [185, 141] on link "View State Registry" at bounding box center [148, 140] width 98 height 16
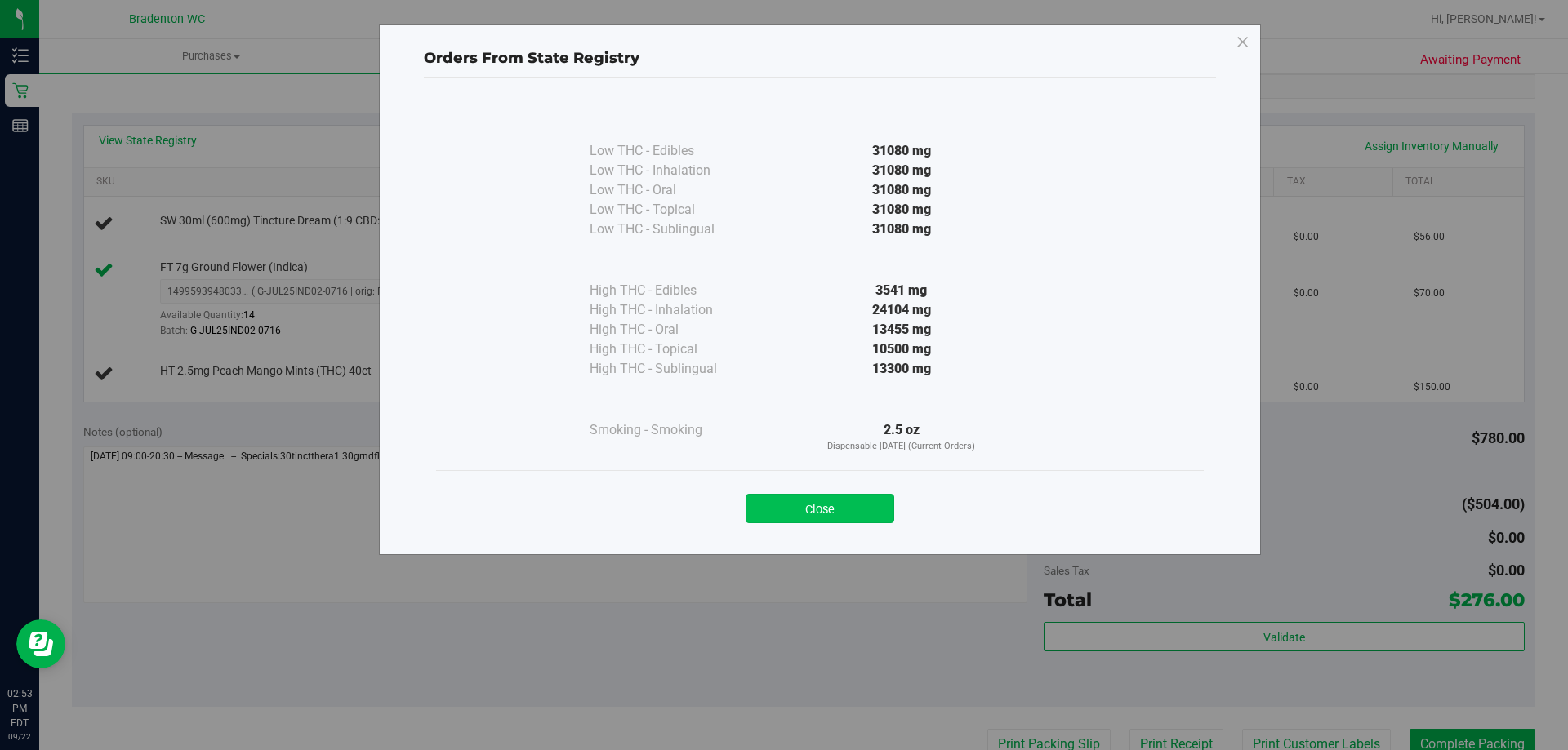
click at [816, 513] on button "Close" at bounding box center [820, 508] width 149 height 29
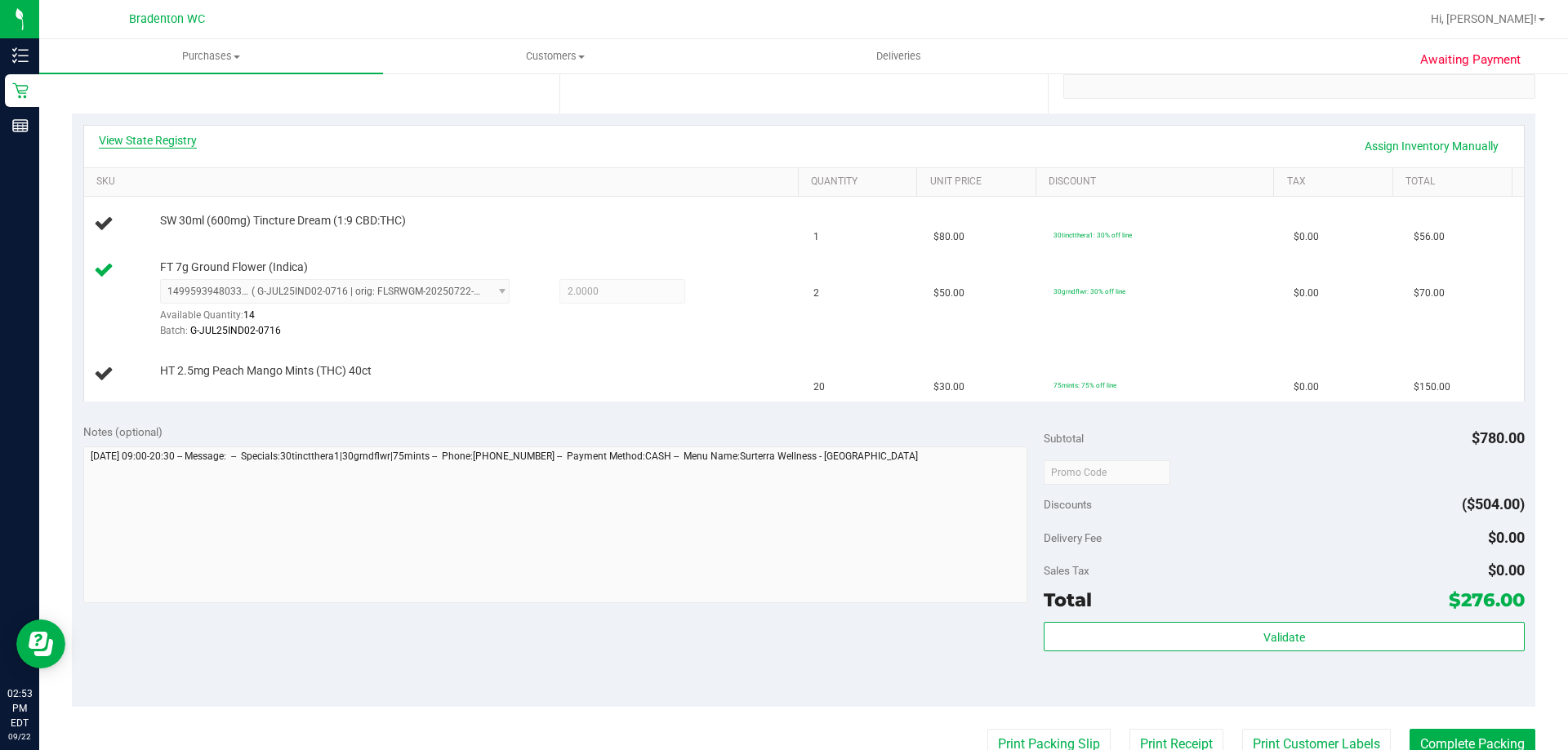
click at [158, 143] on link "View State Registry" at bounding box center [148, 140] width 98 height 16
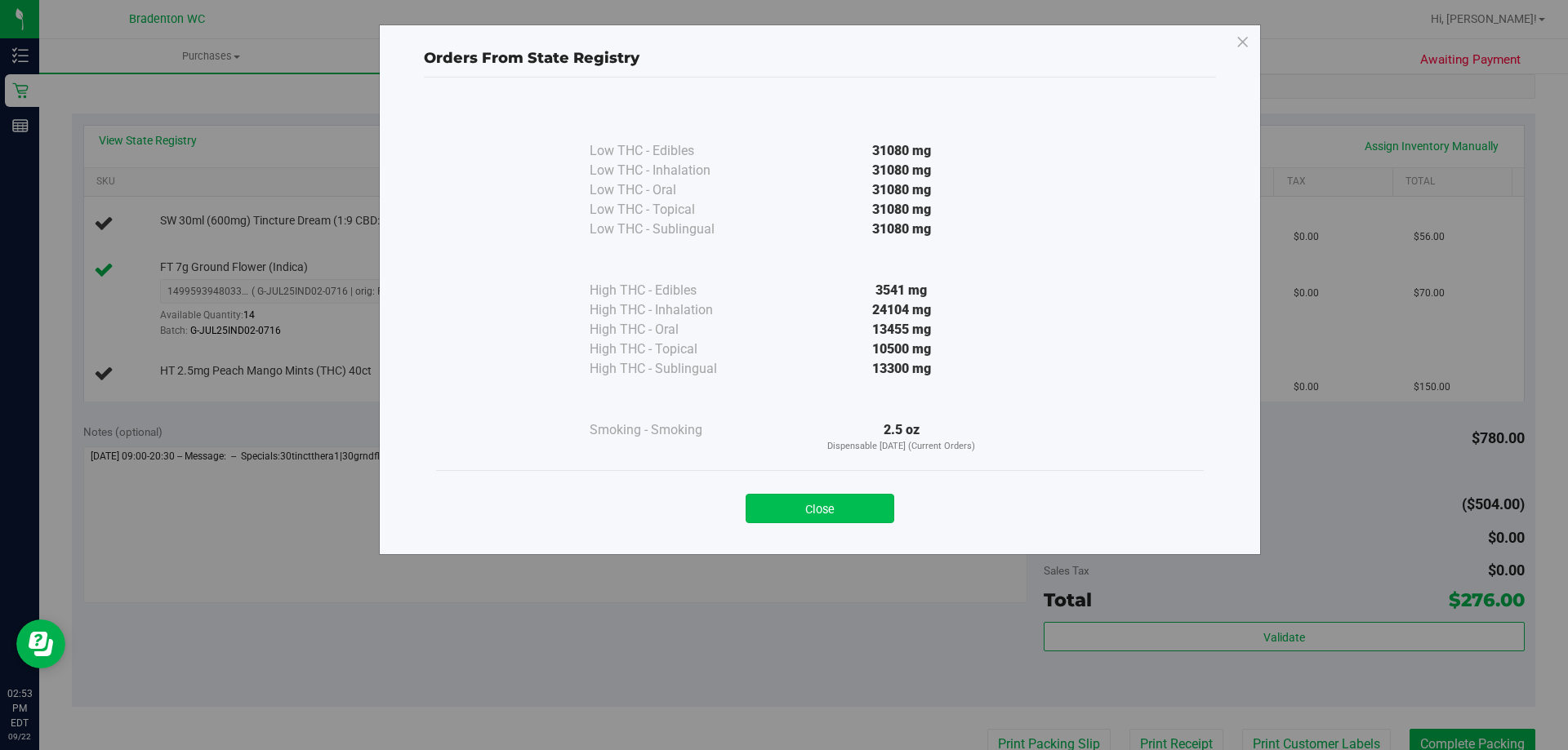
click at [809, 502] on button "Close" at bounding box center [820, 508] width 149 height 29
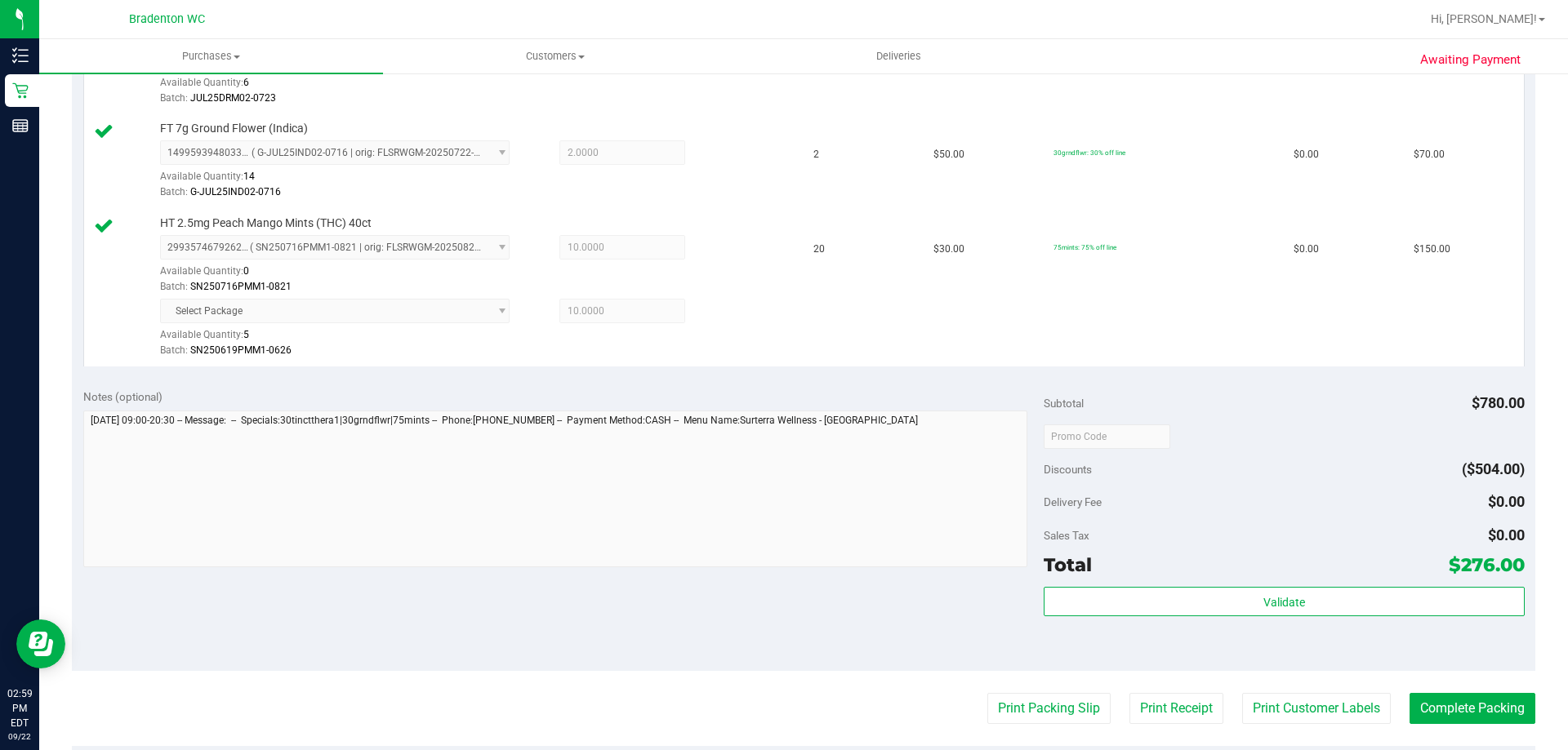
scroll to position [653, 0]
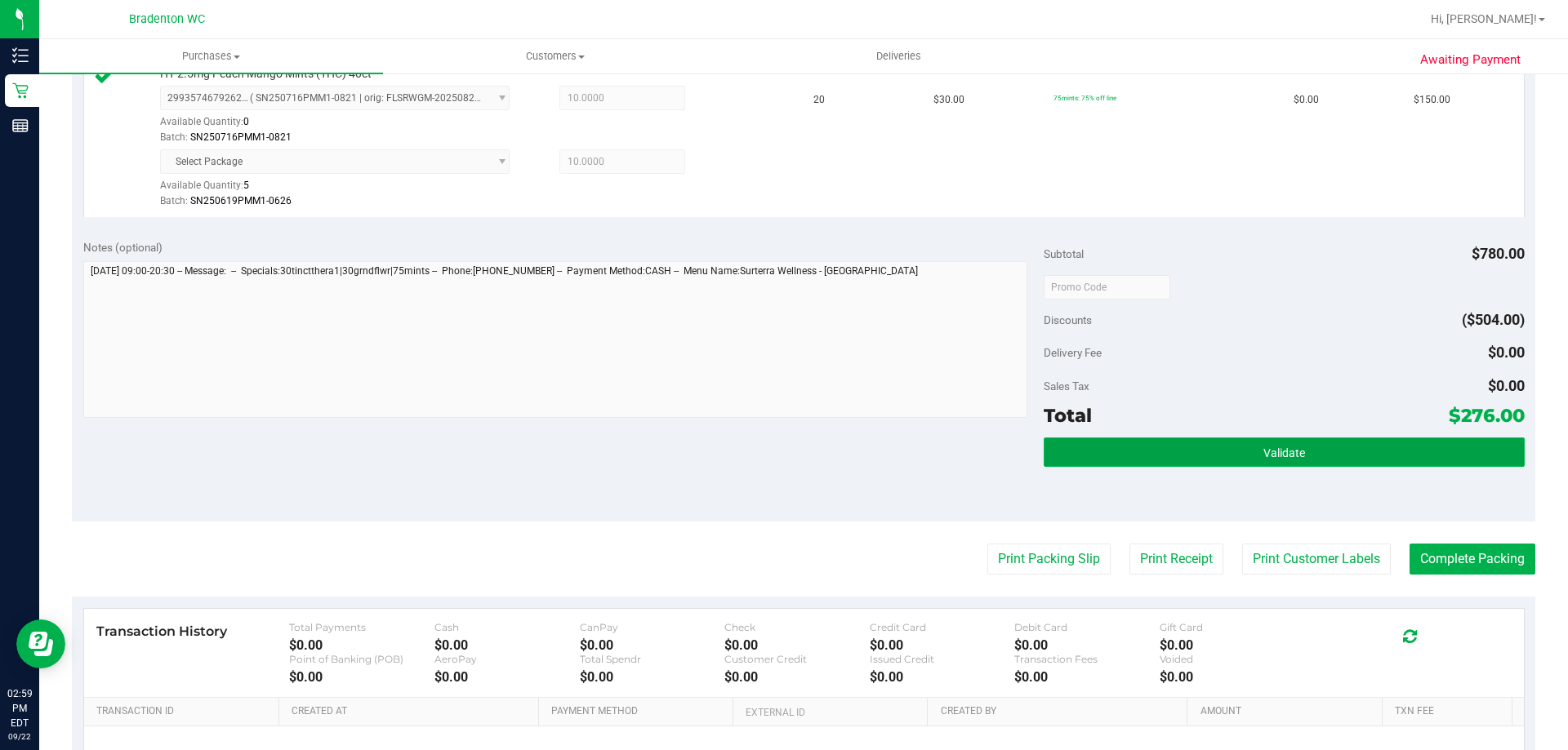
click at [1083, 458] on button "Validate" at bounding box center [1284, 452] width 480 height 29
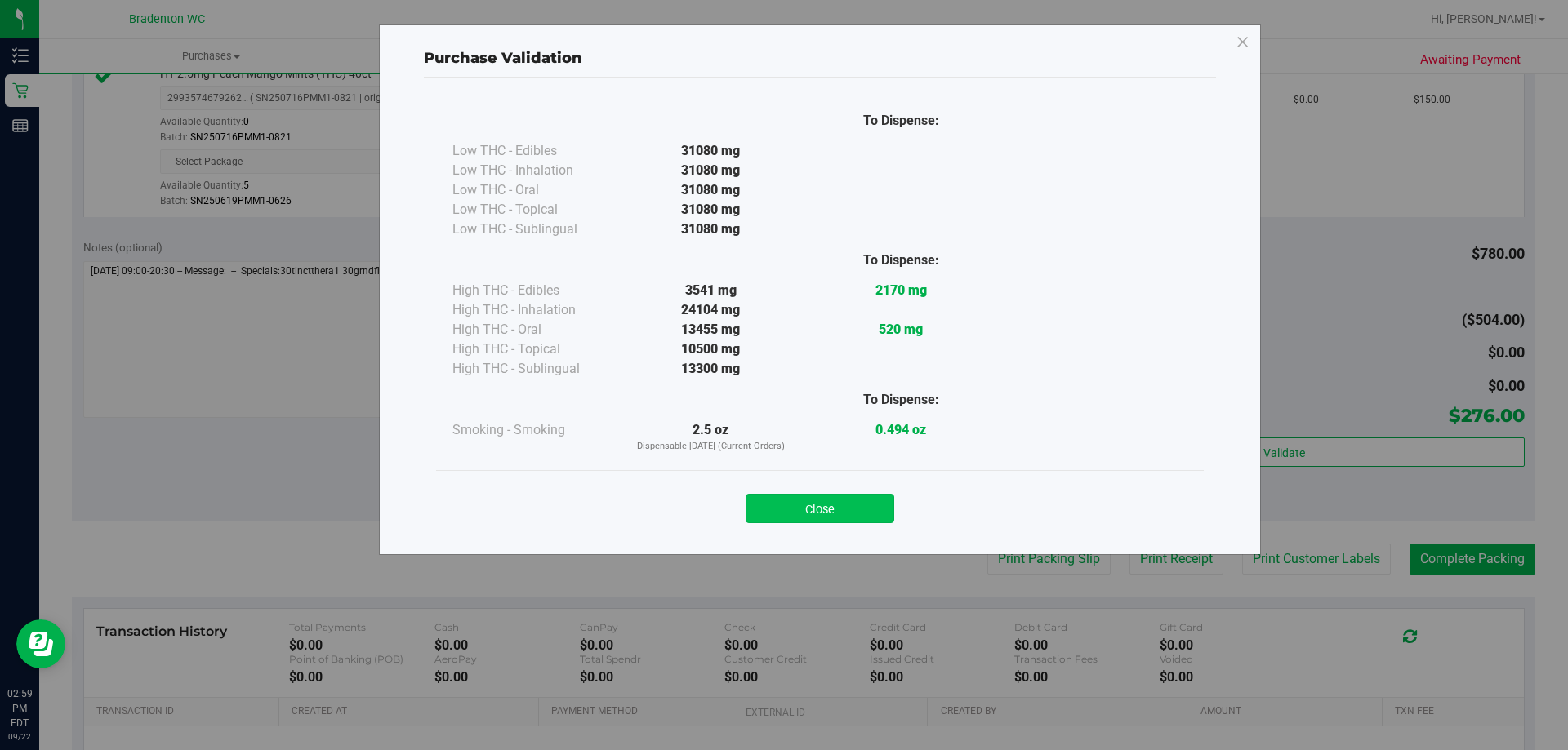
click at [771, 513] on button "Close" at bounding box center [820, 508] width 149 height 29
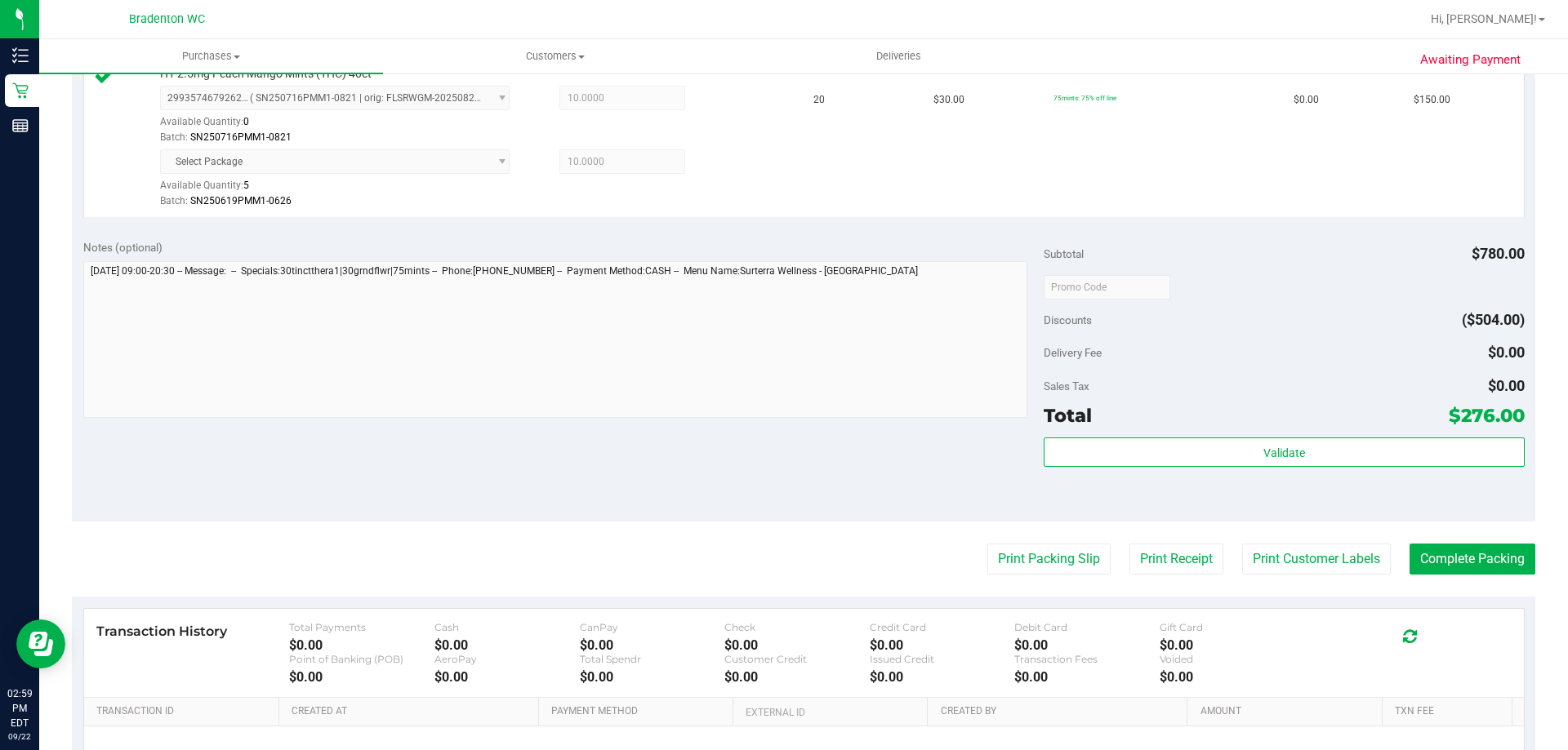
scroll to position [816, 0]
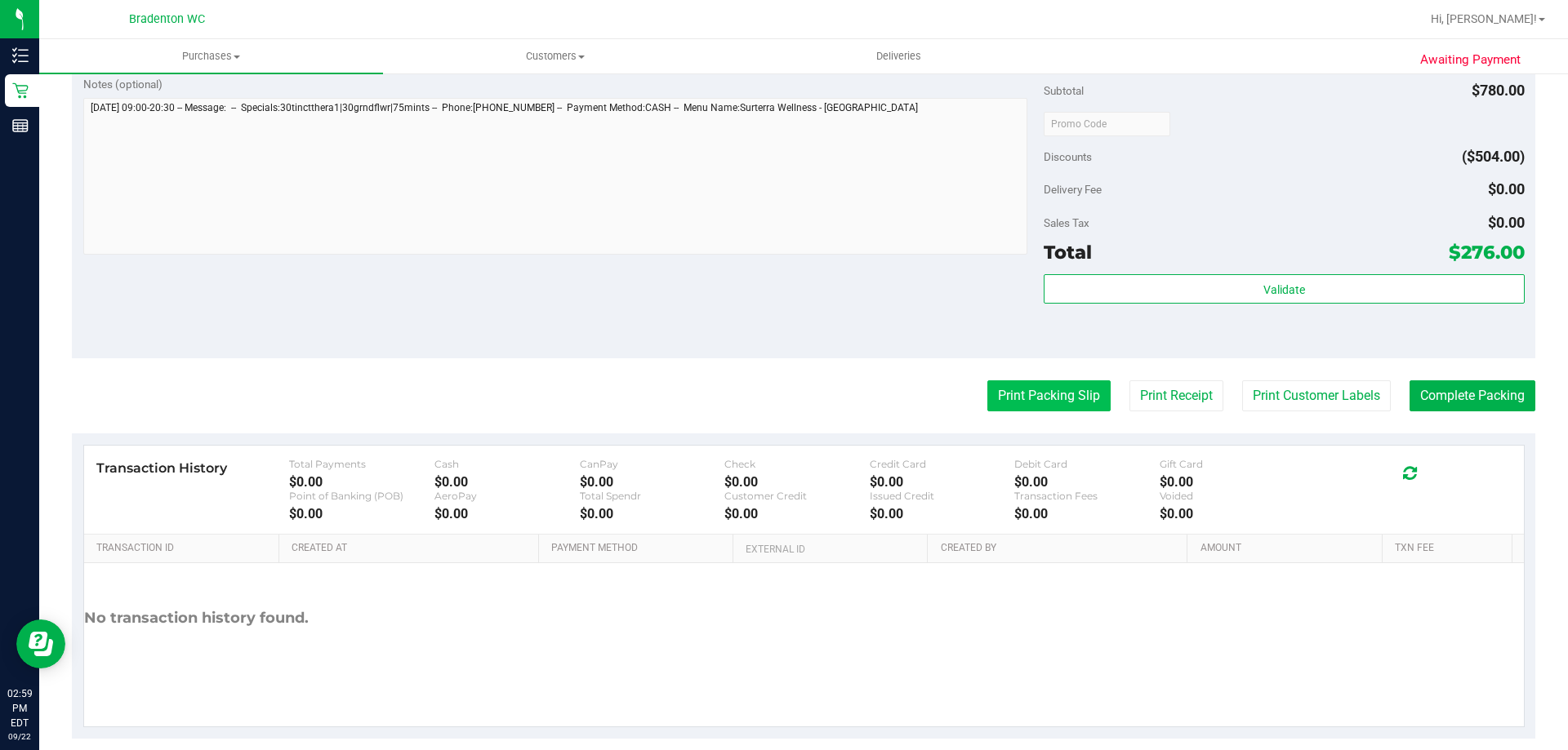
click at [997, 400] on button "Print Packing Slip" at bounding box center [1048, 396] width 123 height 31
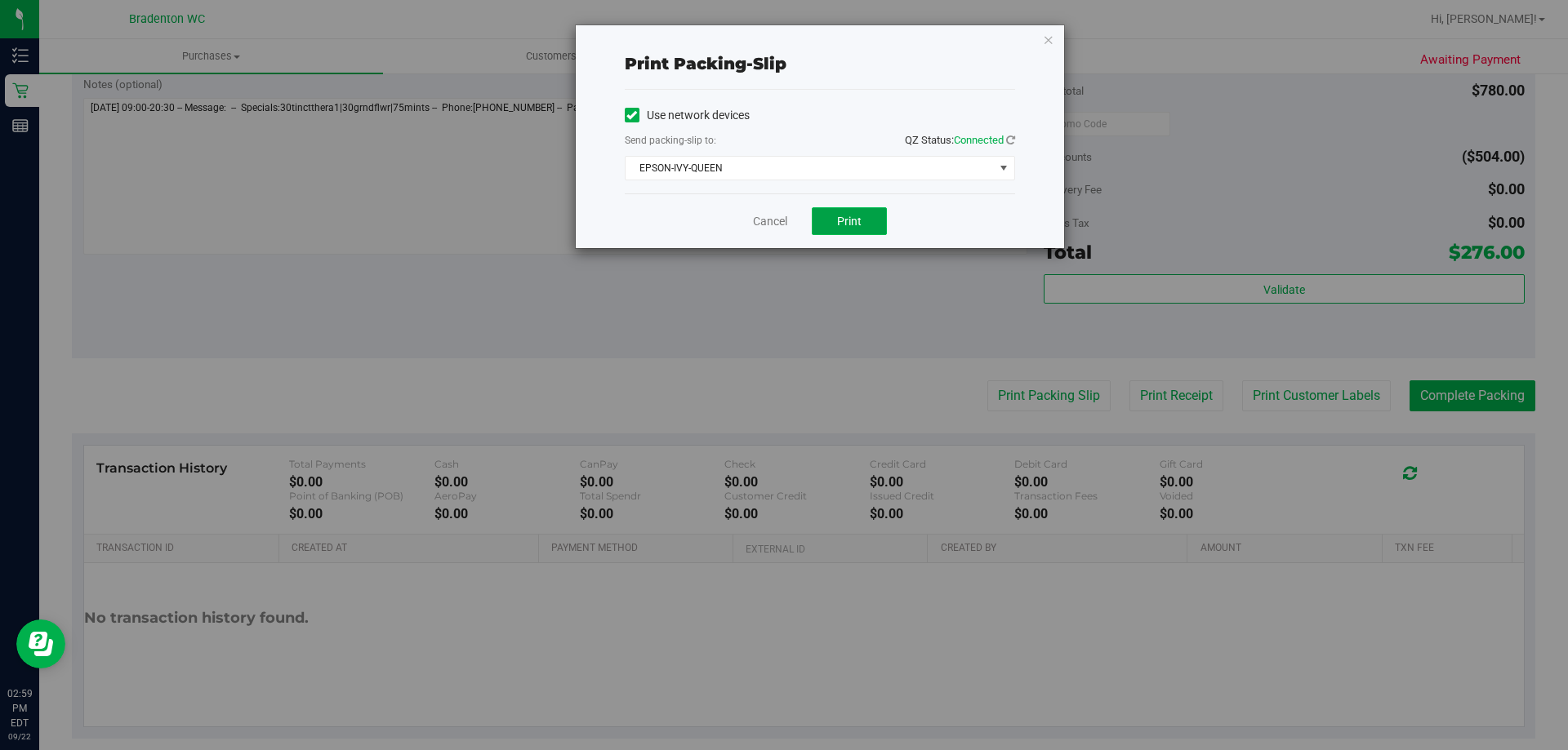
click at [837, 213] on button "Print" at bounding box center [849, 221] width 75 height 28
click at [1049, 37] on icon "button" at bounding box center [1048, 39] width 11 height 20
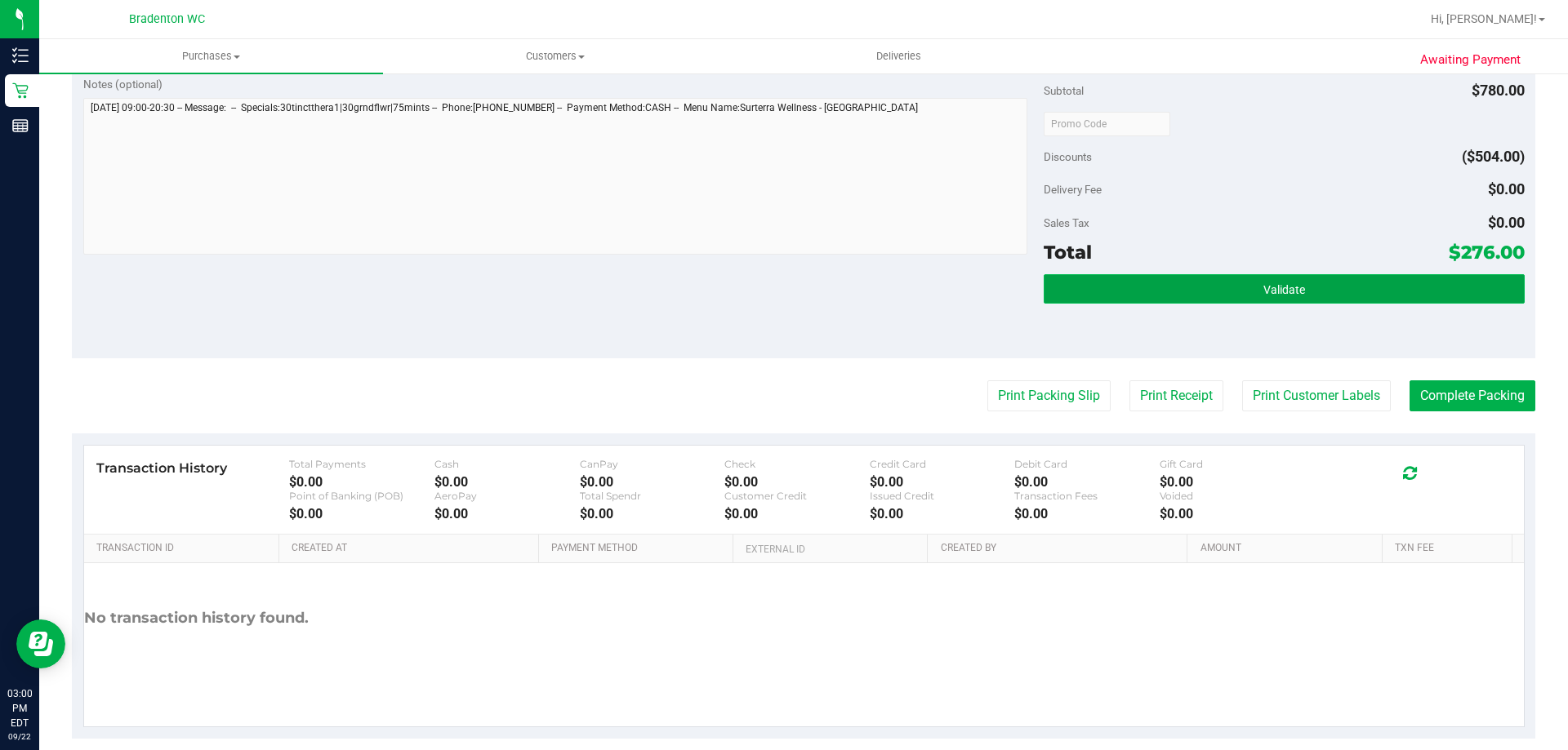
click at [1071, 301] on button "Validate" at bounding box center [1284, 289] width 480 height 29
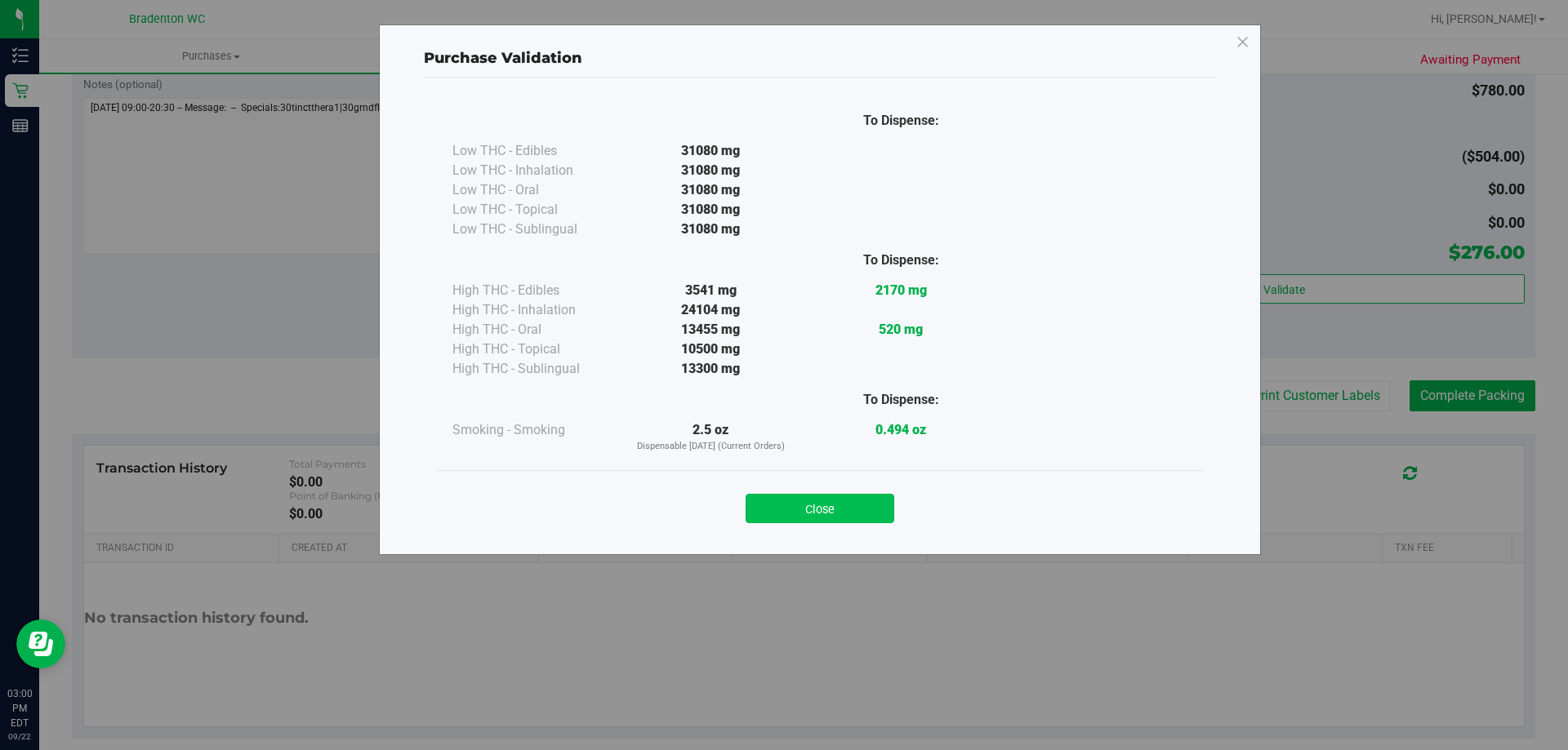
click at [780, 520] on button "Close" at bounding box center [820, 508] width 149 height 29
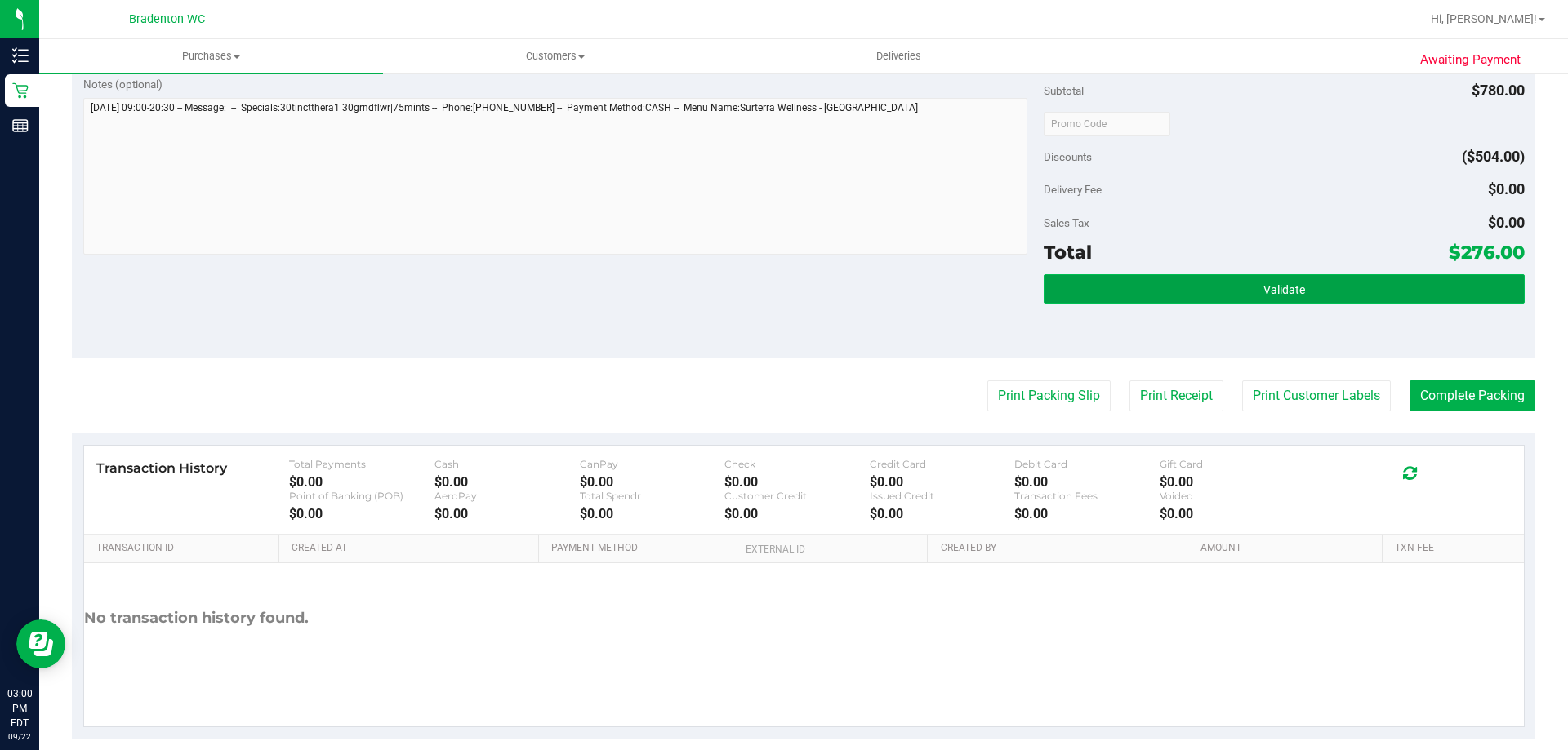
click at [1114, 291] on button "Validate" at bounding box center [1284, 289] width 480 height 29
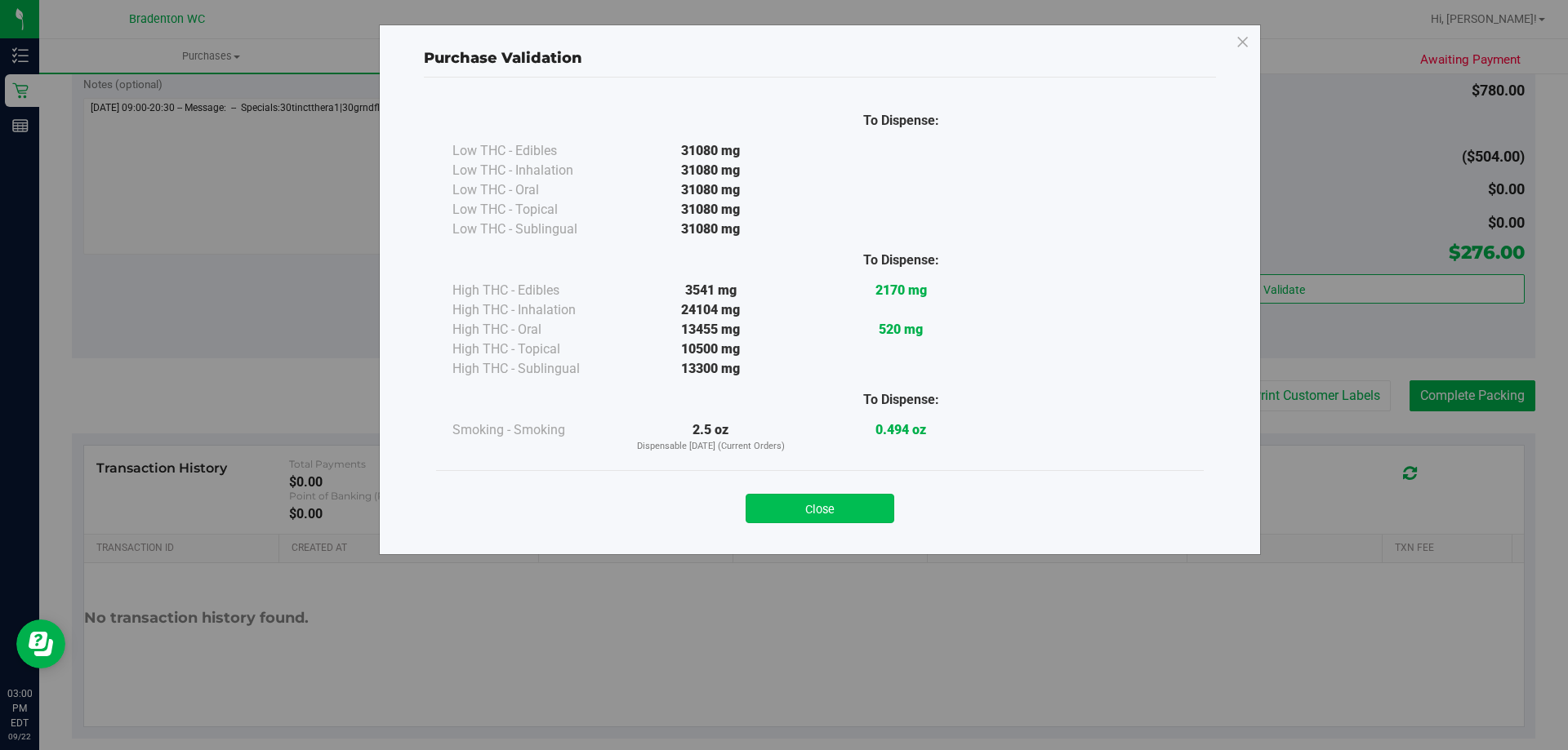
click at [822, 511] on button "Close" at bounding box center [820, 508] width 149 height 29
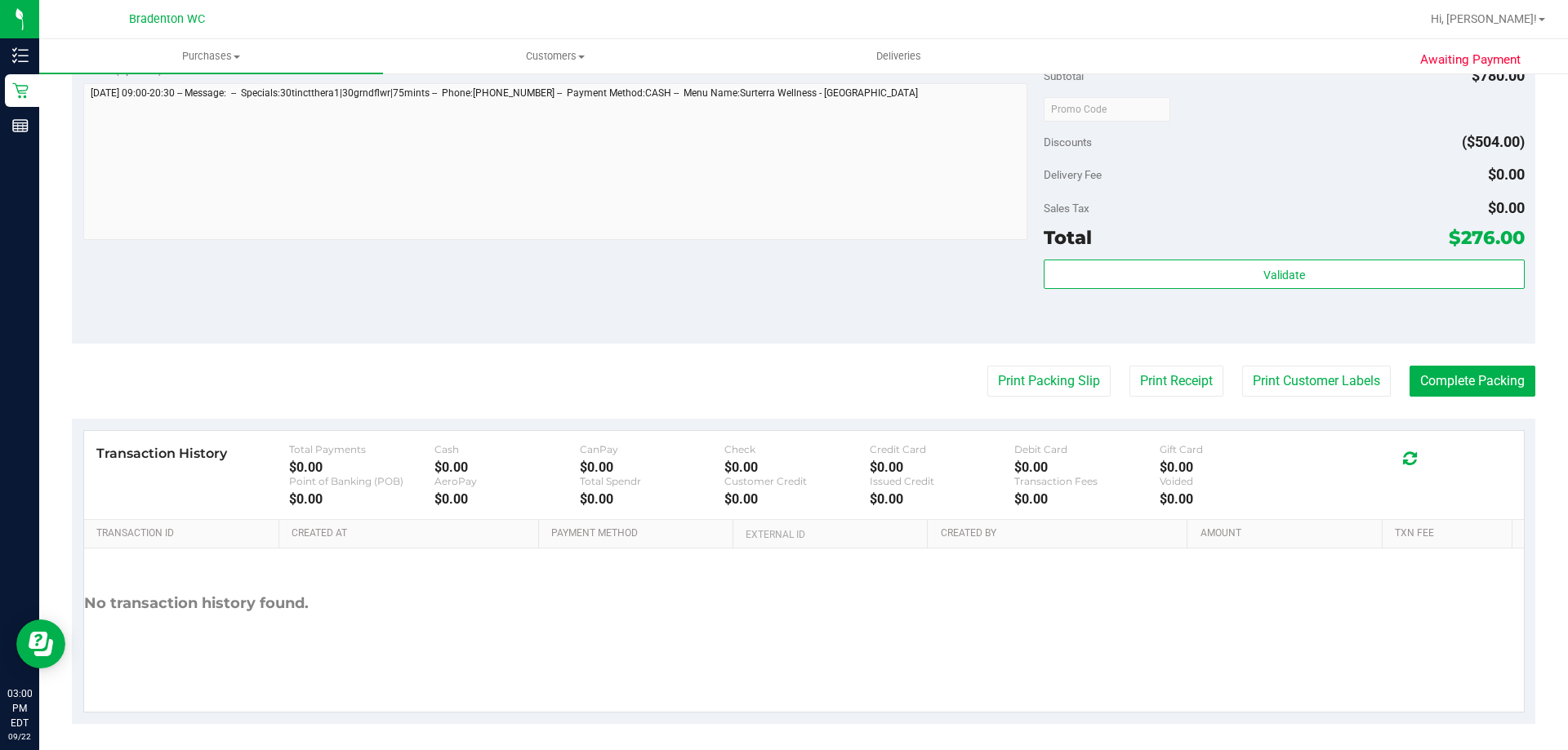
scroll to position [838, 0]
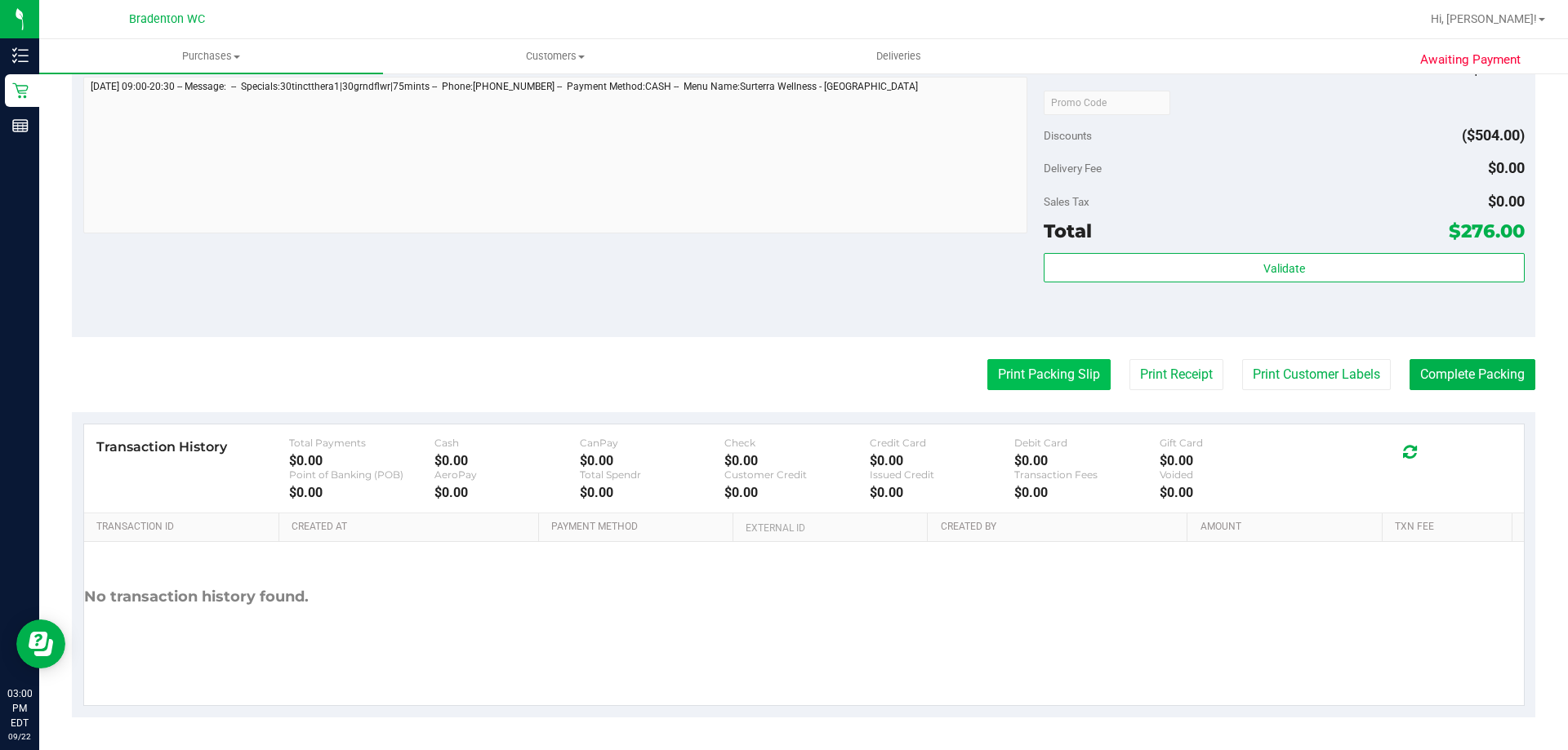
click at [1046, 378] on button "Print Packing Slip" at bounding box center [1048, 375] width 123 height 31
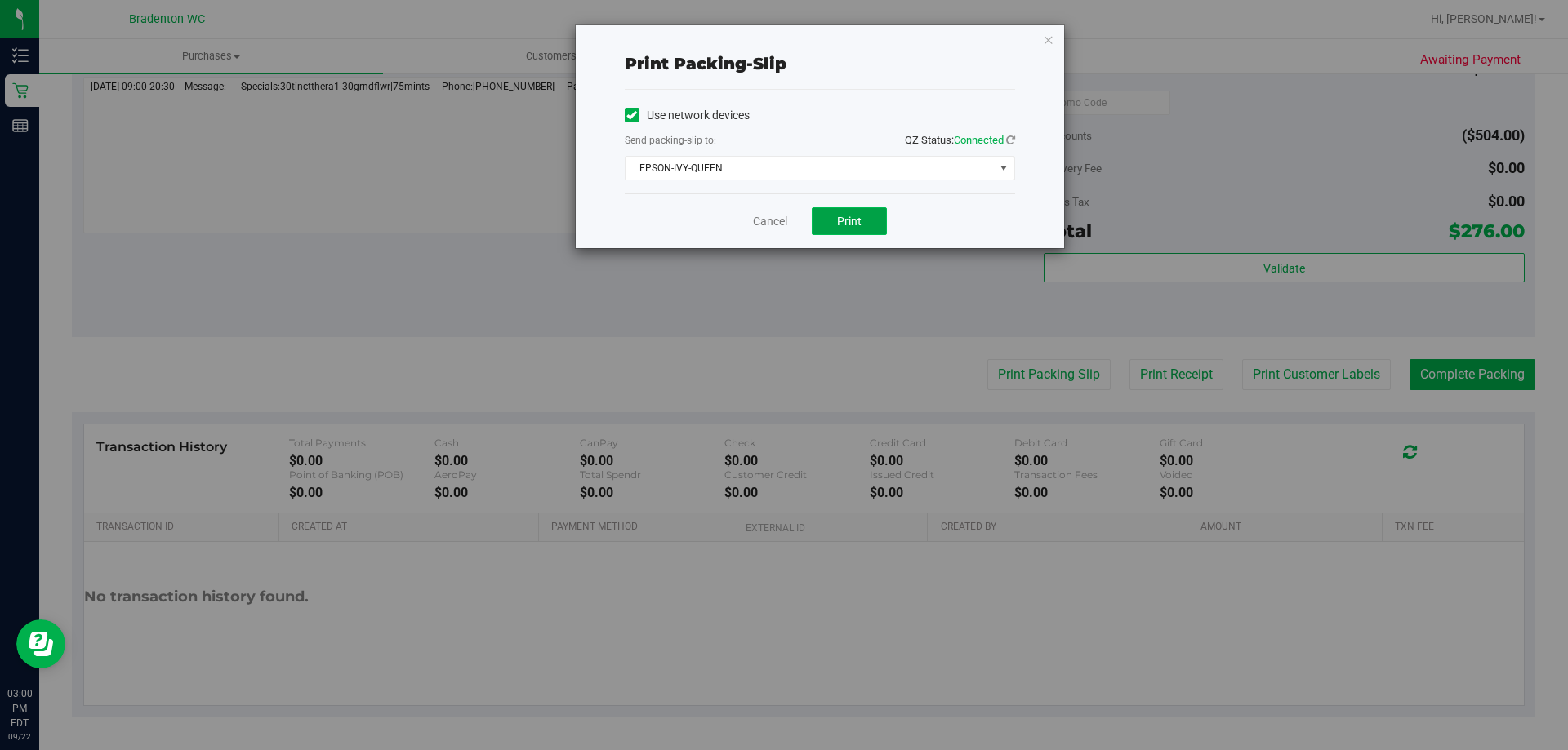
drag, startPoint x: 864, startPoint y: 219, endPoint x: 863, endPoint y: 207, distance: 12.0
click at [862, 218] on button "Print" at bounding box center [849, 221] width 75 height 28
click at [1050, 40] on icon "button" at bounding box center [1048, 39] width 11 height 20
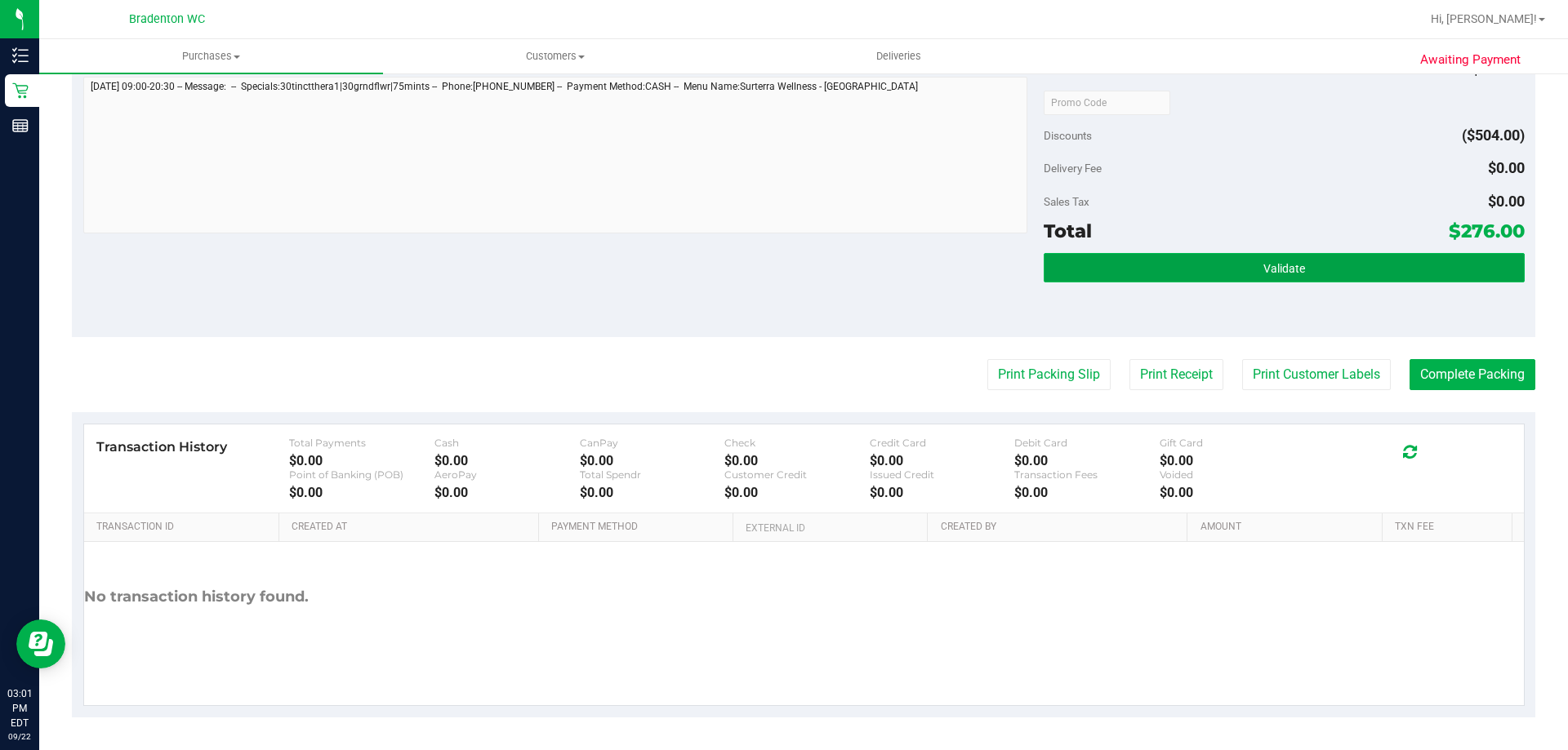
click at [1230, 280] on button "Validate" at bounding box center [1284, 267] width 480 height 29
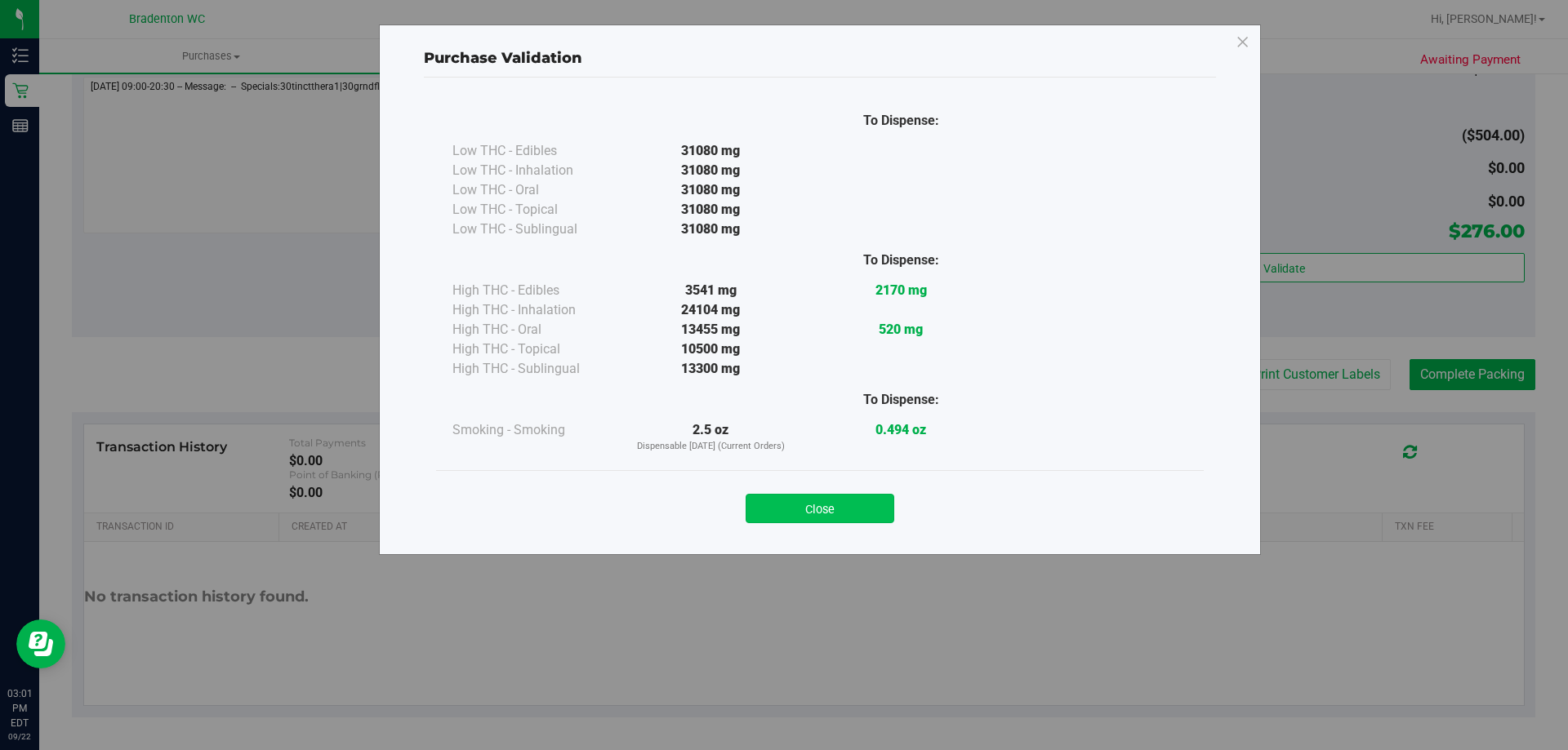
click at [859, 507] on button "Close" at bounding box center [820, 508] width 149 height 29
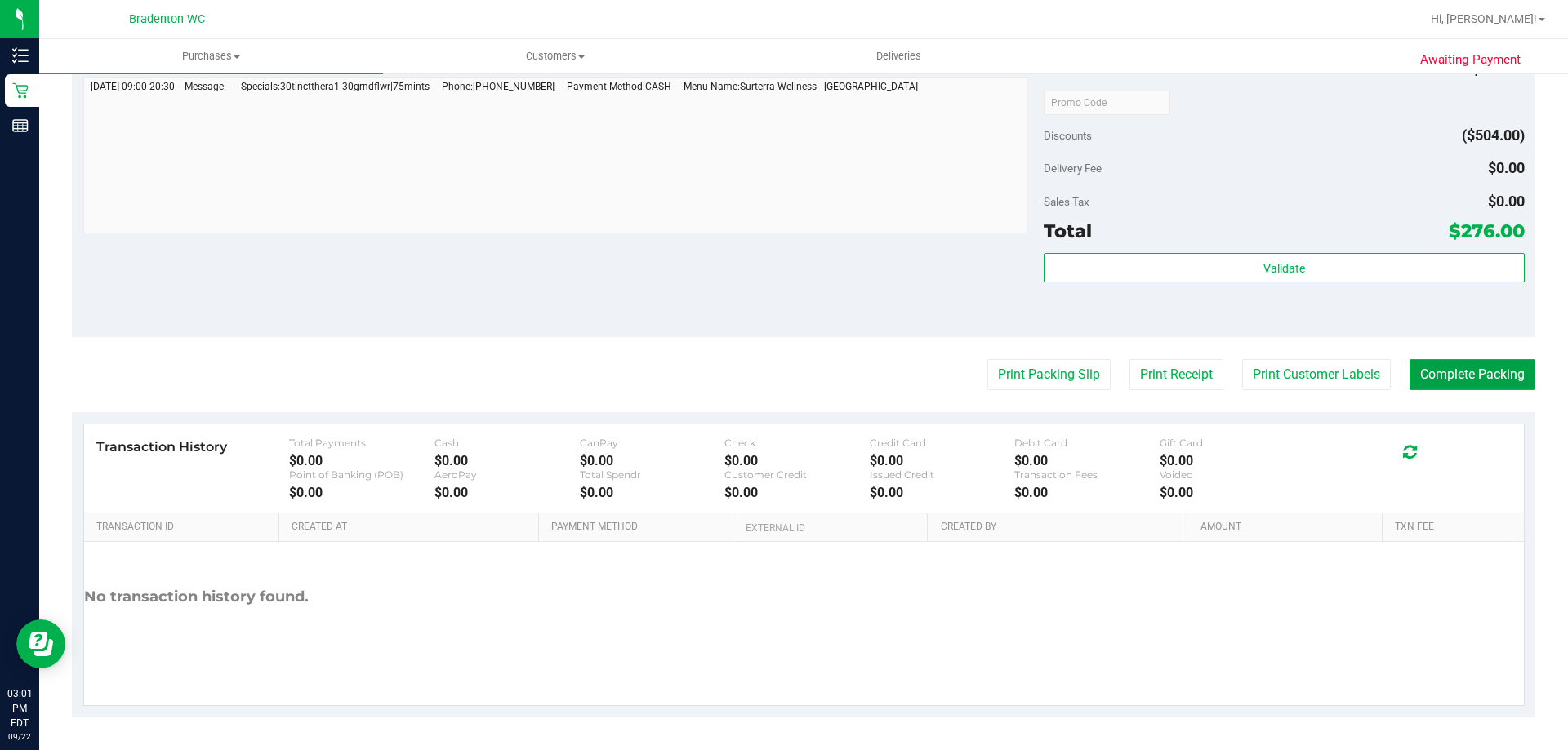
click at [1441, 372] on button "Complete Packing" at bounding box center [1472, 375] width 126 height 31
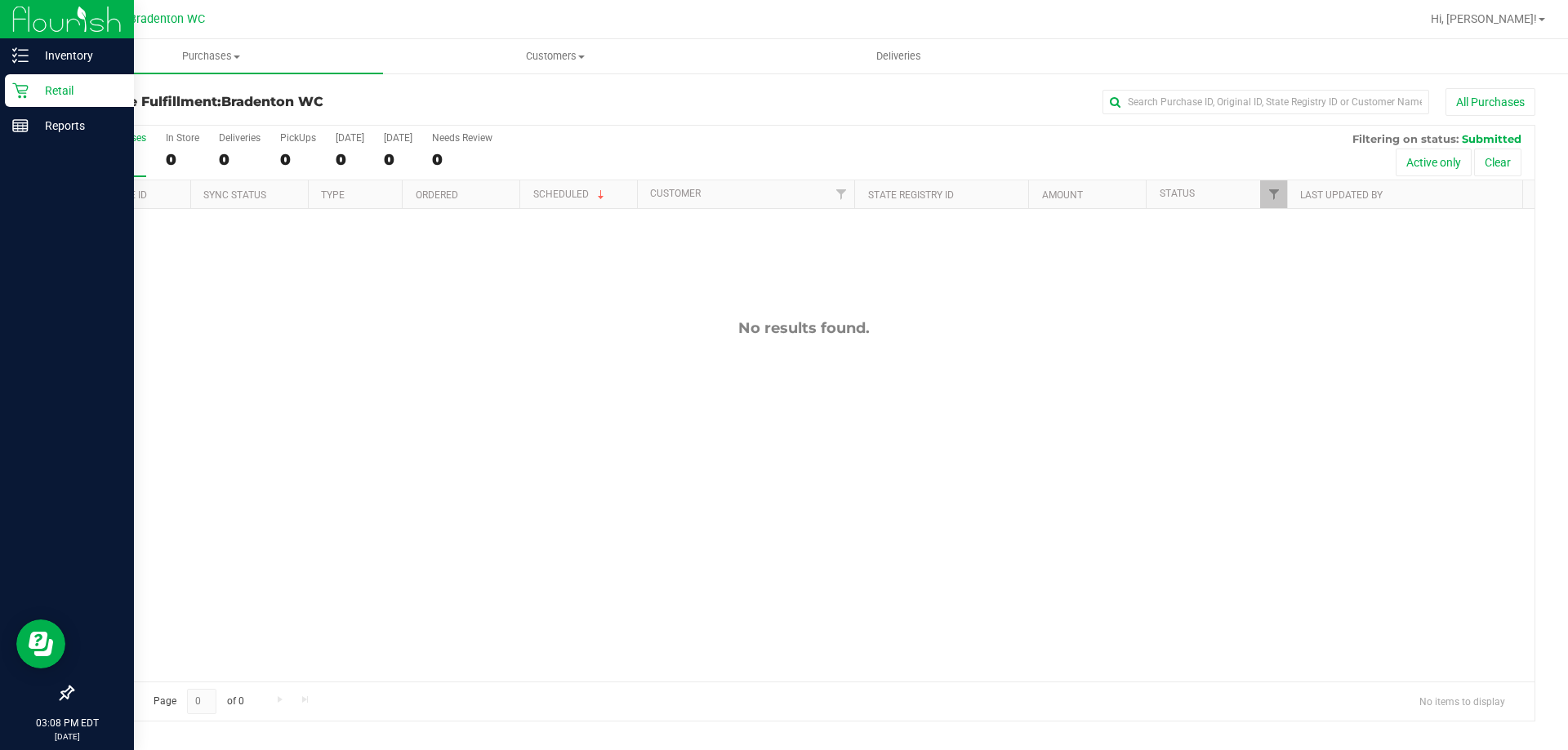
click at [44, 89] on p "Retail" at bounding box center [77, 90] width 98 height 20
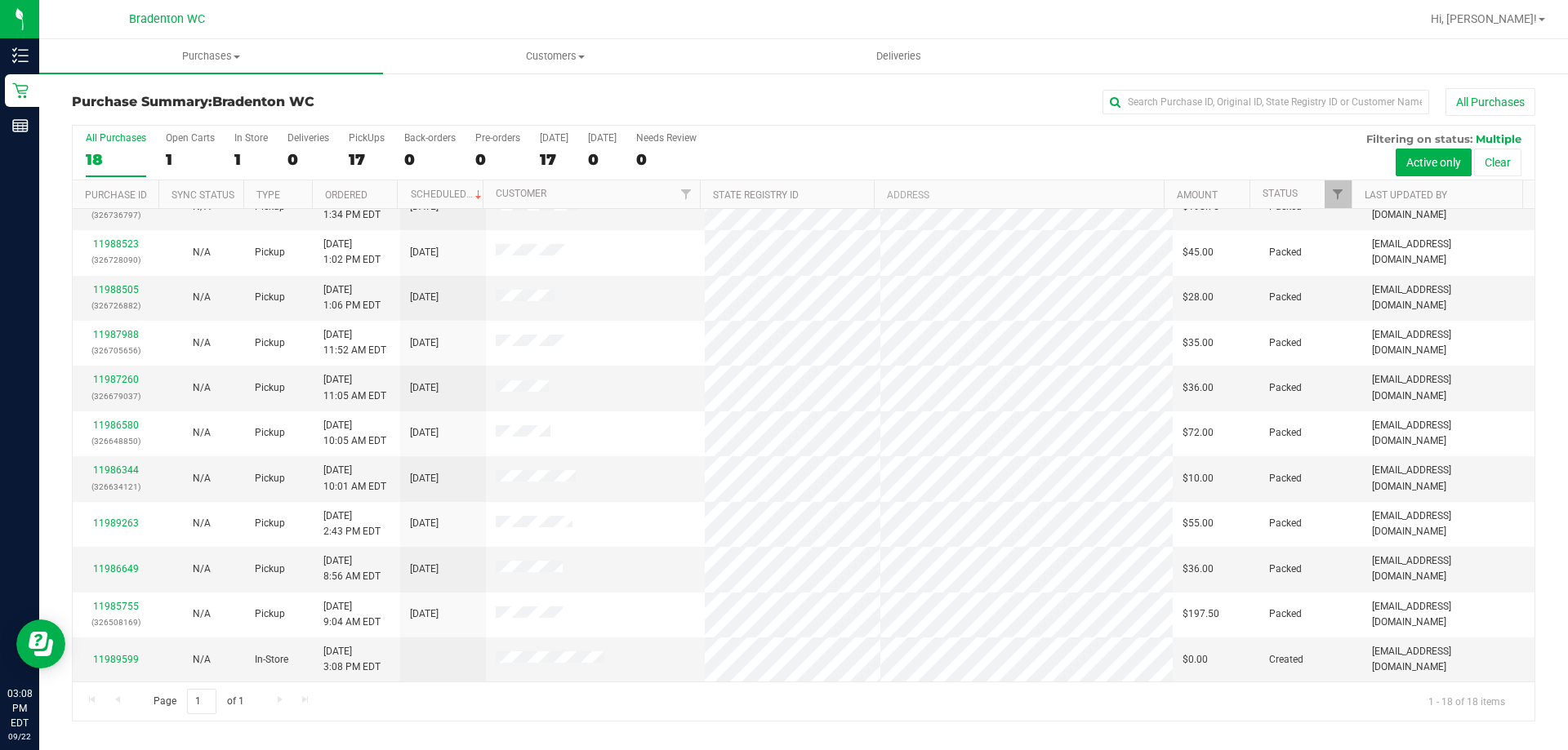
scroll to position [95, 0]
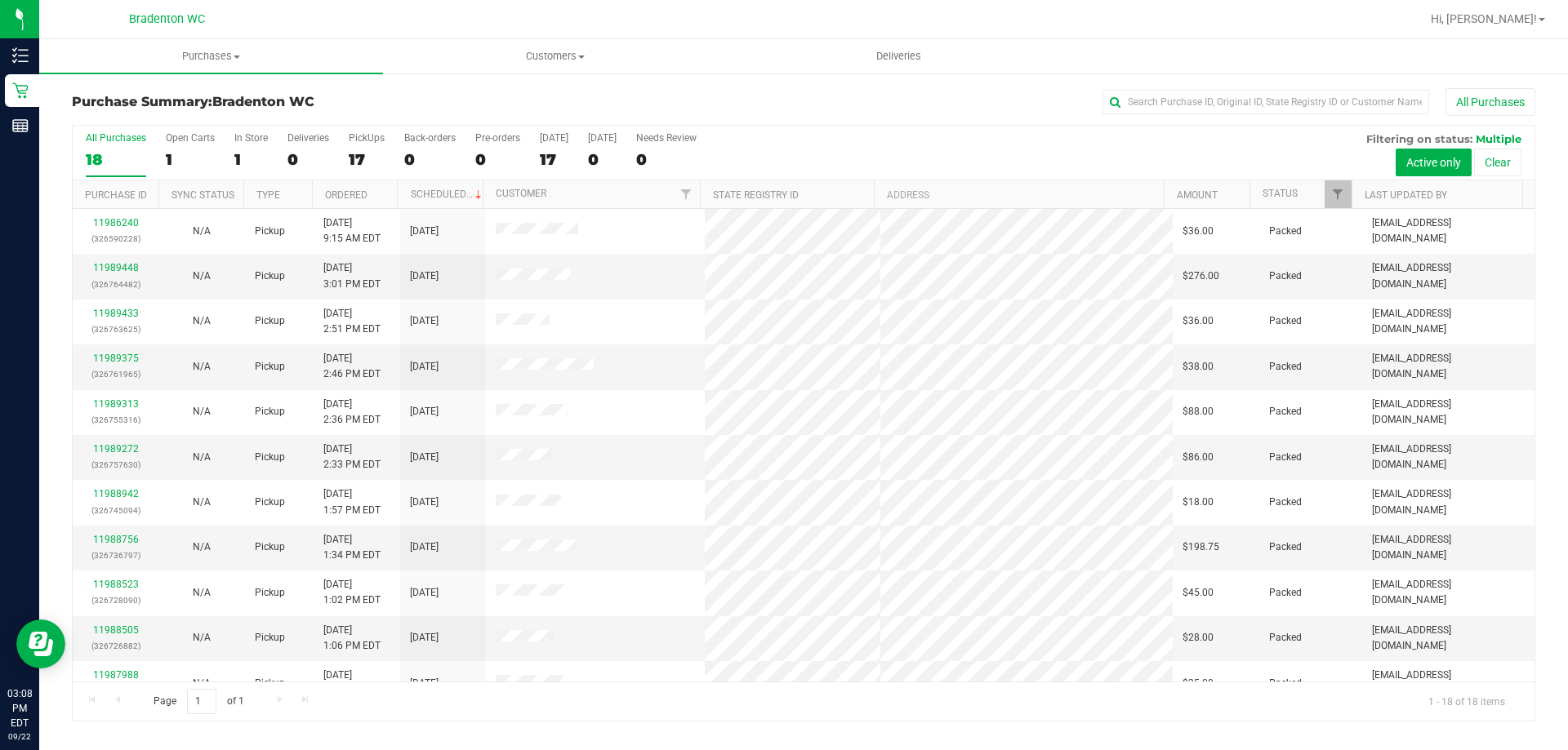
click at [923, 113] on div "All Purchases" at bounding box center [1047, 102] width 976 height 28
click at [984, 144] on div "All Purchases 18 Open Carts 0 In Store 1 Deliveries 0 PickUps 17 Back-orders 0 …" at bounding box center [803, 153] width 1462 height 55
click at [888, 110] on div "All Purchases" at bounding box center [1047, 102] width 976 height 28
click at [802, 111] on div "All Purchases" at bounding box center [1047, 102] width 976 height 28
click at [946, 113] on div "All Purchases" at bounding box center [1047, 102] width 976 height 28
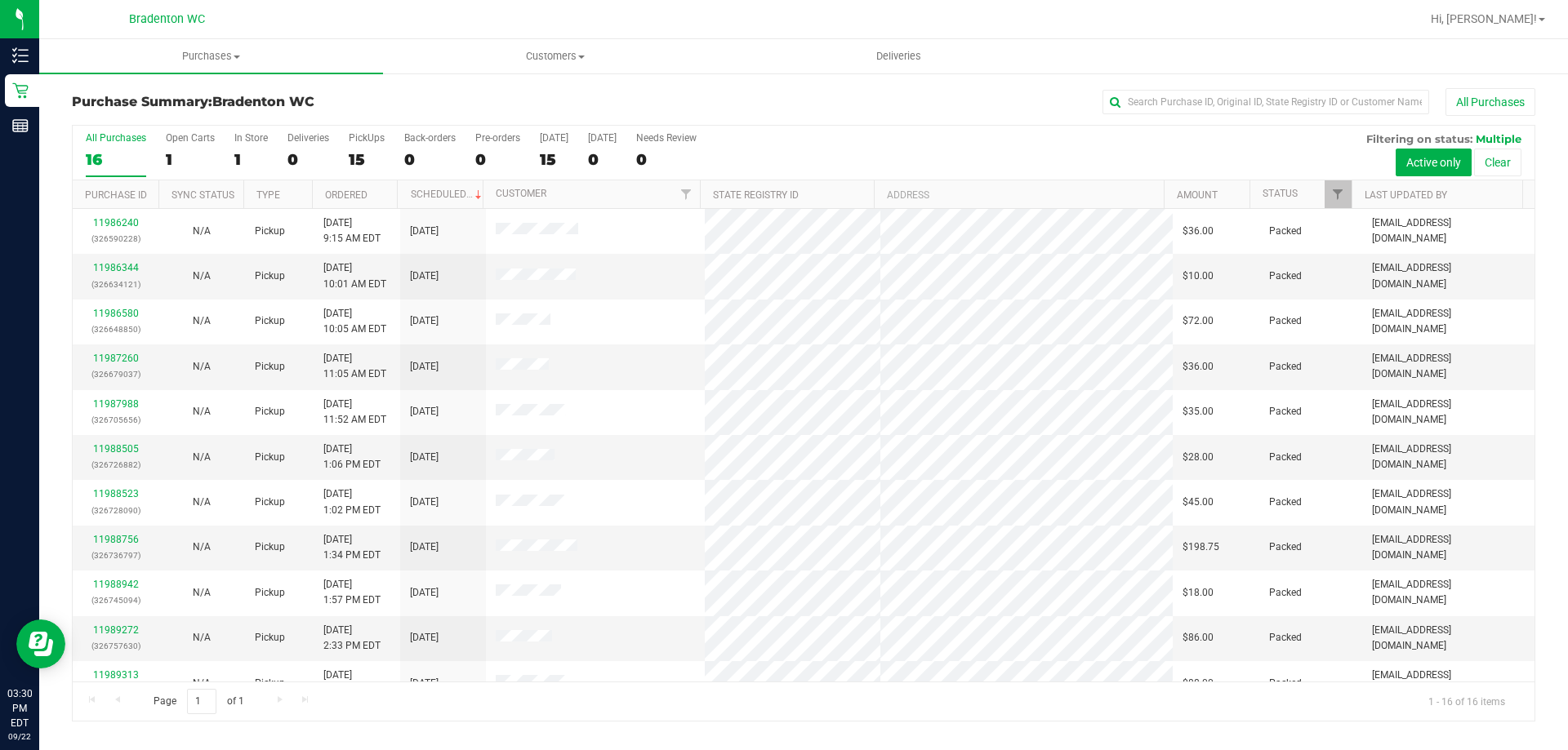
click at [925, 127] on div "All Purchases 16 Open Carts 1 In Store 1 Deliveries 0 PickUps 15 Back-orders 0 …" at bounding box center [803, 132] width 1462 height 13
click at [125, 264] on link "11989786" at bounding box center [115, 267] width 46 height 11
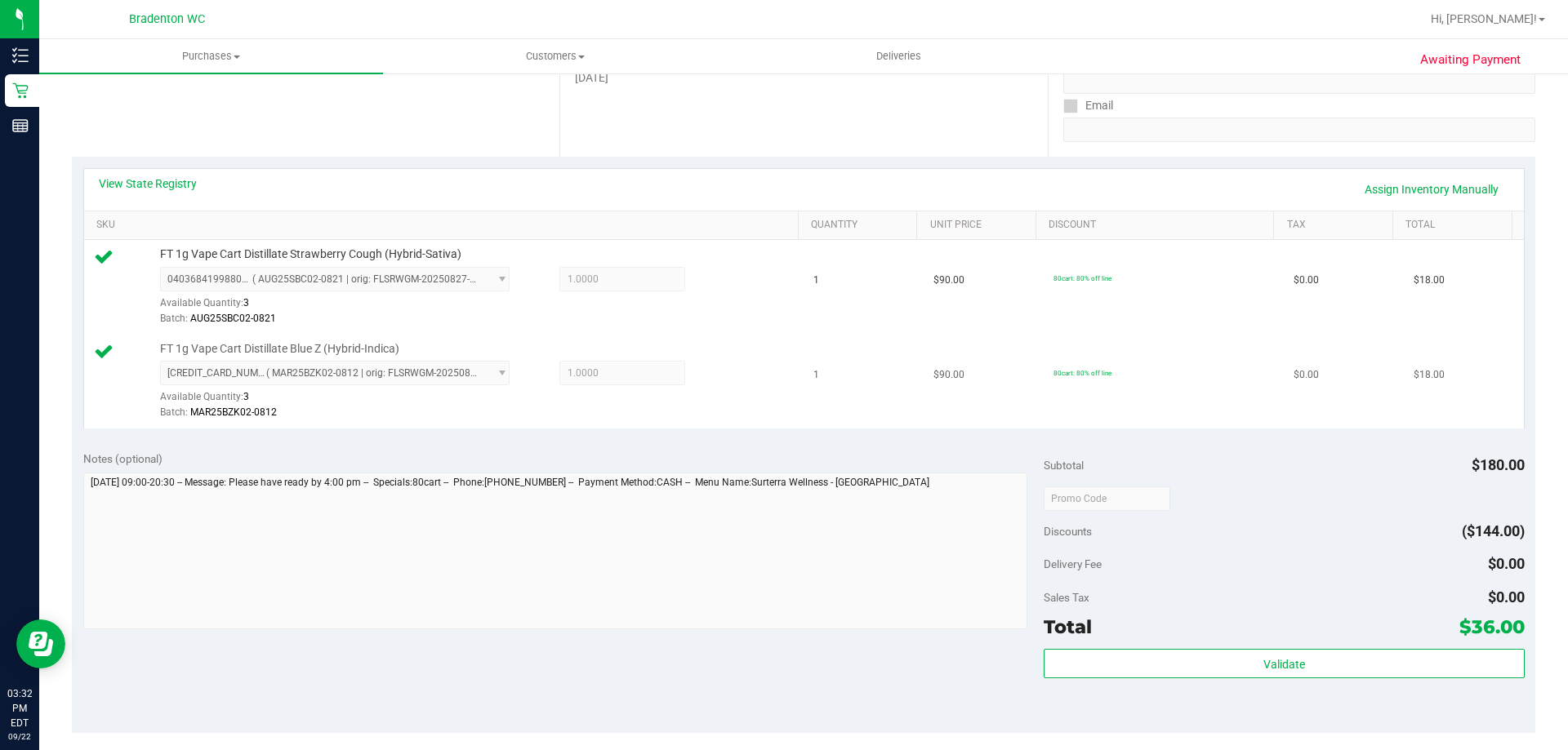
scroll to position [409, 0]
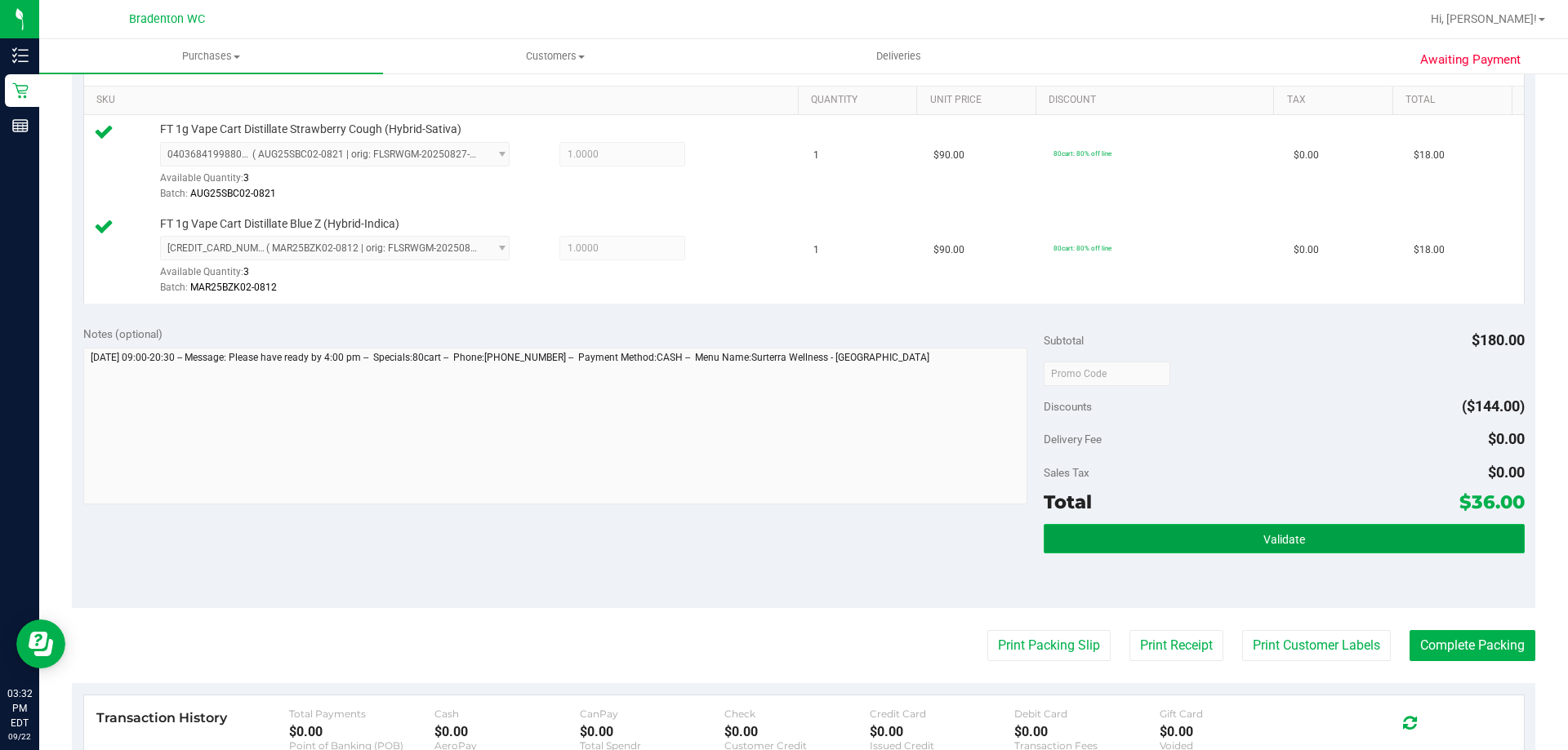
click at [1078, 538] on button "Validate" at bounding box center [1284, 538] width 480 height 29
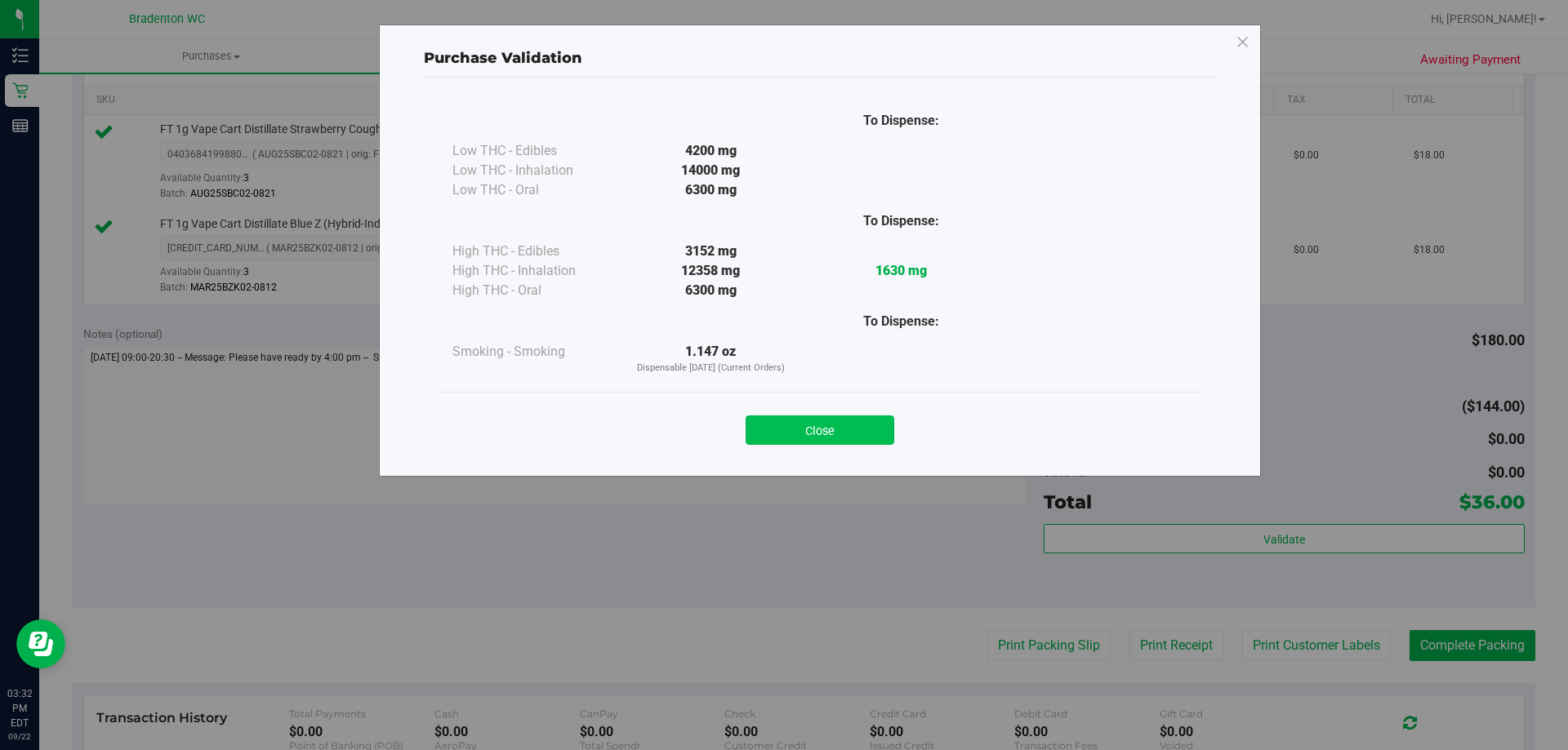
click at [870, 421] on button "Close" at bounding box center [820, 430] width 149 height 29
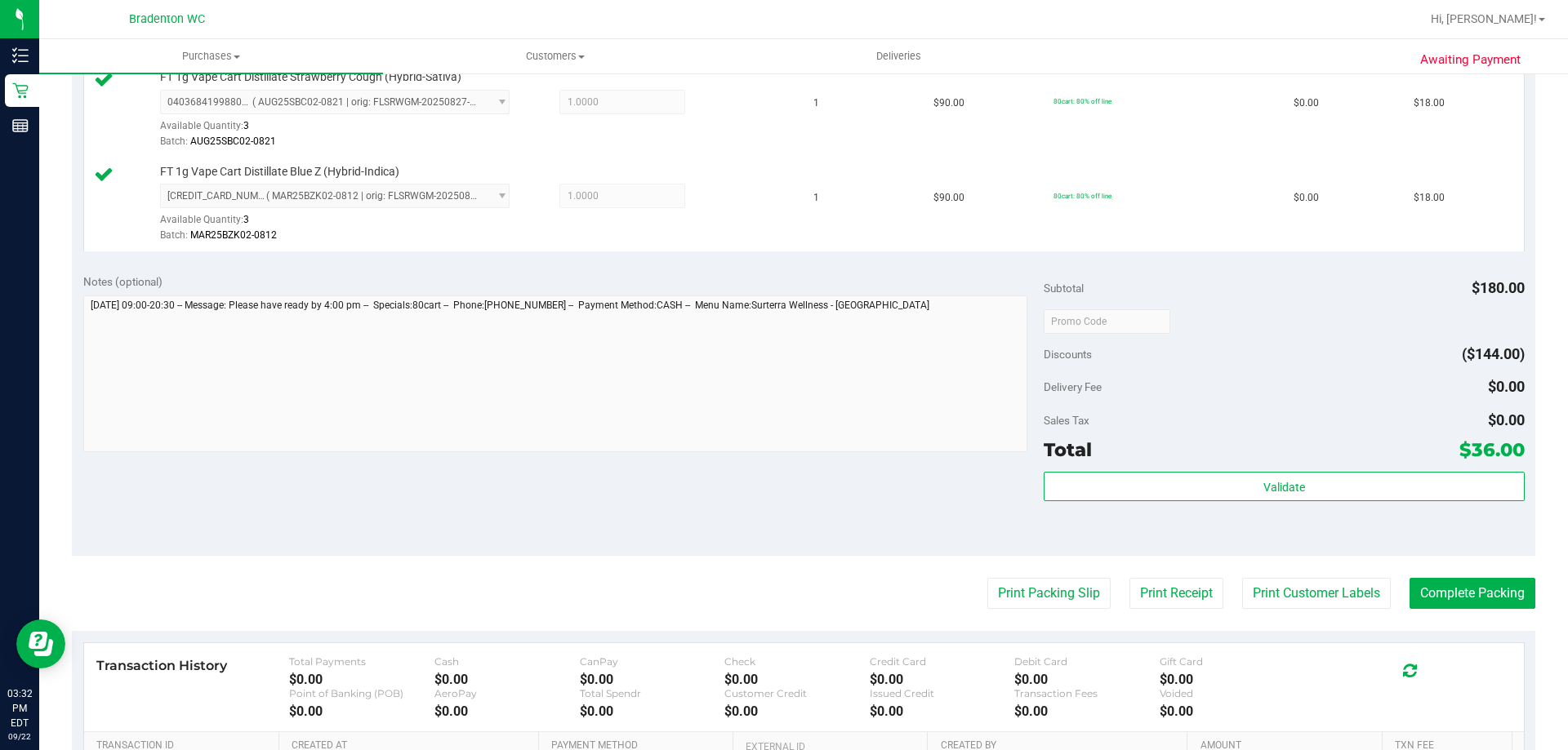
scroll to position [489, 0]
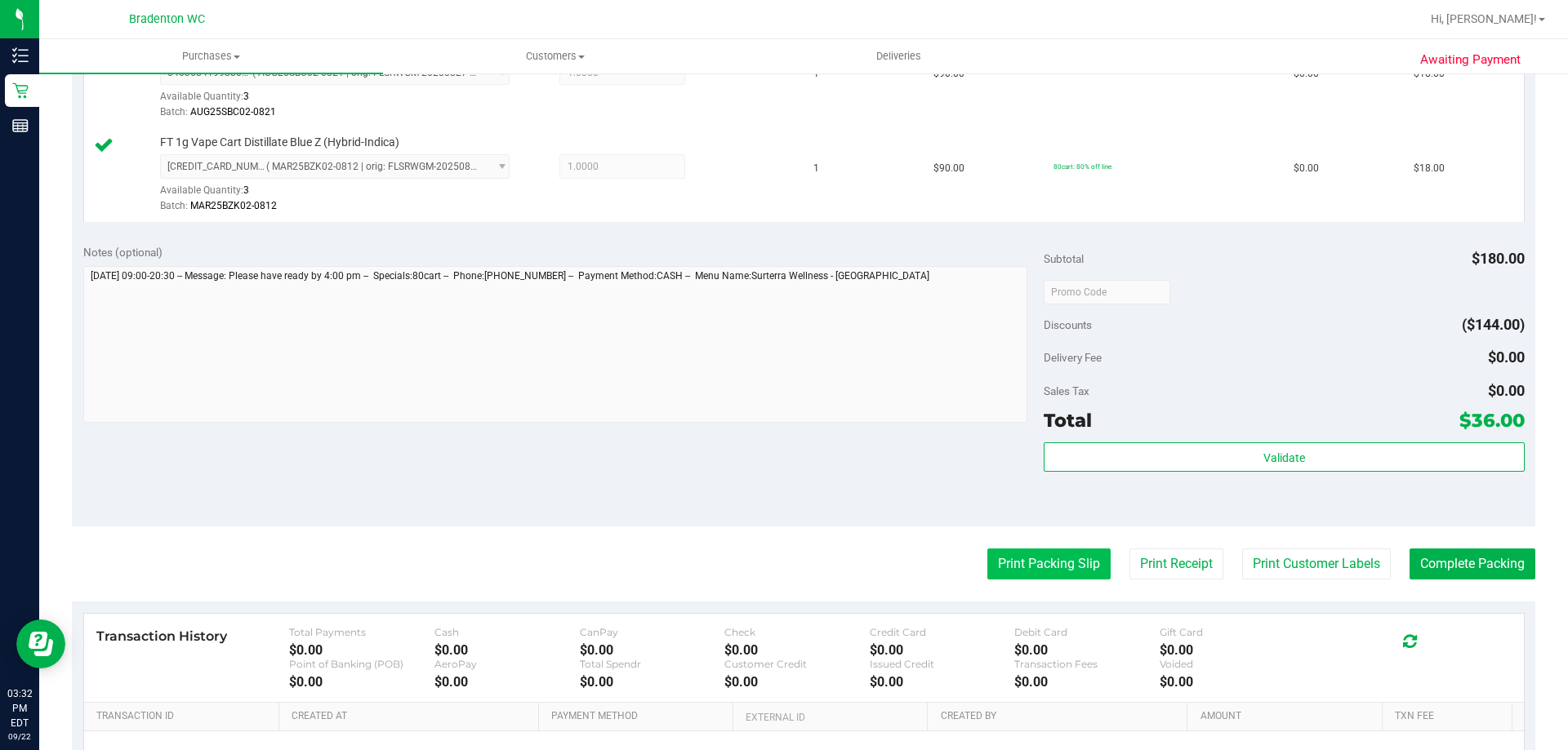
click at [1024, 558] on button "Print Packing Slip" at bounding box center [1048, 564] width 123 height 31
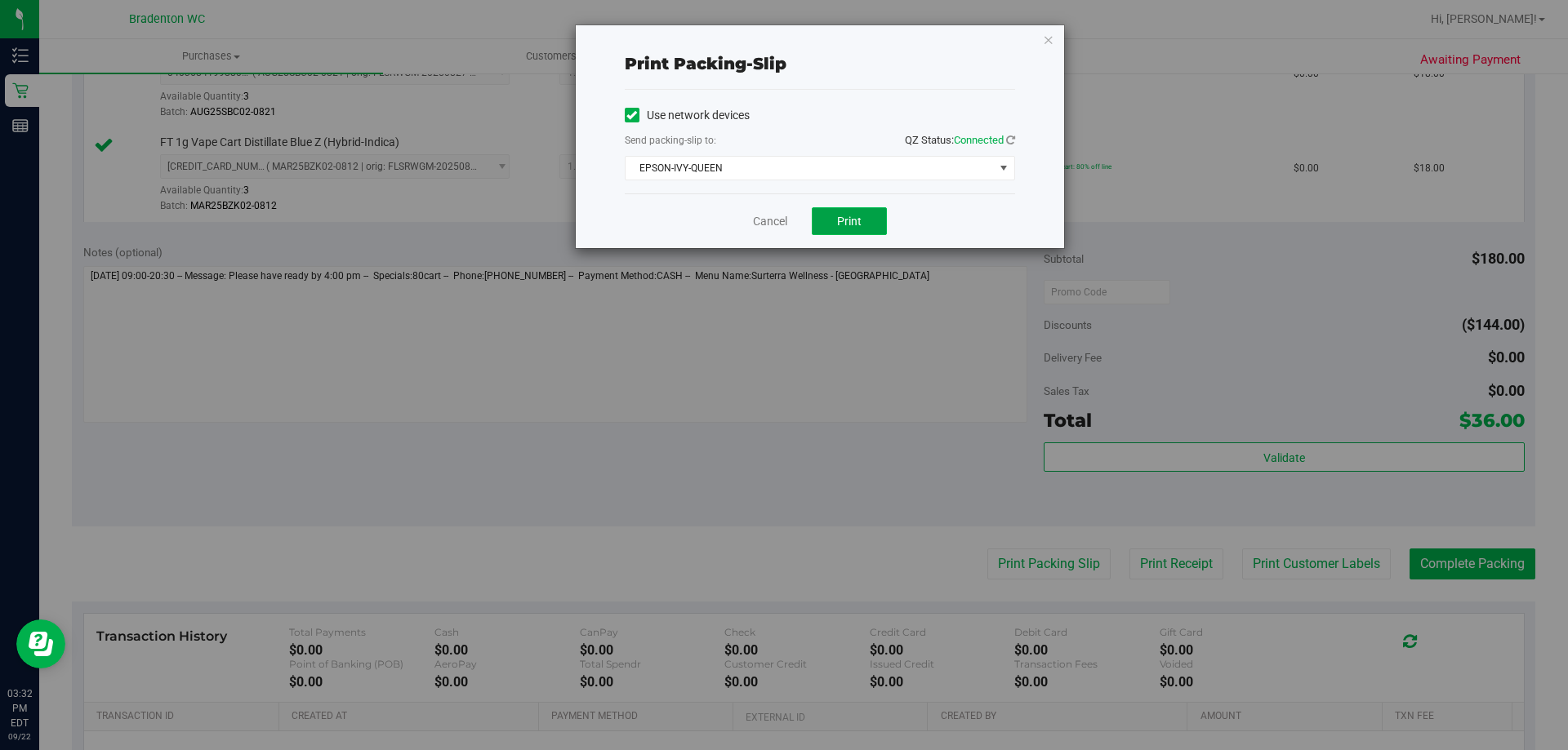
click at [860, 224] on span "Print" at bounding box center [849, 221] width 24 height 13
click at [1052, 40] on icon "button" at bounding box center [1048, 39] width 11 height 20
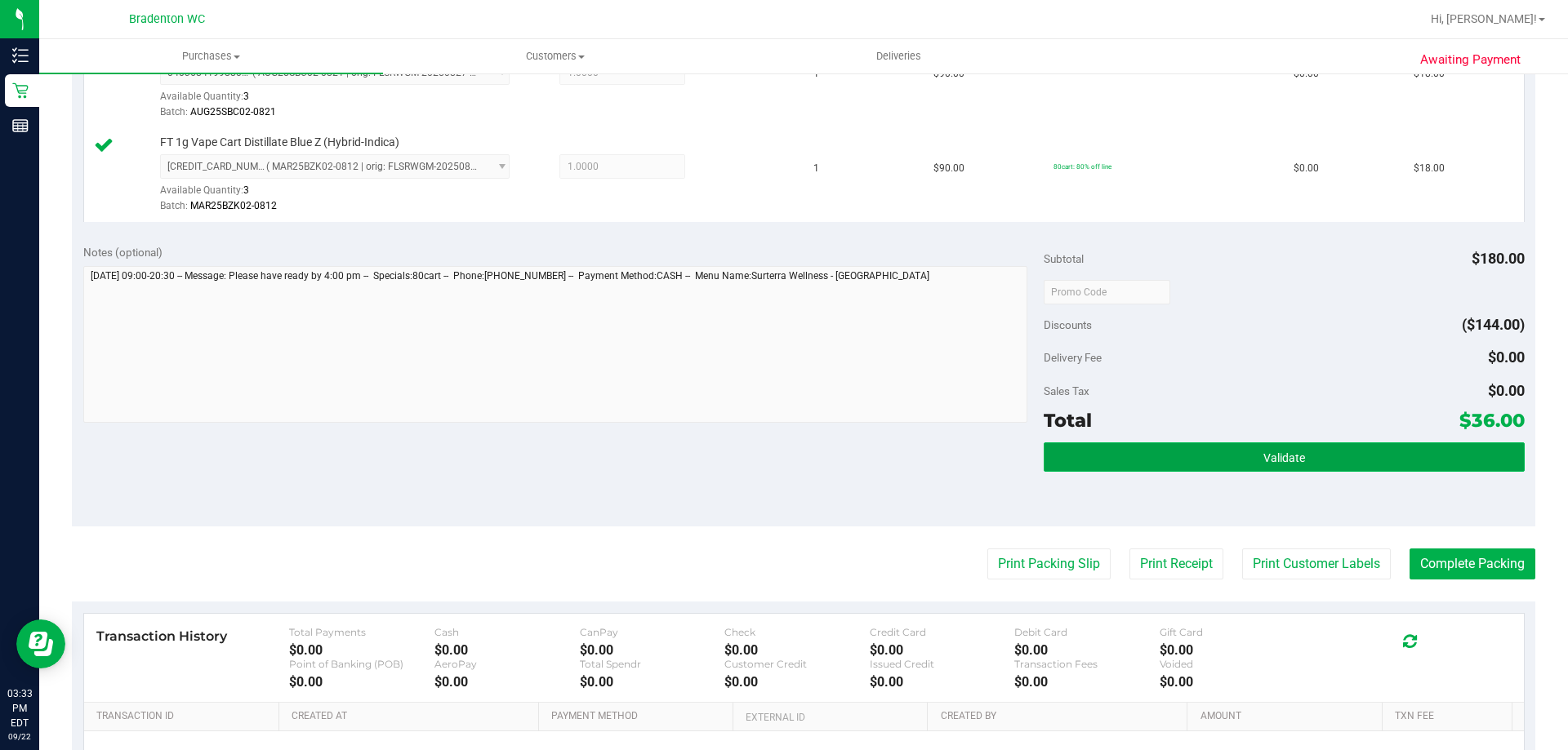
click at [1137, 458] on button "Validate" at bounding box center [1284, 457] width 480 height 29
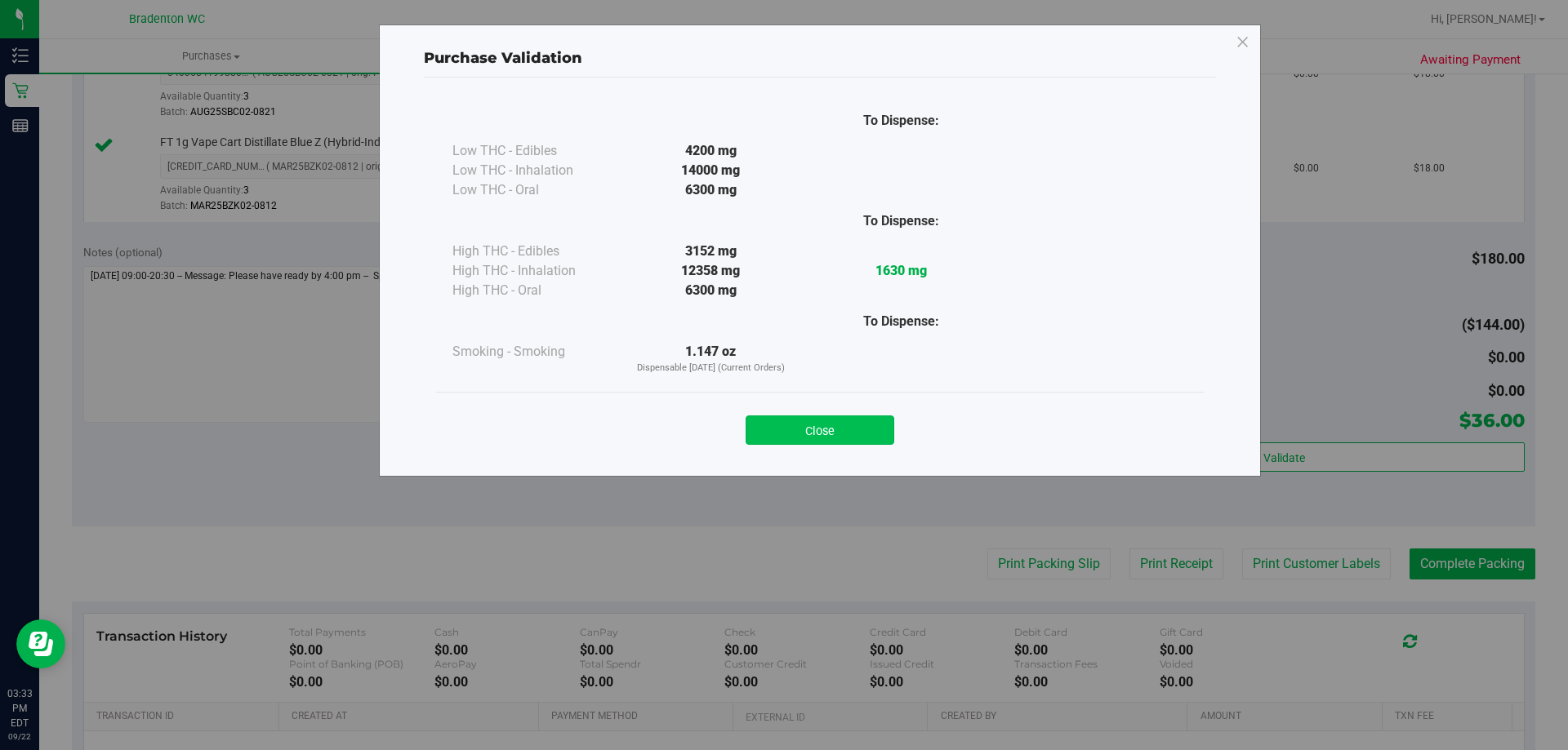
click at [851, 437] on button "Close" at bounding box center [820, 430] width 149 height 29
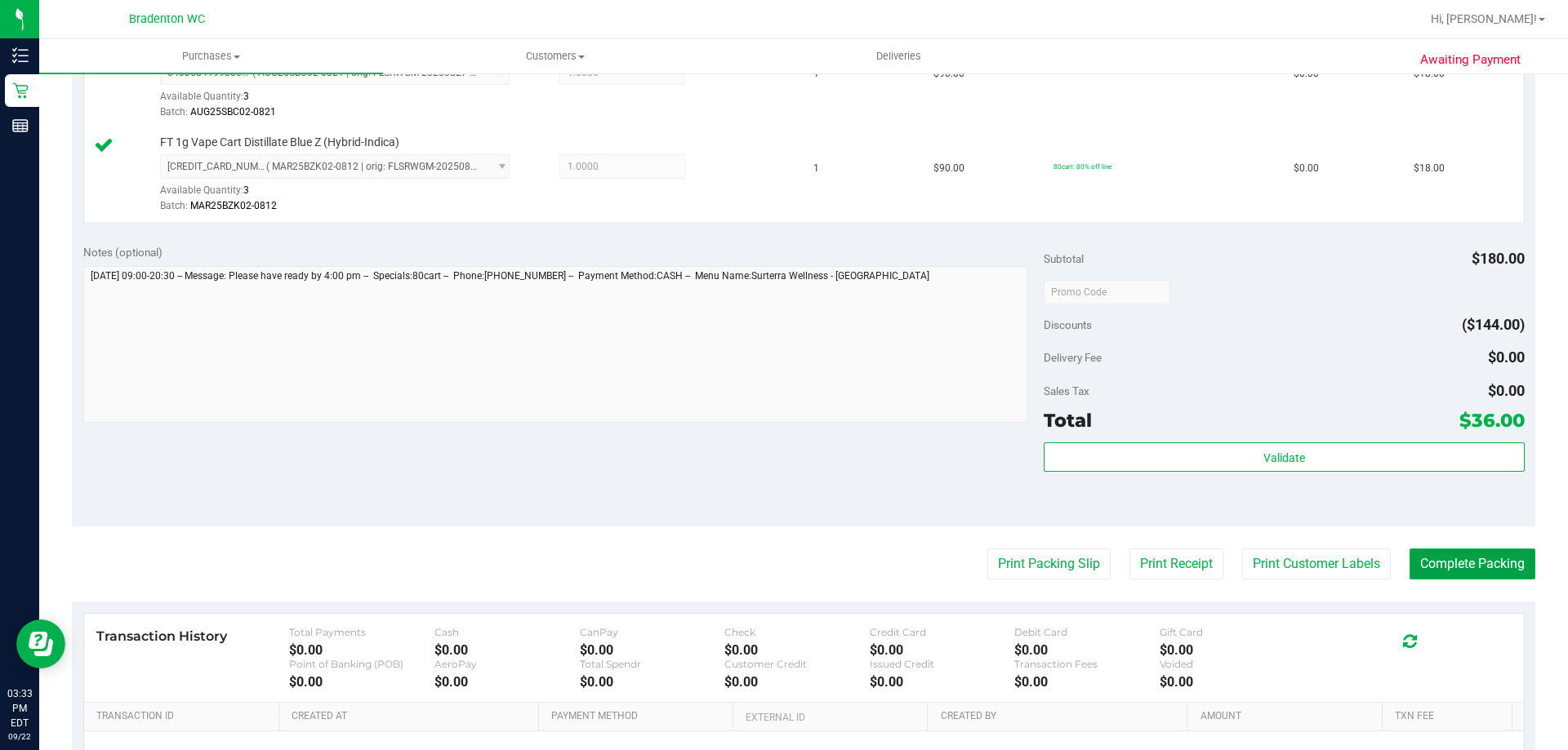
click at [1410, 557] on button "Complete Packing" at bounding box center [1472, 564] width 126 height 31
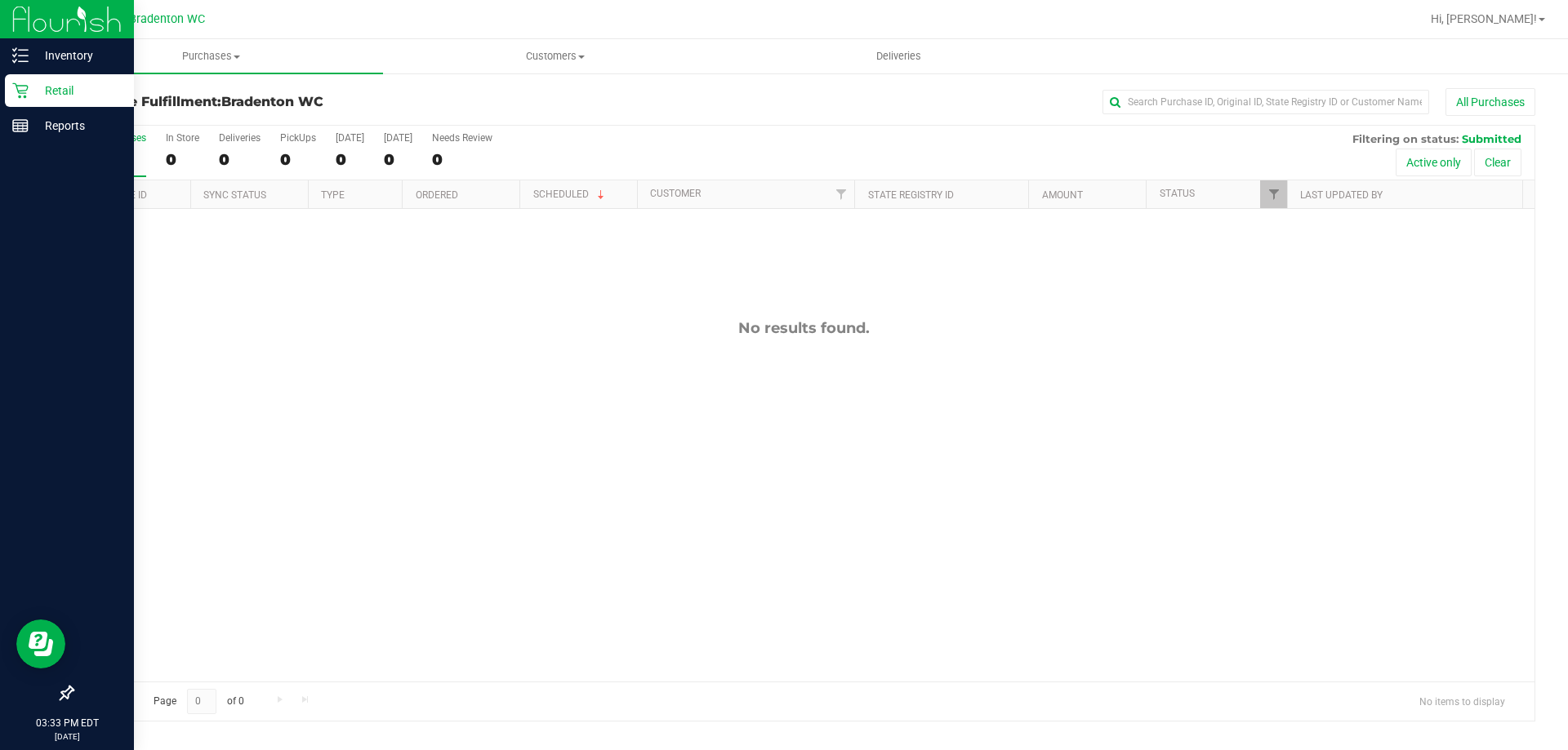
click at [59, 88] on p "Retail" at bounding box center [77, 90] width 98 height 20
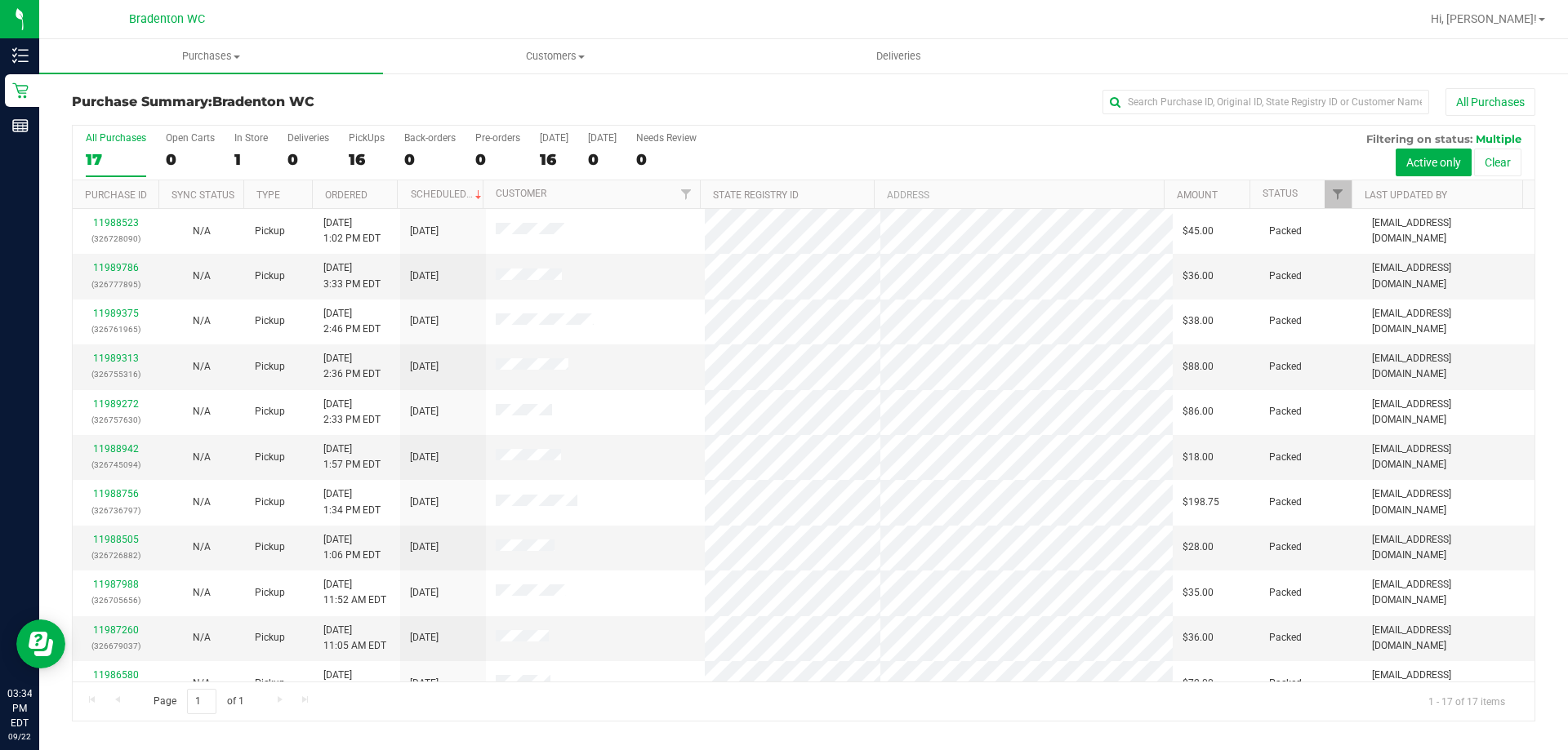
click at [898, 157] on div "All Purchases 17 Open Carts 0 In Store 1 Deliveries 0 PickUps 16 Back-orders 0 …" at bounding box center [803, 153] width 1462 height 55
click at [119, 264] on link "11989841" at bounding box center [115, 267] width 46 height 11
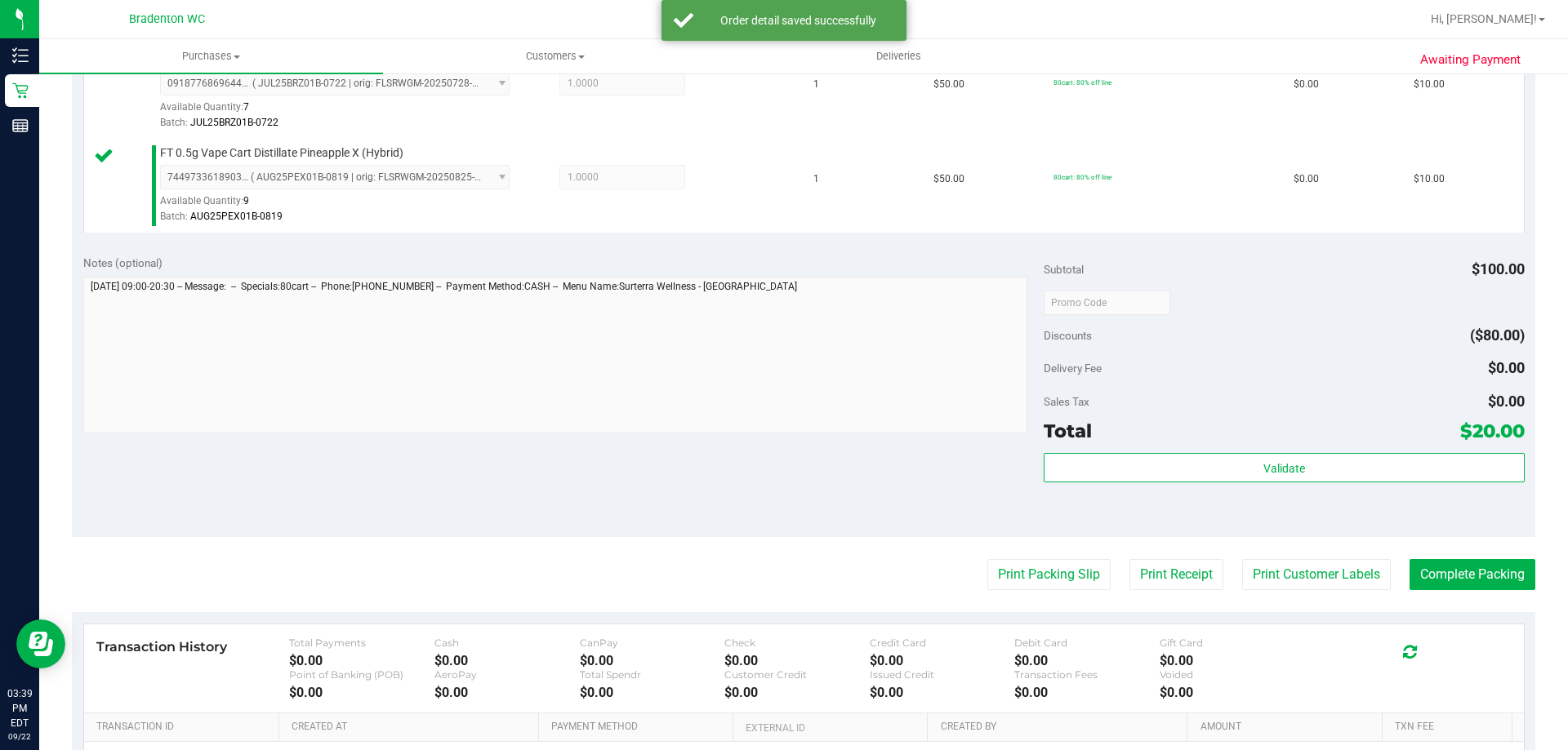
scroll to position [489, 0]
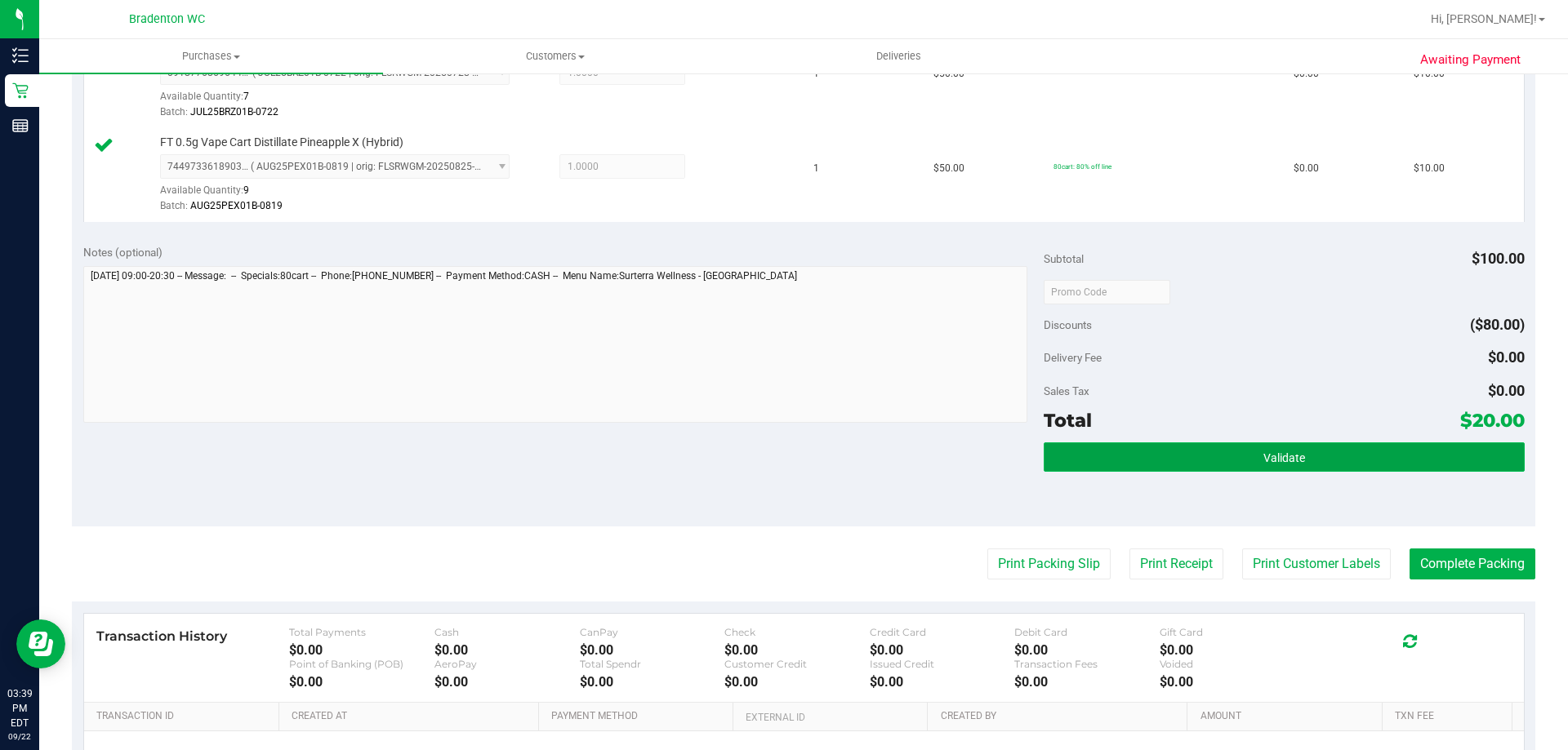
click at [1061, 451] on button "Validate" at bounding box center [1284, 457] width 480 height 29
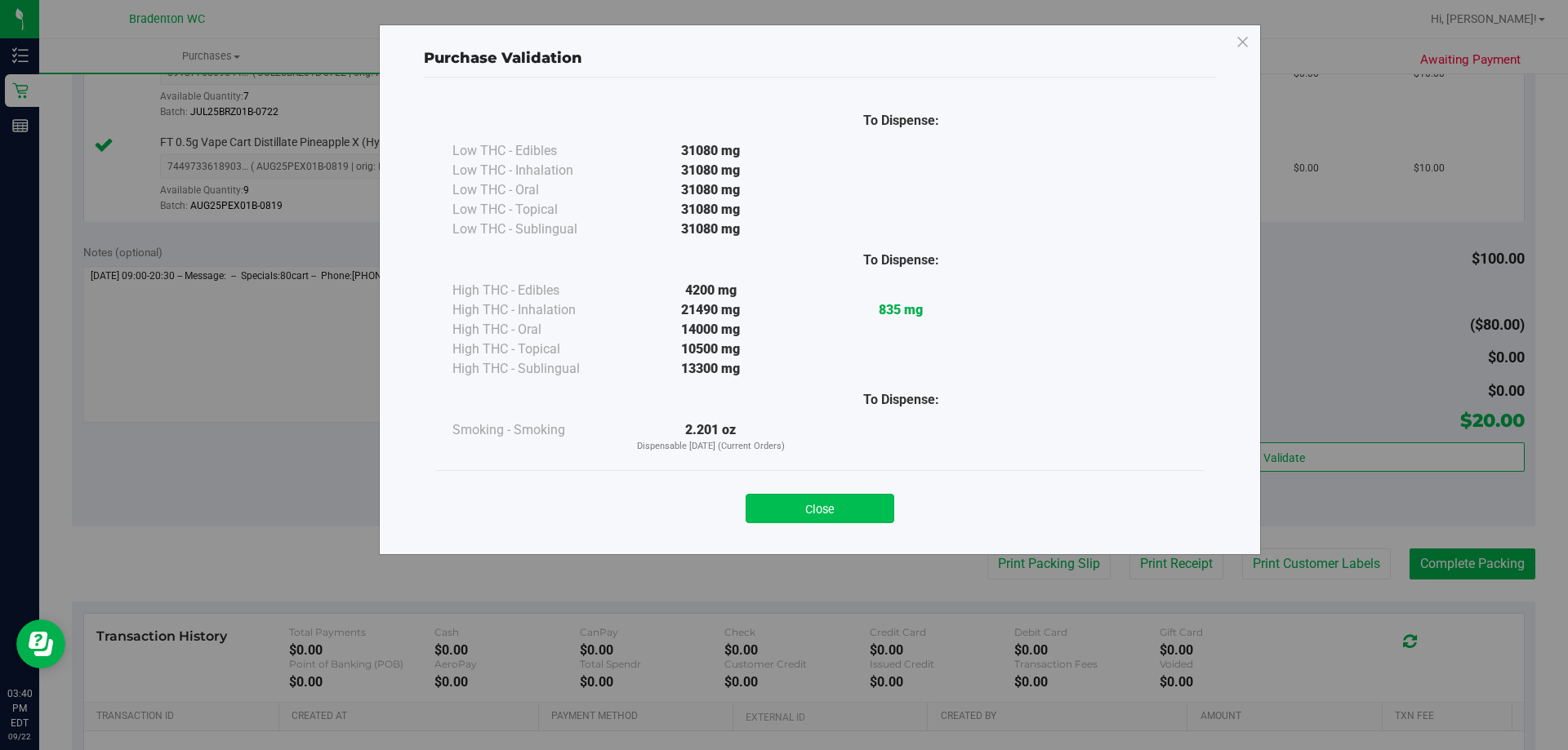
click at [809, 501] on button "Close" at bounding box center [820, 508] width 149 height 29
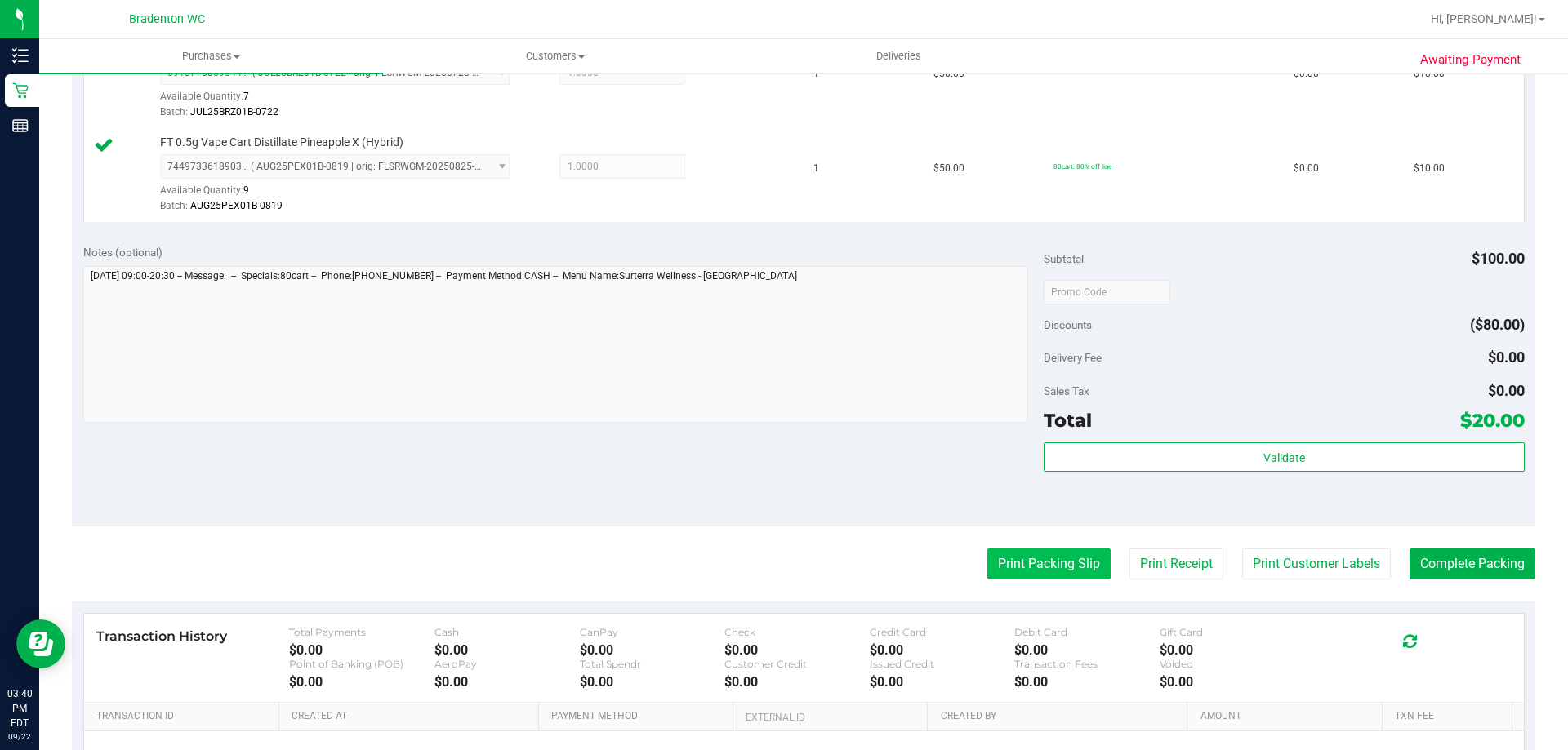
click at [987, 560] on button "Print Packing Slip" at bounding box center [1048, 564] width 123 height 31
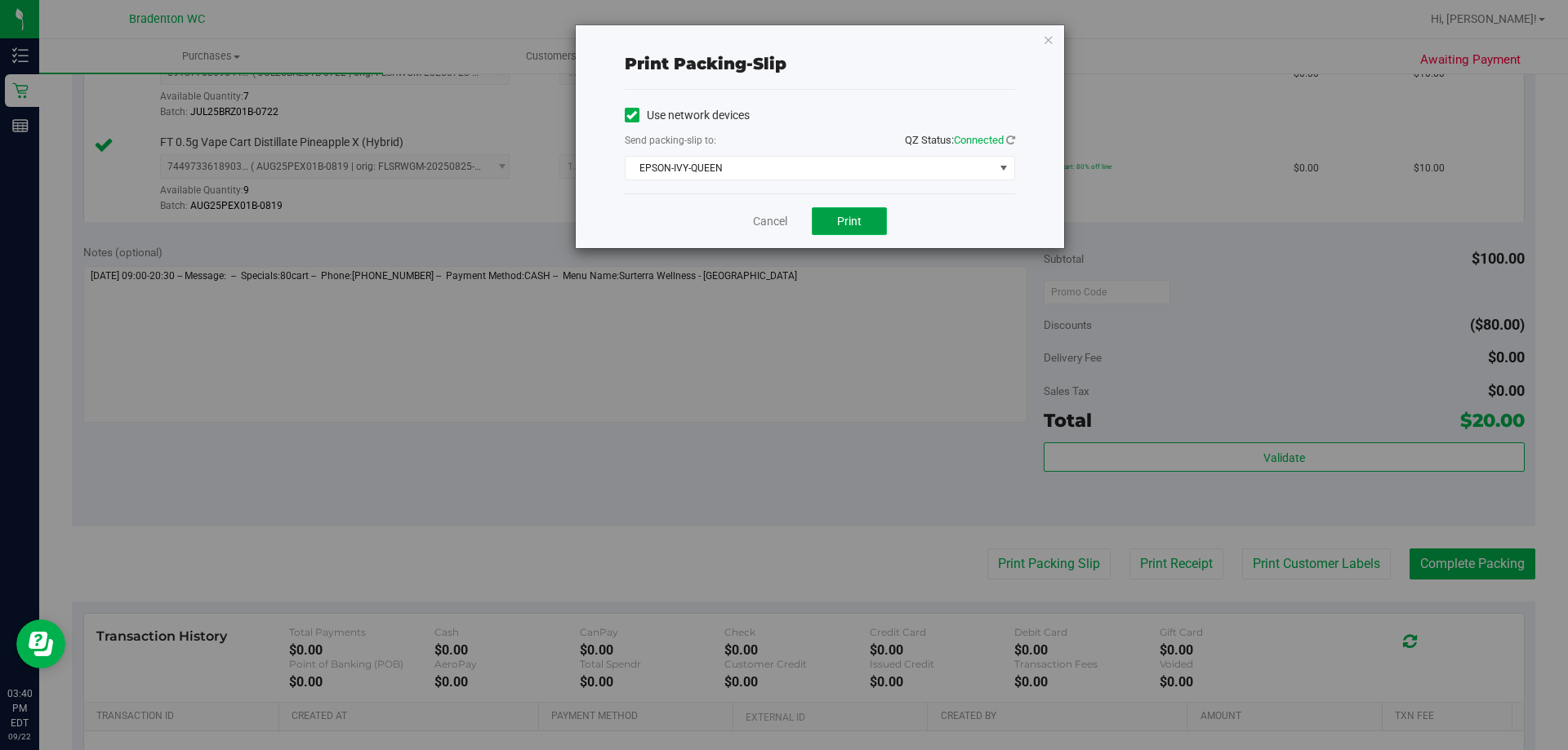
click at [857, 221] on span "Print" at bounding box center [849, 221] width 24 height 13
click at [1049, 43] on icon "button" at bounding box center [1048, 39] width 11 height 20
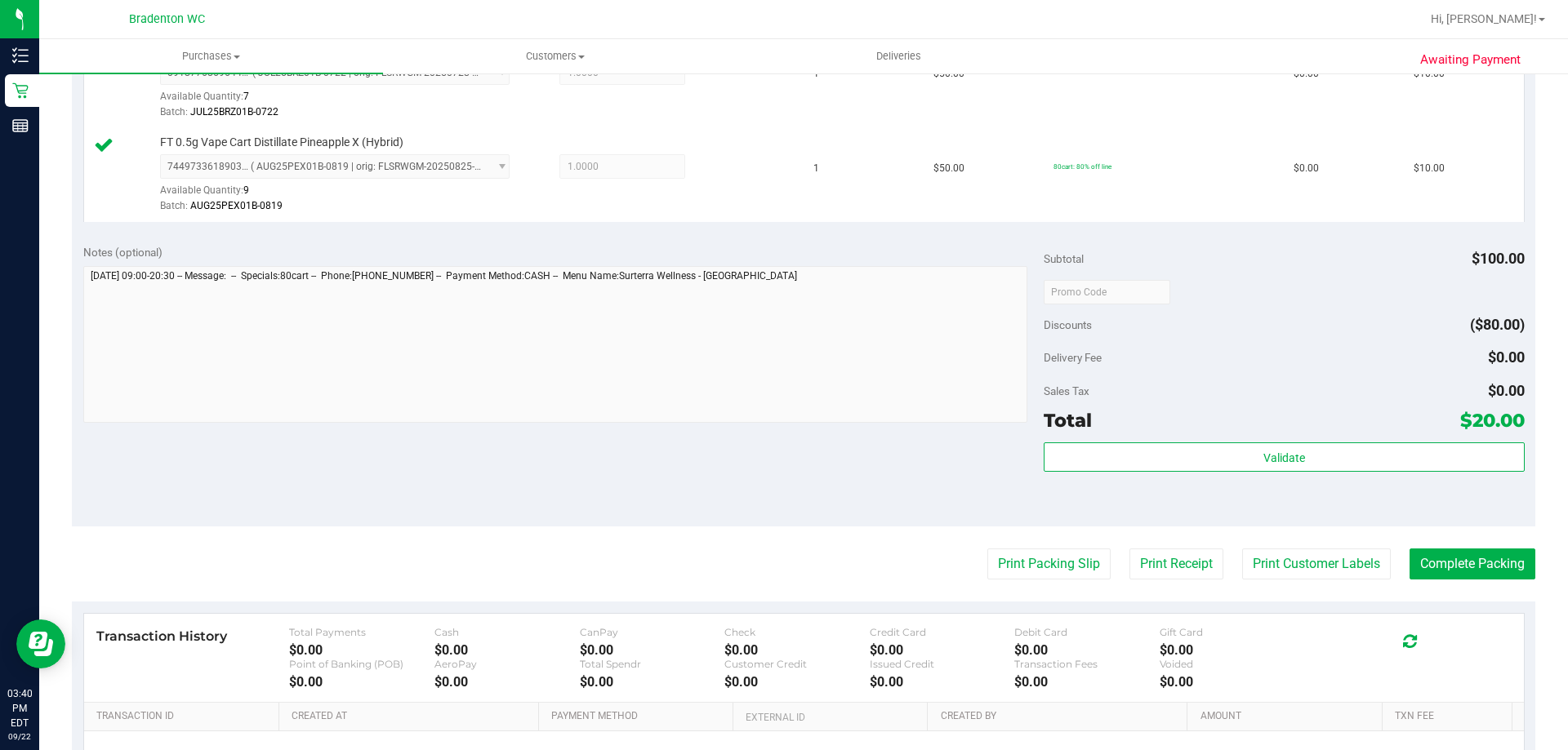
click at [1097, 472] on div "Validate" at bounding box center [1284, 458] width 480 height 31
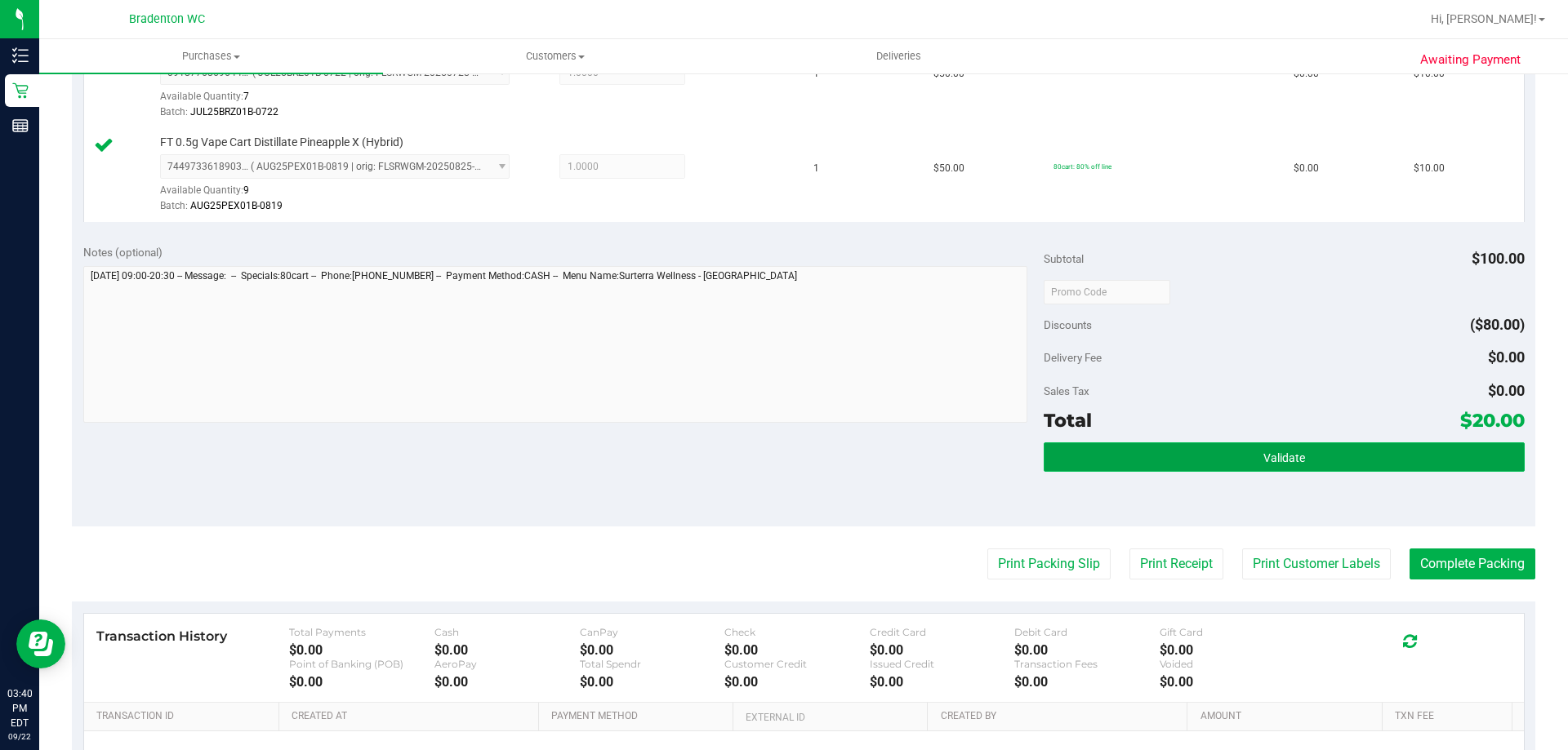
click at [1093, 452] on button "Validate" at bounding box center [1284, 457] width 480 height 29
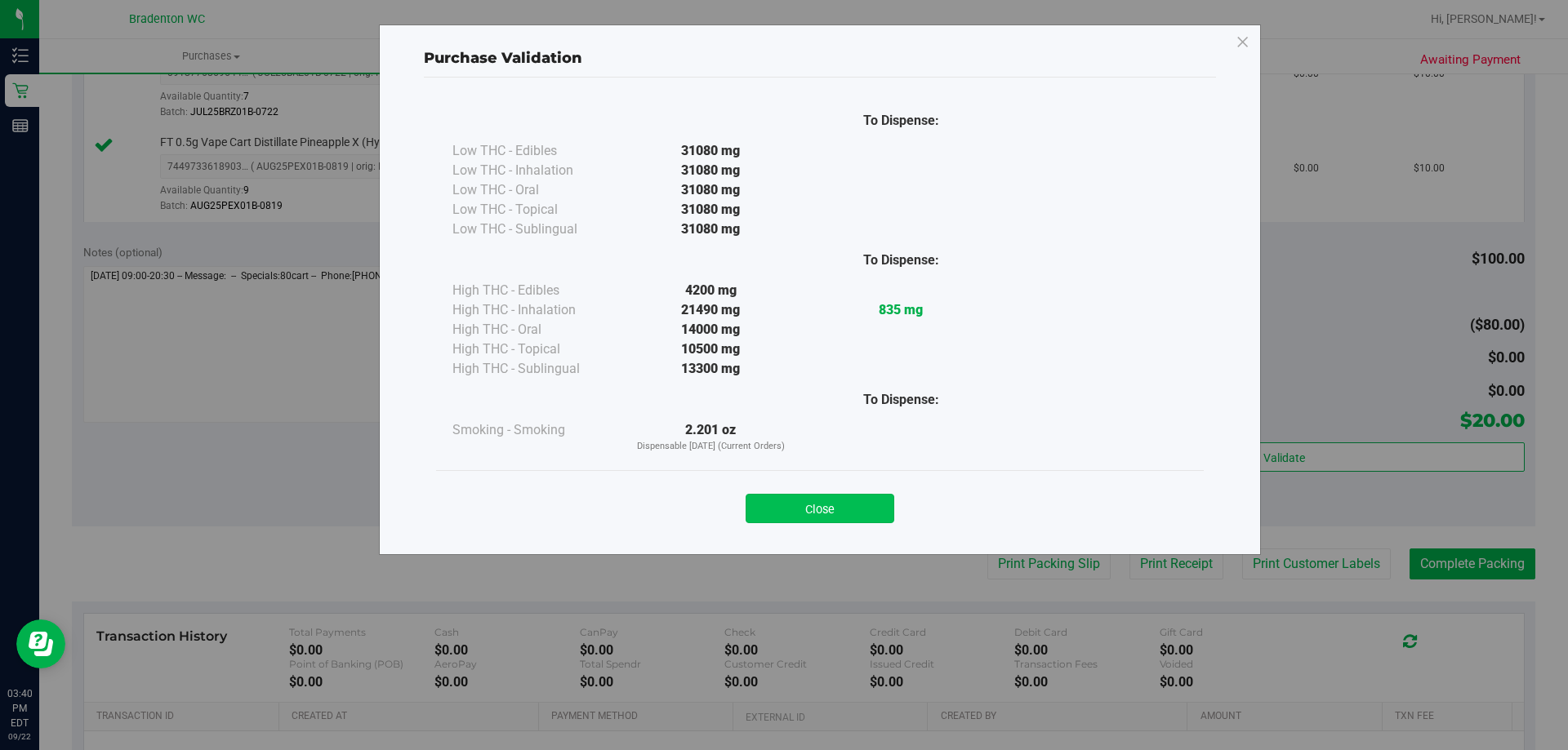
click at [775, 507] on button "Close" at bounding box center [820, 508] width 149 height 29
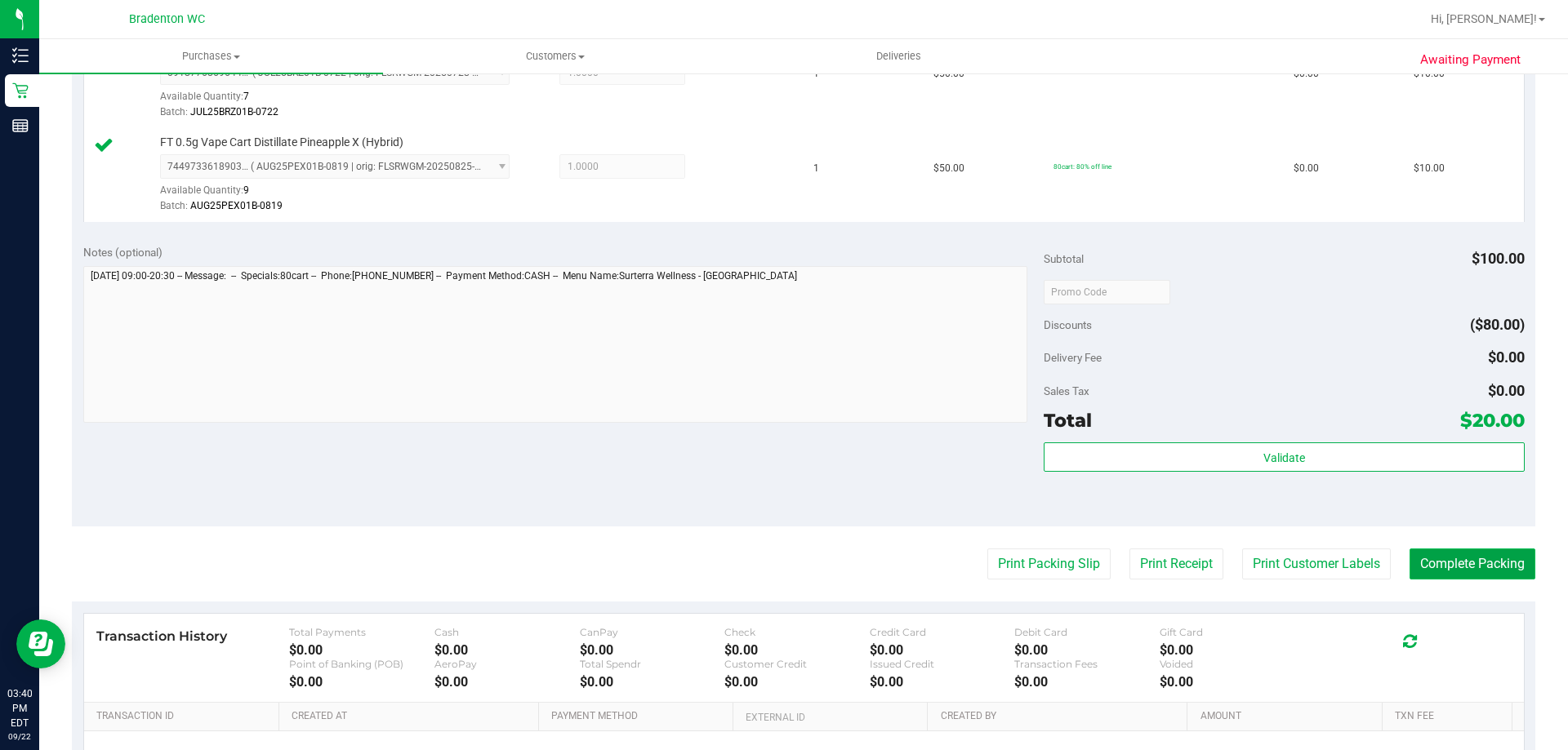
click at [1470, 570] on button "Complete Packing" at bounding box center [1472, 564] width 126 height 31
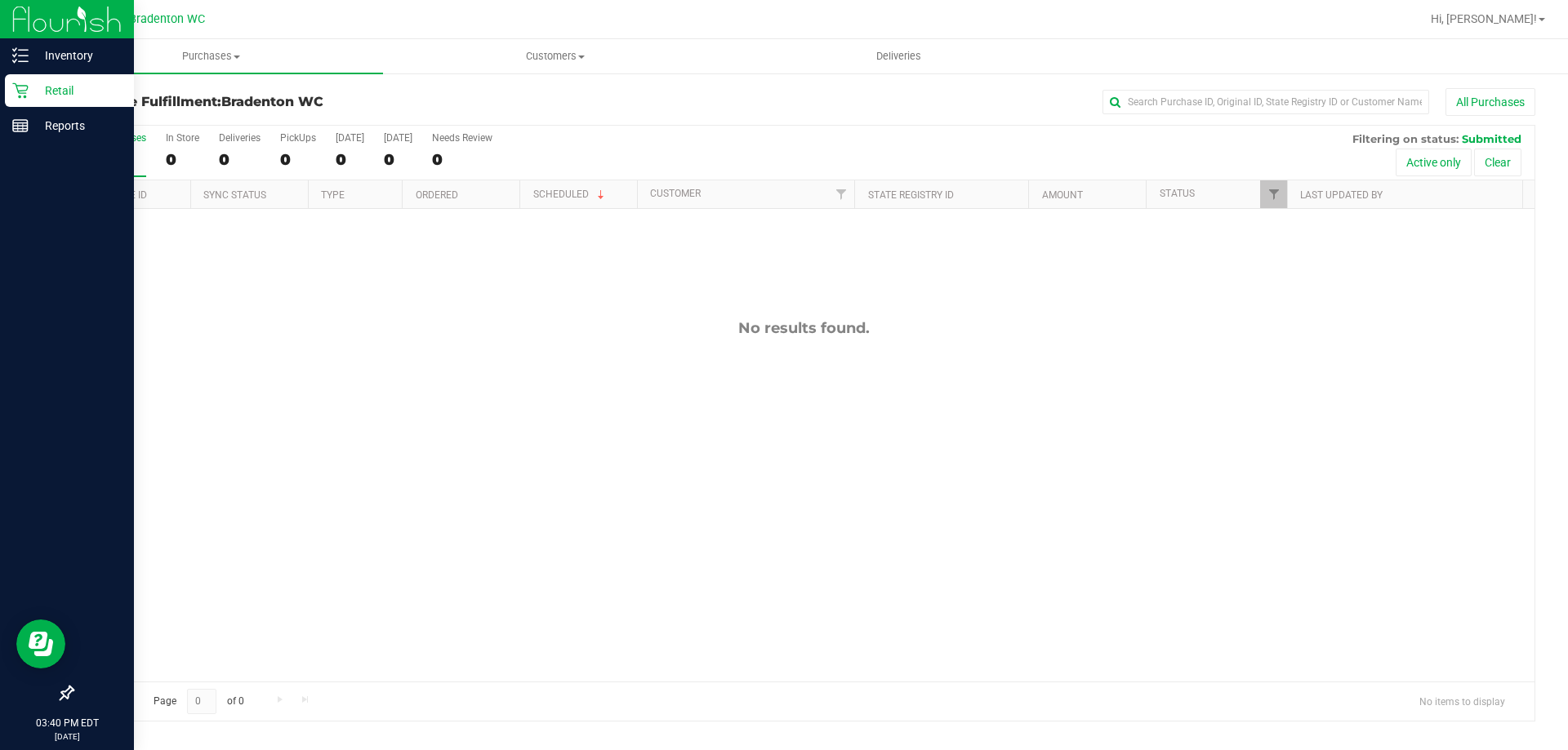
click at [47, 81] on p "Retail" at bounding box center [77, 90] width 98 height 20
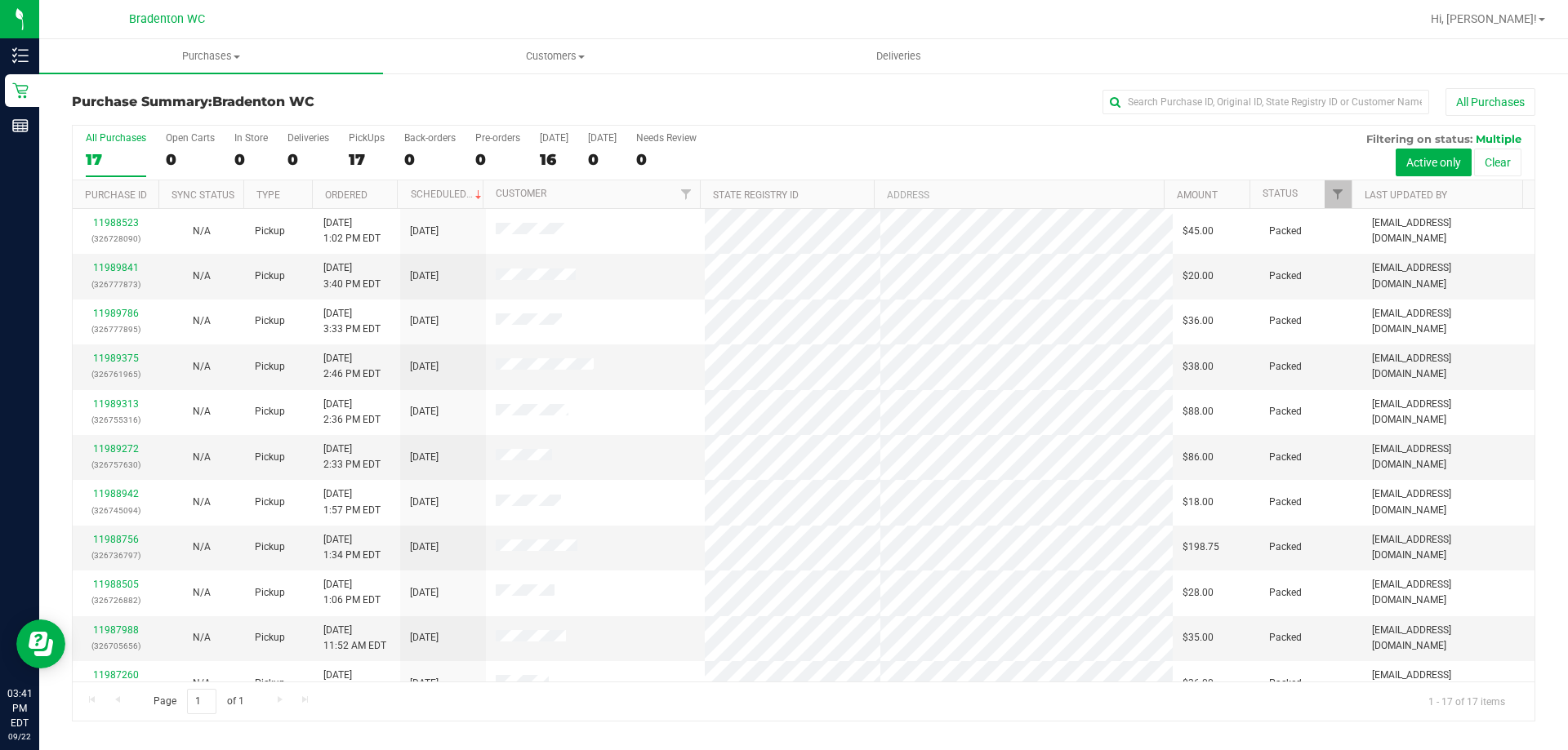
click at [1022, 136] on div "All Purchases 17 Open Carts 0 In Store 0 Deliveries 0 PickUps 17 Back-orders 0 …" at bounding box center [803, 132] width 1462 height 13
click at [795, 96] on div "All Purchases" at bounding box center [1047, 102] width 976 height 28
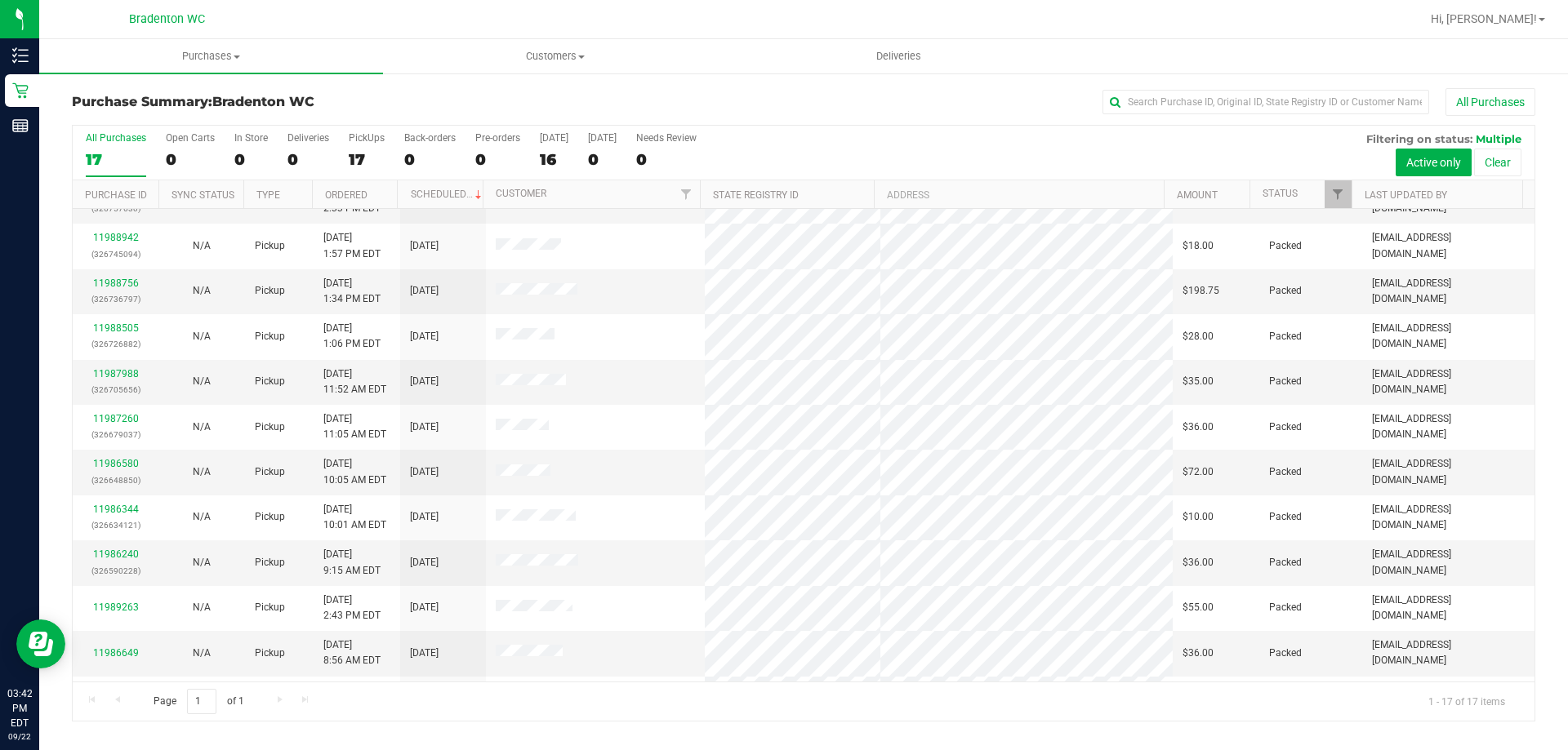
scroll to position [296, 0]
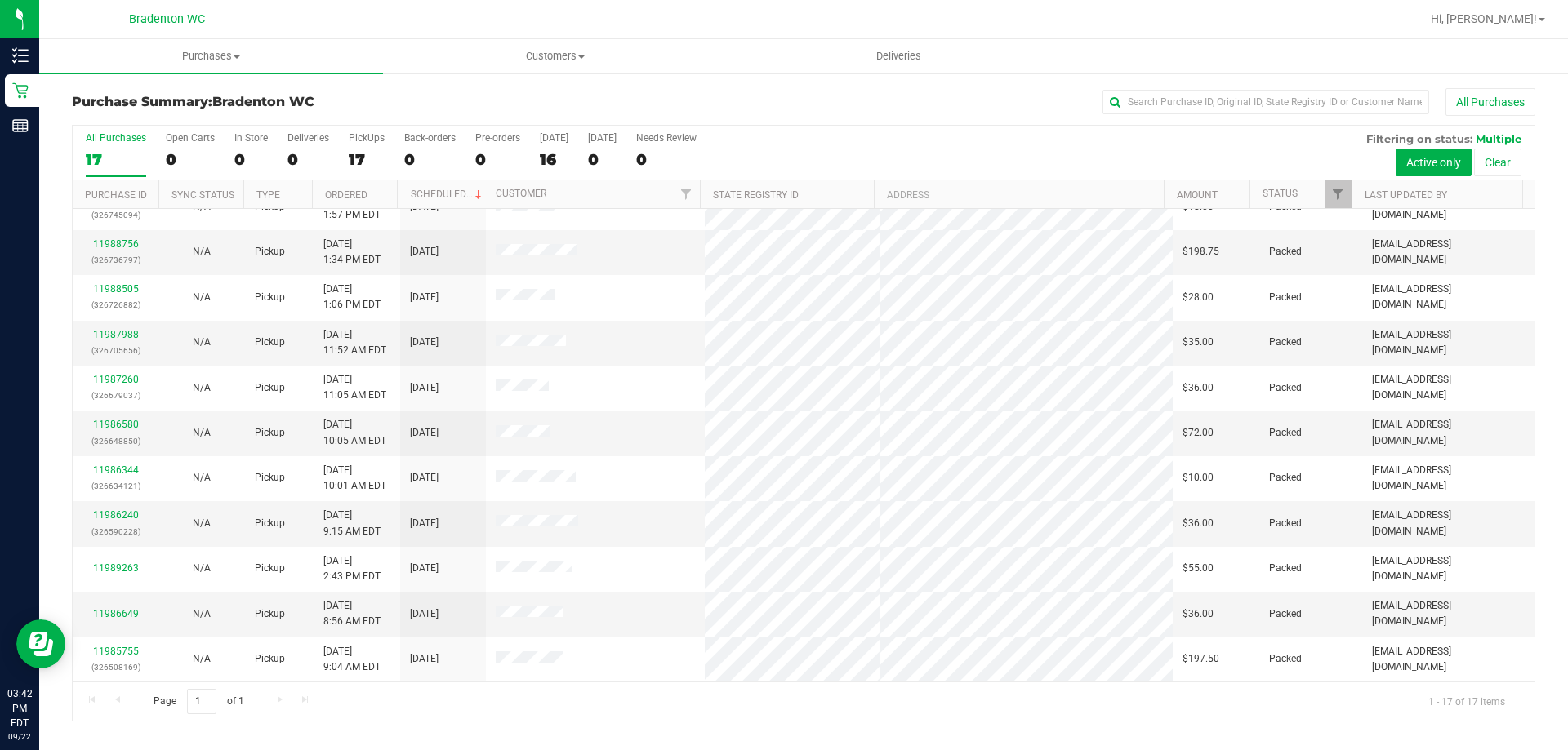
click at [958, 113] on div "All Purchases" at bounding box center [1047, 102] width 976 height 28
